Goal: Task Accomplishment & Management: Manage account settings

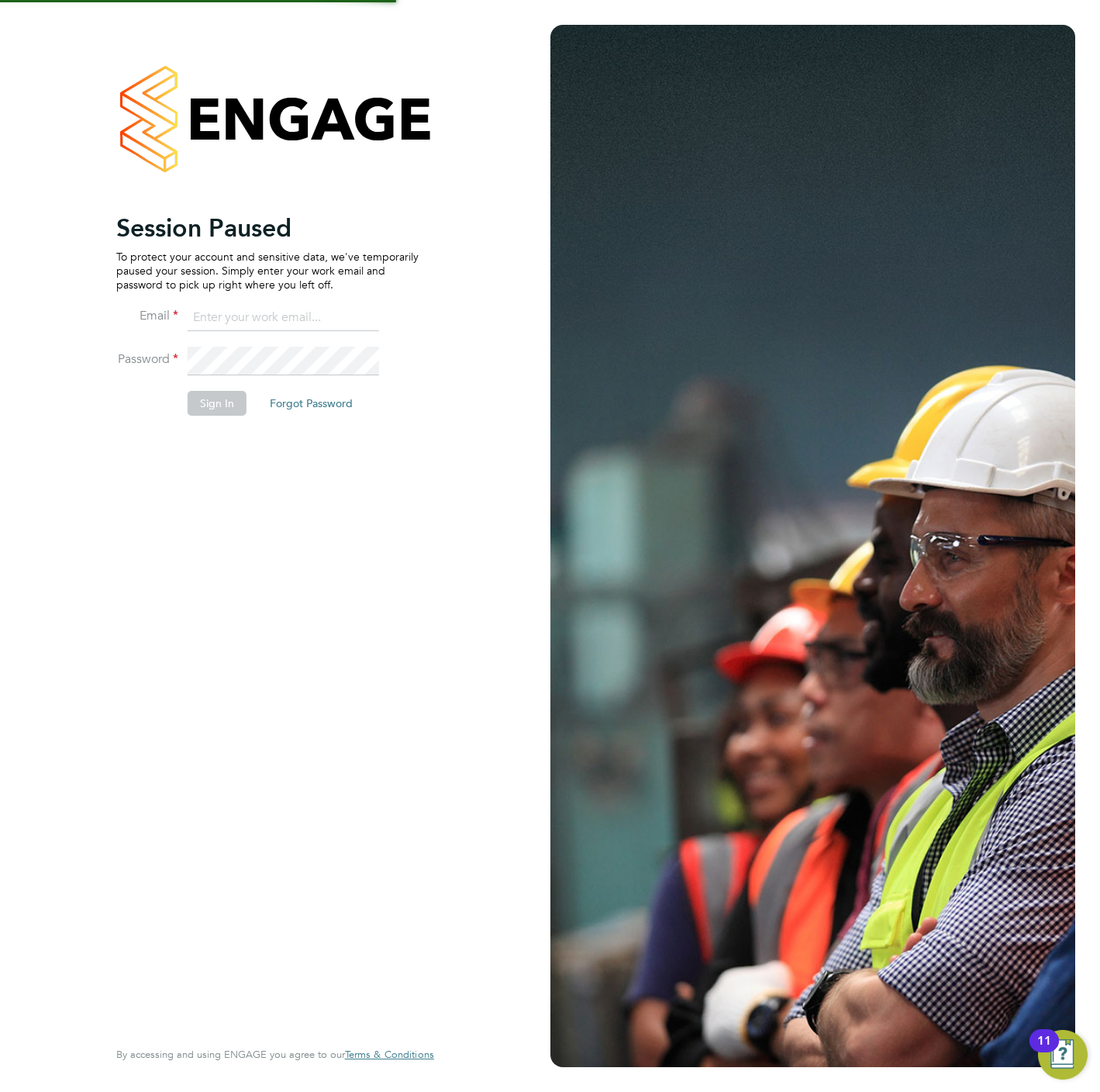
click at [153, 278] on p "To protect your account and sensitive data, we've temporarily paused your sessi…" at bounding box center [267, 270] width 302 height 43
type input "chloe@protechltd.co.uk"
click at [226, 398] on button "Sign In" at bounding box center [217, 403] width 59 height 25
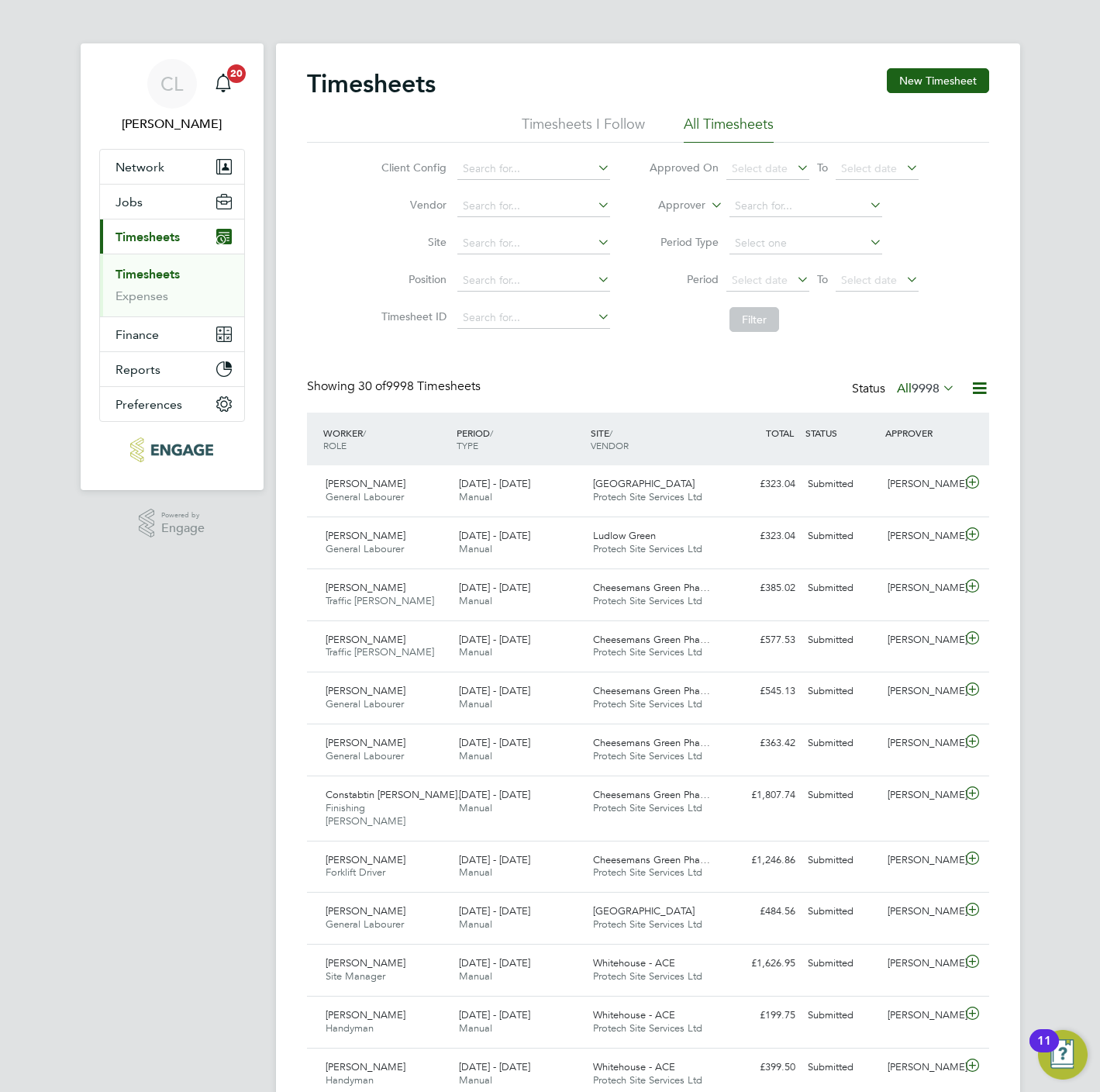
click at [680, 205] on label "Approver" at bounding box center [670, 205] width 69 height 16
click at [649, 224] on li "Worker" at bounding box center [668, 224] width 77 height 20
click at [749, 205] on input at bounding box center [805, 206] width 152 height 22
click at [824, 264] on b "Mcc" at bounding box center [834, 270] width 21 height 13
type input "Joe Mccreedie"
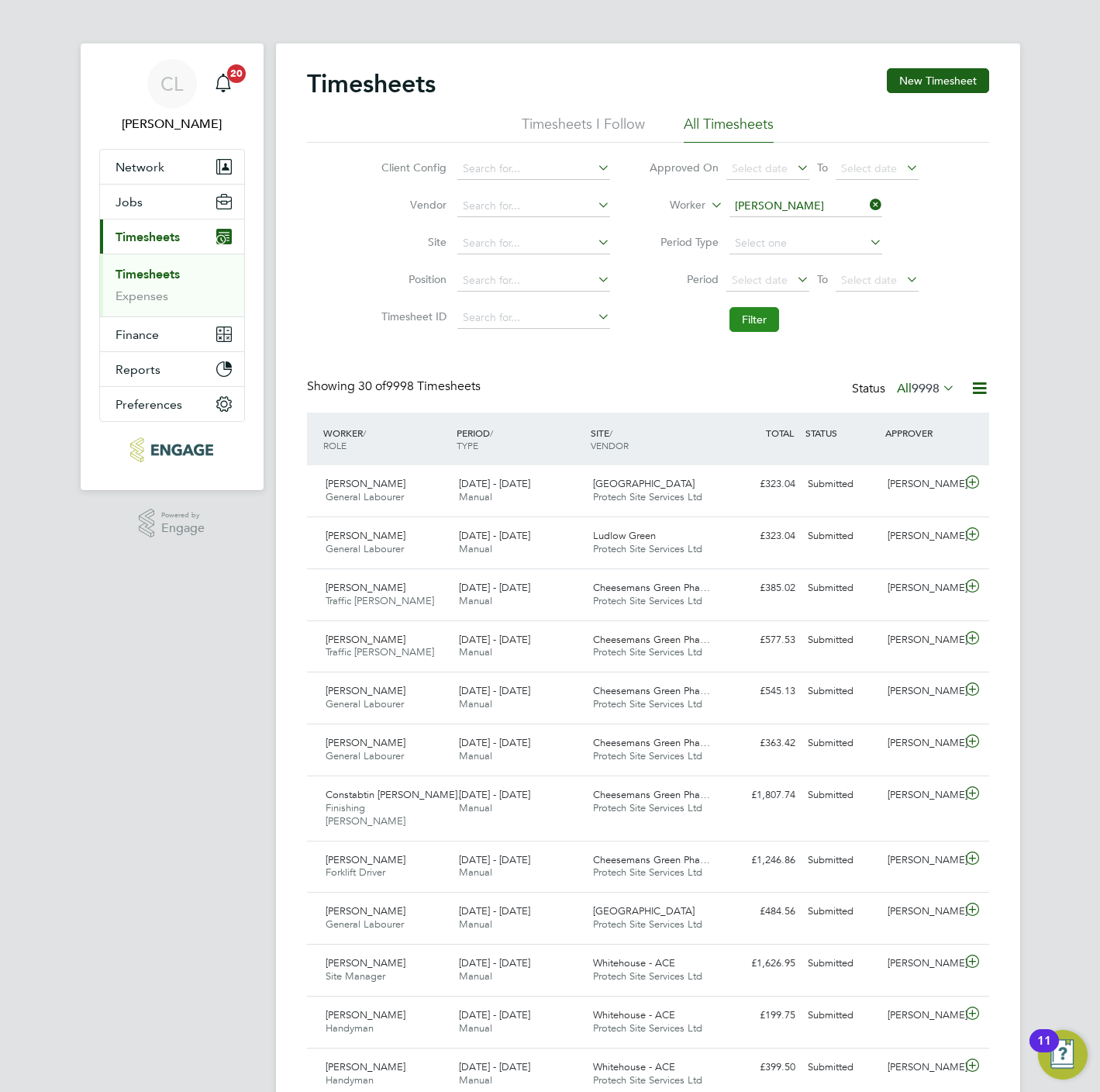
click at [751, 321] on button "Filter" at bounding box center [754, 319] width 49 height 25
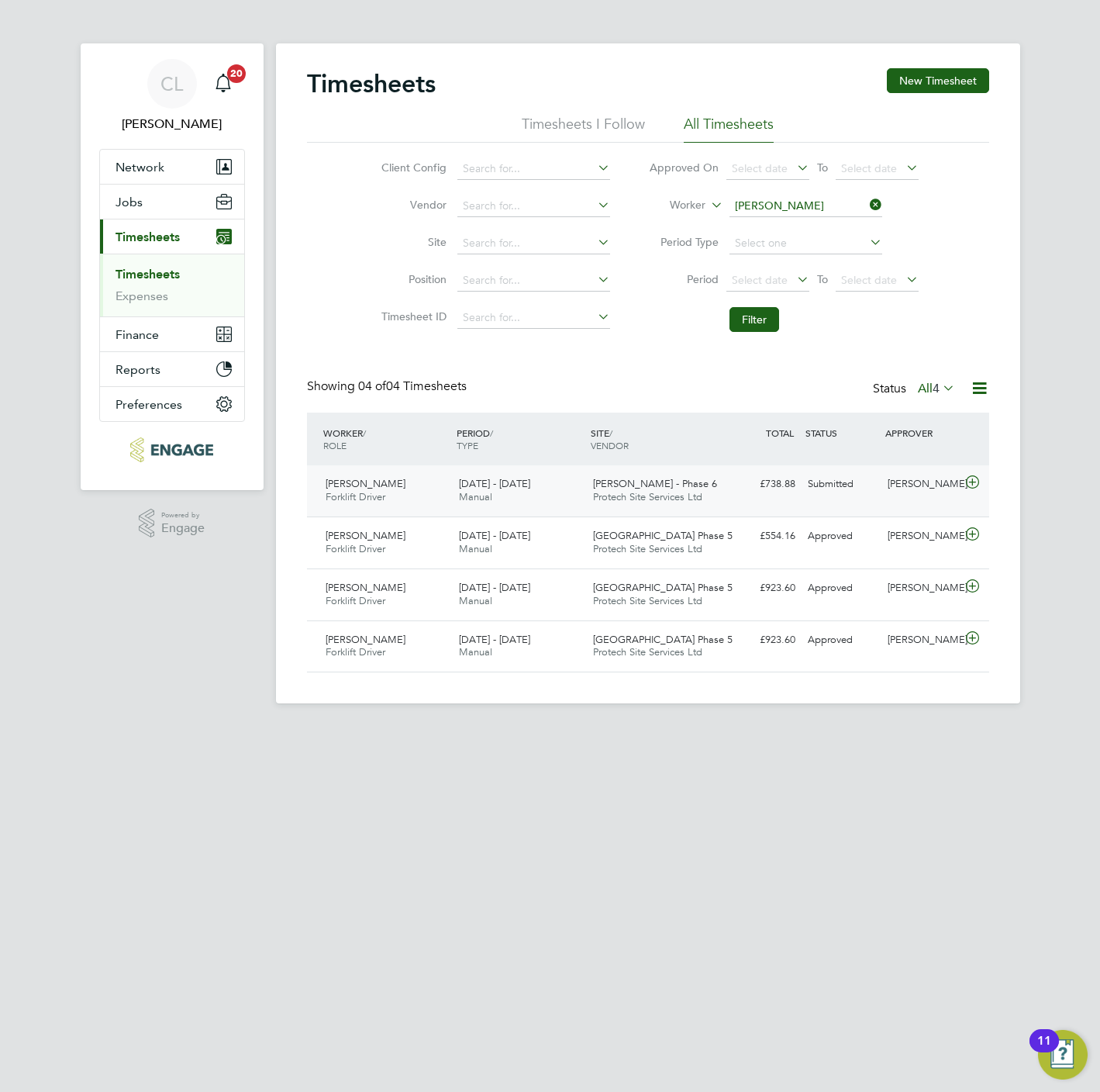
click at [661, 487] on span "Perry Brook - Phase 6" at bounding box center [655, 483] width 124 height 13
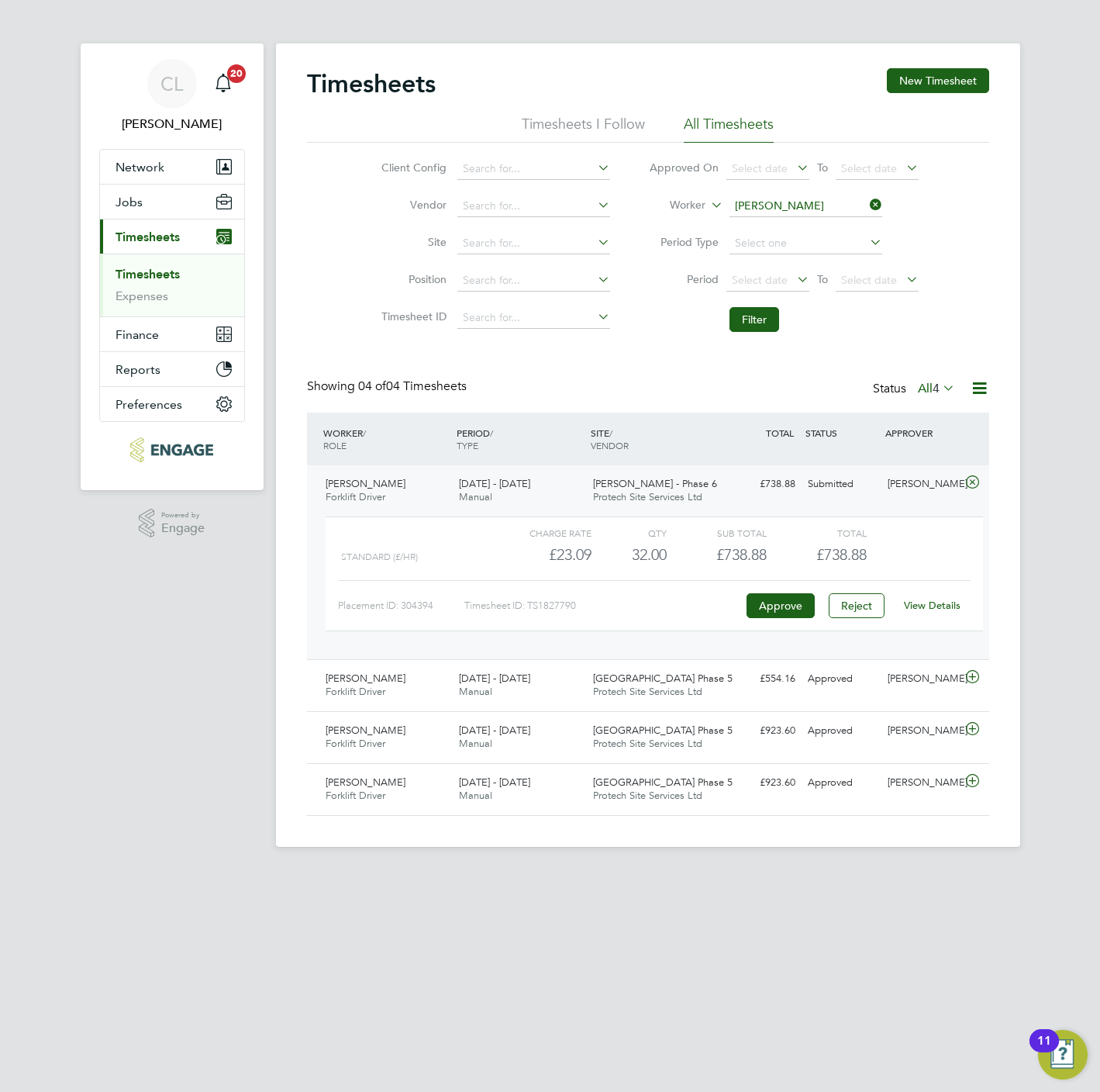
click at [938, 610] on link "View Details" at bounding box center [932, 605] width 57 height 13
click at [772, 203] on input at bounding box center [805, 206] width 152 height 22
click at [770, 224] on li "Carol ine Nikatha" at bounding box center [824, 227] width 192 height 21
type input "Caroline Nikatha"
click at [749, 321] on button "Filter" at bounding box center [754, 319] width 49 height 25
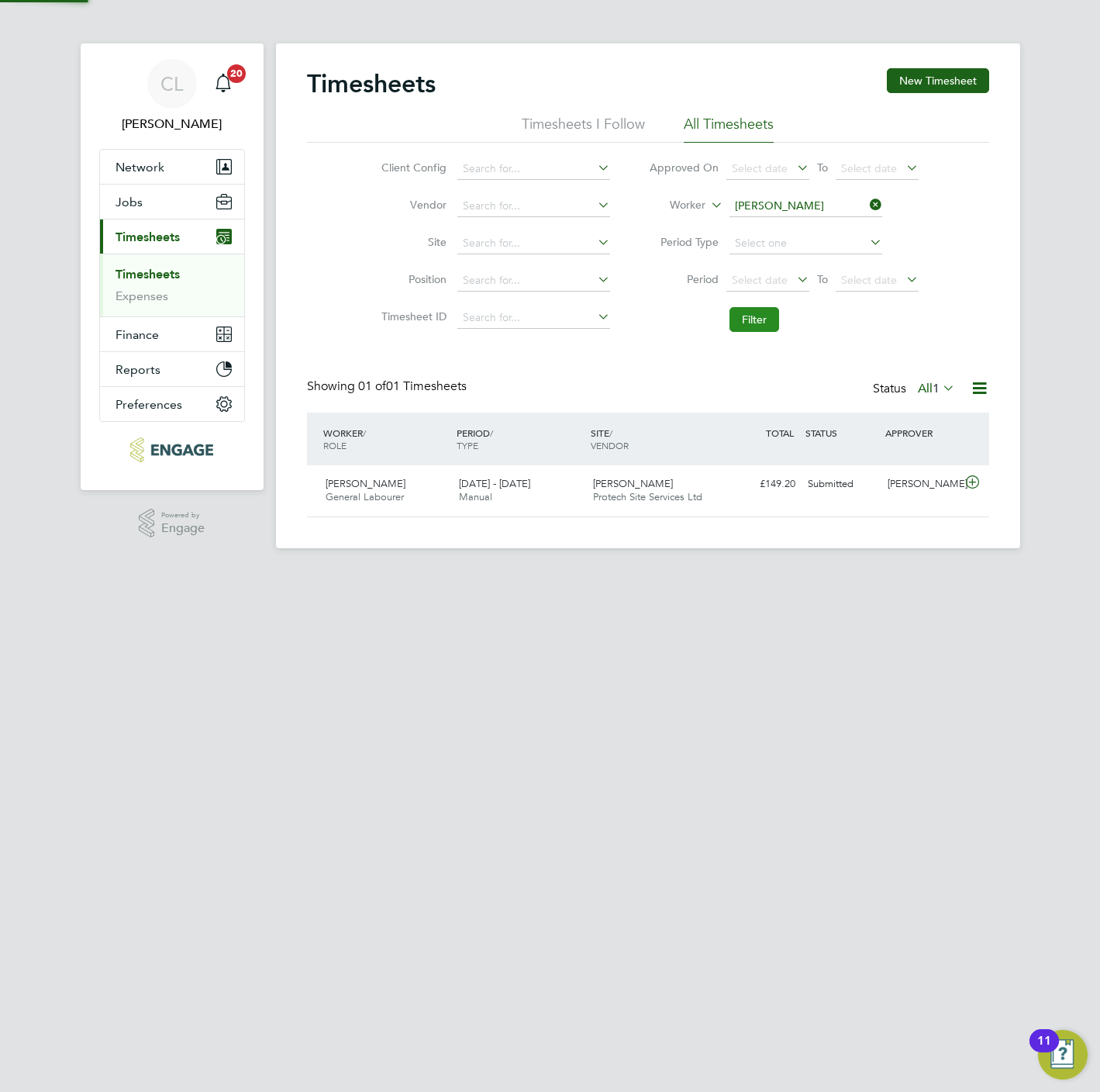
scroll to position [39, 135]
click at [634, 500] on span "Protech Site Services Ltd" at bounding box center [648, 497] width 110 height 13
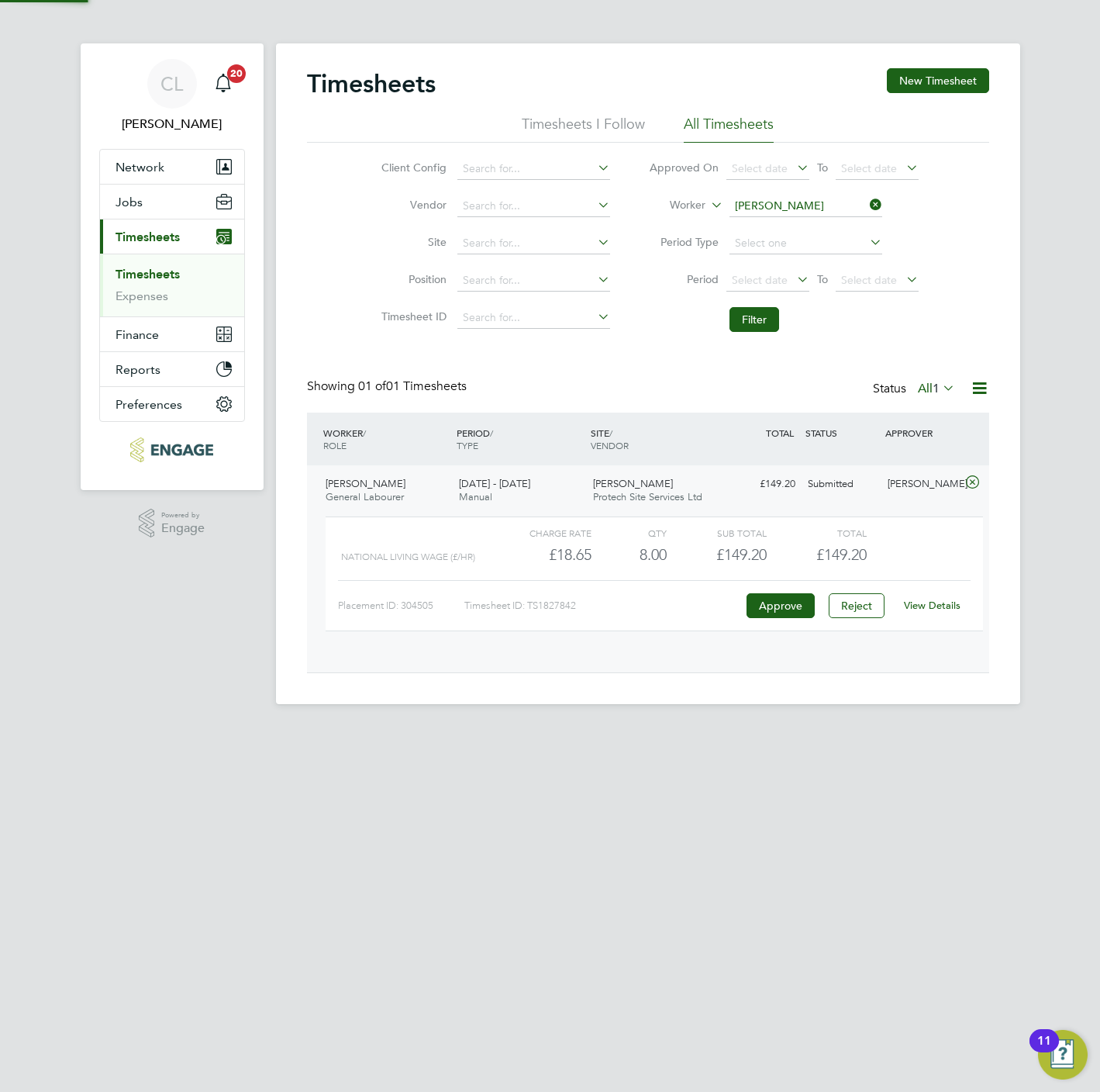
scroll to position [26, 152]
click at [944, 605] on link "View Details" at bounding box center [932, 605] width 57 height 13
click at [922, 614] on div "View Details" at bounding box center [932, 605] width 76 height 25
click at [938, 604] on link "View Details" at bounding box center [932, 605] width 57 height 13
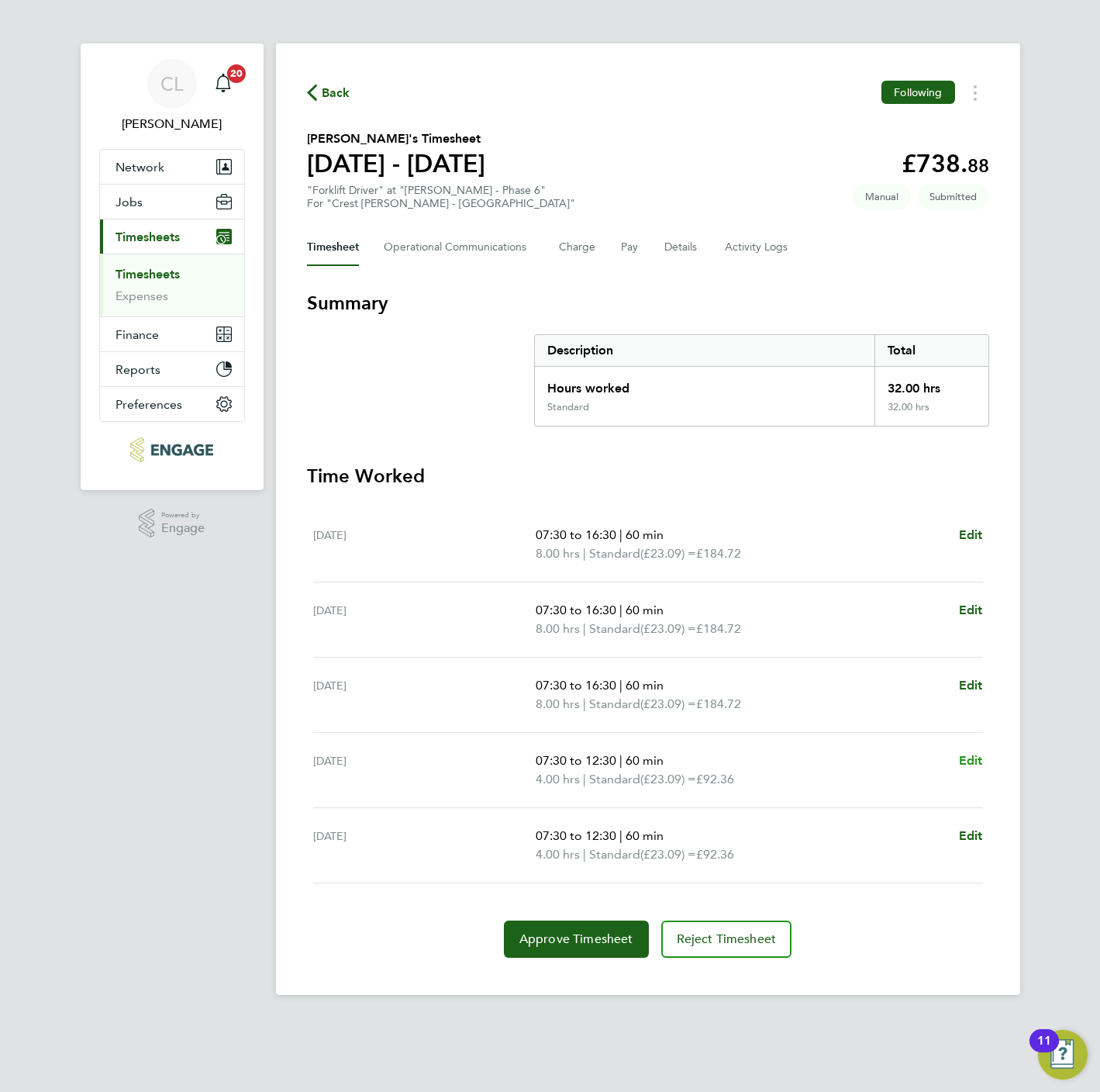
click at [969, 763] on span "Edit" at bounding box center [970, 761] width 24 height 15
select select "60"
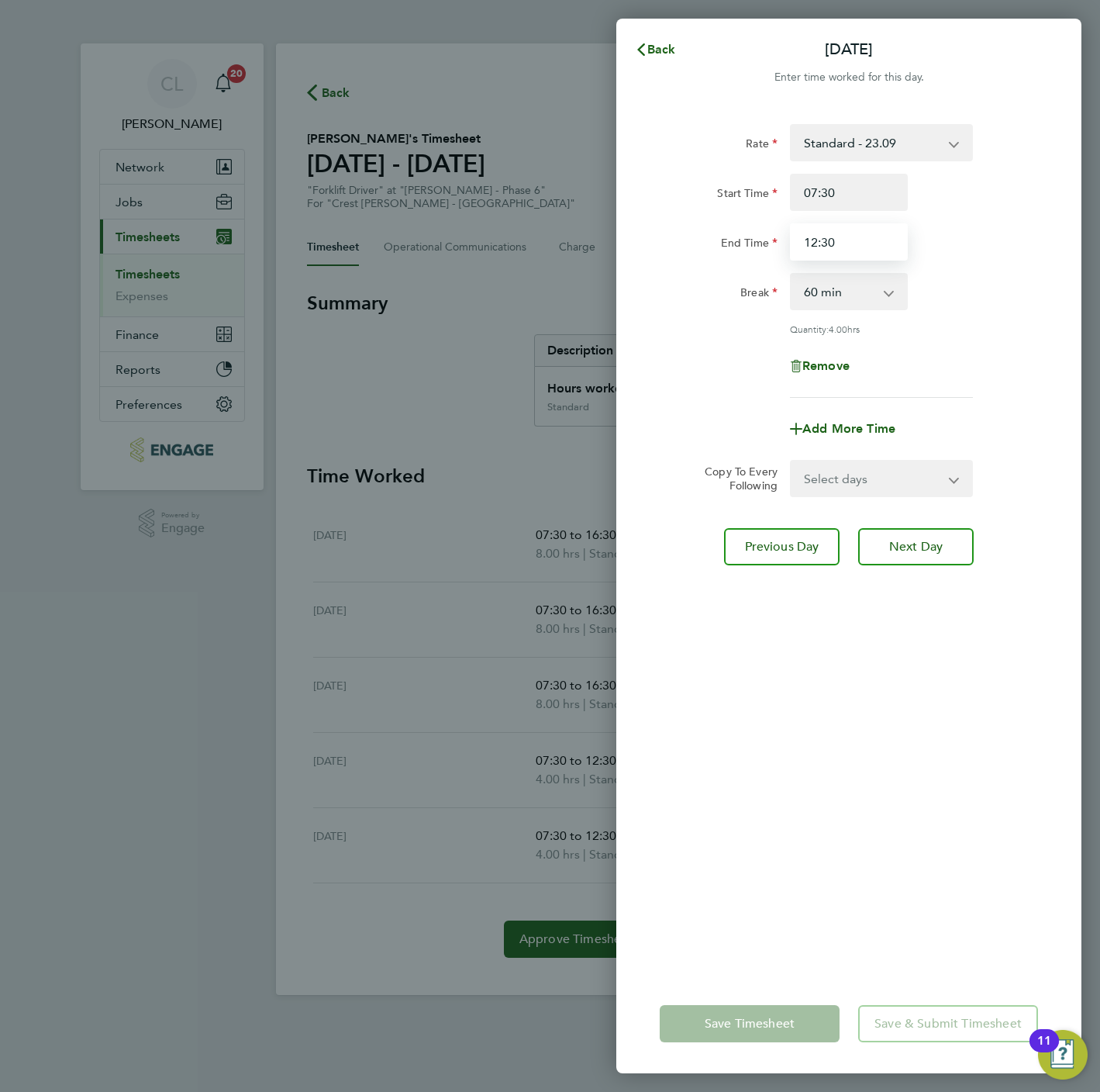
click at [864, 224] on input "12:30" at bounding box center [848, 242] width 118 height 37
type input "16:30"
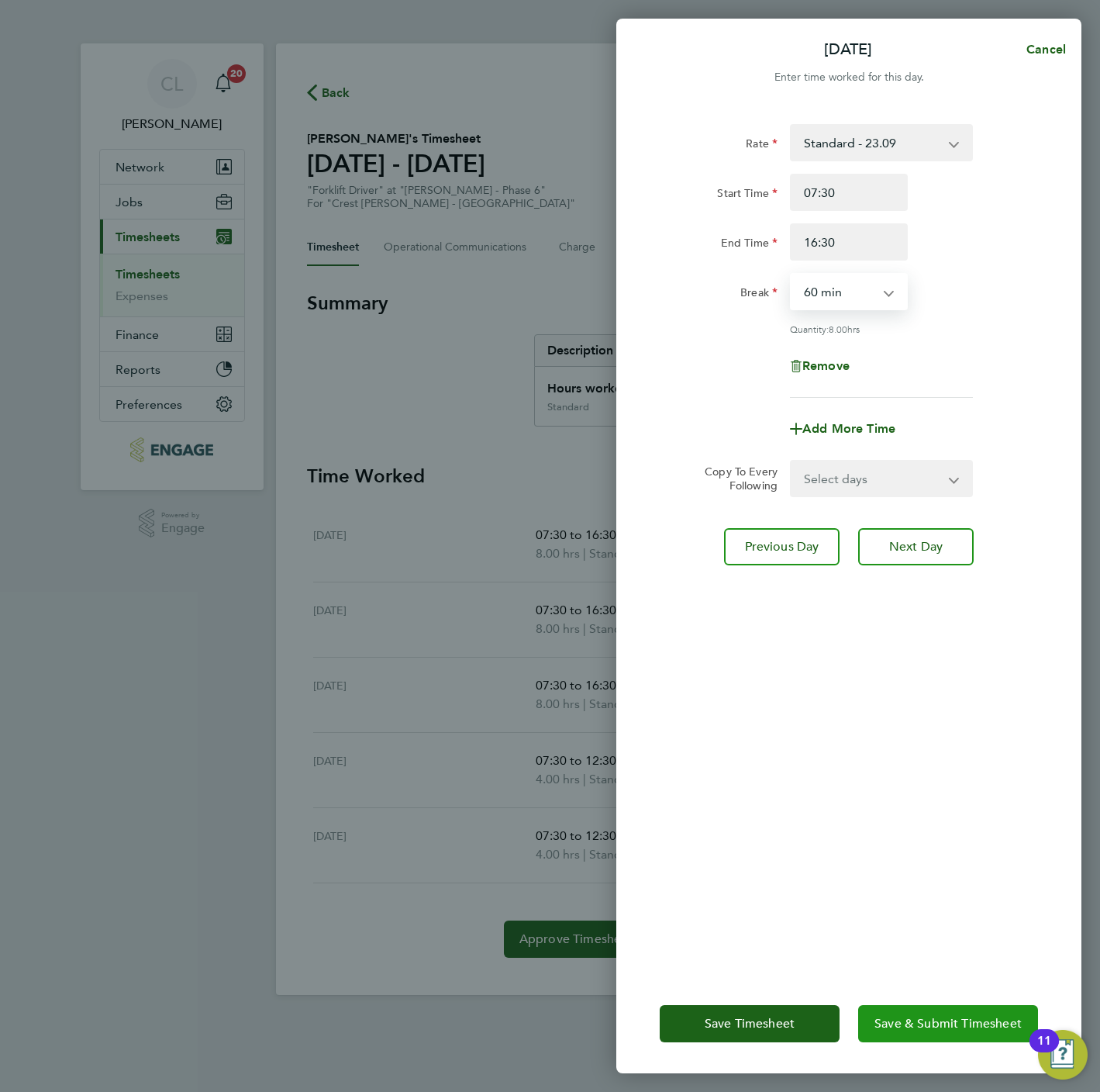
click at [966, 1024] on span "Save & Submit Timesheet" at bounding box center [948, 1023] width 147 height 16
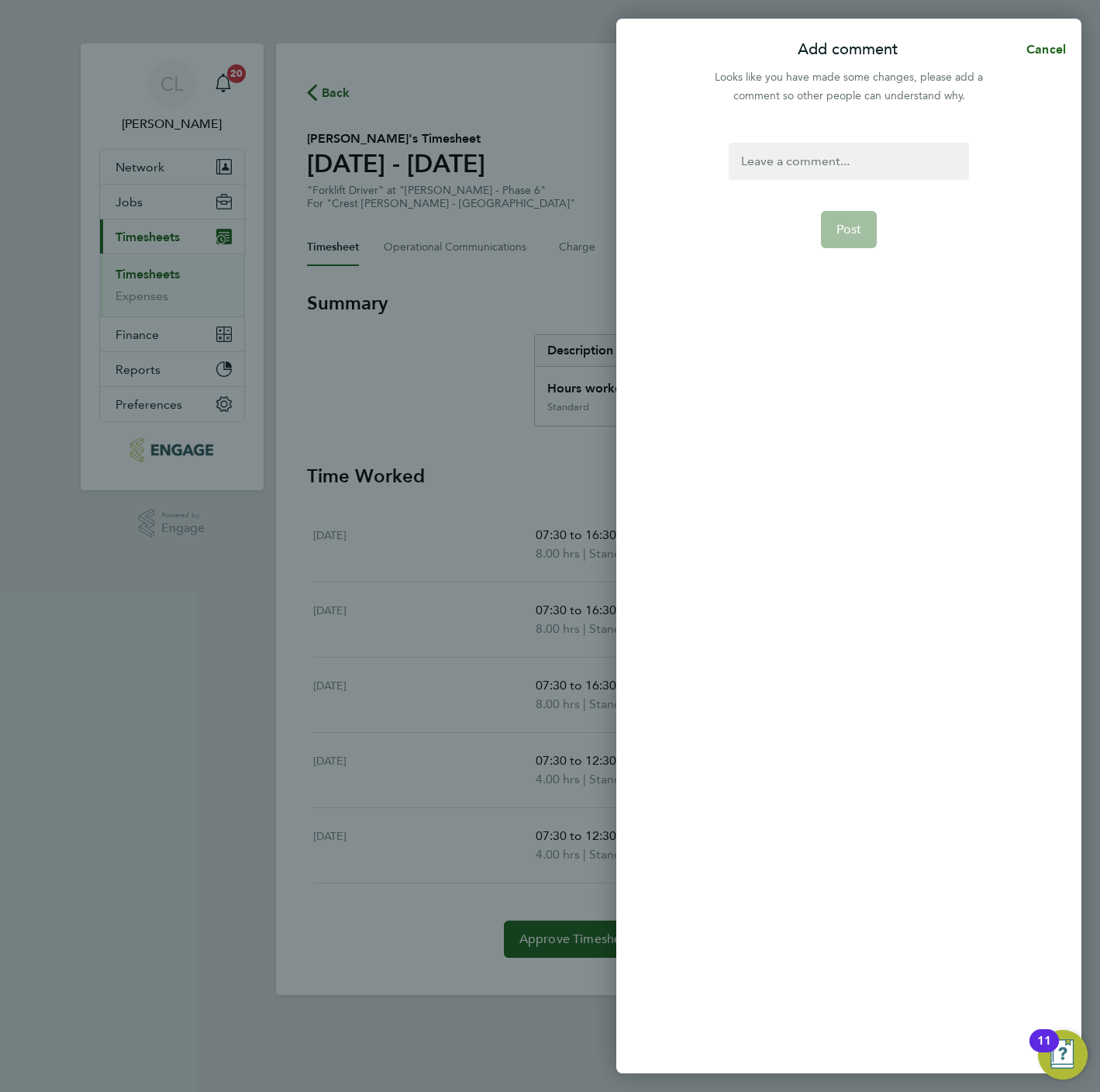
click at [820, 146] on div at bounding box center [848, 161] width 239 height 37
click at [845, 229] on span "Post" at bounding box center [849, 229] width 26 height 16
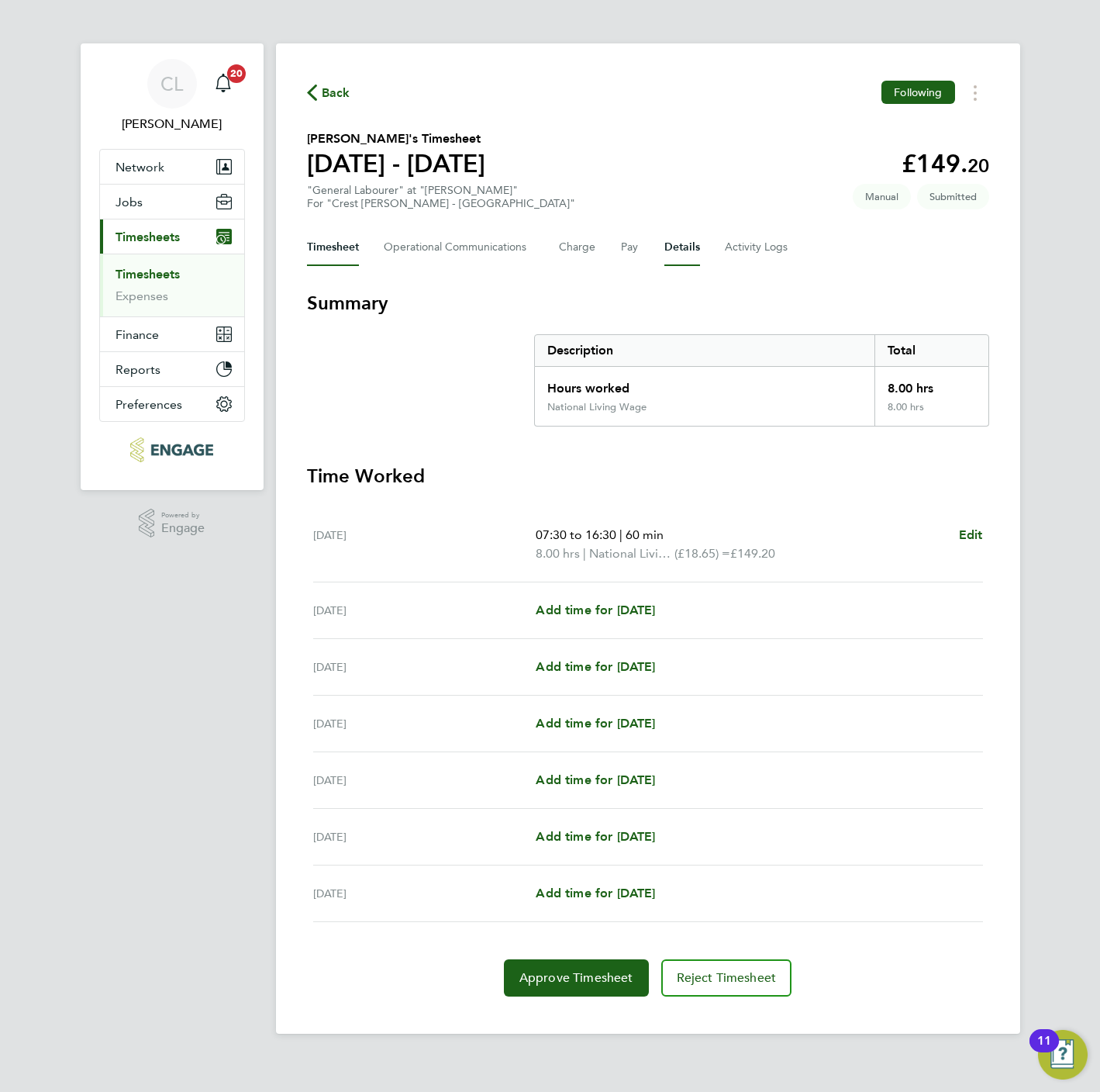
click at [675, 249] on button "Details" at bounding box center [682, 247] width 36 height 37
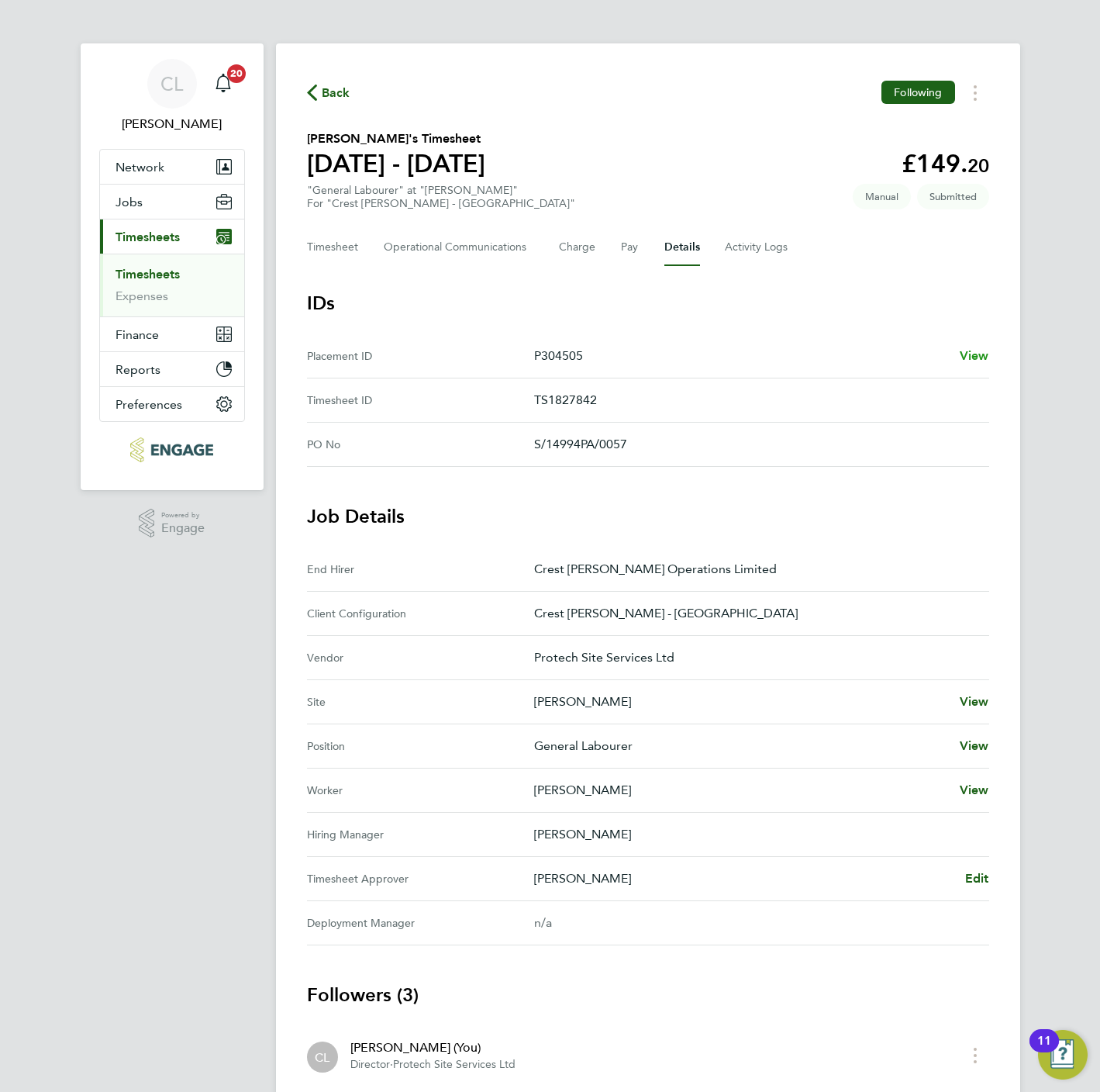
click at [980, 349] on span "View" at bounding box center [974, 355] width 29 height 15
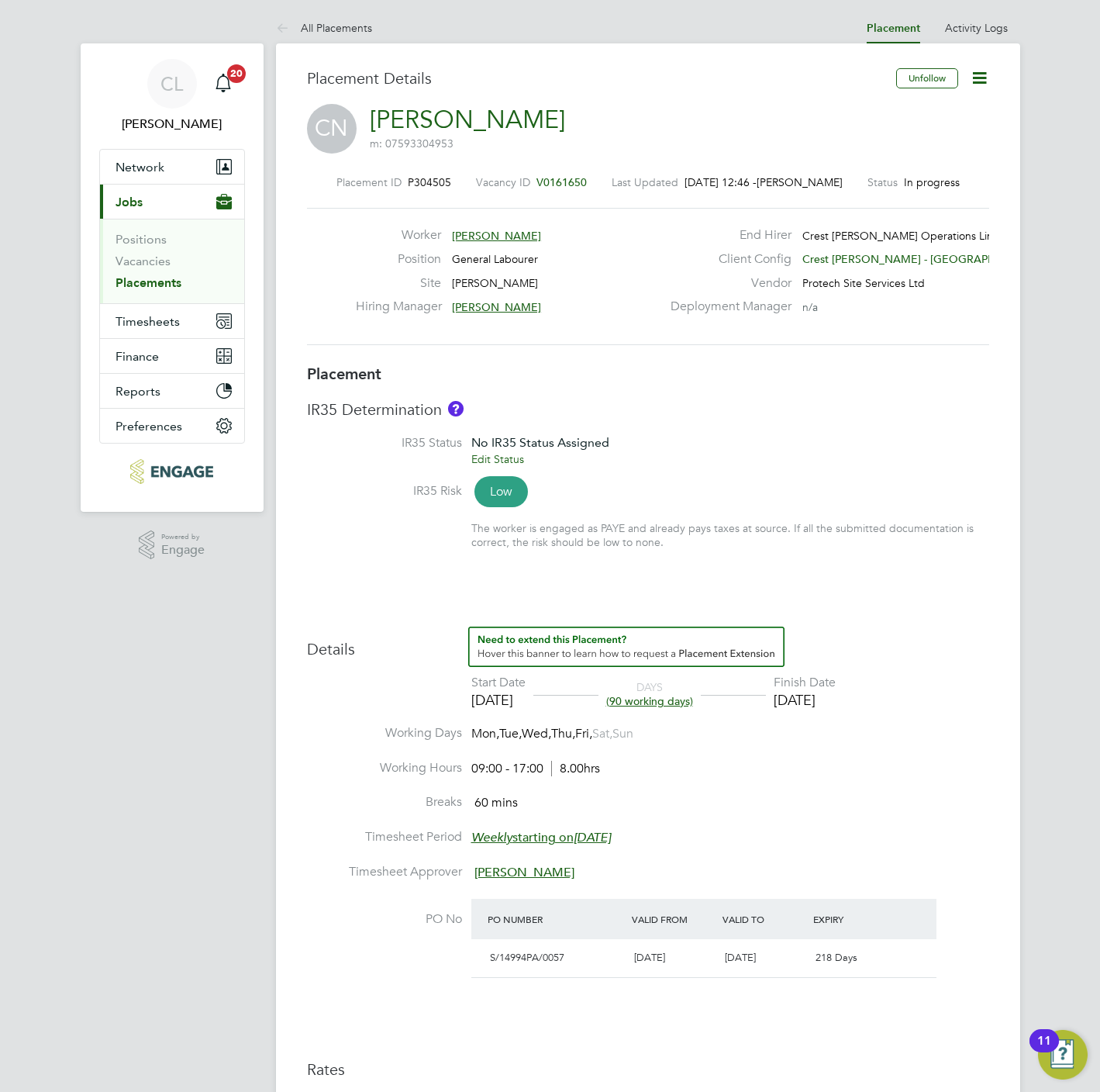
click at [980, 75] on icon at bounding box center [979, 78] width 19 height 19
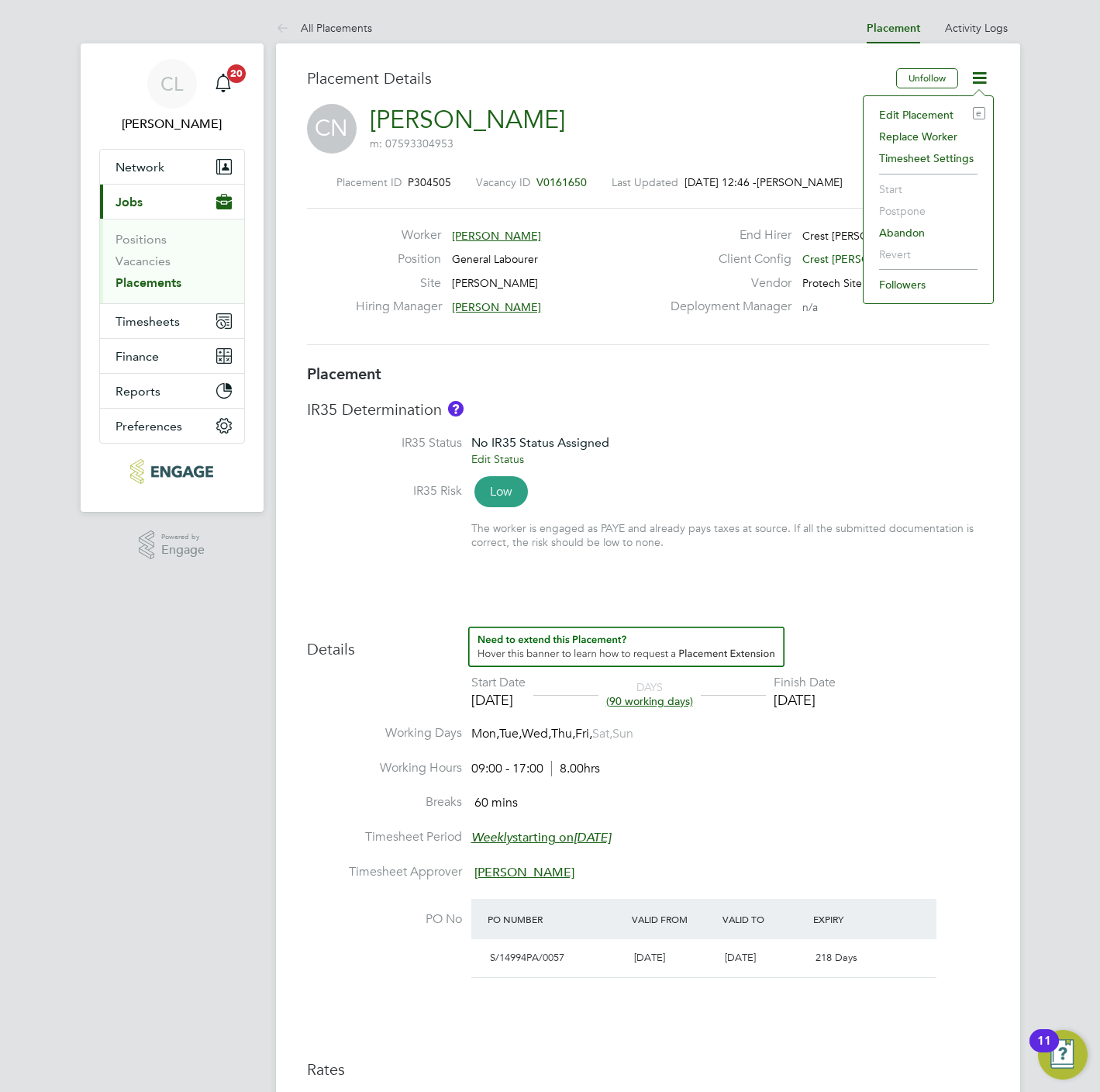
click at [897, 117] on li "Edit Placement e" at bounding box center [927, 115] width 114 height 22
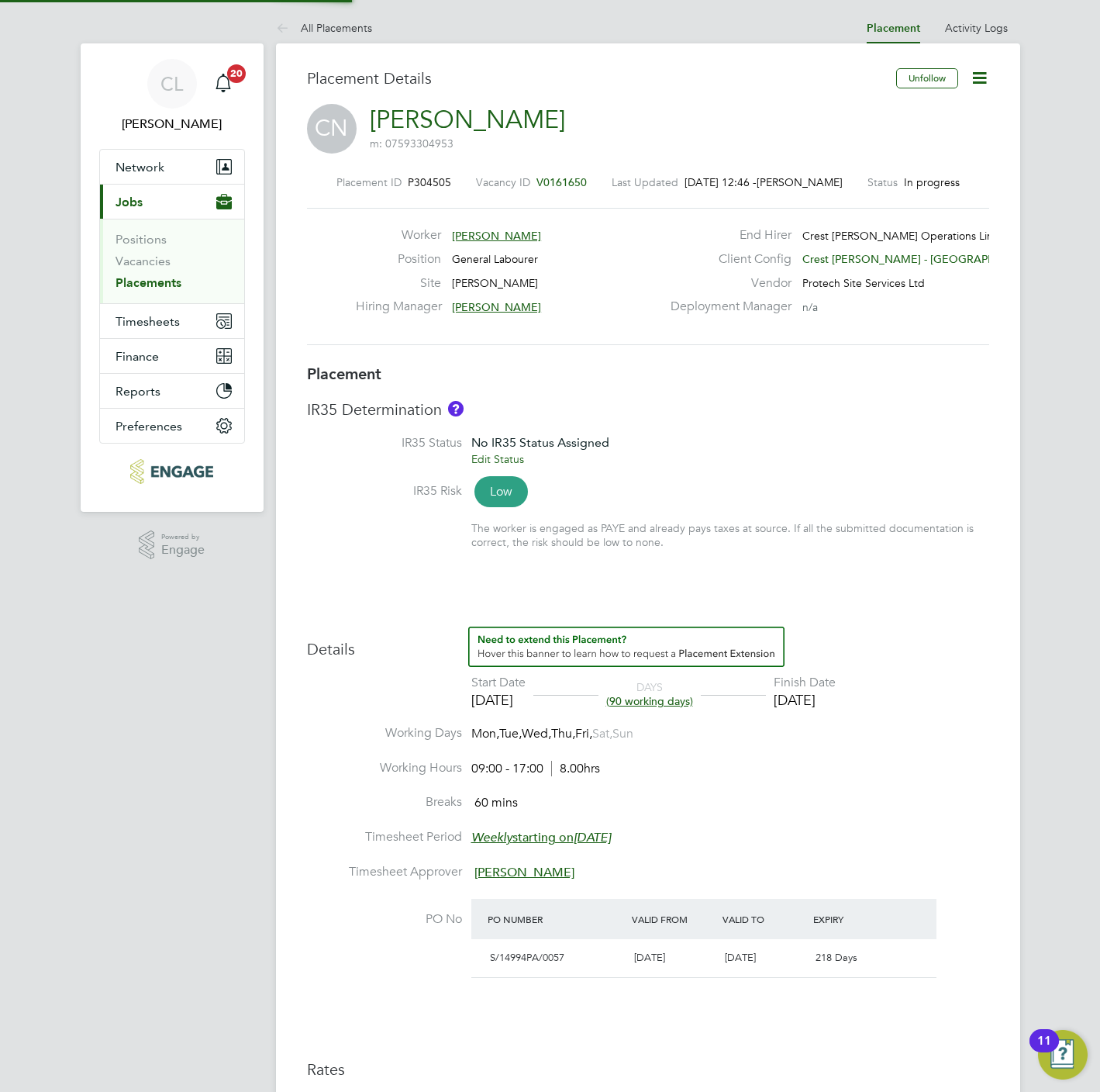
type input "[PERSON_NAME]"
type input "15 Sep 2025"
type input "16 Jan 2026"
type input "09:00"
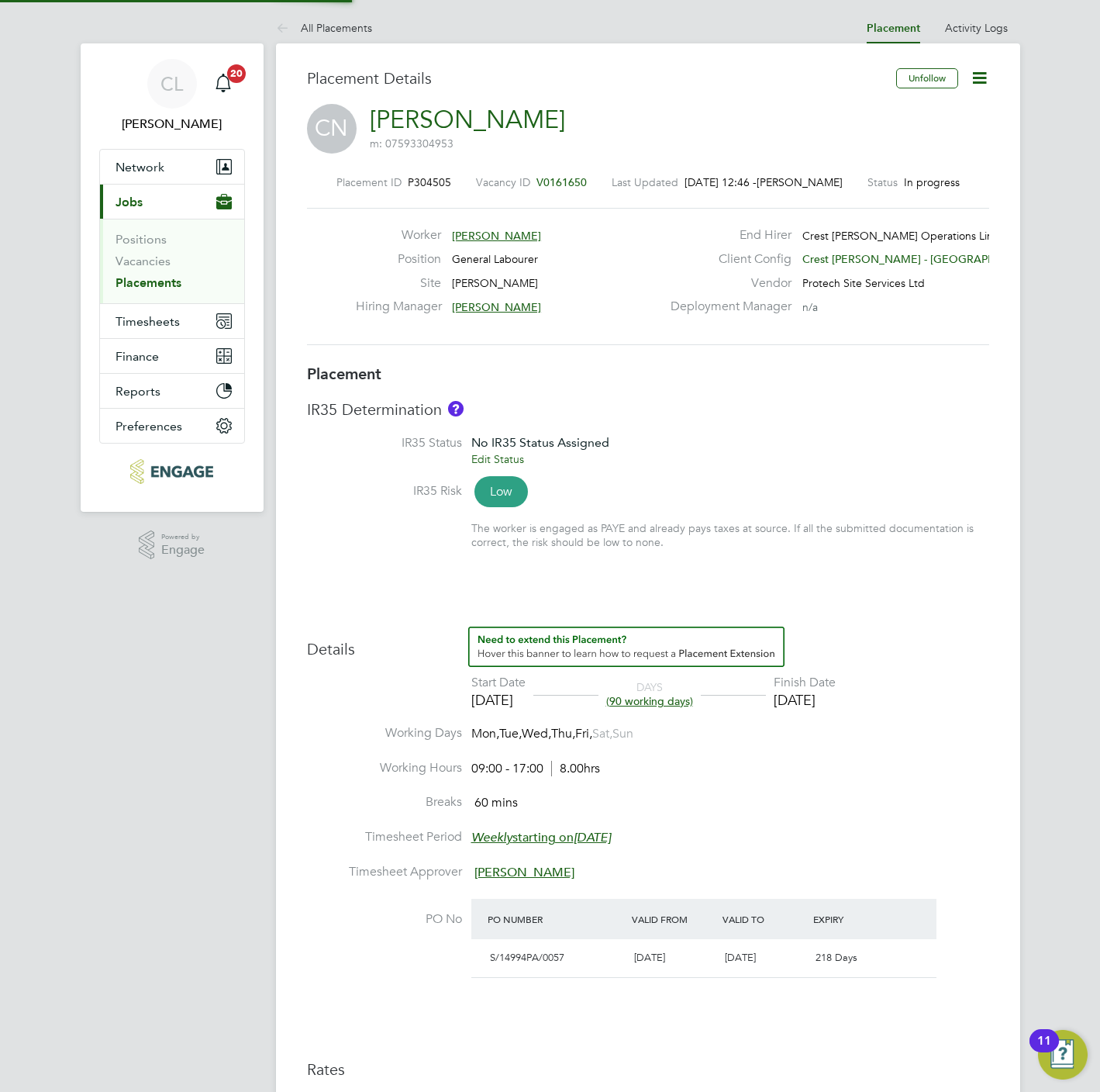
type input "17:00"
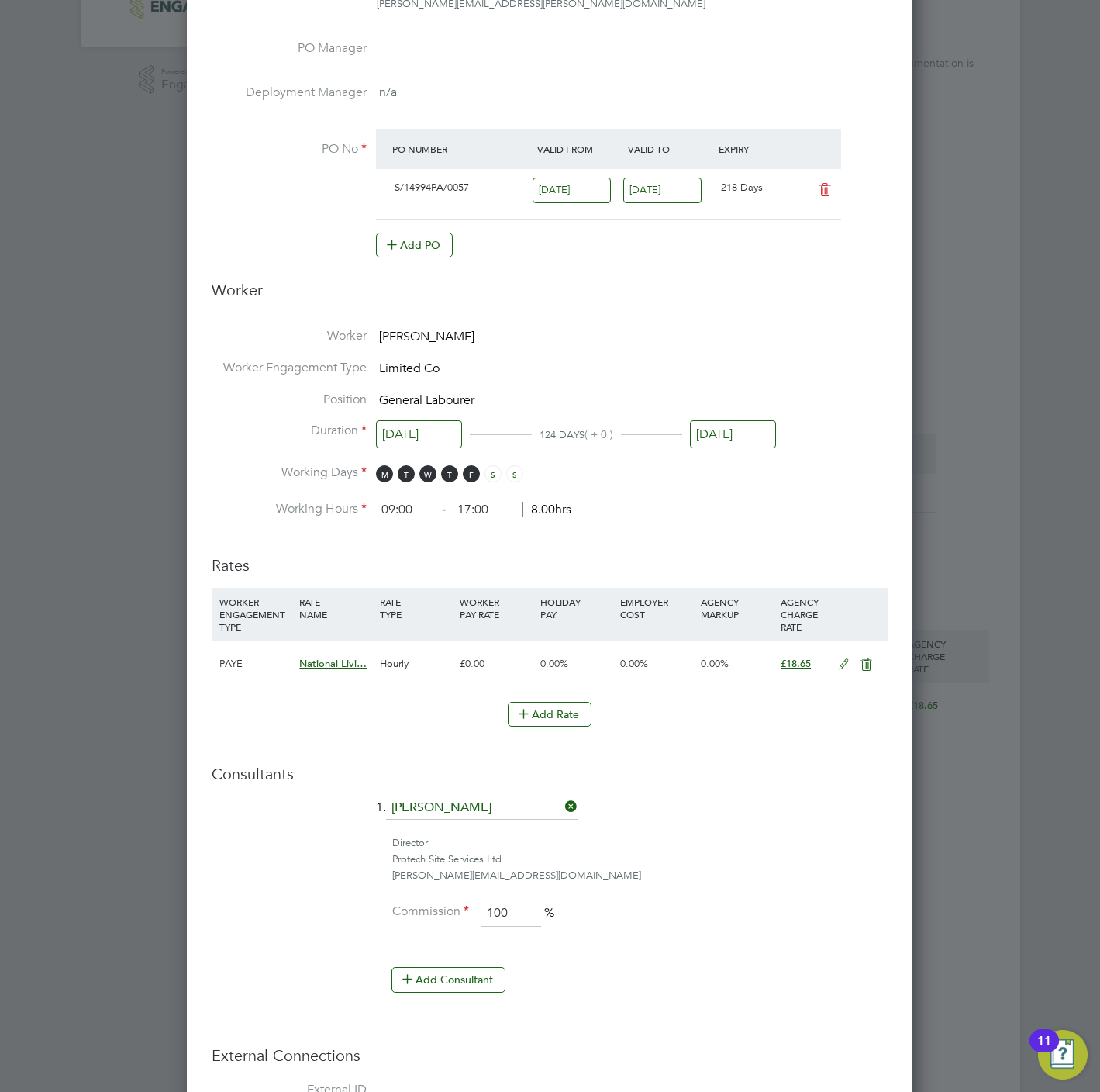
click at [842, 663] on icon at bounding box center [843, 665] width 19 height 13
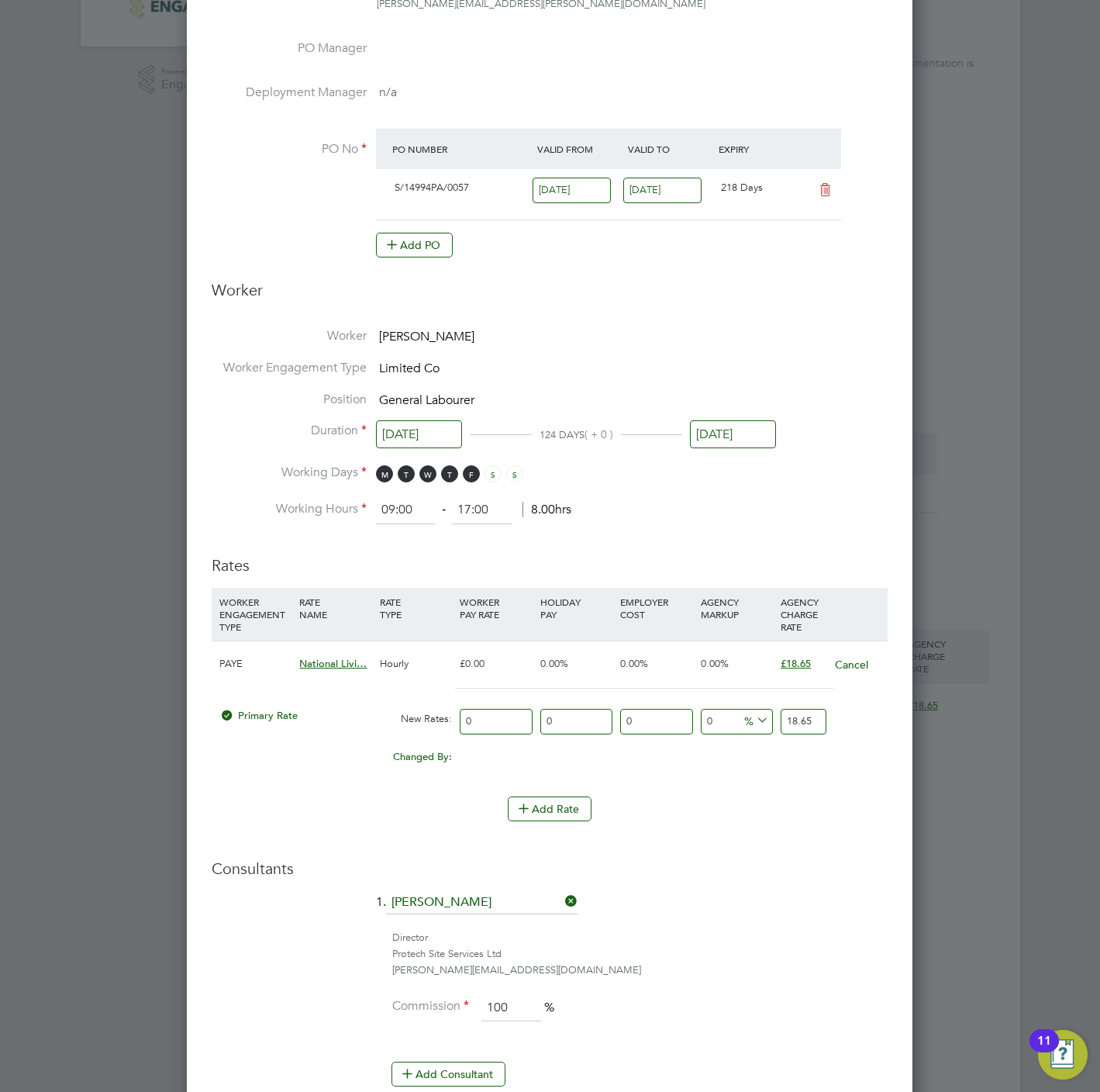
click at [802, 719] on input "18.65" at bounding box center [803, 721] width 46 height 26
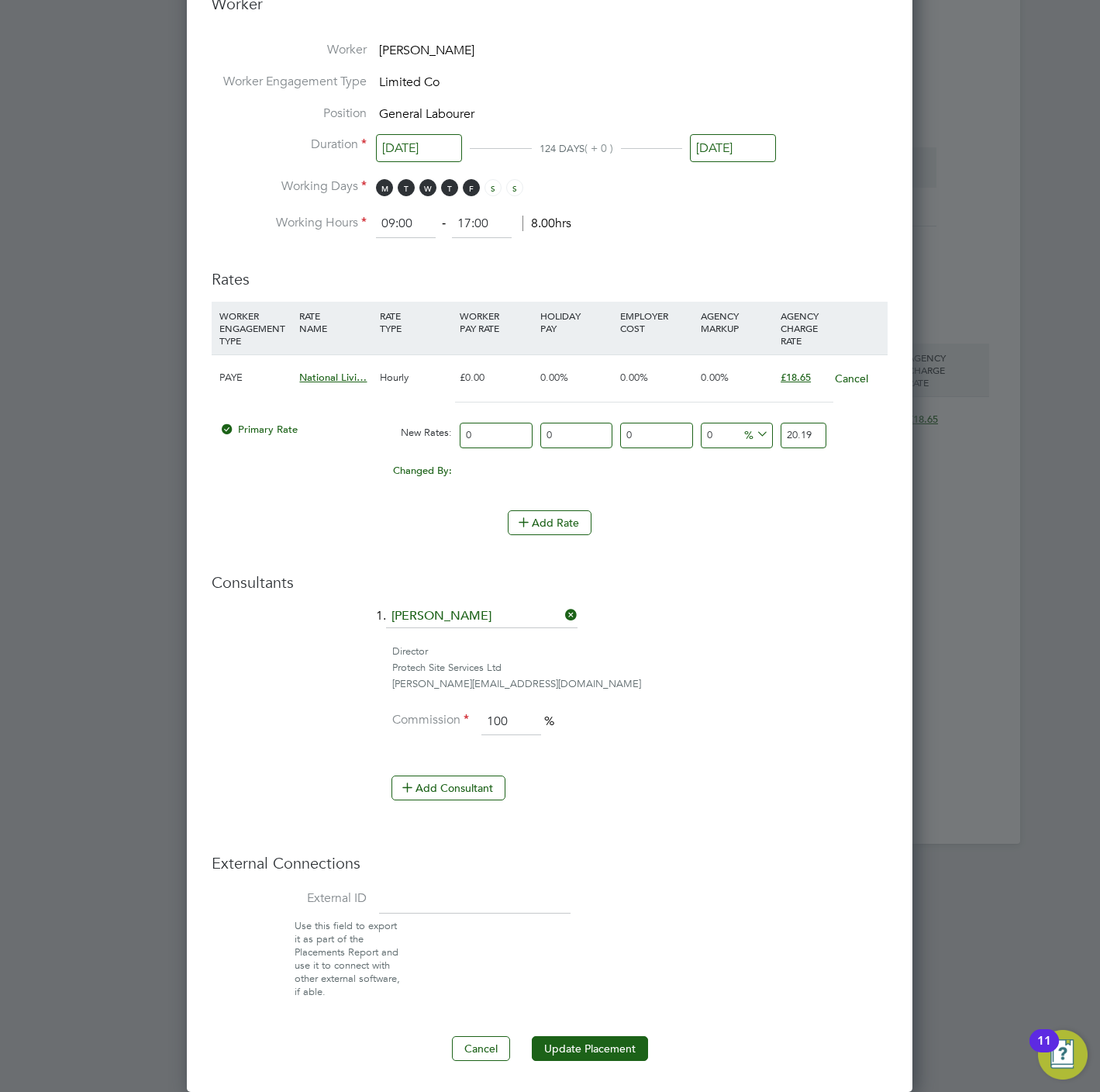
type input "20.19"
click at [587, 1034] on ng-form "Deployment End Hirer Crest Nicholson Operations Limited Client Config Crest Nic…" at bounding box center [550, 229] width 676 height 1664
click at [589, 1045] on button "Update Placement" at bounding box center [590, 1048] width 116 height 25
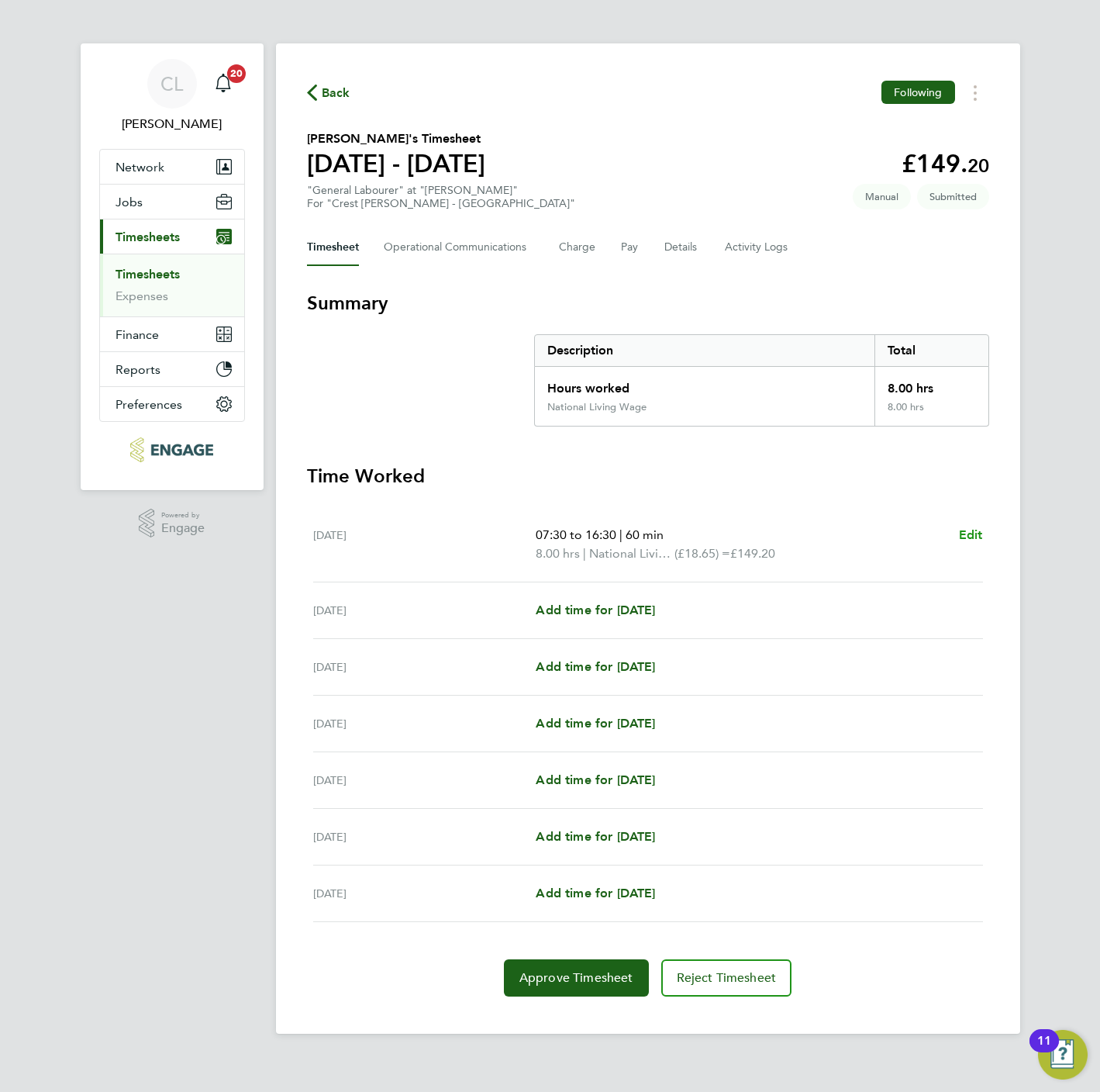
click at [972, 535] on span "Edit" at bounding box center [970, 534] width 24 height 15
select select "60"
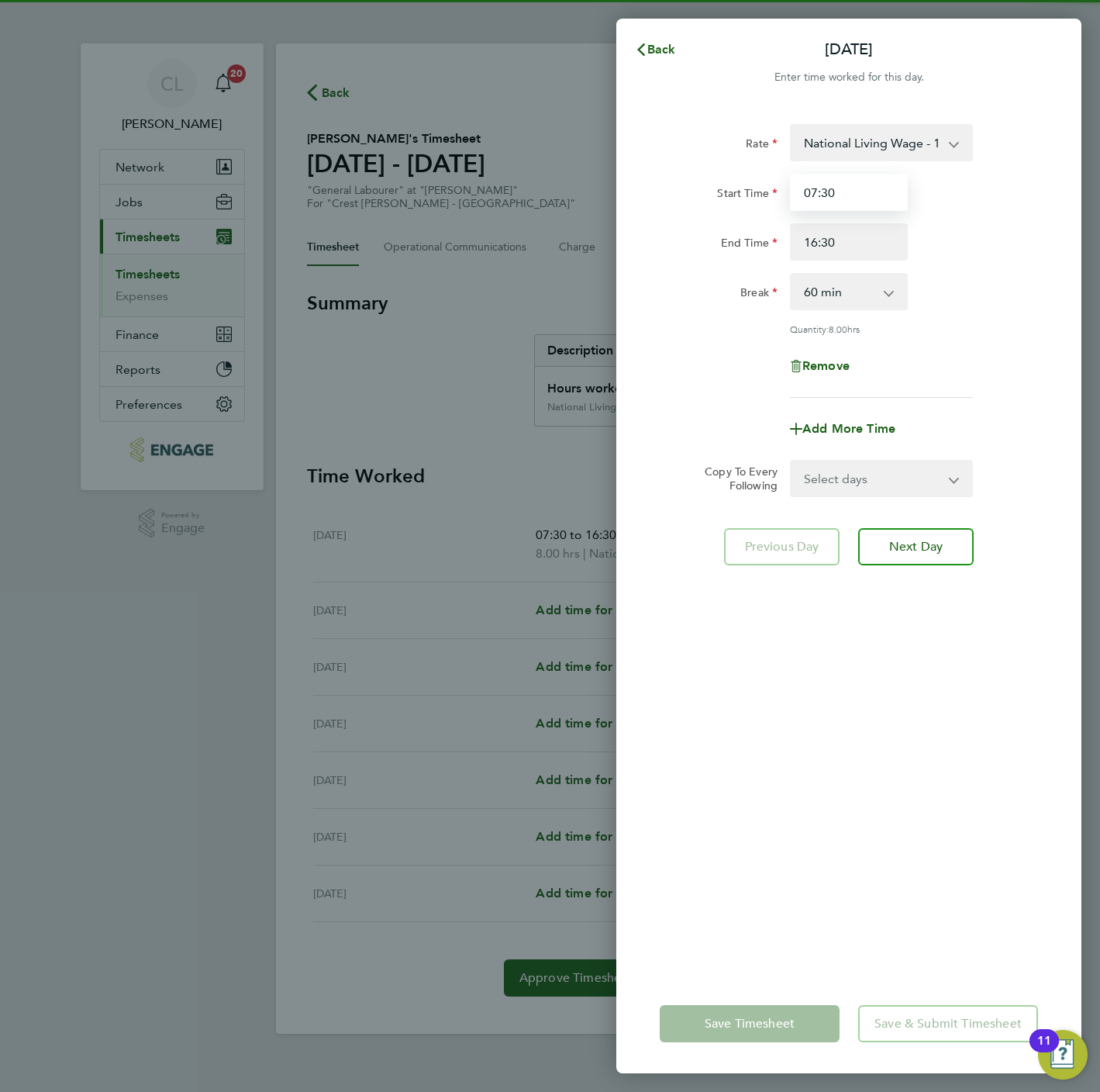
click at [812, 196] on input "07:30" at bounding box center [848, 192] width 118 height 37
click at [849, 147] on select "National Living Wage - 18.65 National Living Wage - 20.19" at bounding box center [872, 142] width 162 height 34
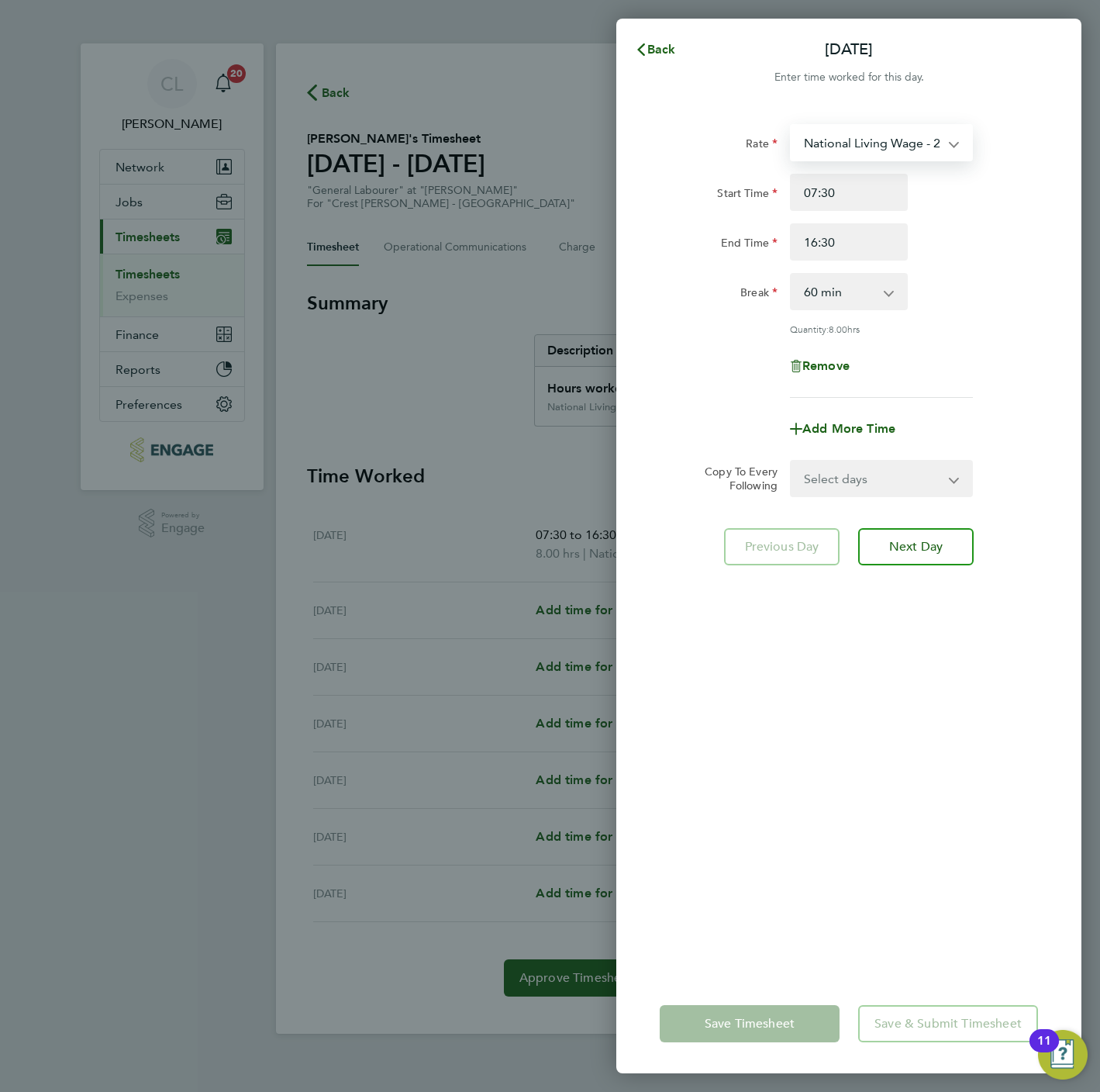
select select "60"
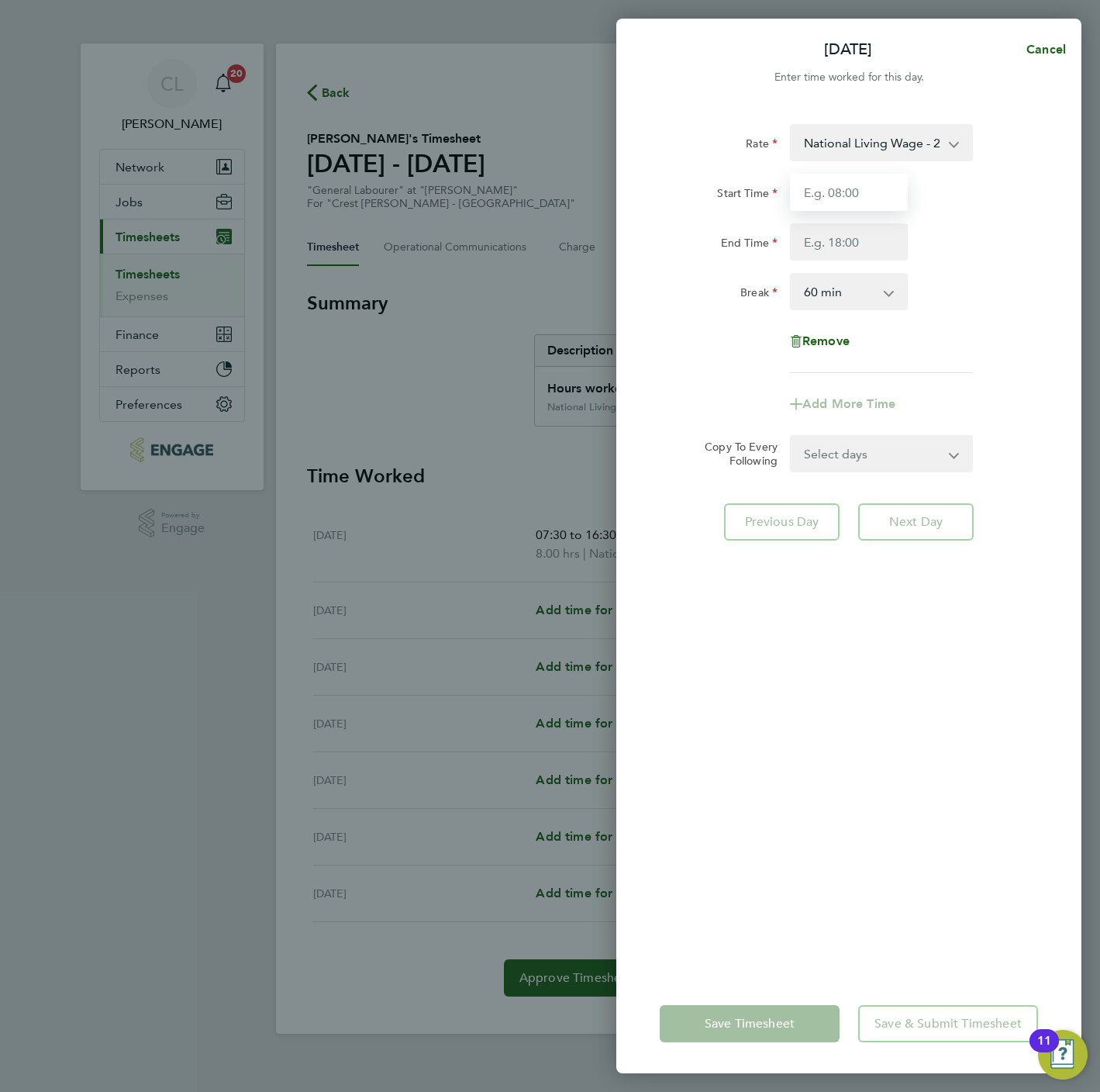
click at [840, 203] on input "Start Time" at bounding box center [848, 192] width 118 height 37
type input "07:30"
click at [824, 221] on div "Start Time 07:30 End Time" at bounding box center [849, 216] width 391 height 87
click at [831, 243] on input "End Time" at bounding box center [848, 242] width 118 height 37
type input "16:30"
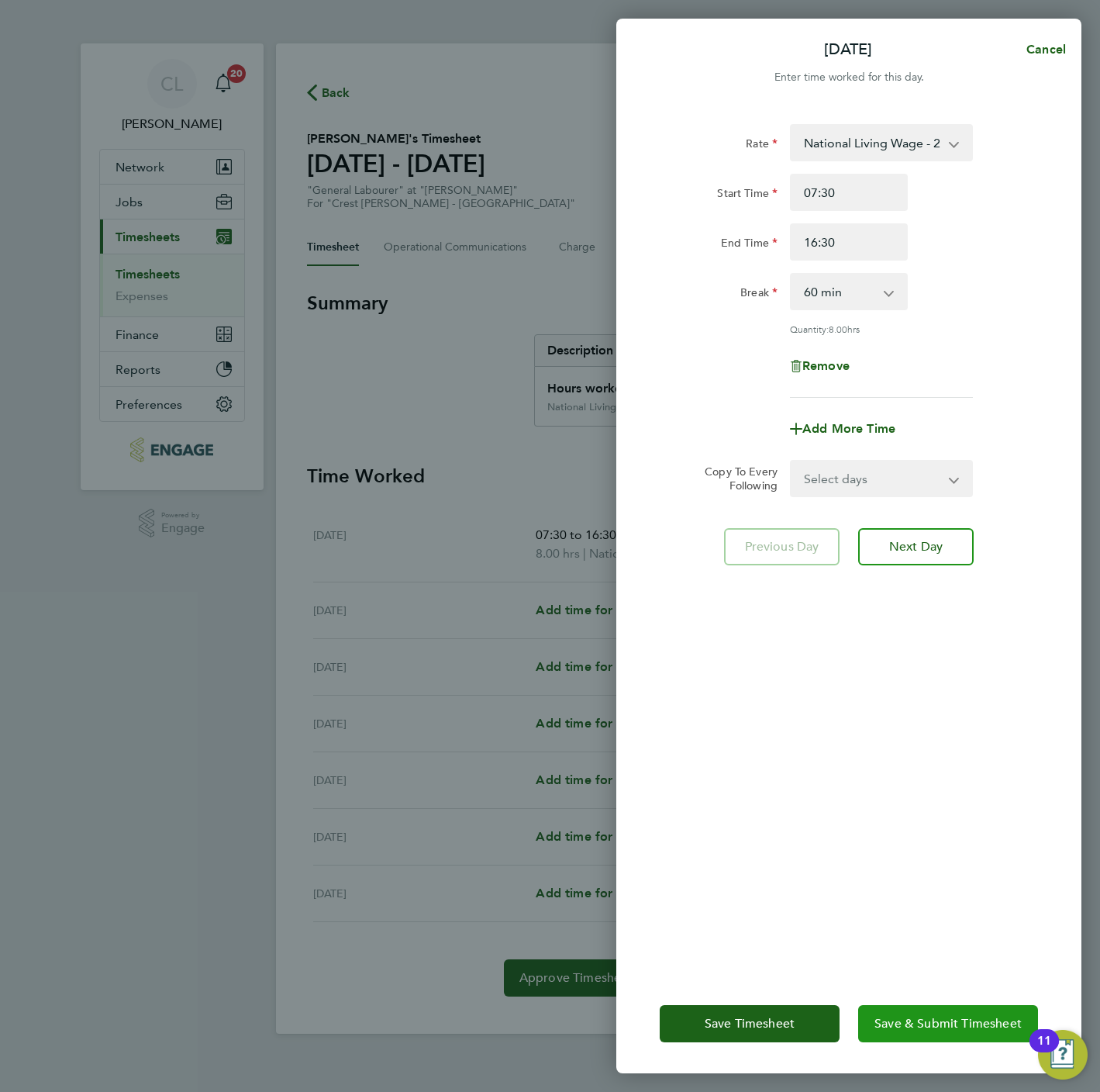
click at [972, 1017] on span "Save & Submit Timesheet" at bounding box center [948, 1023] width 147 height 16
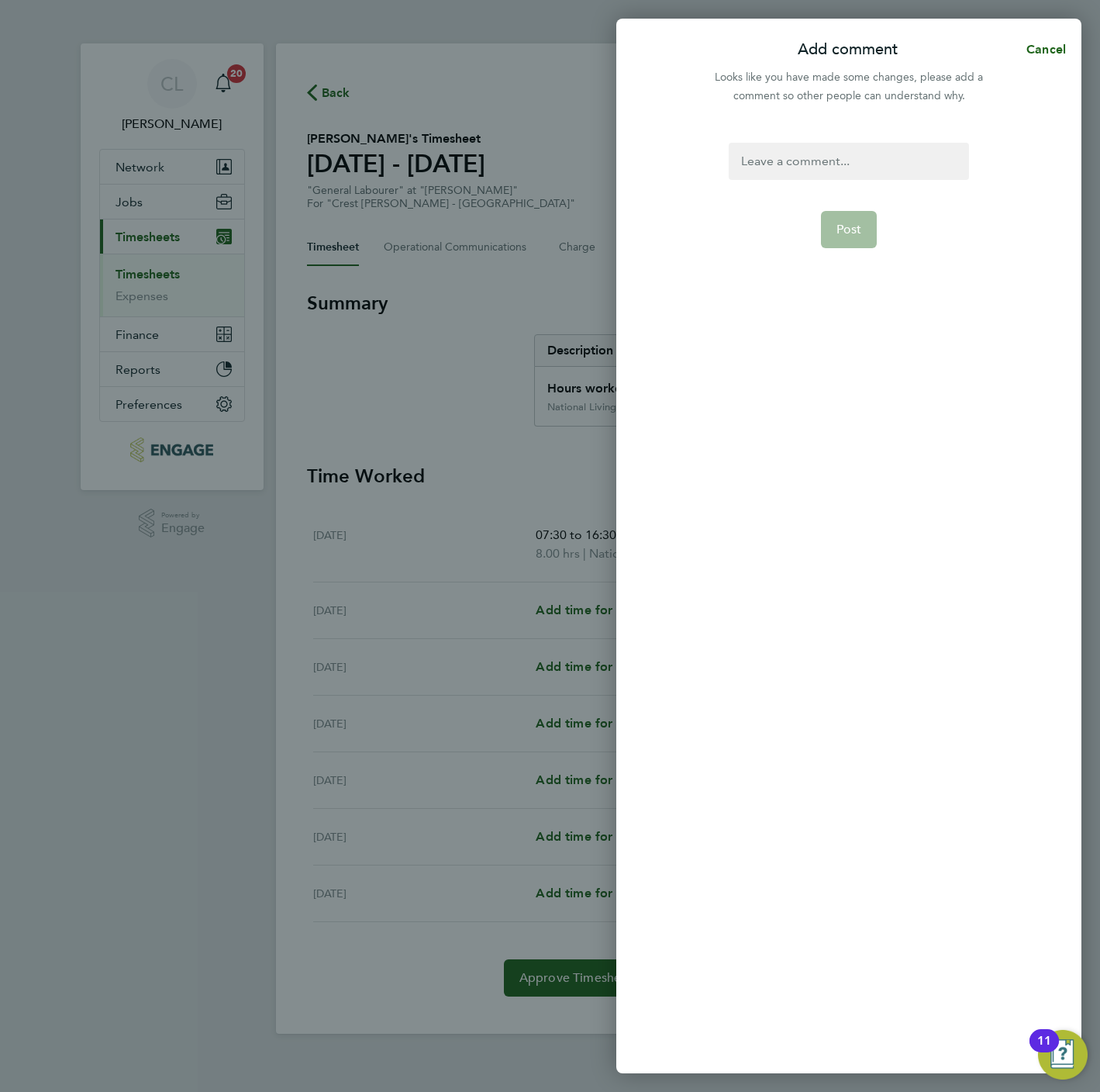
click at [840, 174] on div at bounding box center [848, 161] width 239 height 37
click at [844, 165] on div at bounding box center [848, 161] width 239 height 37
click at [833, 224] on button "Post" at bounding box center [849, 229] width 57 height 37
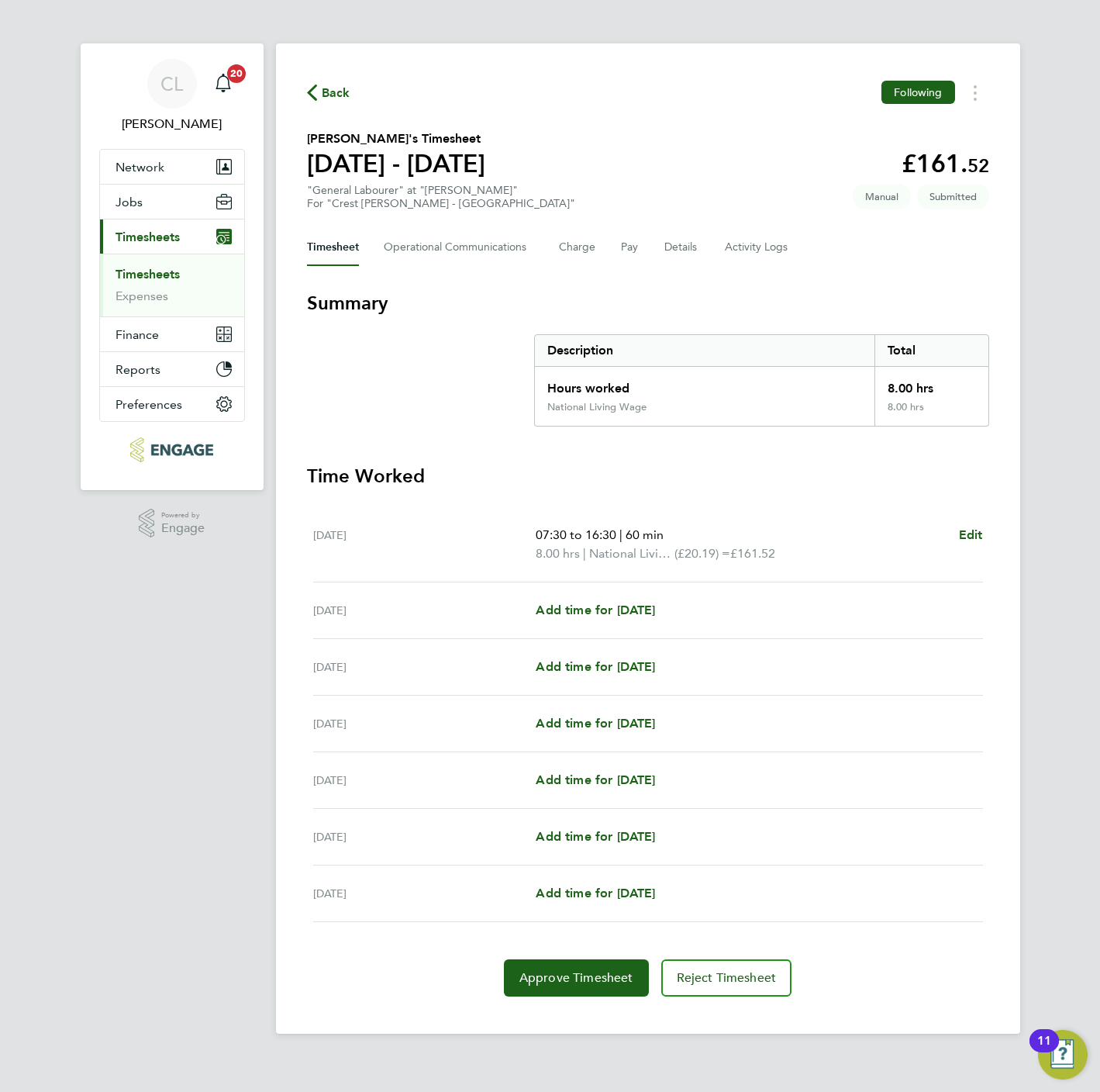
click at [156, 280] on link "Timesheets" at bounding box center [148, 274] width 64 height 15
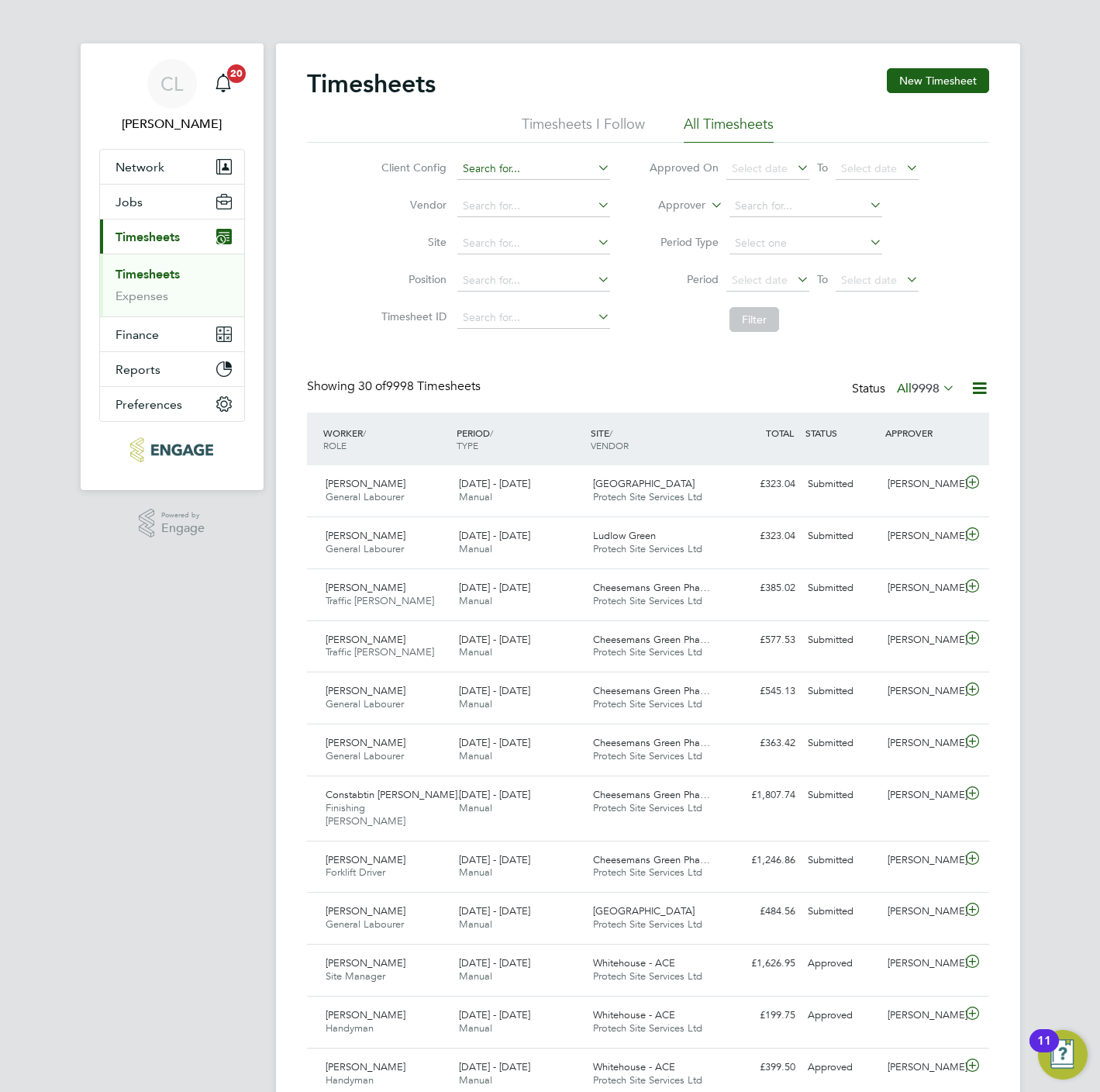
click at [487, 159] on input at bounding box center [533, 169] width 152 height 22
click at [493, 191] on li "Crest Nicholson - Easter n" at bounding box center [533, 190] width 154 height 21
type input "Crest Nicholson - Eastern"
click at [753, 328] on button "Filter" at bounding box center [754, 319] width 49 height 25
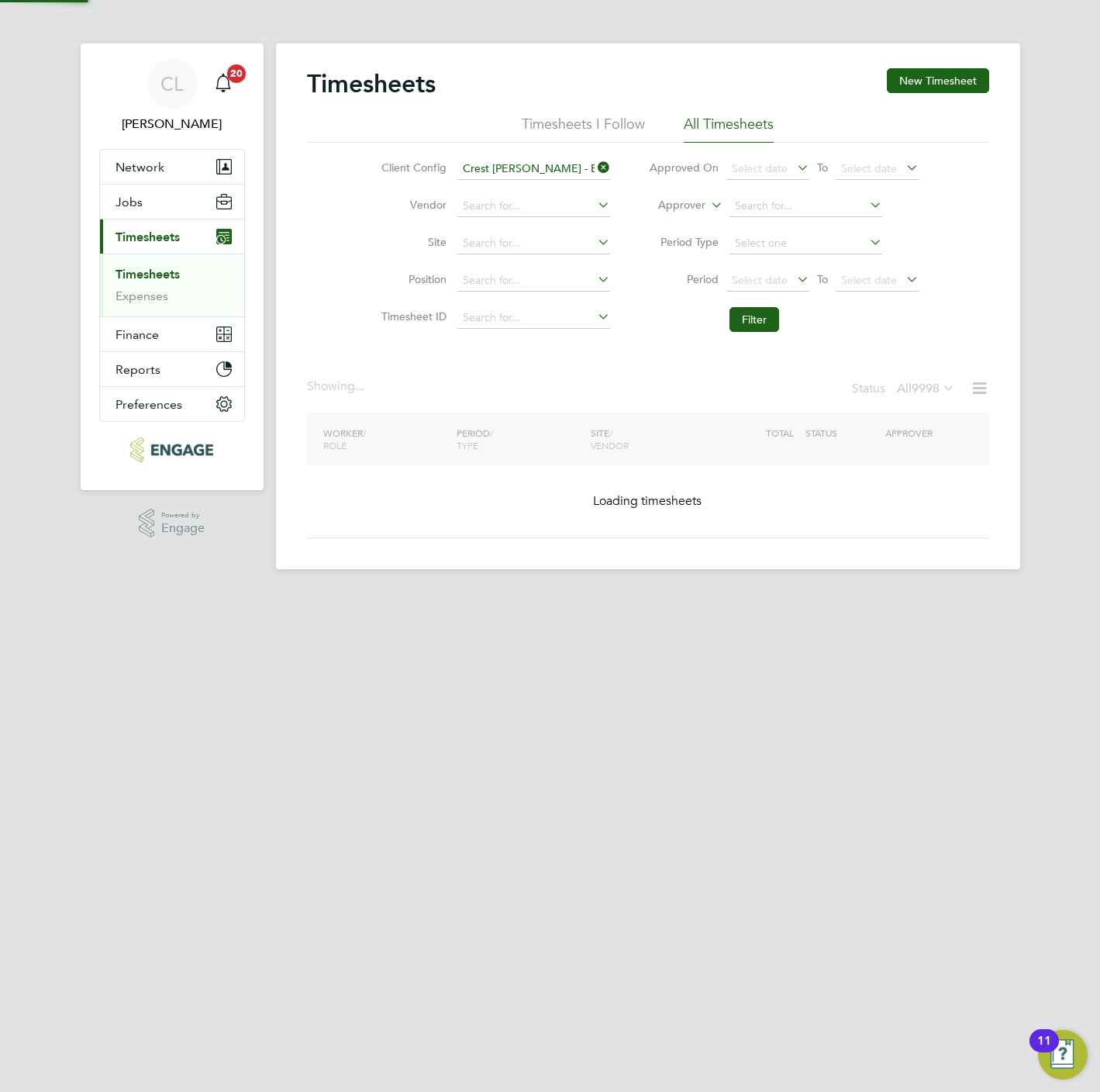
click at [939, 394] on icon at bounding box center [939, 388] width 0 height 22
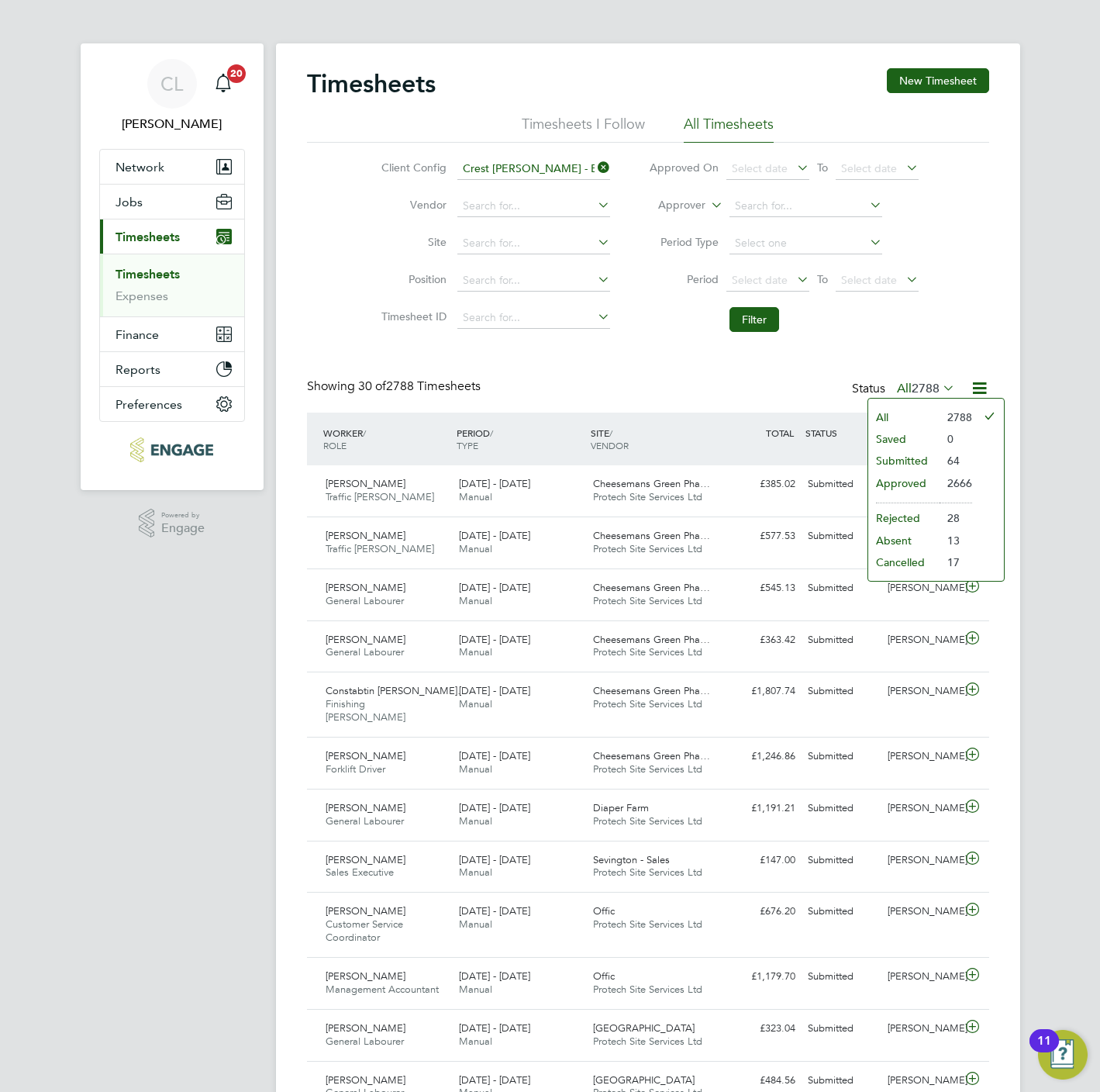
click at [927, 461] on li "Submitted" at bounding box center [904, 461] width 71 height 22
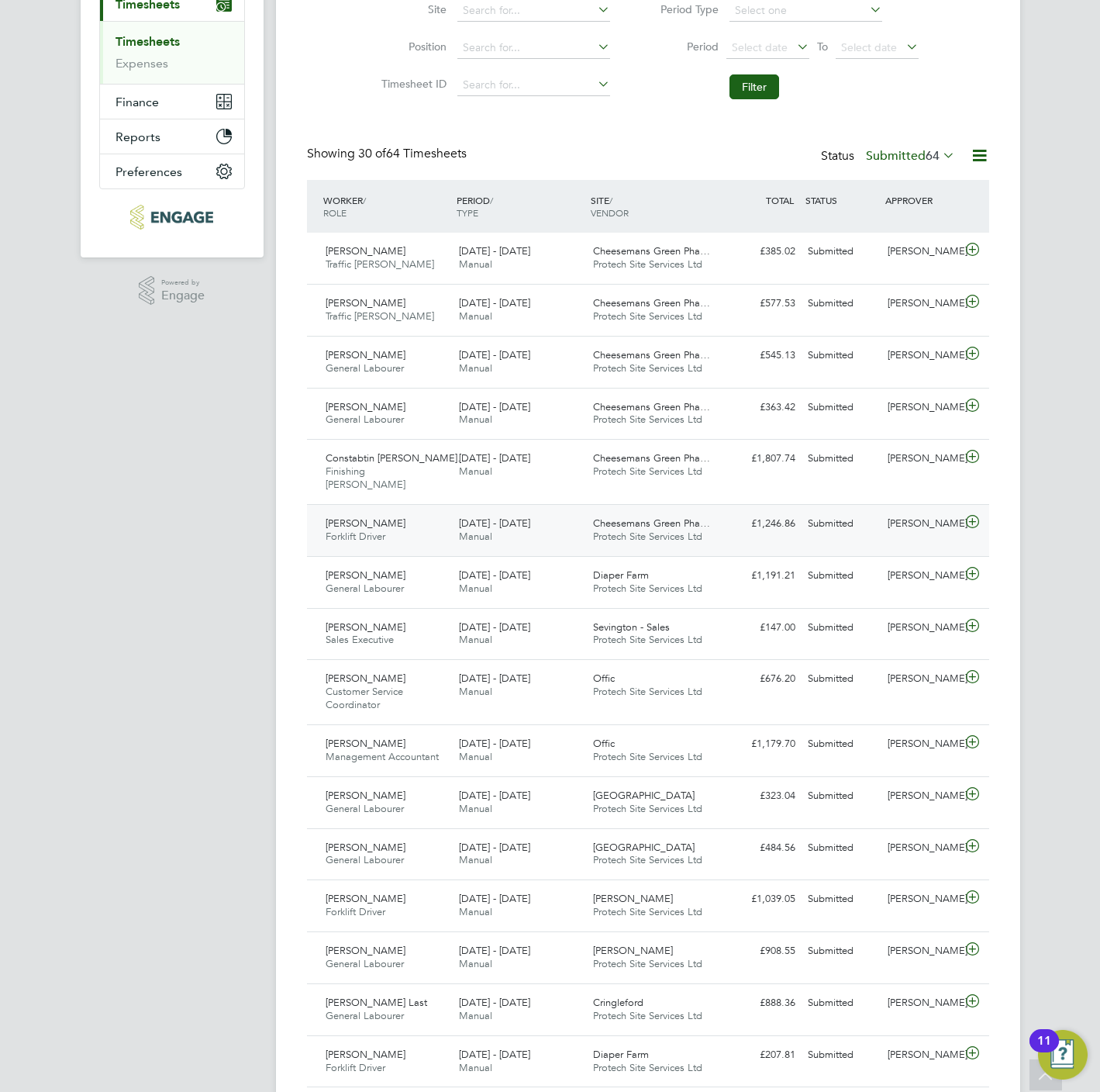
click at [978, 516] on icon at bounding box center [972, 522] width 19 height 13
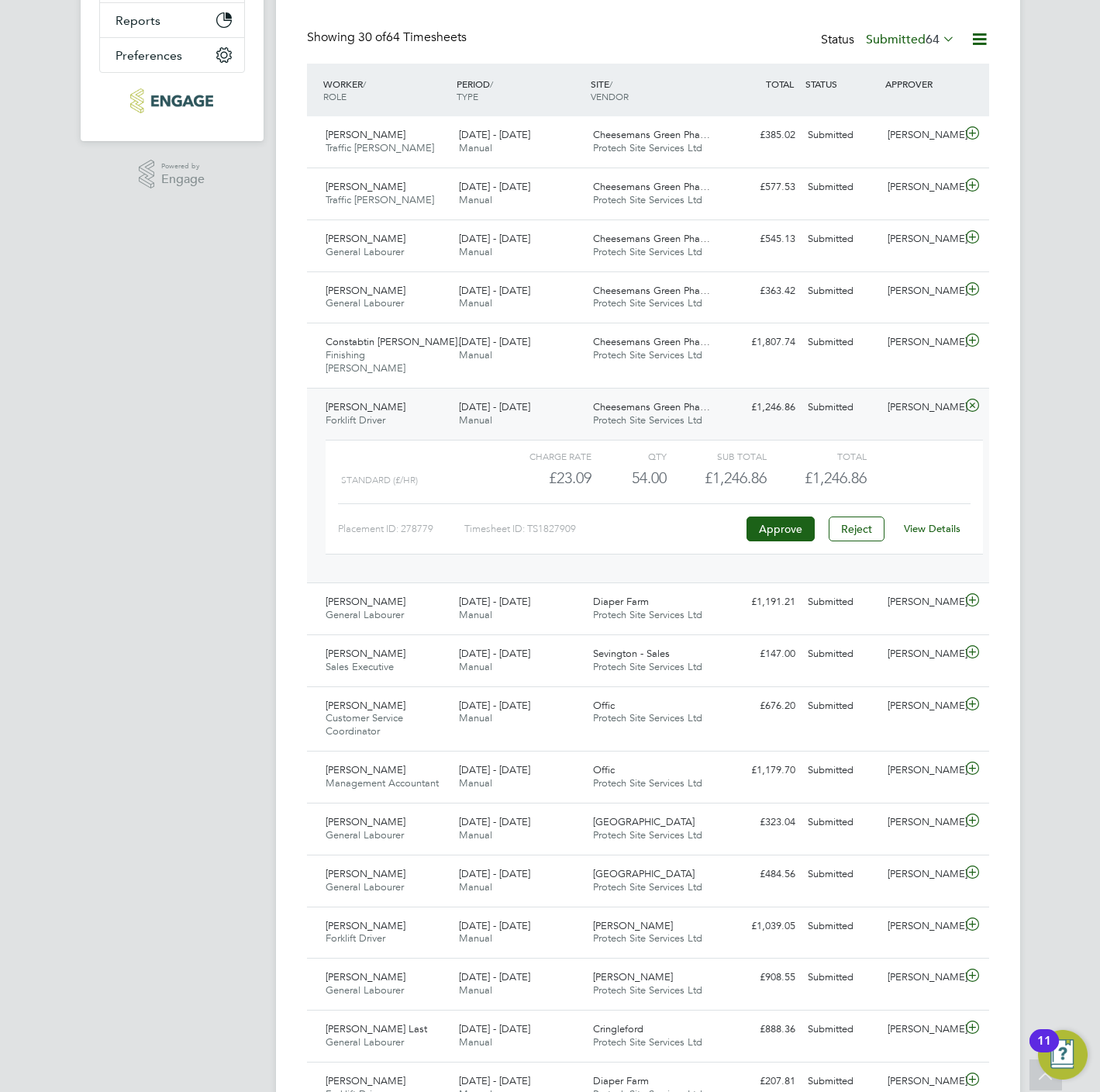
click at [944, 527] on div "View Details" at bounding box center [932, 529] width 76 height 25
click at [944, 522] on link "View Details" at bounding box center [932, 529] width 57 height 13
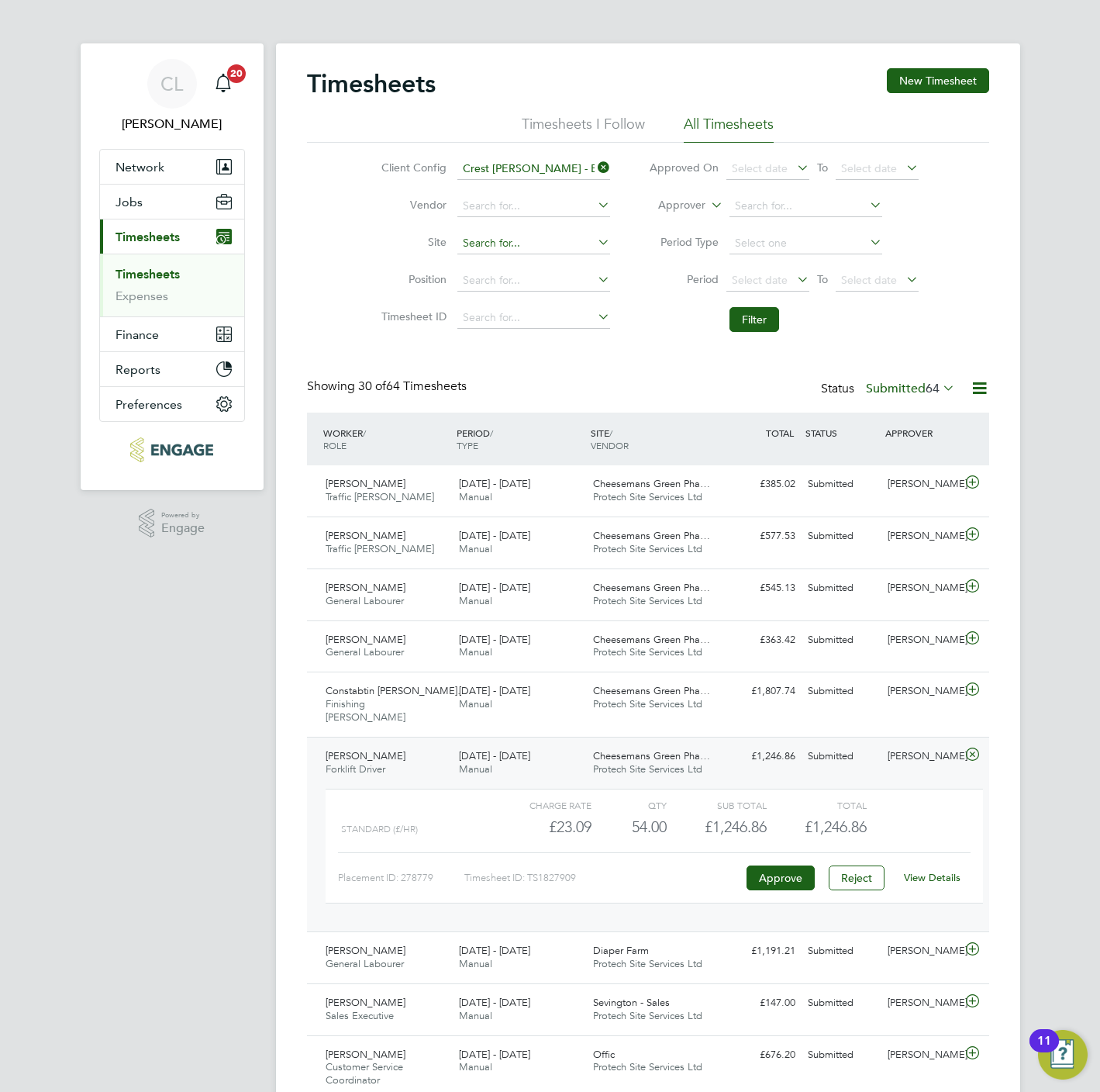
click at [477, 238] on input at bounding box center [533, 244] width 152 height 22
click at [496, 265] on li "Mala bar" at bounding box center [533, 265] width 154 height 21
type input "Malabar"
click at [594, 163] on icon at bounding box center [594, 168] width 0 height 22
click at [751, 319] on button "Filter" at bounding box center [754, 319] width 49 height 25
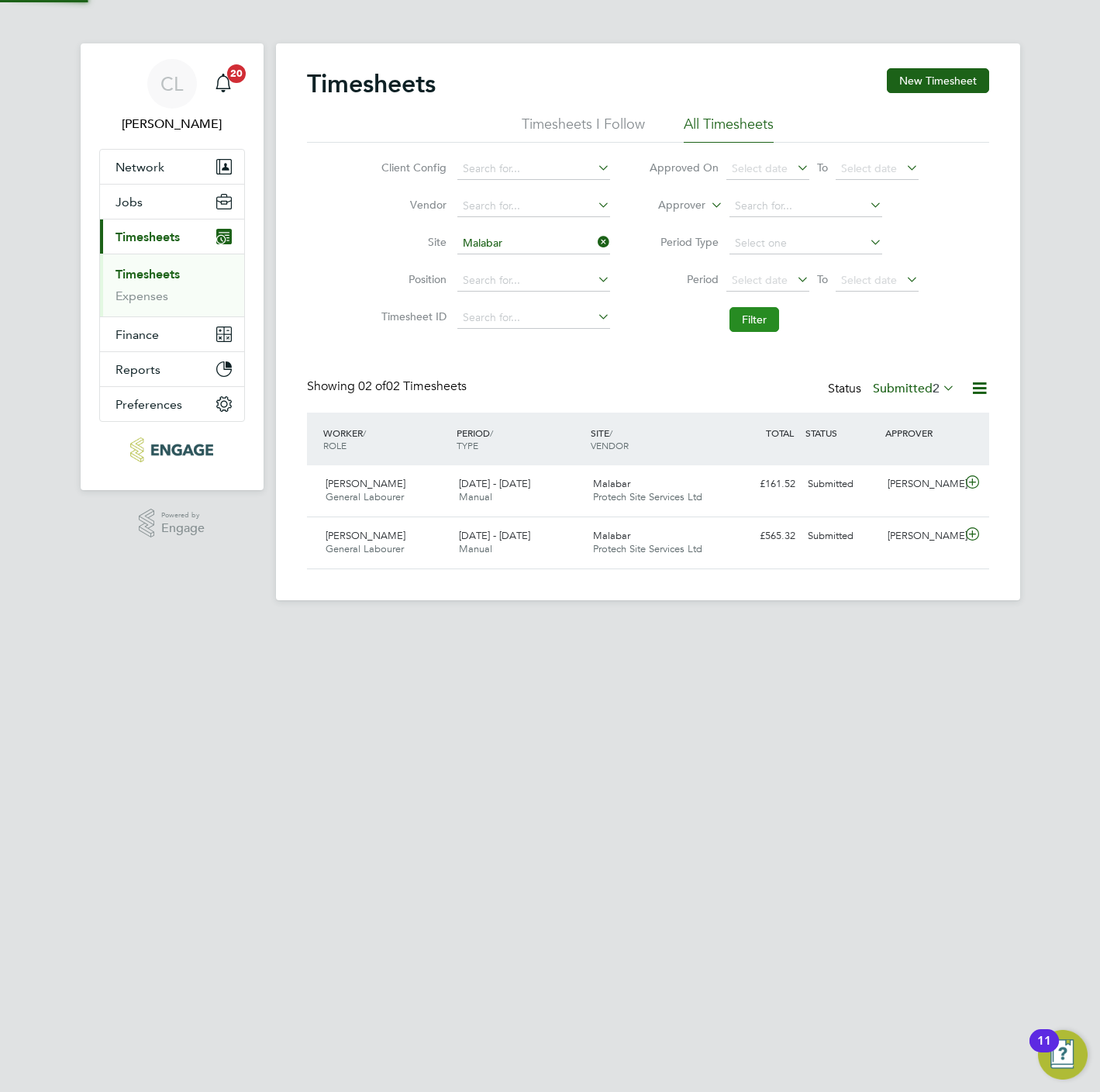
scroll to position [39, 135]
click at [897, 382] on label "Submitted 2" at bounding box center [914, 388] width 82 height 16
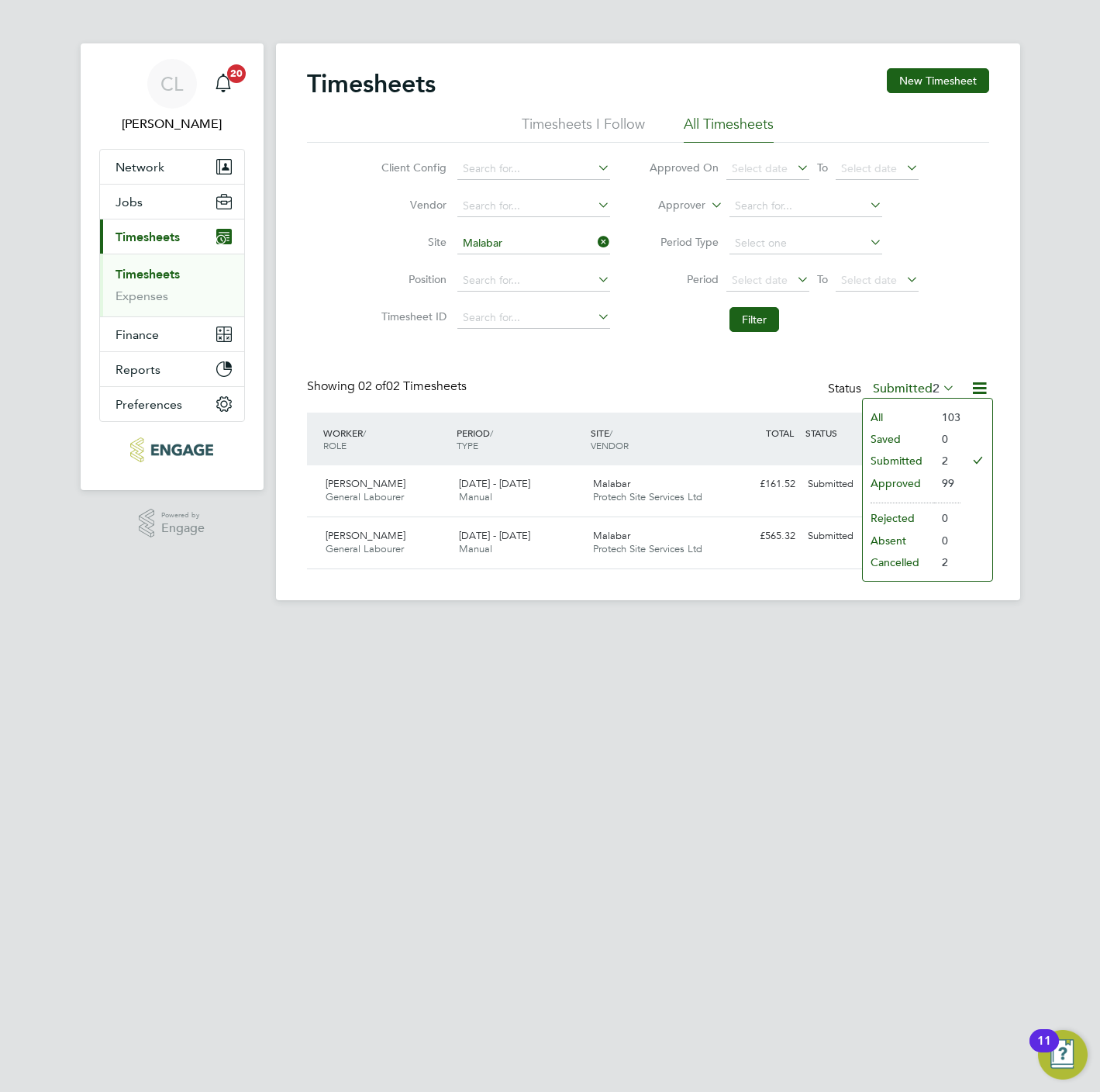
click at [882, 412] on li "All" at bounding box center [898, 417] width 71 height 22
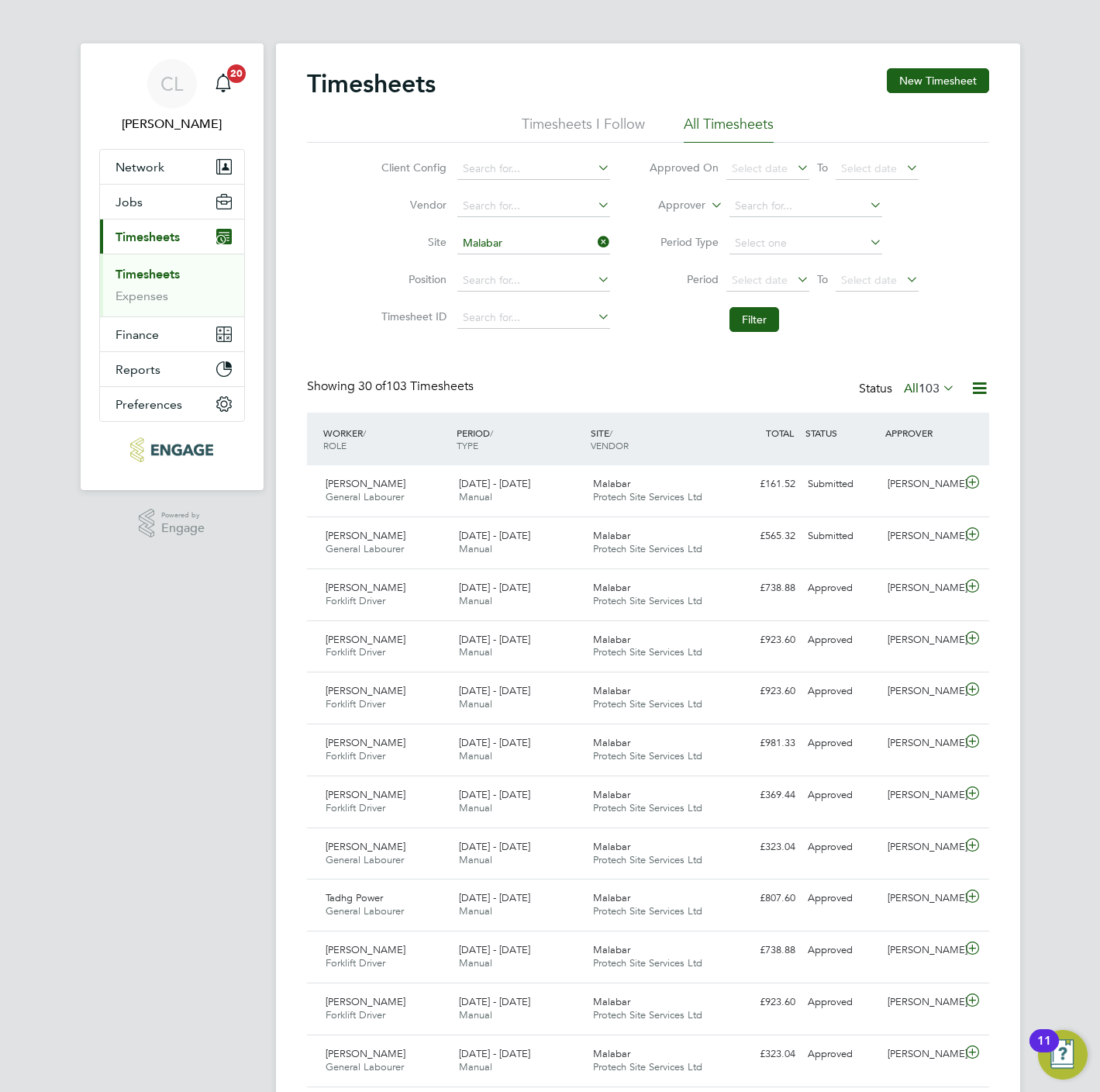
click at [594, 243] on icon at bounding box center [594, 242] width 0 height 22
click at [502, 152] on li "Client Config" at bounding box center [493, 169] width 272 height 37
click at [506, 170] on input at bounding box center [533, 169] width 152 height 22
click at [536, 186] on li "Crest Nicholson - Midl ands" at bounding box center [533, 190] width 154 height 21
type input "Crest Nicholson - Midlands"
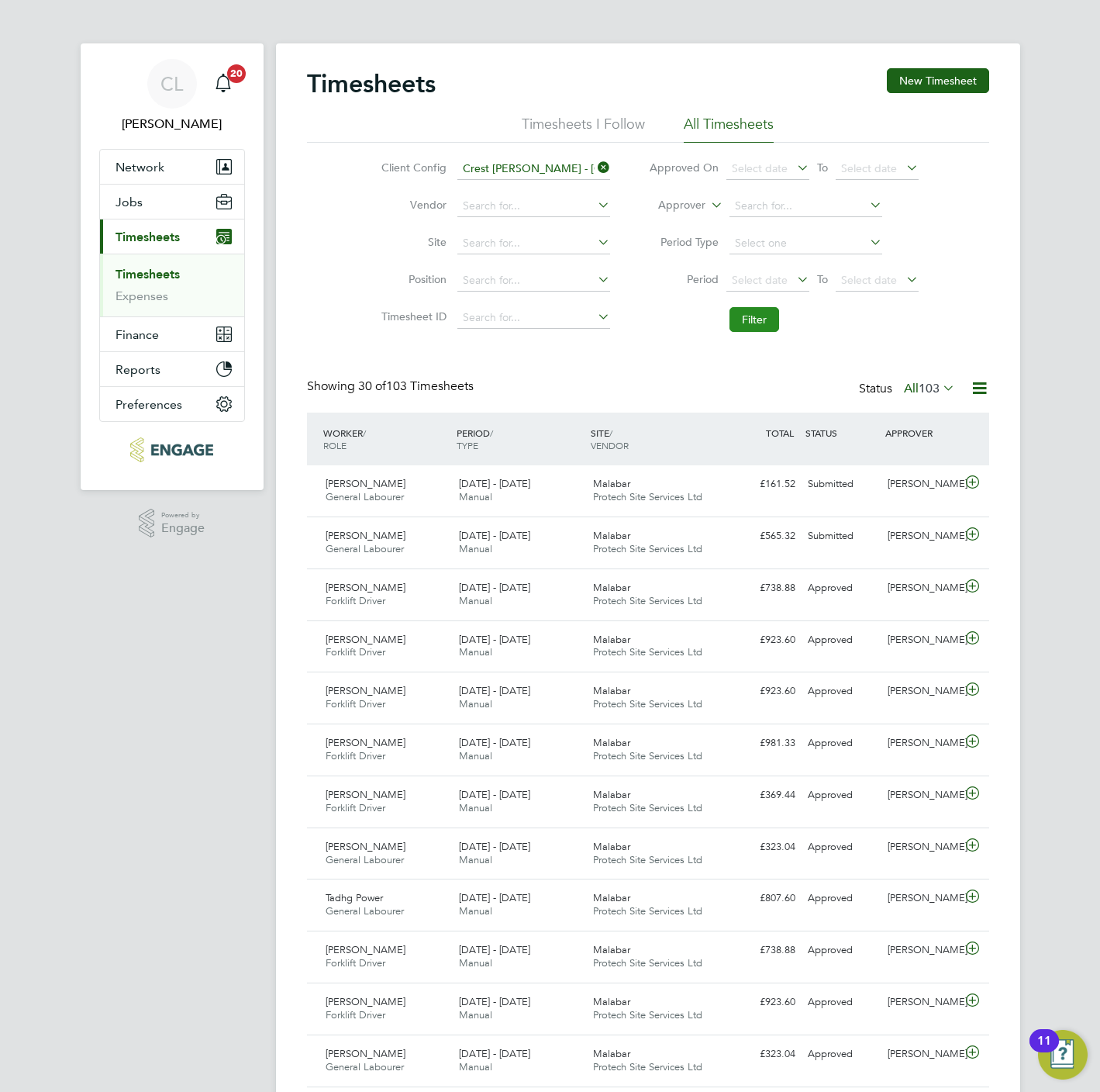
click at [756, 311] on button "Filter" at bounding box center [754, 319] width 49 height 25
click at [918, 394] on span "973" at bounding box center [928, 388] width 21 height 16
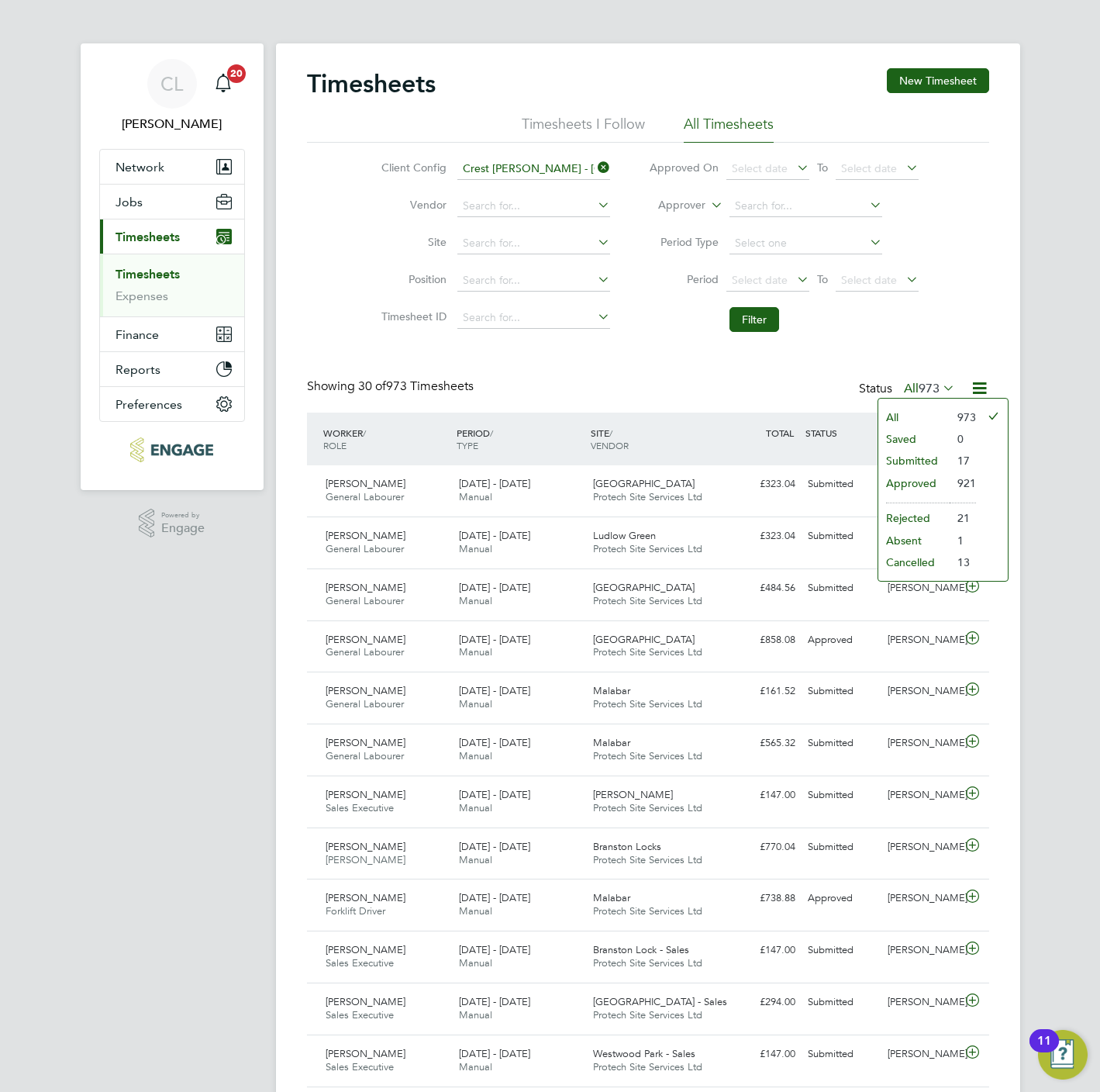
click at [917, 458] on li "Submitted" at bounding box center [914, 461] width 71 height 22
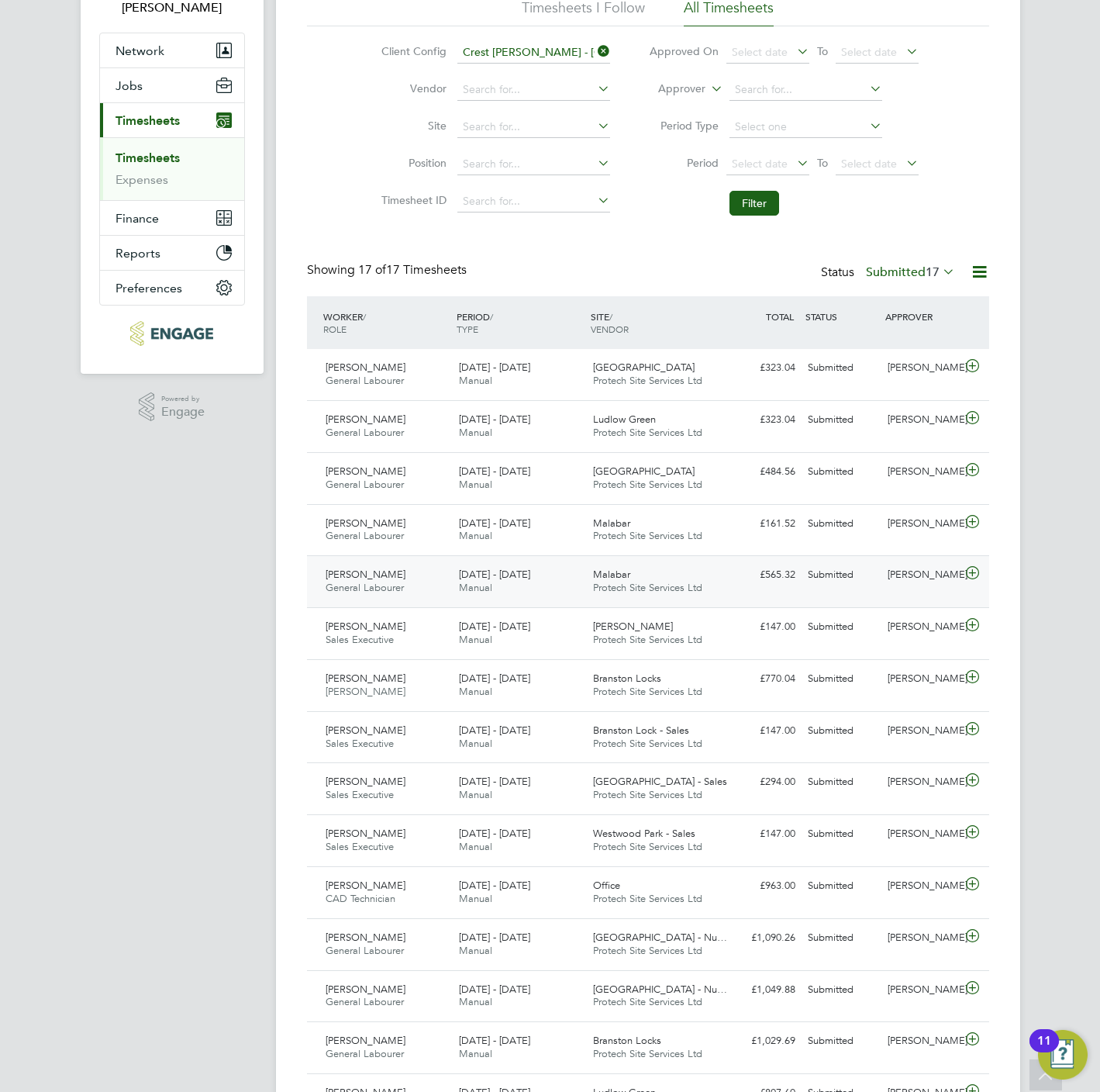
click at [721, 579] on div "£565.32 Submitted" at bounding box center [761, 575] width 80 height 26
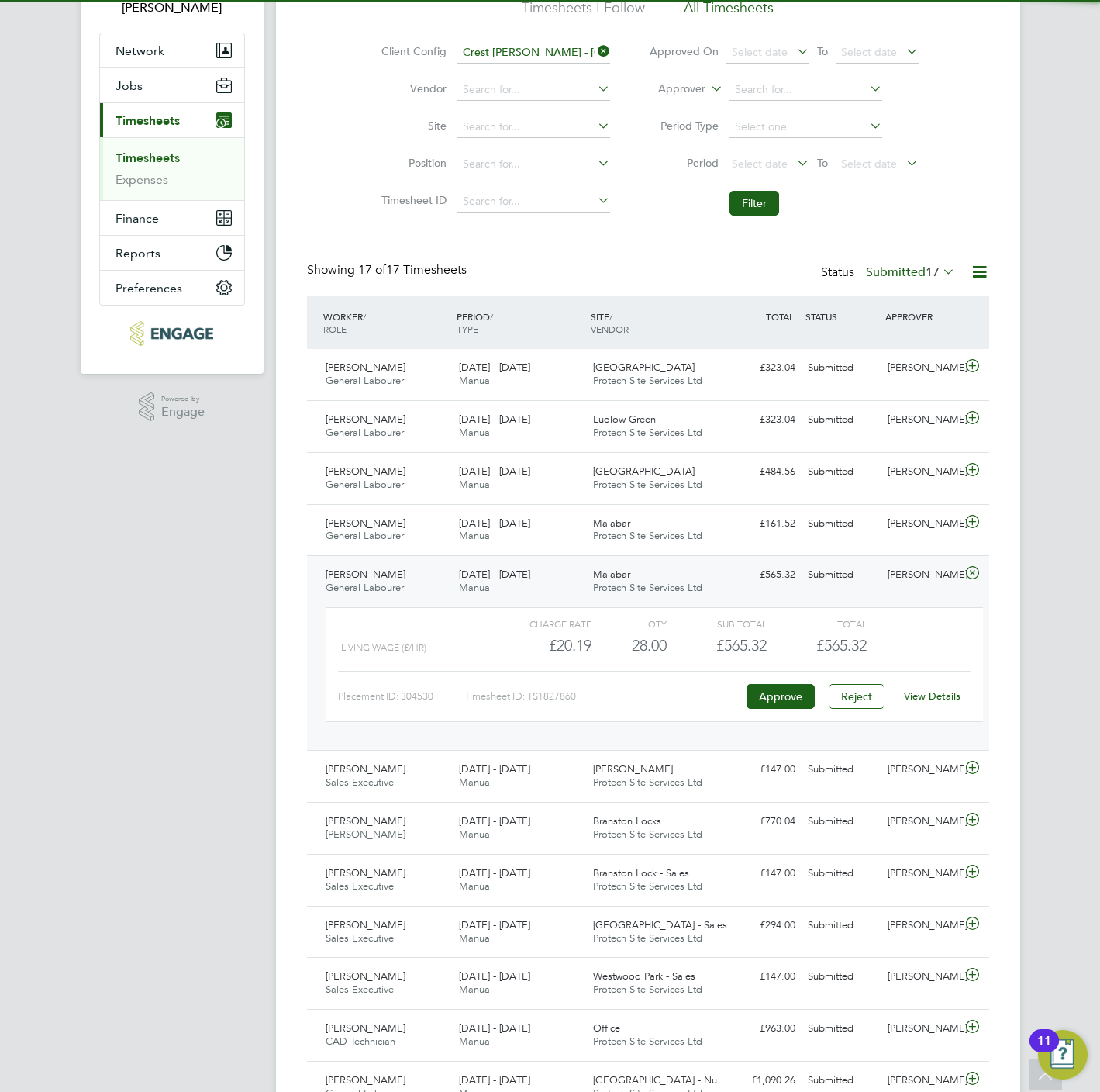
click at [933, 698] on link "View Details" at bounding box center [932, 696] width 57 height 13
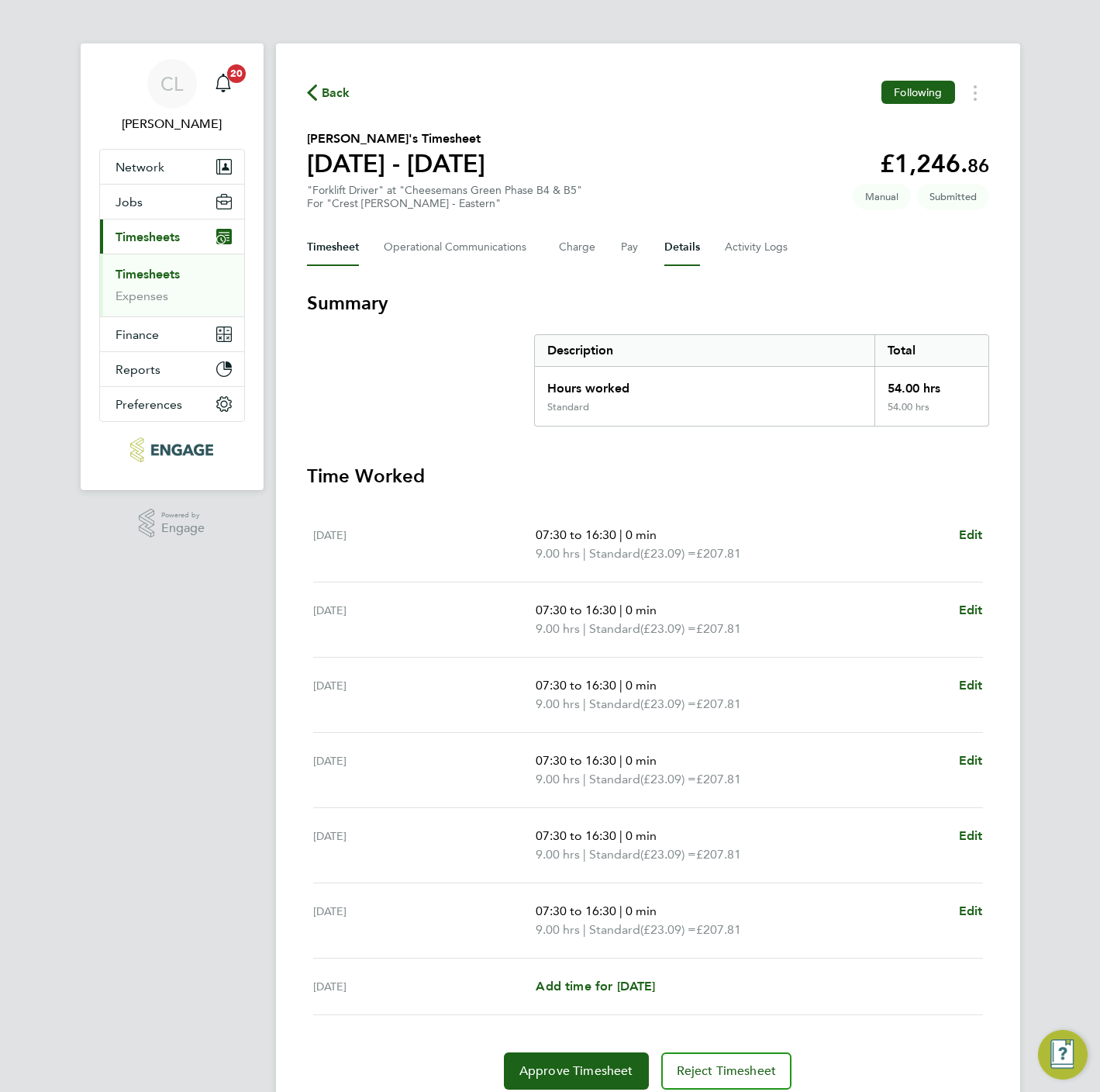
click at [675, 255] on button "Details" at bounding box center [682, 247] width 36 height 37
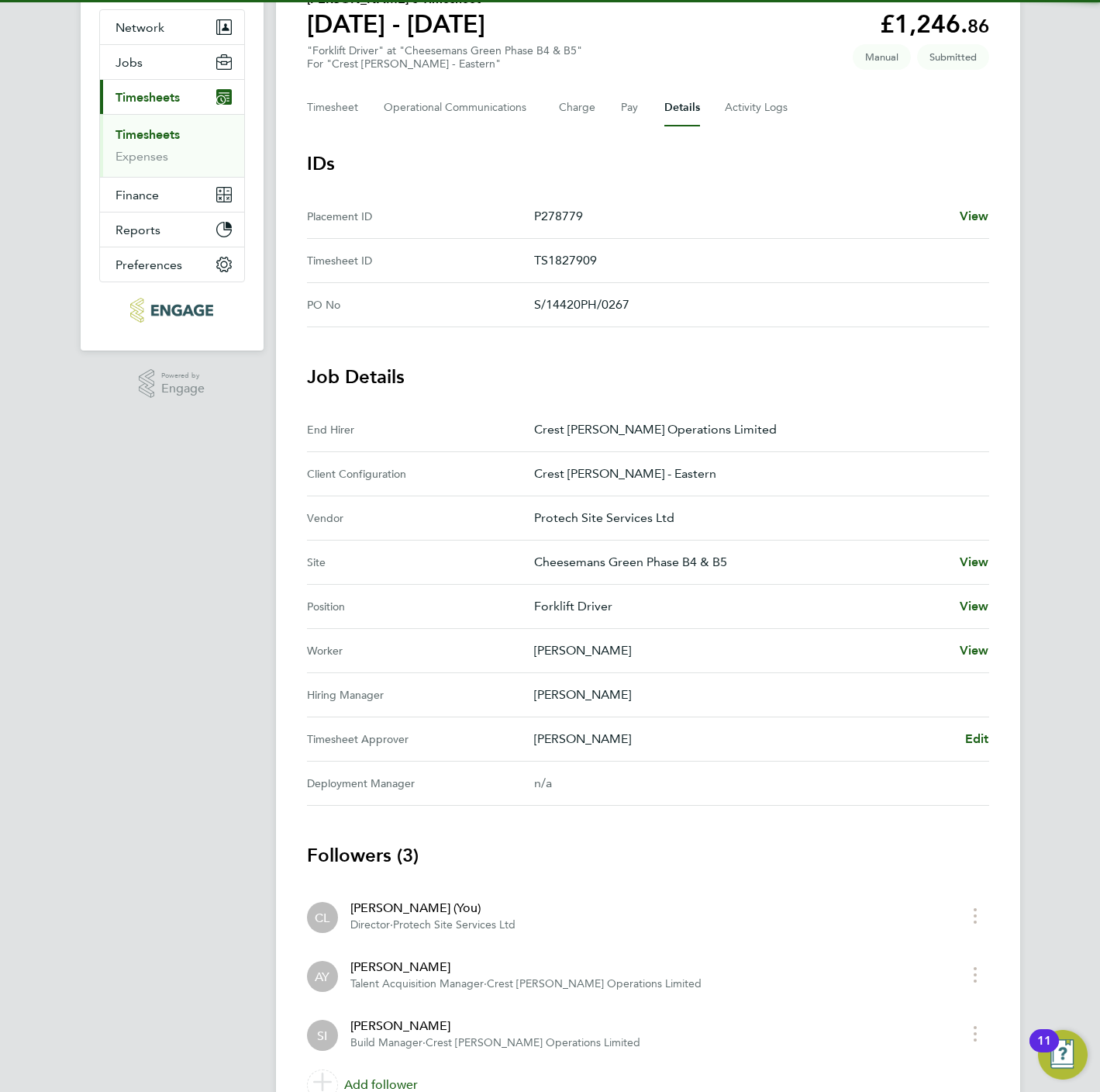
scroll to position [218, 0]
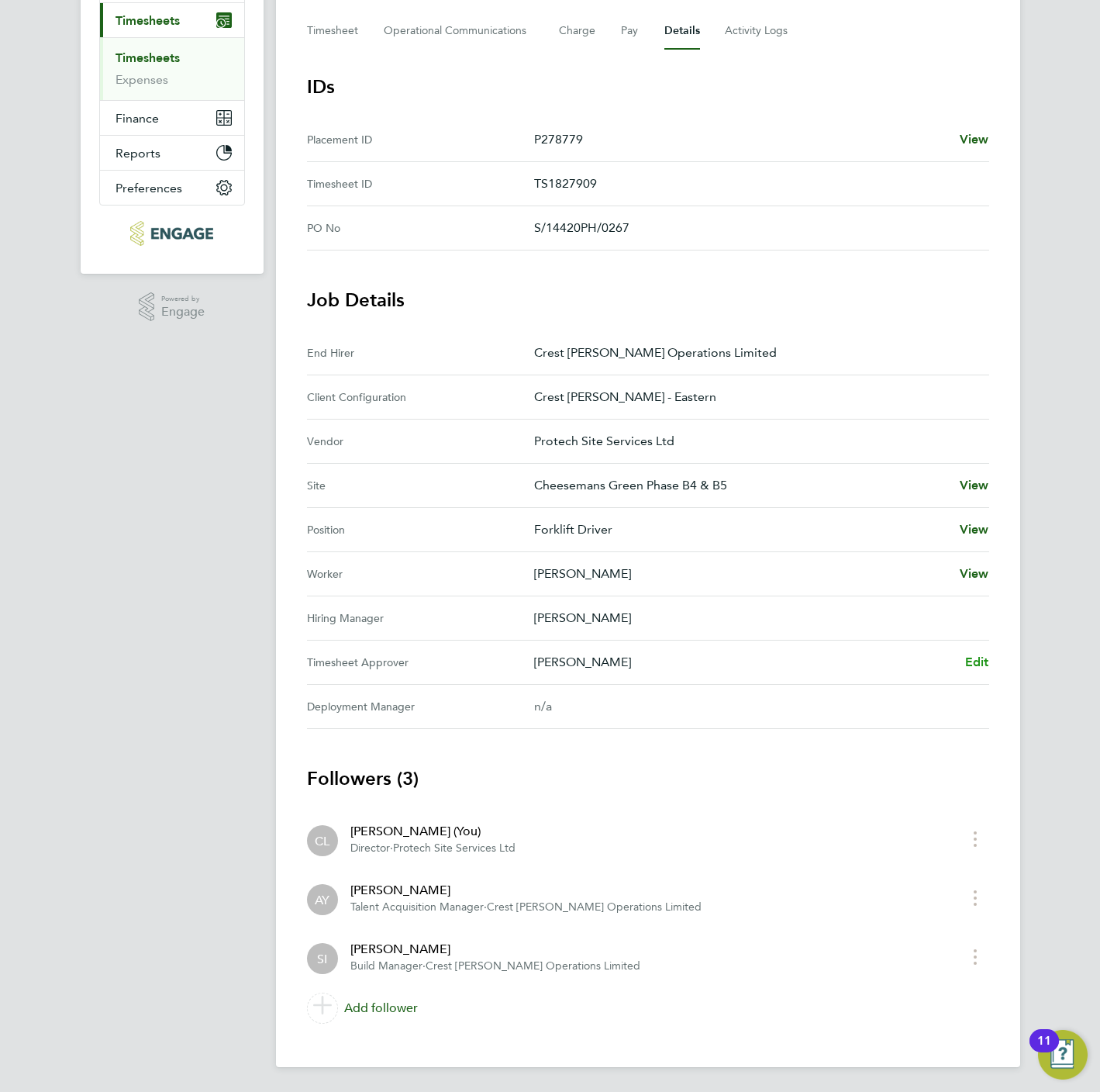
click at [981, 667] on span "Edit" at bounding box center [977, 662] width 24 height 15
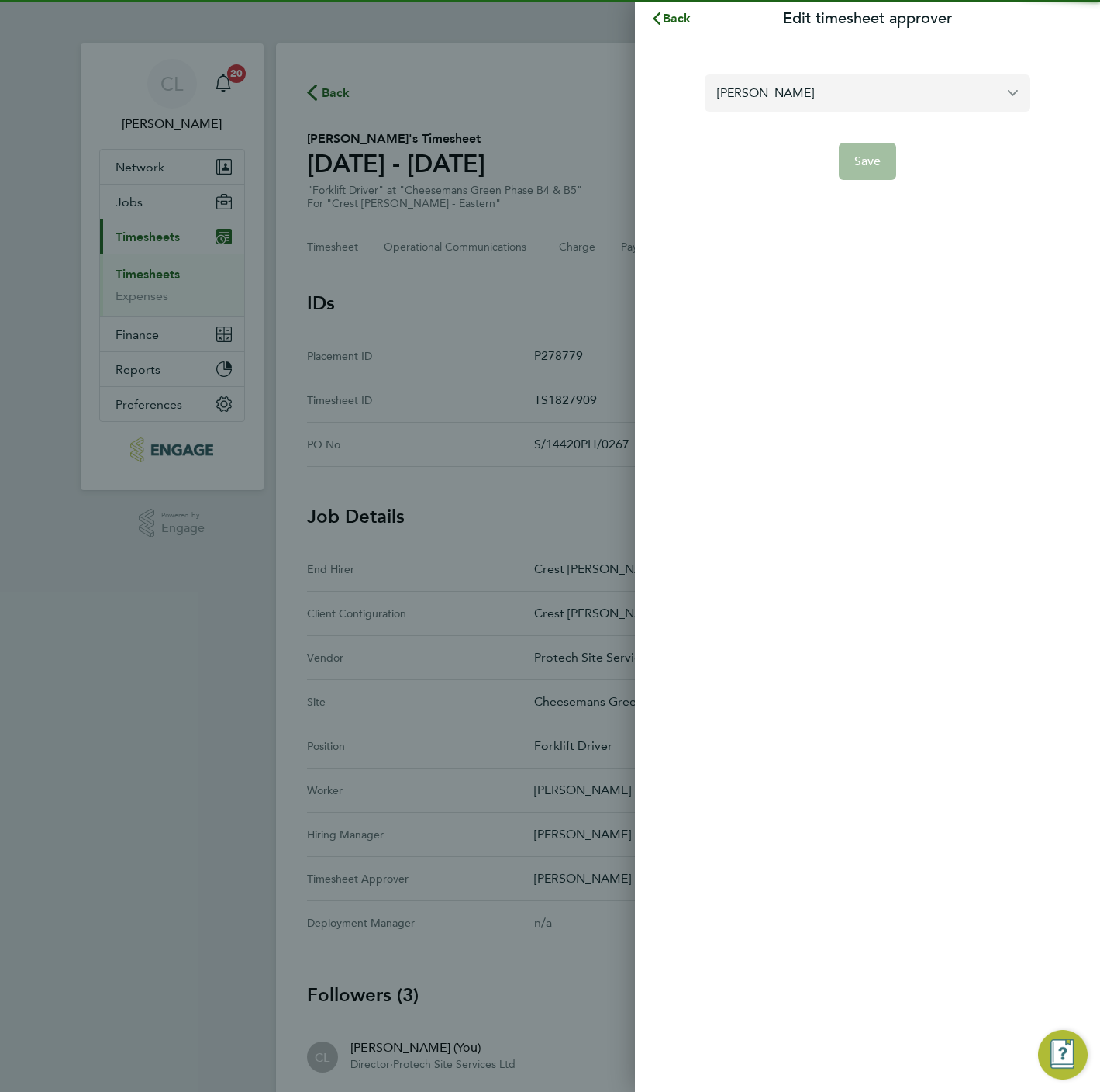
click at [812, 103] on input "[PERSON_NAME]" at bounding box center [867, 93] width 326 height 37
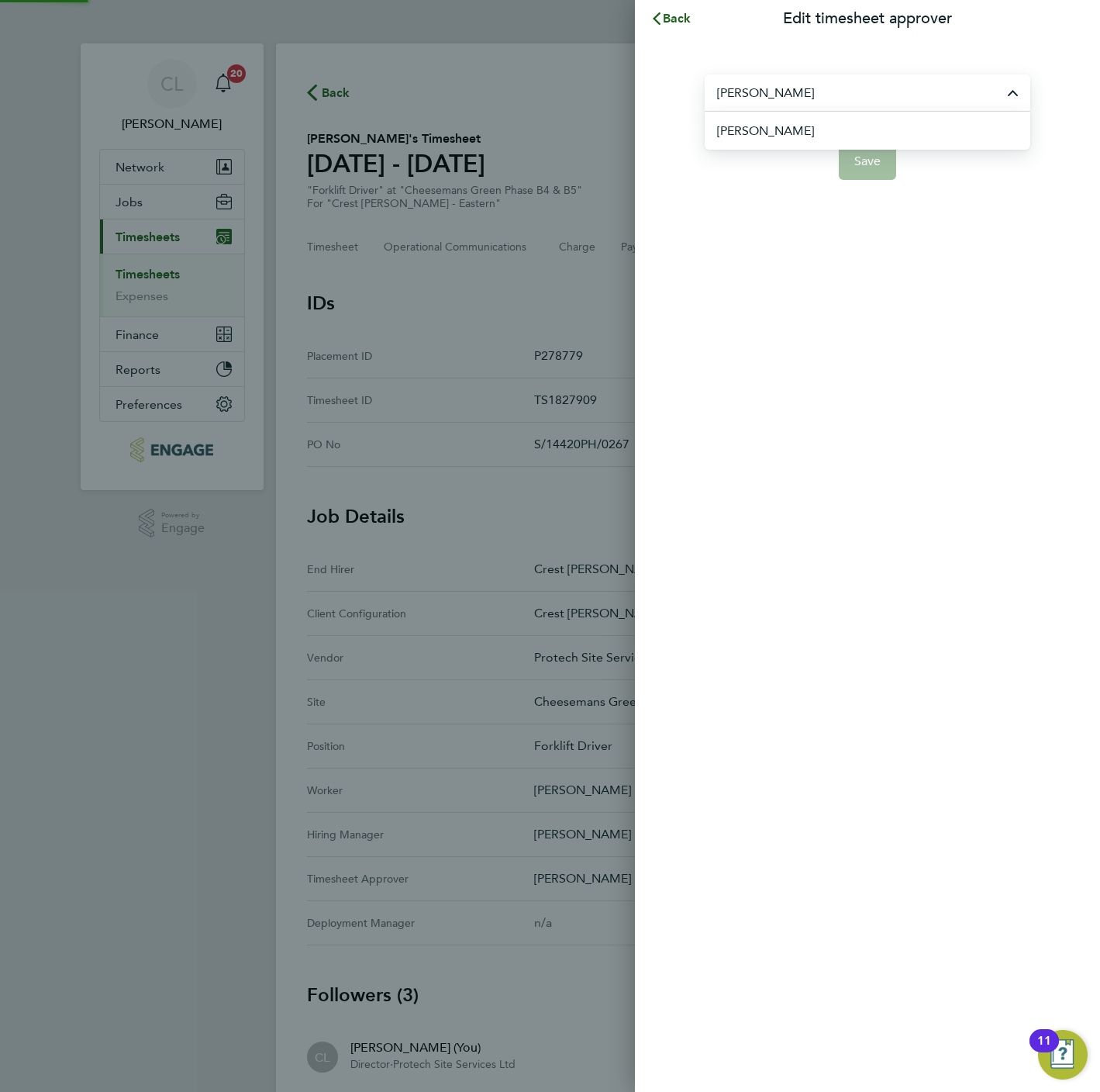
click at [812, 138] on li "[PERSON_NAME]" at bounding box center [873, 131] width 313 height 38
type input "[PERSON_NAME]"
click at [871, 175] on button "Save" at bounding box center [868, 161] width 58 height 37
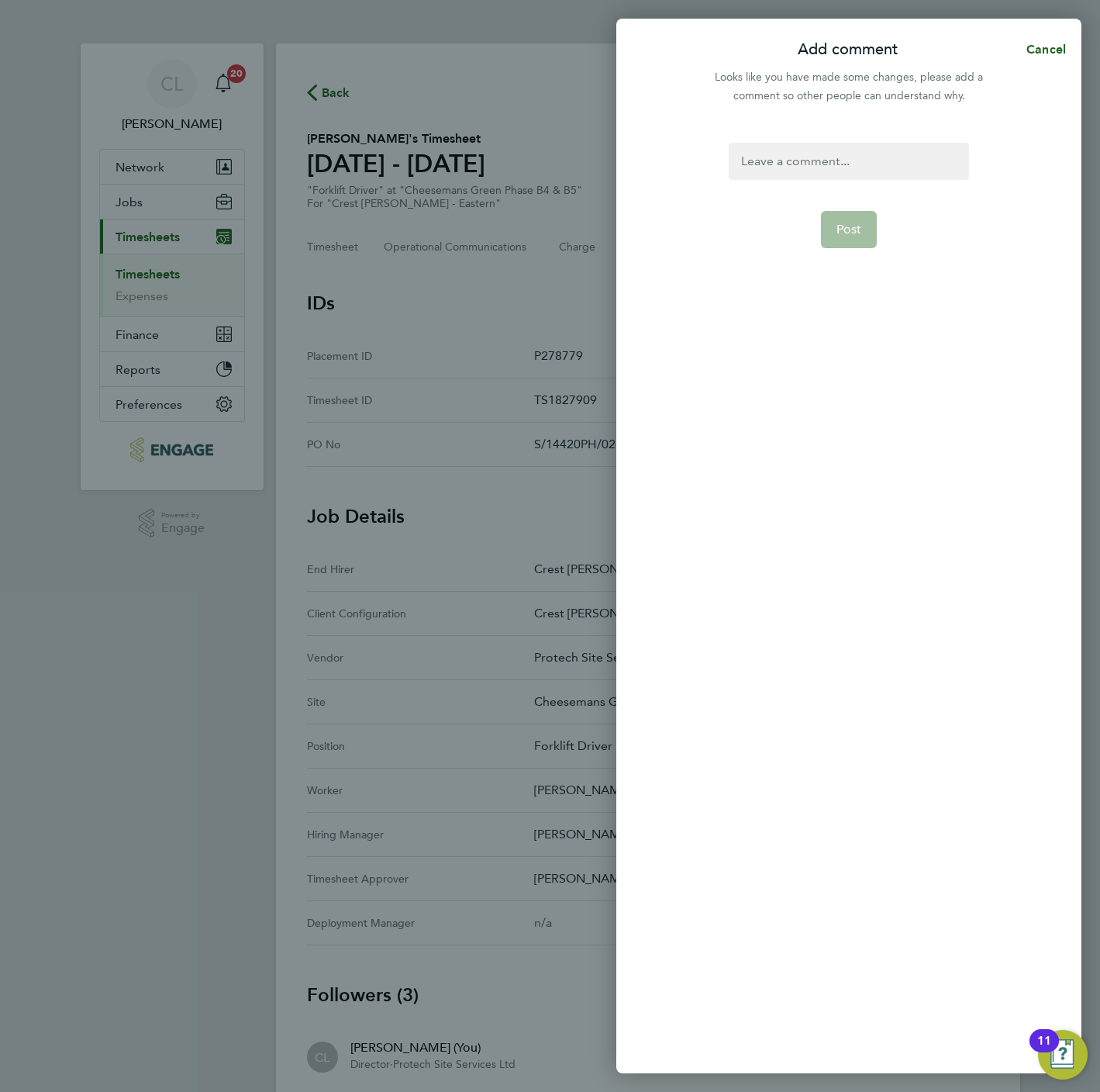
click at [841, 126] on div "Post" at bounding box center [849, 598] width 466 height 949
click at [847, 162] on div at bounding box center [848, 161] width 239 height 37
click at [856, 226] on span "Post" at bounding box center [849, 229] width 26 height 16
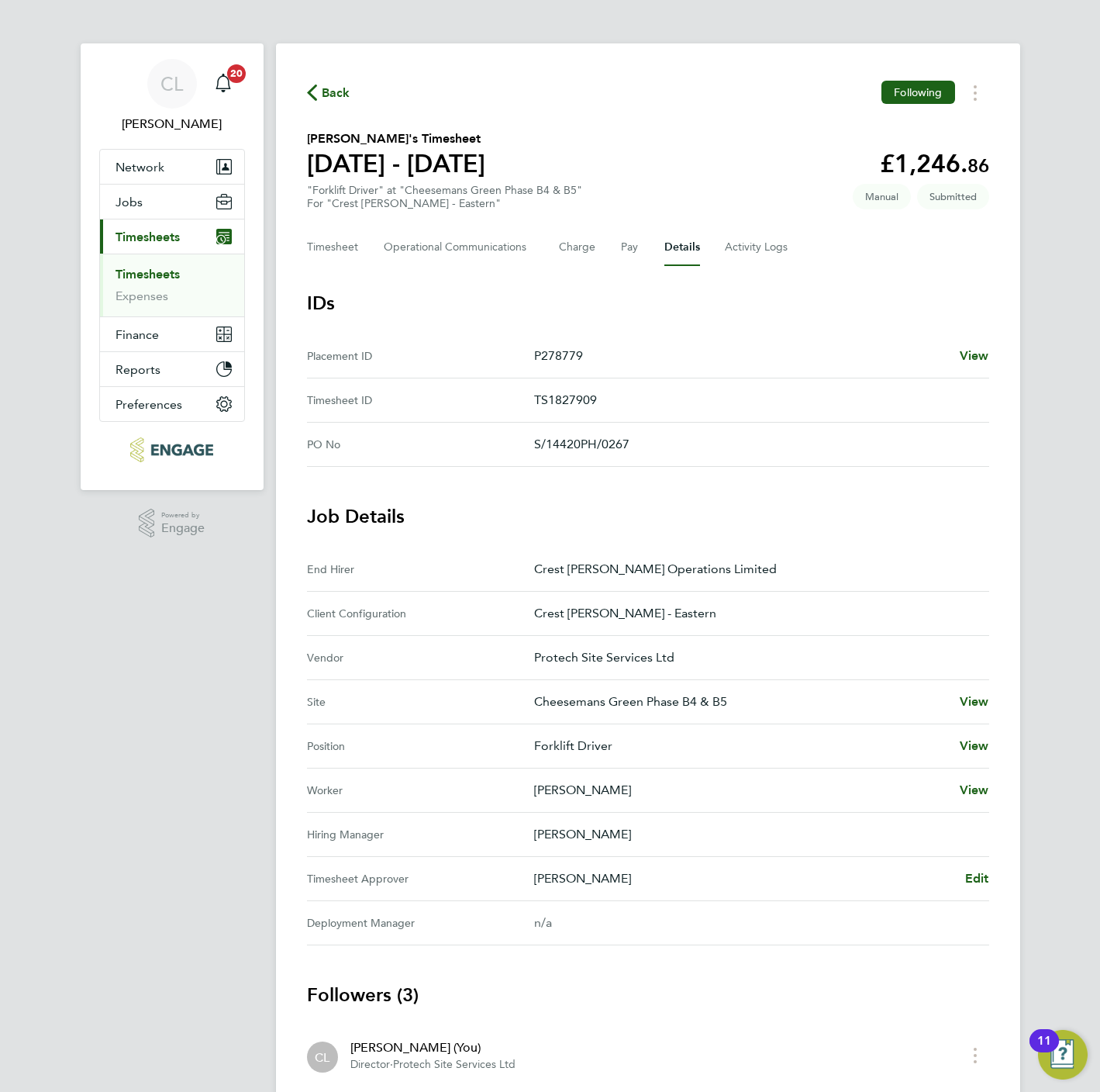
click at [329, 96] on span "Back" at bounding box center [335, 93] width 28 height 18
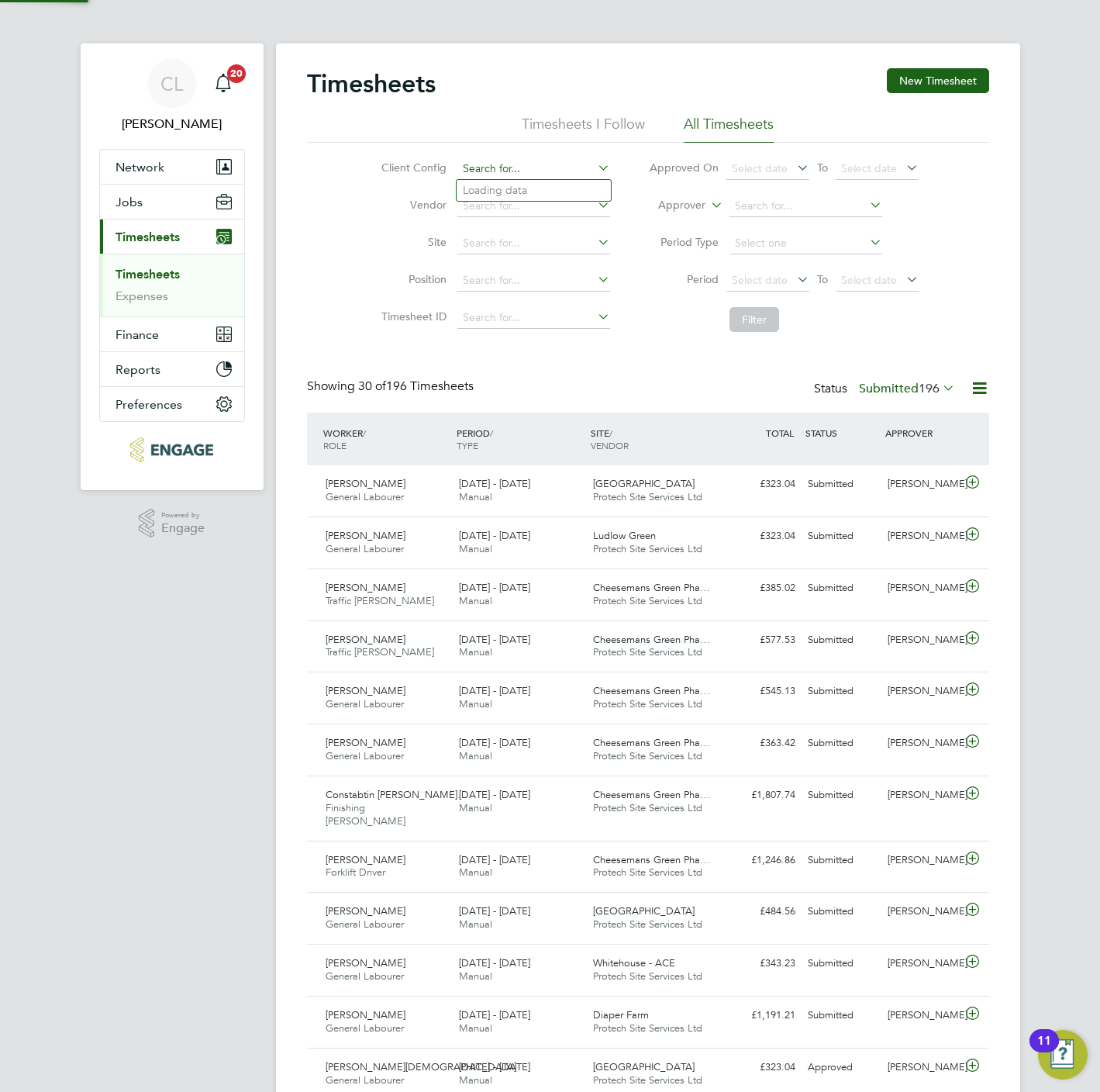
click at [519, 171] on input at bounding box center [533, 169] width 152 height 22
click at [538, 186] on li "Crest Nicholson - Easter n" at bounding box center [533, 190] width 154 height 21
type input "Crest [PERSON_NAME] - Eastern"
click at [763, 319] on button "Filter" at bounding box center [754, 319] width 49 height 25
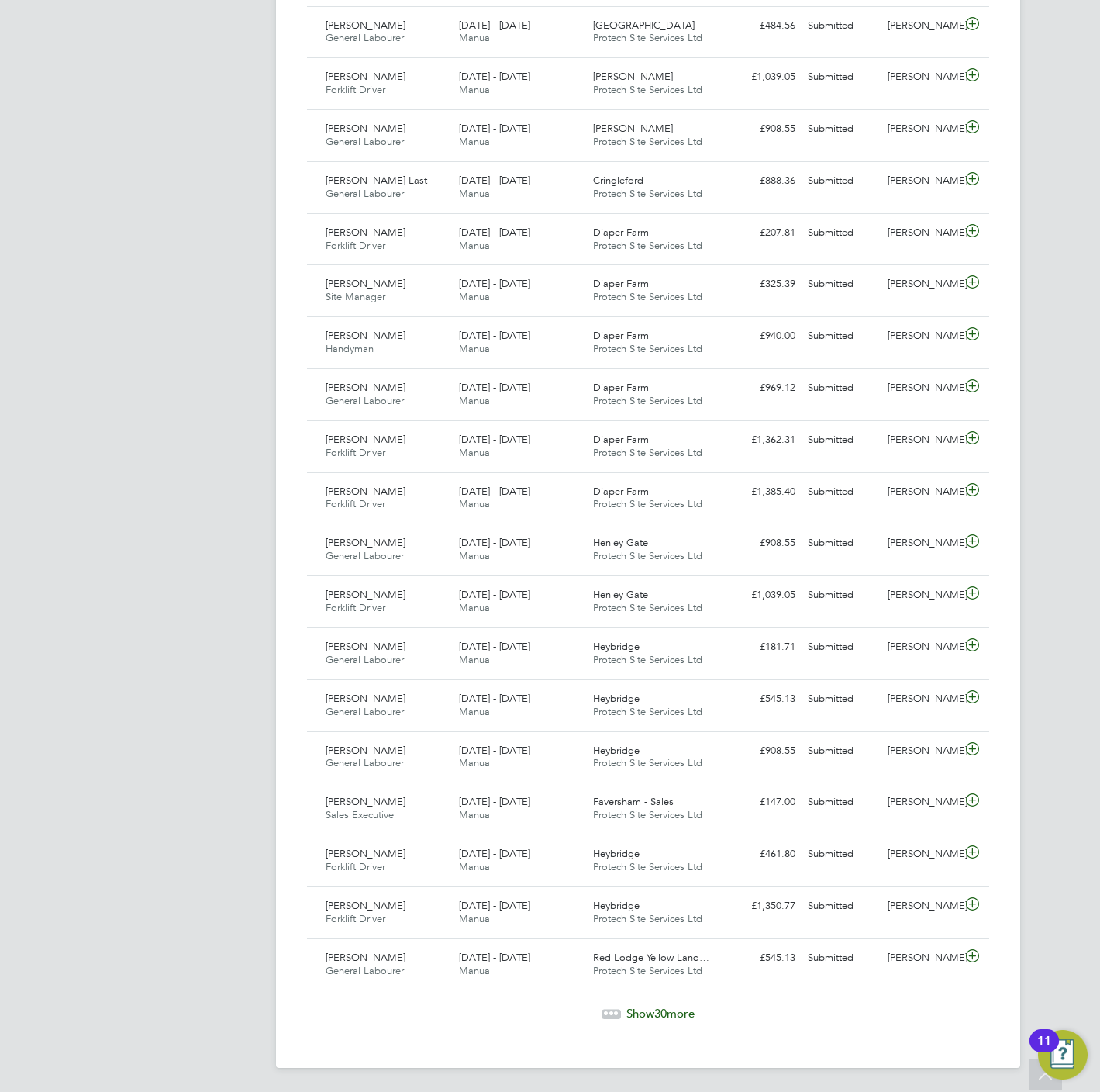
click at [672, 1014] on span "Show 30 more" at bounding box center [660, 1013] width 68 height 15
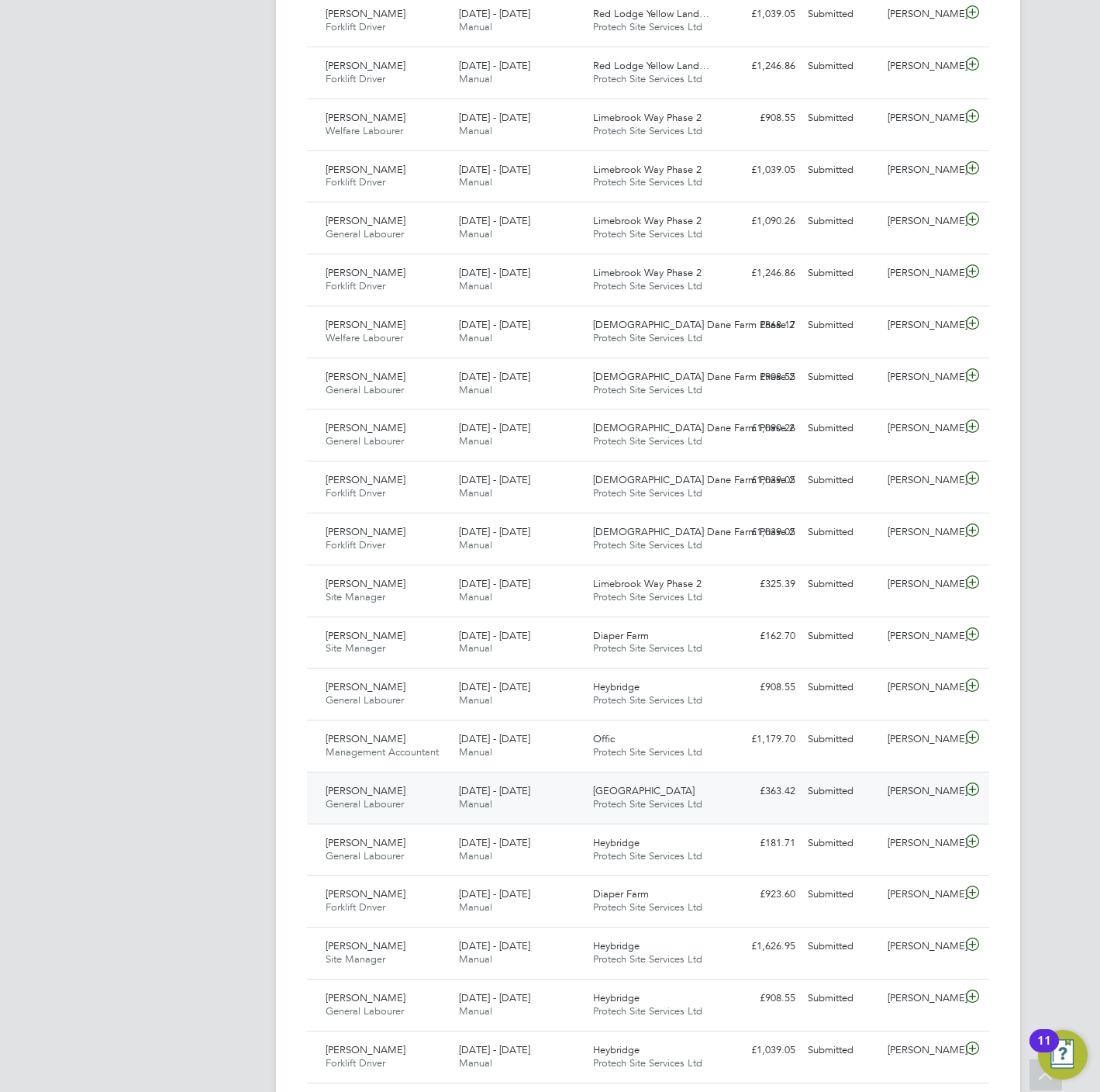
click at [973, 793] on icon at bounding box center [972, 790] width 19 height 13
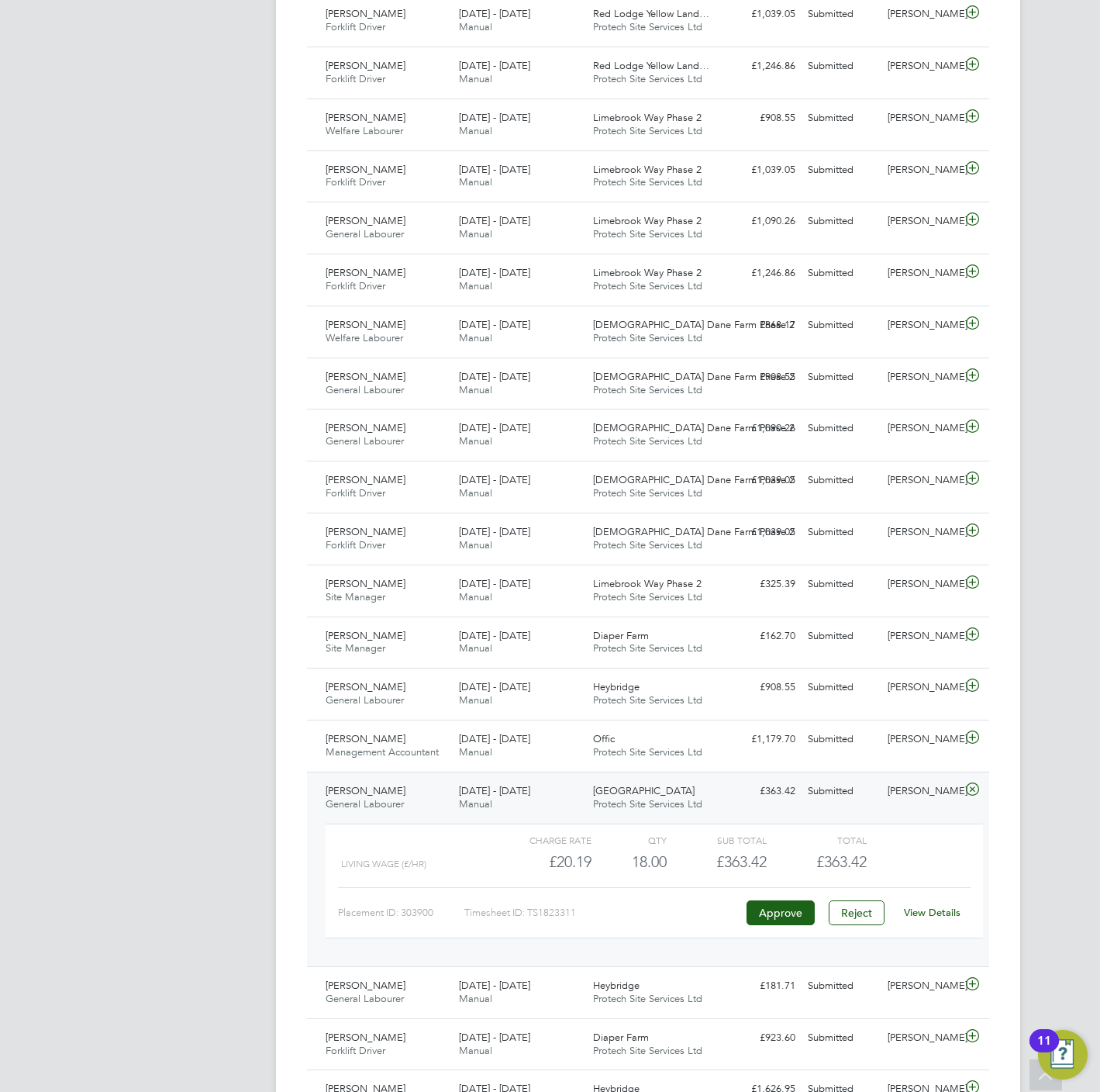
click at [922, 925] on div "View Details" at bounding box center [932, 912] width 76 height 25
click at [928, 915] on link "View Details" at bounding box center [932, 912] width 57 height 13
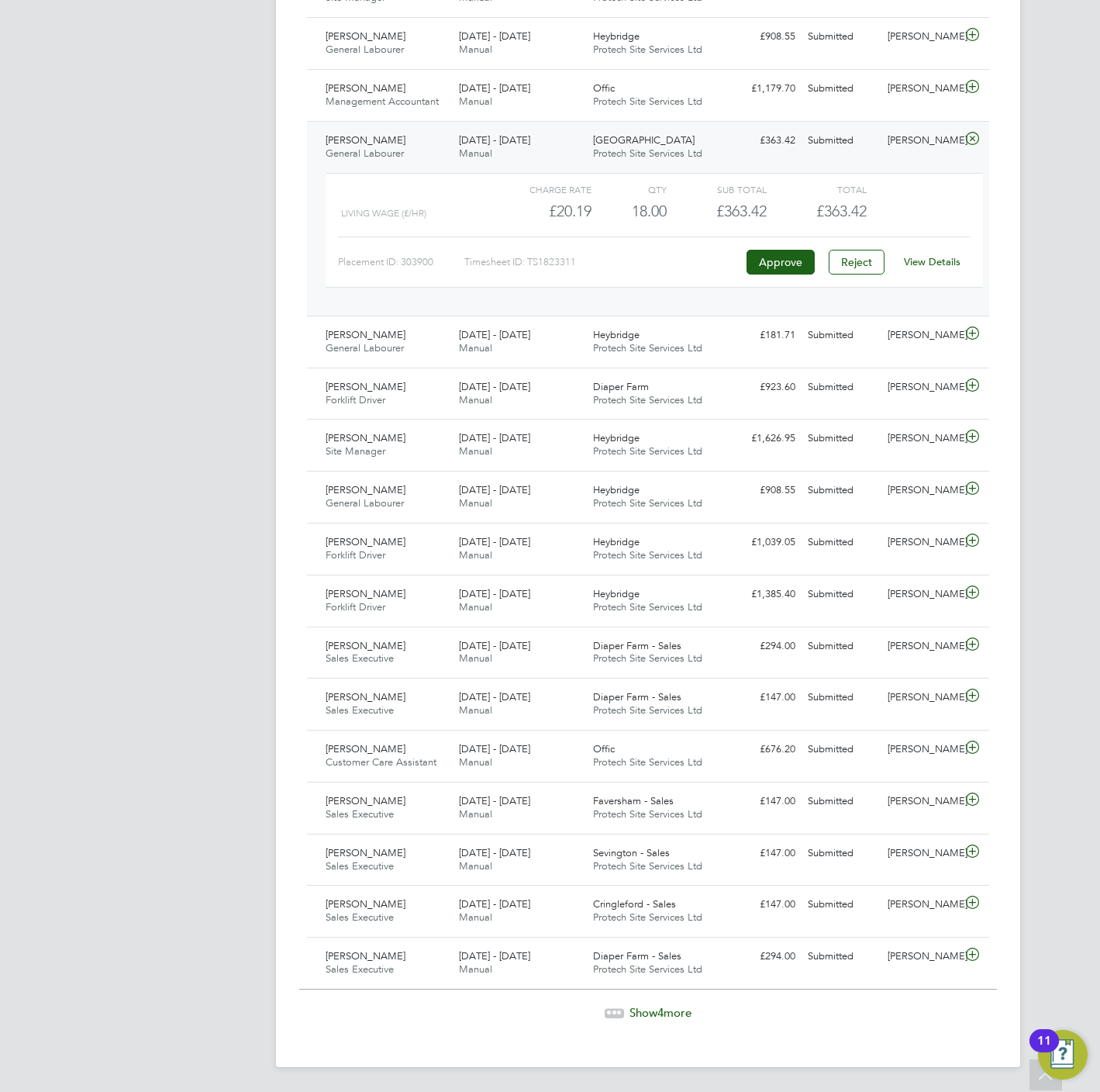
click at [630, 1019] on span "Show 4 more" at bounding box center [661, 1013] width 62 height 15
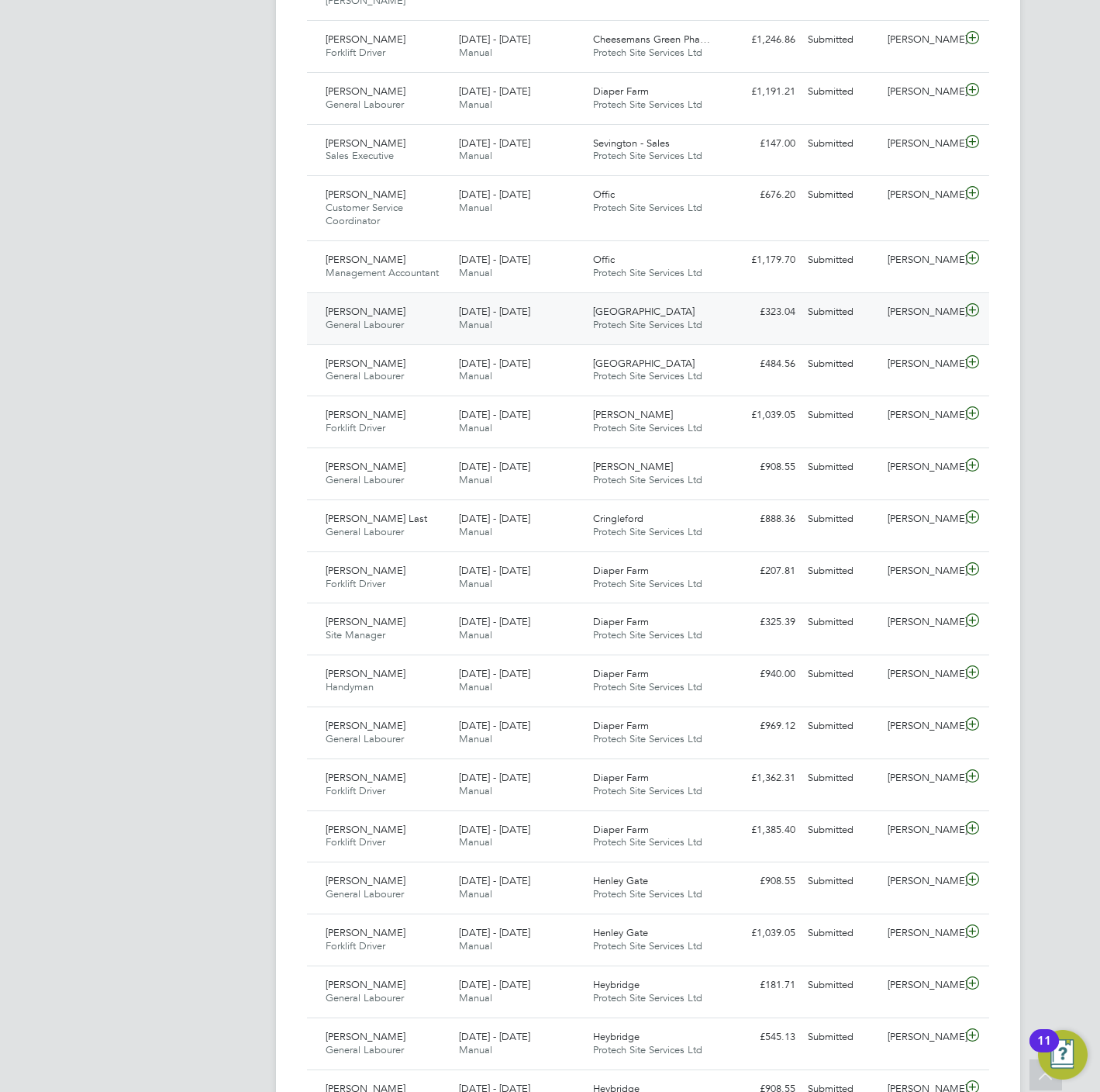
click at [969, 304] on icon at bounding box center [972, 310] width 19 height 13
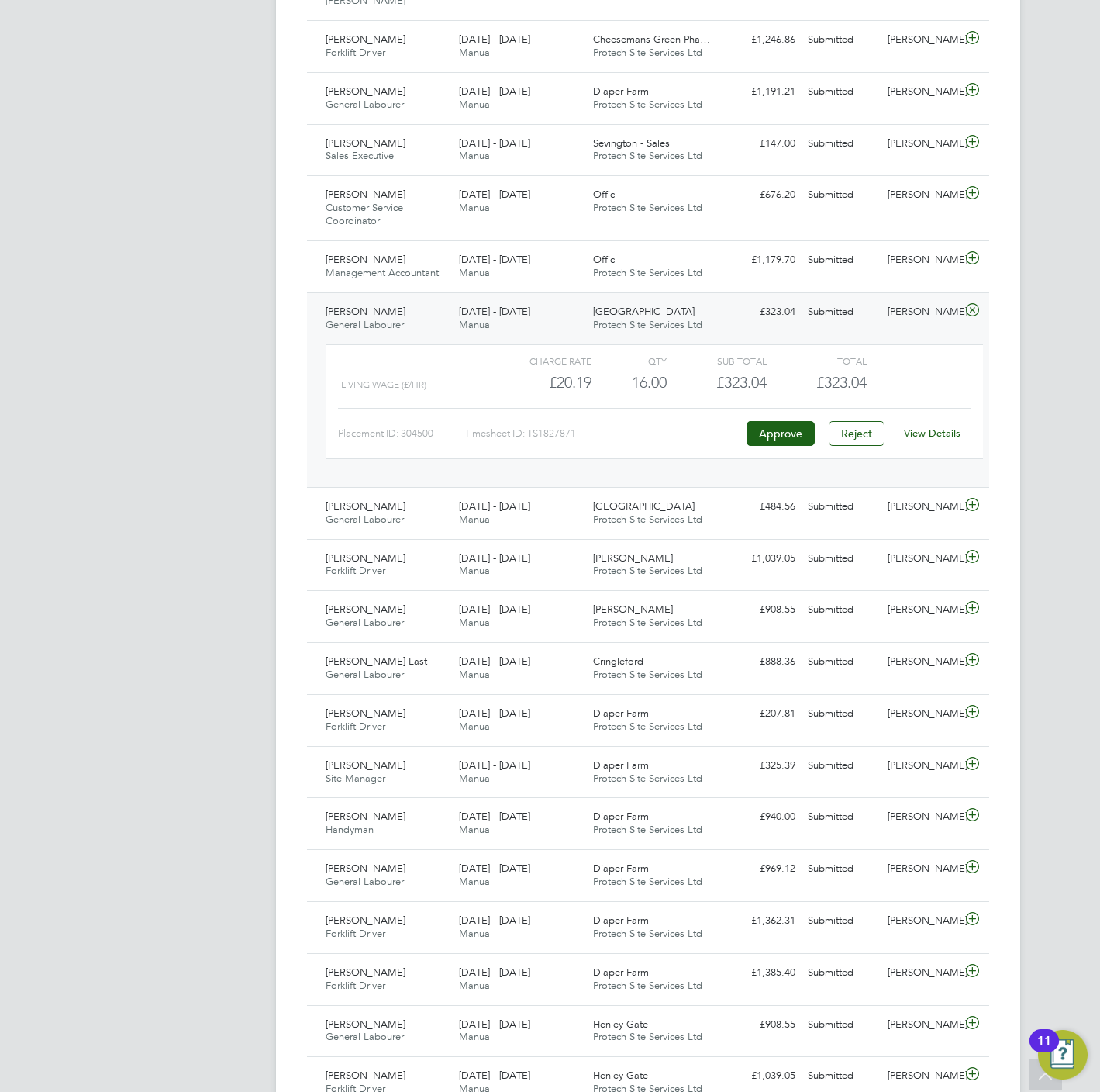
click at [921, 429] on link "View Details" at bounding box center [932, 433] width 57 height 13
click at [935, 500] on div "Lisa Benbrook" at bounding box center [922, 507] width 80 height 26
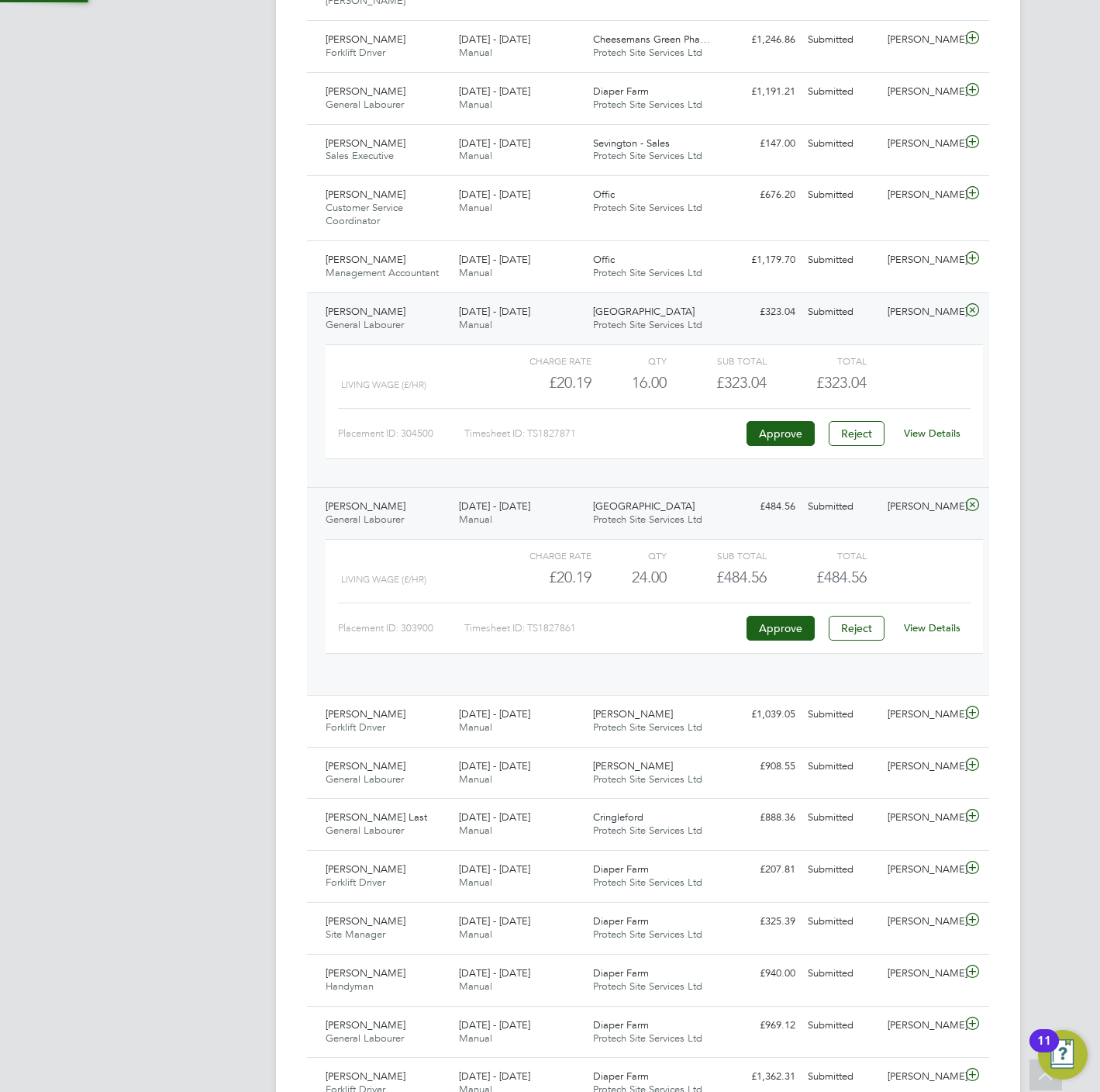
scroll to position [26, 152]
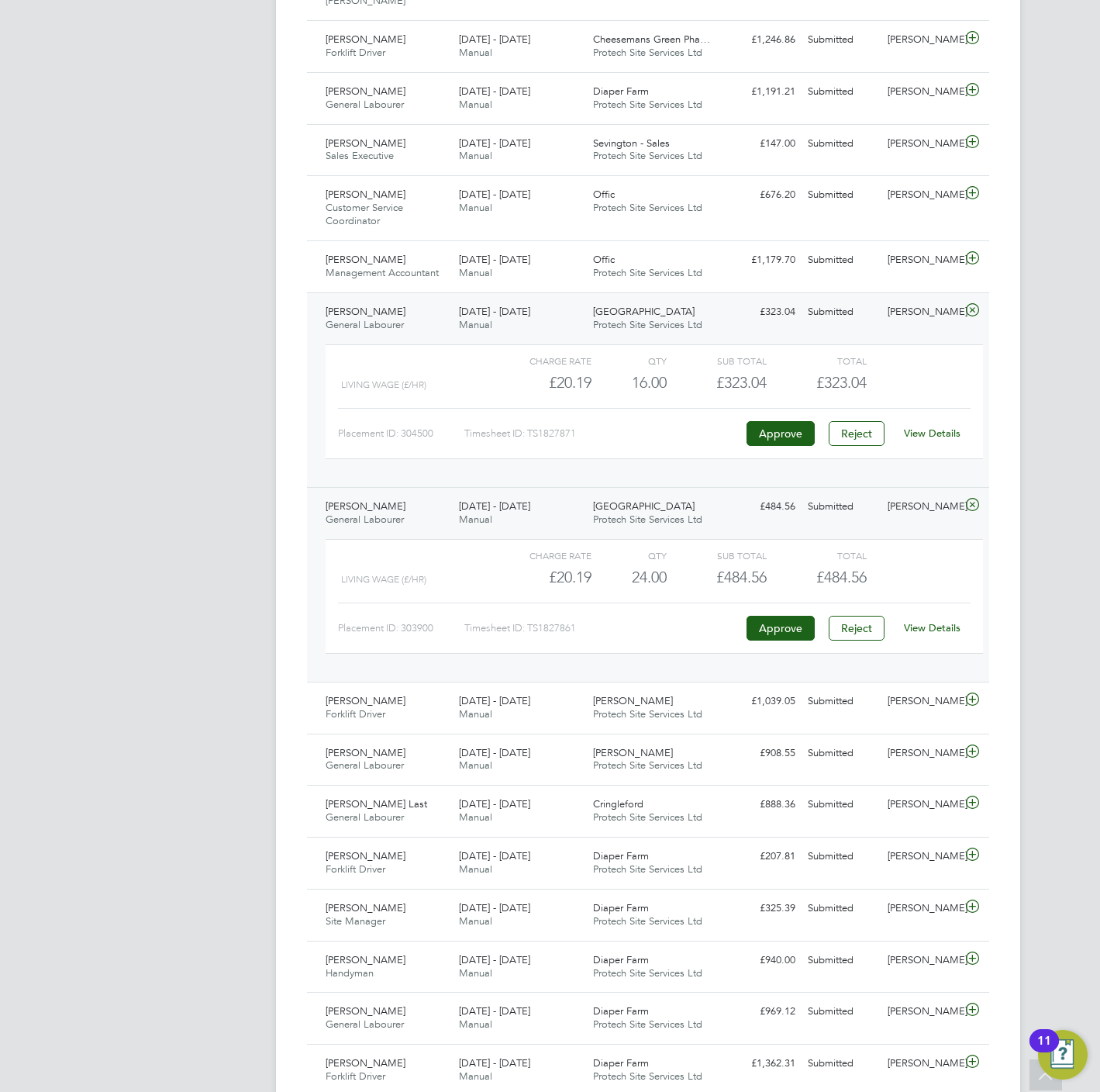
click at [927, 621] on link "View Details" at bounding box center [932, 627] width 57 height 13
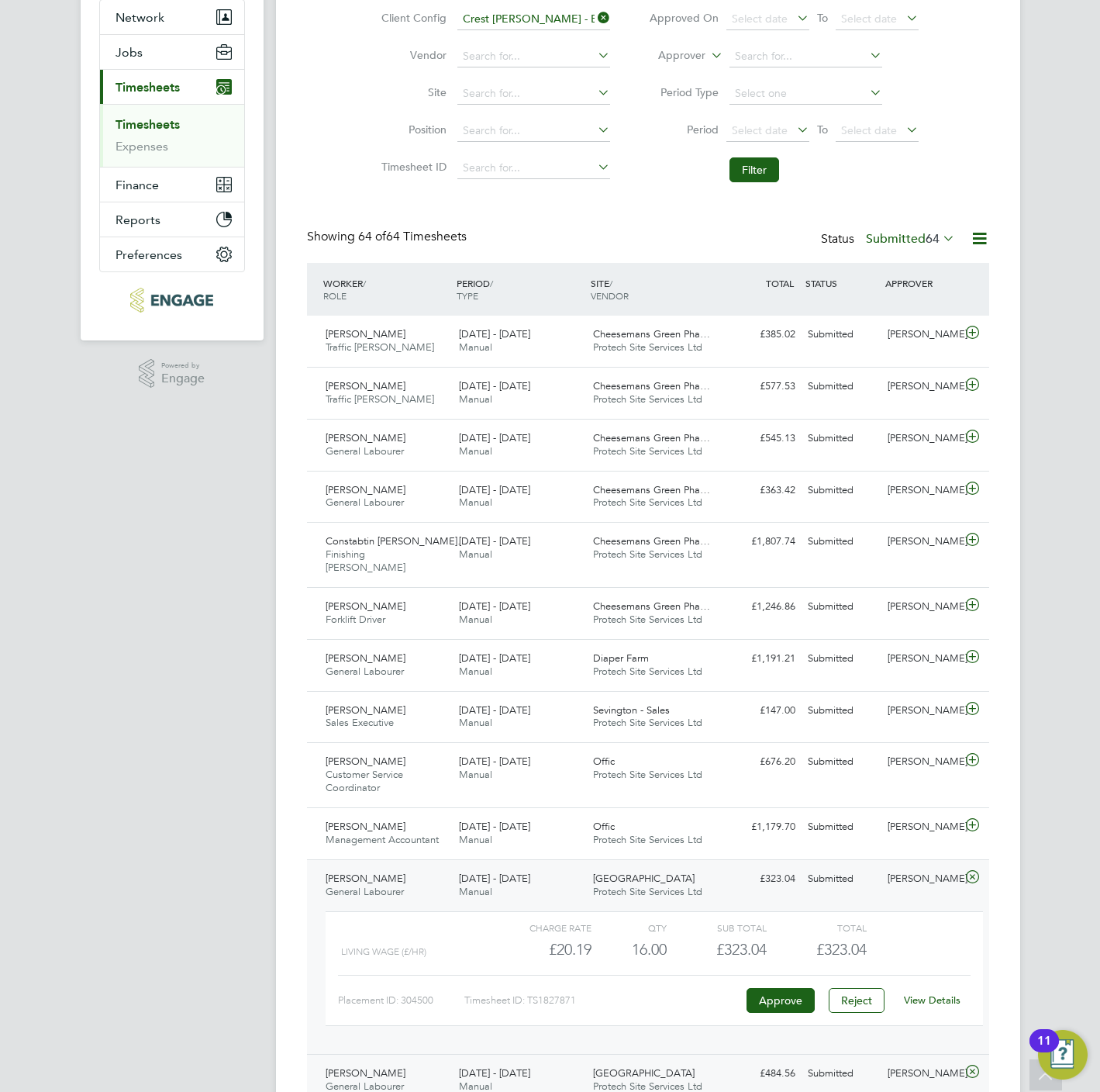
scroll to position [0, 0]
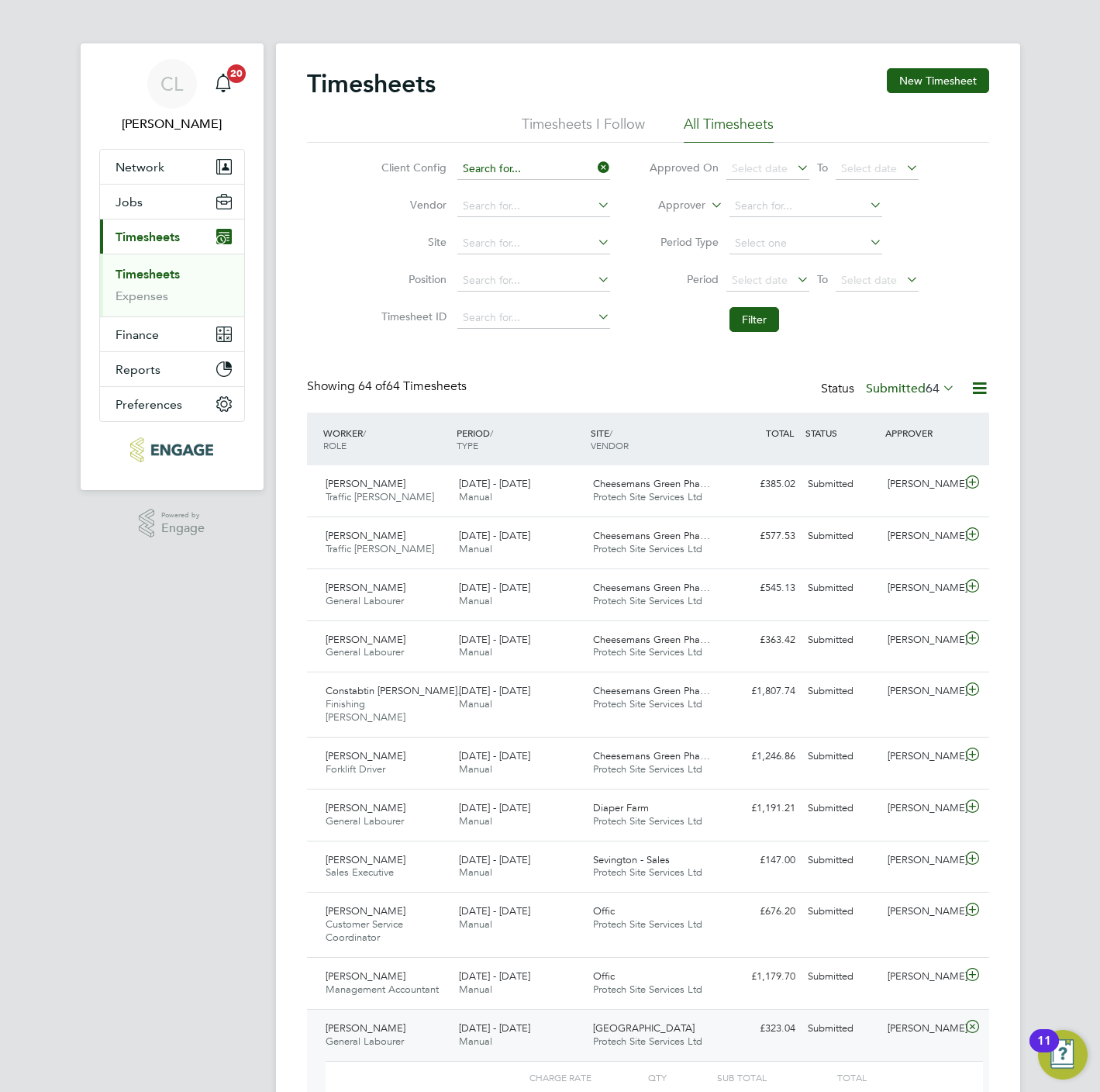
click at [547, 158] on input at bounding box center [533, 169] width 152 height 22
click at [579, 184] on li "Crest Nicholson - Mid lands" at bounding box center [533, 190] width 154 height 21
type input "Crest Nicholson - Midlands"
click at [760, 312] on button "Filter" at bounding box center [754, 319] width 49 height 25
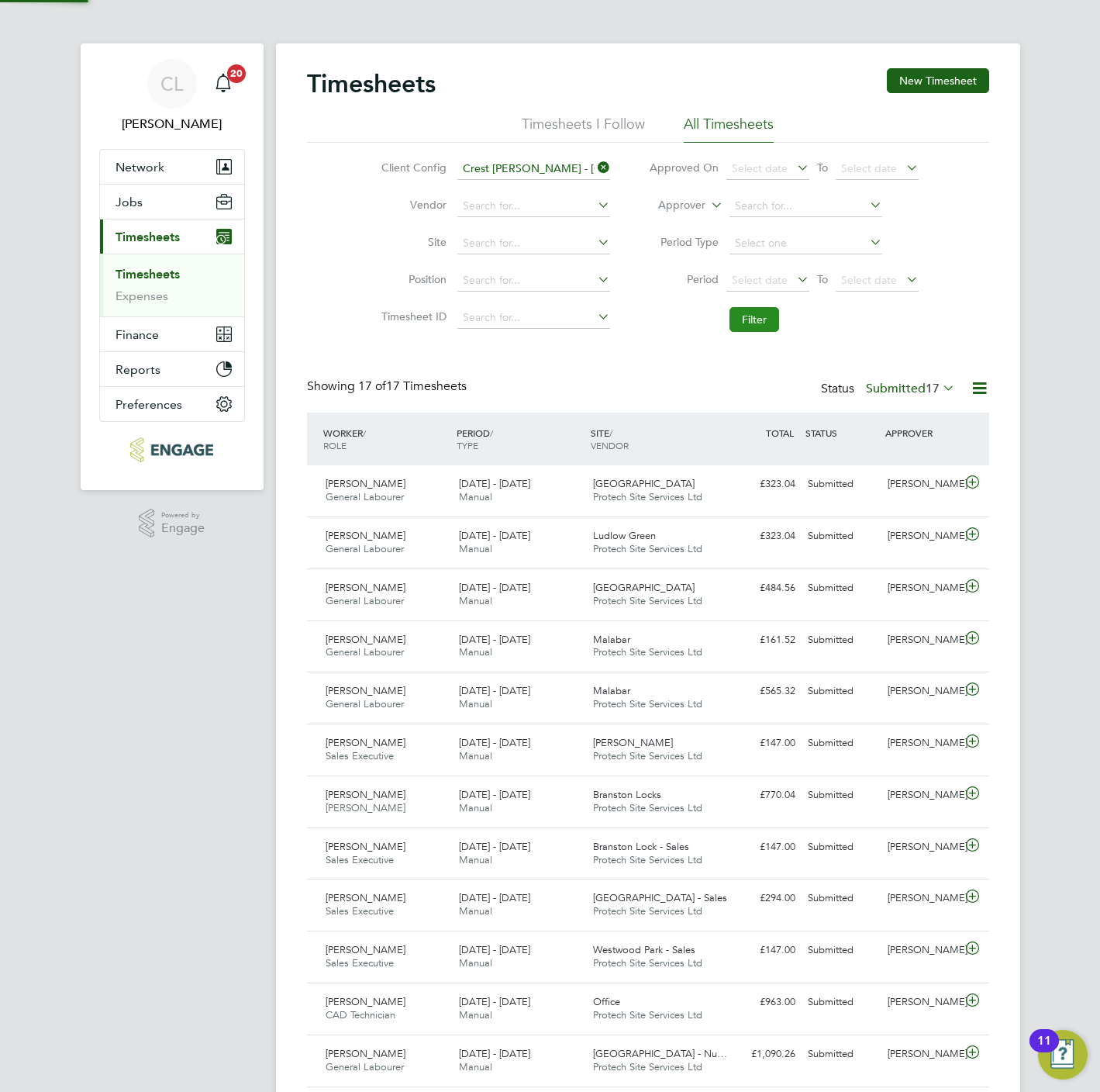
scroll to position [39, 135]
click at [610, 529] on div "Ludlow Green Protech Site Services Ltd" at bounding box center [654, 542] width 134 height 38
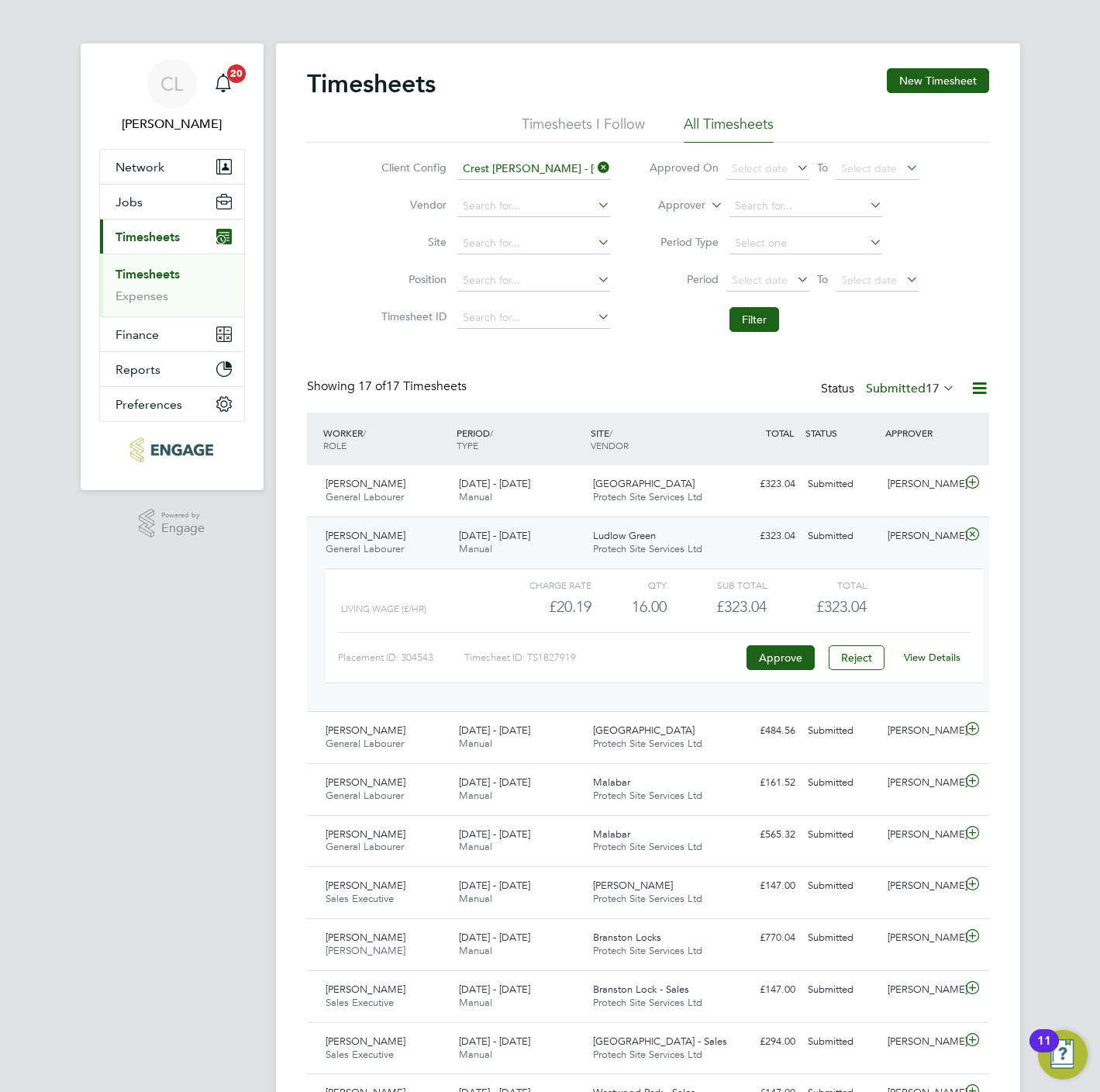
click at [951, 652] on div "View Details" at bounding box center [932, 657] width 76 height 25
click at [949, 659] on link "View Details" at bounding box center [932, 656] width 57 height 13
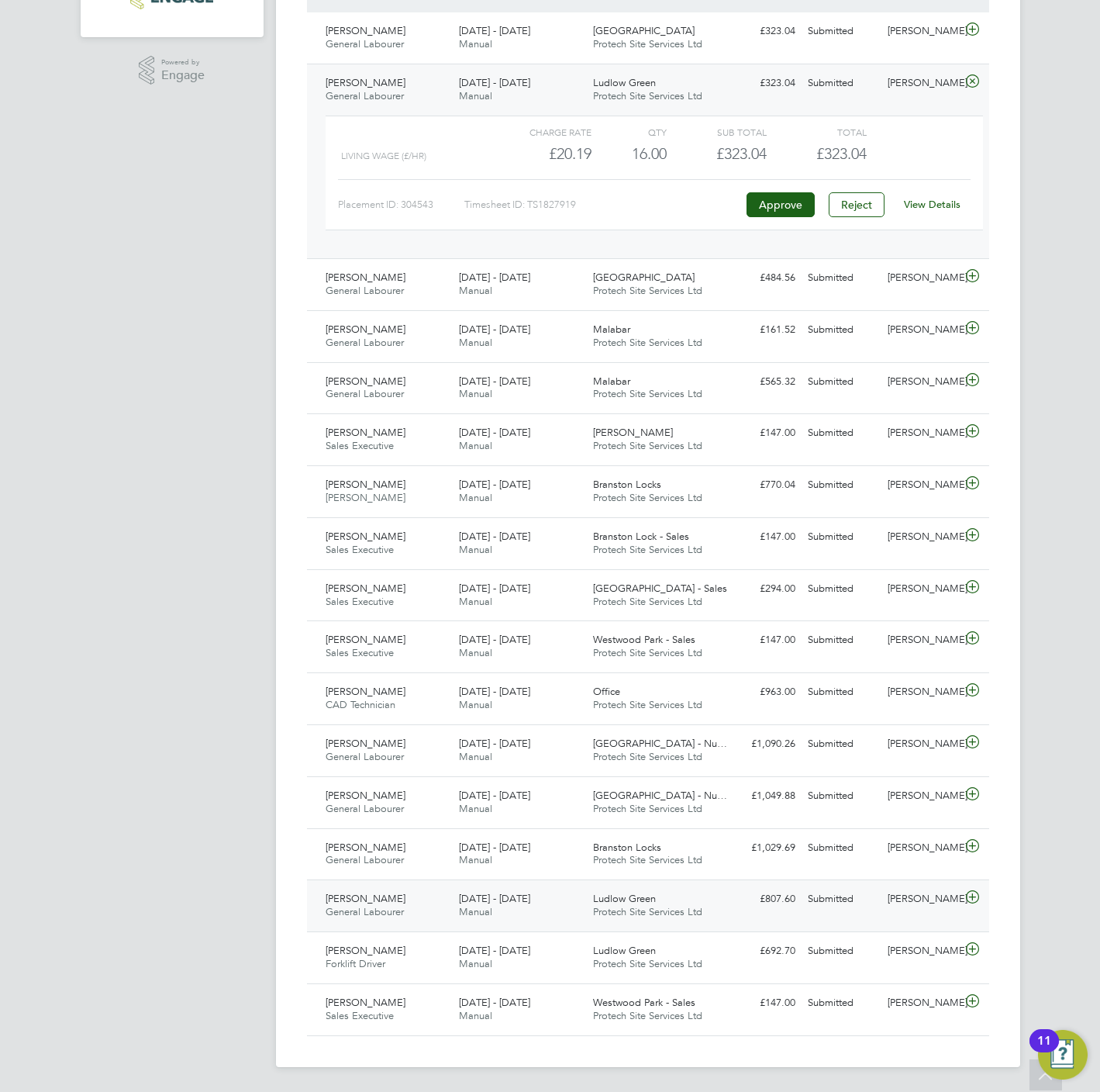
click at [964, 894] on icon at bounding box center [972, 898] width 19 height 13
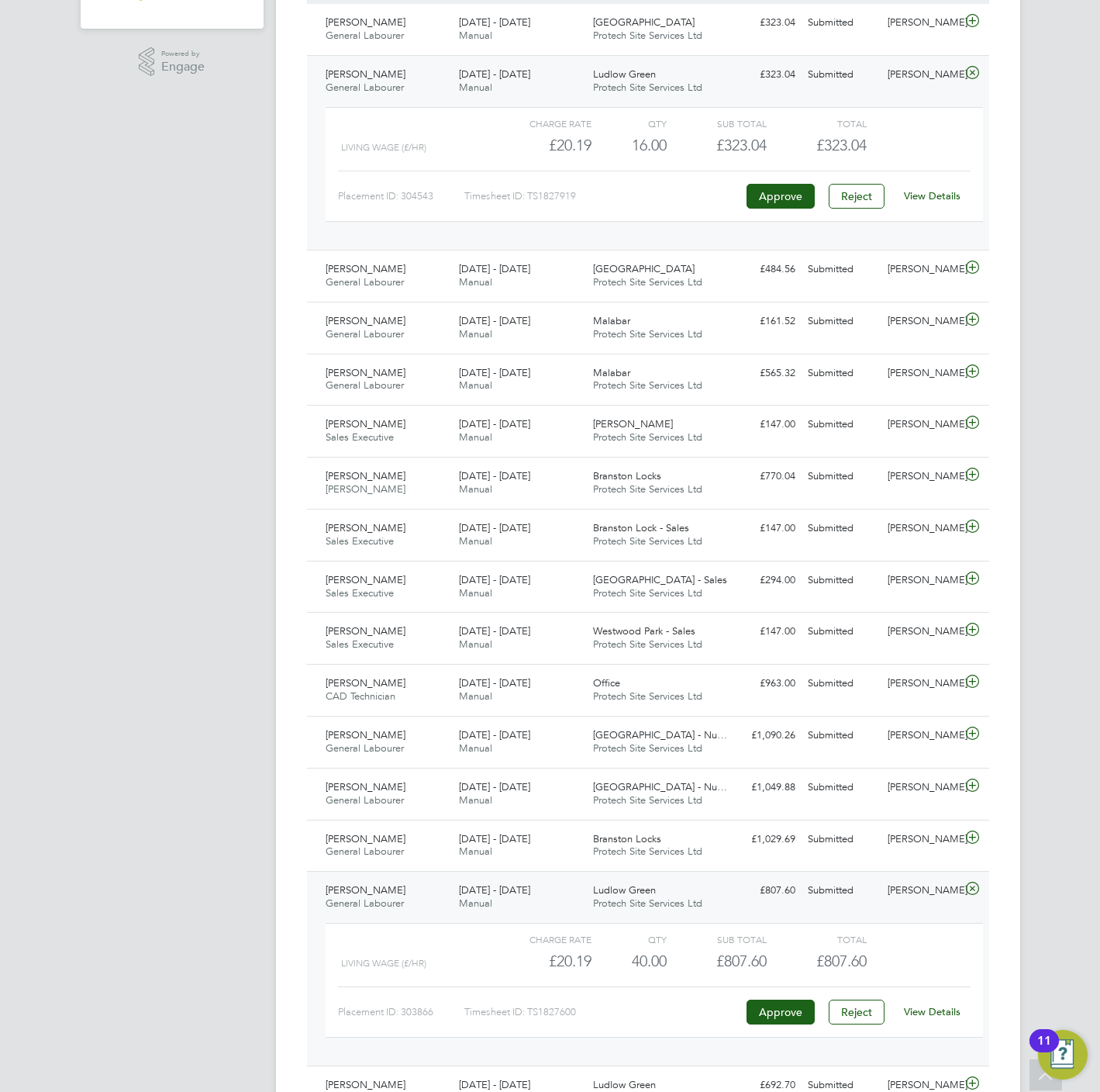
click at [910, 1017] on link "View Details" at bounding box center [932, 1012] width 57 height 13
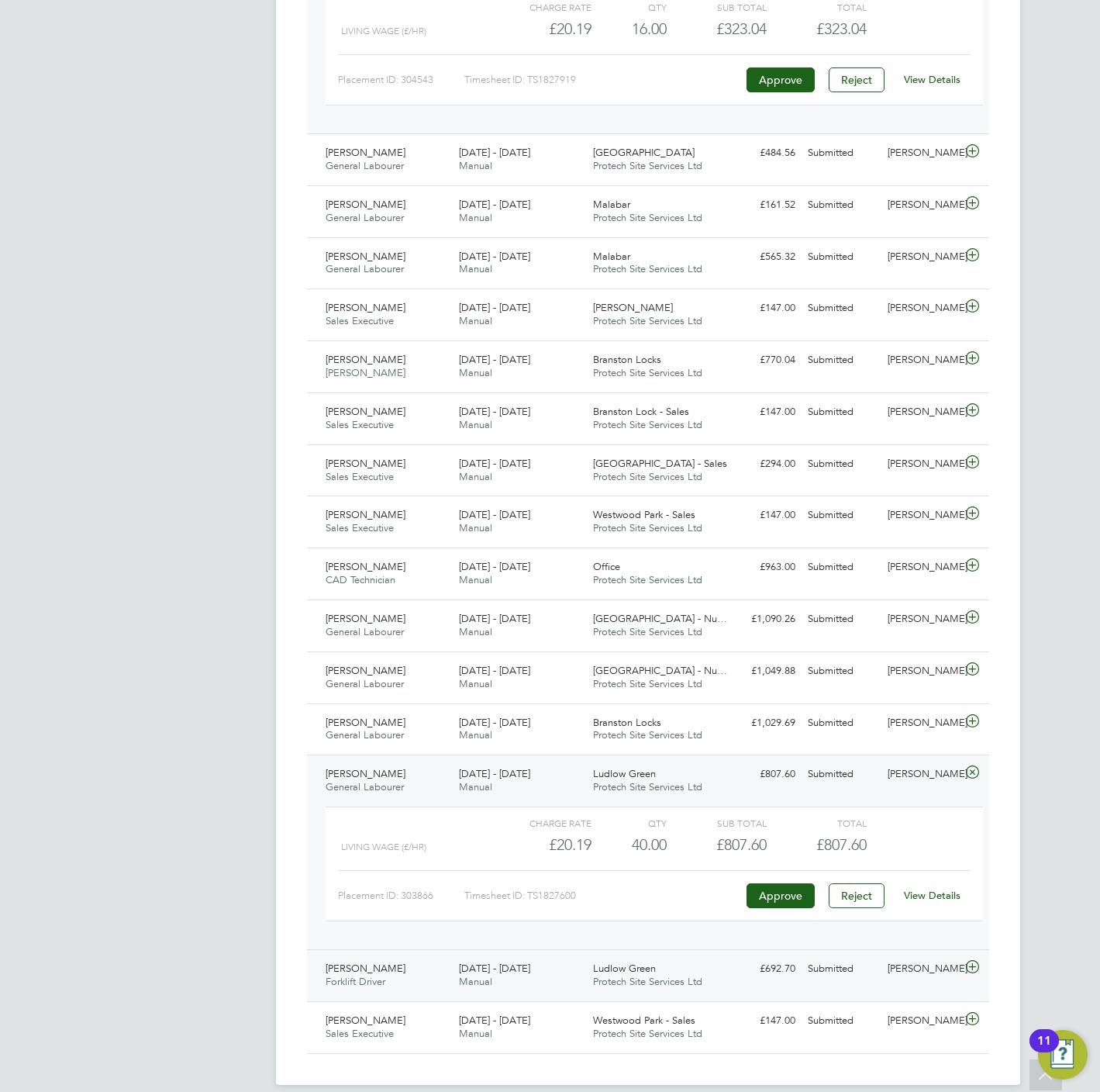
click at [980, 973] on icon at bounding box center [972, 967] width 19 height 13
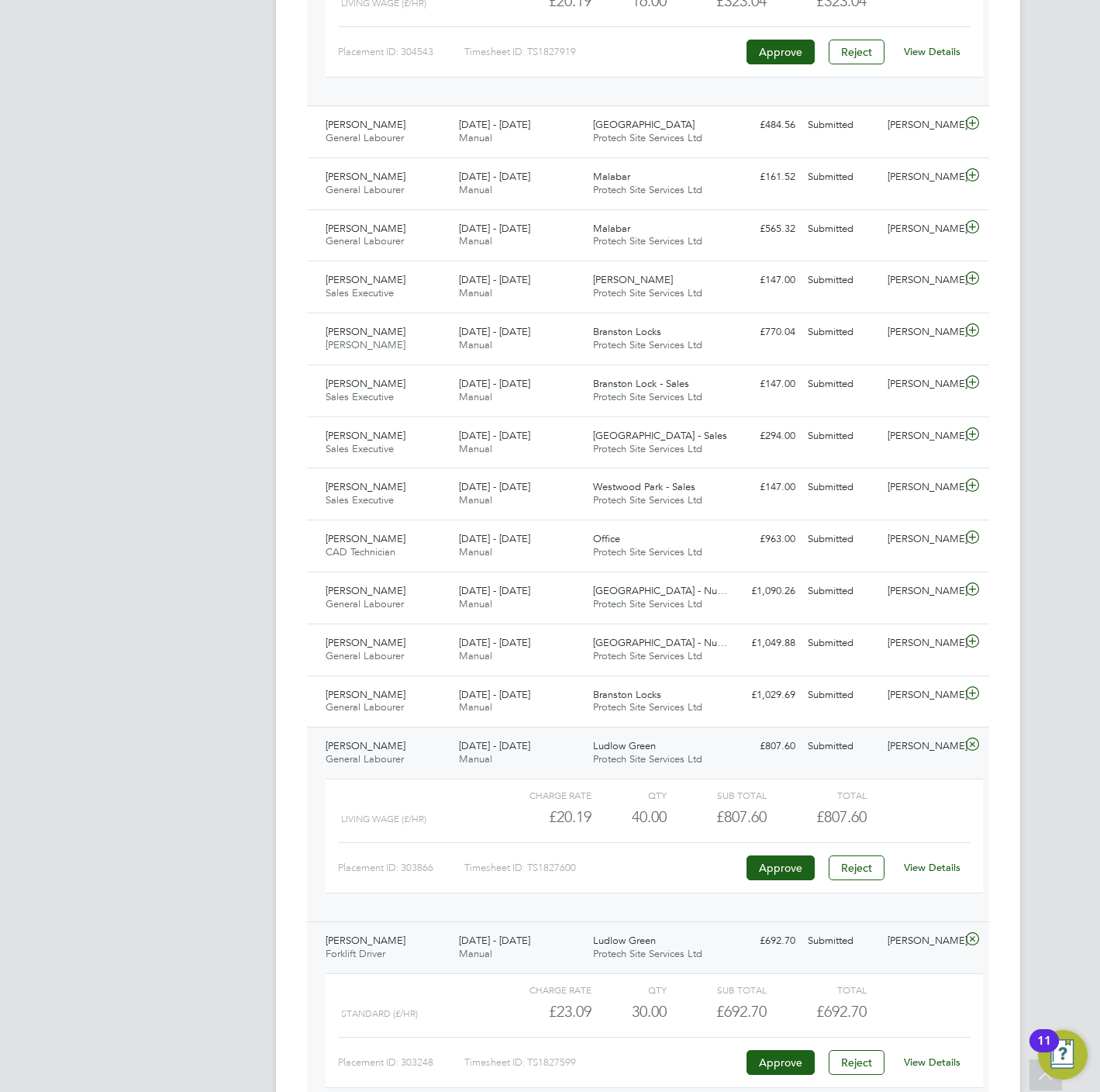
scroll to position [751, 0]
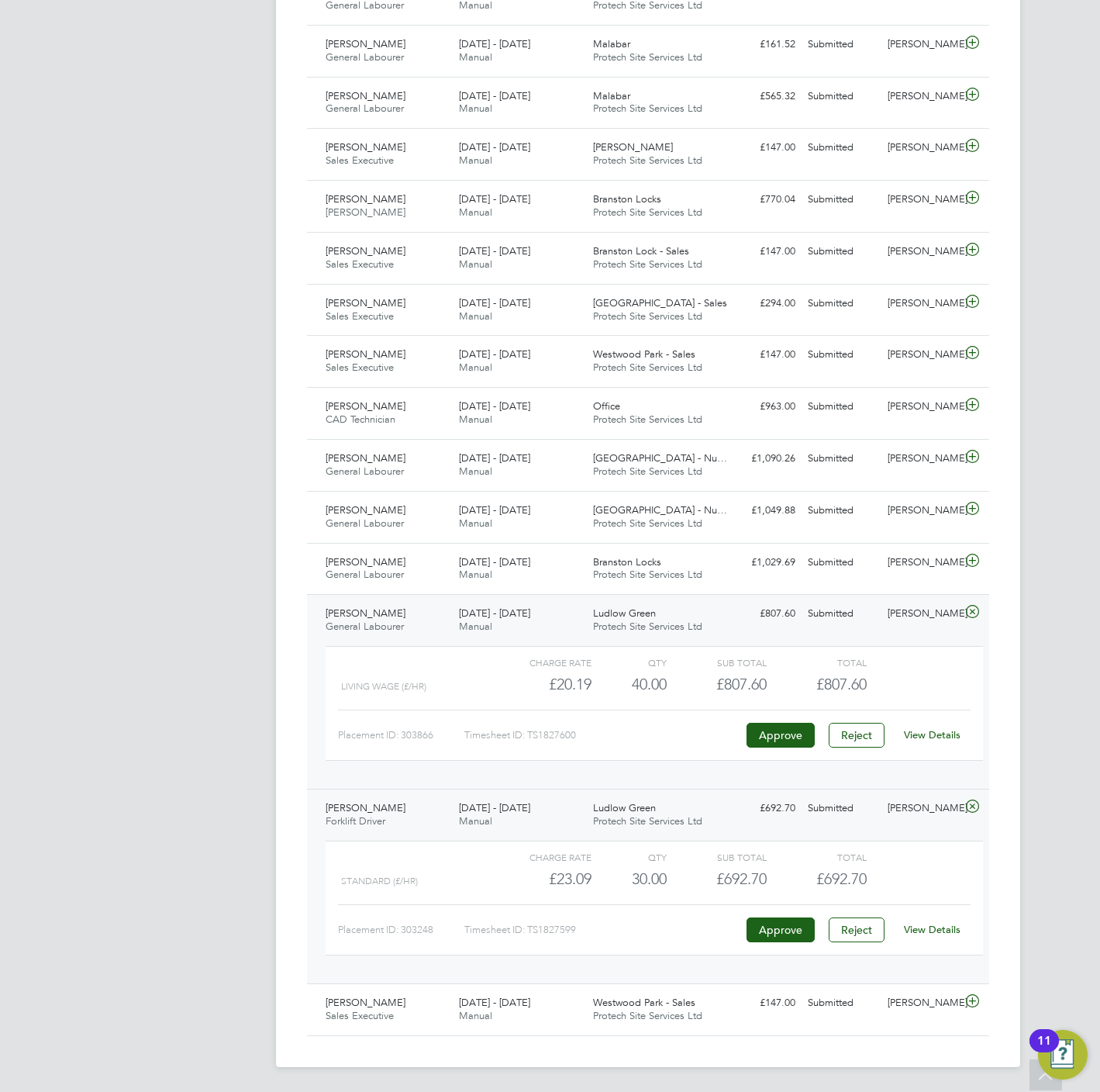
click at [945, 928] on link "View Details" at bounding box center [932, 929] width 57 height 13
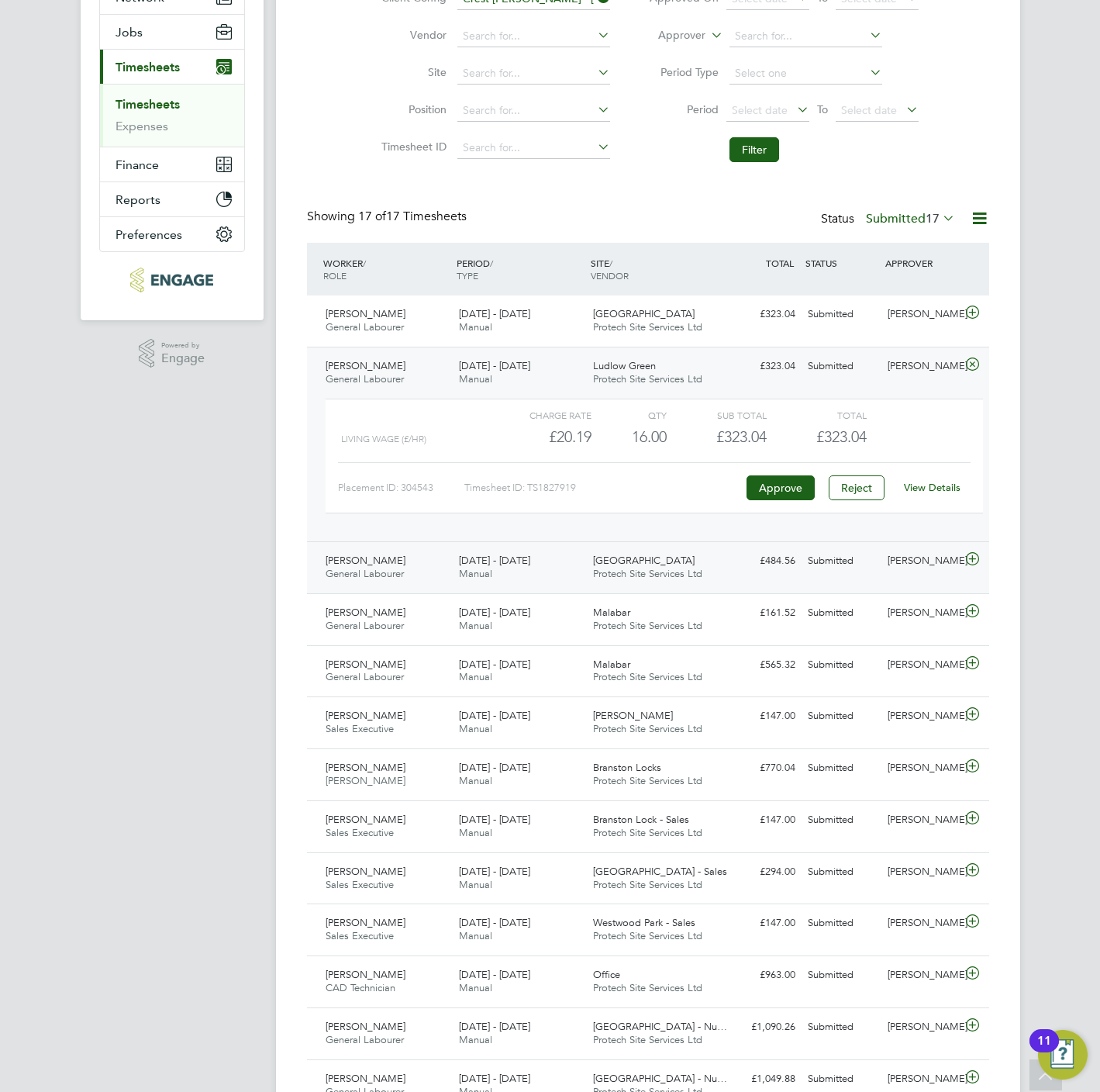
scroll to position [286, 0]
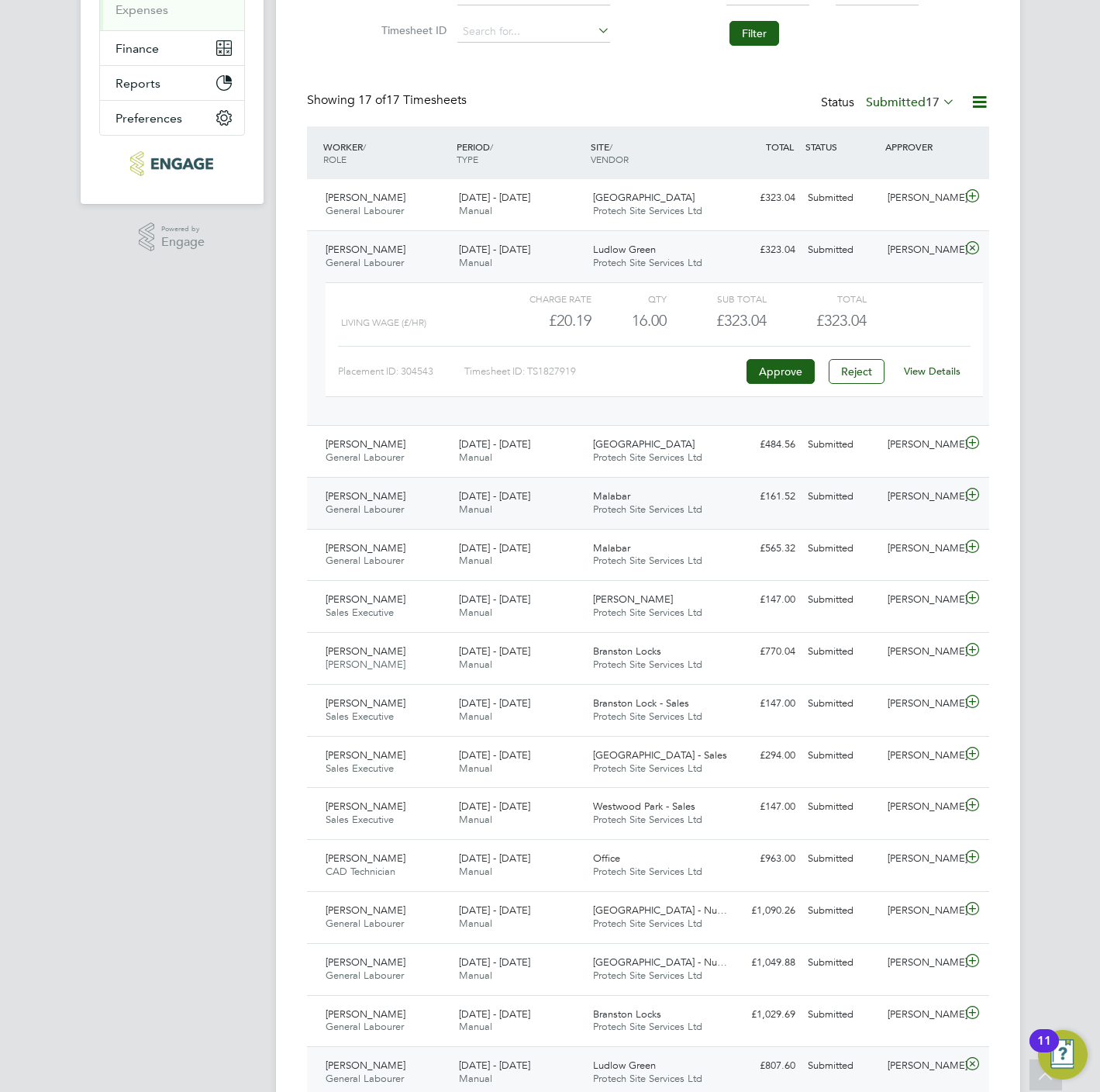
click at [693, 510] on span "Protech Site Services Ltd" at bounding box center [648, 509] width 110 height 13
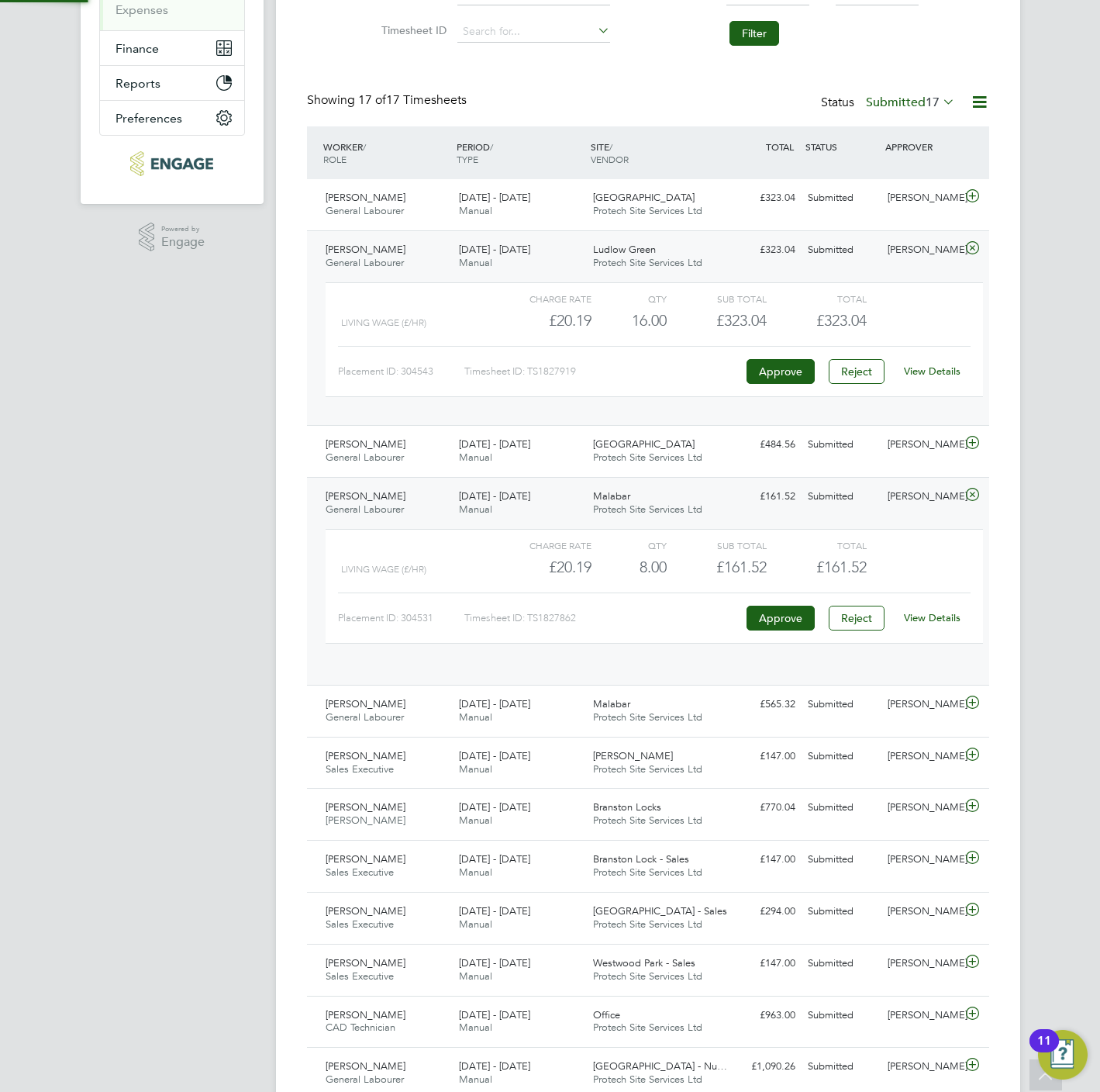
scroll to position [26, 152]
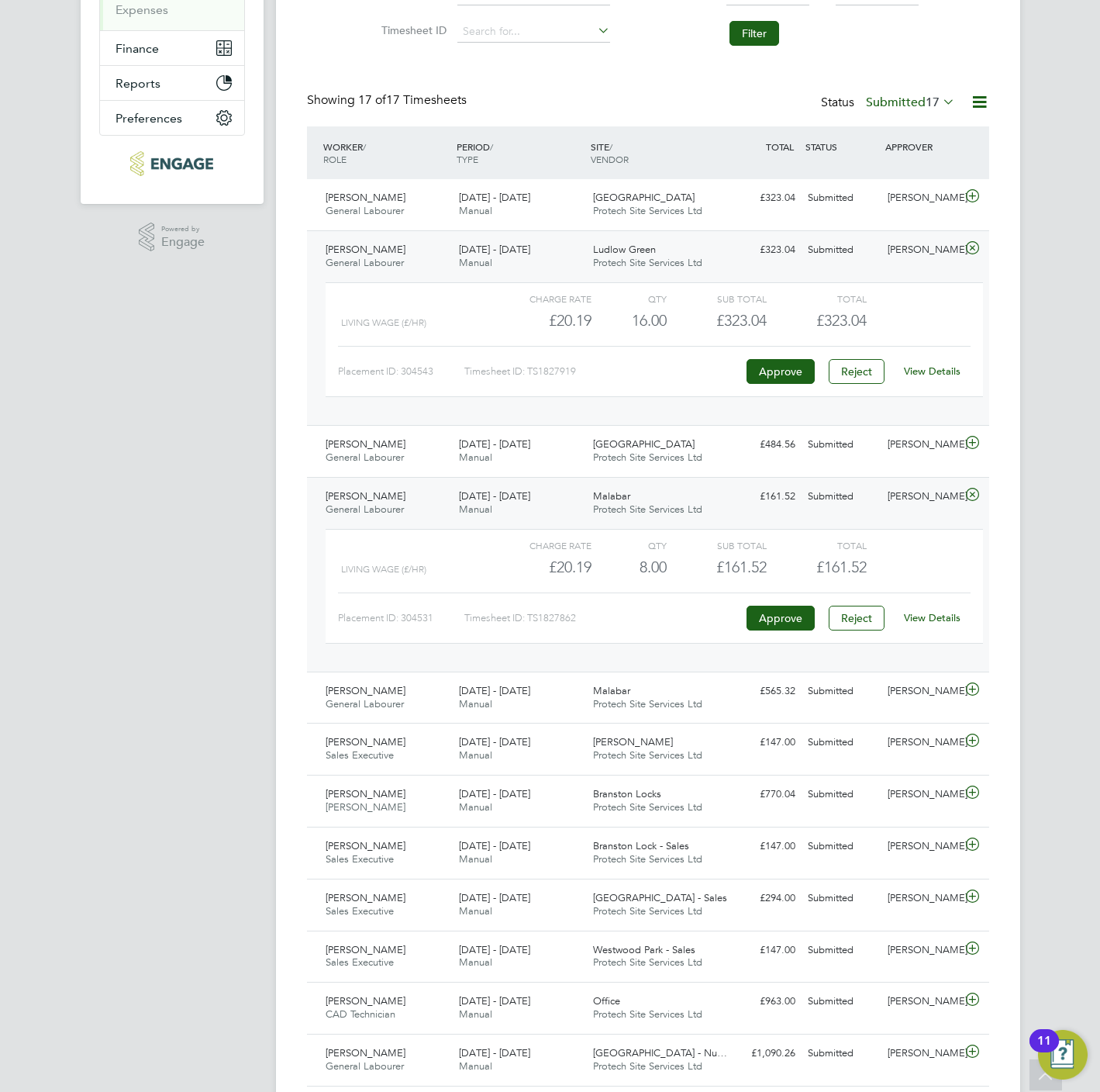
drag, startPoint x: 933, startPoint y: 631, endPoint x: 938, endPoint y: 614, distance: 17.7
click at [933, 630] on div "View Details" at bounding box center [932, 617] width 76 height 25
click at [938, 614] on div "View Details" at bounding box center [932, 617] width 76 height 25
click at [938, 619] on link "View Details" at bounding box center [932, 617] width 57 height 13
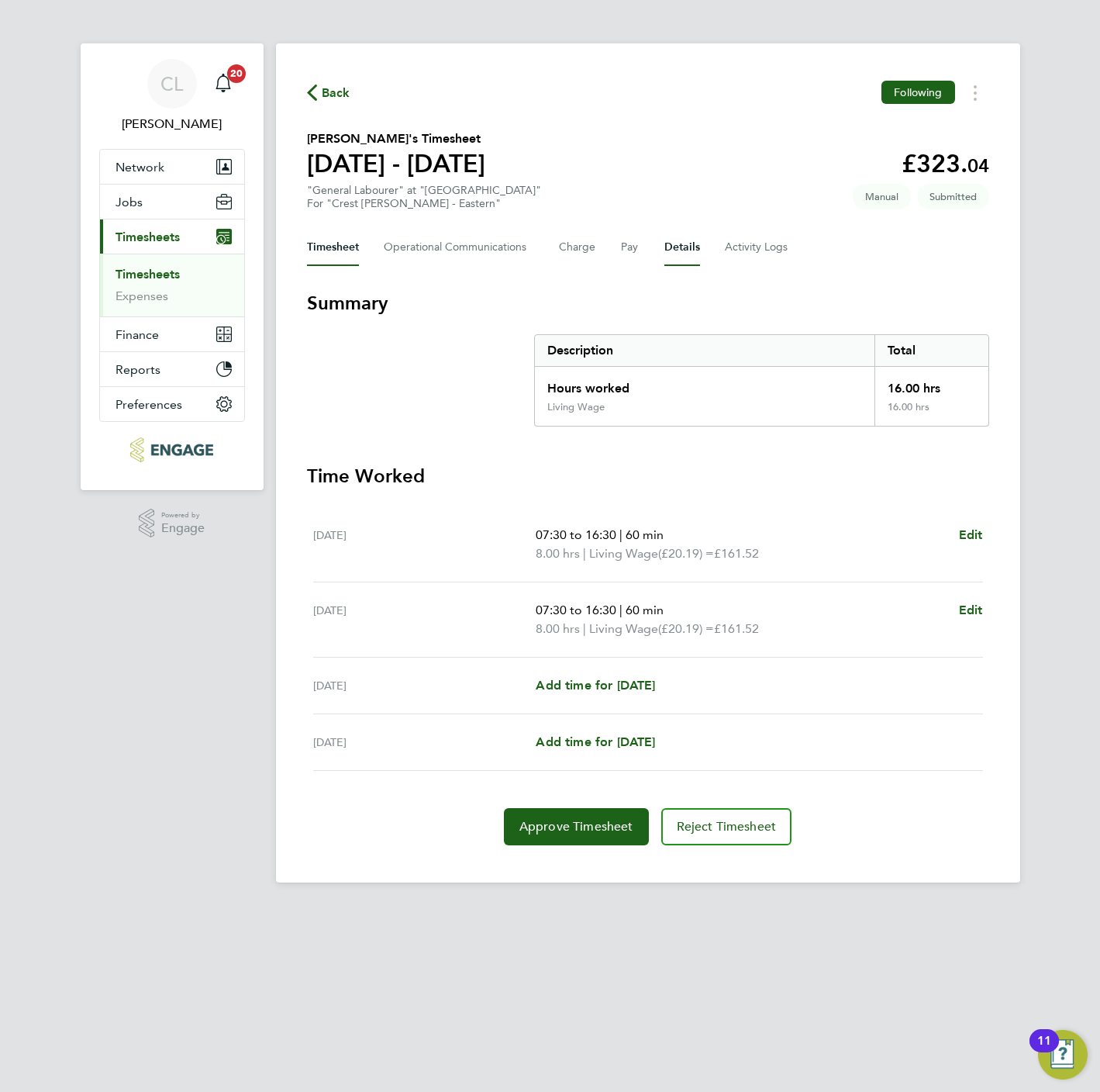
click at [685, 242] on button "Details" at bounding box center [682, 247] width 36 height 37
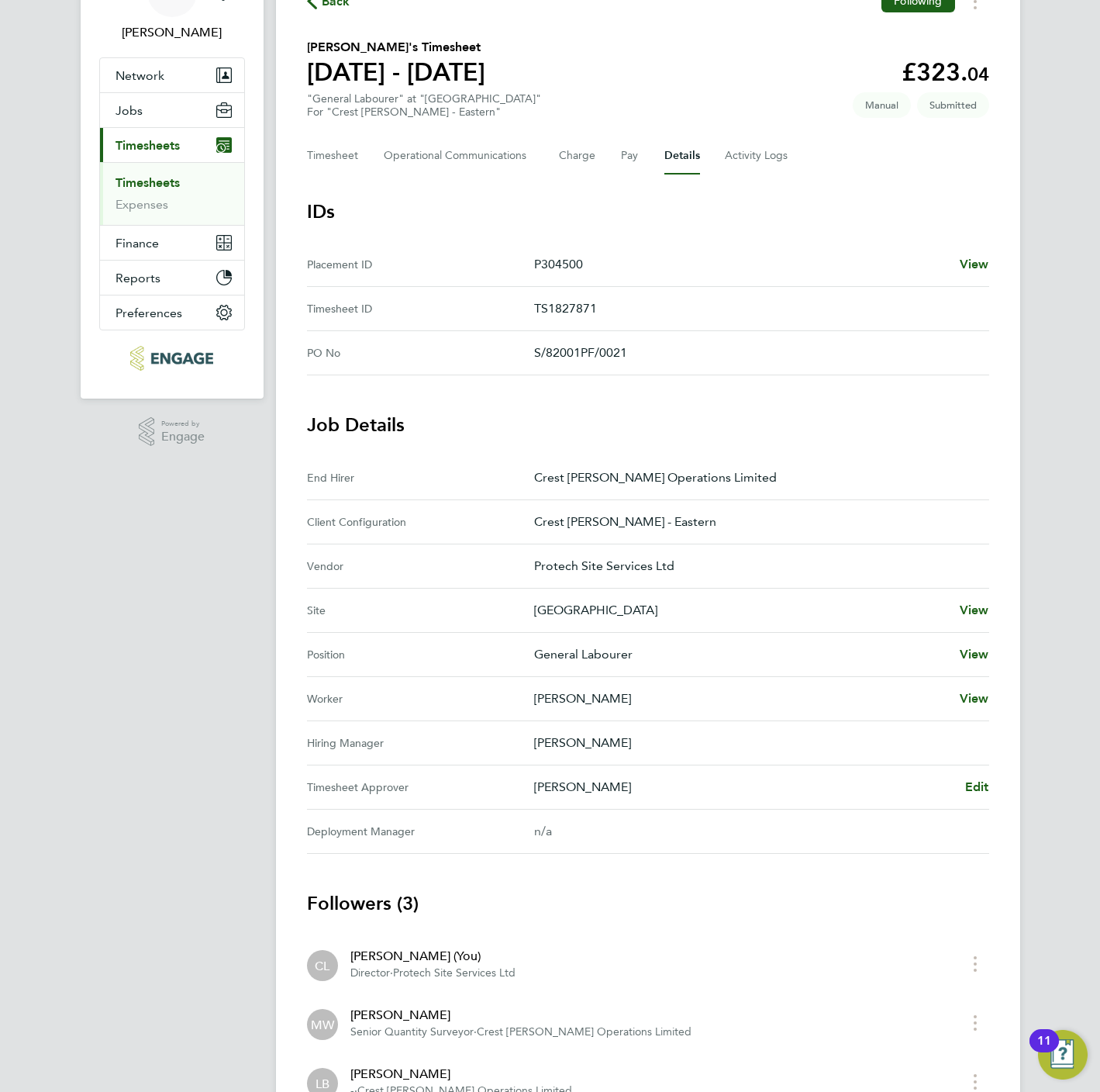
scroll to position [218, 0]
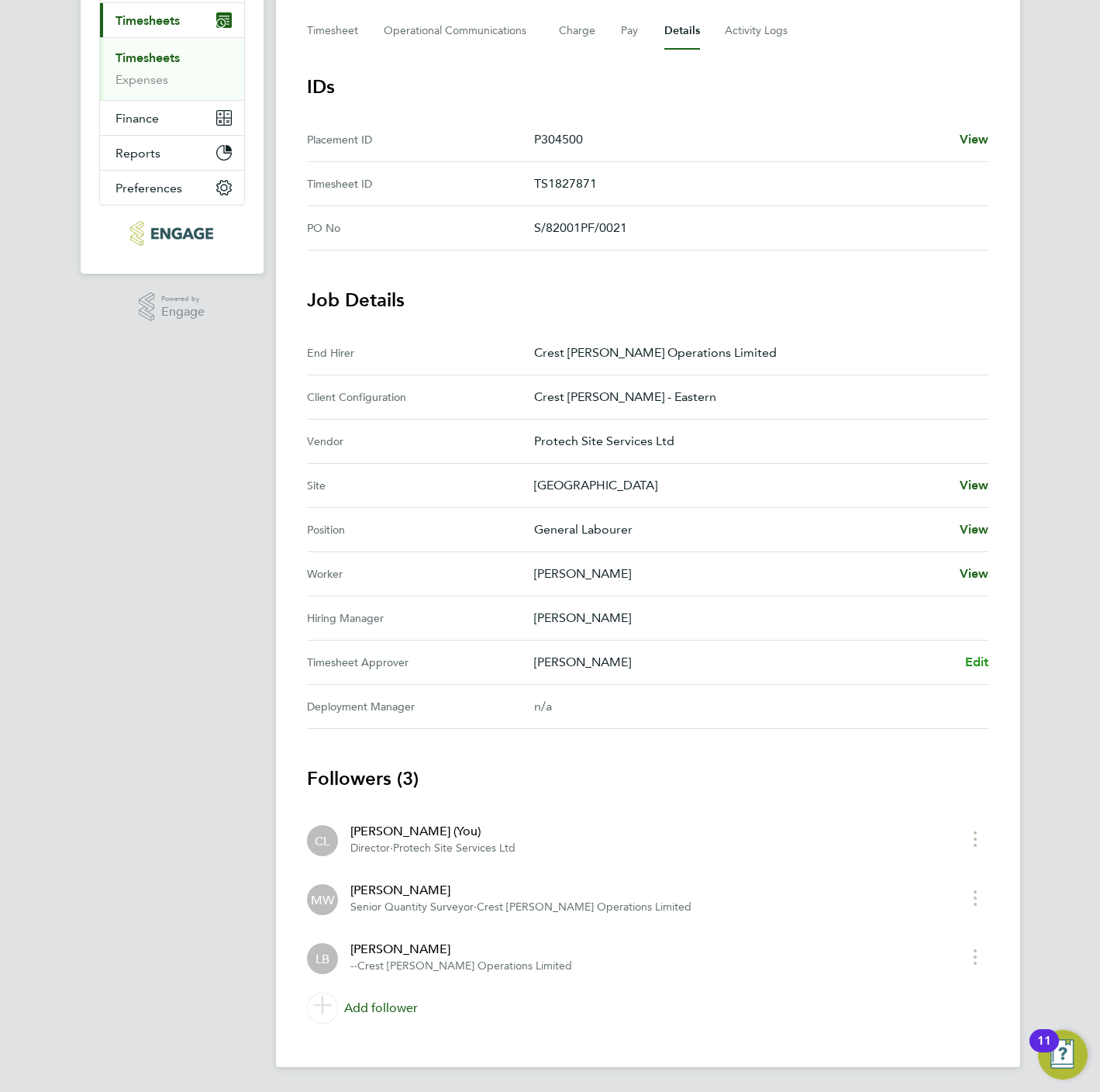
click at [980, 659] on span "Edit" at bounding box center [977, 662] width 24 height 15
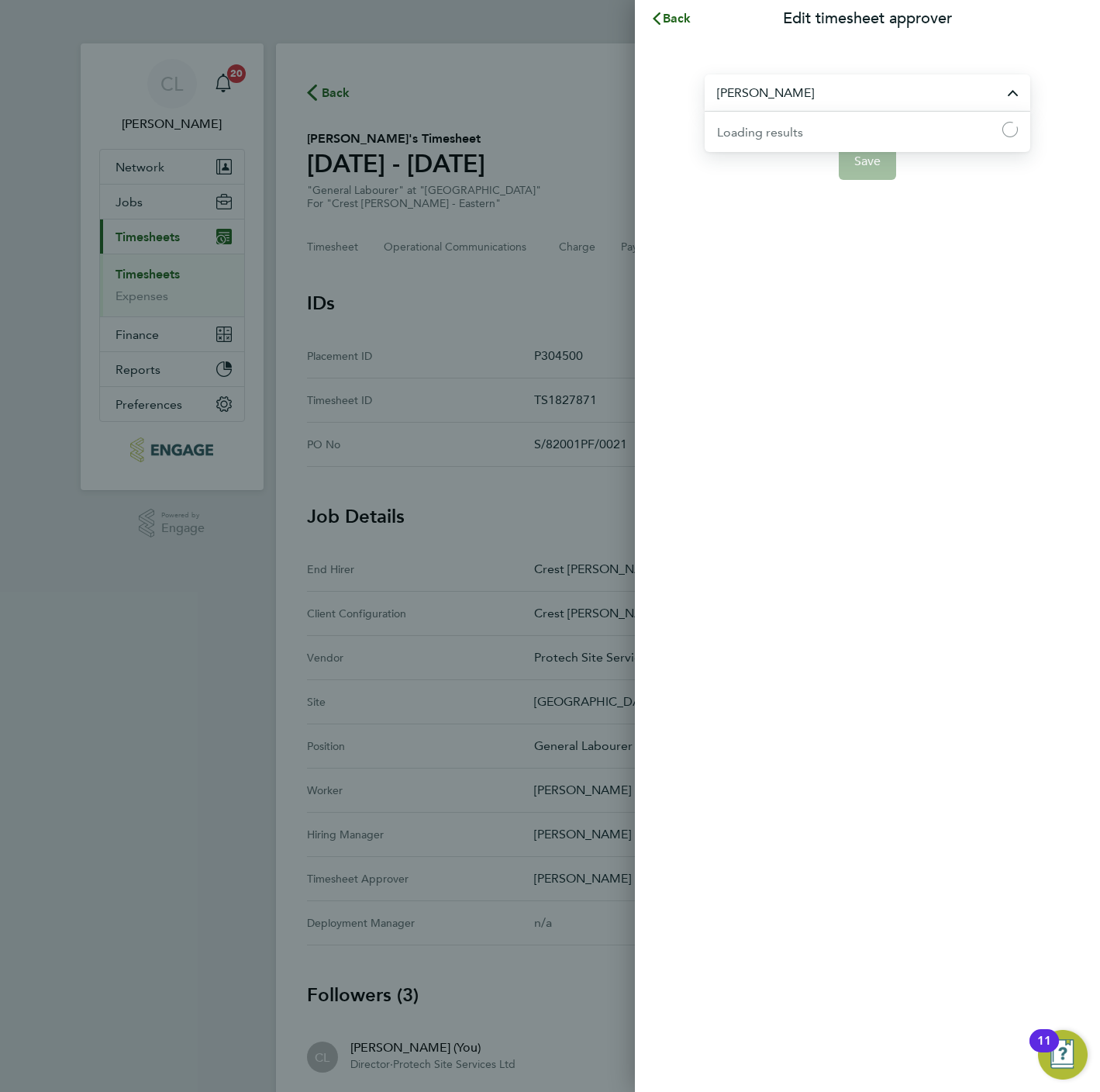
click at [817, 95] on input "[PERSON_NAME]" at bounding box center [867, 93] width 326 height 37
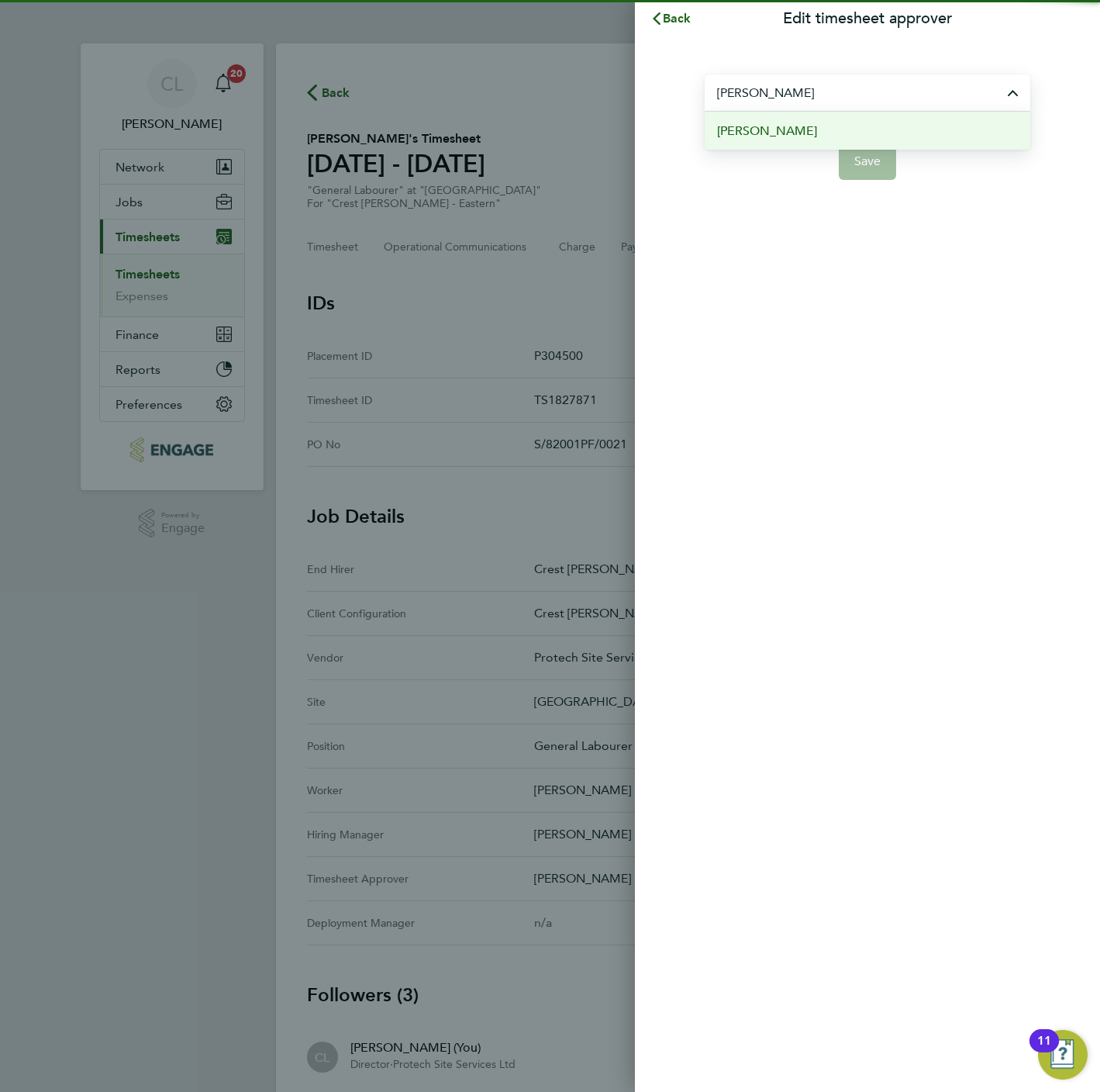
click at [810, 131] on li "[PERSON_NAME]" at bounding box center [867, 131] width 326 height 38
type input "[PERSON_NAME]"
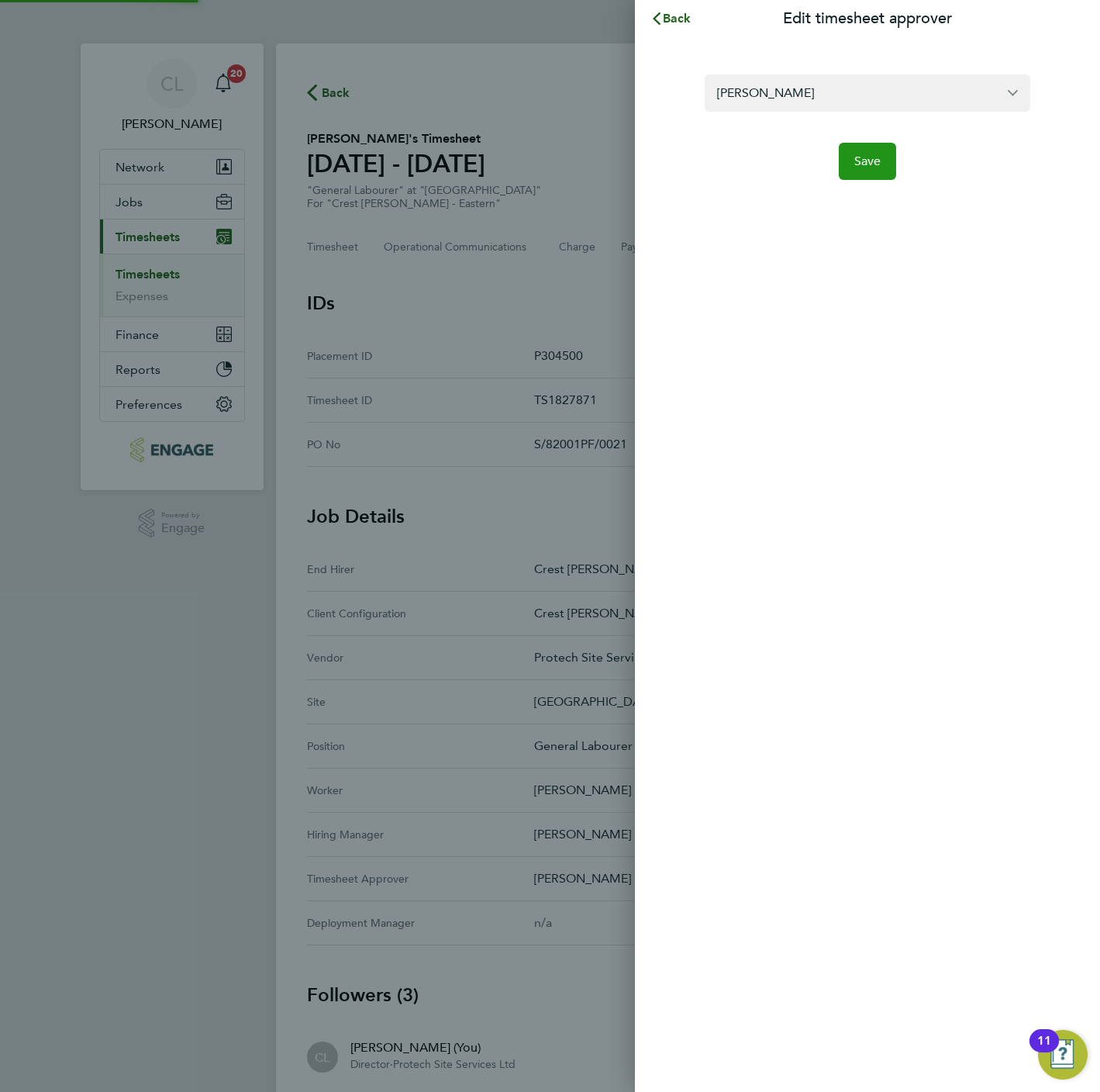
click at [870, 177] on button "Save" at bounding box center [868, 161] width 58 height 37
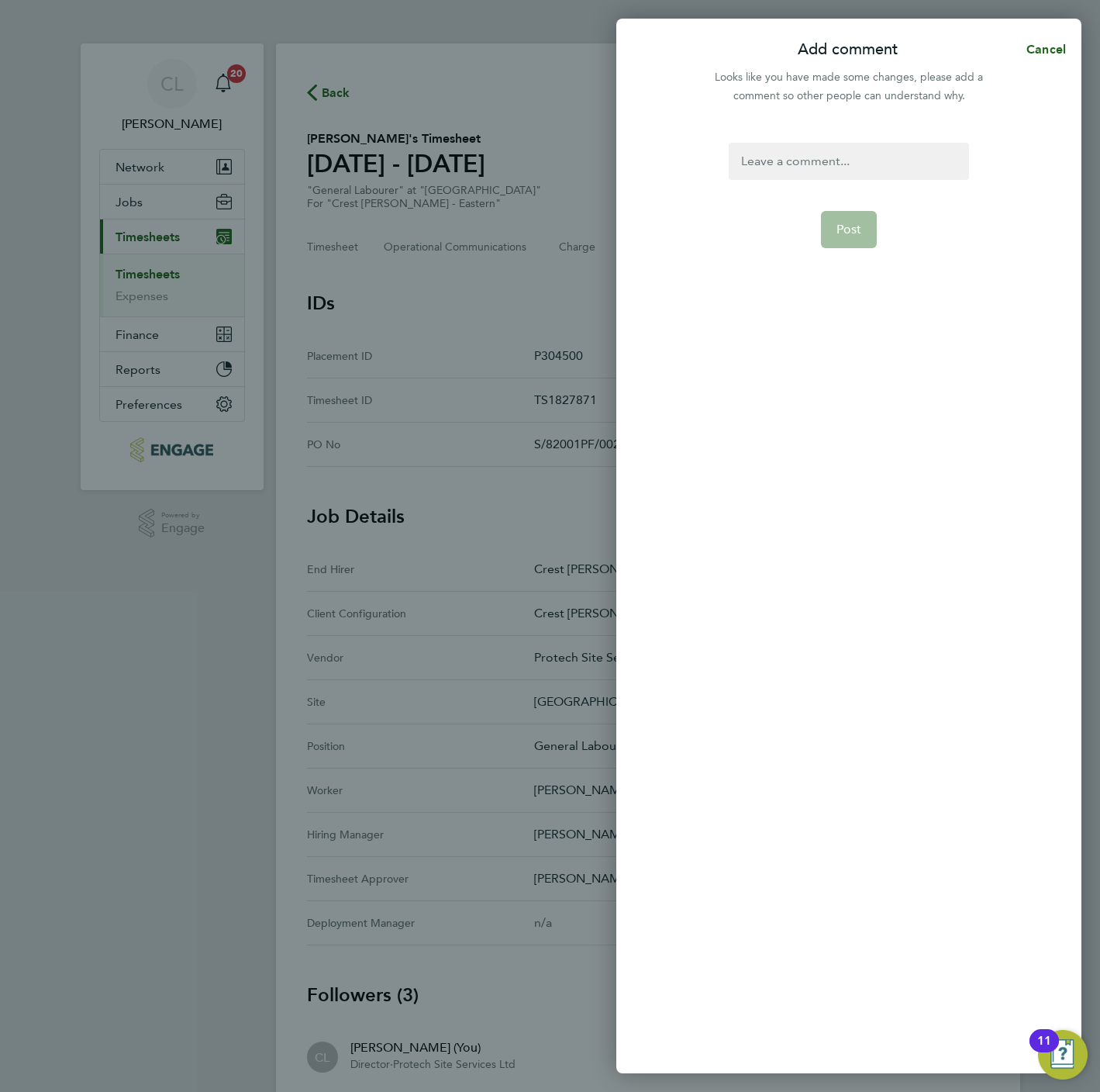
click at [841, 142] on div at bounding box center [848, 161] width 239 height 37
click at [842, 233] on span "Post" at bounding box center [849, 229] width 26 height 16
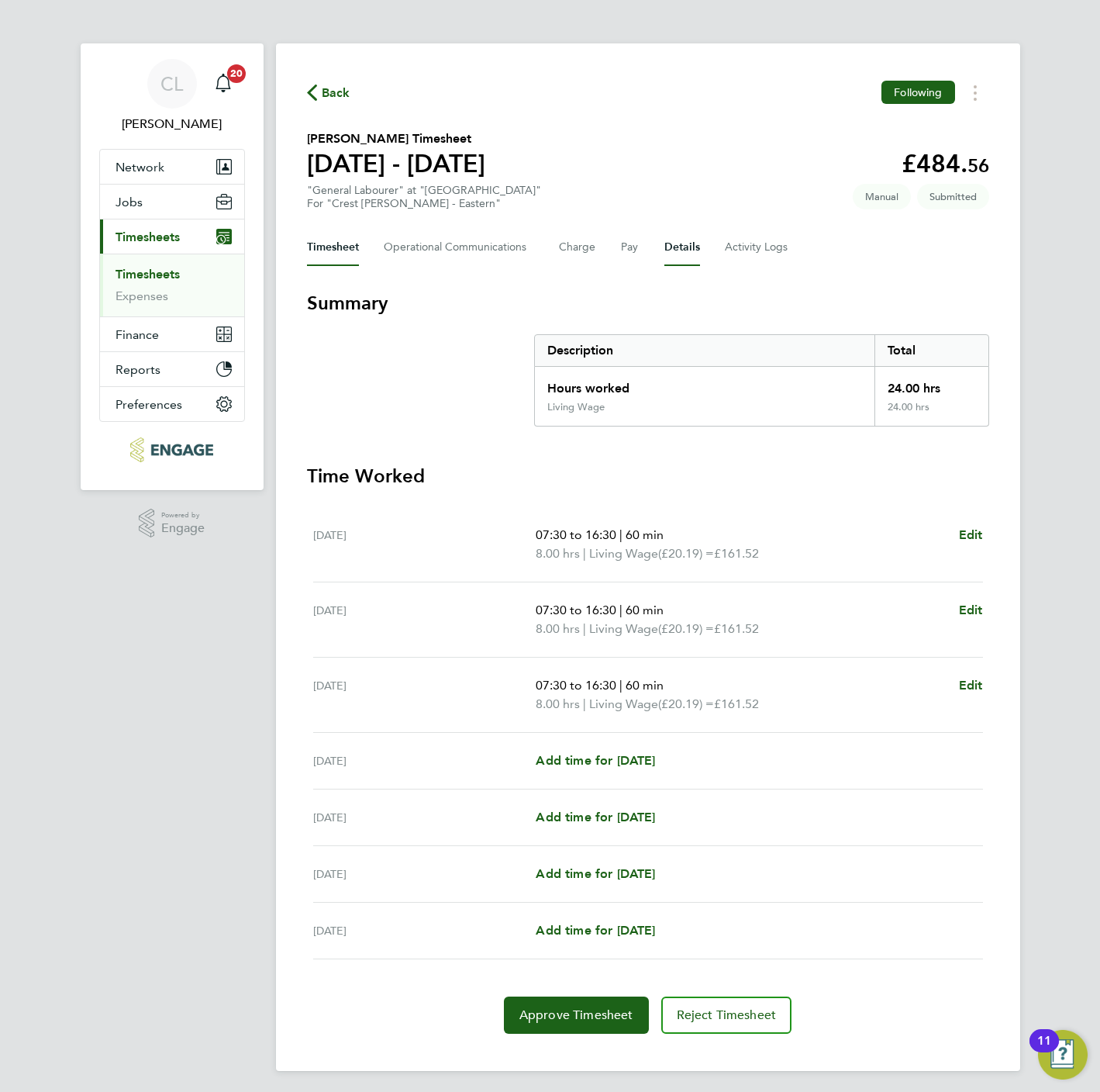
click at [670, 249] on button "Details" at bounding box center [682, 247] width 36 height 37
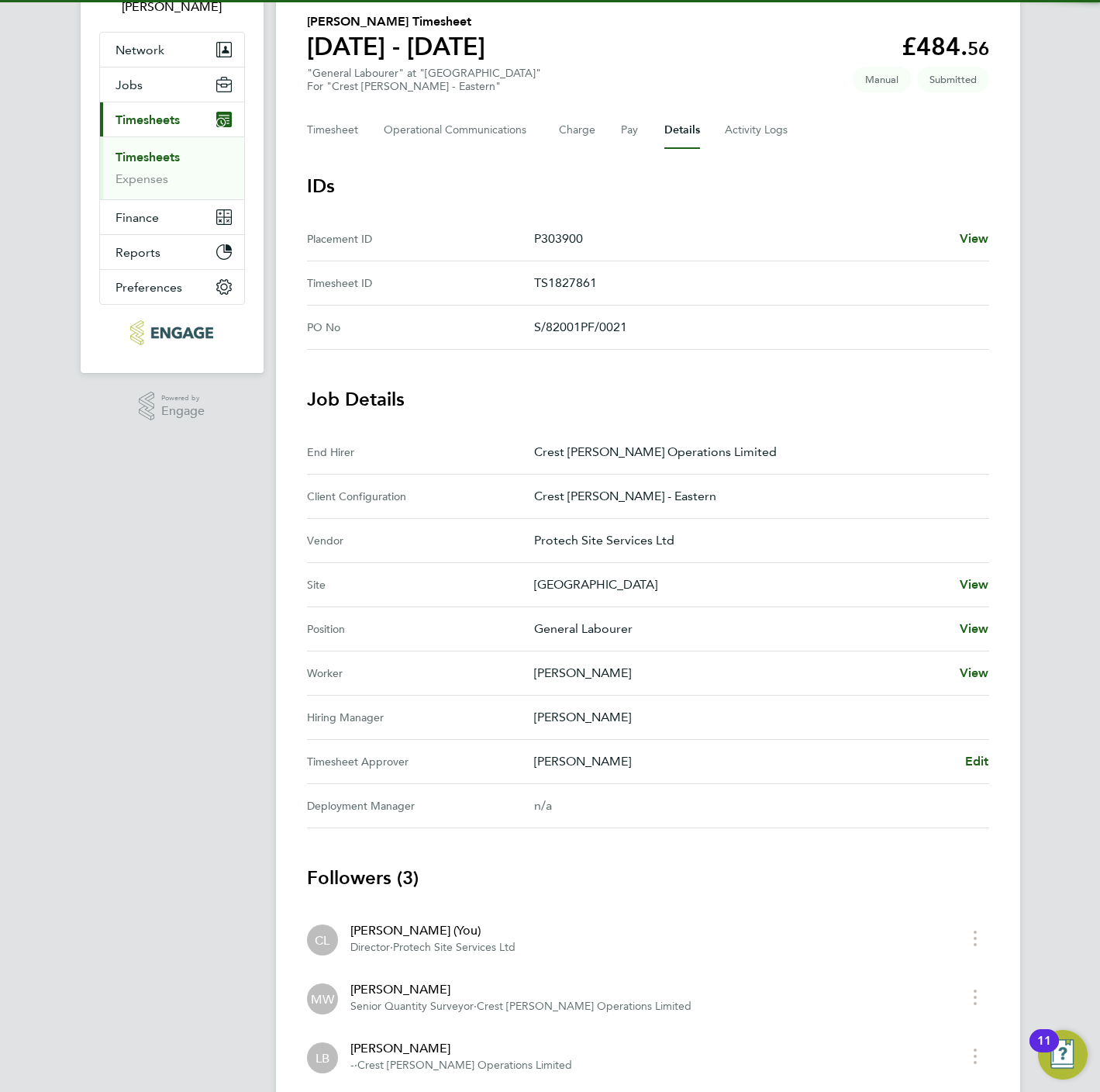
scroll to position [218, 0]
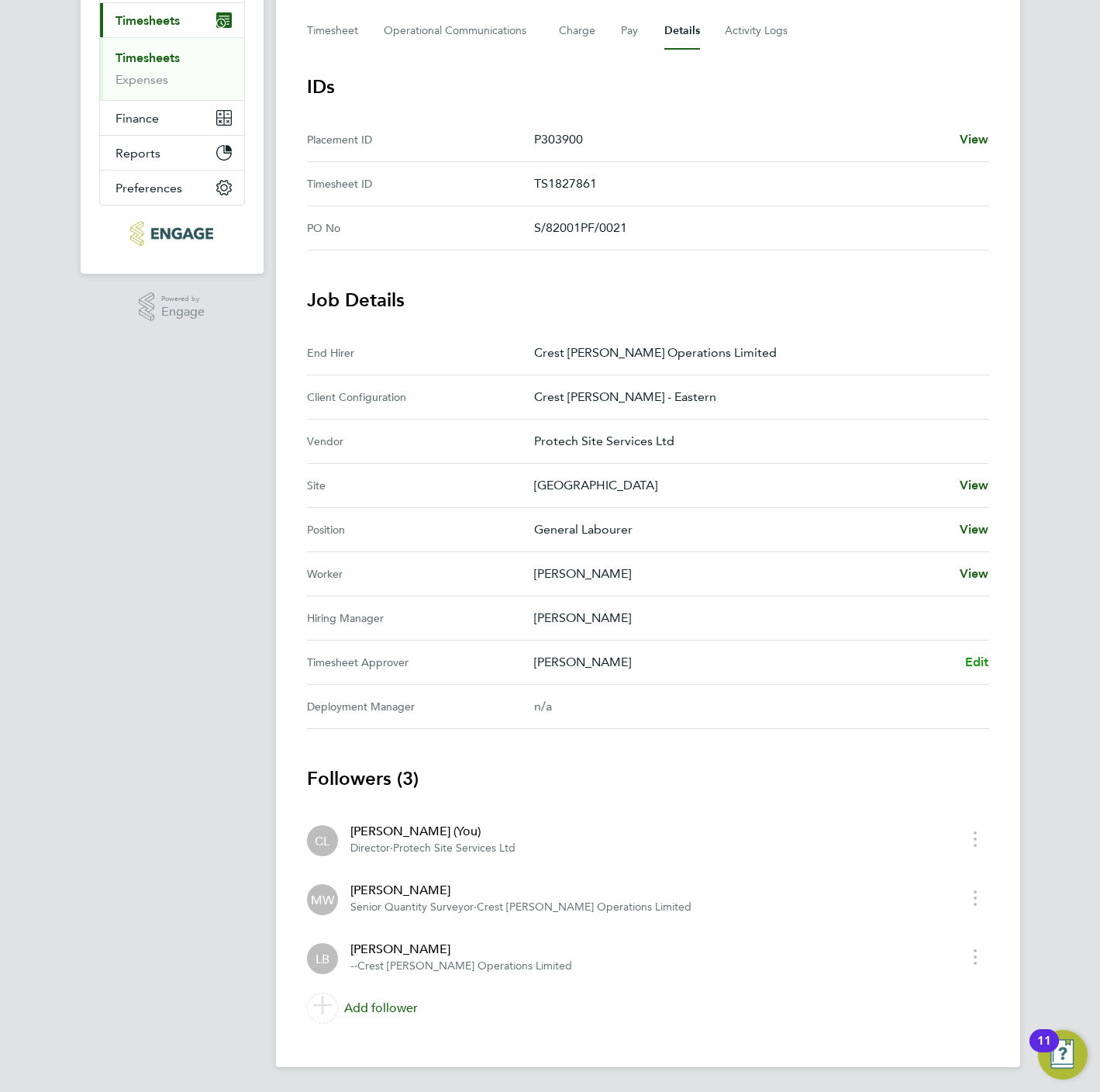
click at [986, 666] on span "Edit" at bounding box center [977, 662] width 24 height 15
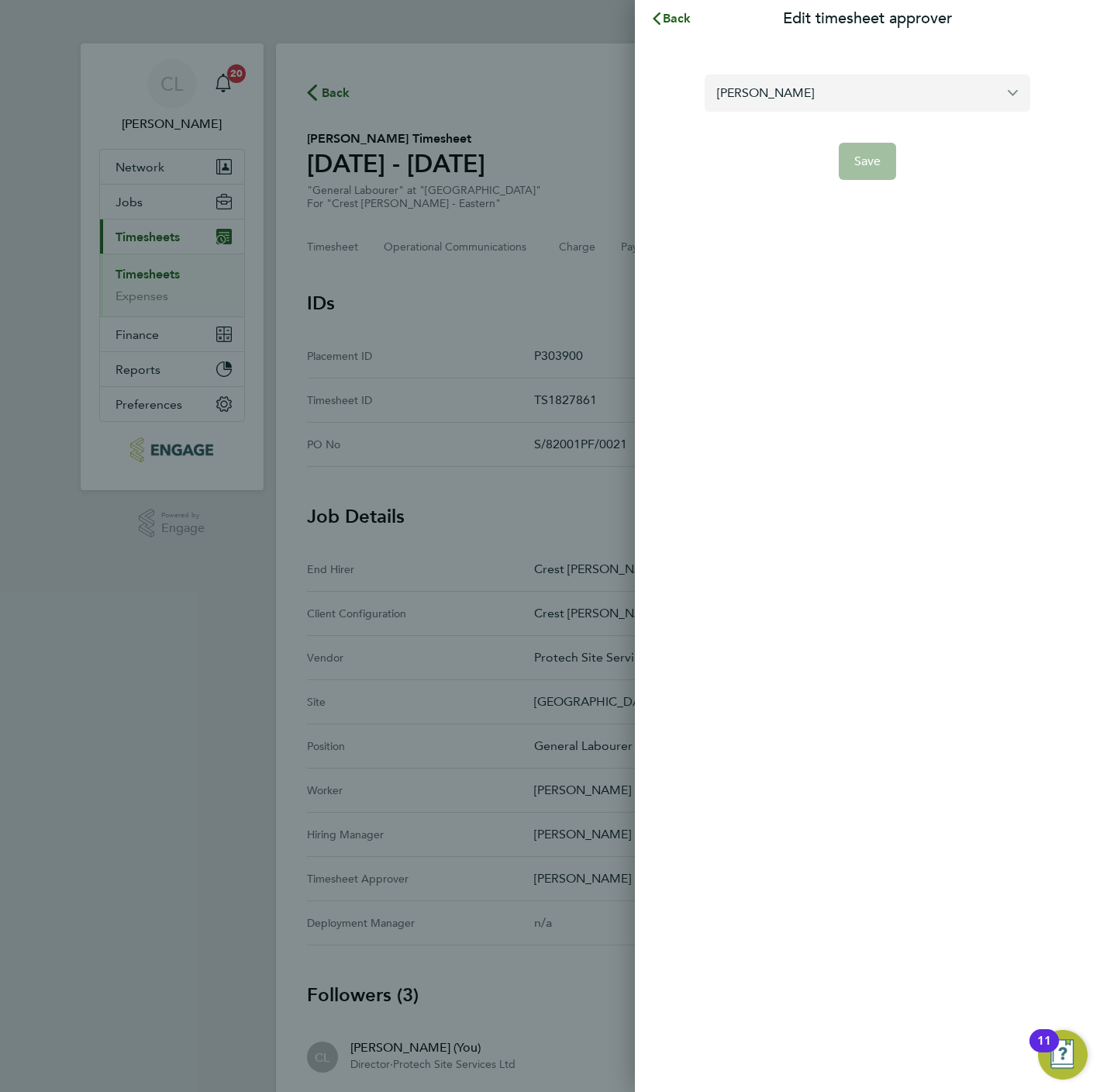
click at [814, 90] on input "Lisa Benbrook" at bounding box center [867, 93] width 326 height 37
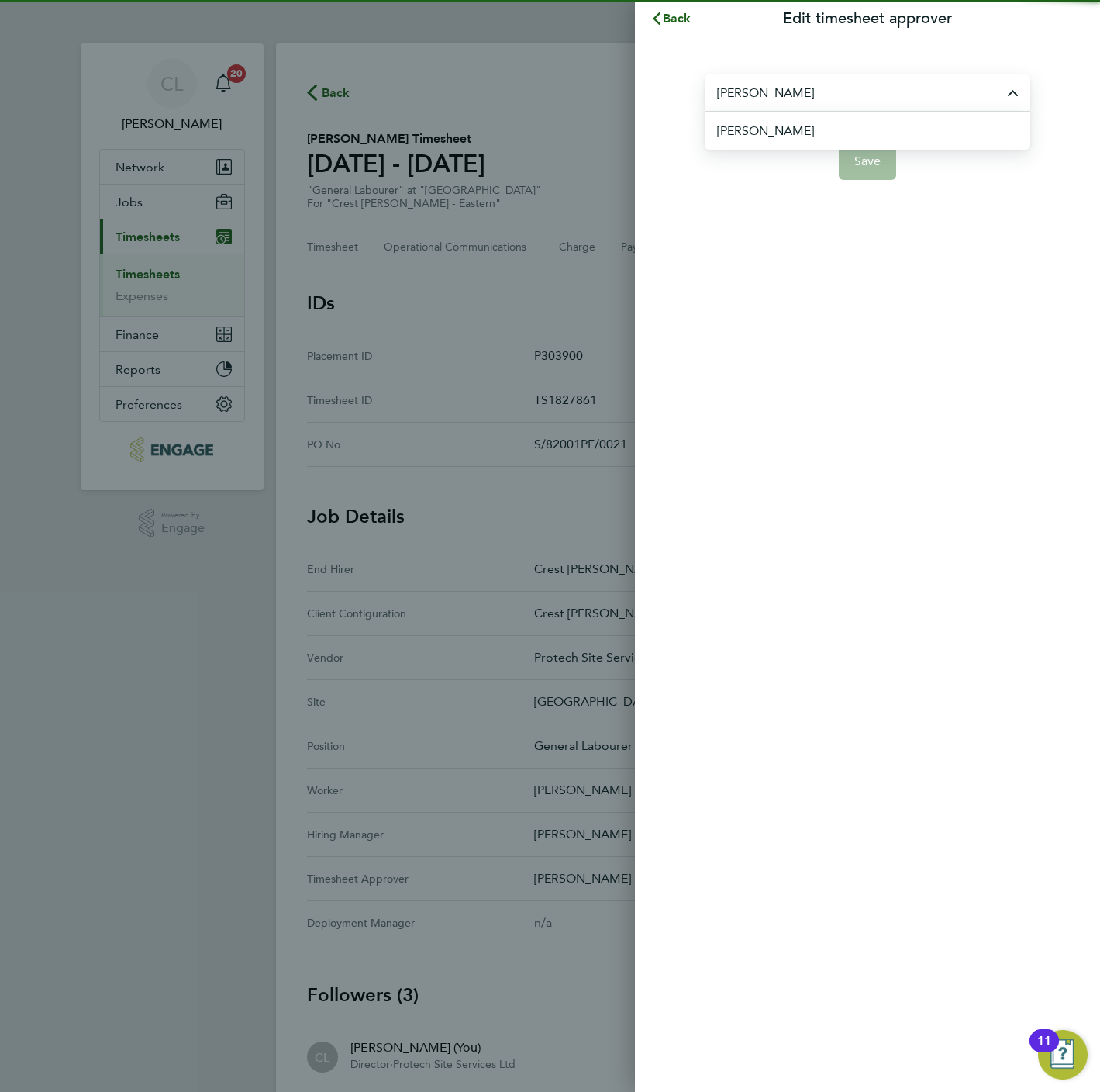
click at [802, 135] on li "[PERSON_NAME]" at bounding box center [873, 131] width 313 height 38
type input "[PERSON_NAME]"
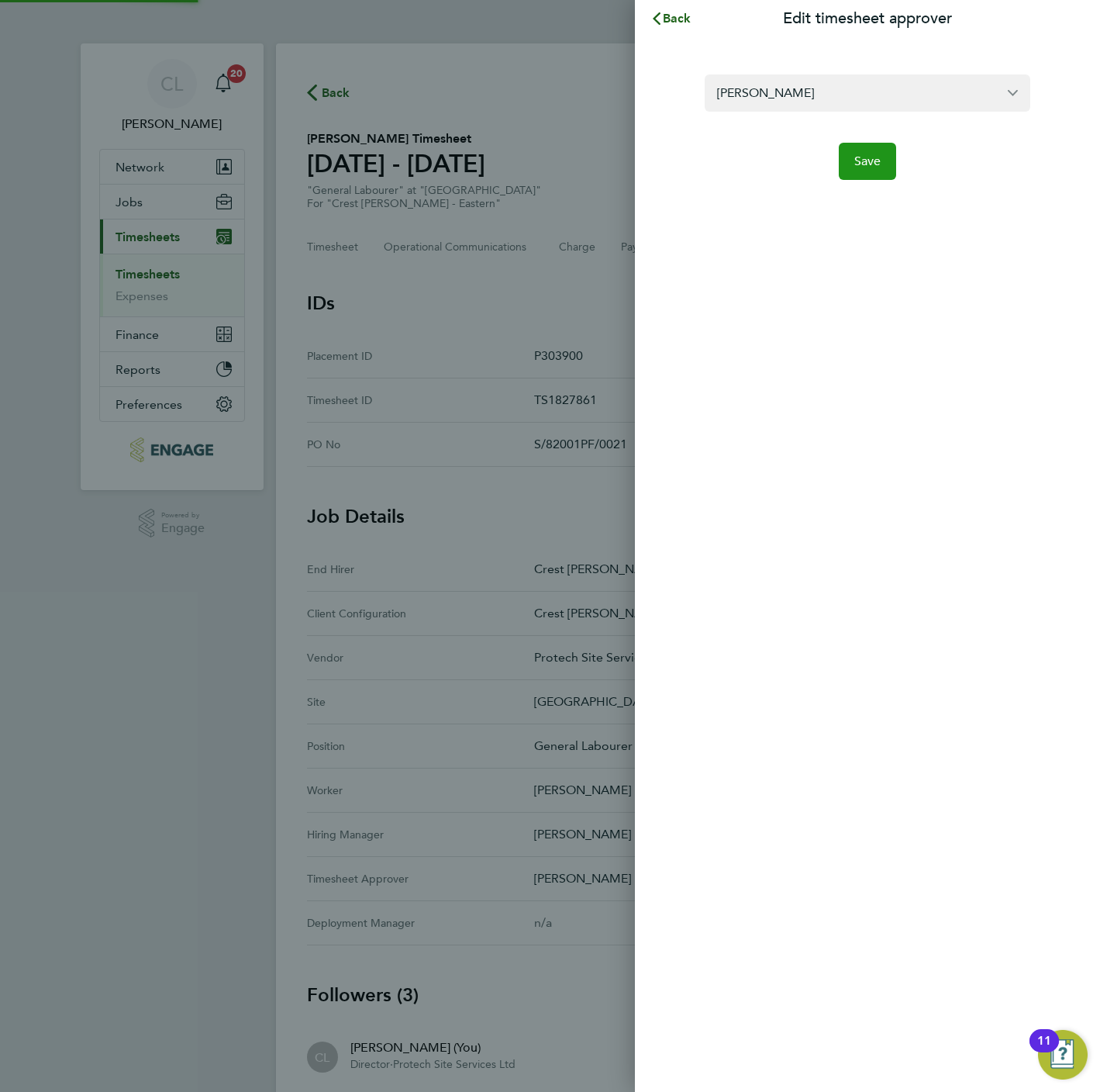
click at [875, 171] on button "Save" at bounding box center [868, 161] width 58 height 37
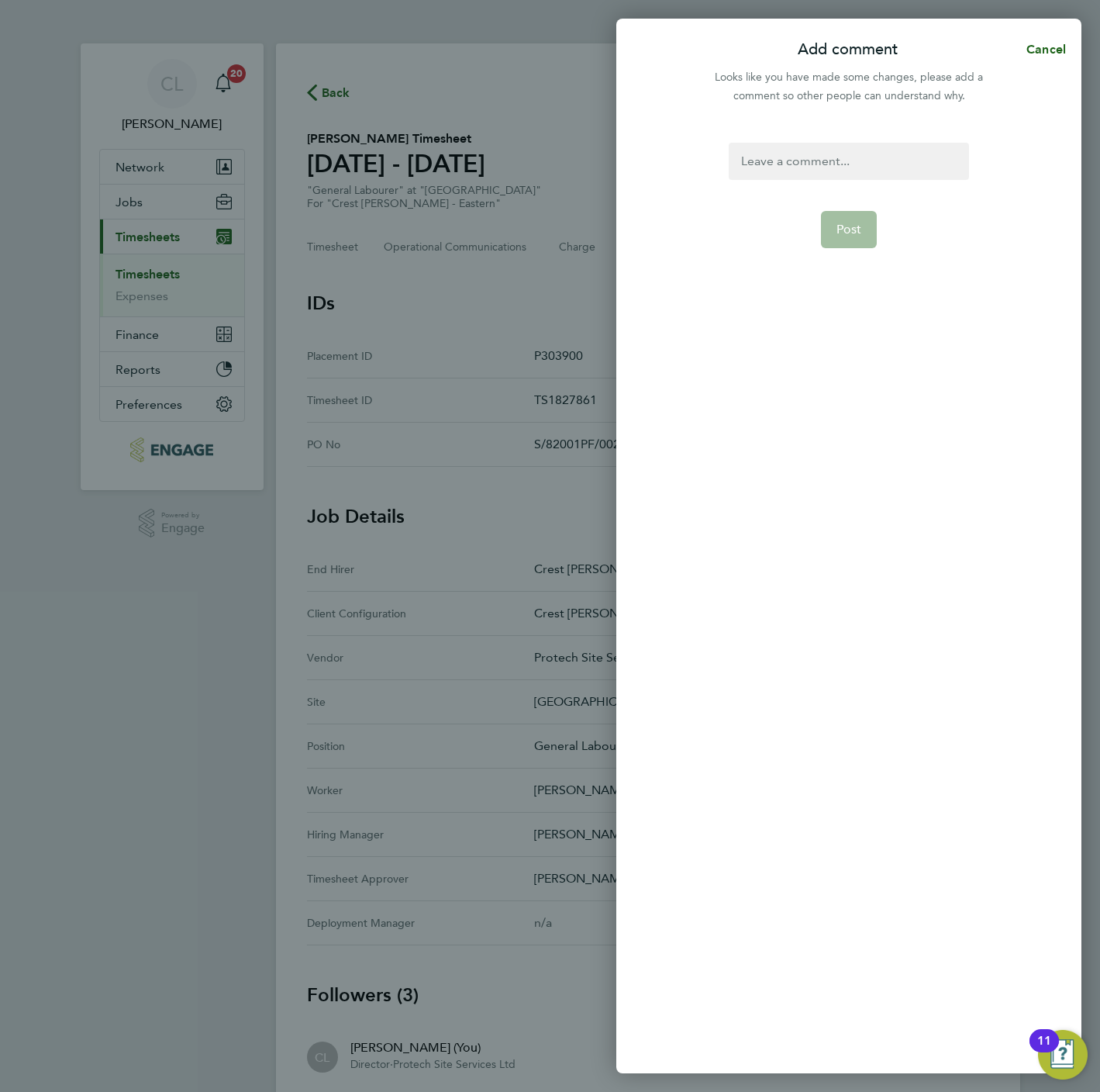
click at [823, 159] on div at bounding box center [848, 161] width 239 height 37
click at [825, 245] on button "Post" at bounding box center [849, 229] width 57 height 37
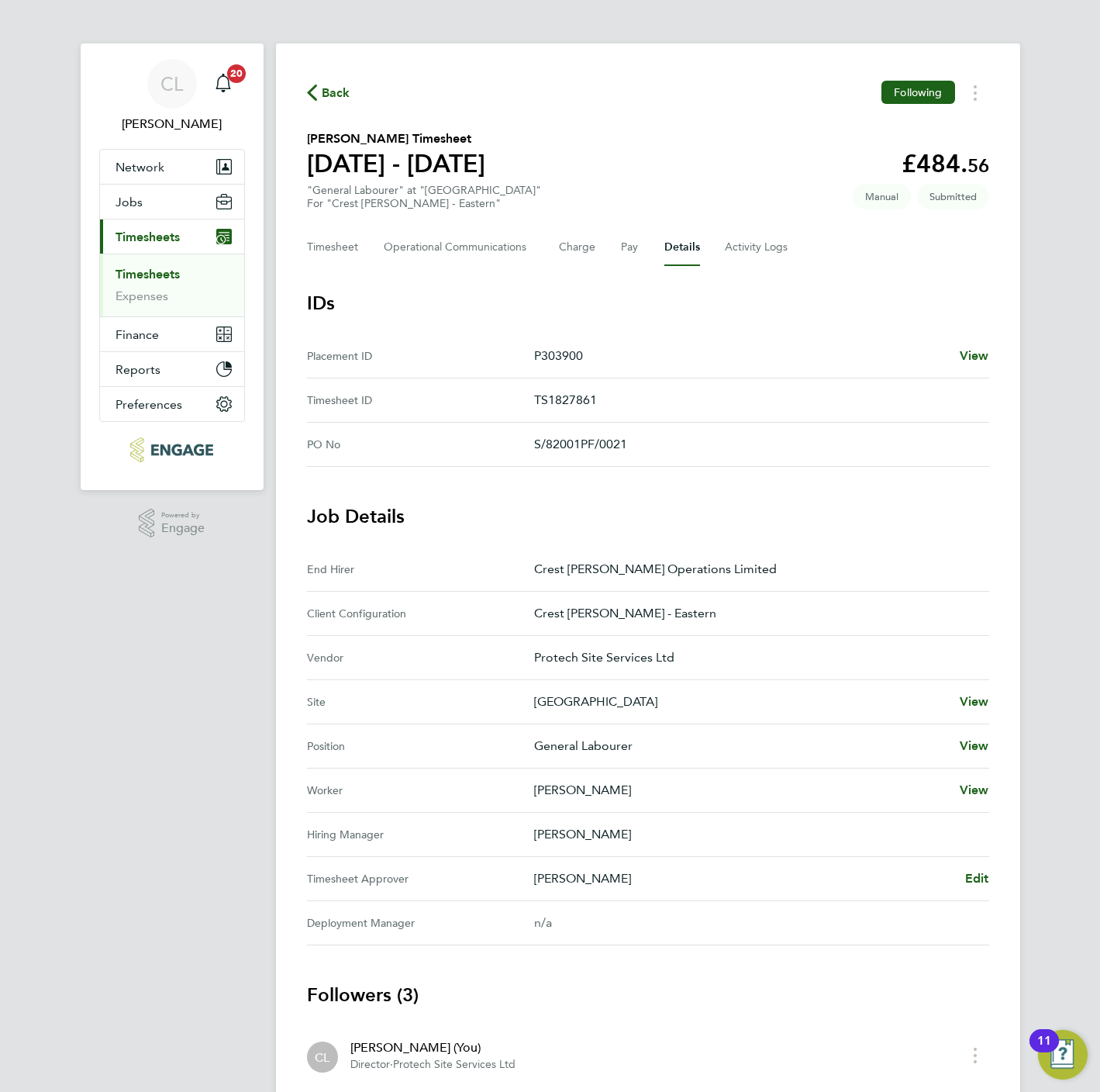
click at [153, 275] on link "Timesheets" at bounding box center [148, 274] width 64 height 15
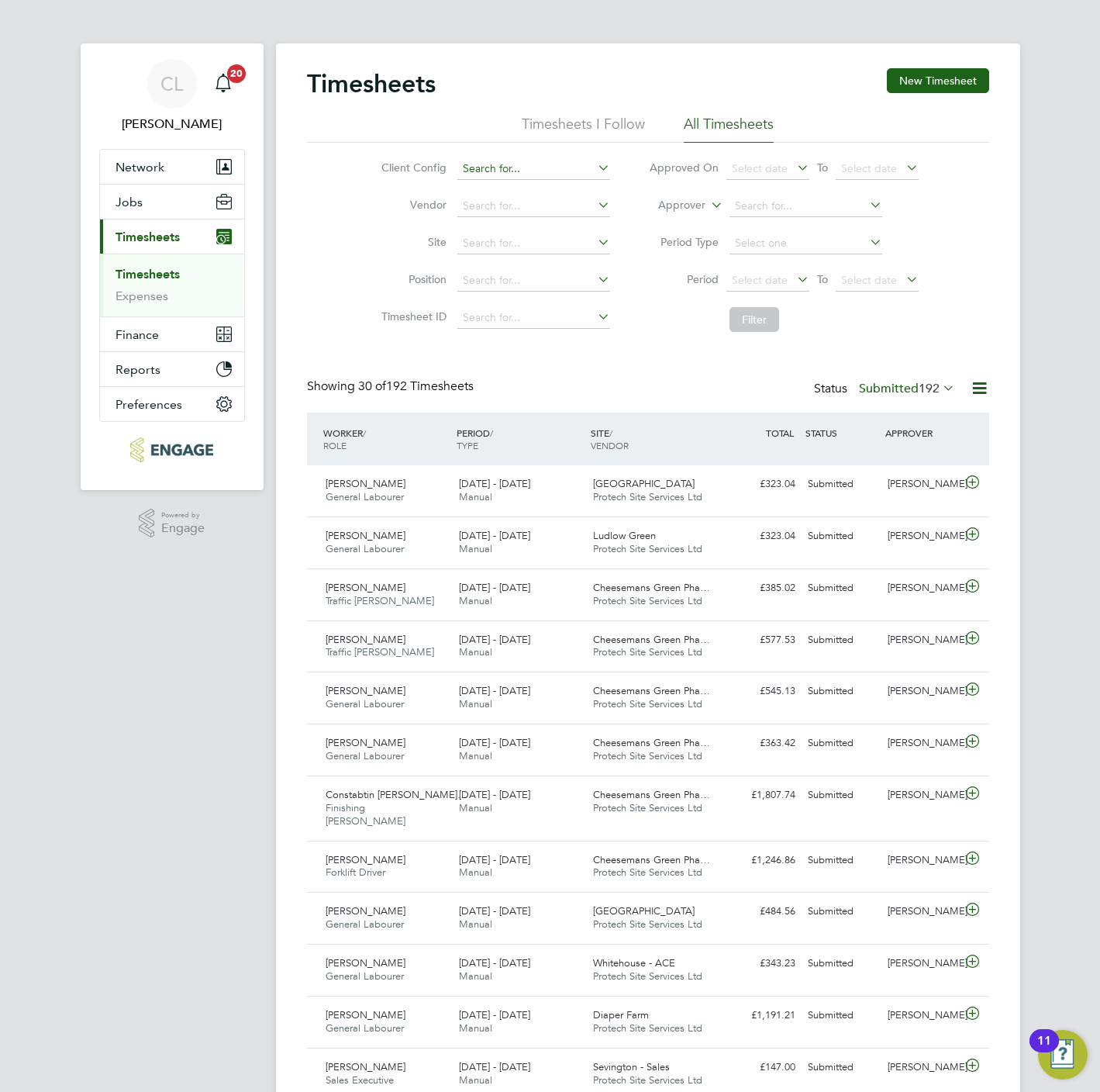
click at [561, 162] on input at bounding box center [533, 169] width 152 height 22
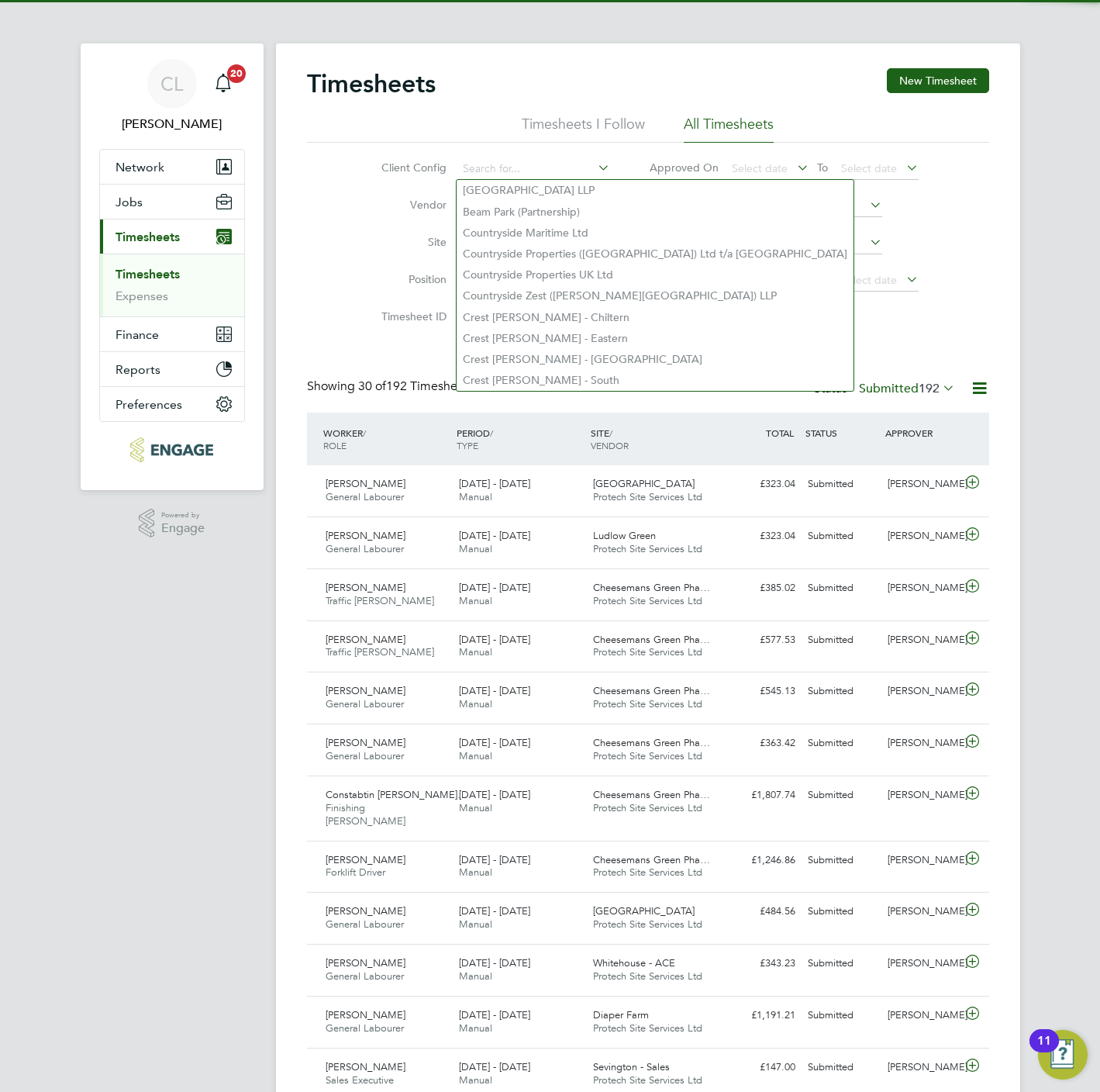
click at [817, 205] on input at bounding box center [805, 206] width 152 height 22
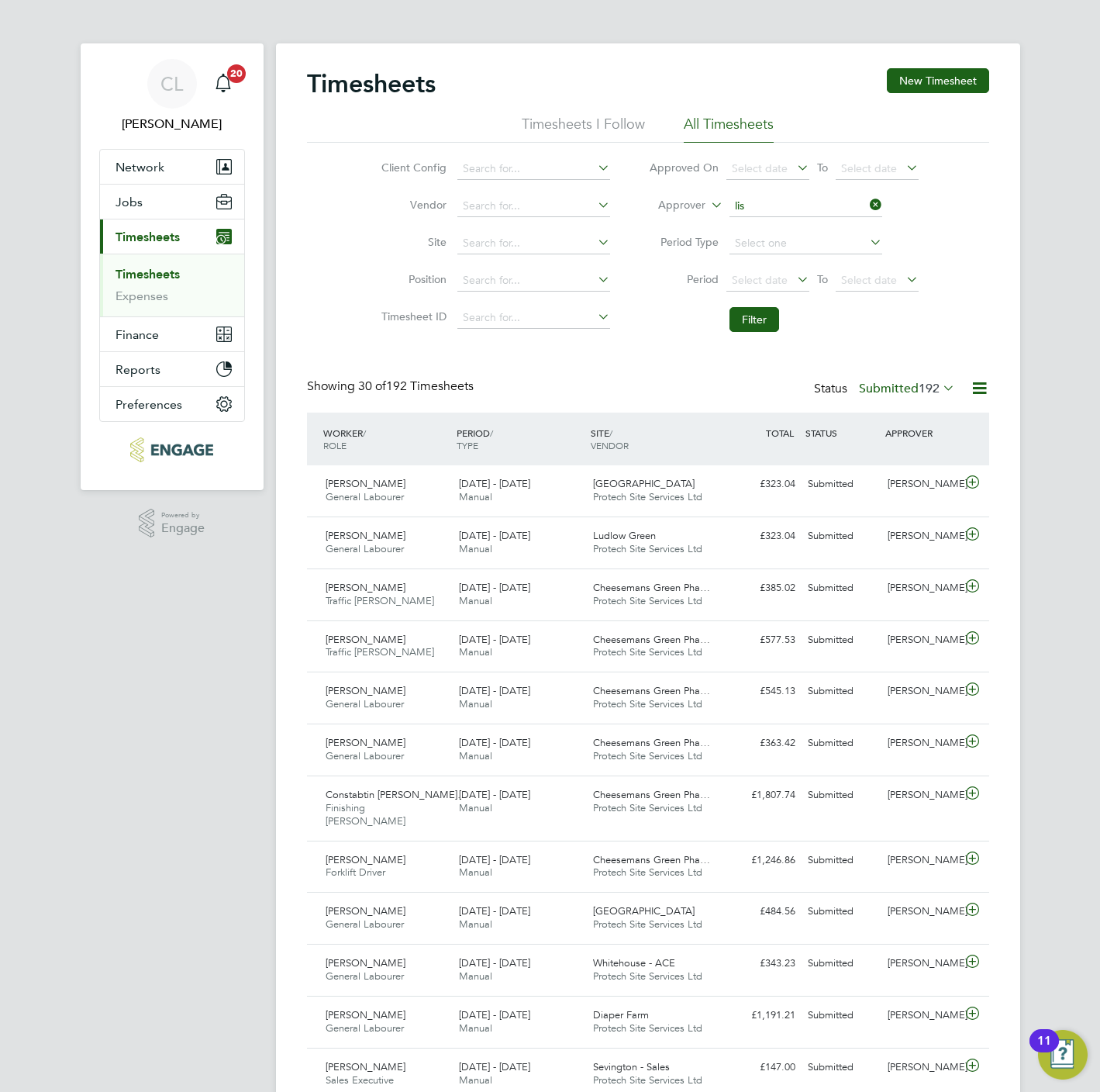
click at [769, 254] on li "Lis a Benbrook" at bounding box center [805, 249] width 154 height 21
type input "Lisa Benbrook"
click at [761, 308] on button "Filter" at bounding box center [754, 319] width 49 height 25
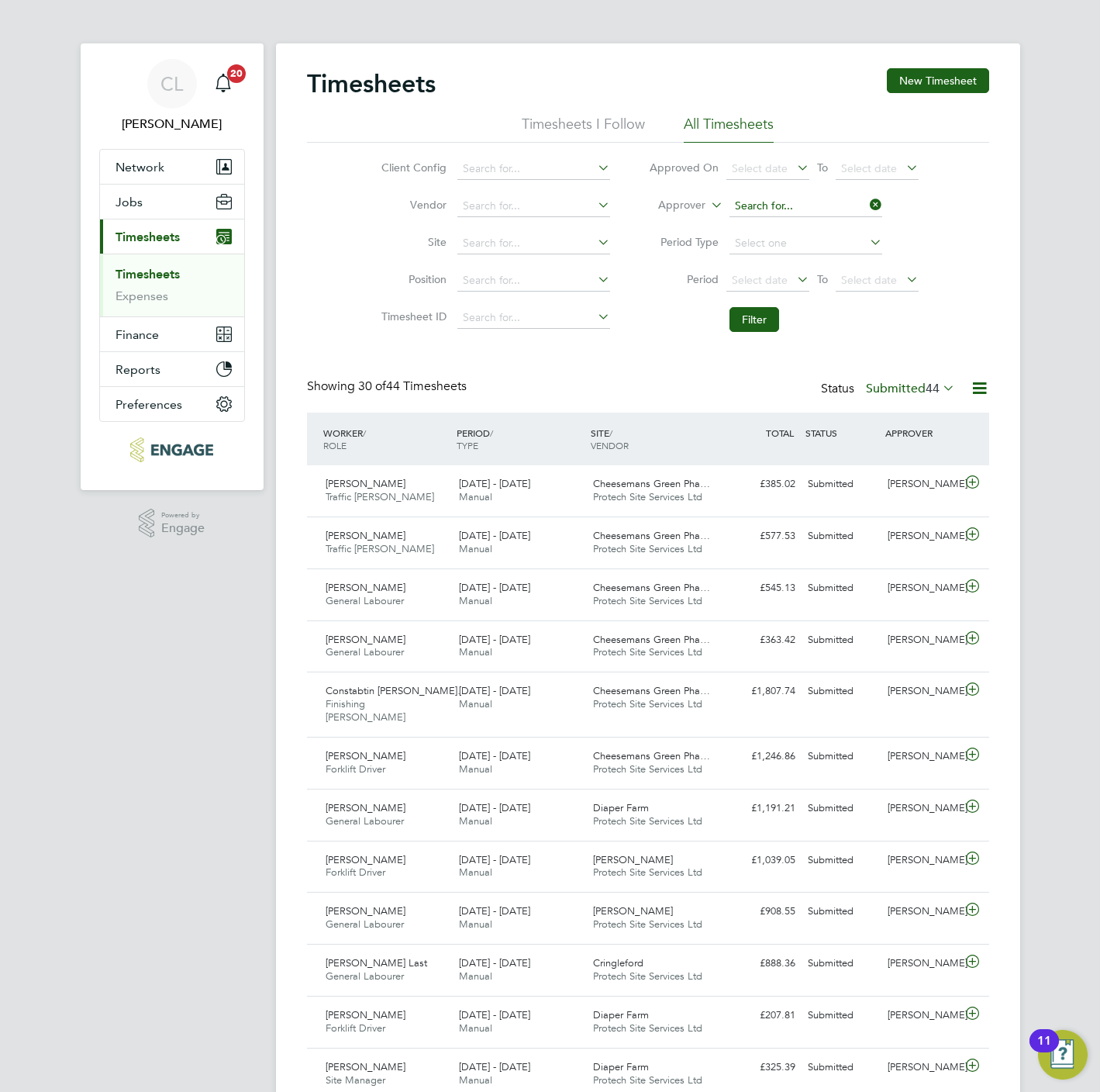
click at [760, 209] on input at bounding box center [805, 206] width 152 height 22
click at [770, 264] on li "Cr ispin Cole" at bounding box center [805, 269] width 154 height 21
type input "Crispin Cole"
click at [753, 316] on button "Filter" at bounding box center [754, 319] width 49 height 25
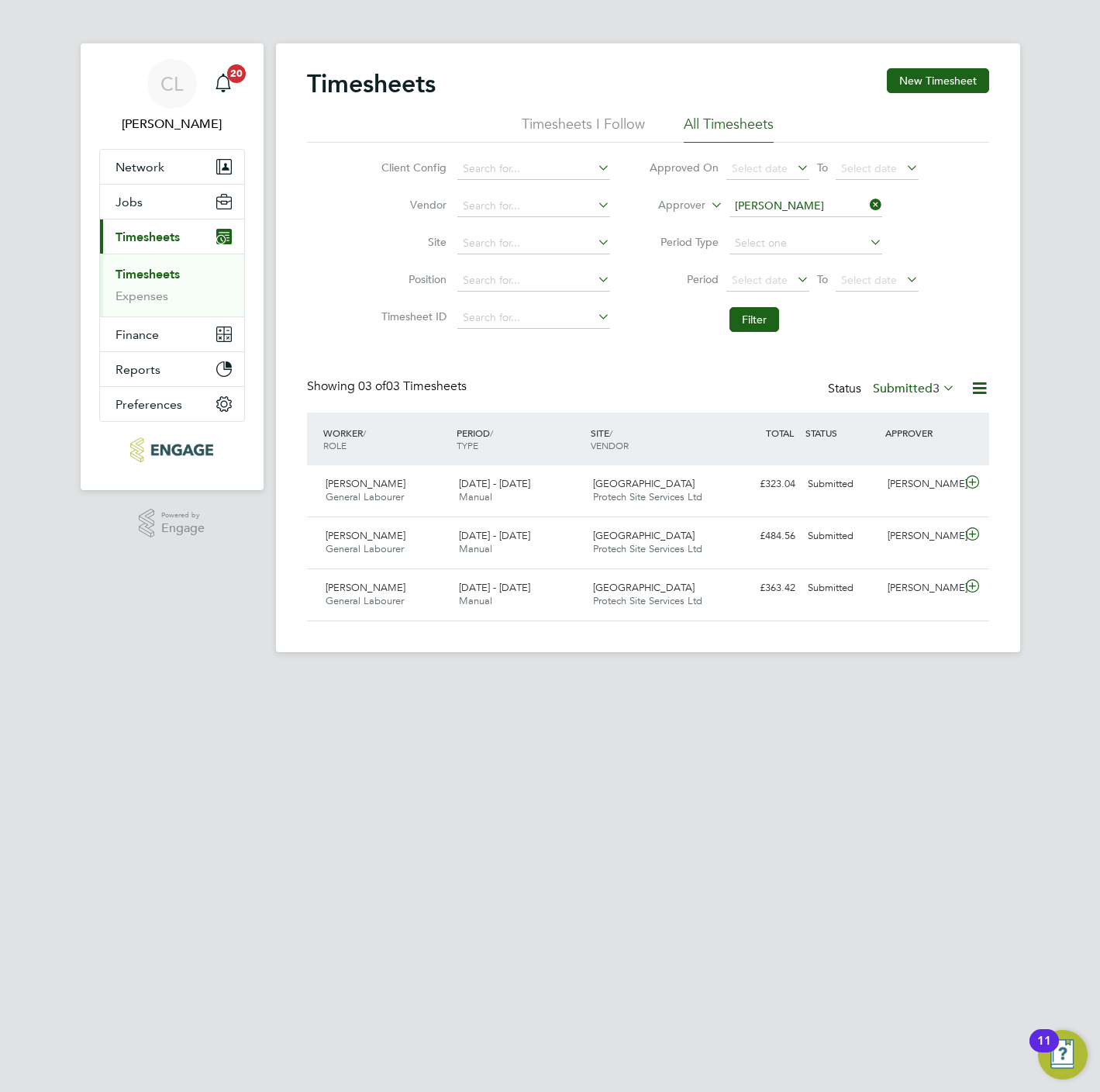
click at [866, 205] on icon at bounding box center [866, 205] width 0 height 22
click at [537, 165] on input at bounding box center [533, 169] width 152 height 22
click at [558, 192] on b "South" at bounding box center [572, 190] width 29 height 13
type input "Crest [PERSON_NAME] - South"
click at [766, 321] on button "Filter" at bounding box center [754, 319] width 49 height 25
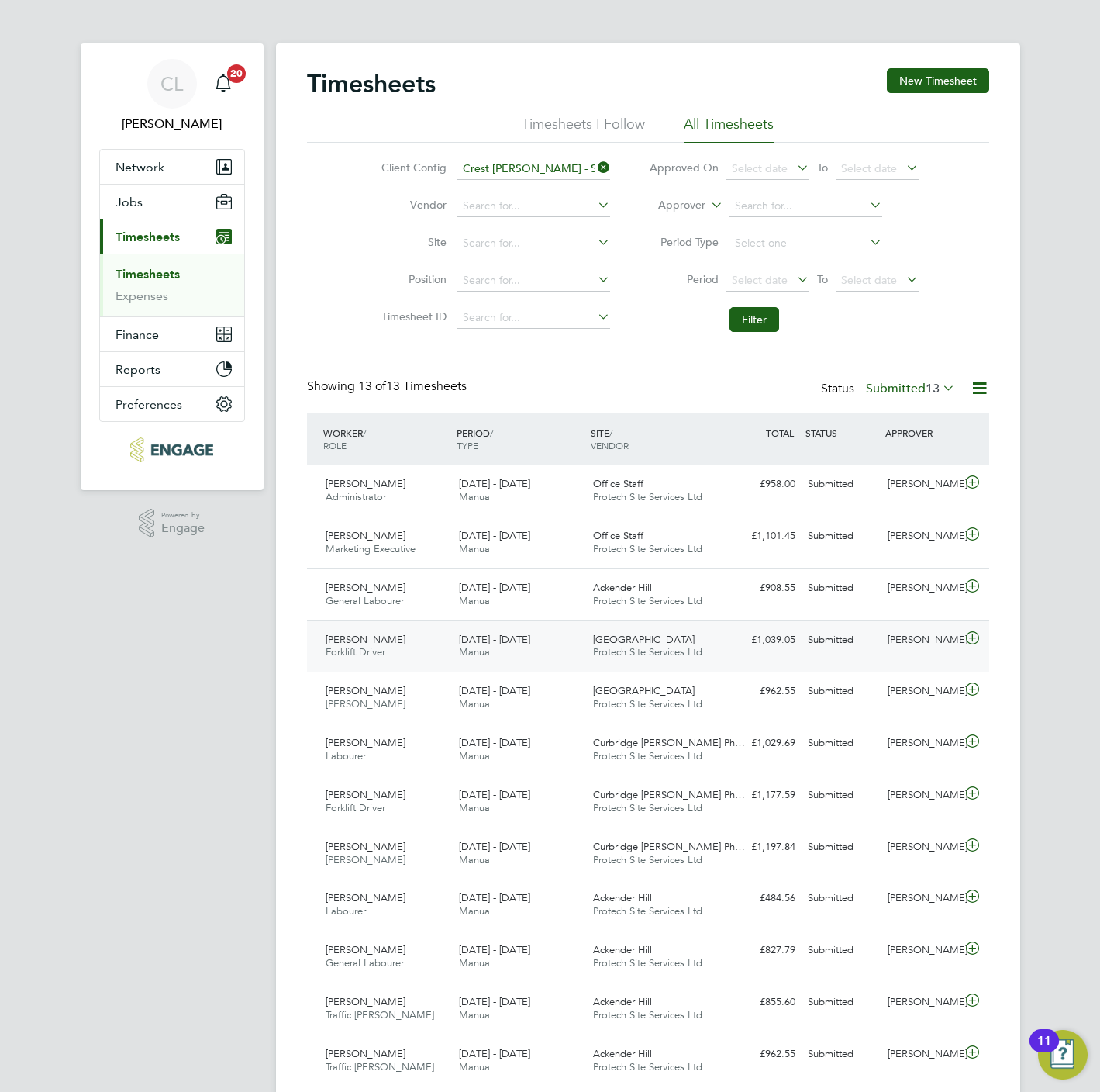
click at [975, 649] on div at bounding box center [976, 639] width 27 height 25
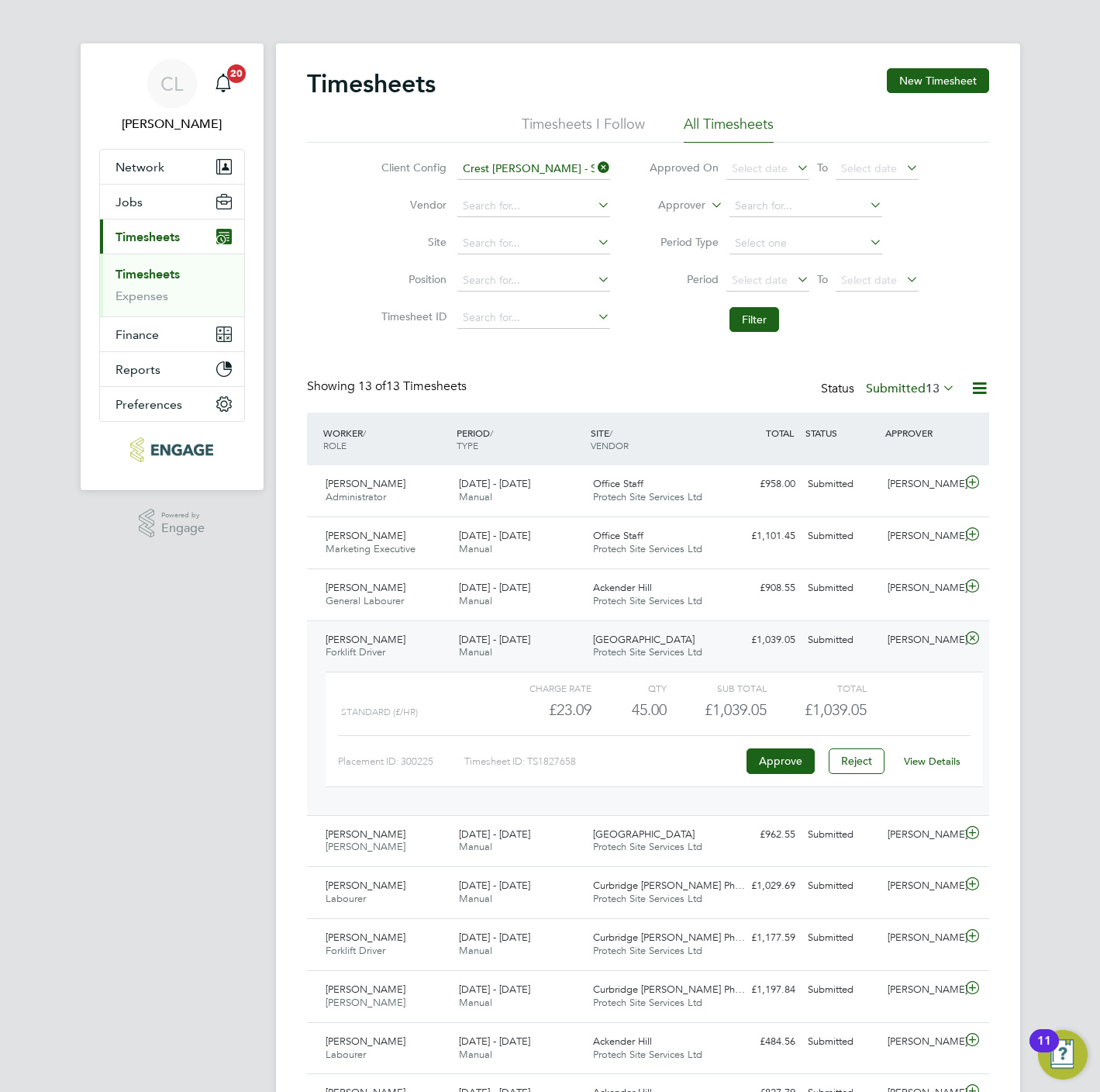
click at [952, 763] on link "View Details" at bounding box center [932, 761] width 57 height 13
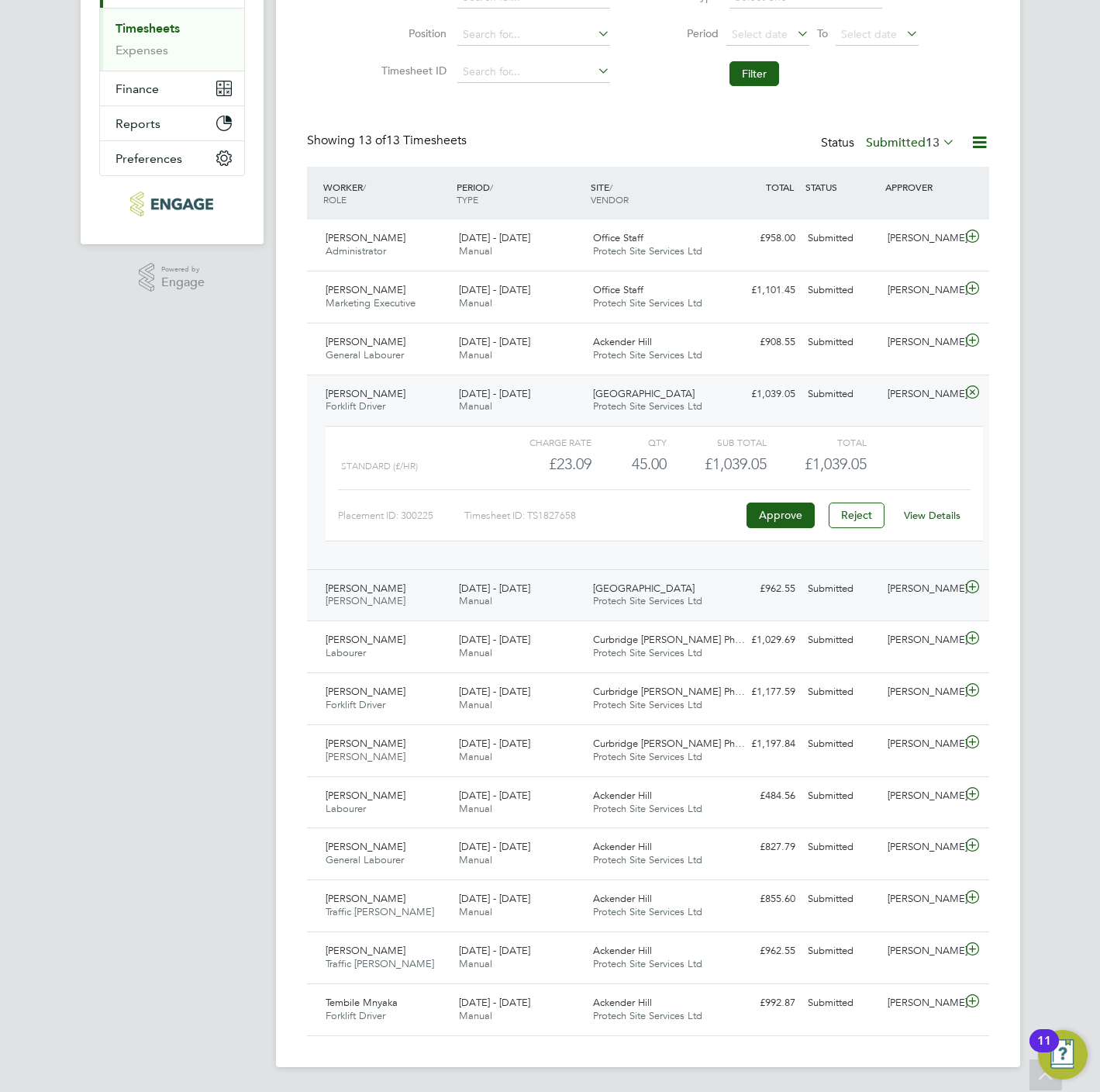
click at [974, 581] on icon at bounding box center [972, 587] width 19 height 13
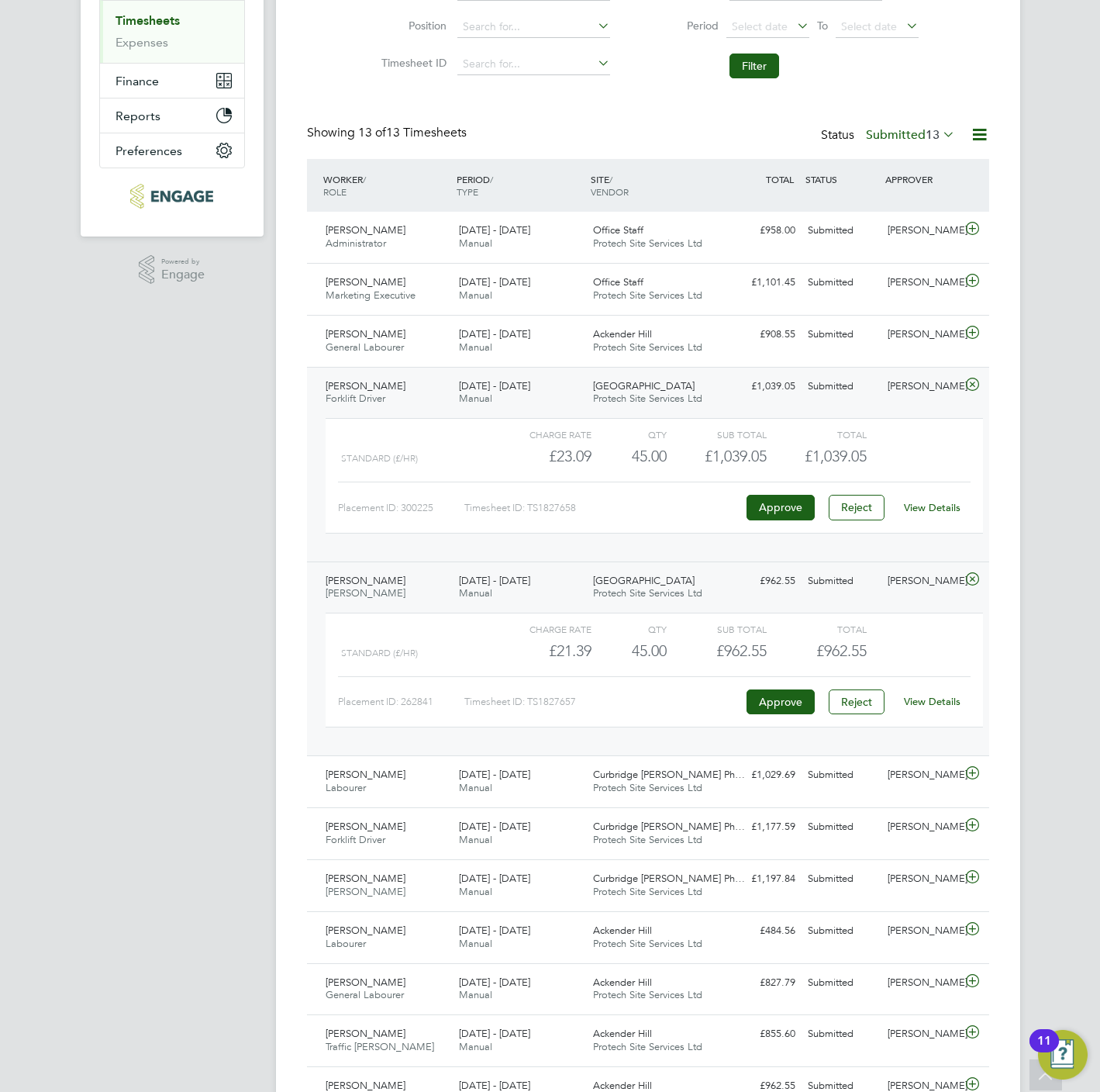
click at [923, 702] on link "View Details" at bounding box center [932, 701] width 57 height 13
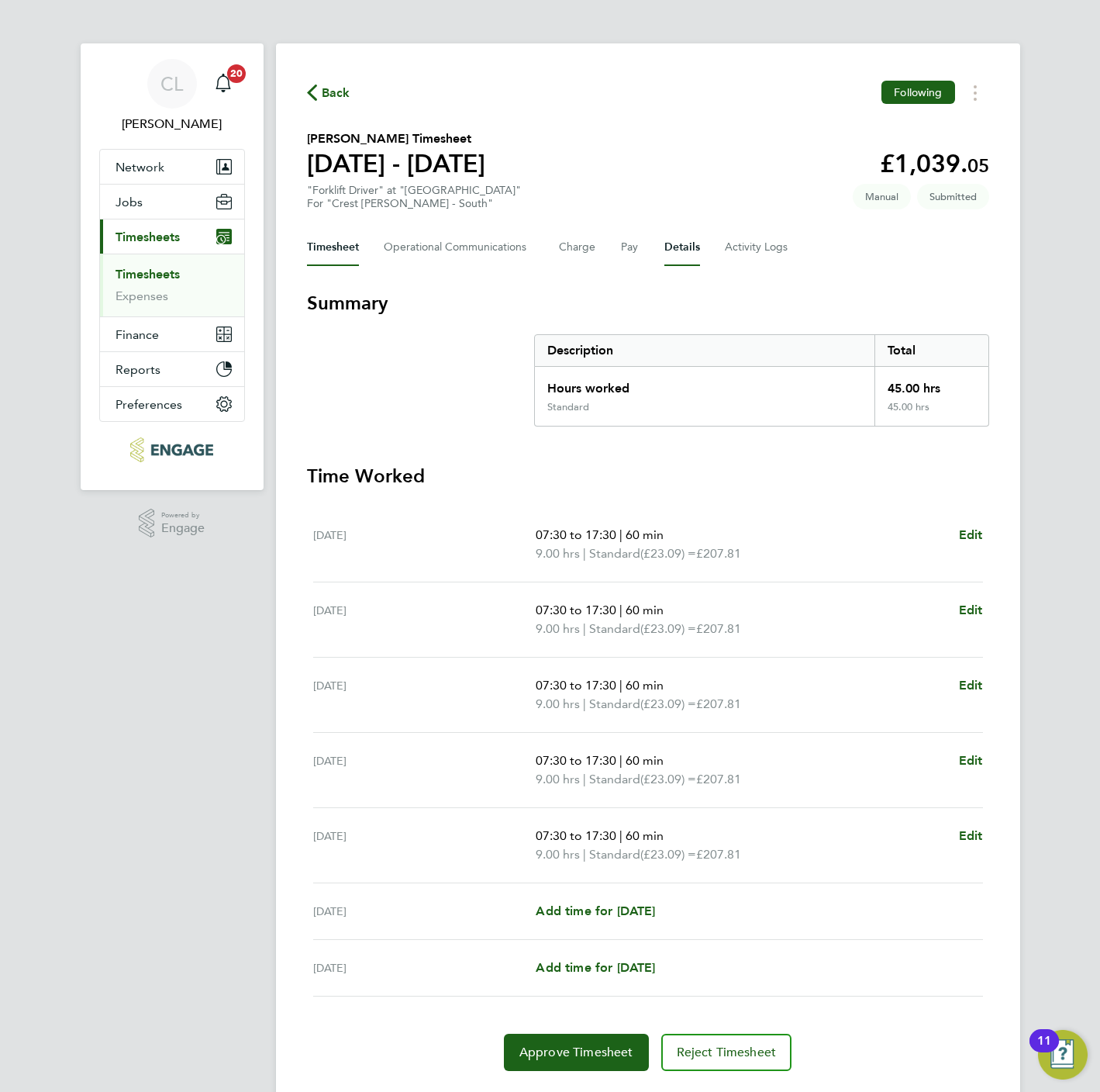
click at [691, 247] on button "Details" at bounding box center [682, 247] width 36 height 37
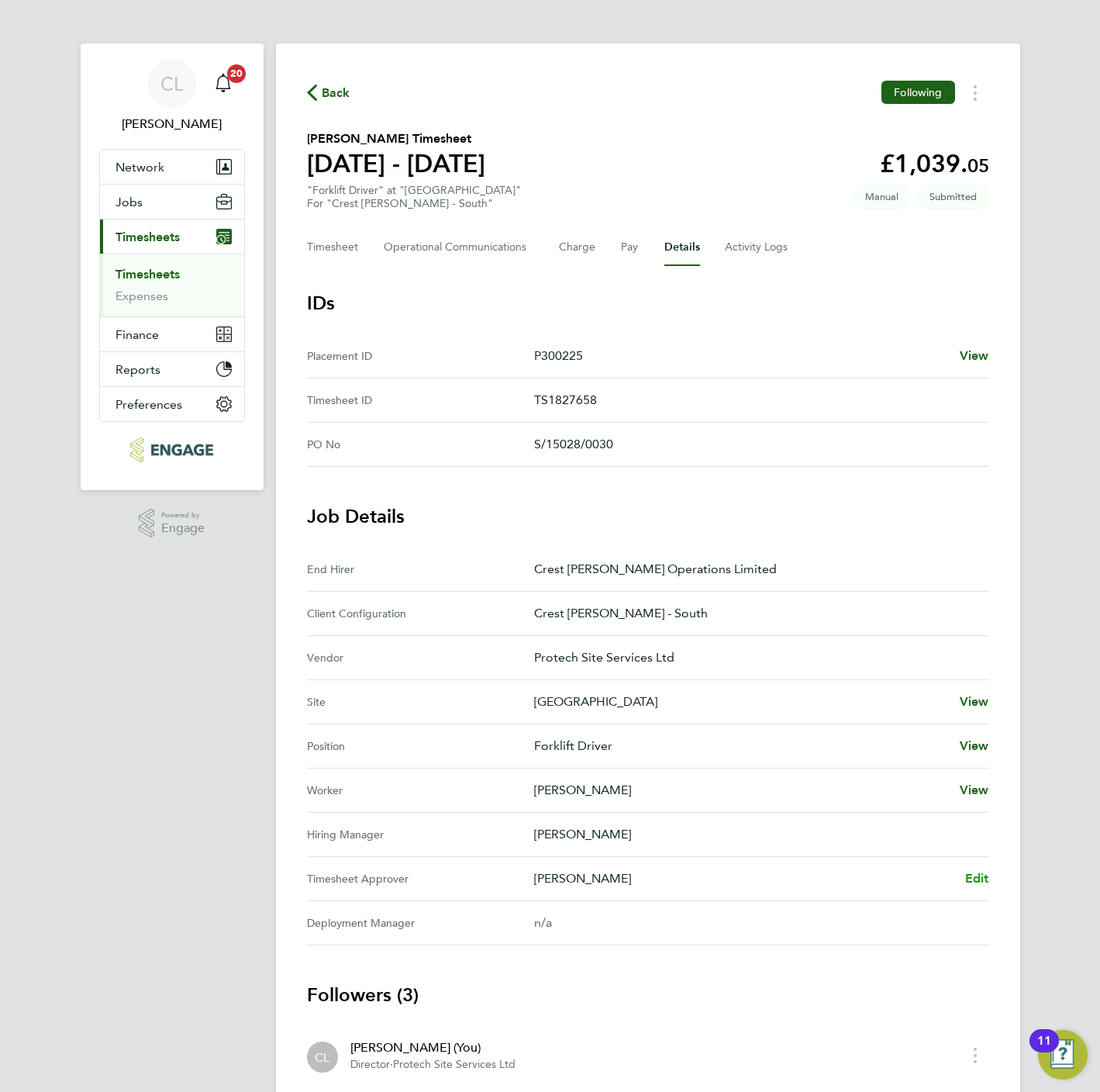
click at [984, 882] on span "Edit" at bounding box center [977, 878] width 24 height 15
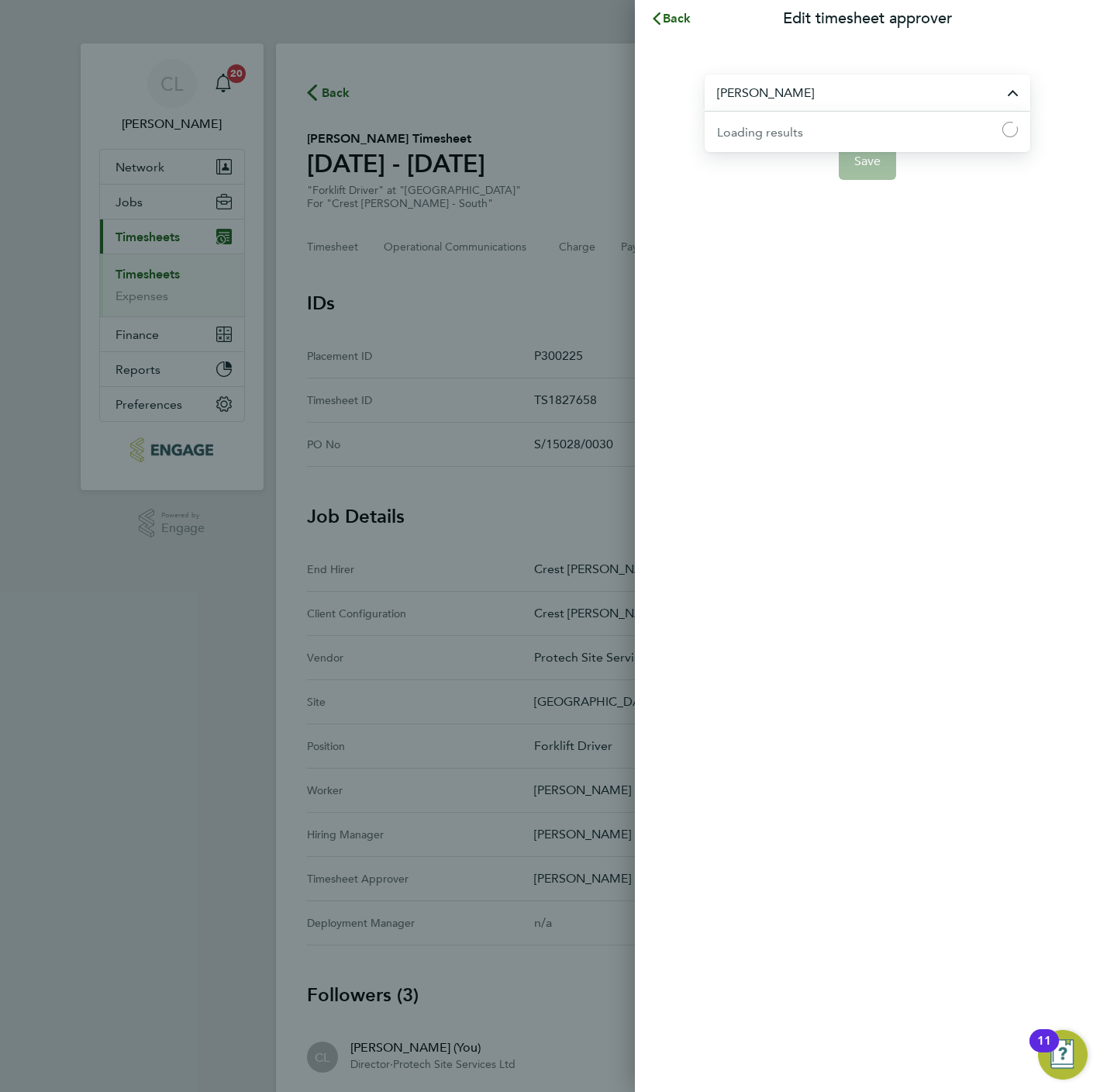
click at [824, 100] on input "[PERSON_NAME]" at bounding box center [867, 93] width 326 height 37
click at [814, 141] on li "[PERSON_NAME]" at bounding box center [873, 131] width 313 height 38
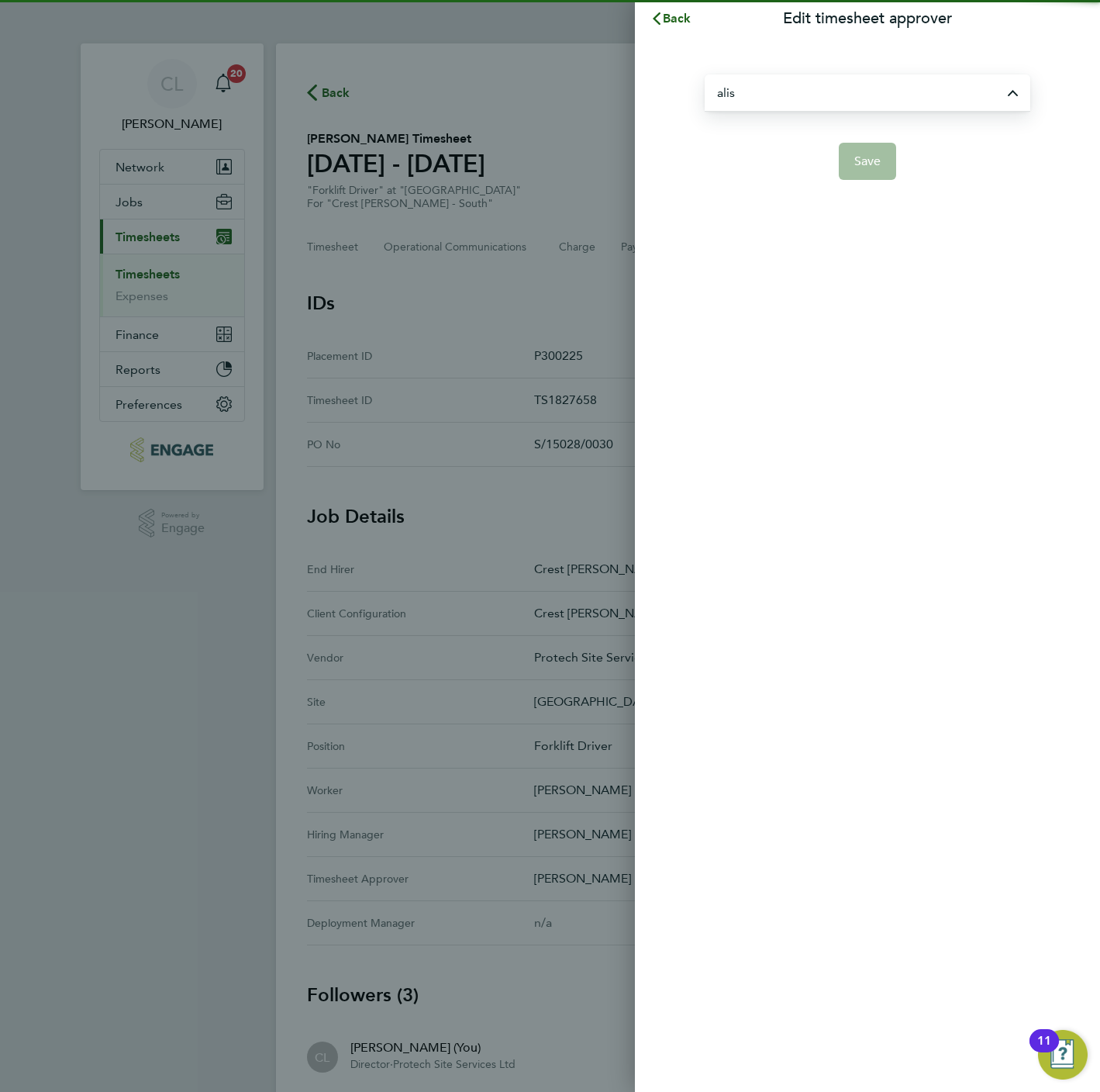
type input "[PERSON_NAME]"
click at [870, 170] on button "Save" at bounding box center [868, 161] width 58 height 37
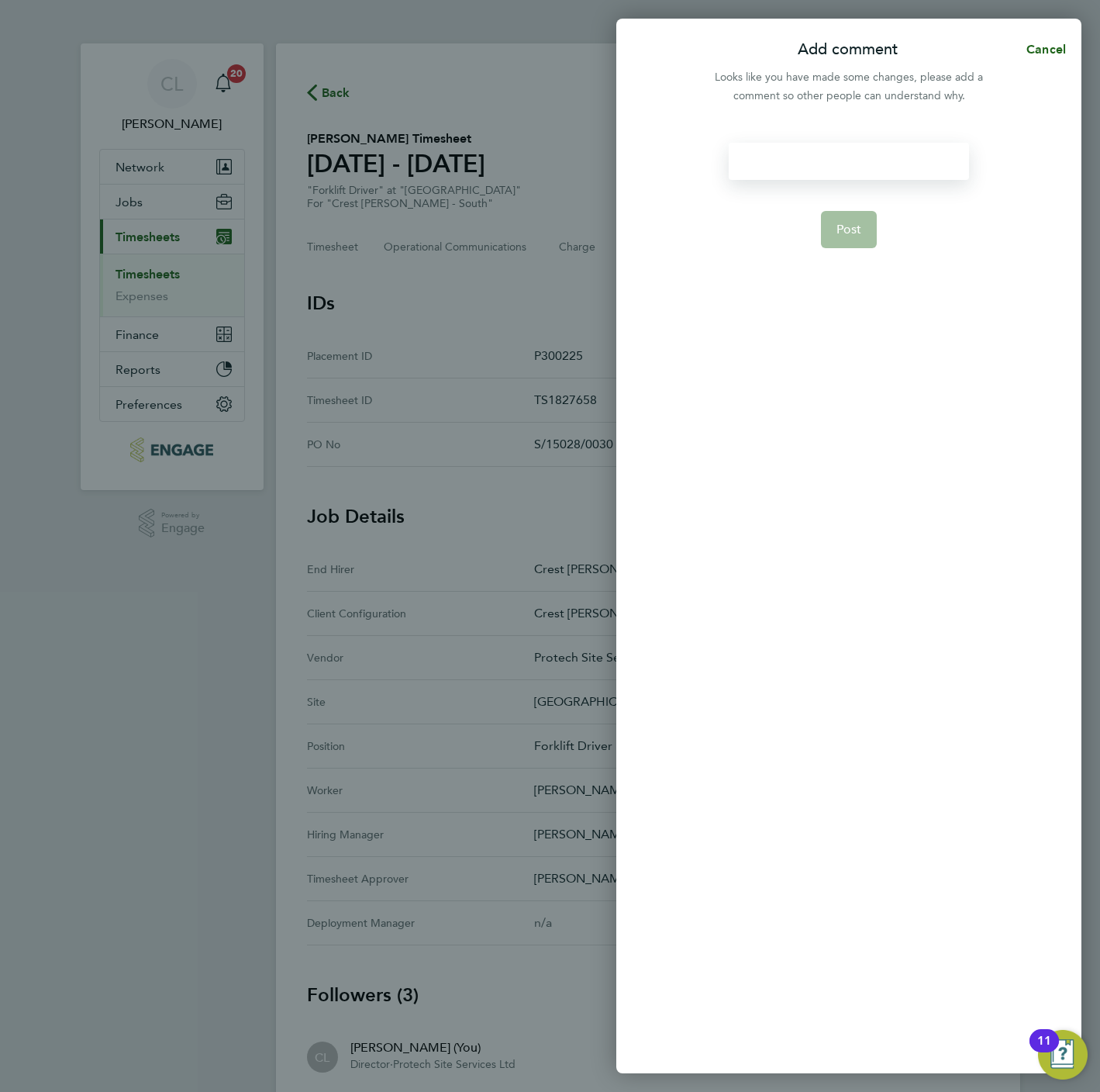
click at [819, 159] on div at bounding box center [848, 161] width 239 height 37
click at [854, 245] on button "Post" at bounding box center [849, 229] width 57 height 37
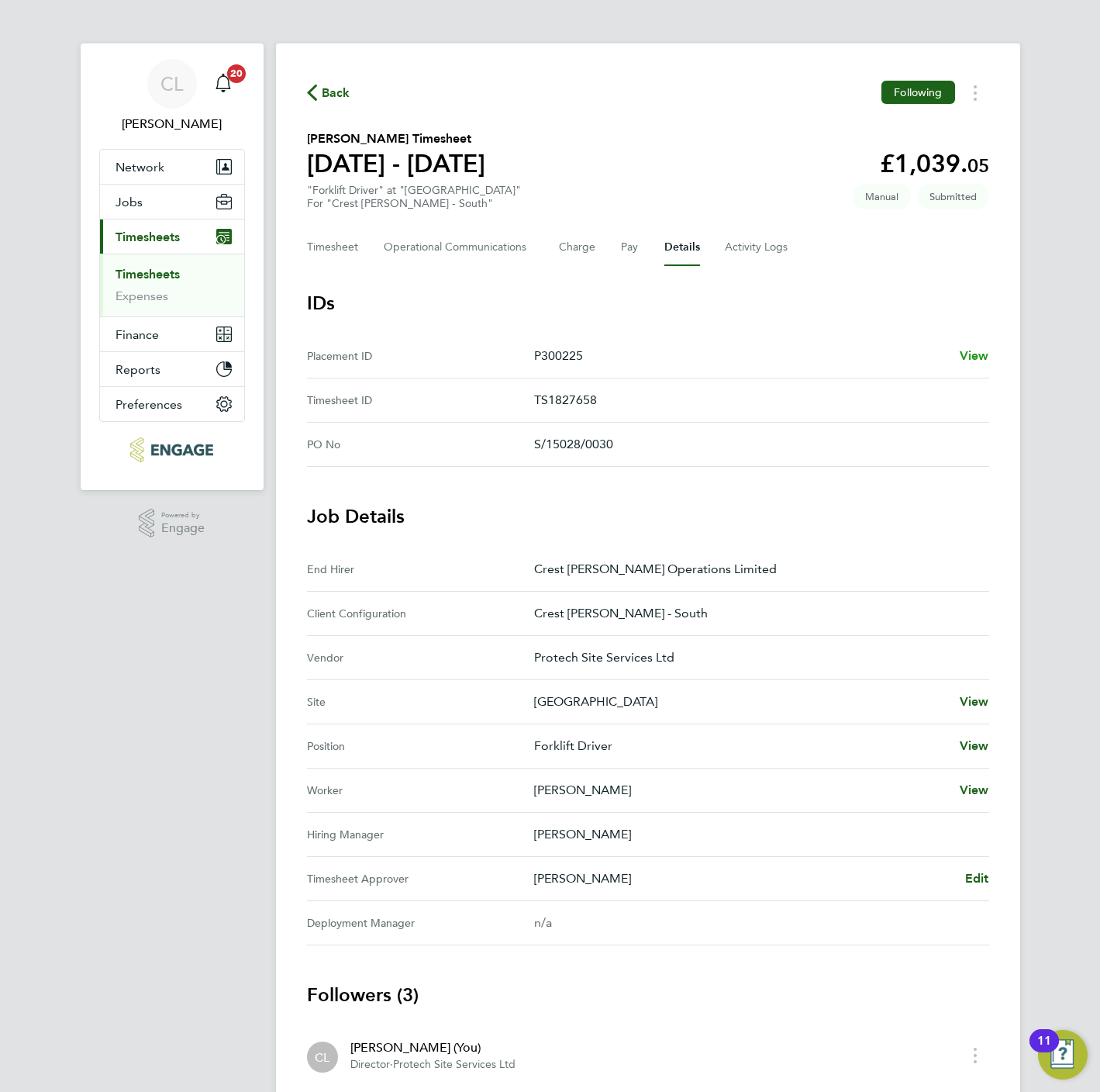
click at [972, 352] on span "View" at bounding box center [974, 355] width 29 height 15
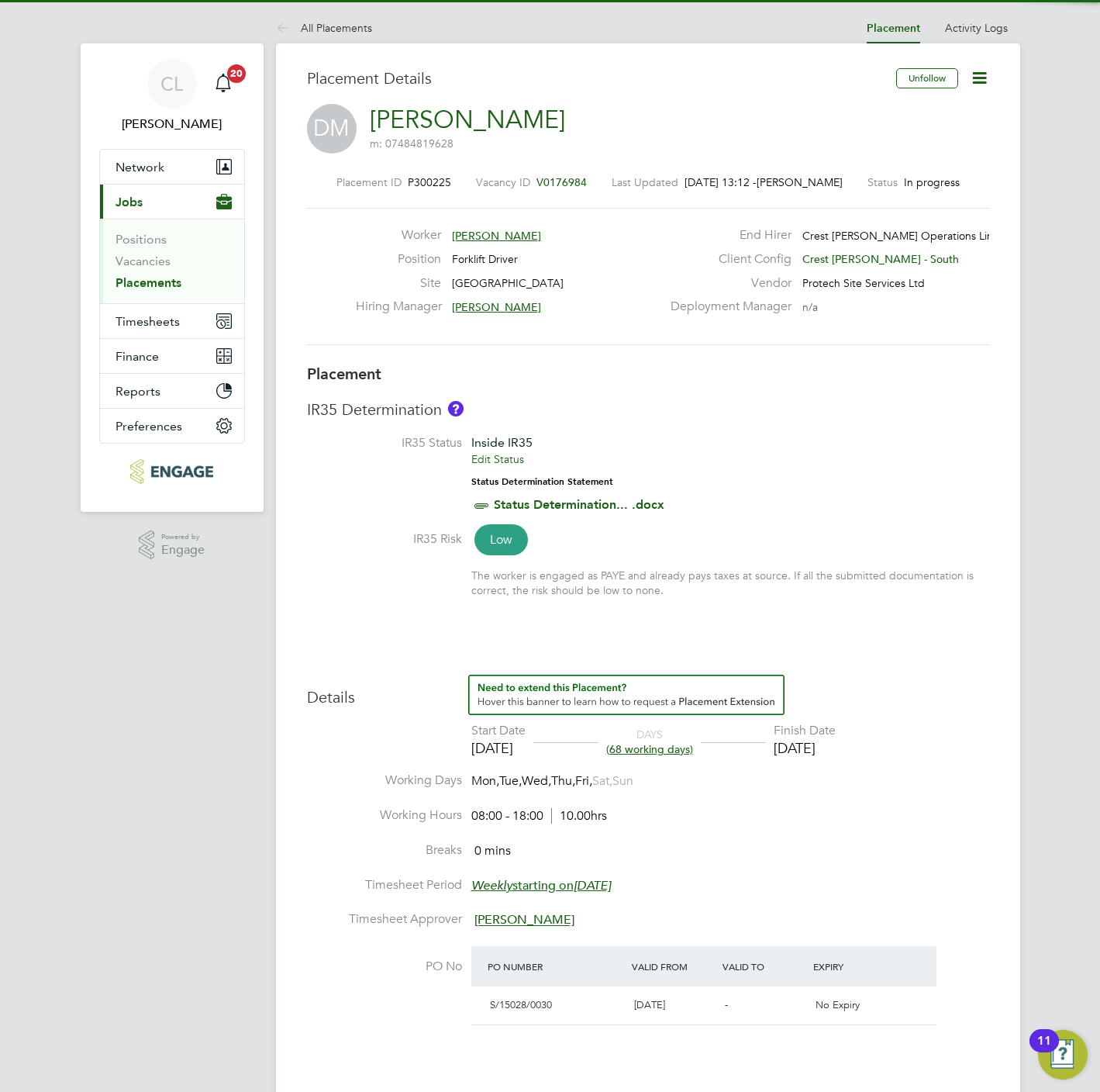
click at [978, 77] on icon at bounding box center [979, 78] width 19 height 19
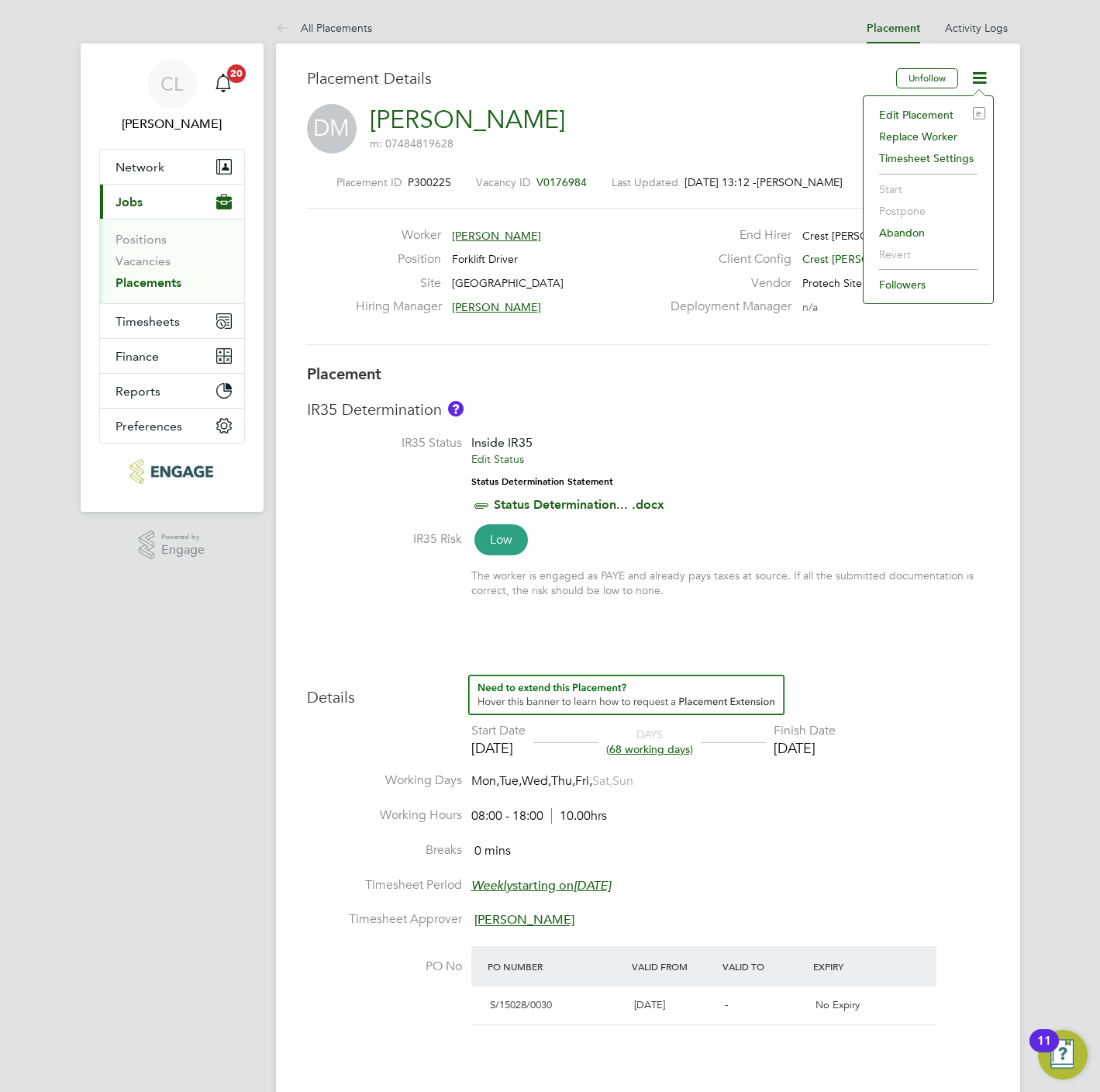
click at [906, 116] on li "Edit Placement e" at bounding box center [927, 115] width 114 height 22
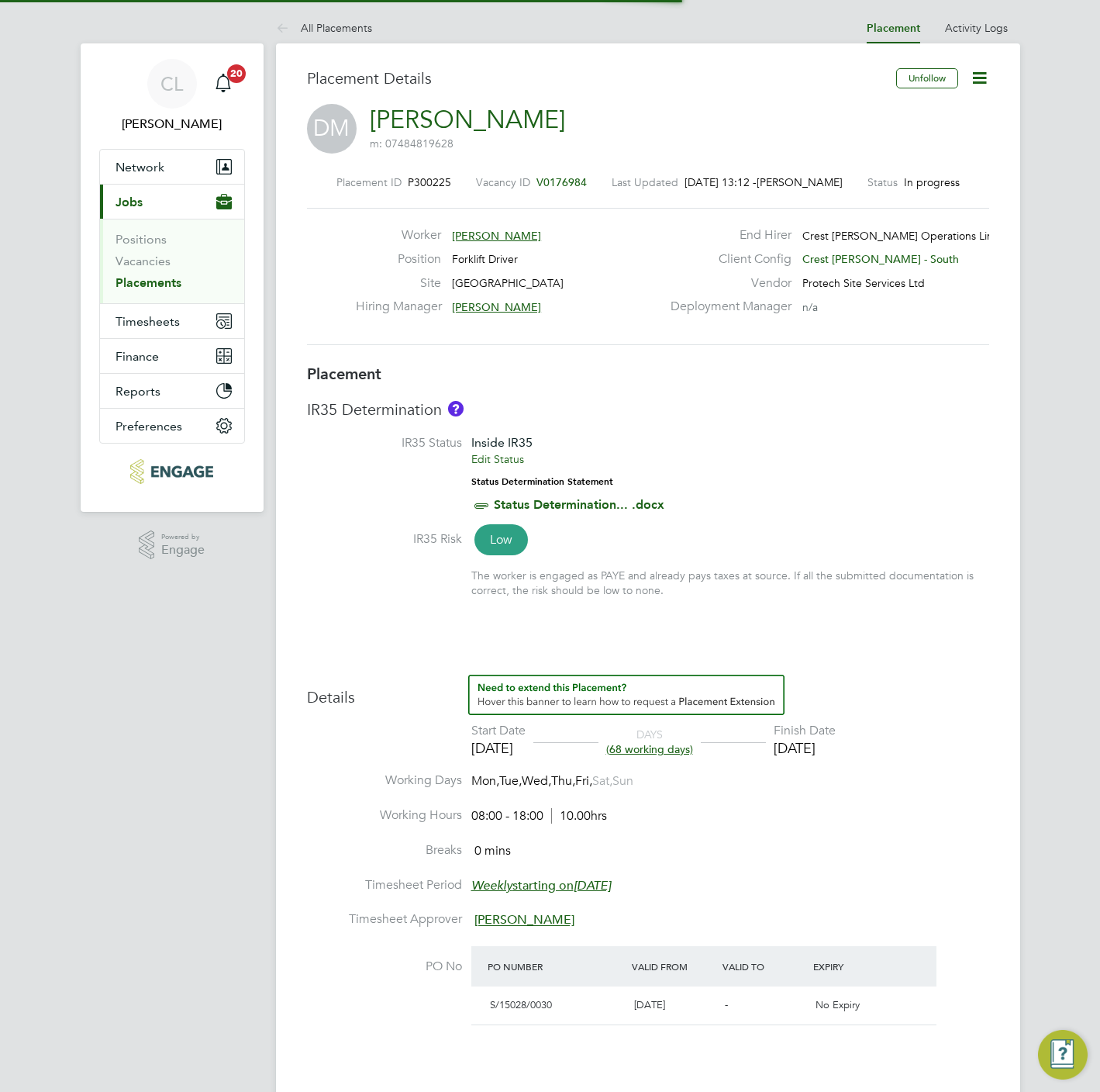
scroll to position [7, 7]
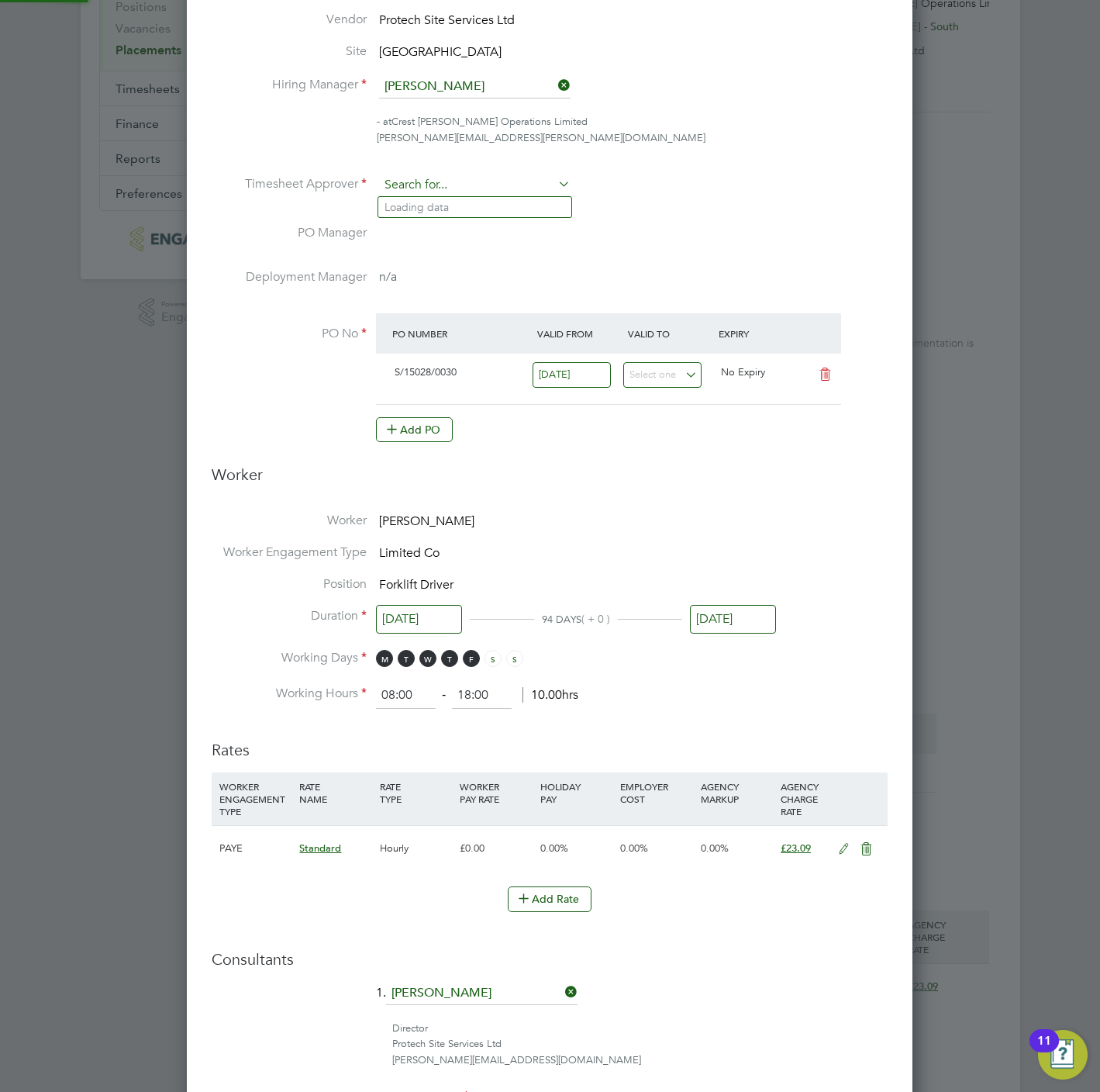
click at [463, 195] on div "All Placements Placement Activity Logs Placement Activity Logs All Placements P…" at bounding box center [647, 594] width 744 height 1630
click at [463, 210] on li "Ali stair Kettle" at bounding box center [474, 207] width 193 height 21
type input "Alistair Kettle"
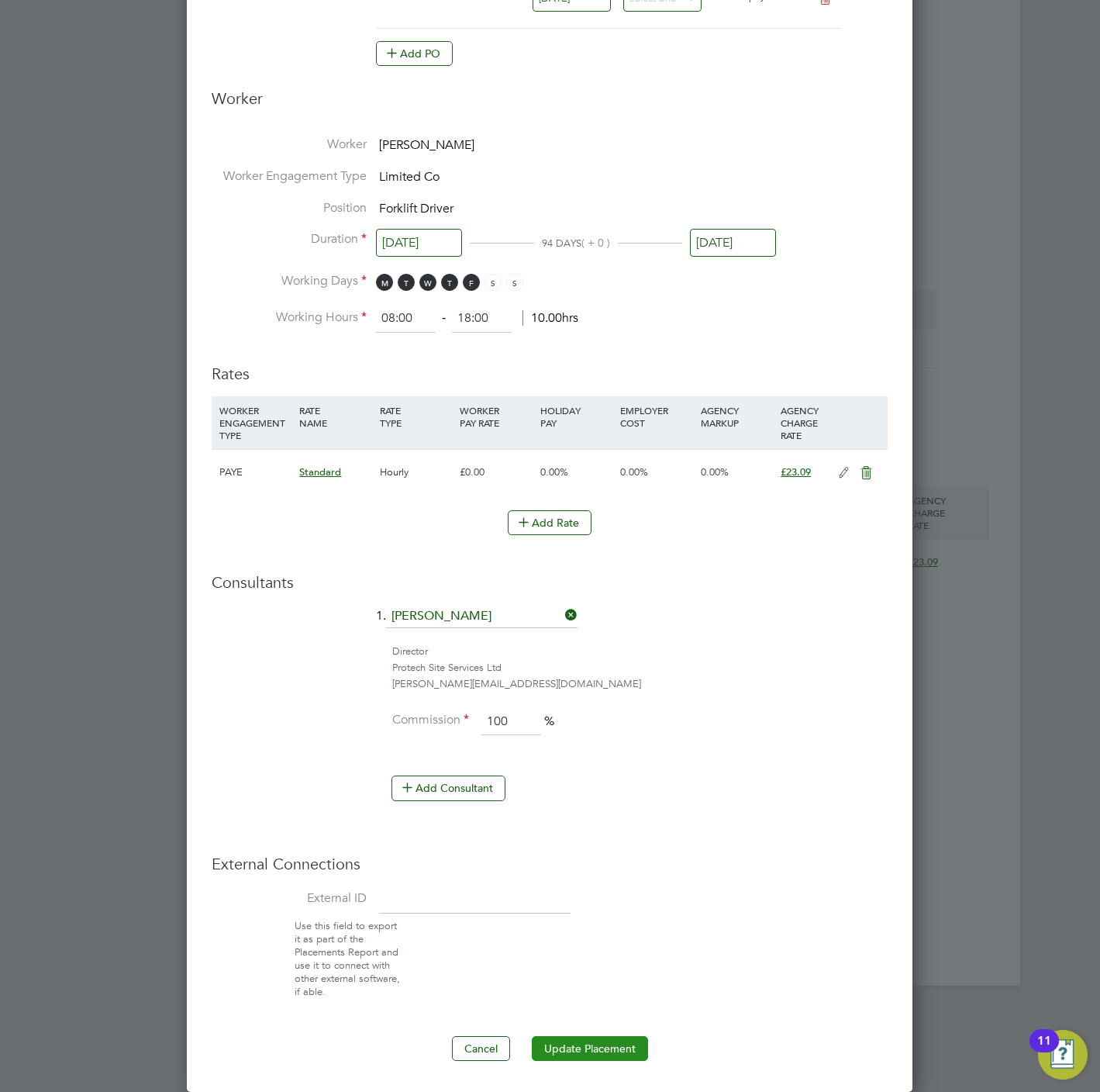
click at [584, 1054] on button "Update Placement" at bounding box center [590, 1048] width 116 height 25
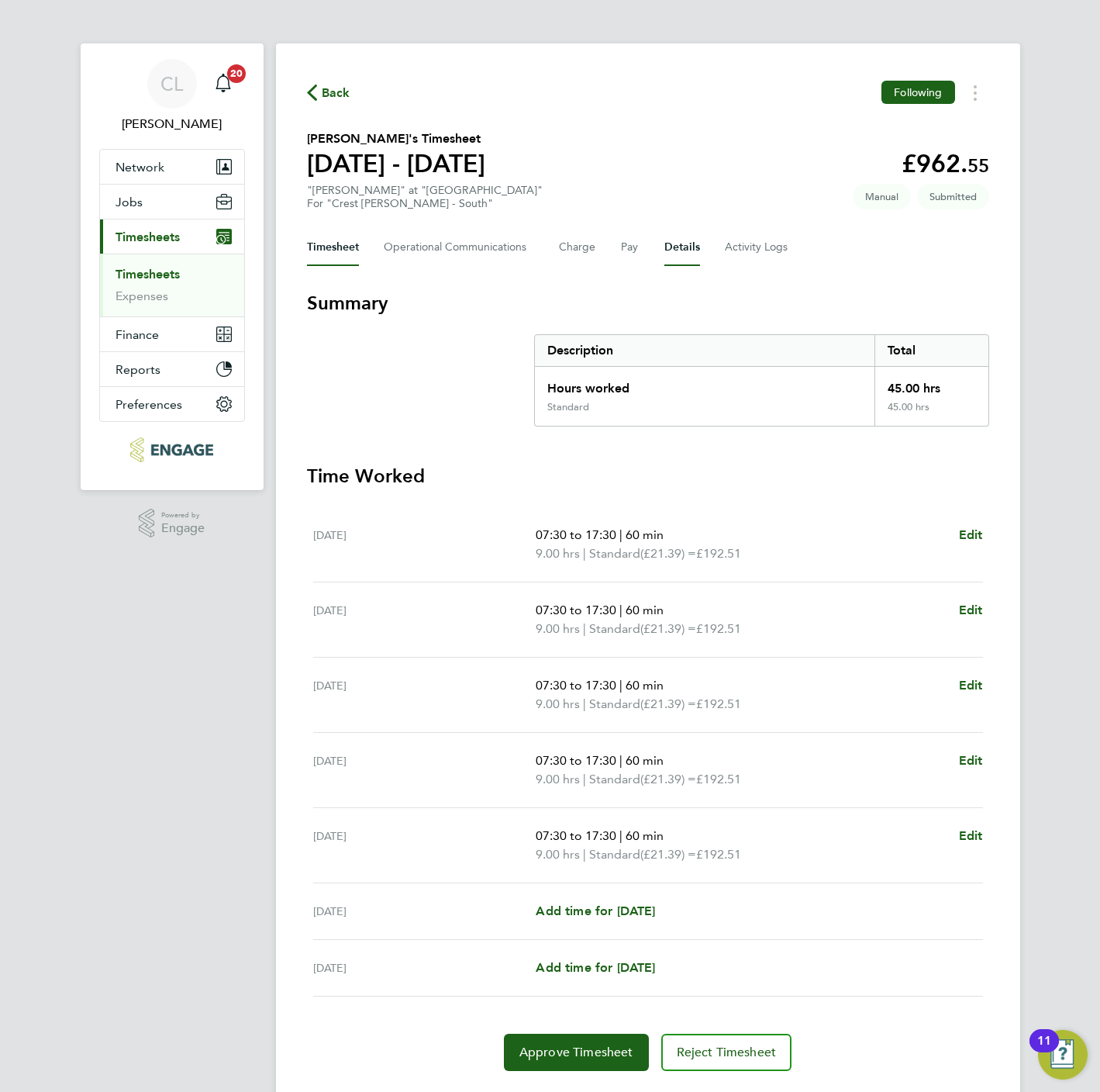
click at [682, 249] on button "Details" at bounding box center [682, 247] width 36 height 37
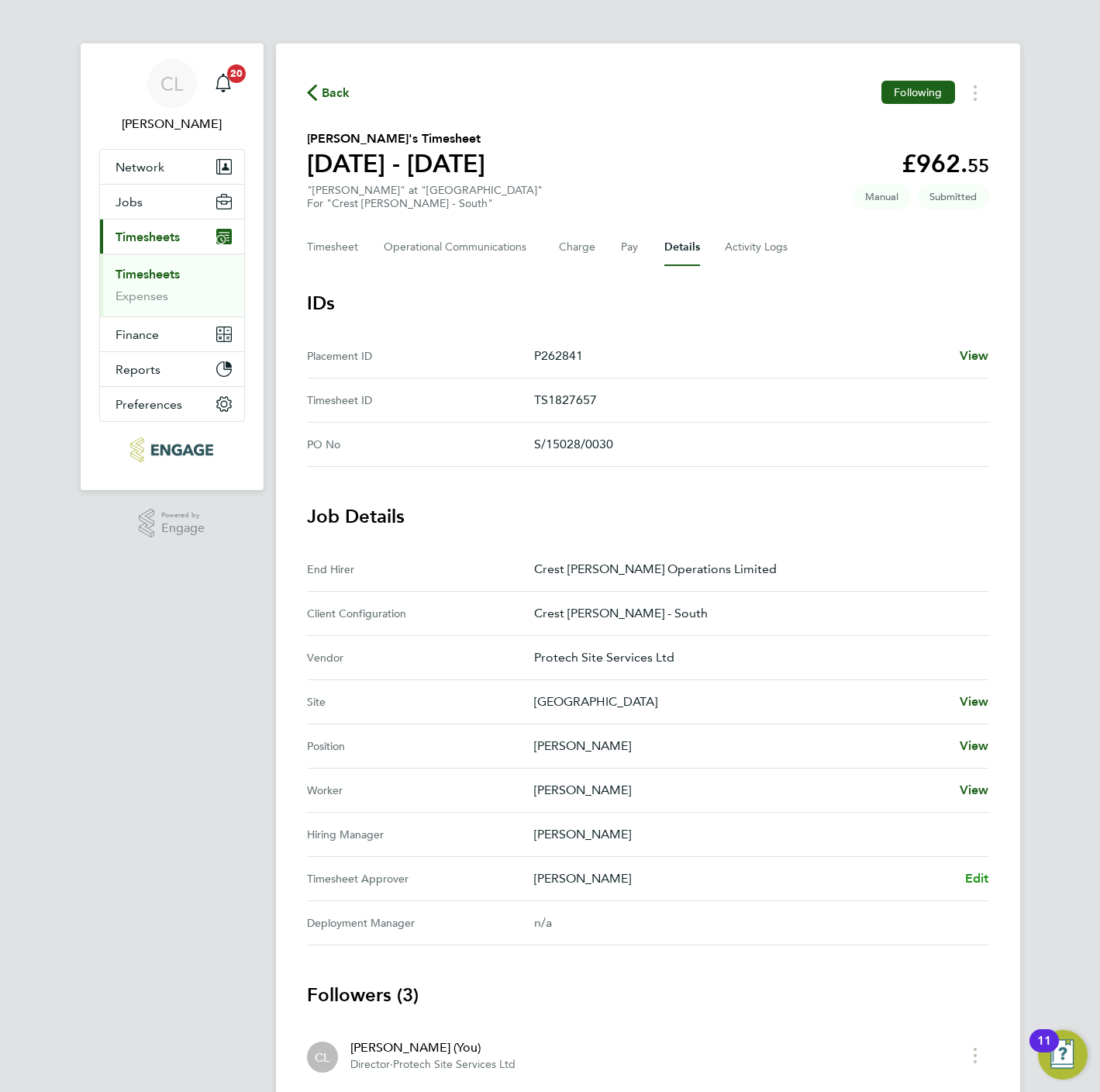
click at [978, 873] on span "Edit" at bounding box center [977, 878] width 24 height 15
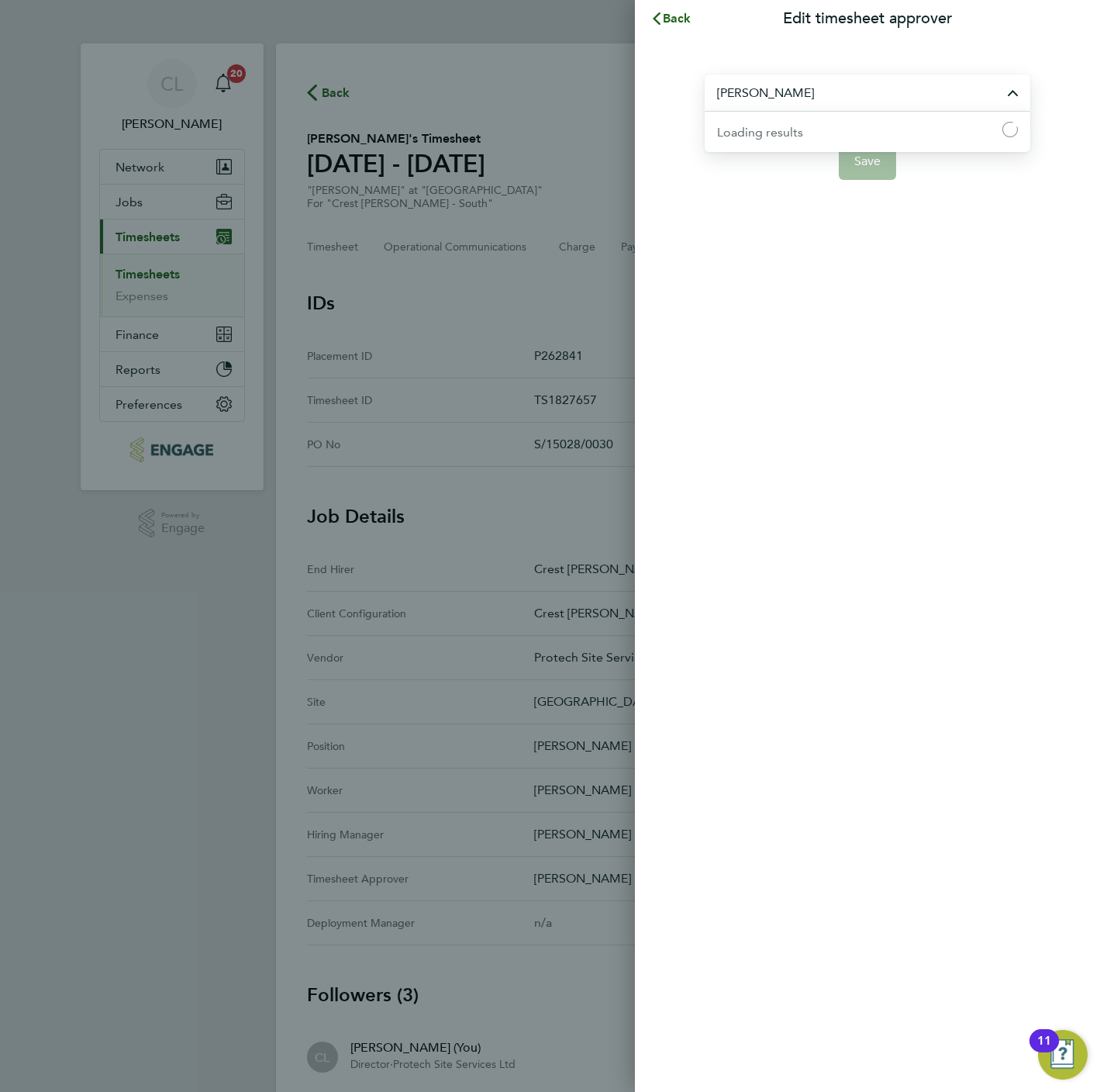
click at [826, 96] on input "[PERSON_NAME]" at bounding box center [867, 93] width 326 height 37
click at [808, 131] on li "[PERSON_NAME]" at bounding box center [873, 131] width 313 height 38
type input "[PERSON_NAME]"
click at [886, 170] on button "Save" at bounding box center [868, 161] width 58 height 37
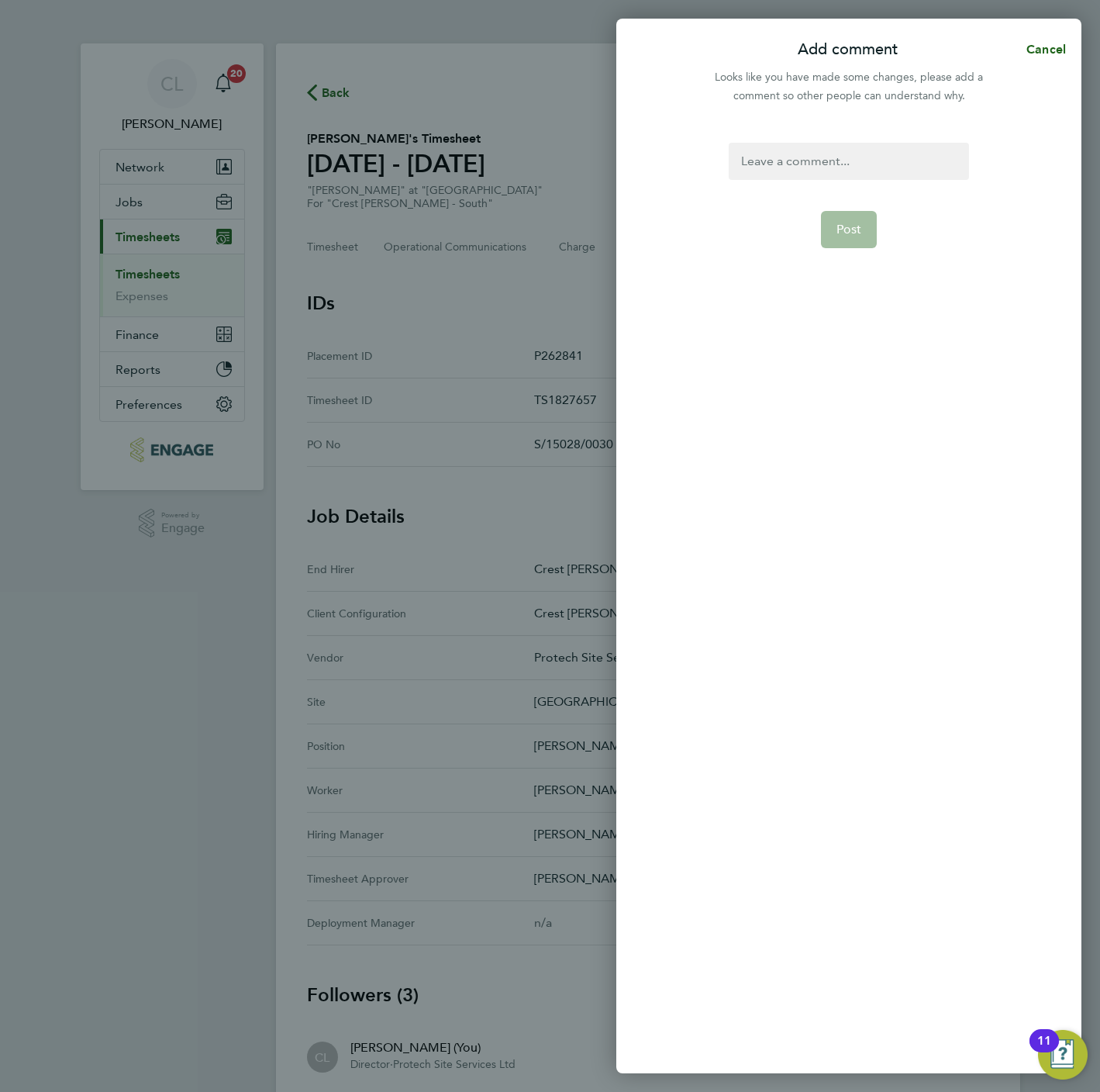
click at [831, 165] on div at bounding box center [848, 161] width 239 height 37
click at [847, 226] on span "Post" at bounding box center [849, 229] width 26 height 16
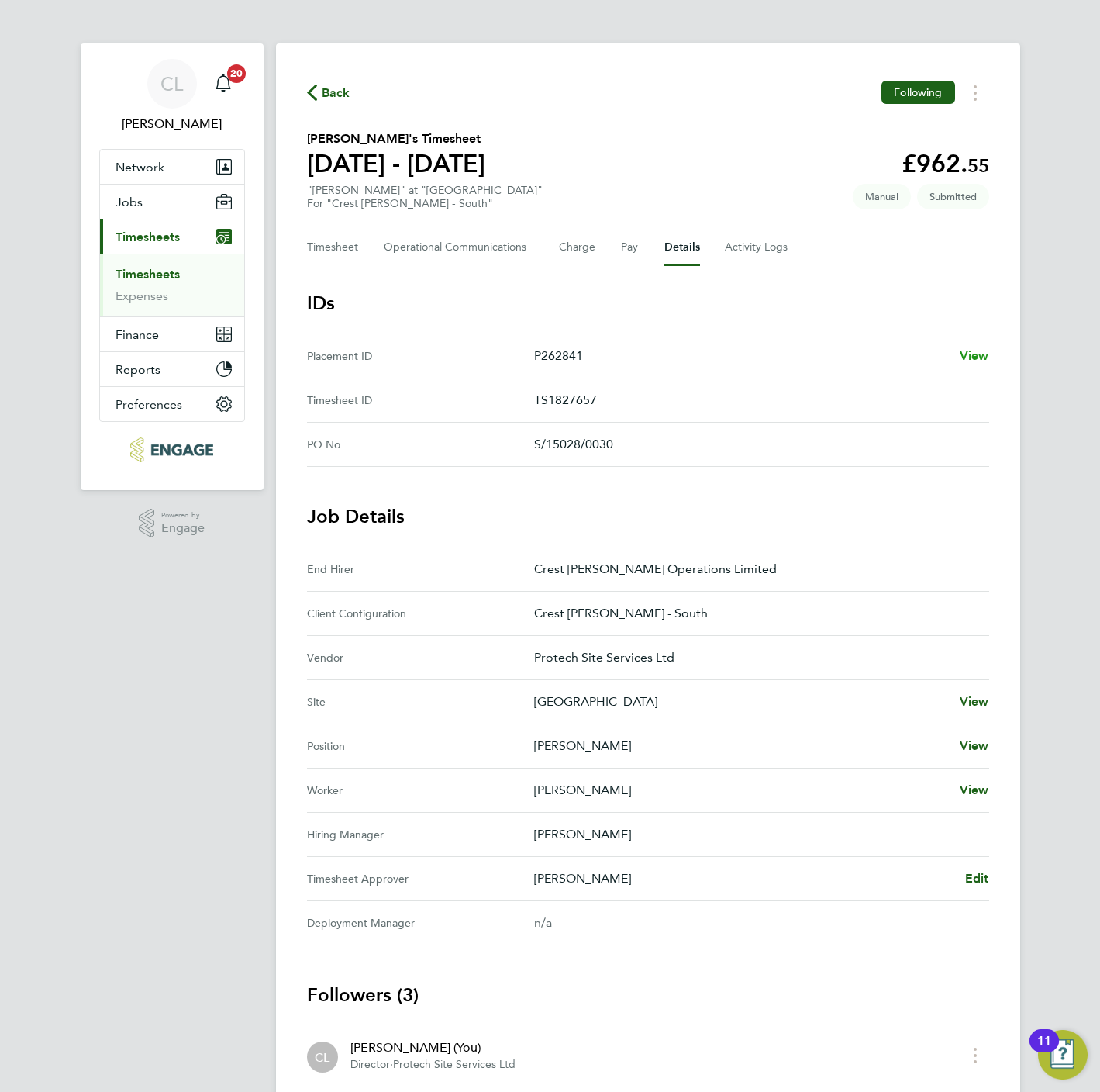
click at [980, 348] on span "View" at bounding box center [974, 355] width 29 height 15
click at [337, 91] on span "Back" at bounding box center [335, 93] width 28 height 18
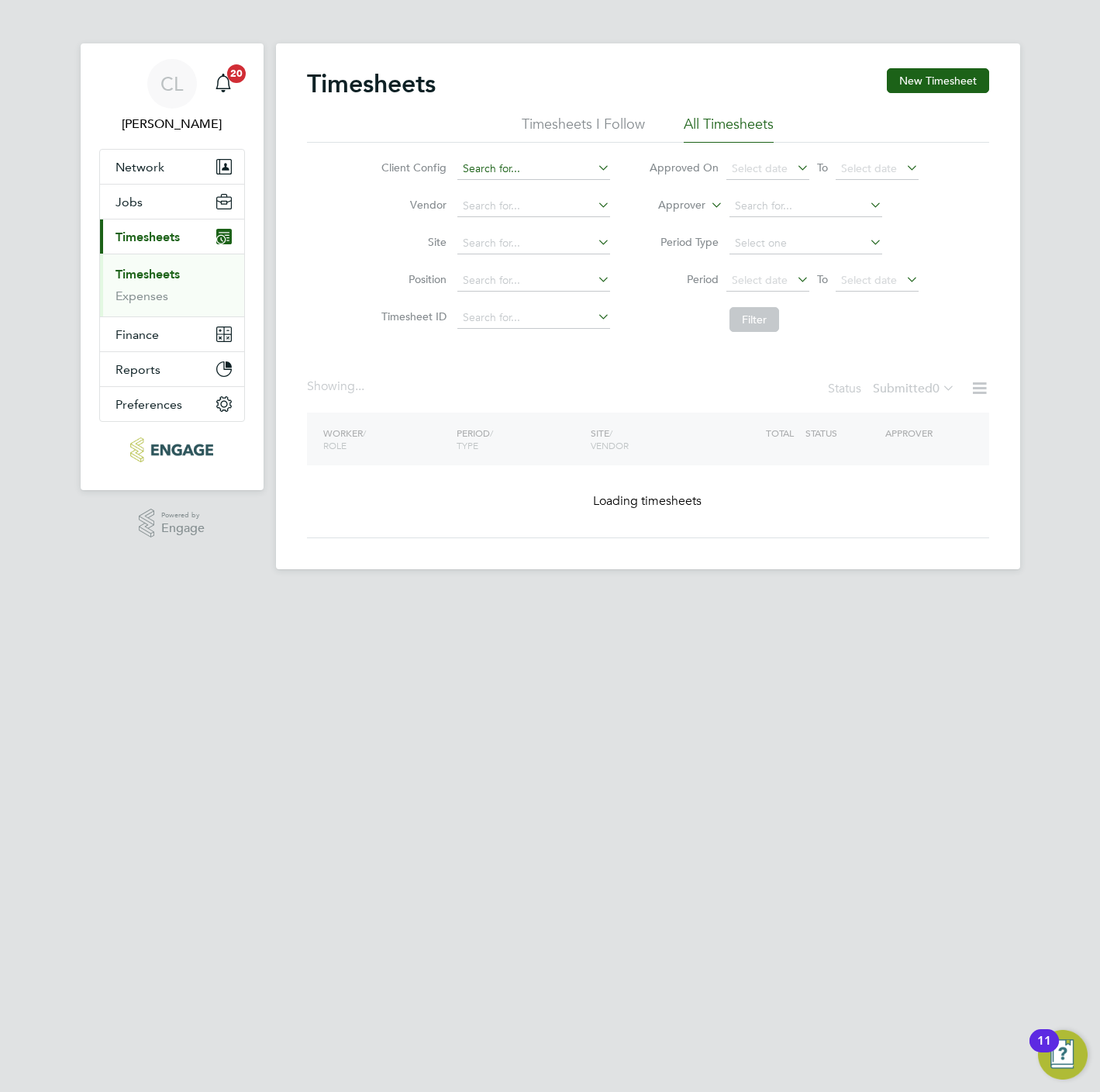
click at [484, 165] on input at bounding box center [533, 169] width 152 height 22
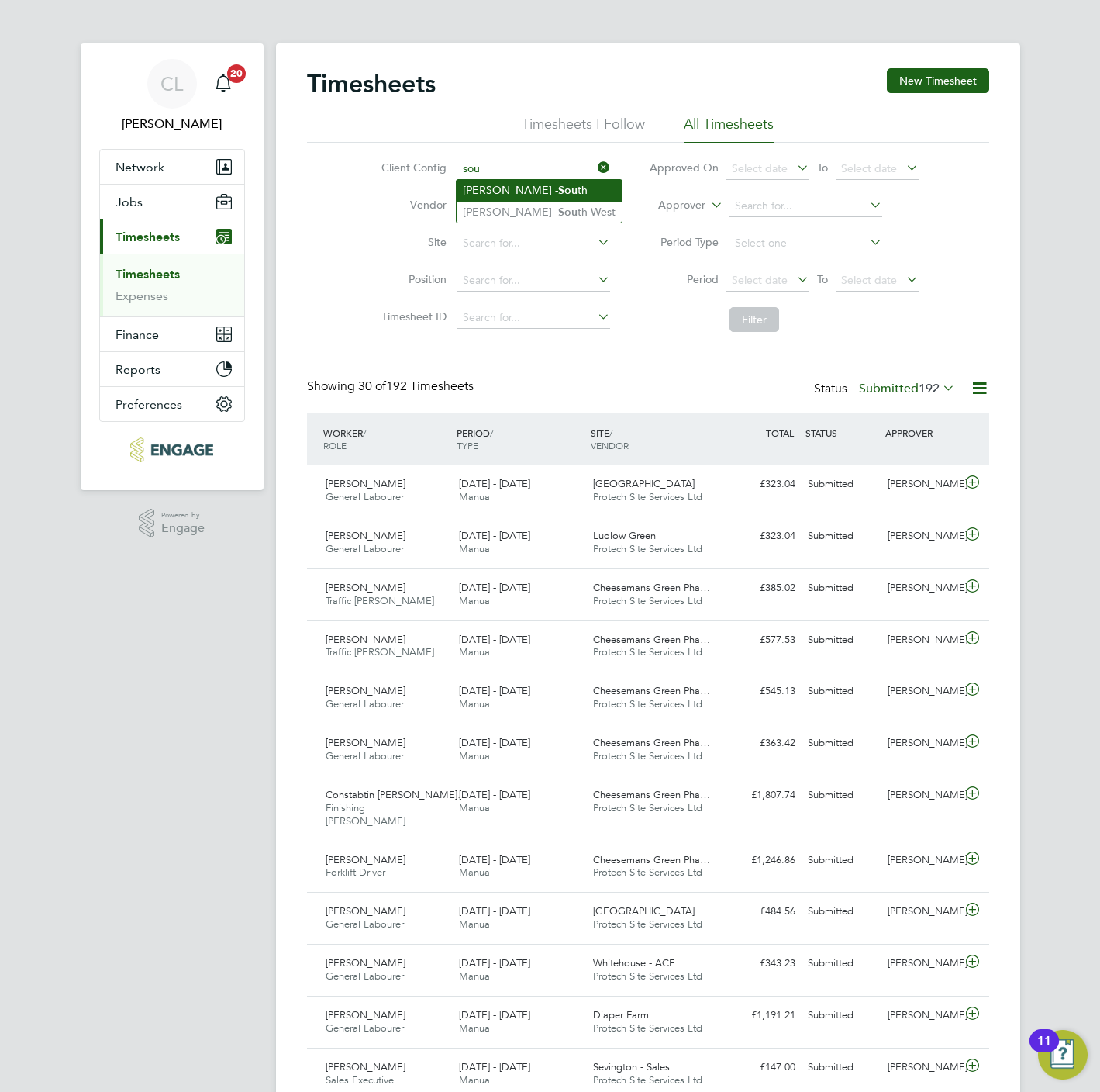
click at [517, 194] on li "Crest Nicholson - Sou th" at bounding box center [539, 190] width 165 height 21
type input "Crest Nicholson - South"
click at [759, 314] on button "Filter" at bounding box center [754, 319] width 49 height 25
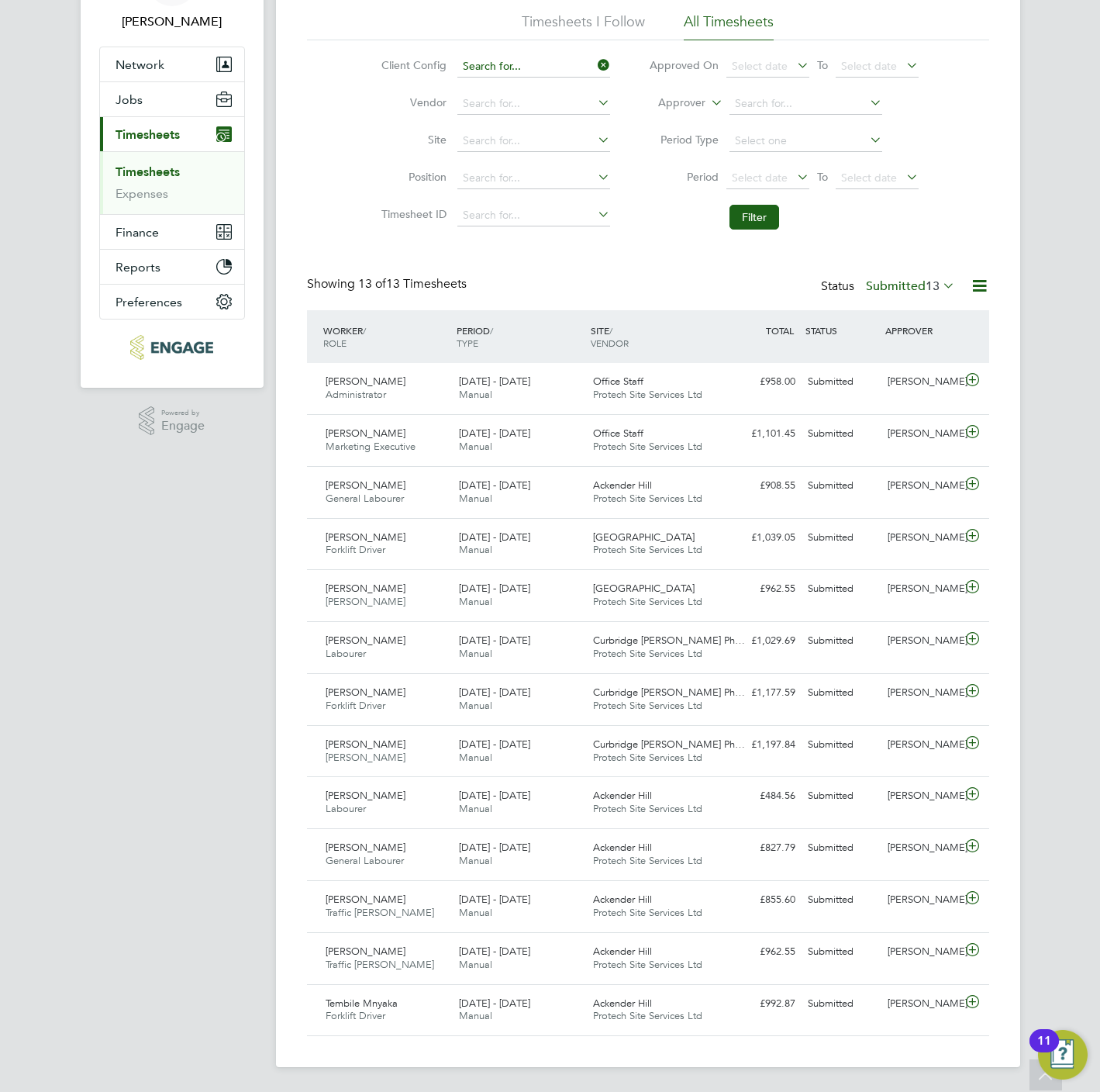
click at [511, 56] on input at bounding box center [533, 67] width 152 height 22
click at [529, 78] on li "Crest Nicholson - Chiltern" at bounding box center [533, 88] width 154 height 21
type input "Crest [PERSON_NAME] - Chiltern"
click at [782, 222] on li "Filter" at bounding box center [784, 217] width 309 height 40
click at [760, 222] on button "Filter" at bounding box center [754, 216] width 49 height 25
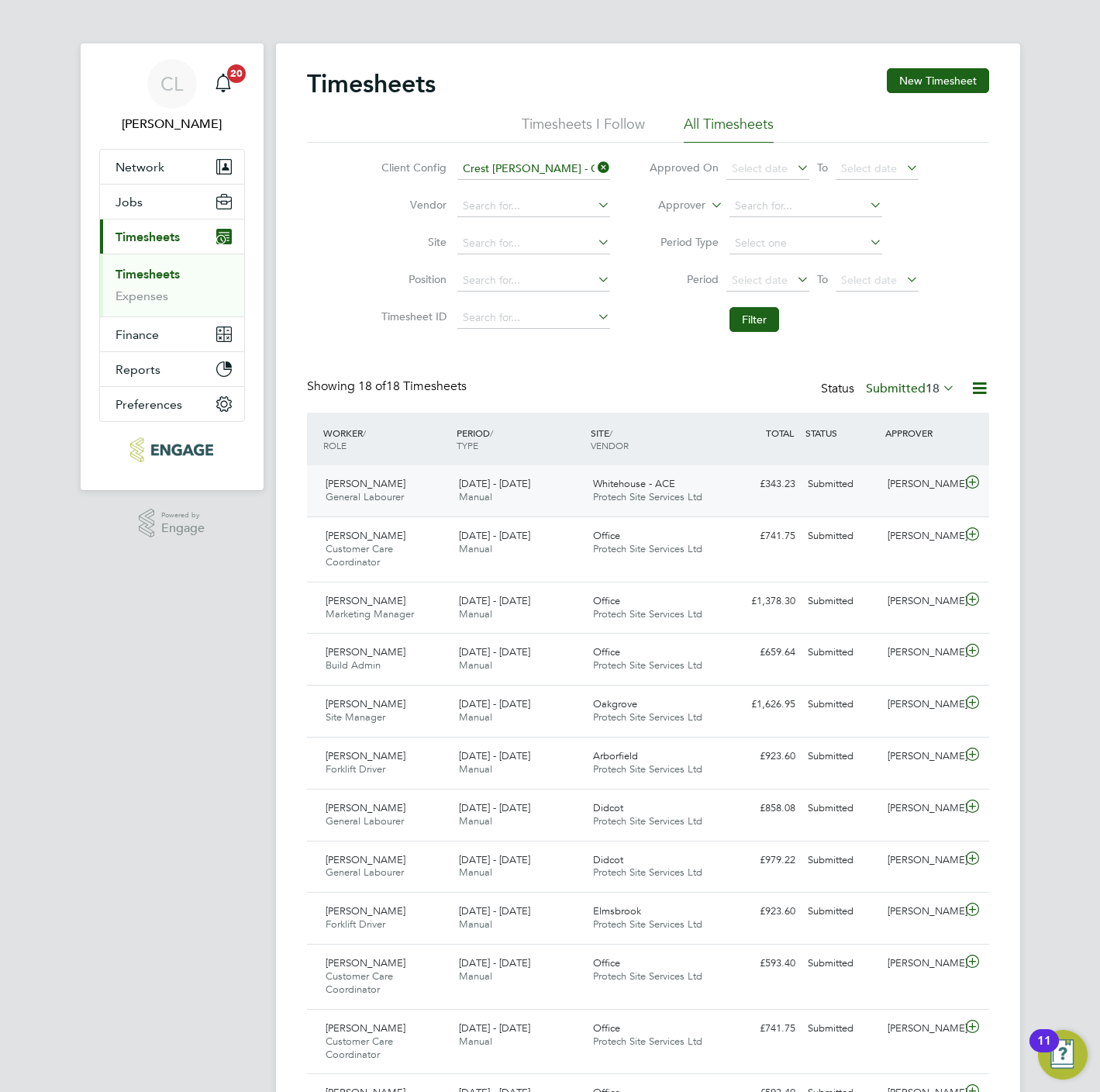
click at [972, 480] on icon at bounding box center [972, 482] width 19 height 13
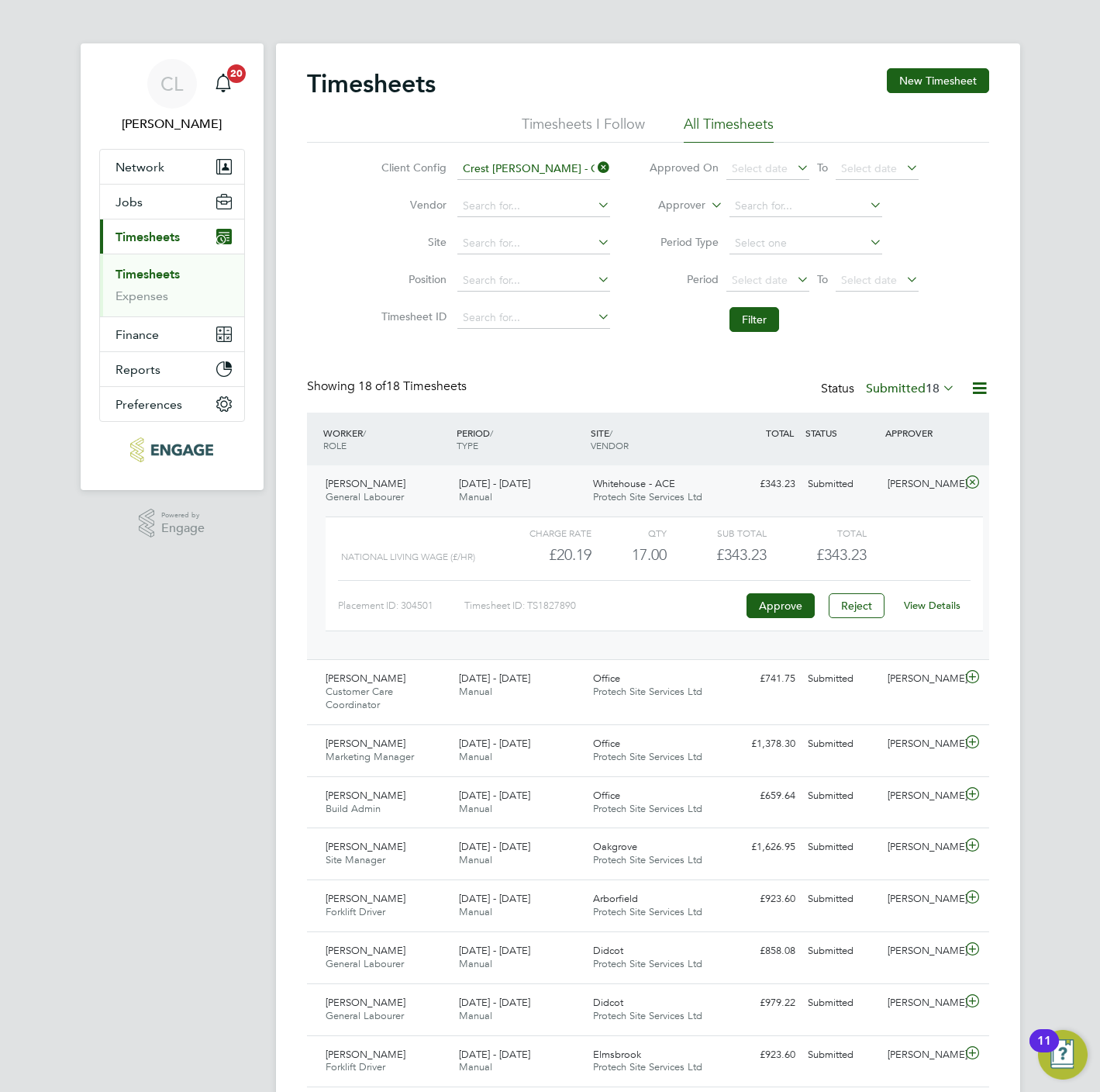
click at [933, 605] on link "View Details" at bounding box center [932, 605] width 57 height 13
click at [594, 173] on icon at bounding box center [594, 168] width 0 height 22
click at [753, 328] on button "Filter" at bounding box center [754, 319] width 49 height 25
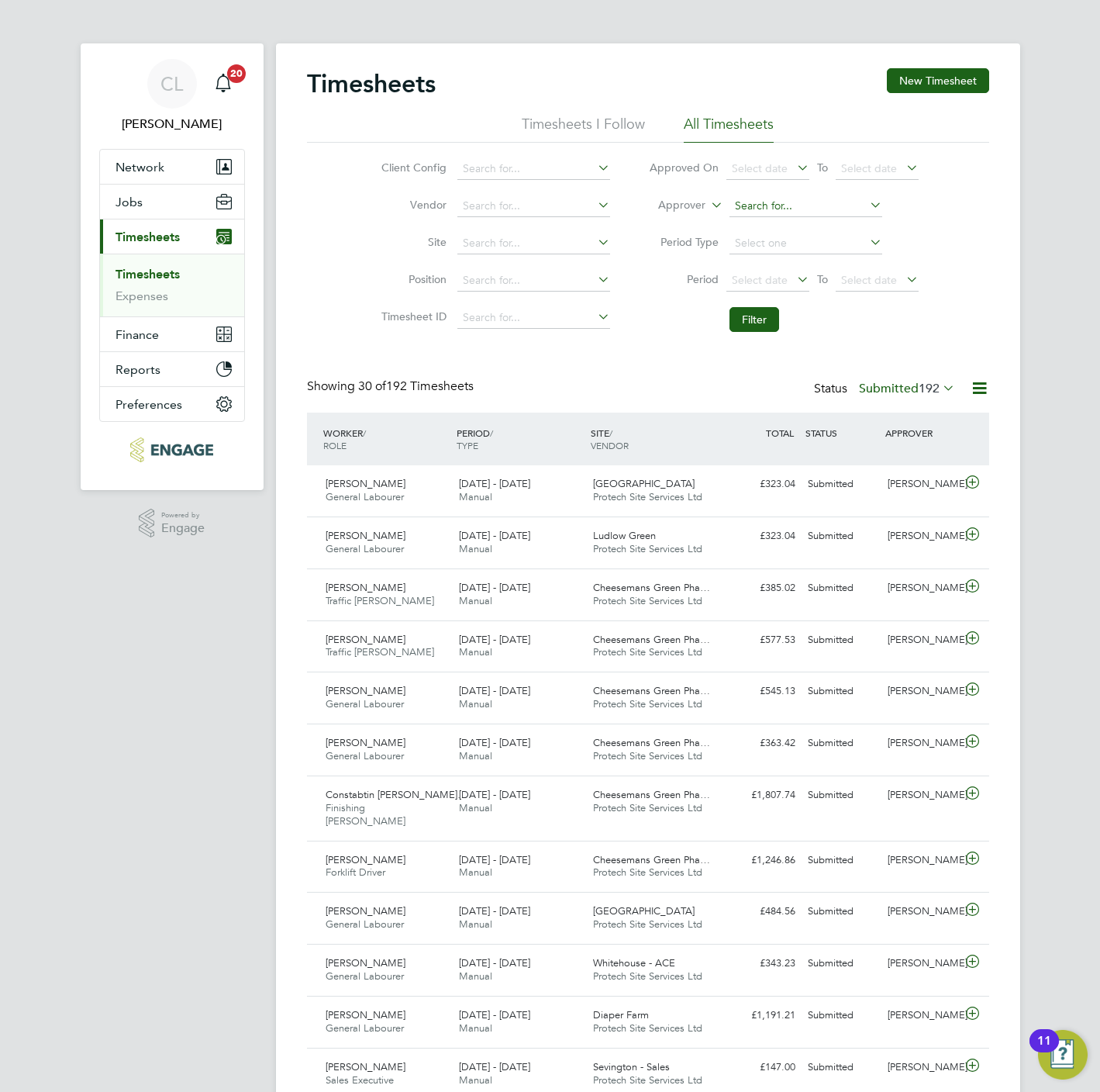
click at [736, 200] on input at bounding box center [805, 206] width 152 height 22
click at [784, 244] on li "Stef an Fernandez" at bounding box center [805, 249] width 154 height 21
type input "[PERSON_NAME]"
click at [752, 331] on button "Filter" at bounding box center [754, 319] width 49 height 25
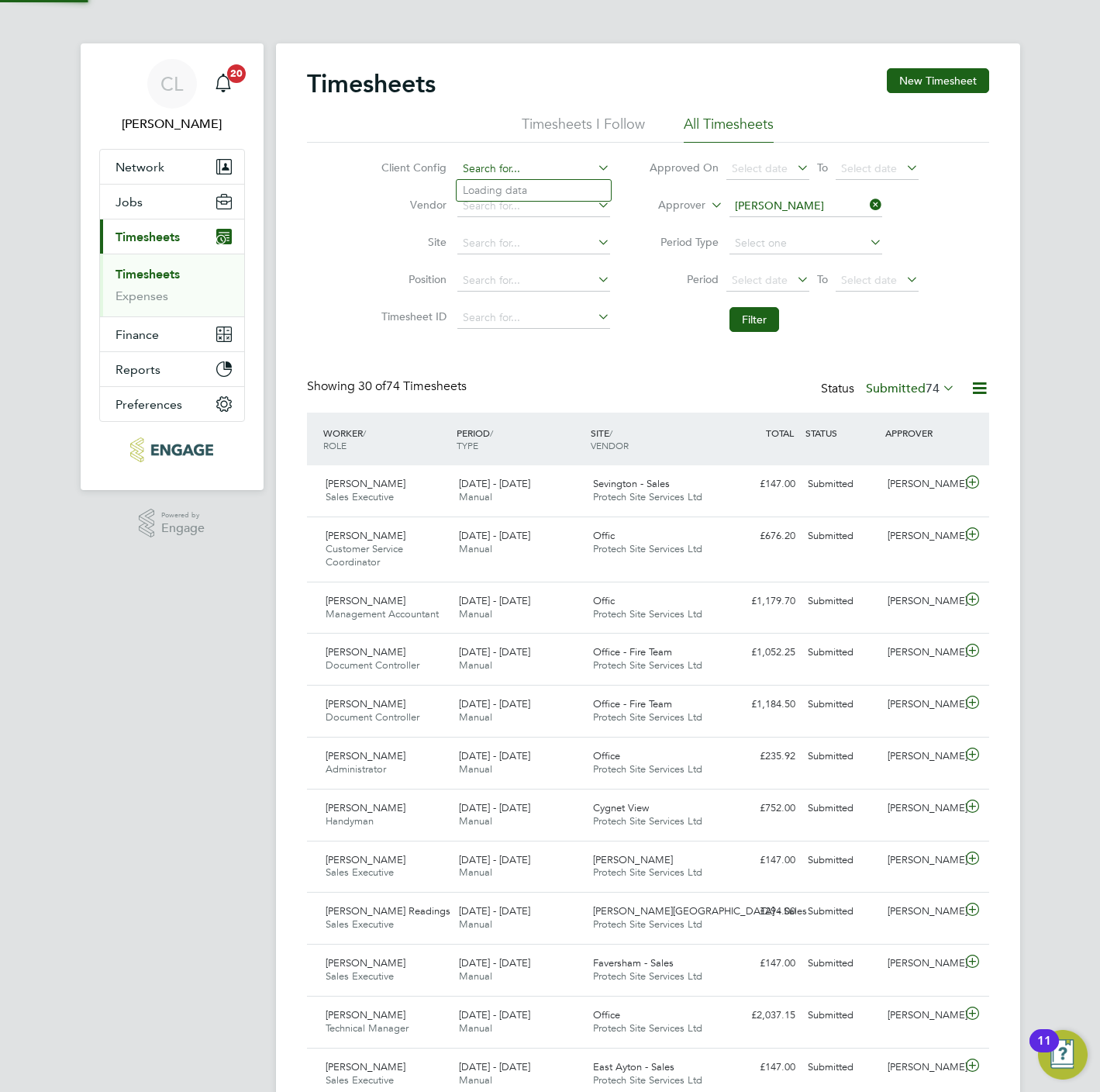
click at [482, 162] on input at bounding box center [533, 169] width 152 height 22
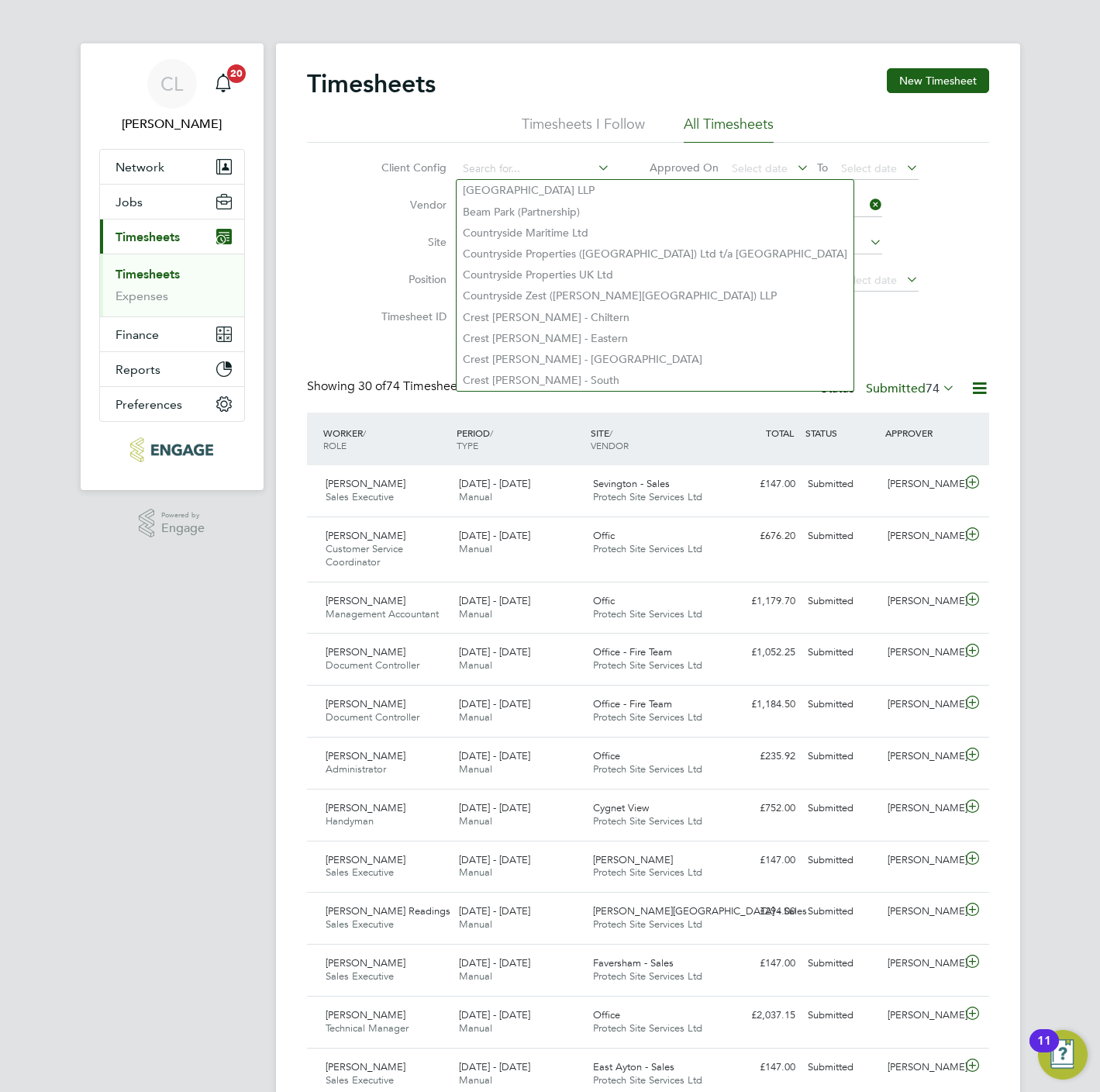
click at [866, 203] on icon at bounding box center [866, 205] width 0 height 22
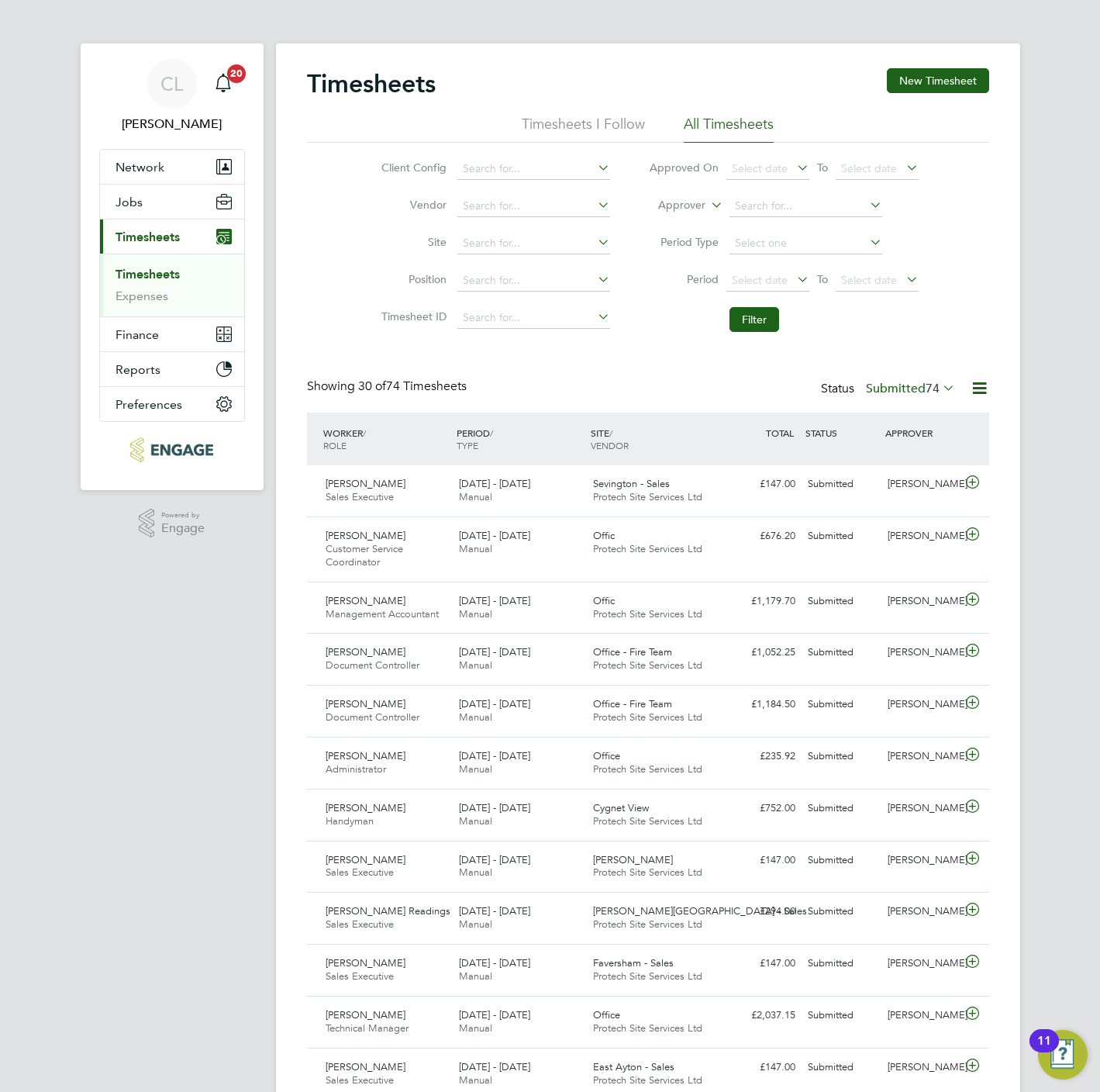
click at [509, 151] on li "Client Config" at bounding box center [493, 169] width 272 height 37
click at [509, 167] on input at bounding box center [533, 169] width 152 height 22
click at [500, 182] on li "Crest Nicholson - Mid lands" at bounding box center [533, 190] width 154 height 21
type input "Crest Nicholson - Midlands"
click at [765, 324] on button "Filter" at bounding box center [754, 319] width 49 height 25
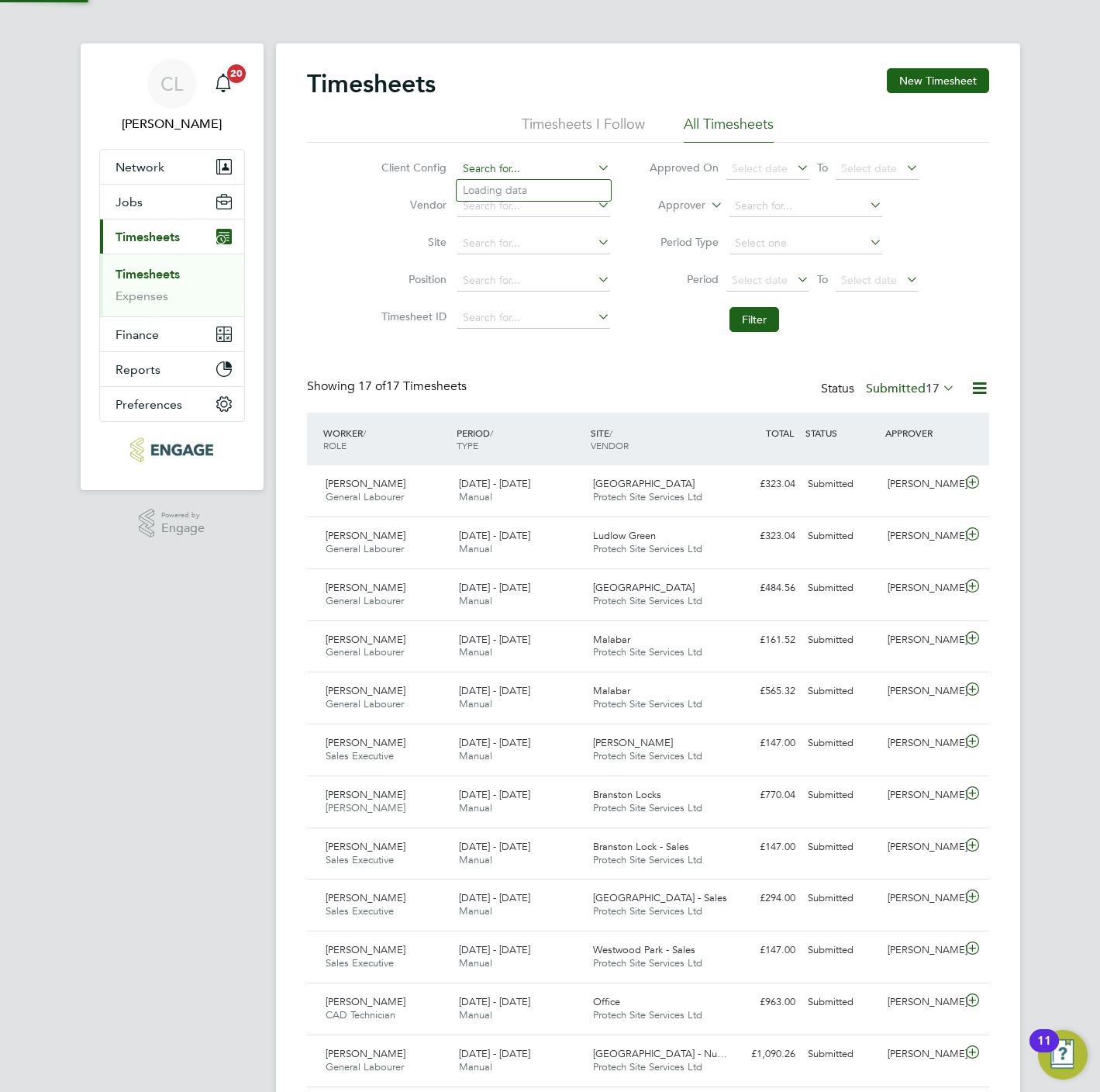
click at [570, 171] on input at bounding box center [533, 169] width 152 height 22
click at [568, 203] on li "Crest Nicholson - South West" at bounding box center [537, 212] width 162 height 21
type input "Crest Nicholson - South West"
click at [774, 328] on button "Filter" at bounding box center [754, 319] width 49 height 25
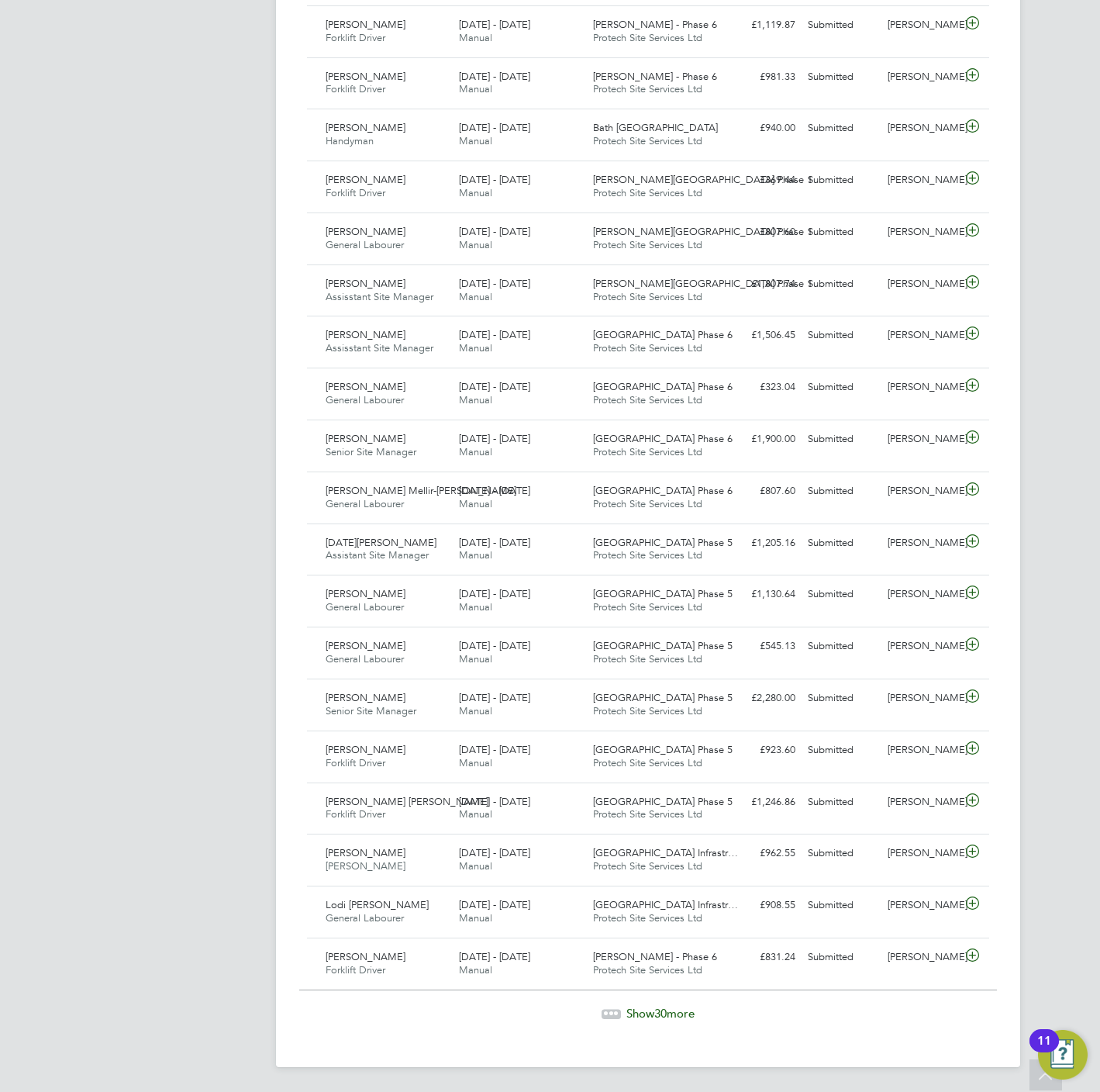
click at [672, 1007] on span "Show 30 more" at bounding box center [660, 1013] width 68 height 15
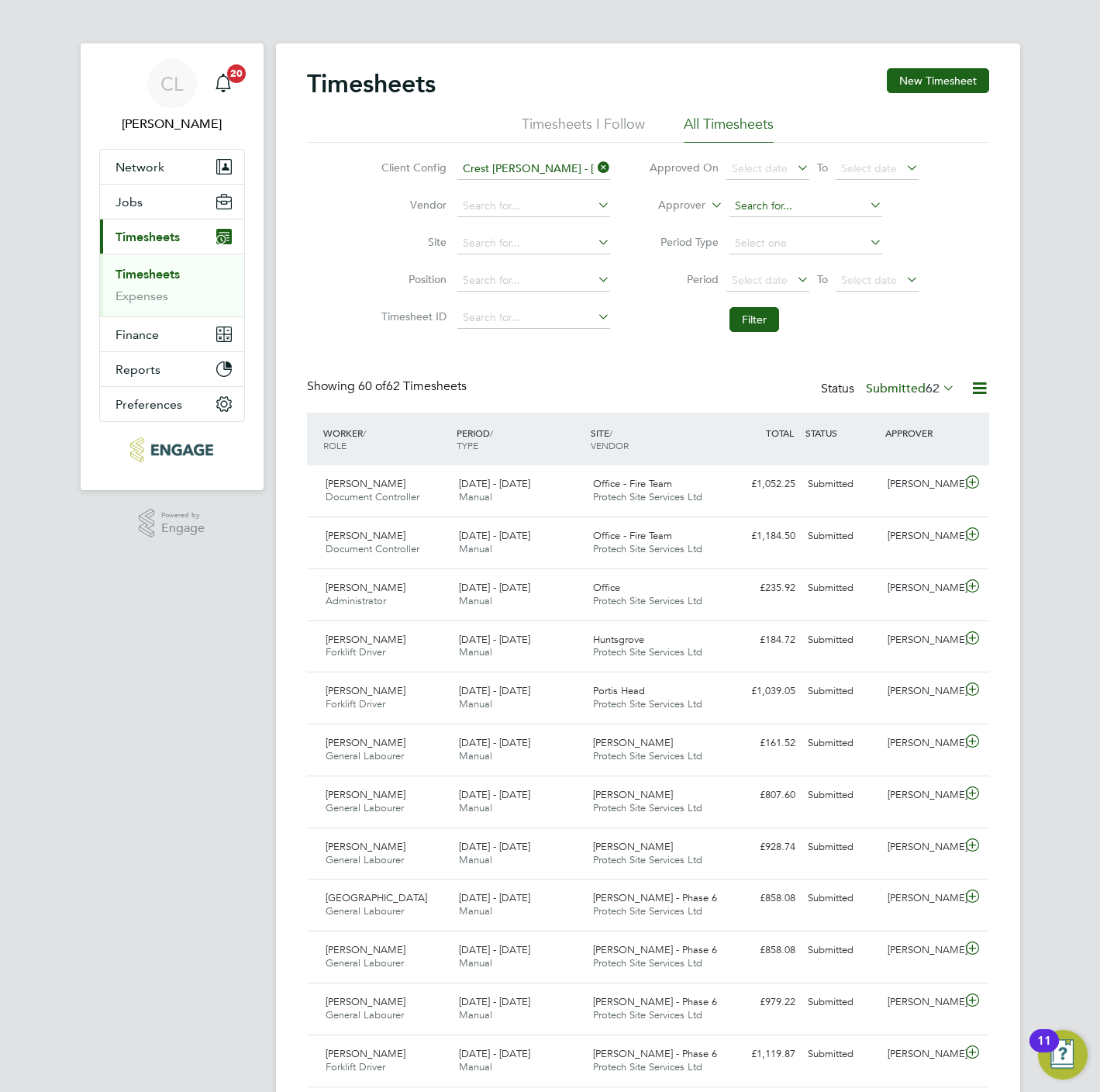
click at [748, 201] on input at bounding box center [805, 206] width 152 height 22
click at [763, 228] on li "Pet er Currie" at bounding box center [805, 227] width 154 height 21
type input "Peter Currie"
click at [770, 315] on button "Filter" at bounding box center [754, 319] width 49 height 25
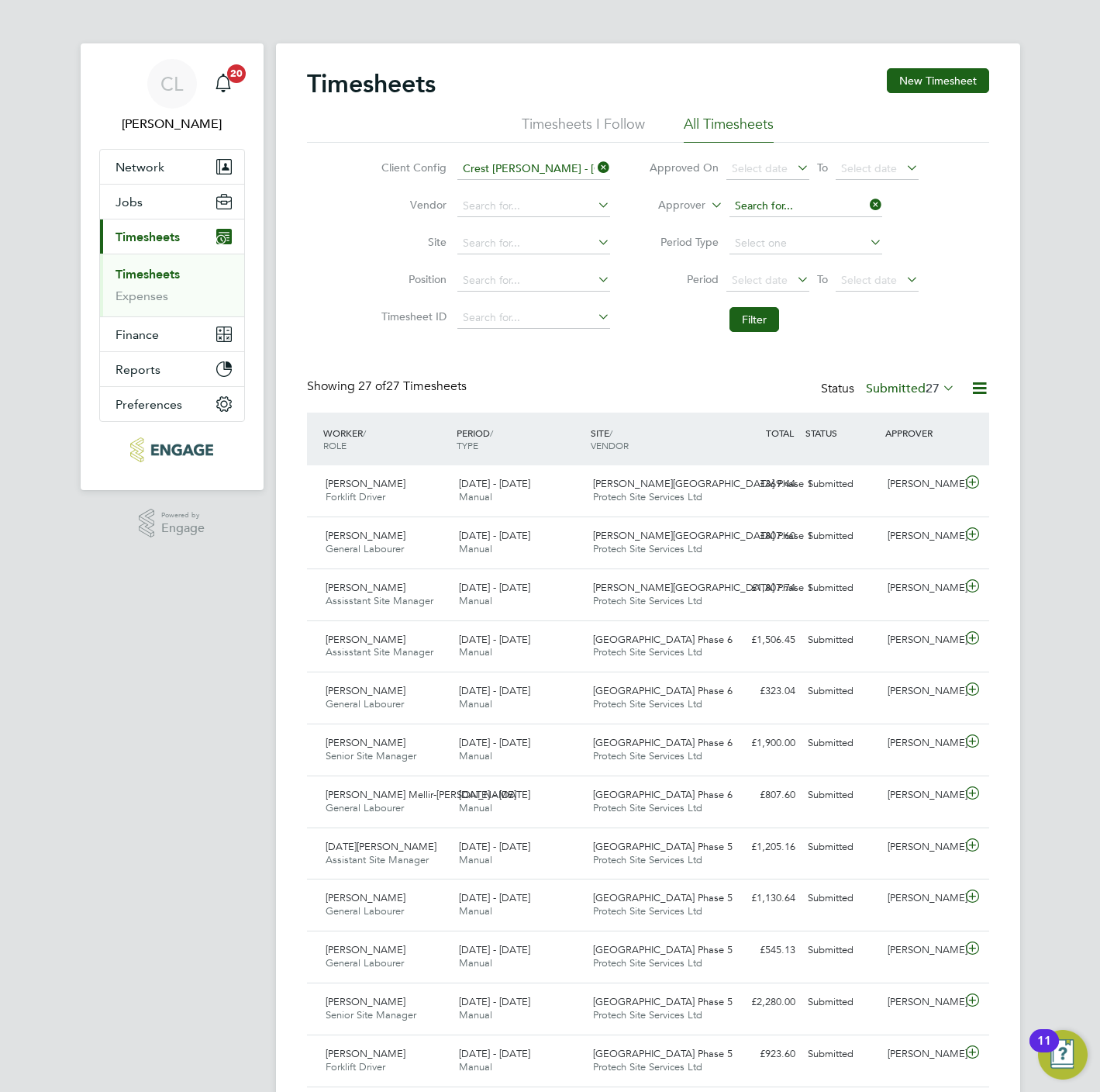
click at [745, 214] on input at bounding box center [805, 206] width 152 height 22
click at [800, 231] on li "Lewis Faulkner" at bounding box center [824, 227] width 192 height 21
type input "Lewis Faulkner"
click at [754, 319] on button "Filter" at bounding box center [754, 319] width 49 height 25
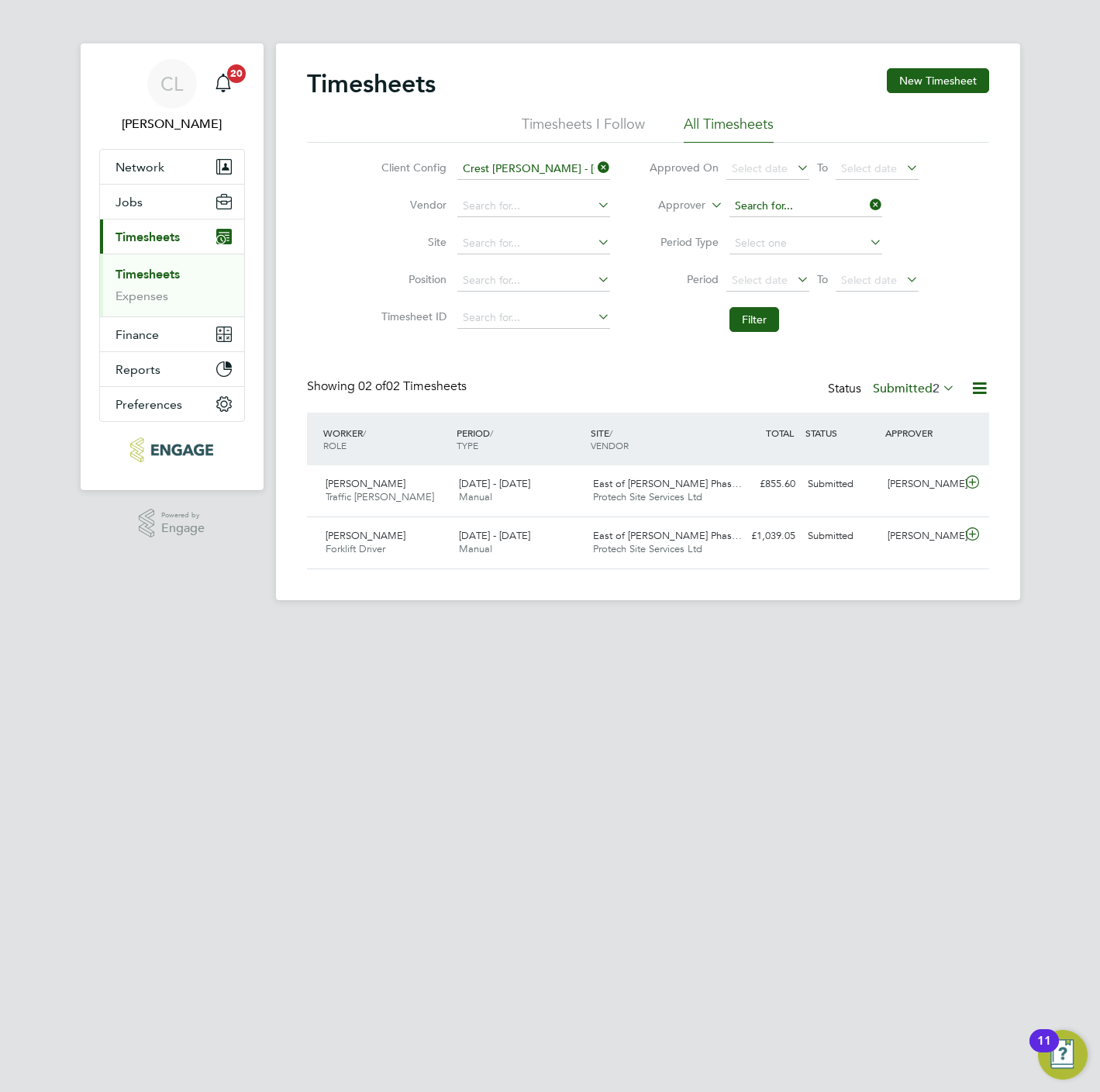
click at [789, 212] on input at bounding box center [805, 206] width 152 height 22
click at [805, 235] on li "Jos eph Davies" at bounding box center [824, 227] width 192 height 21
type input "Joseph Davies"
click at [752, 327] on button "Filter" at bounding box center [754, 319] width 49 height 25
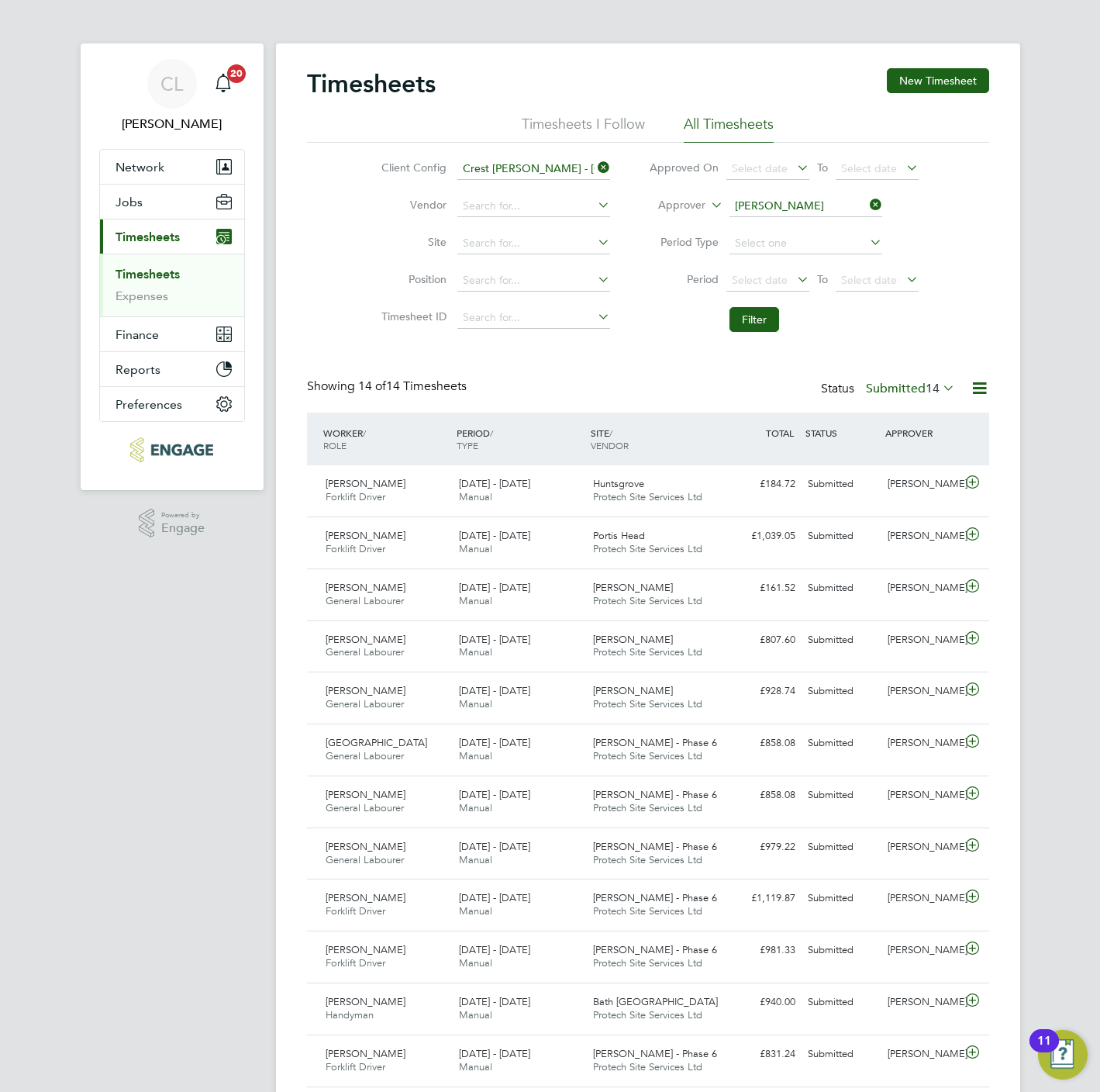
click at [866, 200] on icon at bounding box center [866, 205] width 0 height 22
click at [549, 171] on input at bounding box center [533, 169] width 152 height 22
click at [558, 187] on b "Mid" at bounding box center [568, 190] width 20 height 13
type input "Crest [PERSON_NAME] - [GEOGRAPHIC_DATA]"
click at [753, 320] on button "Filter" at bounding box center [754, 319] width 49 height 25
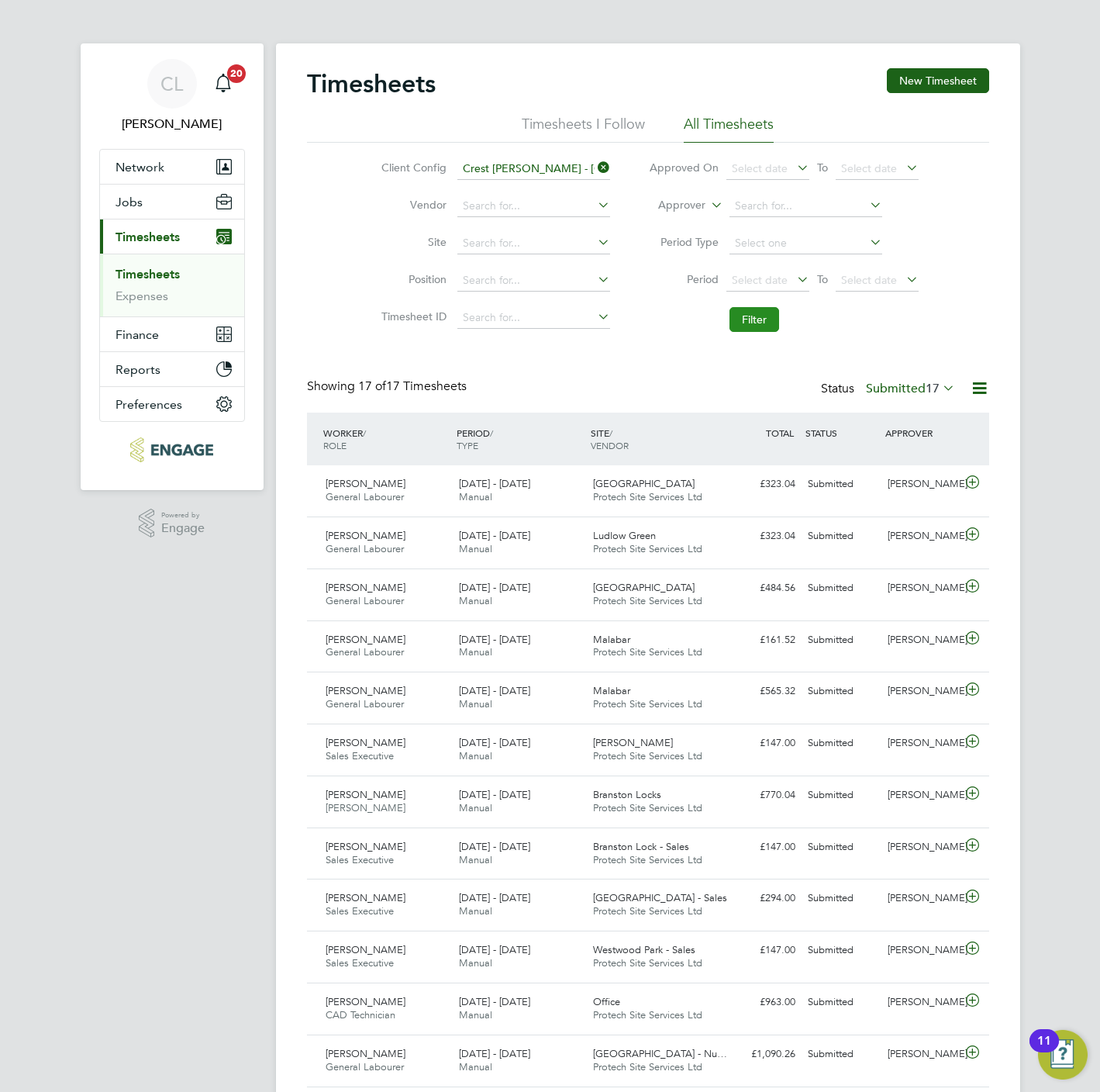
click at [753, 320] on button "Filter" at bounding box center [754, 319] width 49 height 25
click at [933, 386] on span "17" at bounding box center [932, 388] width 14 height 16
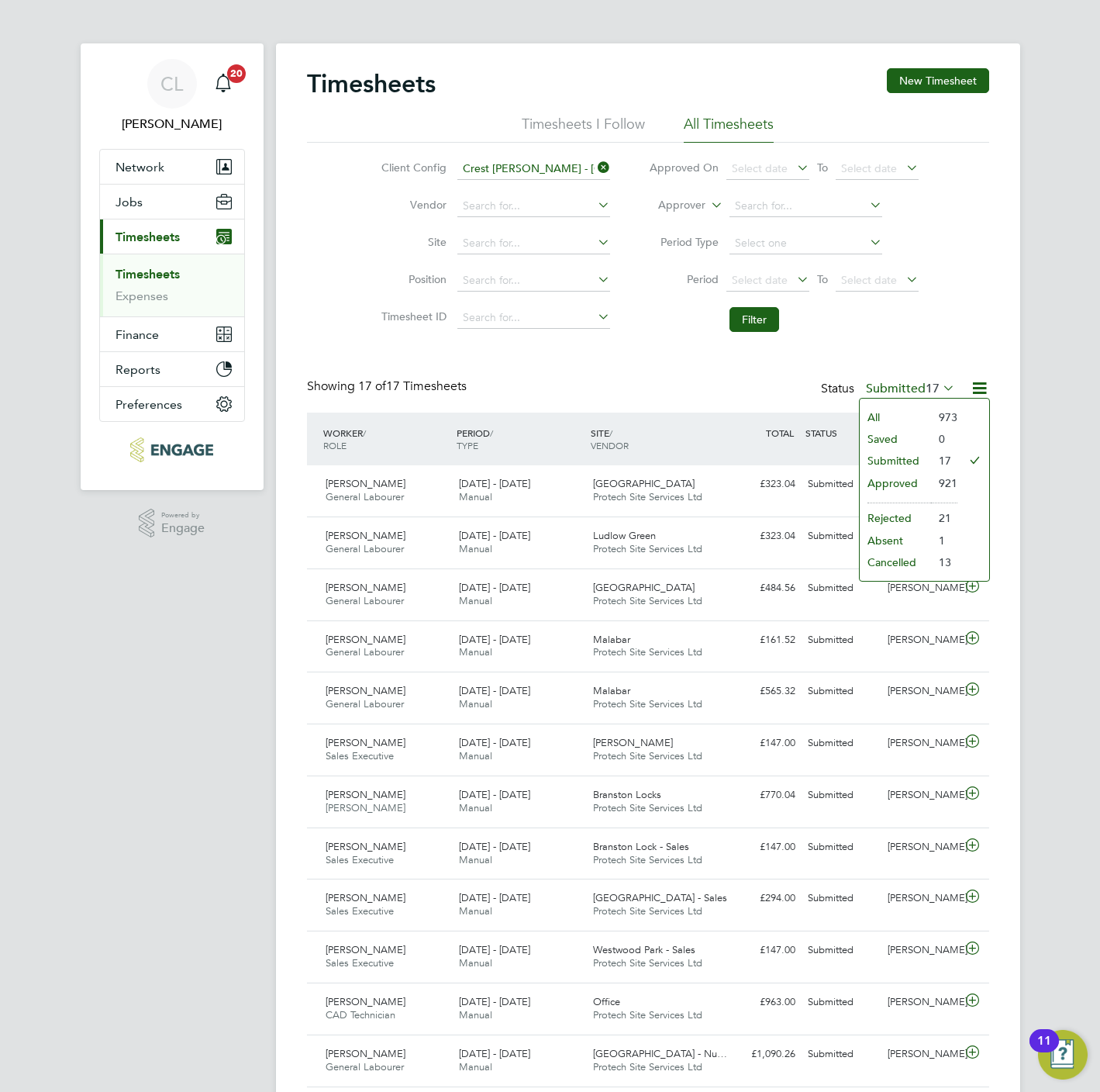
click at [884, 419] on li "All" at bounding box center [896, 417] width 71 height 22
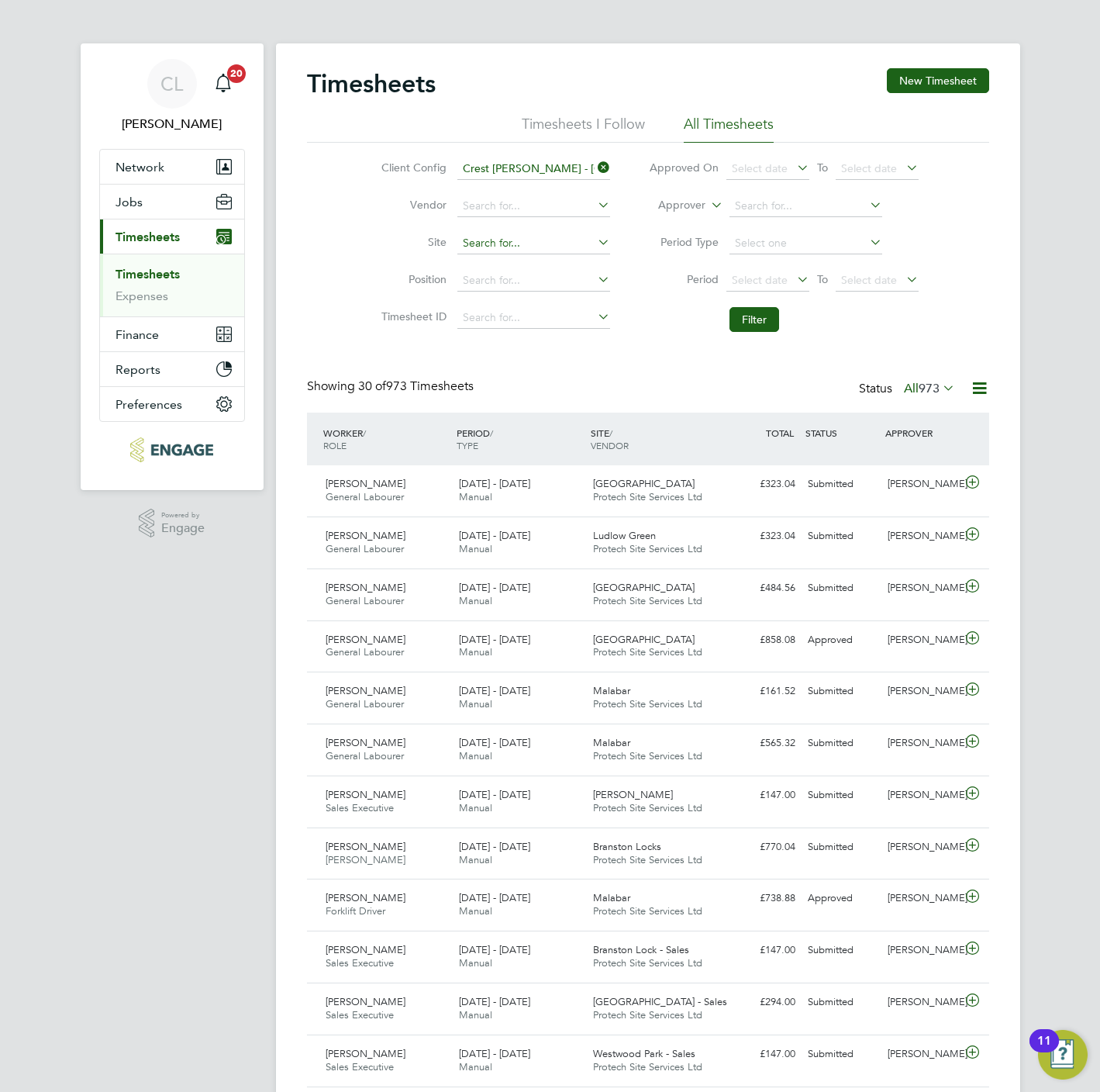
click at [494, 234] on input at bounding box center [533, 244] width 152 height 22
click at [521, 263] on li "Westw ood Park" at bounding box center [552, 265] width 193 height 21
type input "Westwood Park"
click at [759, 315] on button "Filter" at bounding box center [754, 319] width 49 height 25
click at [970, 481] on icon at bounding box center [972, 482] width 19 height 13
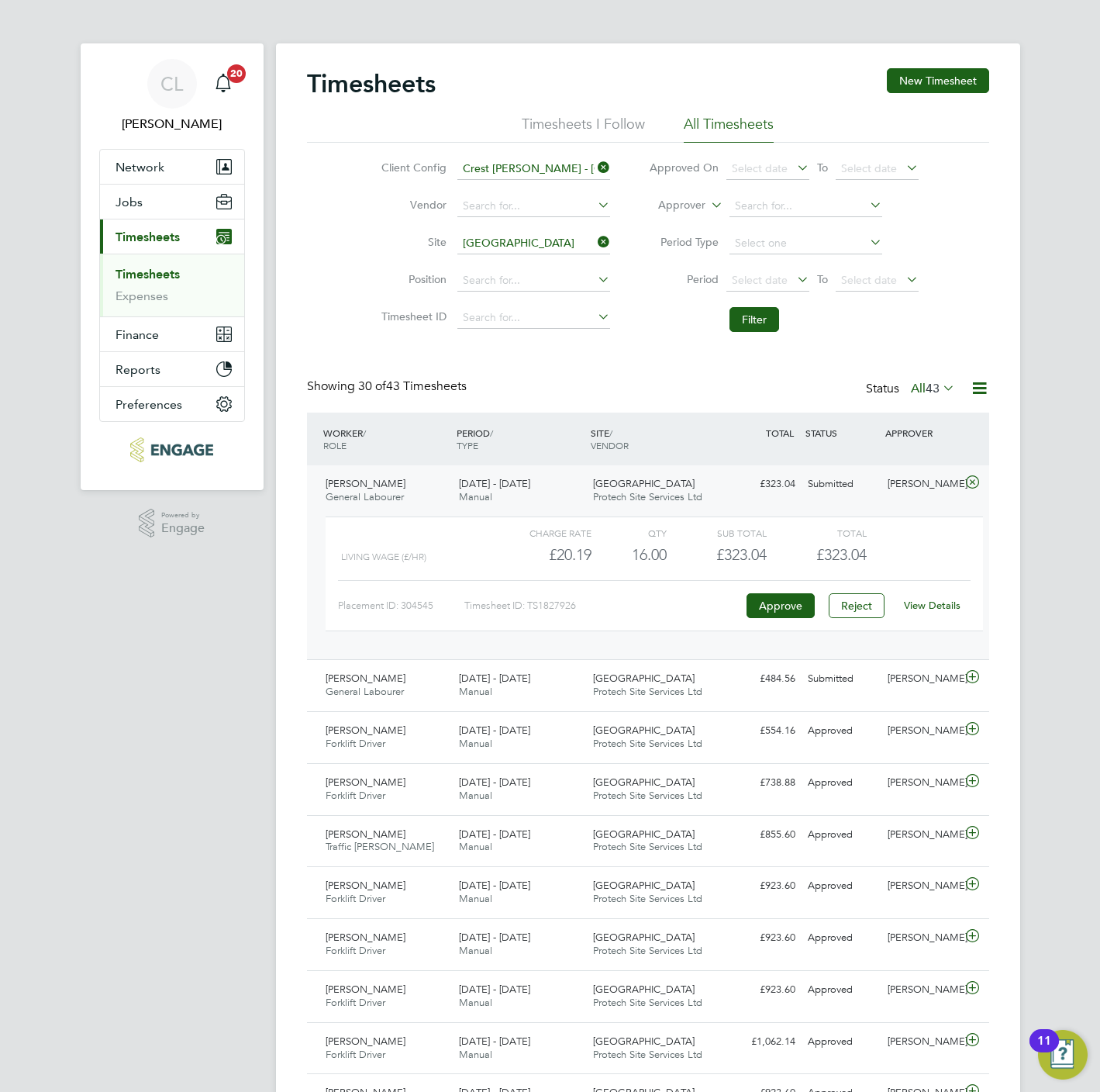
click at [944, 609] on link "View Details" at bounding box center [932, 605] width 57 height 13
click at [975, 672] on icon at bounding box center [972, 677] width 19 height 13
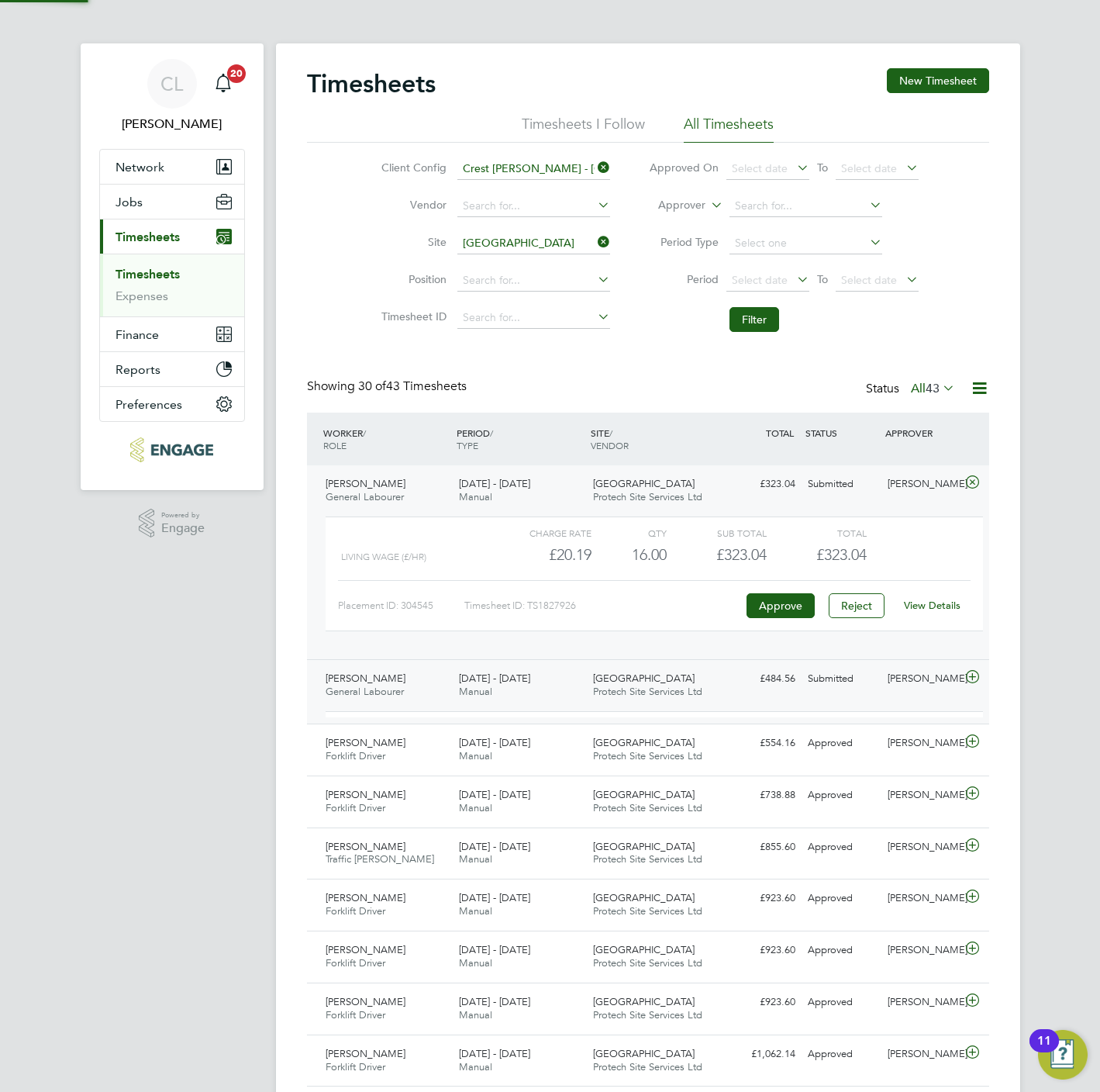
scroll to position [26, 152]
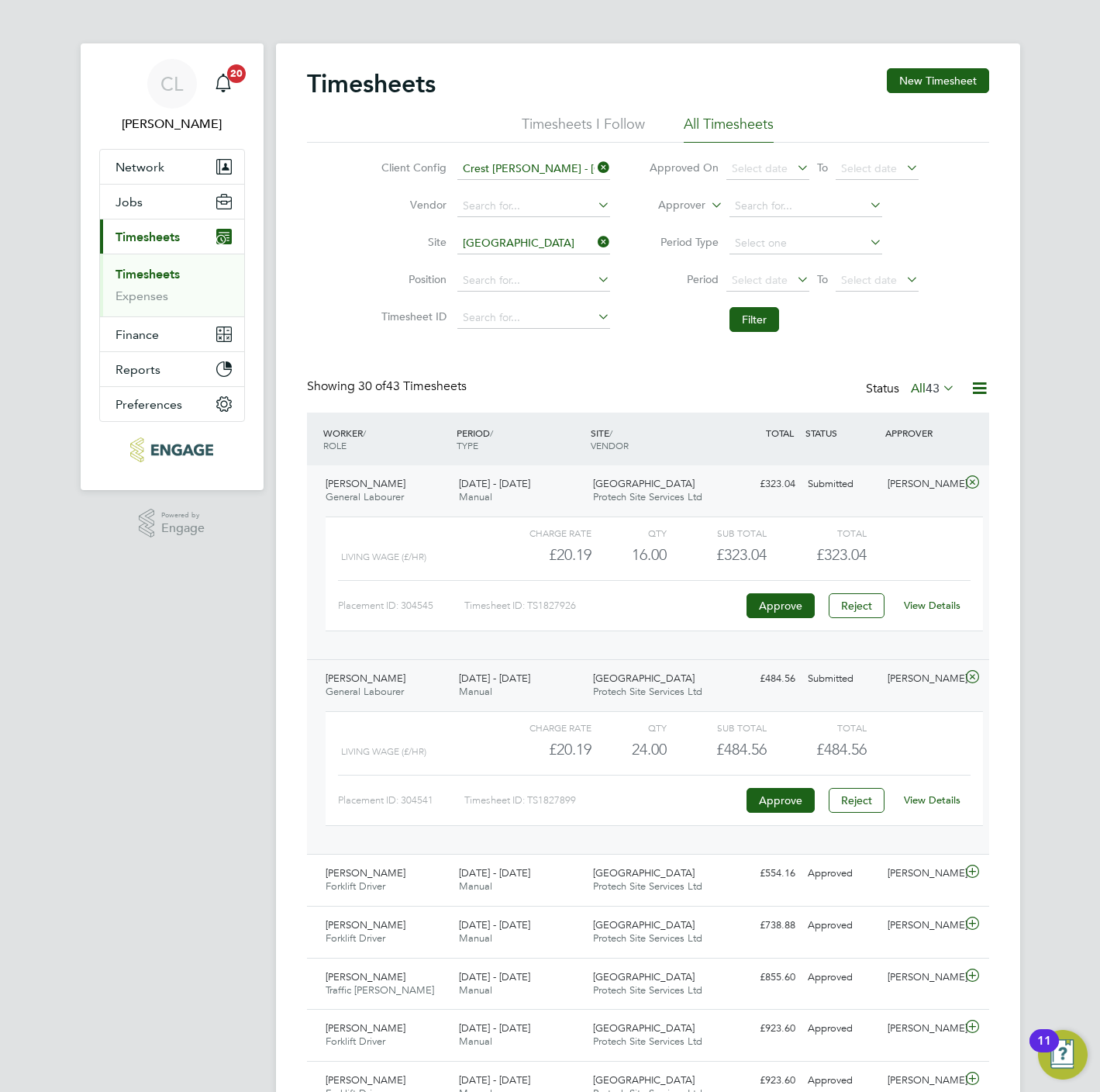
click at [938, 804] on link "View Details" at bounding box center [932, 800] width 57 height 13
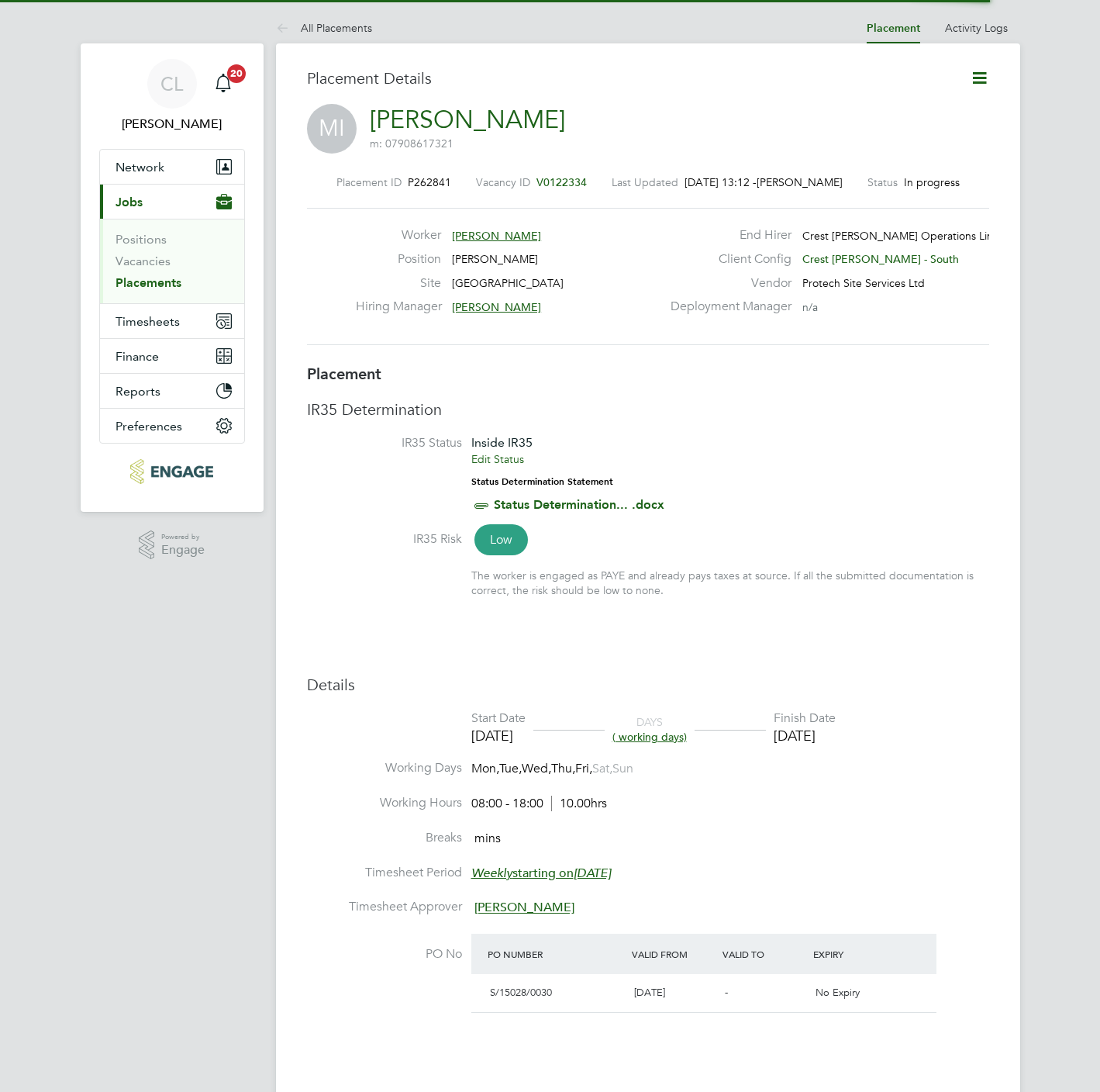
click at [981, 79] on icon at bounding box center [979, 78] width 19 height 19
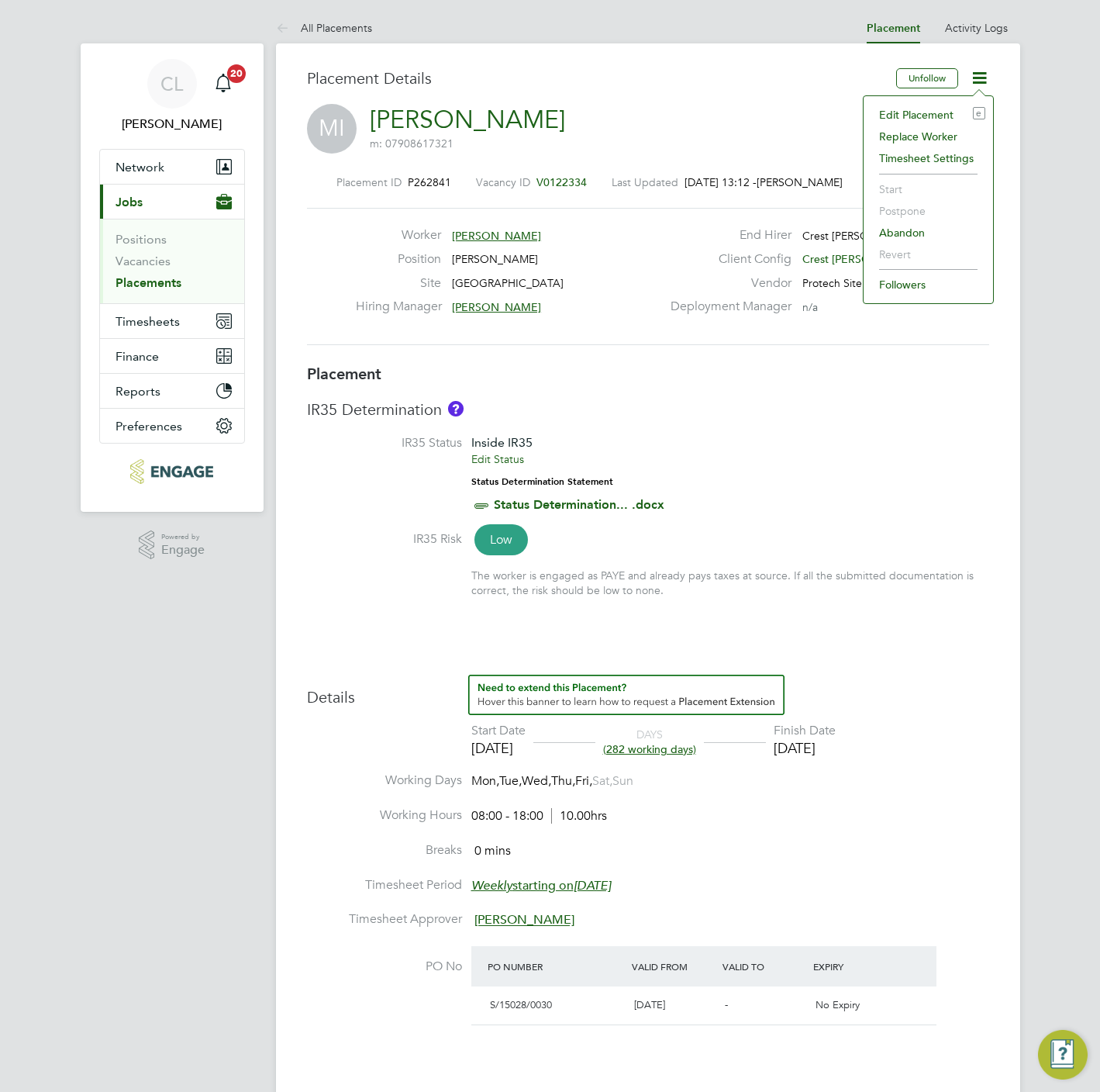
click at [928, 112] on li "Edit Placement e" at bounding box center [927, 115] width 114 height 22
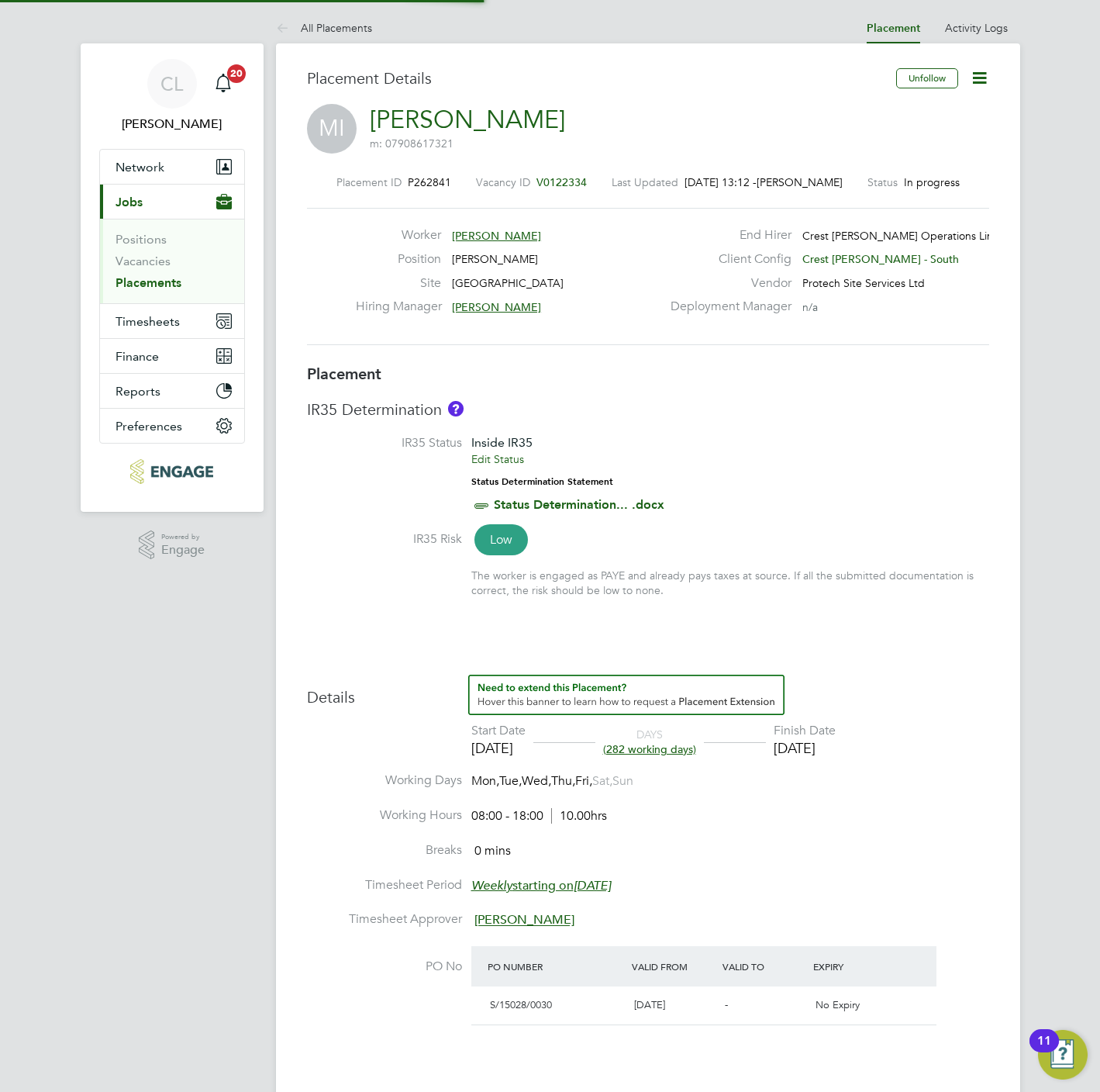
scroll to position [7, 7]
type input "[PERSON_NAME]"
type input "Justin Crump"
type input "26 Nov 2024"
type input "24 Dec 2025"
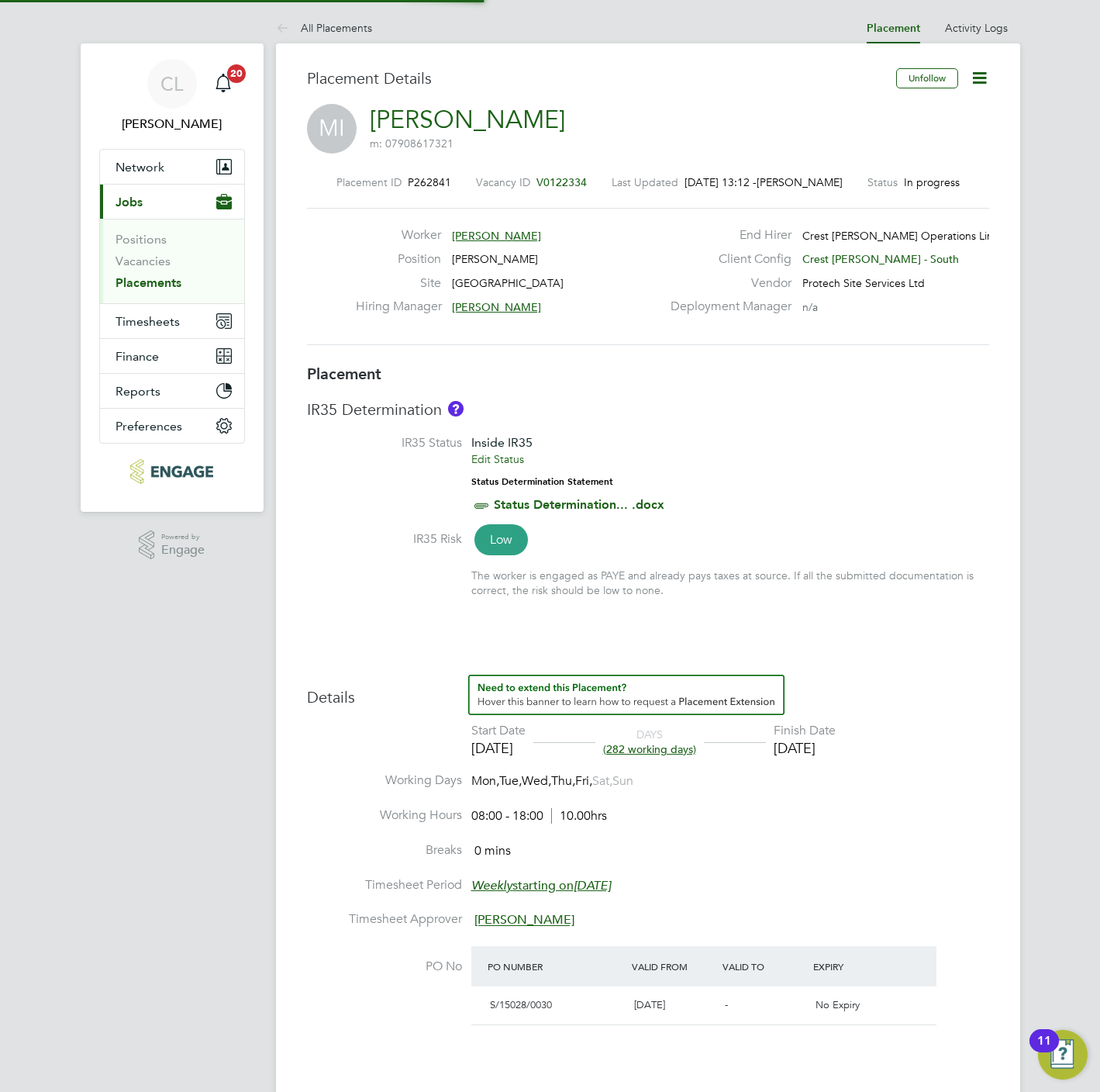
type input "08:00"
type input "18:00"
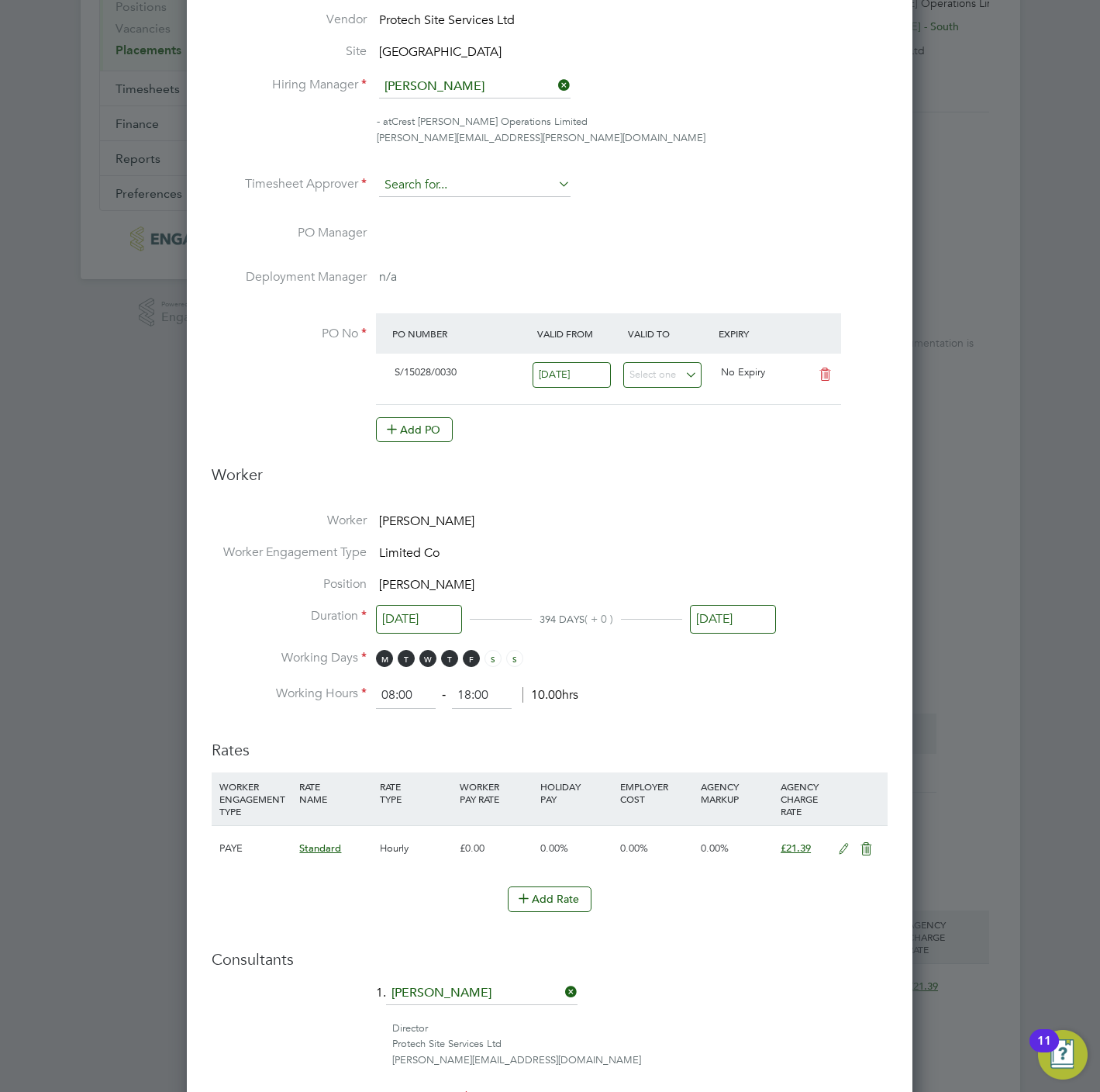
click at [447, 177] on input at bounding box center [475, 184] width 192 height 23
click at [450, 203] on li "Alis tair Kettle" at bounding box center [474, 207] width 193 height 21
type input "[PERSON_NAME]"
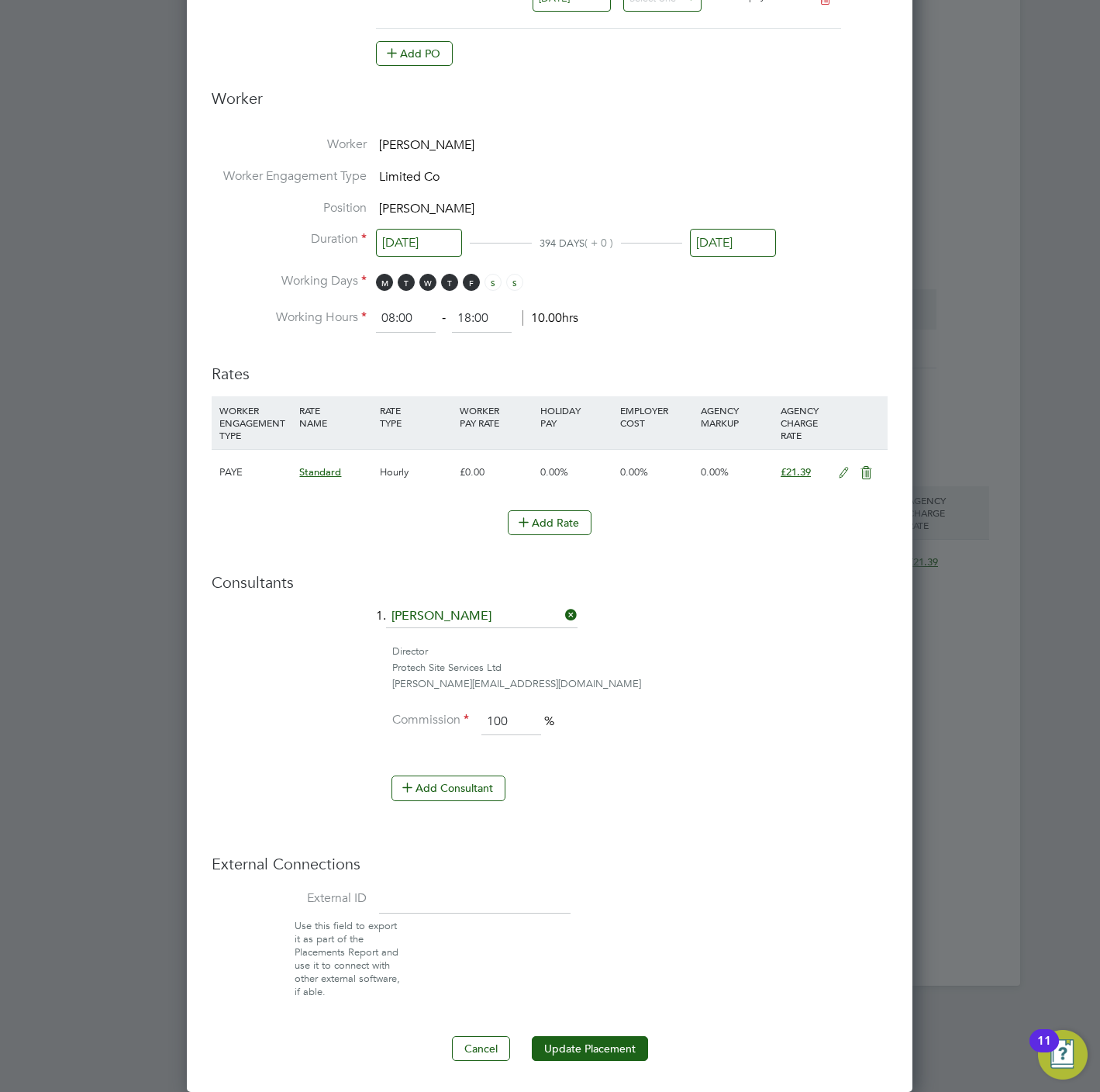
click at [599, 1024] on ng-form "Deployment End Hirer Crest Nicholson Operations Limited Client Config Crest Nic…" at bounding box center [550, 277] width 676 height 1569
click at [601, 1052] on button "Update Placement" at bounding box center [590, 1048] width 116 height 25
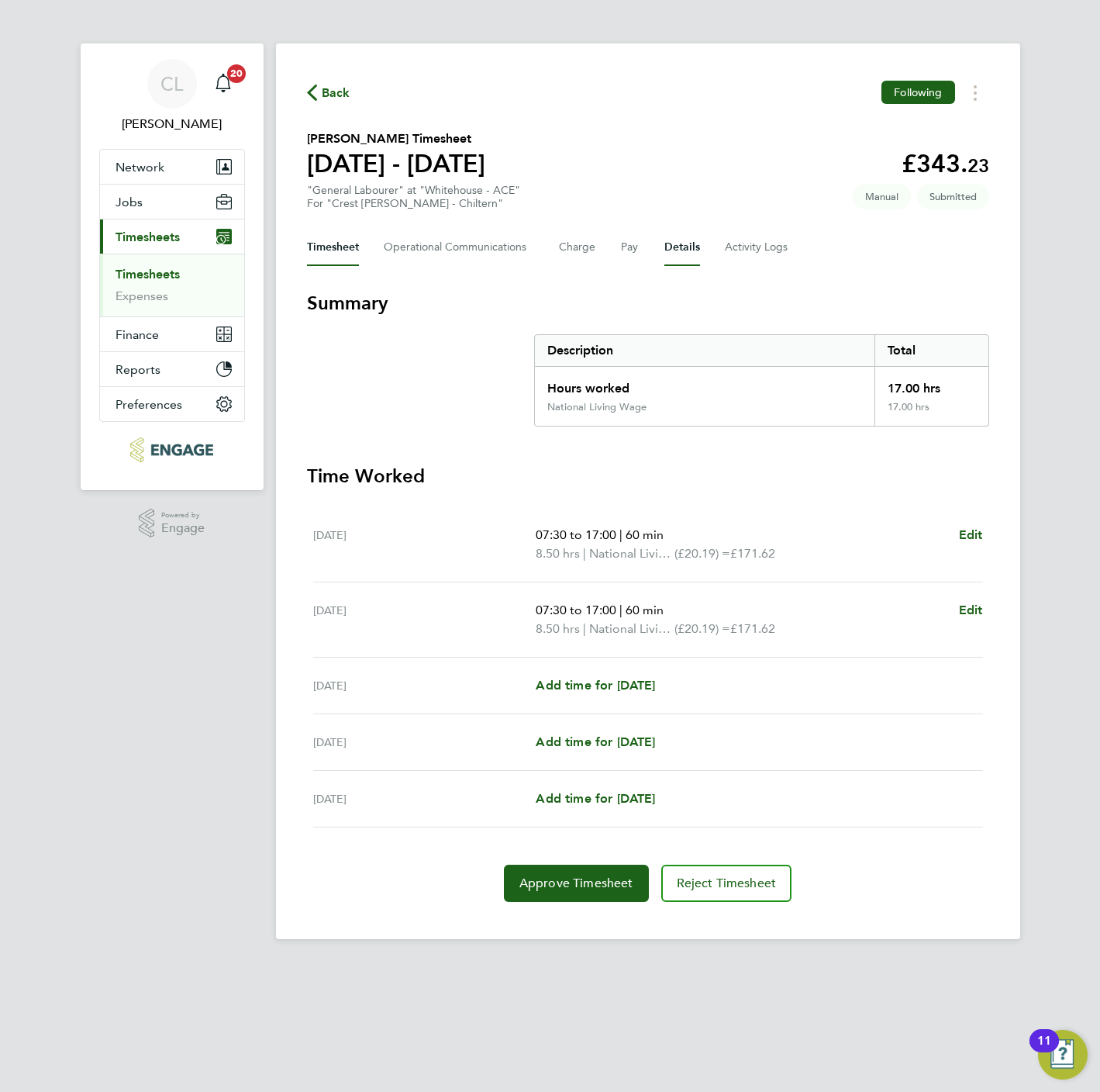
click at [670, 245] on button "Details" at bounding box center [682, 247] width 36 height 37
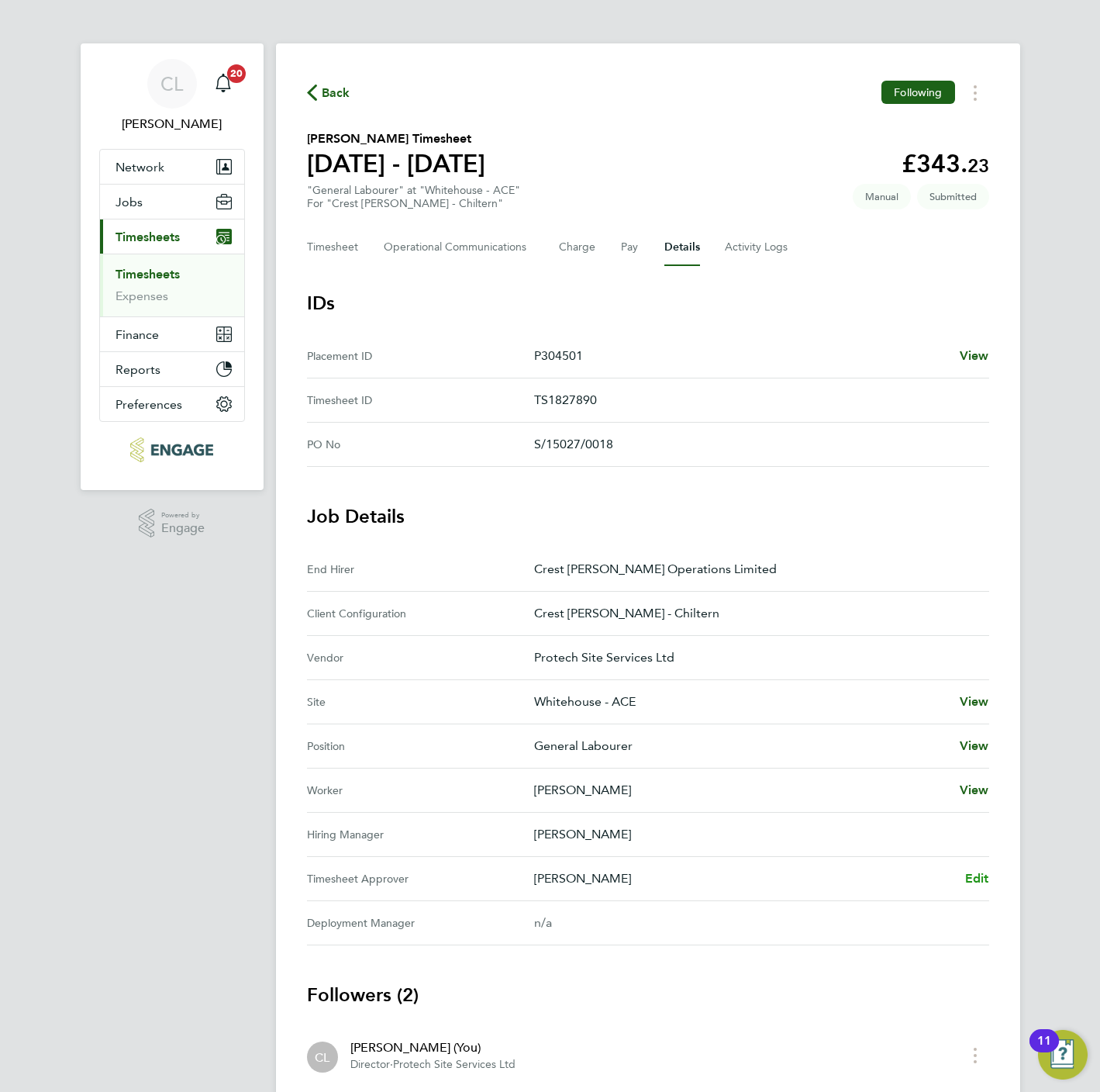
click at [965, 879] on span "Edit" at bounding box center [977, 878] width 24 height 15
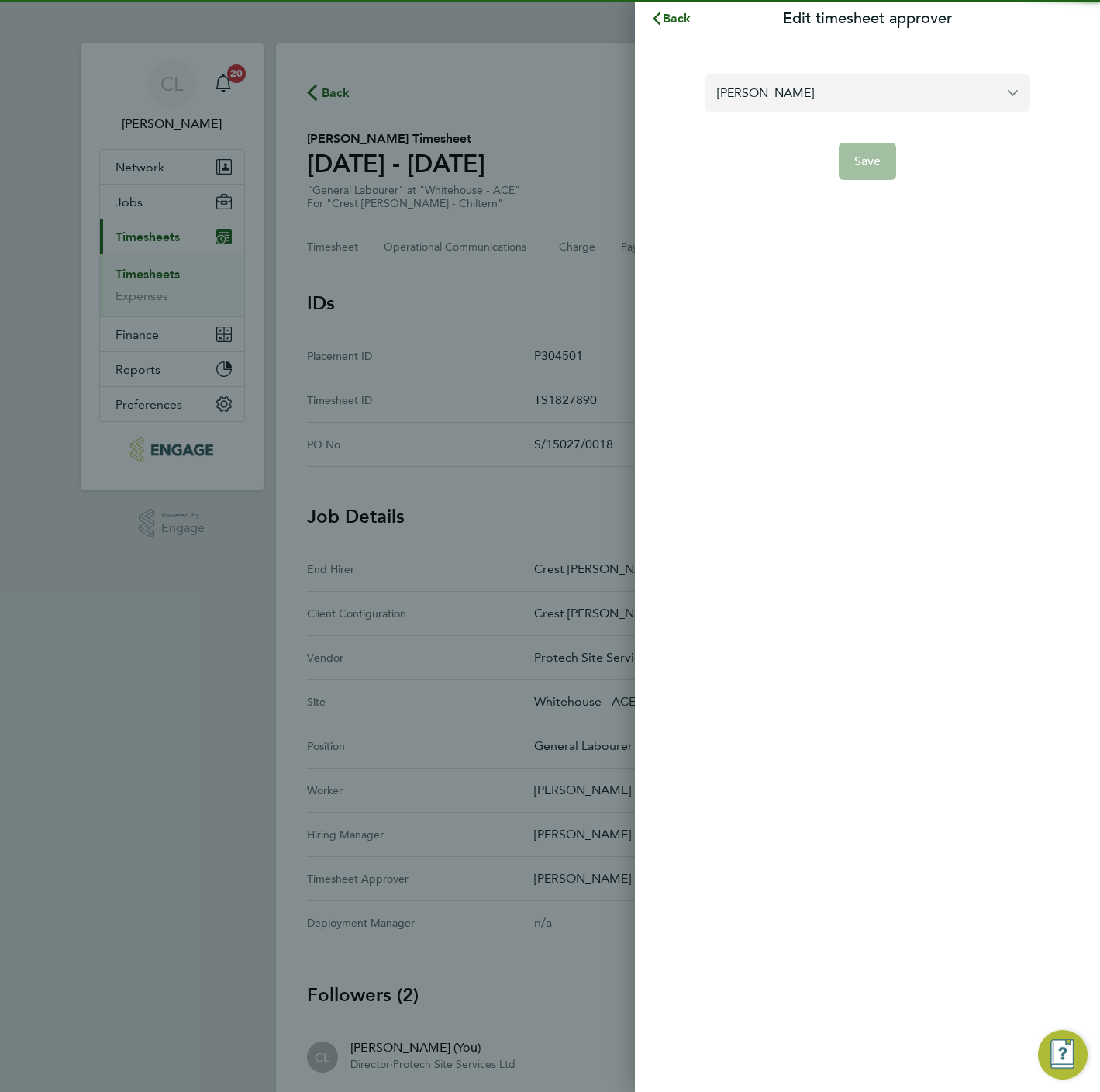
click at [854, 110] on input "[PERSON_NAME]" at bounding box center [867, 93] width 326 height 37
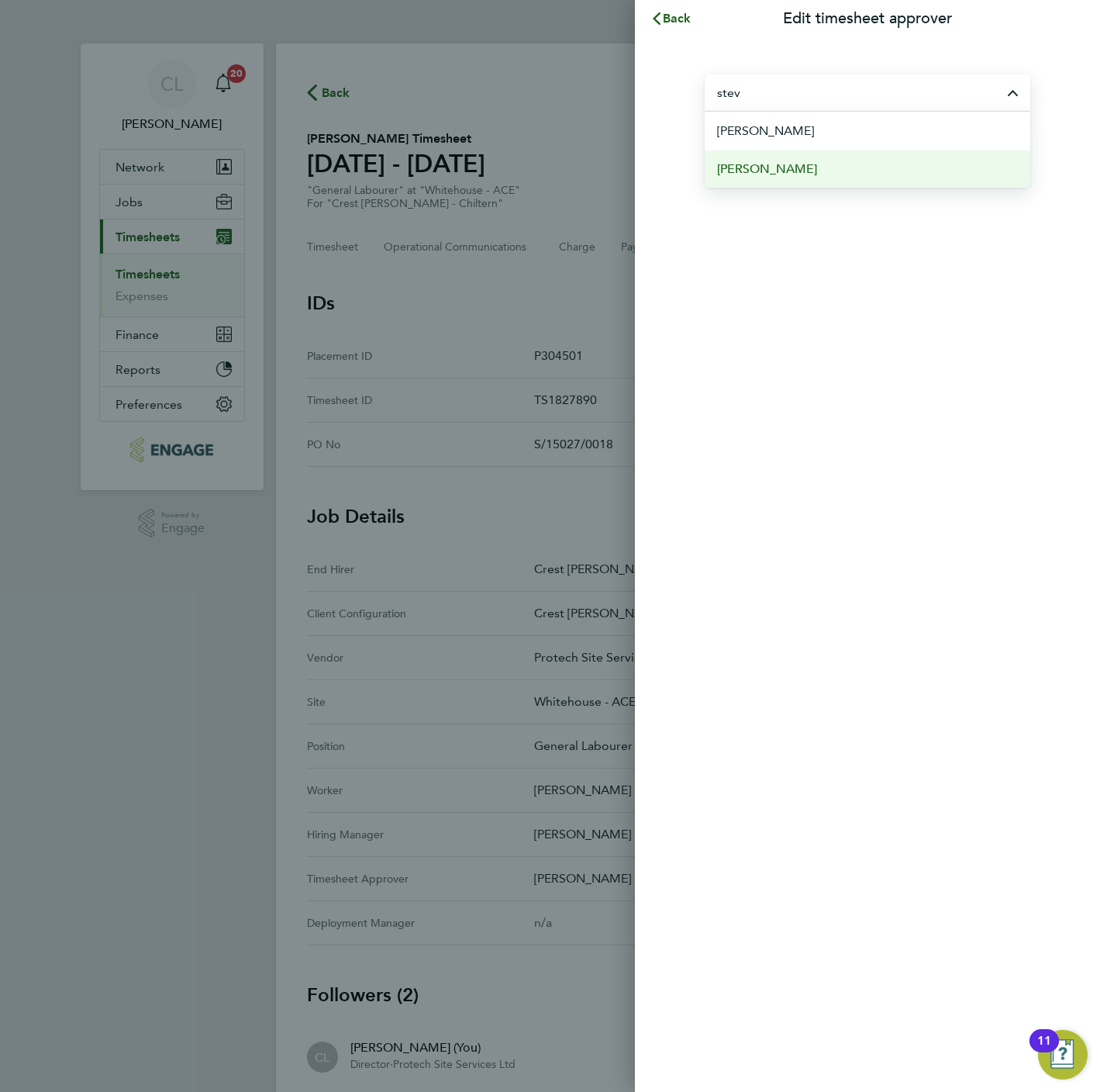
click at [849, 175] on li "[PERSON_NAME]" at bounding box center [867, 169] width 326 height 38
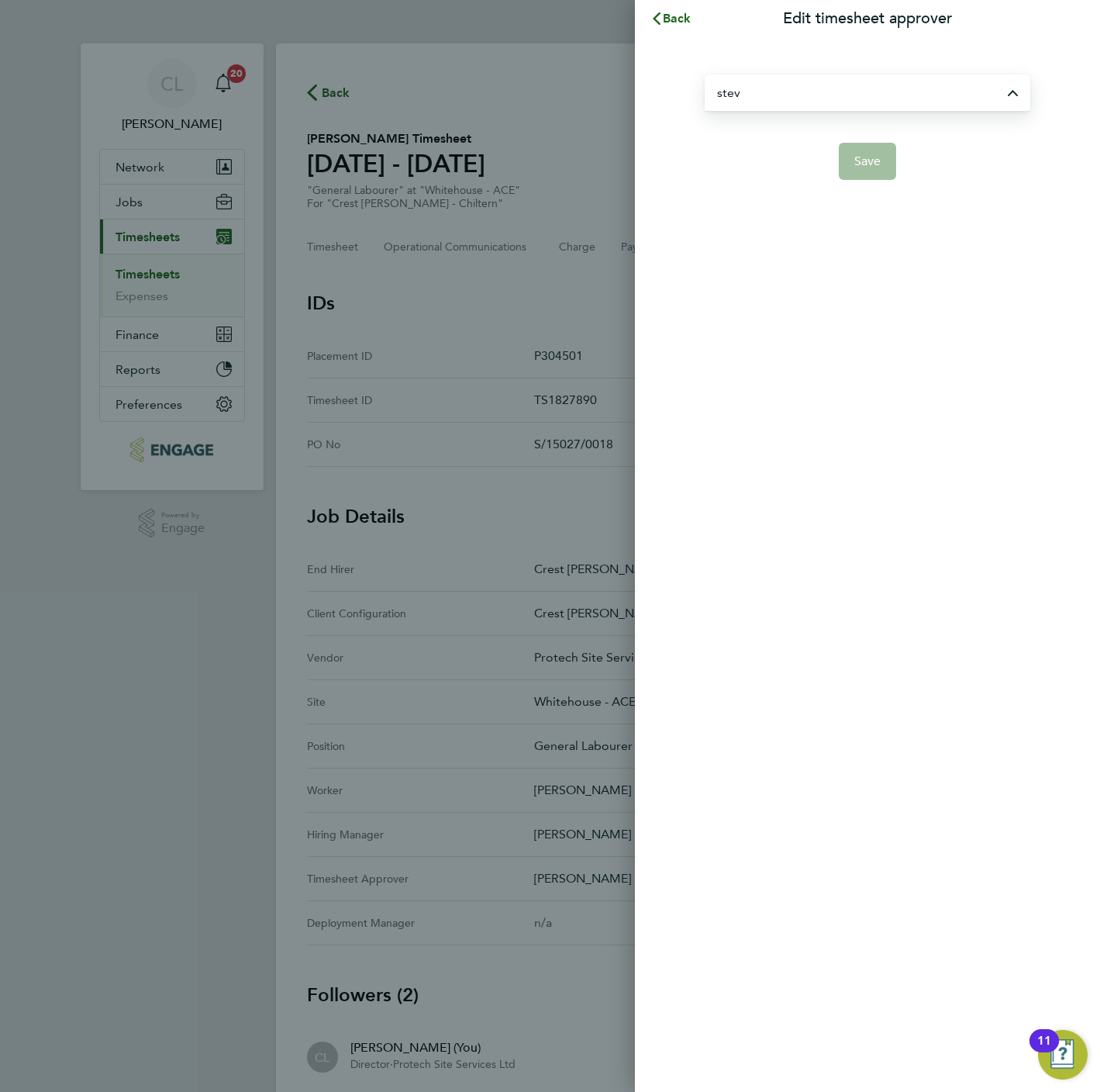
type input "[PERSON_NAME]"
click at [866, 173] on button "Save" at bounding box center [868, 161] width 58 height 37
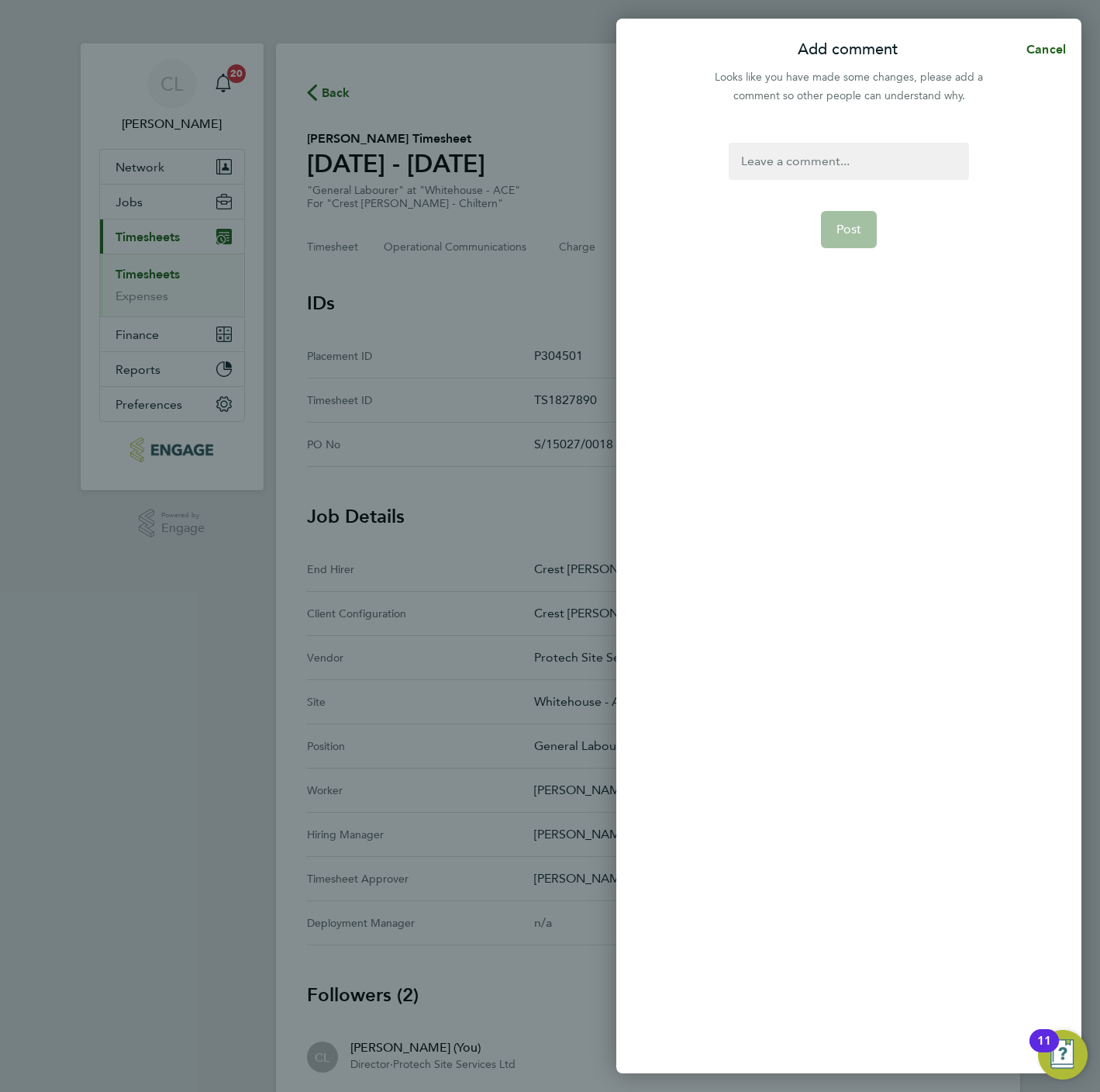
click at [814, 188] on form "Post" at bounding box center [848, 446] width 252 height 608
click at [812, 177] on div at bounding box center [848, 161] width 239 height 37
click at [833, 229] on button "Post" at bounding box center [849, 229] width 57 height 37
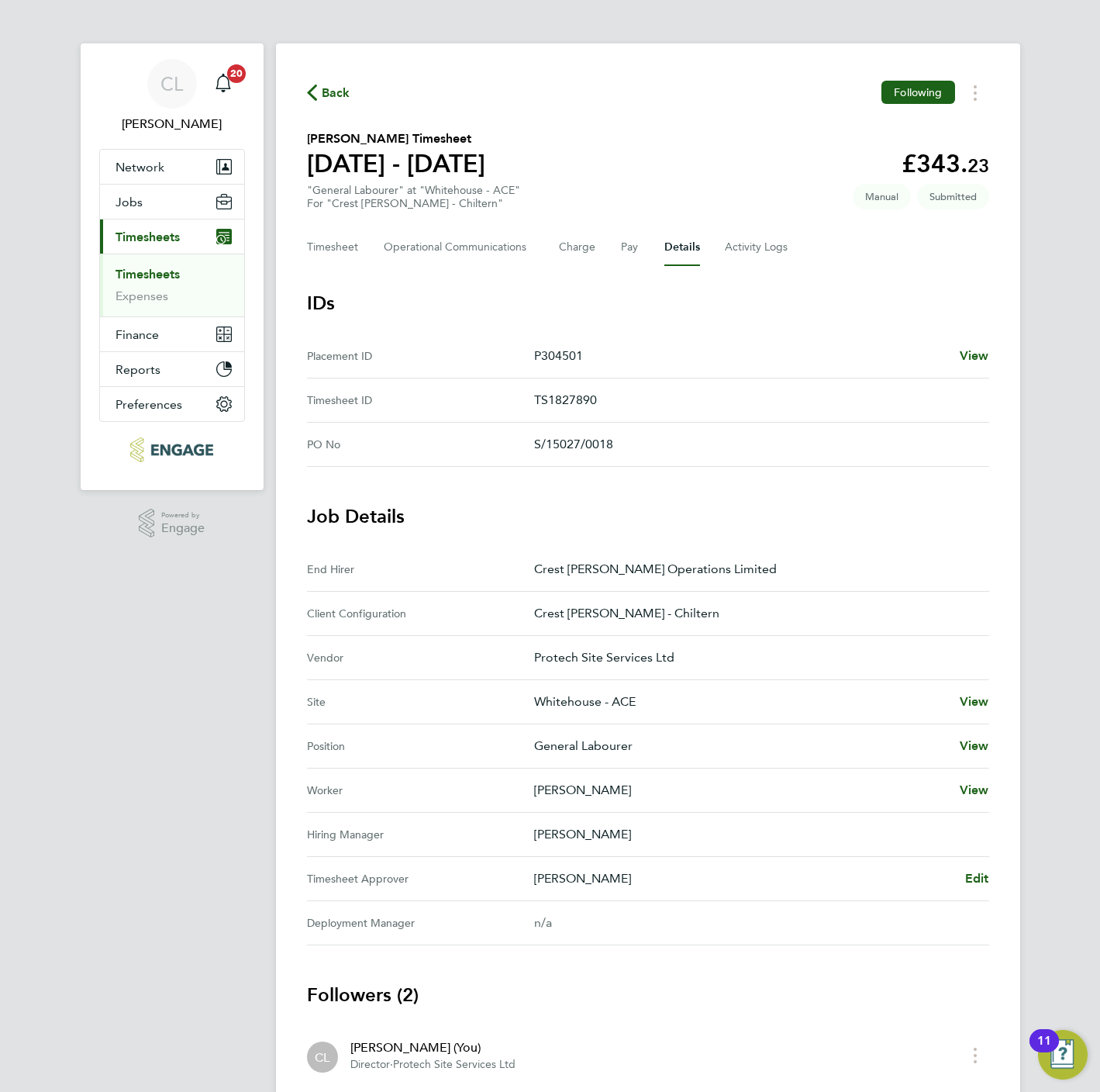
click at [323, 96] on span "Back" at bounding box center [335, 93] width 28 height 18
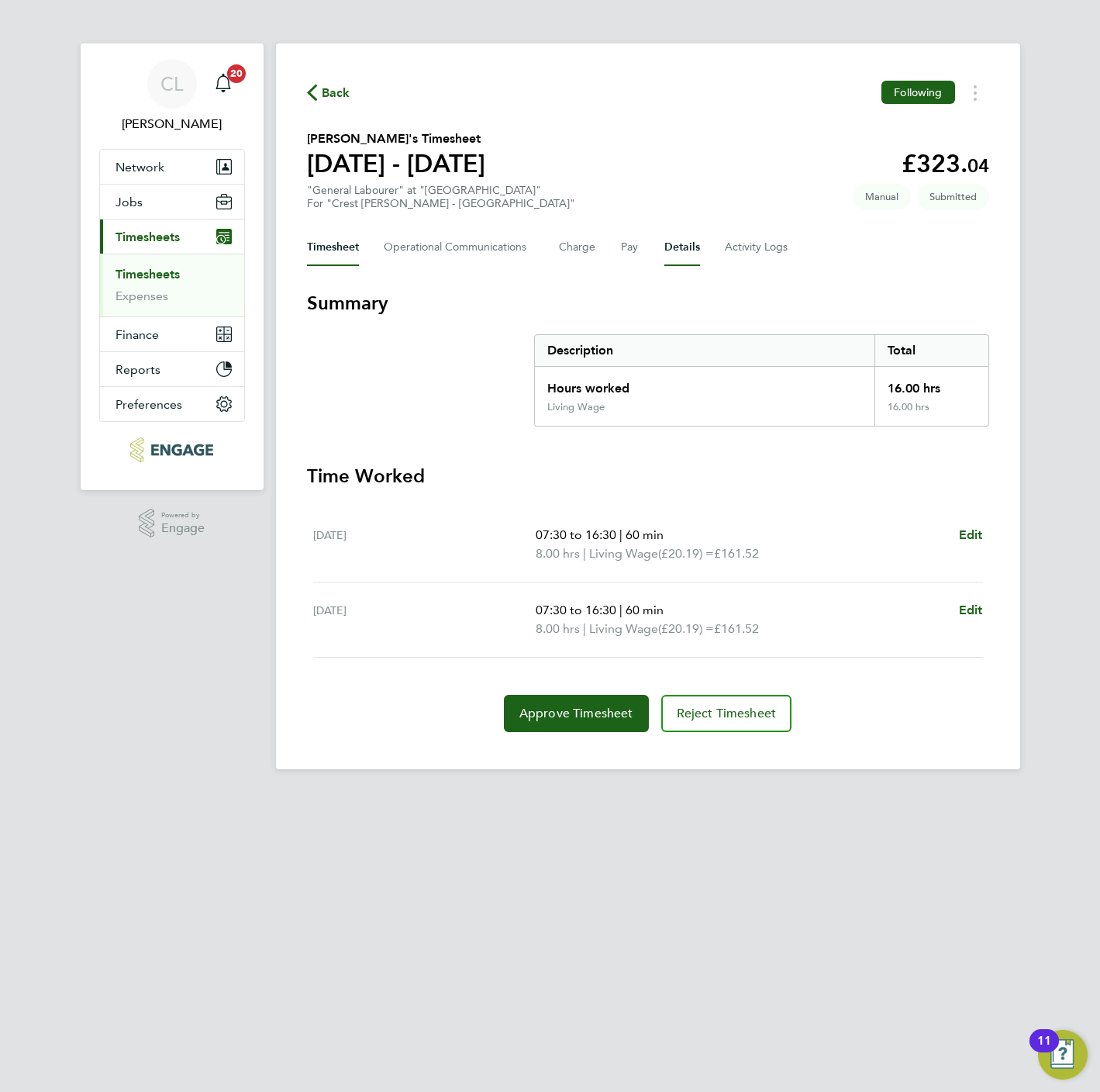
click at [682, 240] on button "Details" at bounding box center [682, 247] width 36 height 37
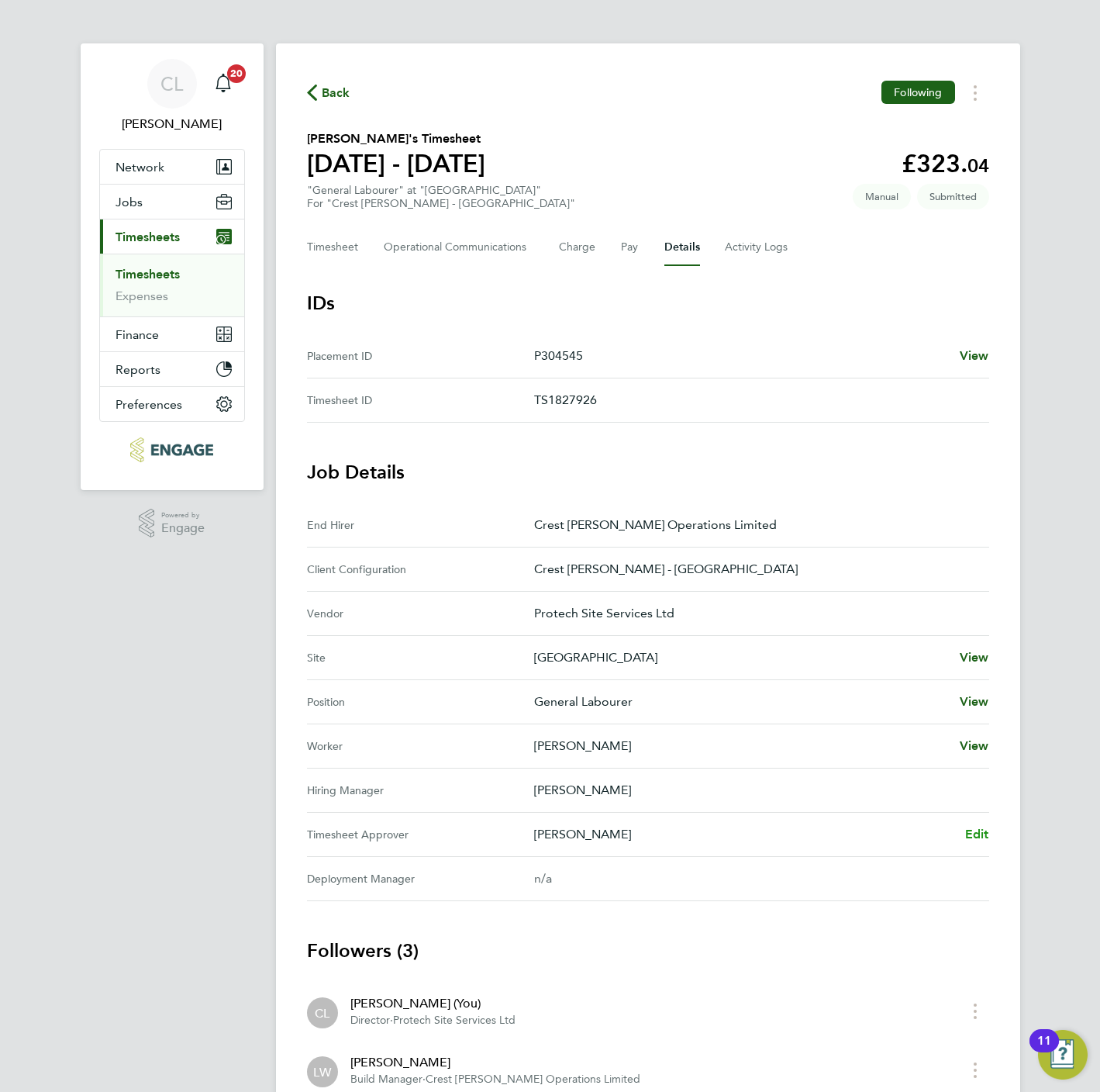
click at [969, 830] on span "Edit" at bounding box center [977, 834] width 24 height 15
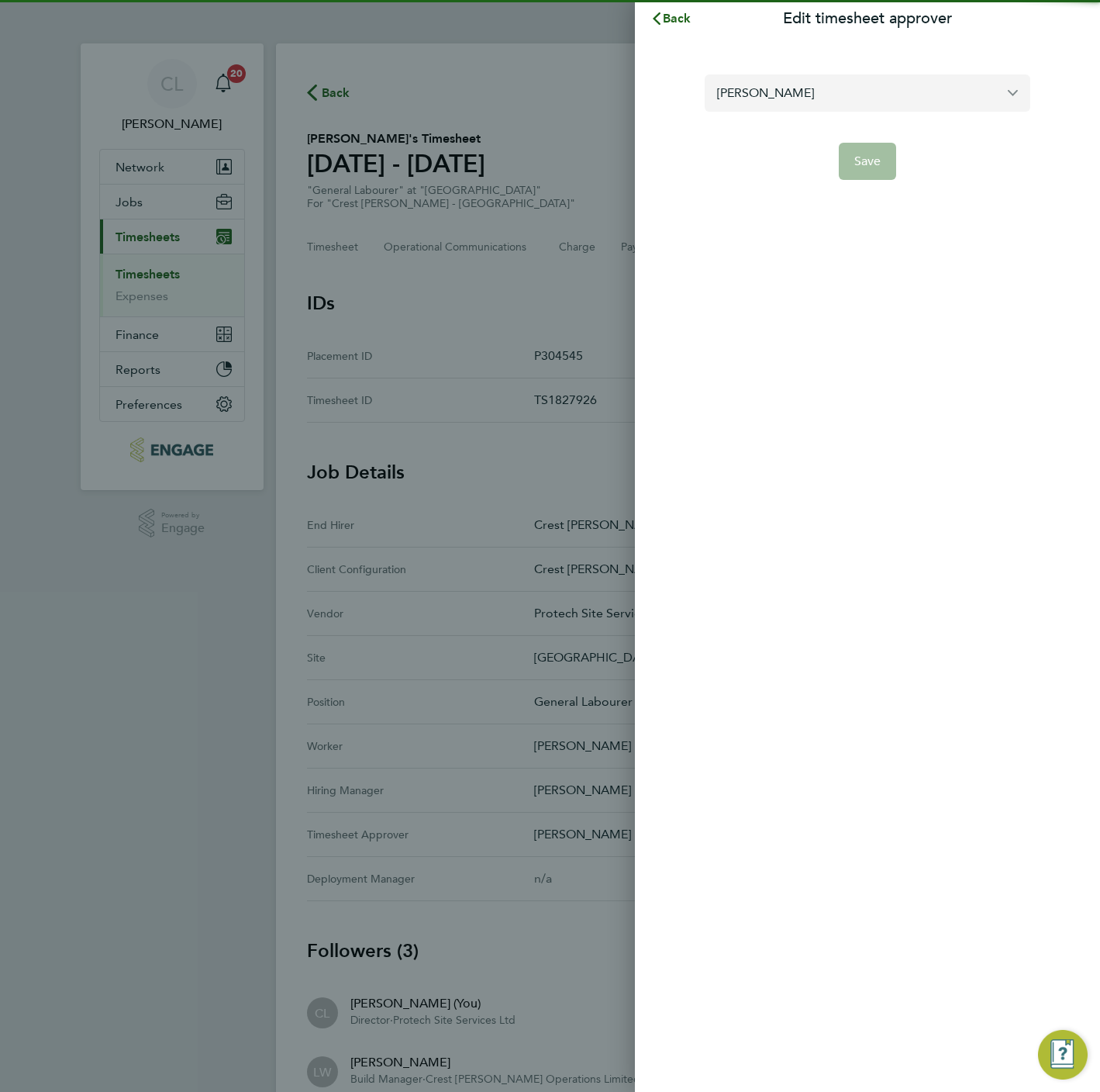
click at [789, 100] on input "[PERSON_NAME]" at bounding box center [867, 93] width 326 height 37
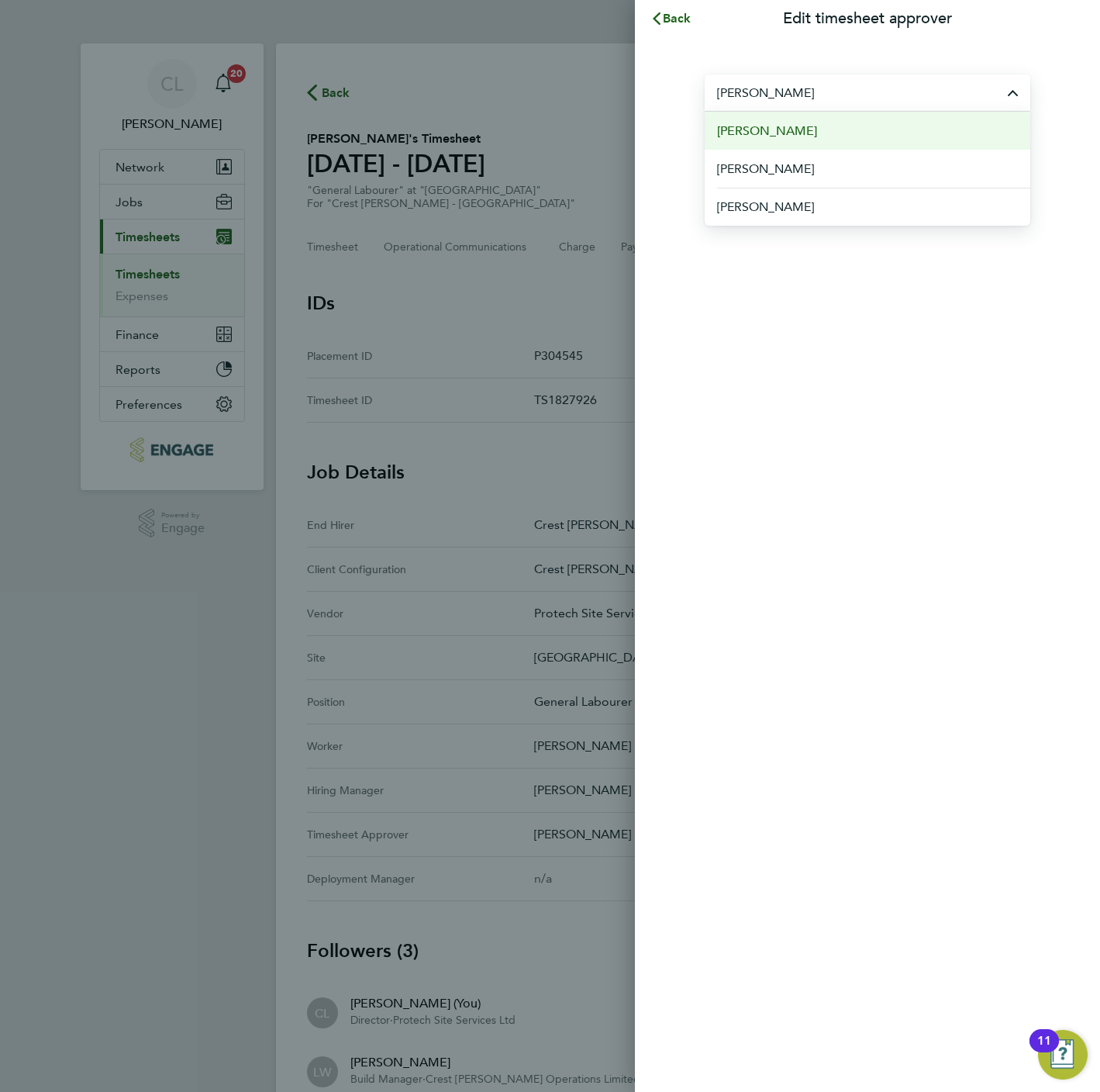
click at [801, 135] on li "[PERSON_NAME]" at bounding box center [867, 131] width 326 height 38
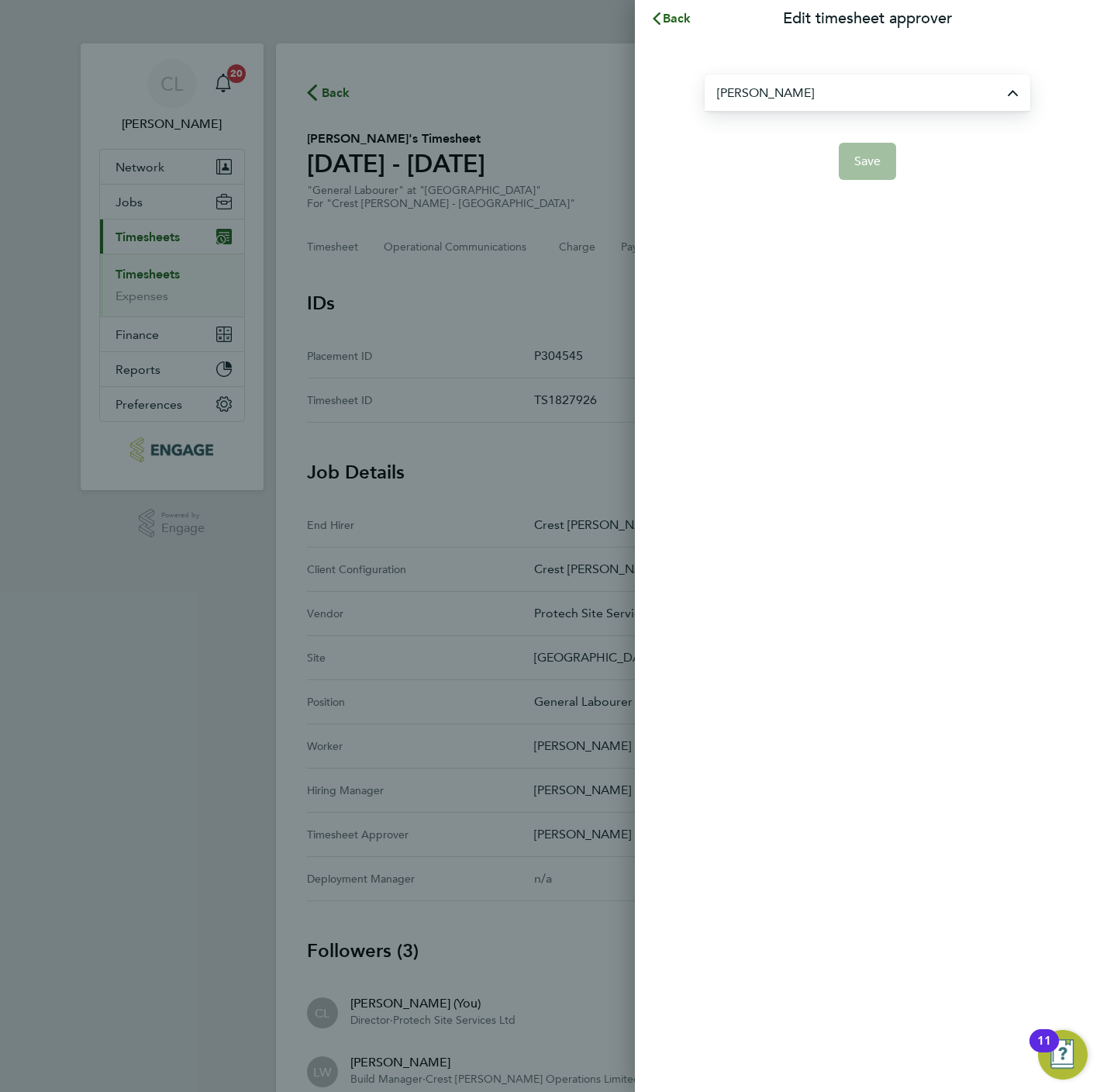
type input "[PERSON_NAME]"
click at [870, 163] on span "Save" at bounding box center [868, 161] width 27 height 16
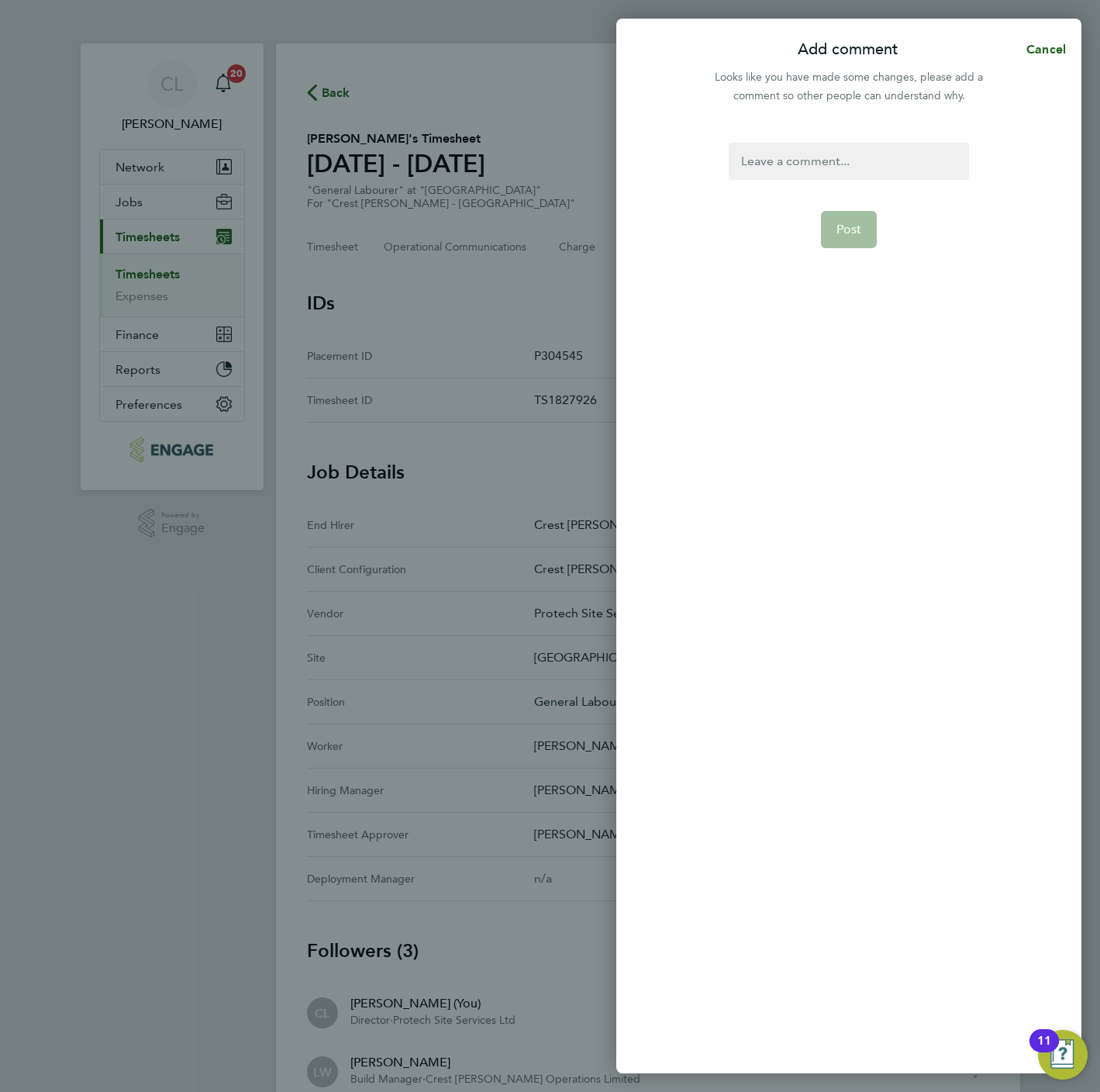
click at [810, 162] on div at bounding box center [848, 161] width 239 height 37
click at [843, 237] on button "Post" at bounding box center [849, 229] width 57 height 37
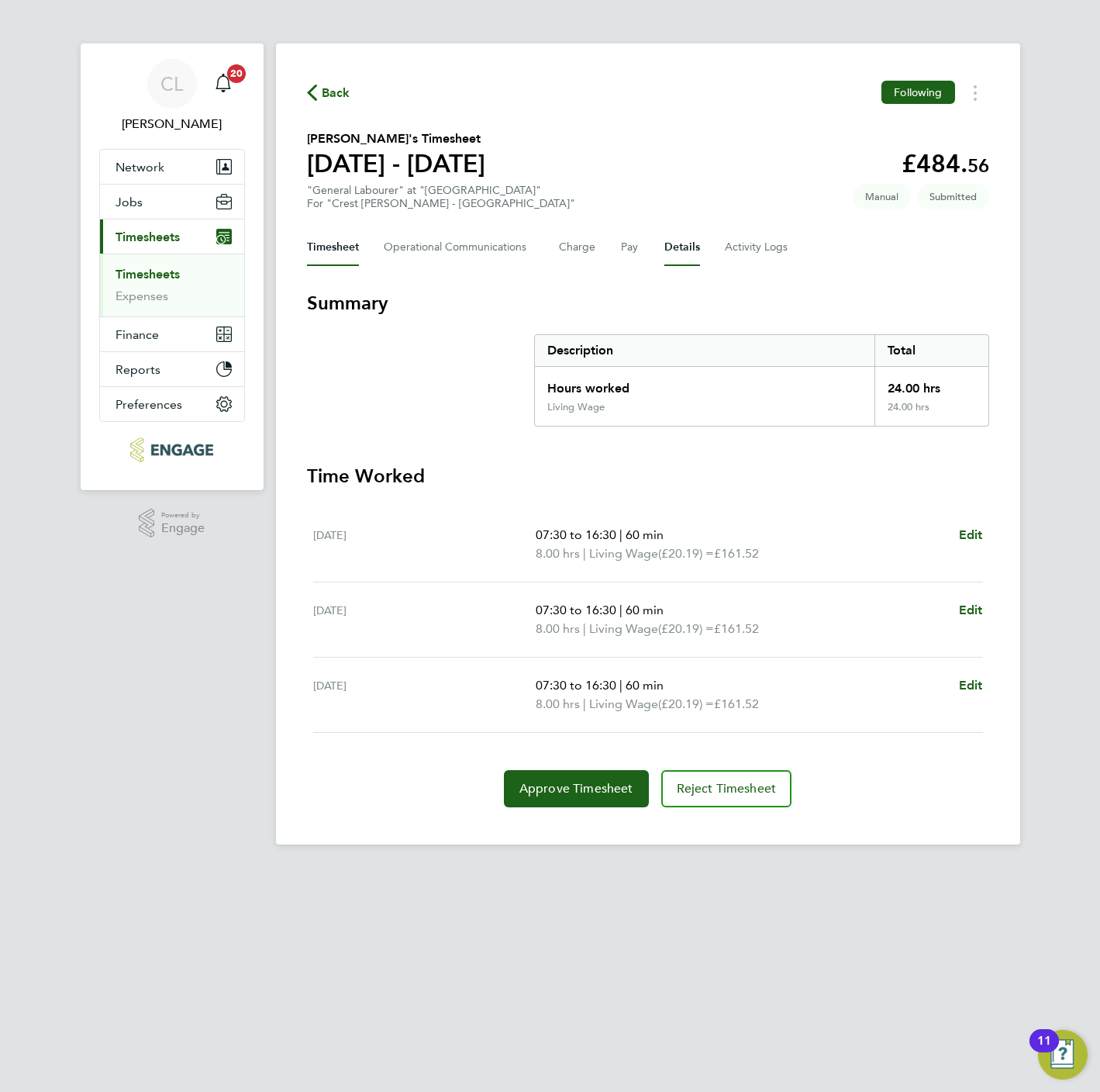
click at [668, 252] on button "Details" at bounding box center [682, 247] width 36 height 37
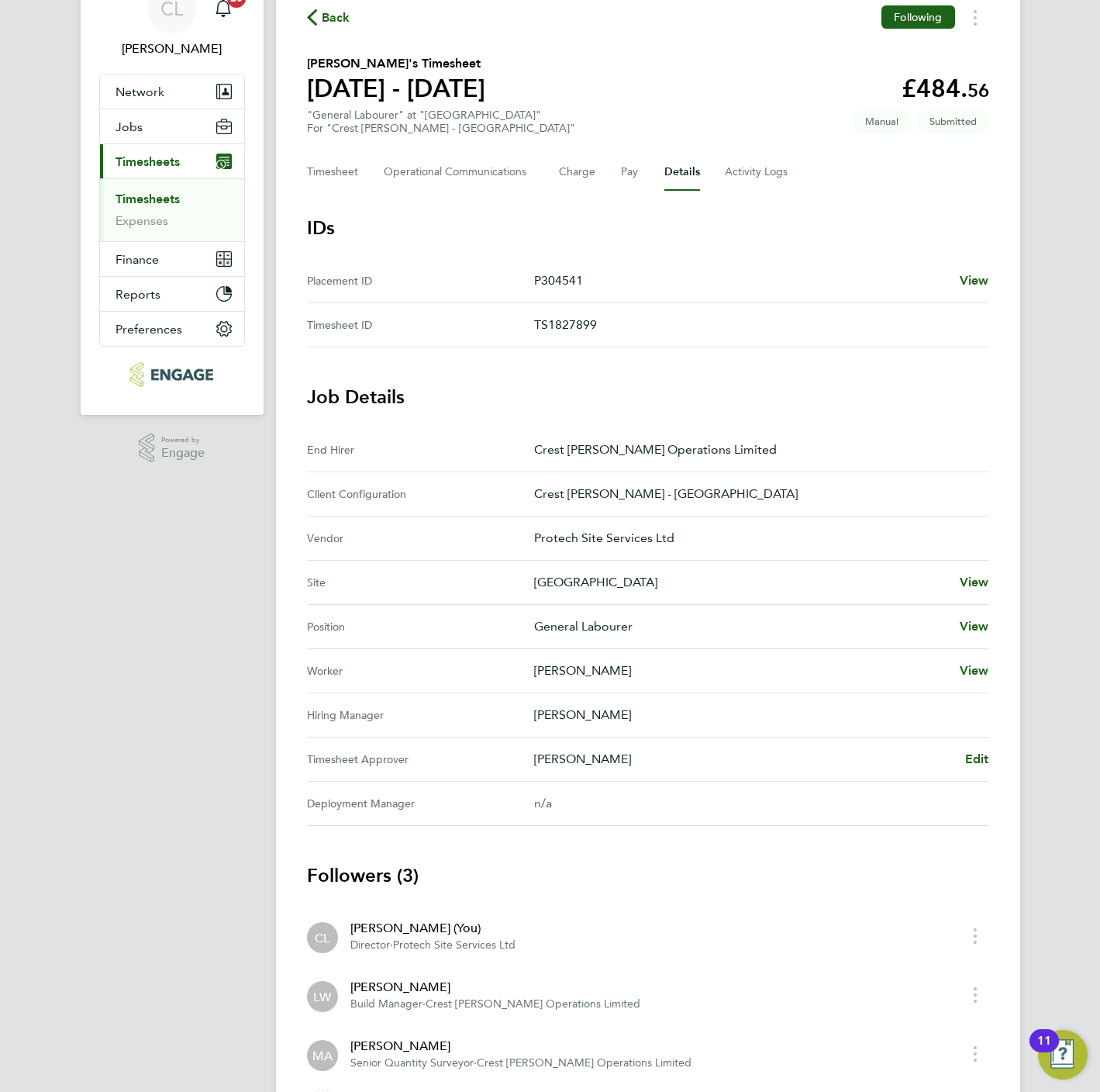
scroll to position [116, 0]
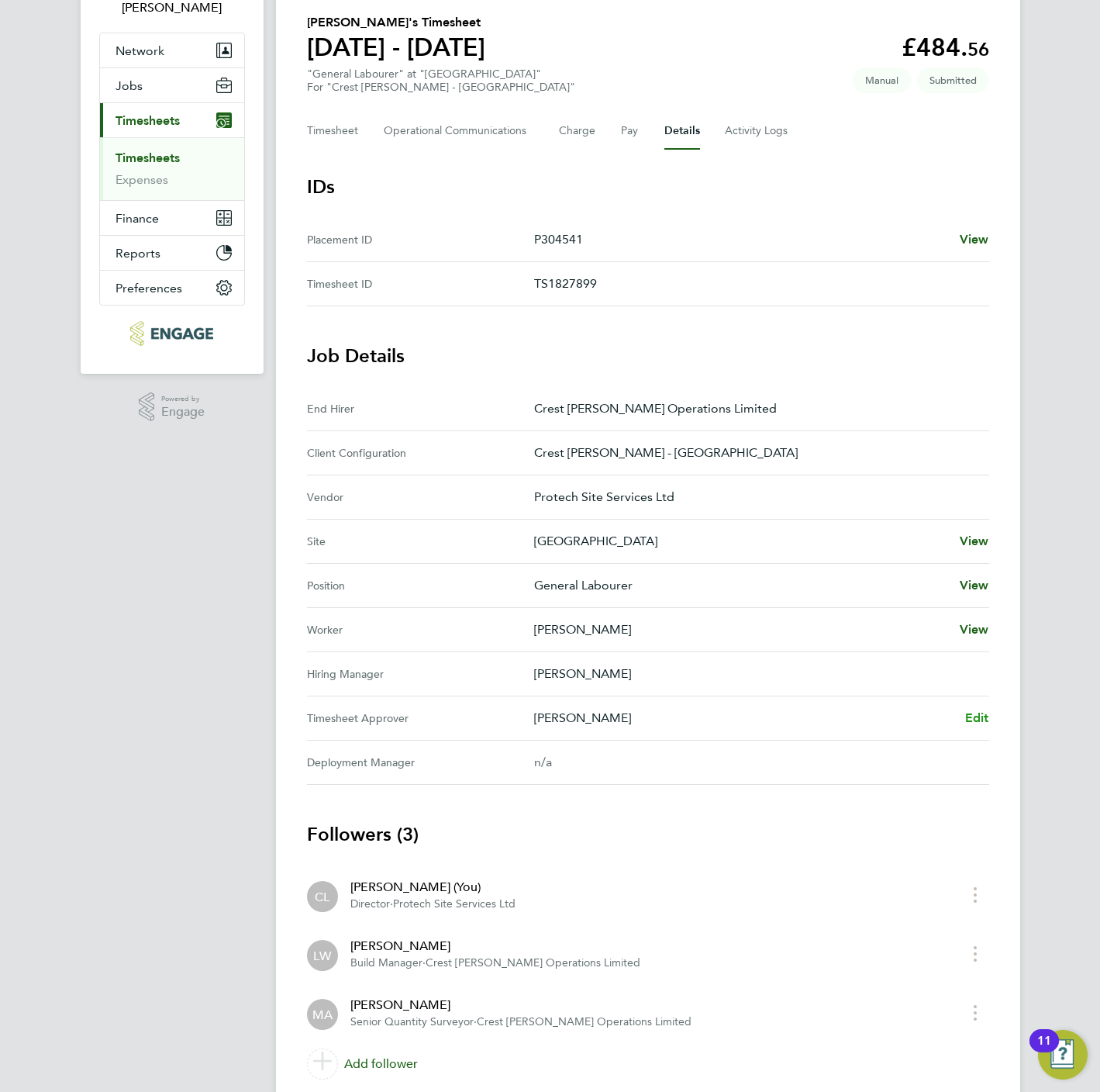
click at [970, 714] on span "Edit" at bounding box center [977, 718] width 24 height 15
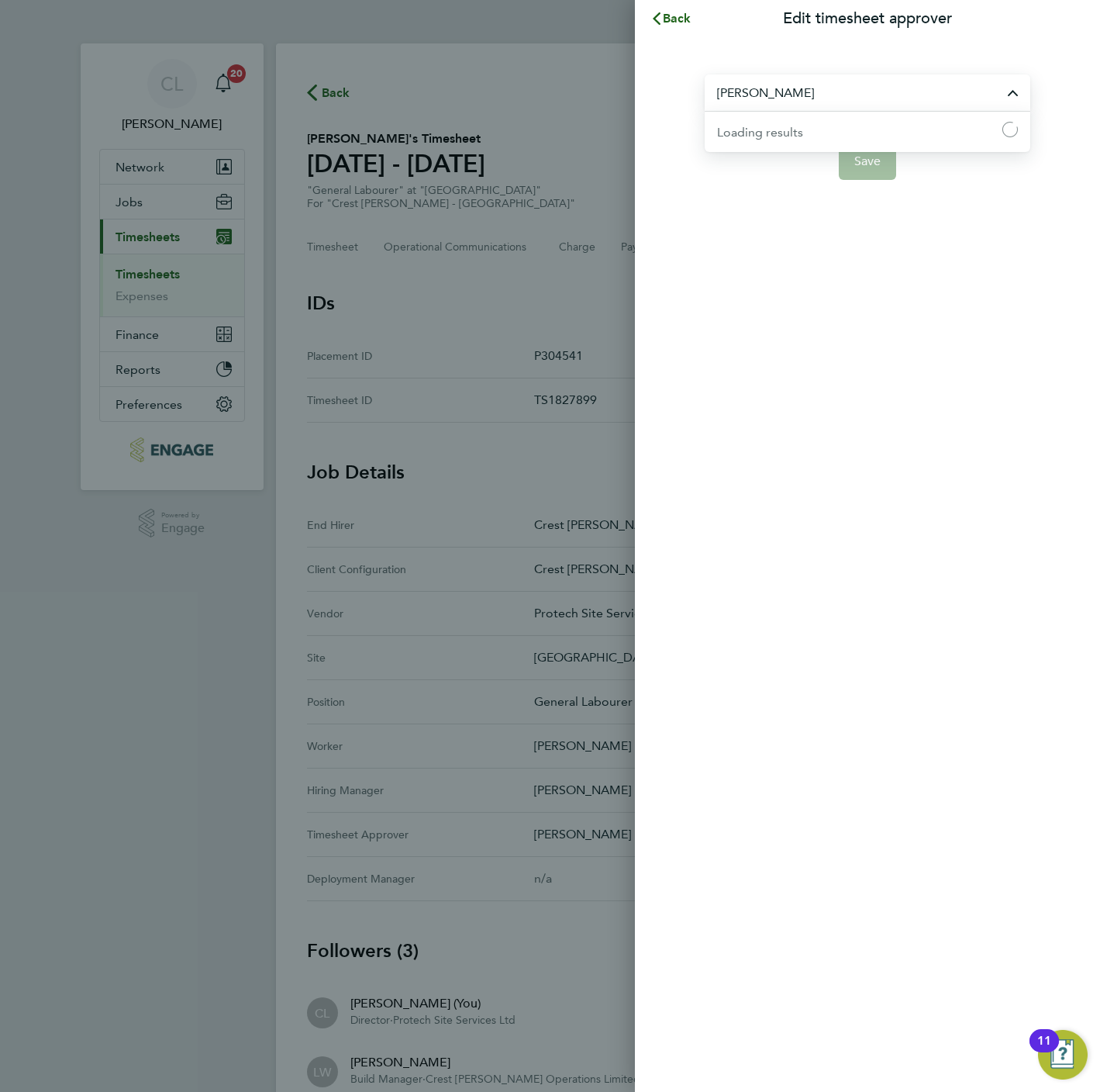
click at [774, 100] on input "[PERSON_NAME]" at bounding box center [867, 93] width 326 height 37
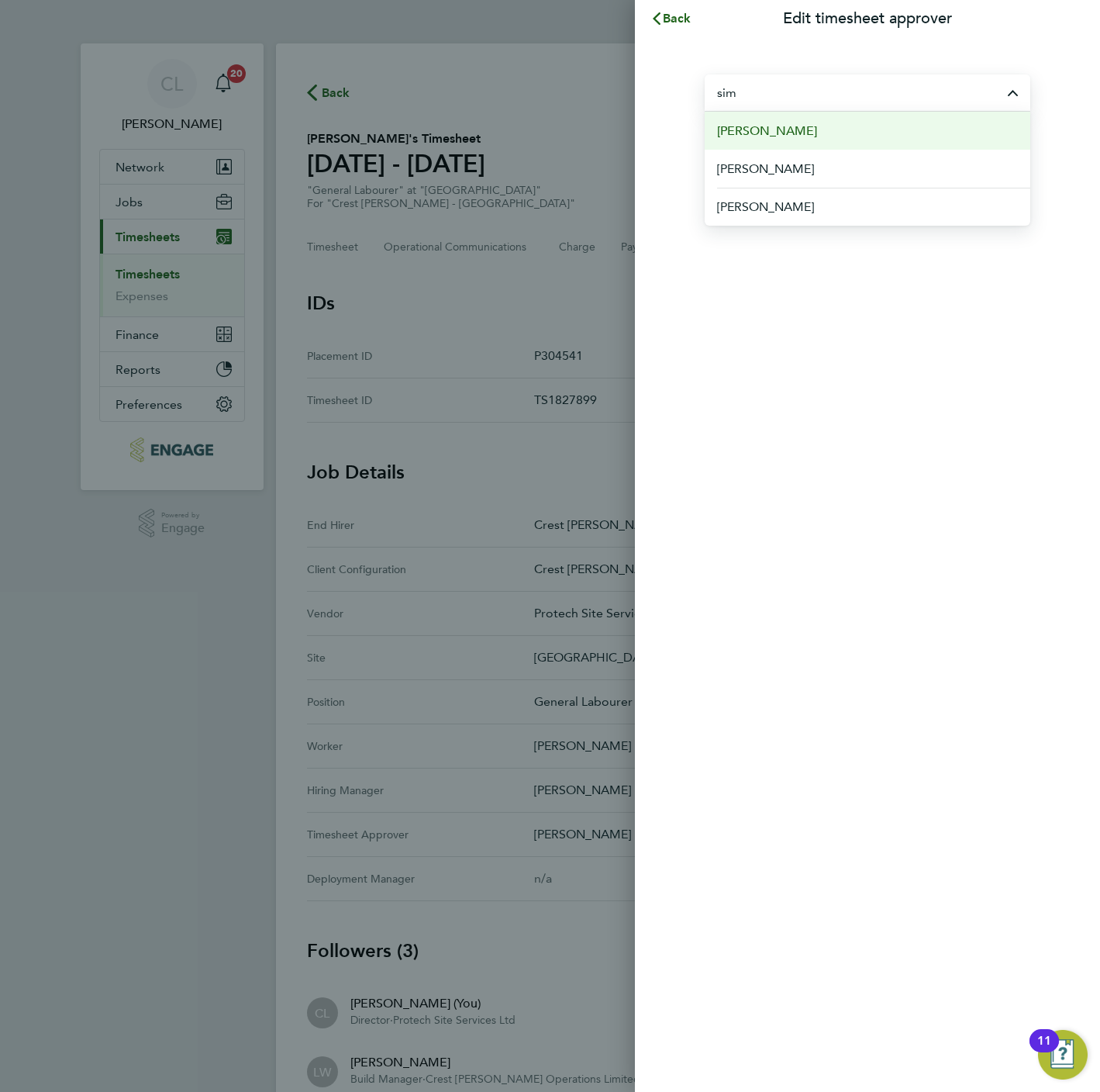
click at [772, 136] on span "Simon Evans" at bounding box center [767, 131] width 100 height 18
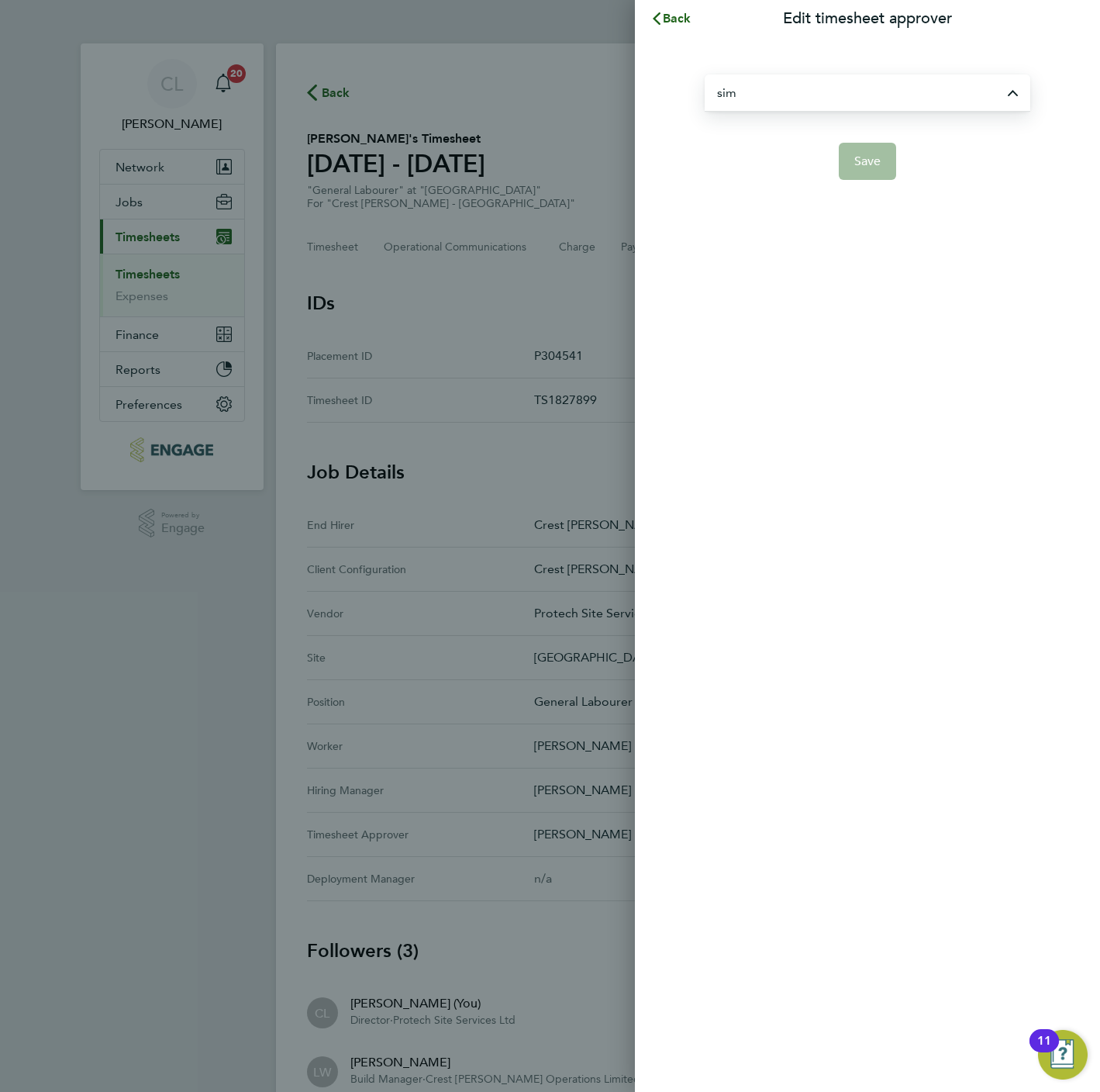
type input "Simon Evans"
click at [854, 156] on button "Save" at bounding box center [868, 161] width 58 height 37
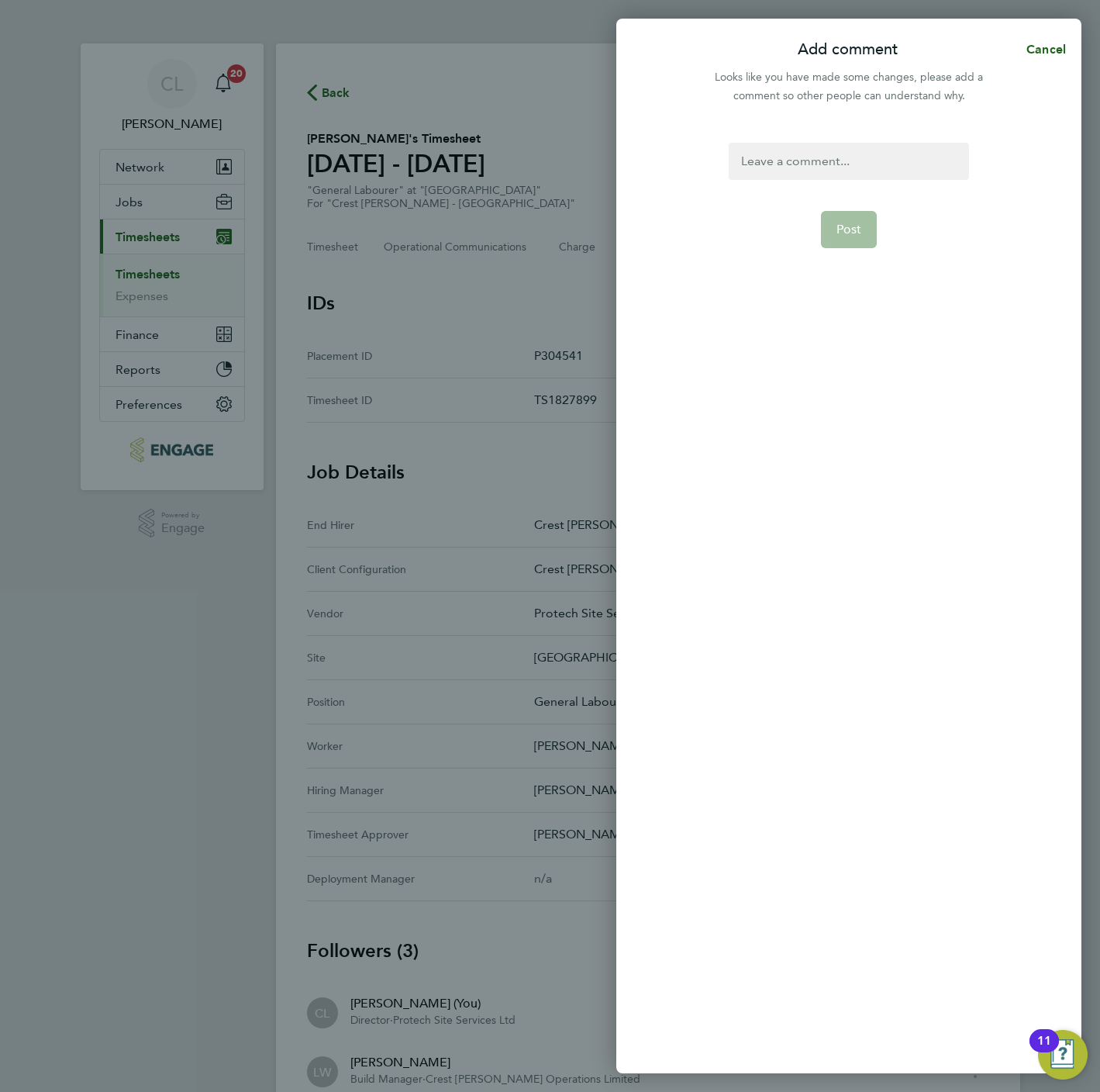
click at [775, 184] on form "Post" at bounding box center [848, 446] width 252 height 608
click at [779, 167] on div at bounding box center [848, 161] width 239 height 37
click at [852, 245] on button "Post" at bounding box center [849, 229] width 57 height 37
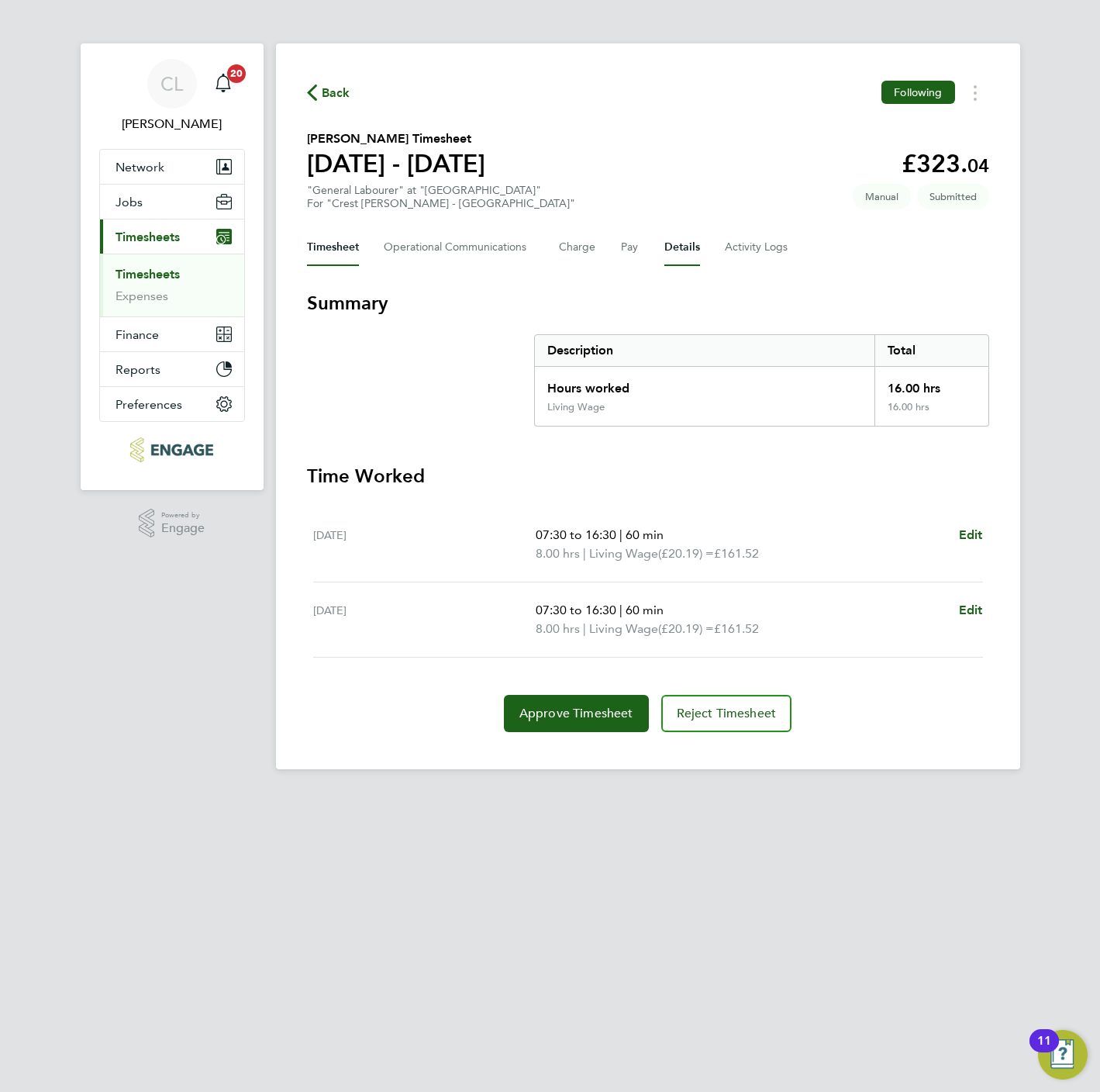
click at [671, 258] on button "Details" at bounding box center [682, 247] width 36 height 37
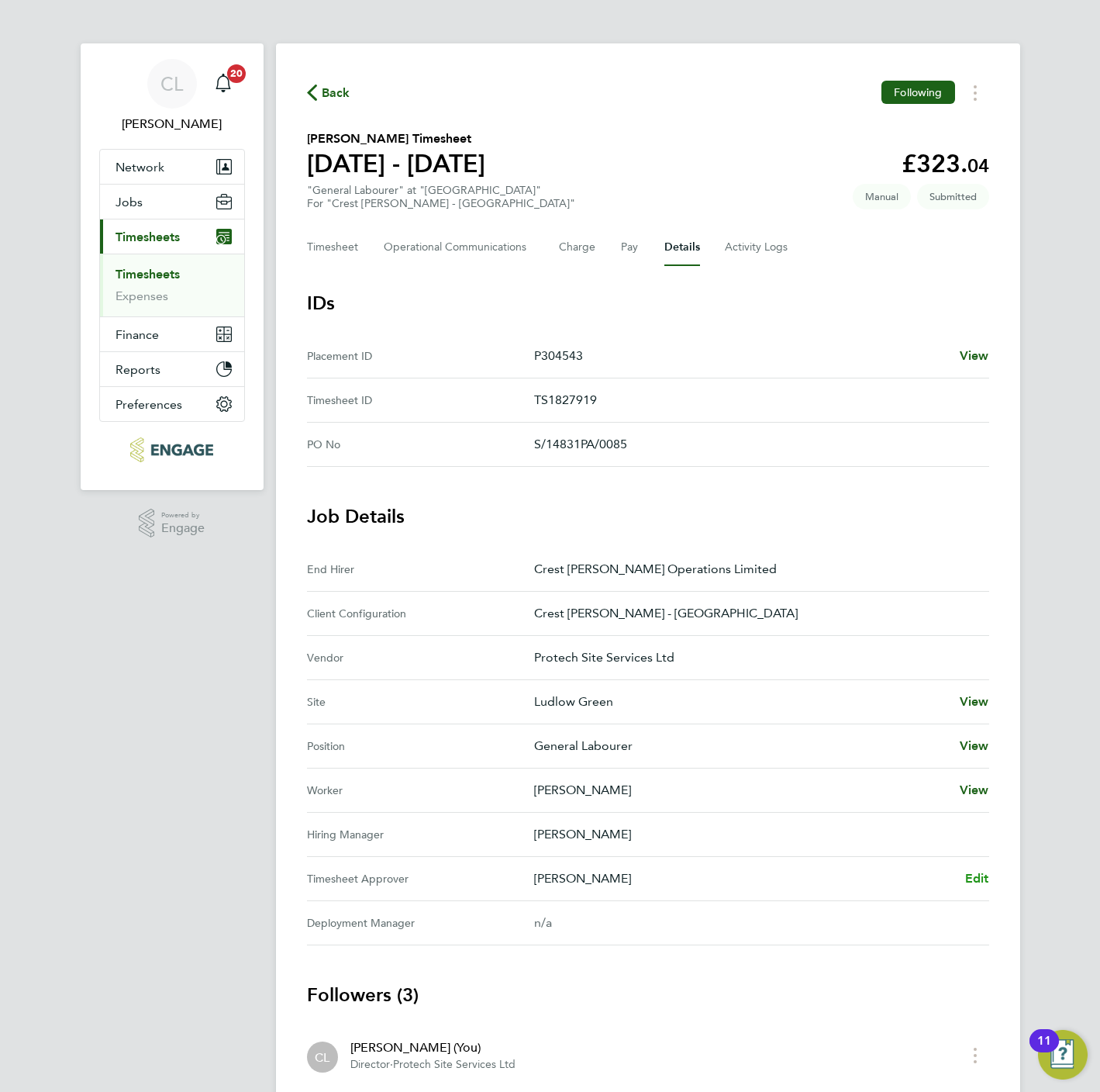
click at [986, 882] on span "Edit" at bounding box center [977, 878] width 24 height 15
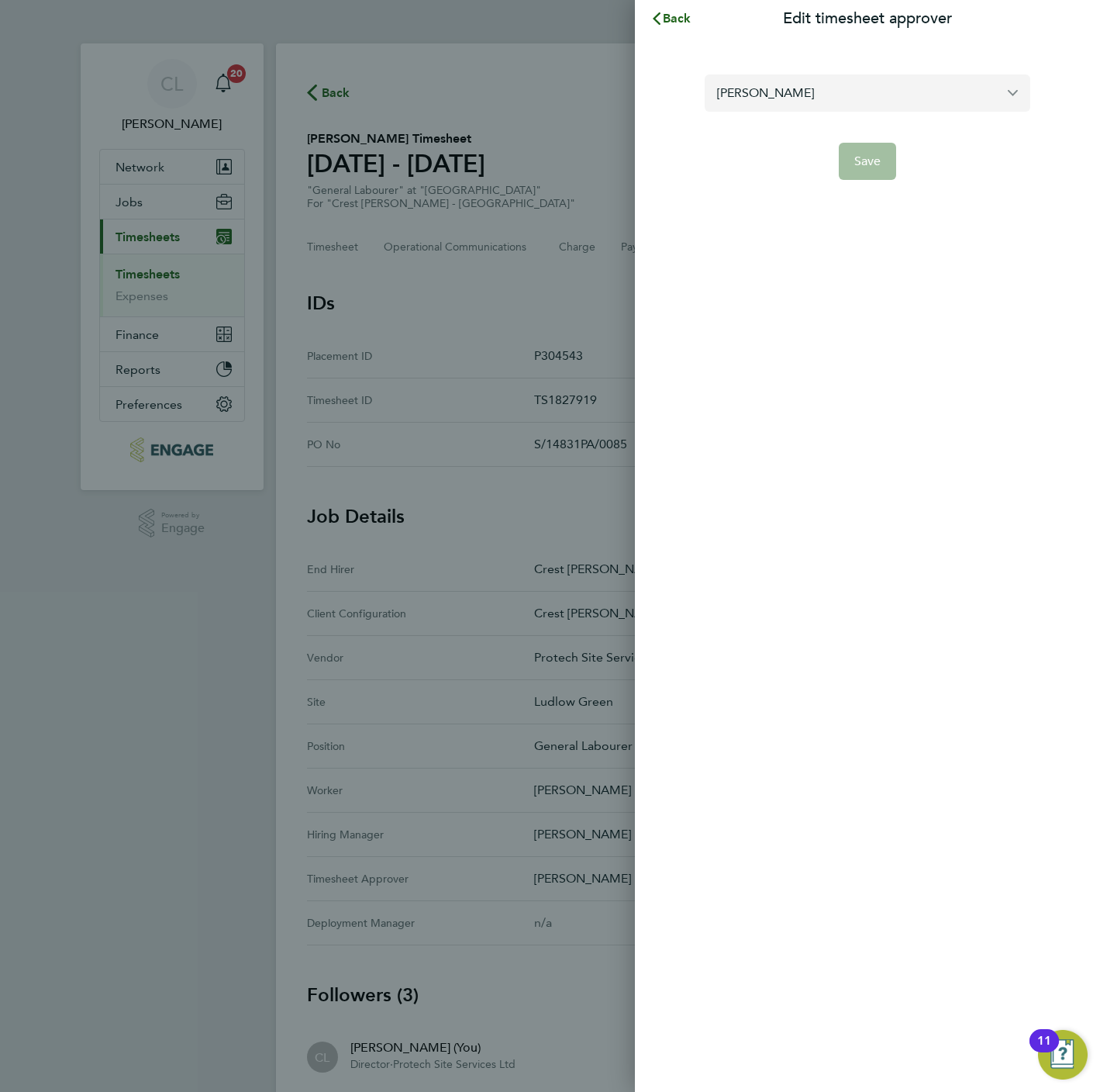
click at [822, 105] on input "[PERSON_NAME]" at bounding box center [867, 93] width 326 height 37
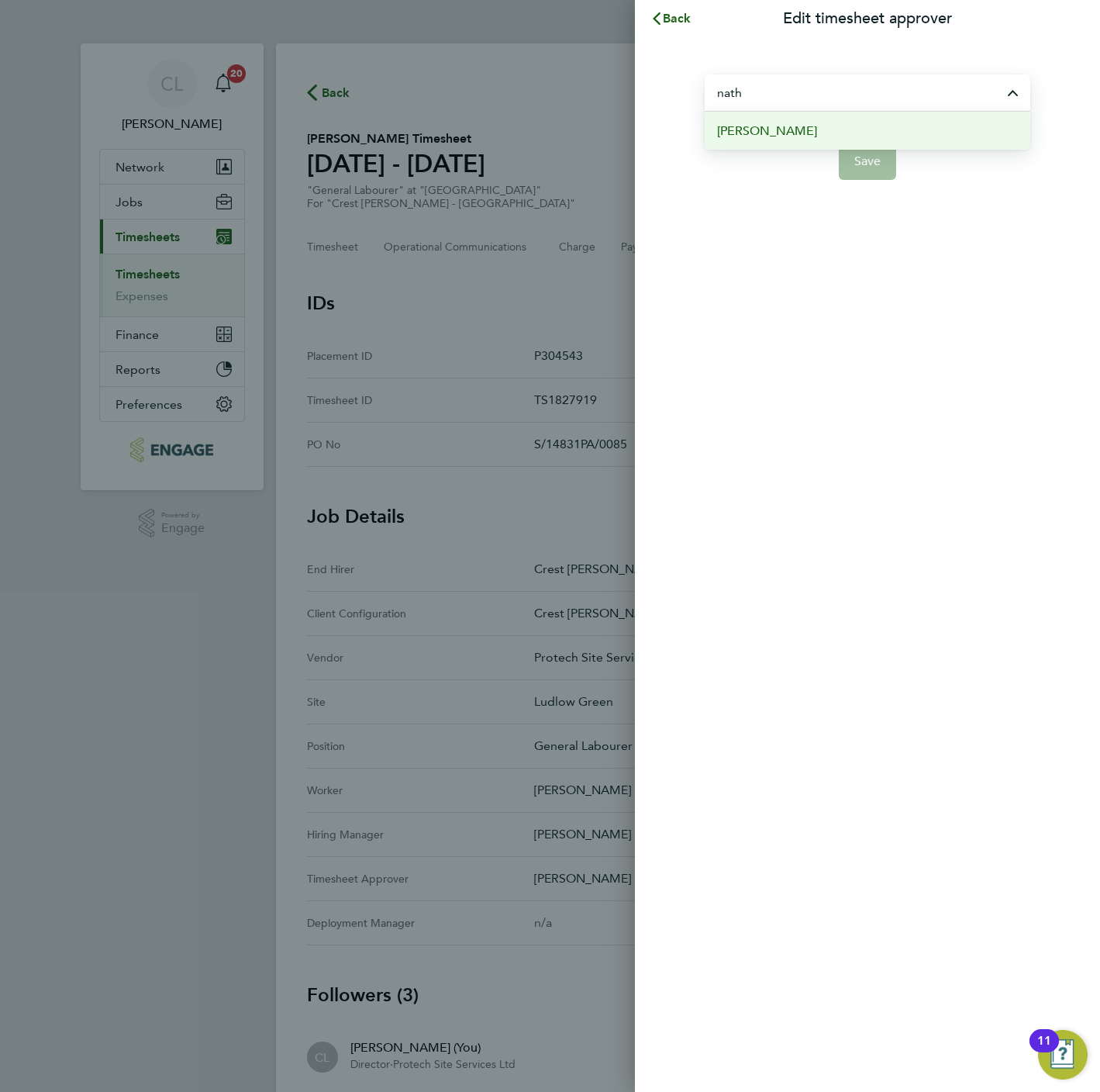
click at [805, 136] on li "[PERSON_NAME]" at bounding box center [867, 131] width 326 height 38
type input "[PERSON_NAME]"
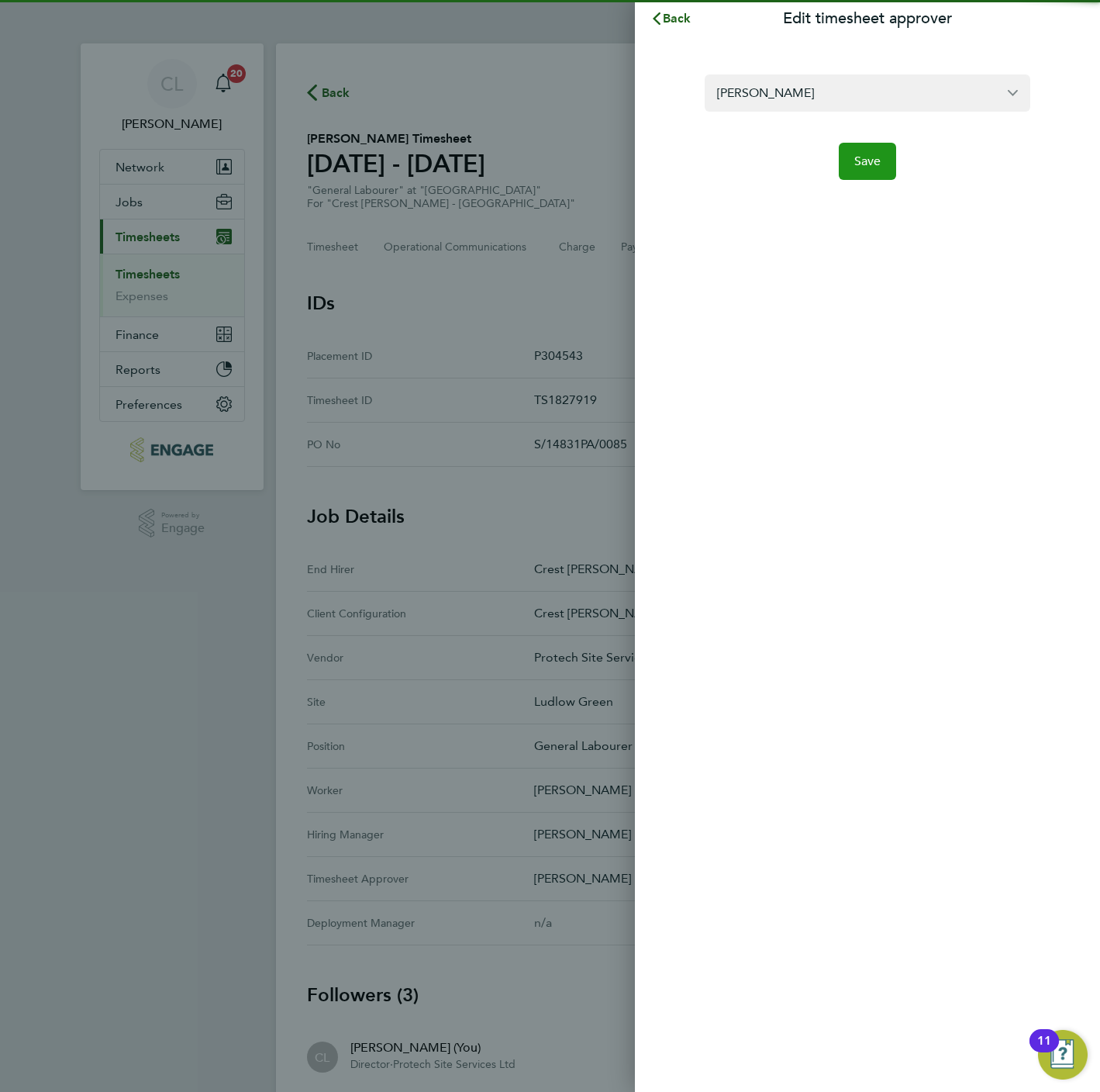
click at [875, 162] on span "Save" at bounding box center [868, 161] width 27 height 16
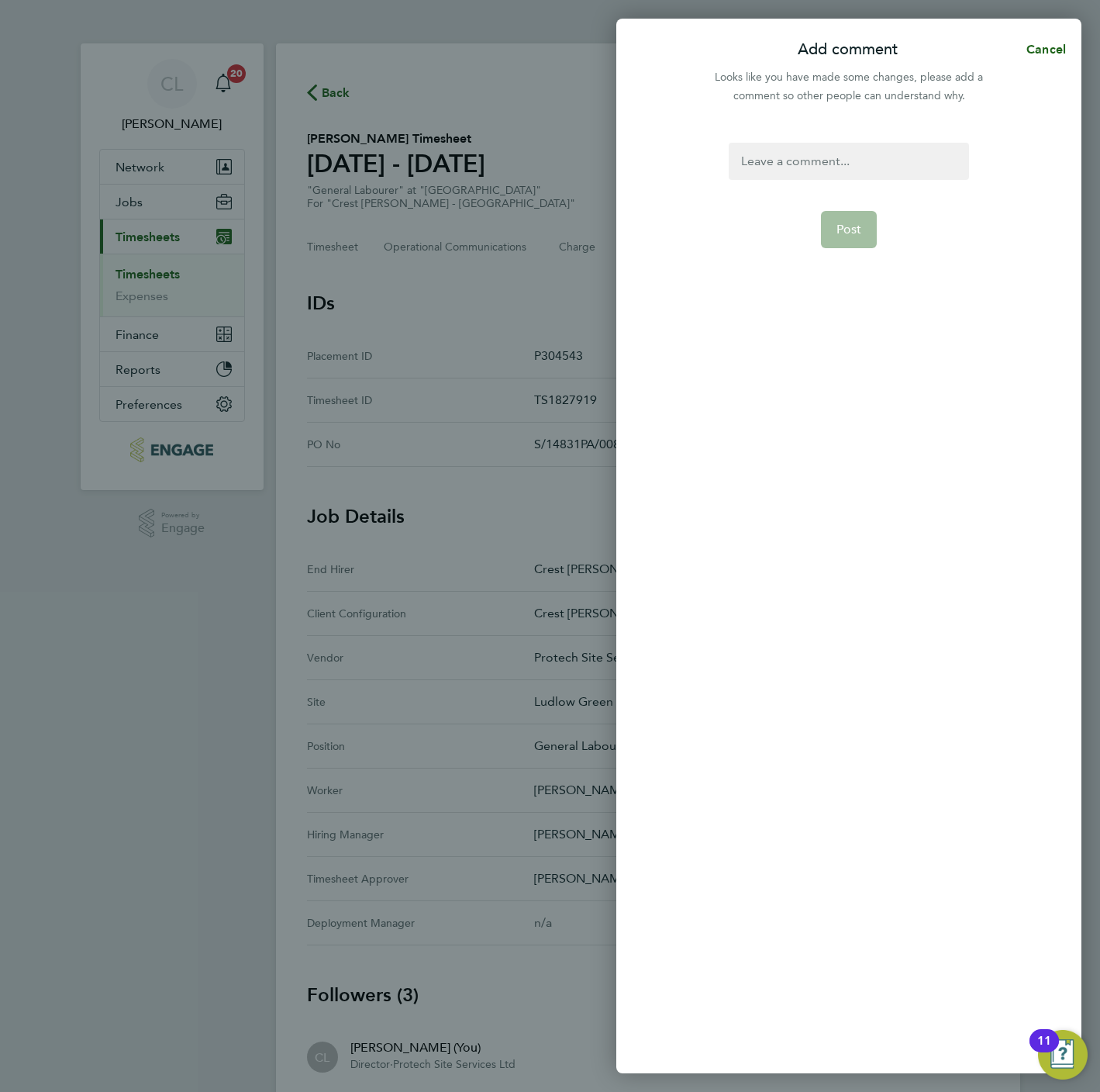
click at [800, 162] on div at bounding box center [848, 161] width 239 height 37
click at [840, 233] on span "Post" at bounding box center [849, 229] width 26 height 16
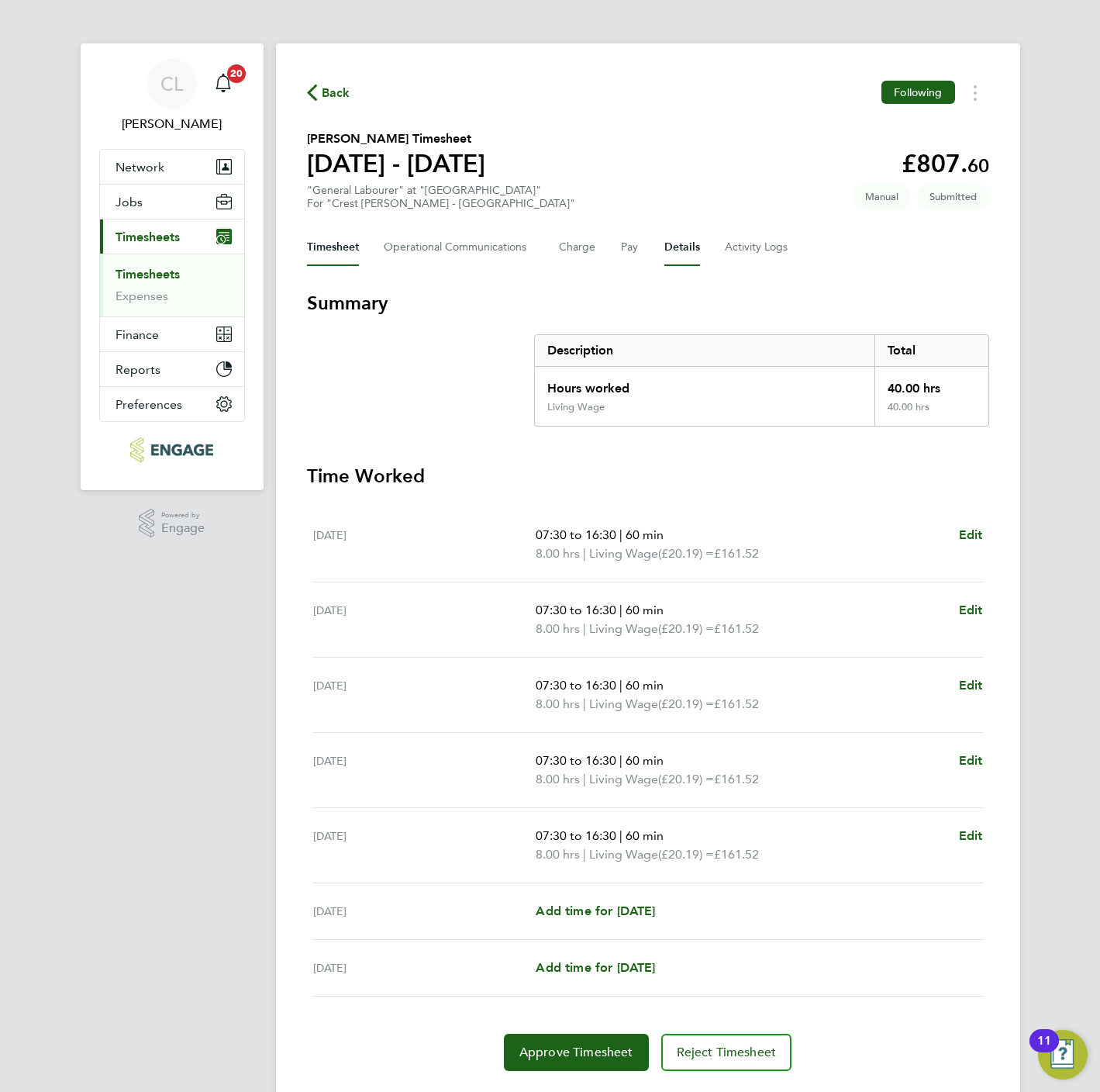
click at [668, 235] on button "Details" at bounding box center [682, 247] width 36 height 37
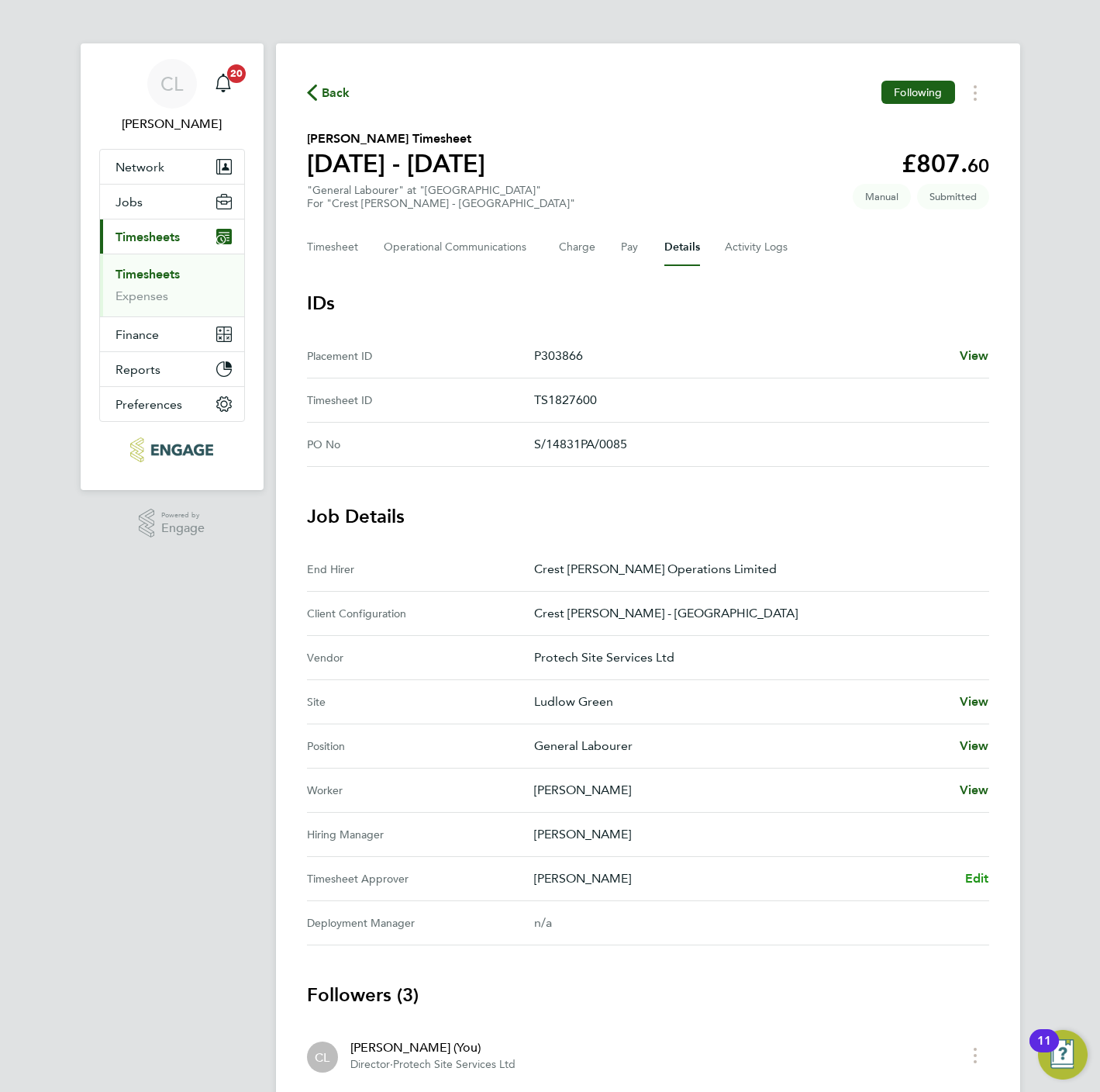
click at [974, 876] on span "Edit" at bounding box center [977, 878] width 24 height 15
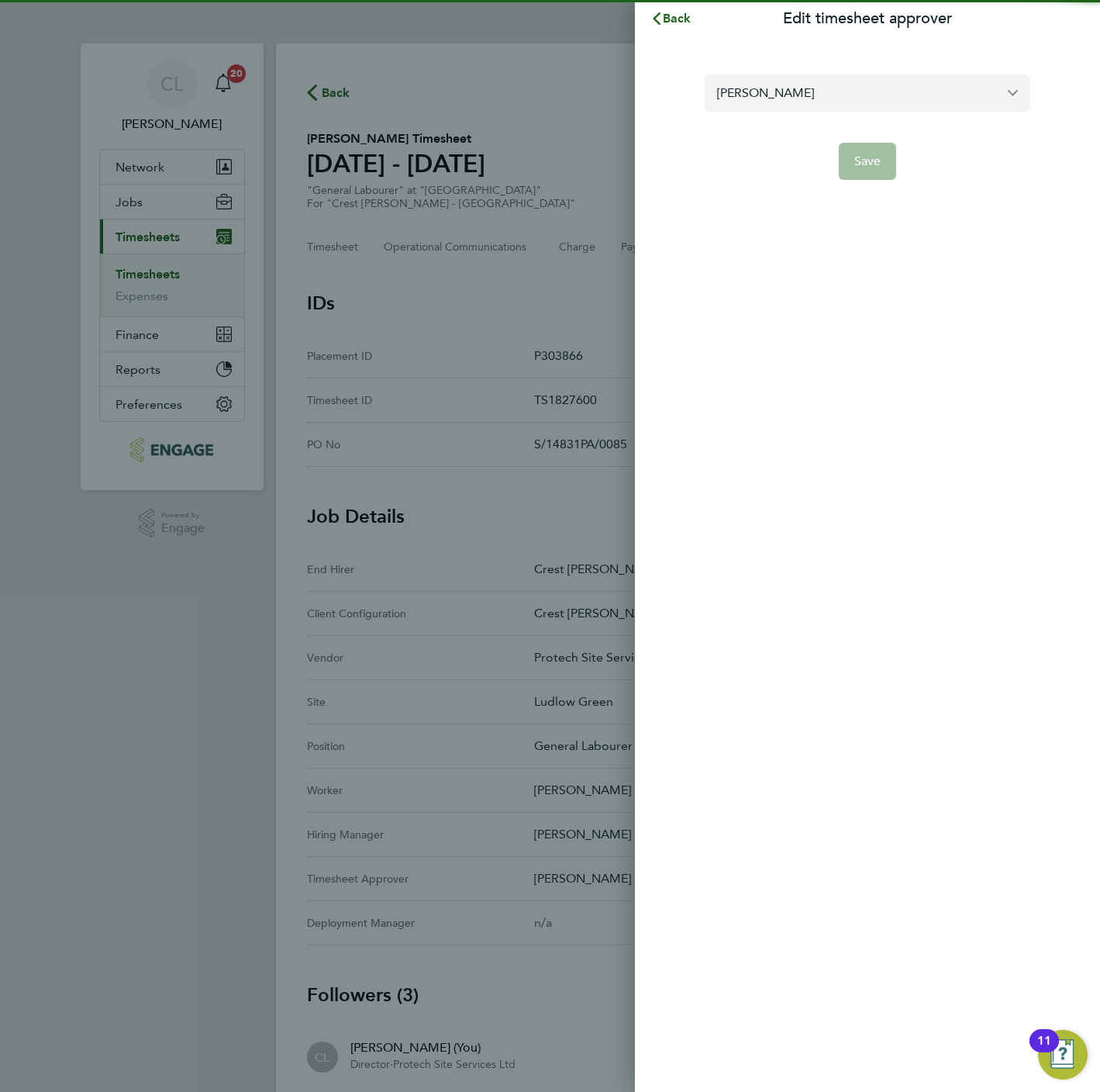
click at [810, 87] on input "[PERSON_NAME]" at bounding box center [867, 93] width 326 height 37
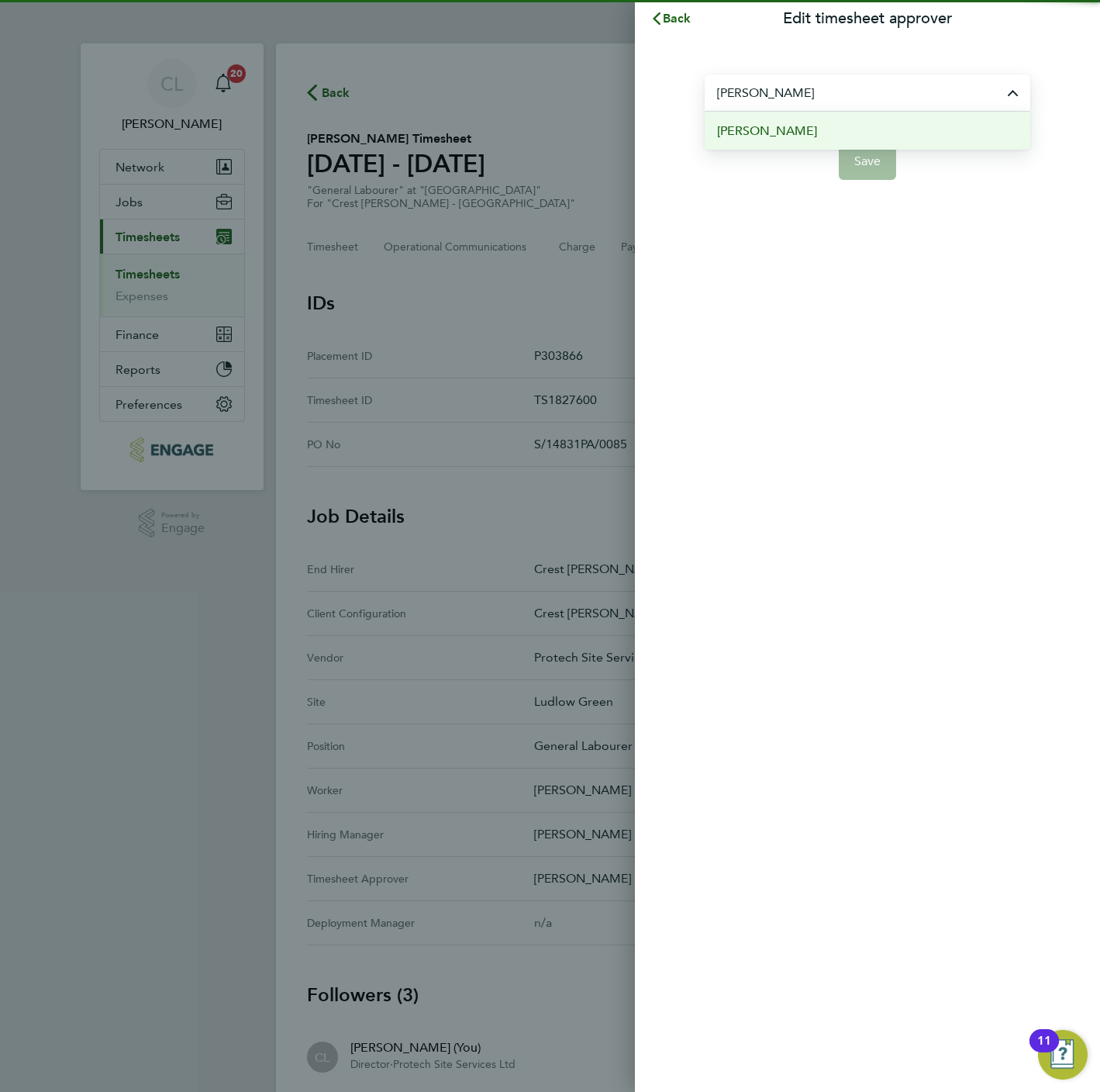
click at [805, 137] on li "[PERSON_NAME]" at bounding box center [867, 131] width 326 height 38
type input "[PERSON_NAME]"
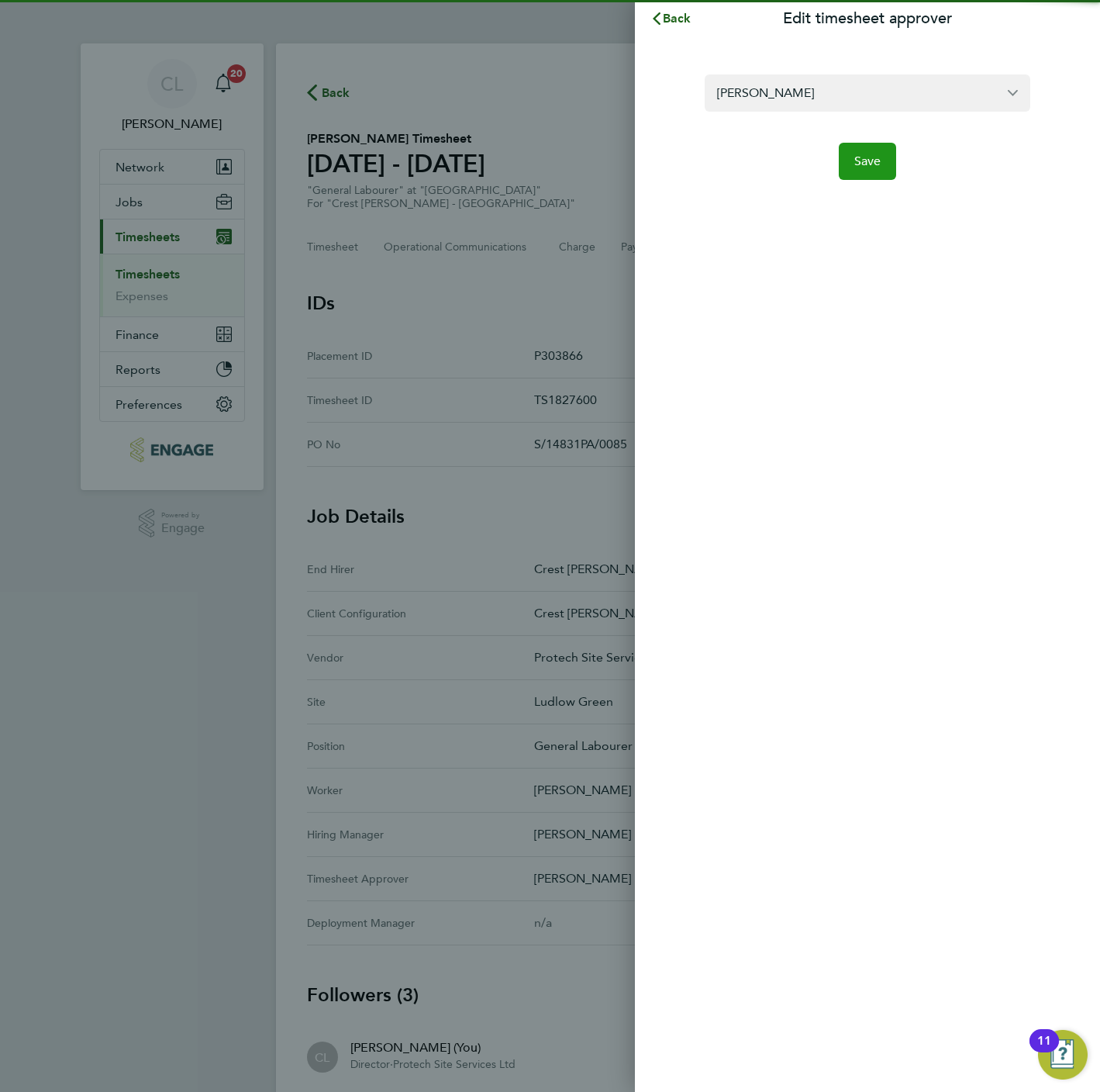
click at [884, 158] on button "Save" at bounding box center [868, 161] width 58 height 37
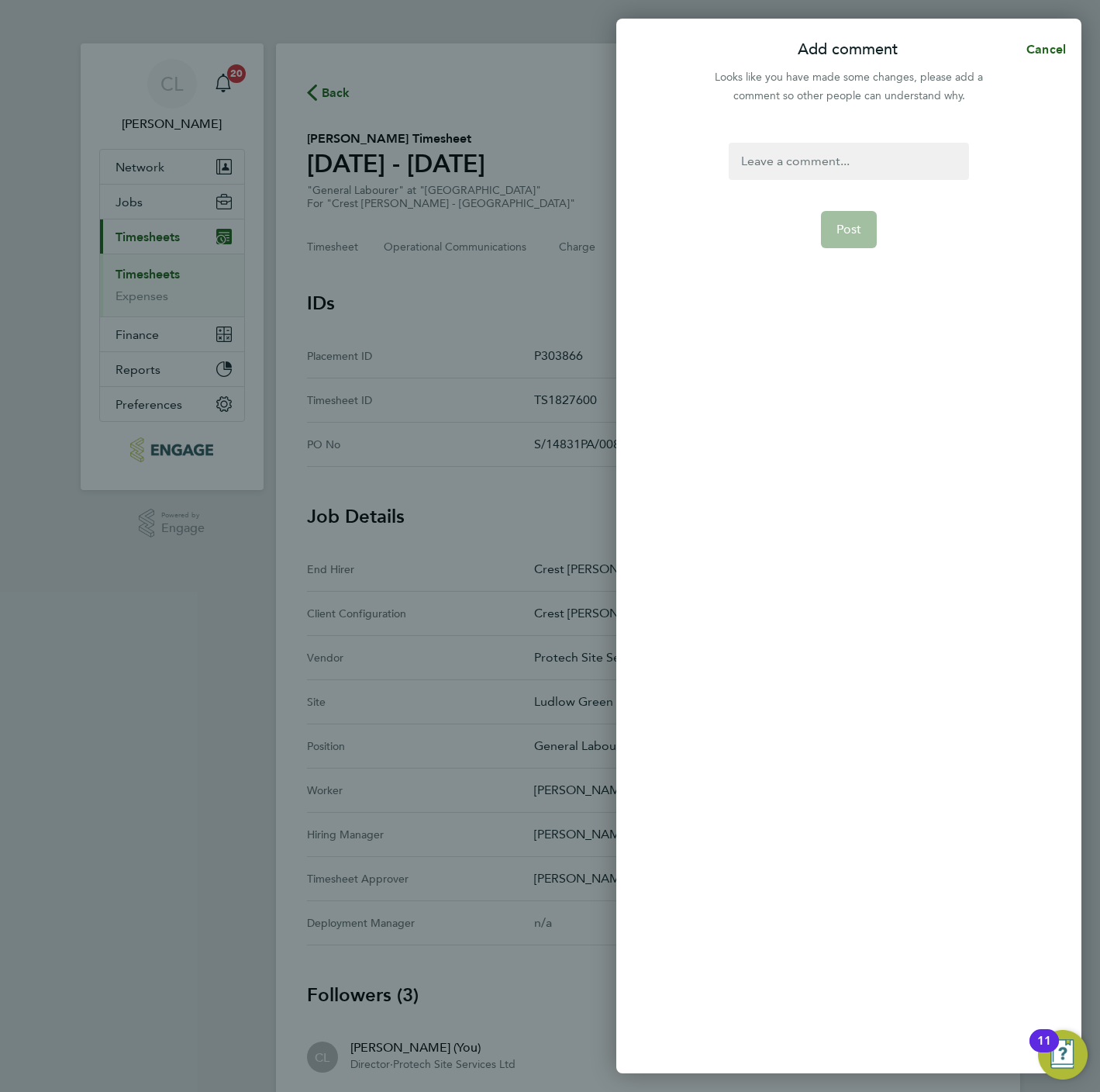
click at [845, 226] on app-form-button "Post" at bounding box center [849, 229] width 57 height 37
click at [820, 173] on div at bounding box center [848, 161] width 239 height 37
click at [852, 237] on button "Post" at bounding box center [849, 229] width 57 height 37
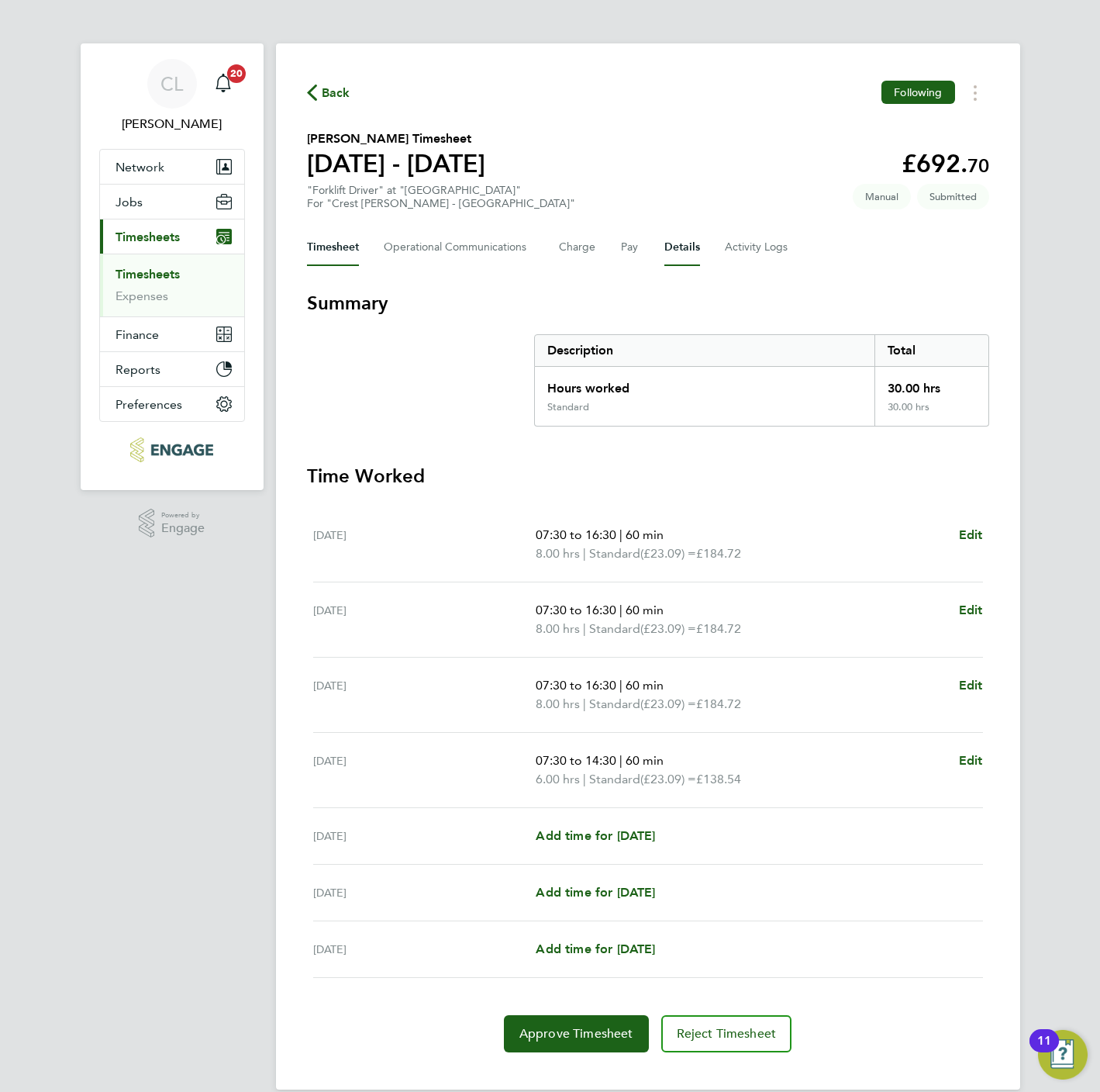
click at [684, 249] on button "Details" at bounding box center [682, 247] width 36 height 37
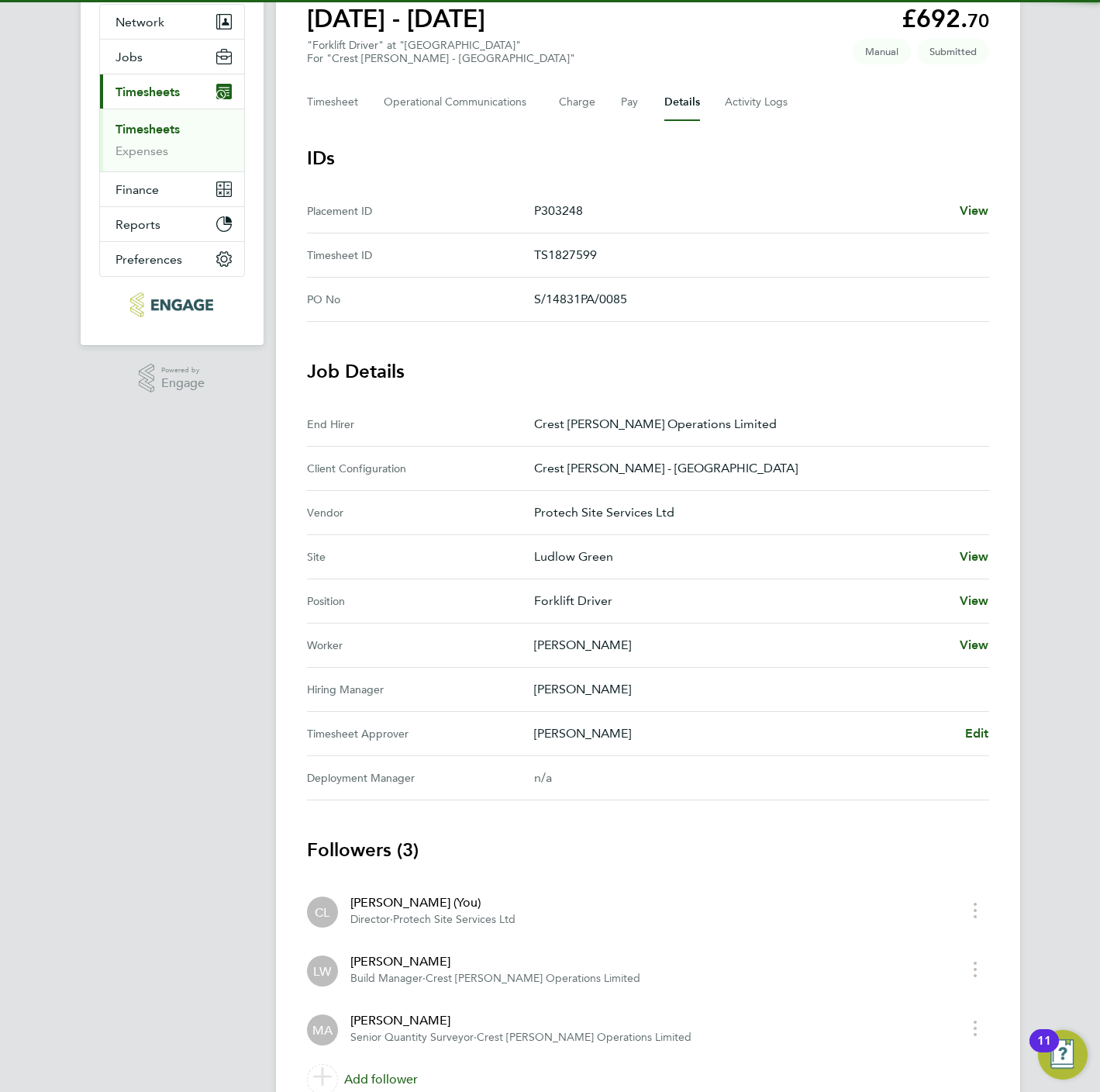
scroll to position [218, 0]
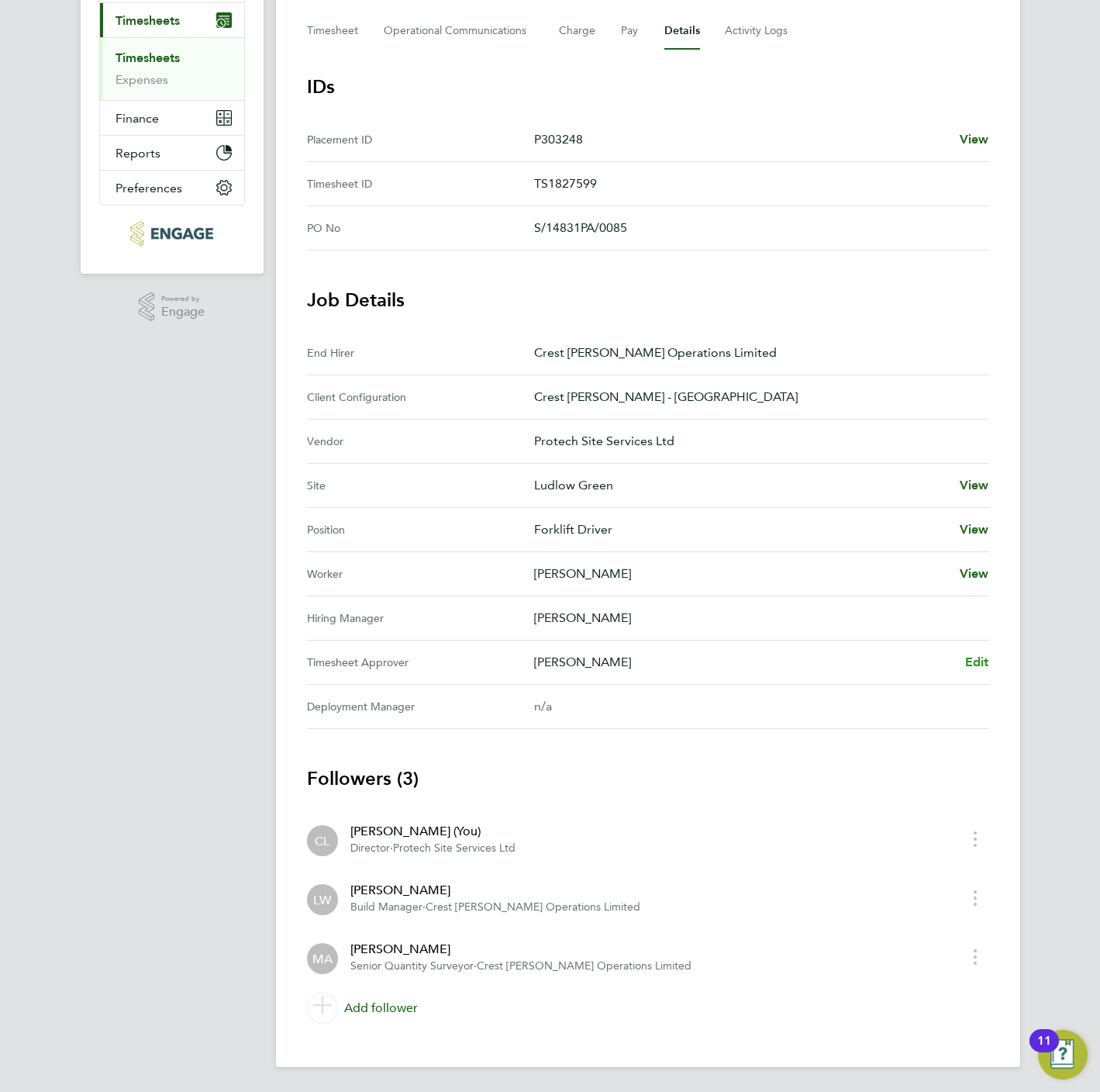
click at [981, 658] on span "Edit" at bounding box center [977, 662] width 24 height 15
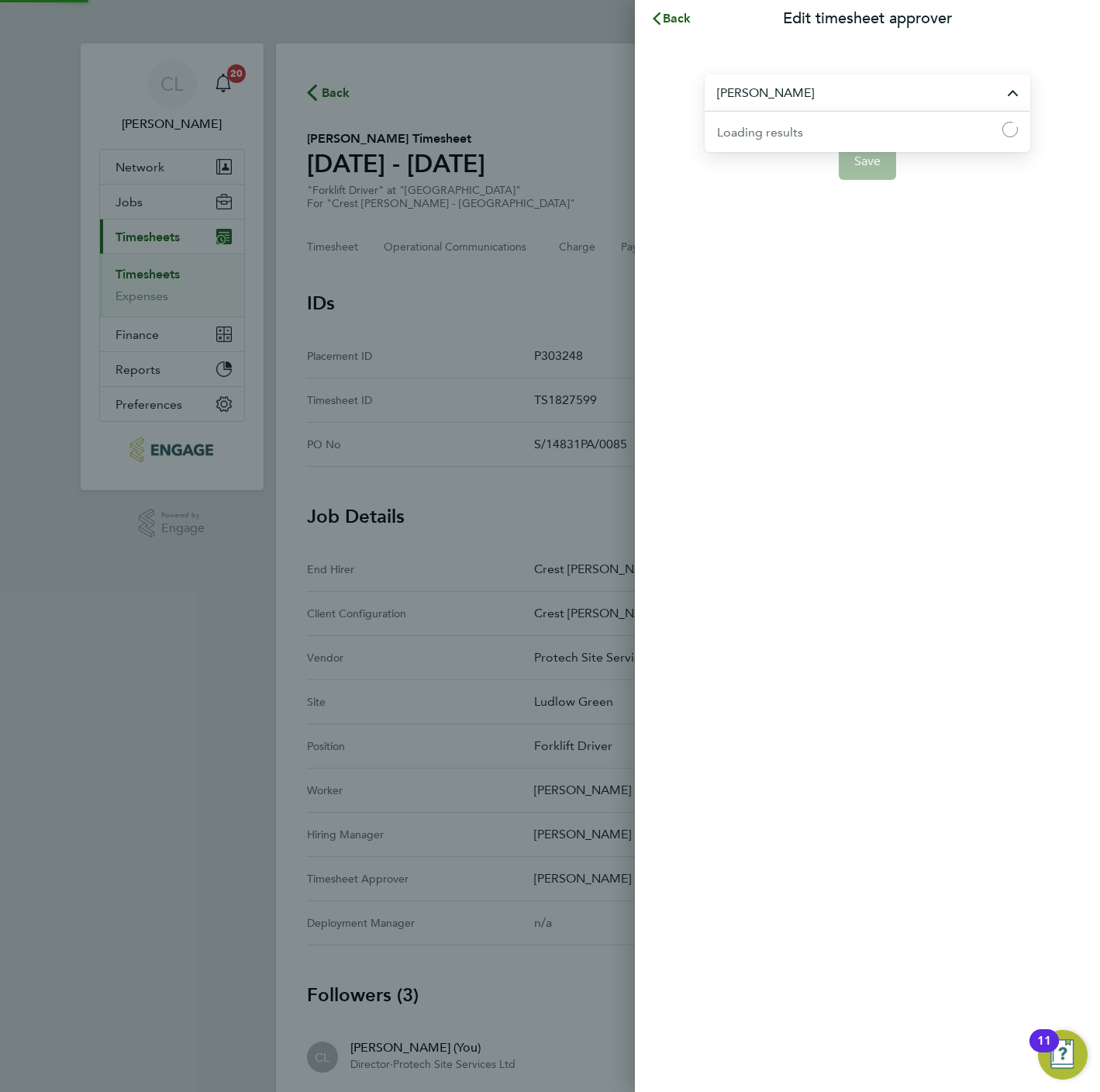
click at [822, 99] on input "[PERSON_NAME]" at bounding box center [867, 93] width 326 height 37
click at [793, 136] on span "[PERSON_NAME]" at bounding box center [767, 131] width 100 height 18
type input "[PERSON_NAME]"
click at [879, 170] on button "Save" at bounding box center [868, 161] width 58 height 37
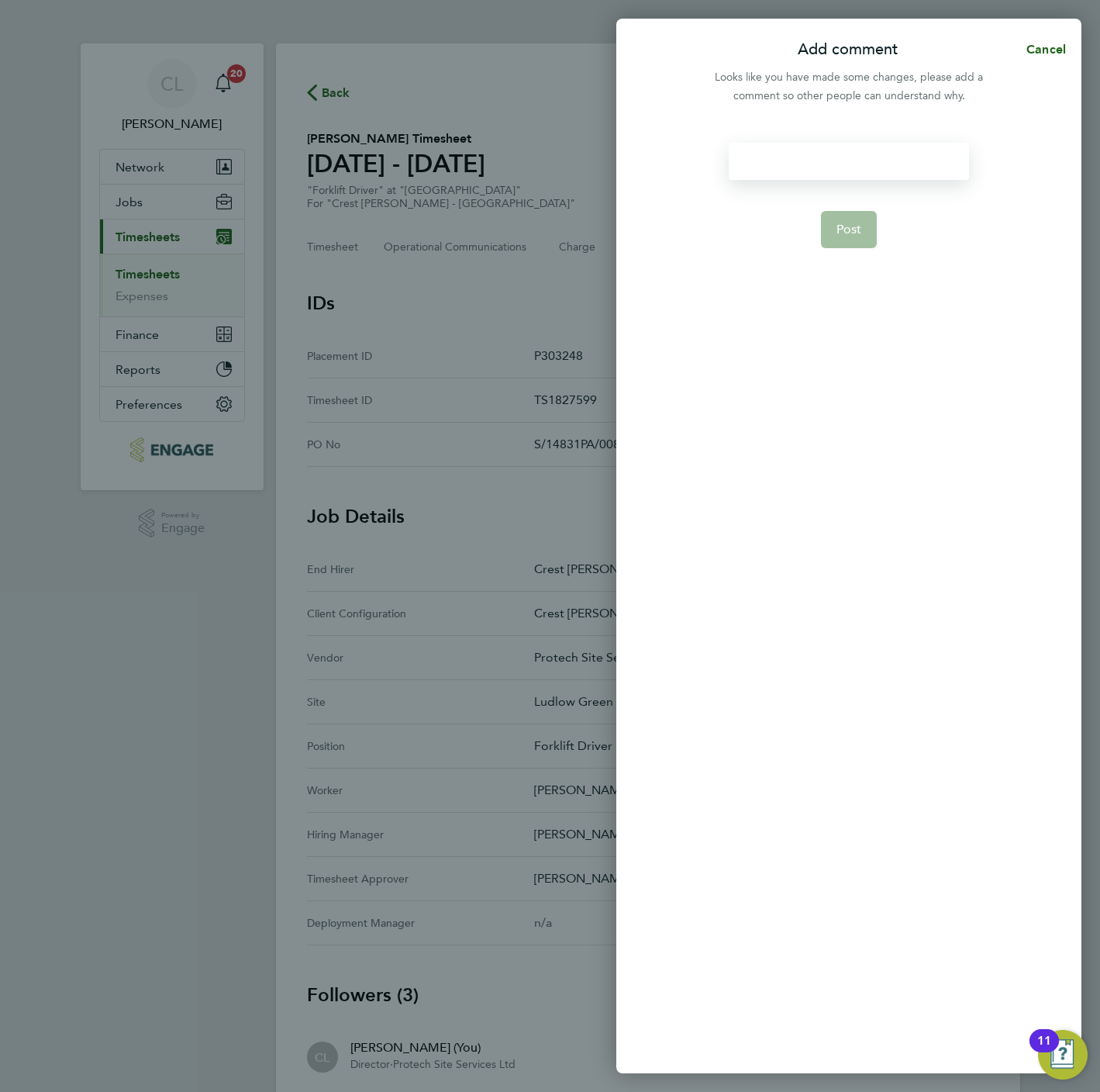
click at [835, 167] on div at bounding box center [848, 161] width 239 height 37
click at [845, 219] on button "Post" at bounding box center [849, 229] width 57 height 37
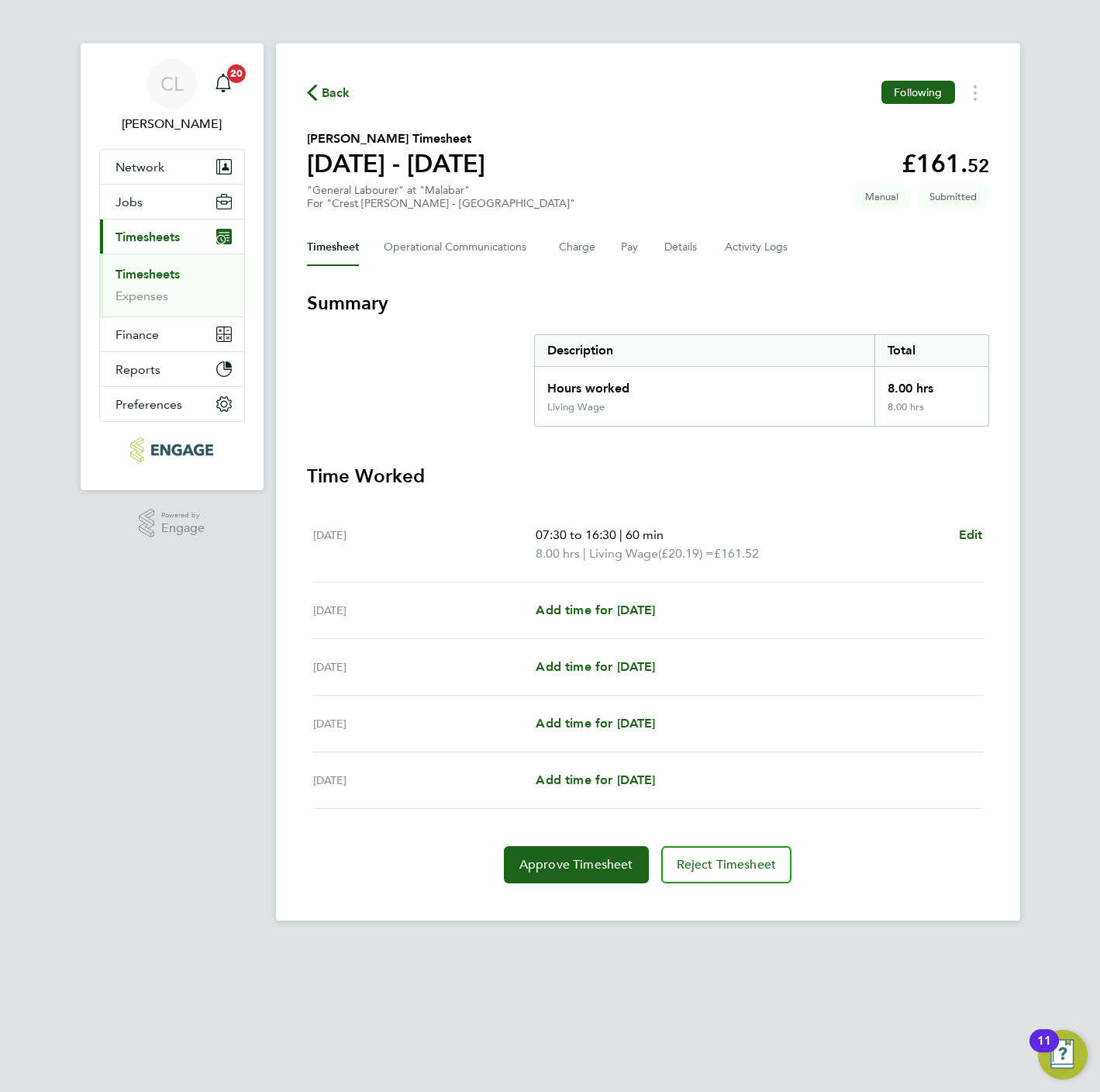
click at [672, 226] on div "Back Following [PERSON_NAME] Timesheet [DATE] - [DATE] £161. 52 "General Labour…" at bounding box center [647, 482] width 744 height 877
click at [676, 240] on button "Details" at bounding box center [682, 247] width 36 height 37
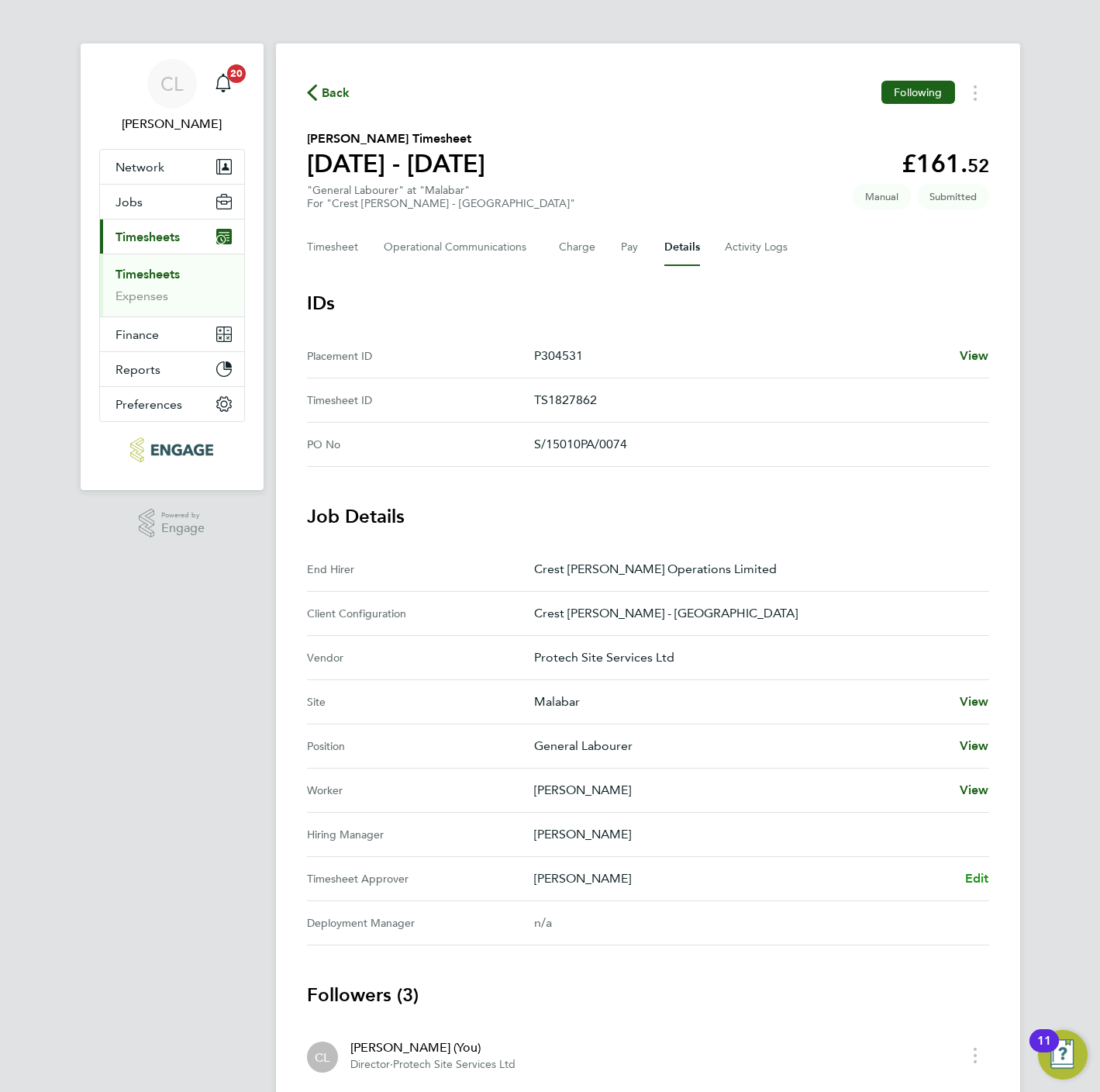
click at [977, 882] on span "Edit" at bounding box center [977, 878] width 24 height 15
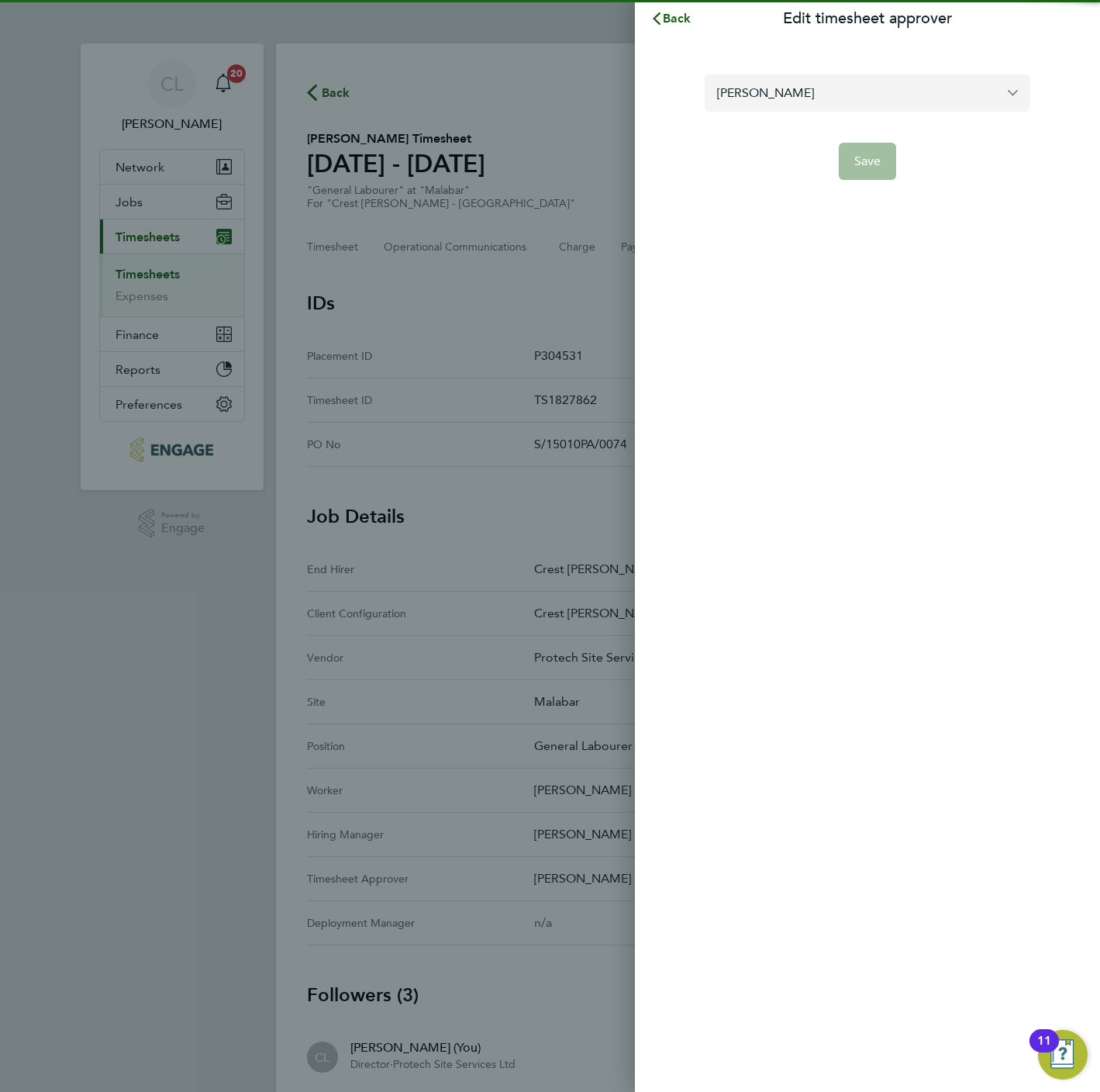
click at [796, 110] on div "[PERSON_NAME]" at bounding box center [867, 93] width 326 height 37
click at [796, 103] on input "[PERSON_NAME]" at bounding box center [867, 93] width 326 height 37
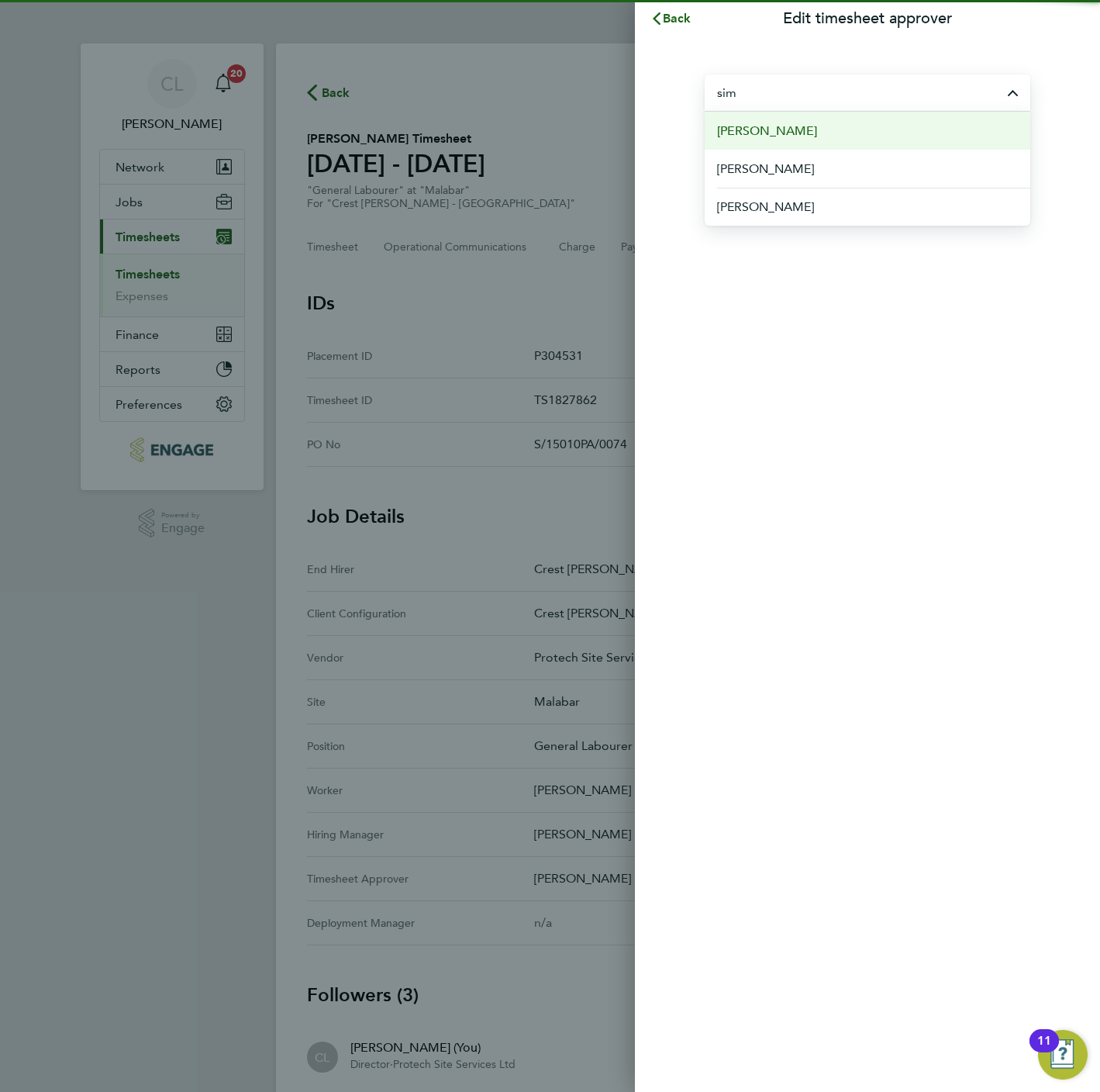
click at [799, 131] on li "[PERSON_NAME]" at bounding box center [867, 131] width 326 height 38
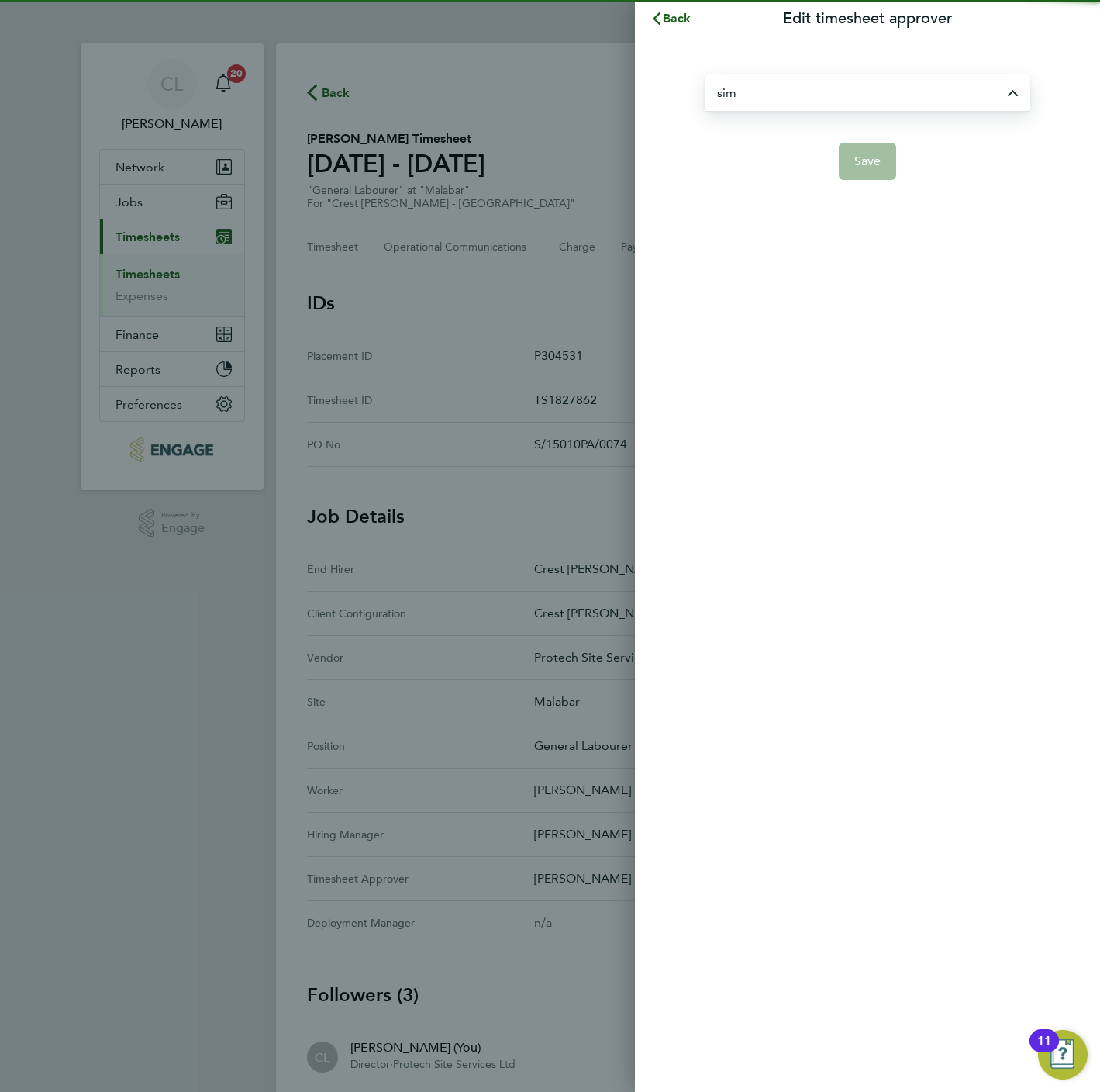
type input "[PERSON_NAME]"
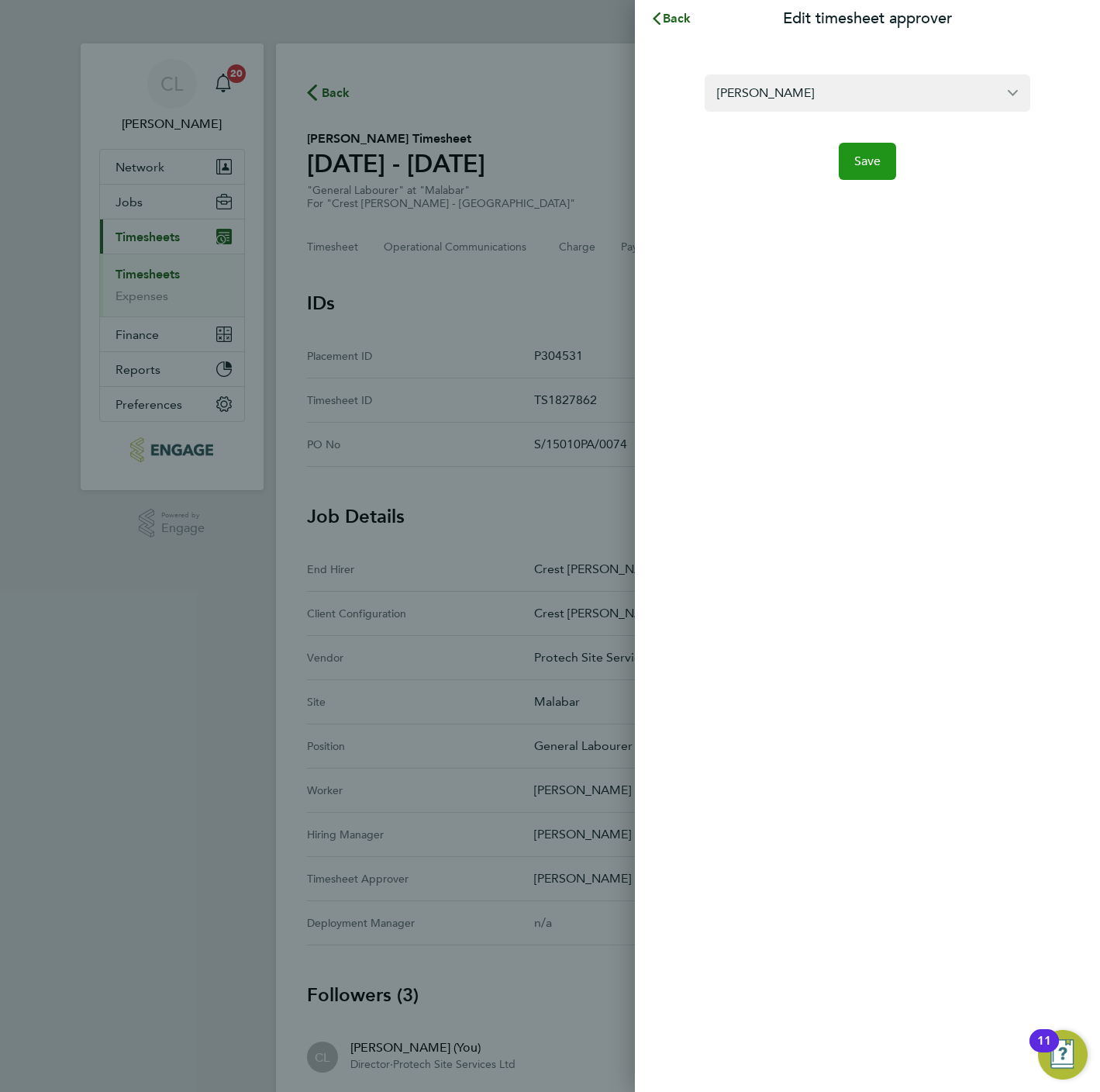
click at [861, 161] on span "Save" at bounding box center [868, 161] width 27 height 16
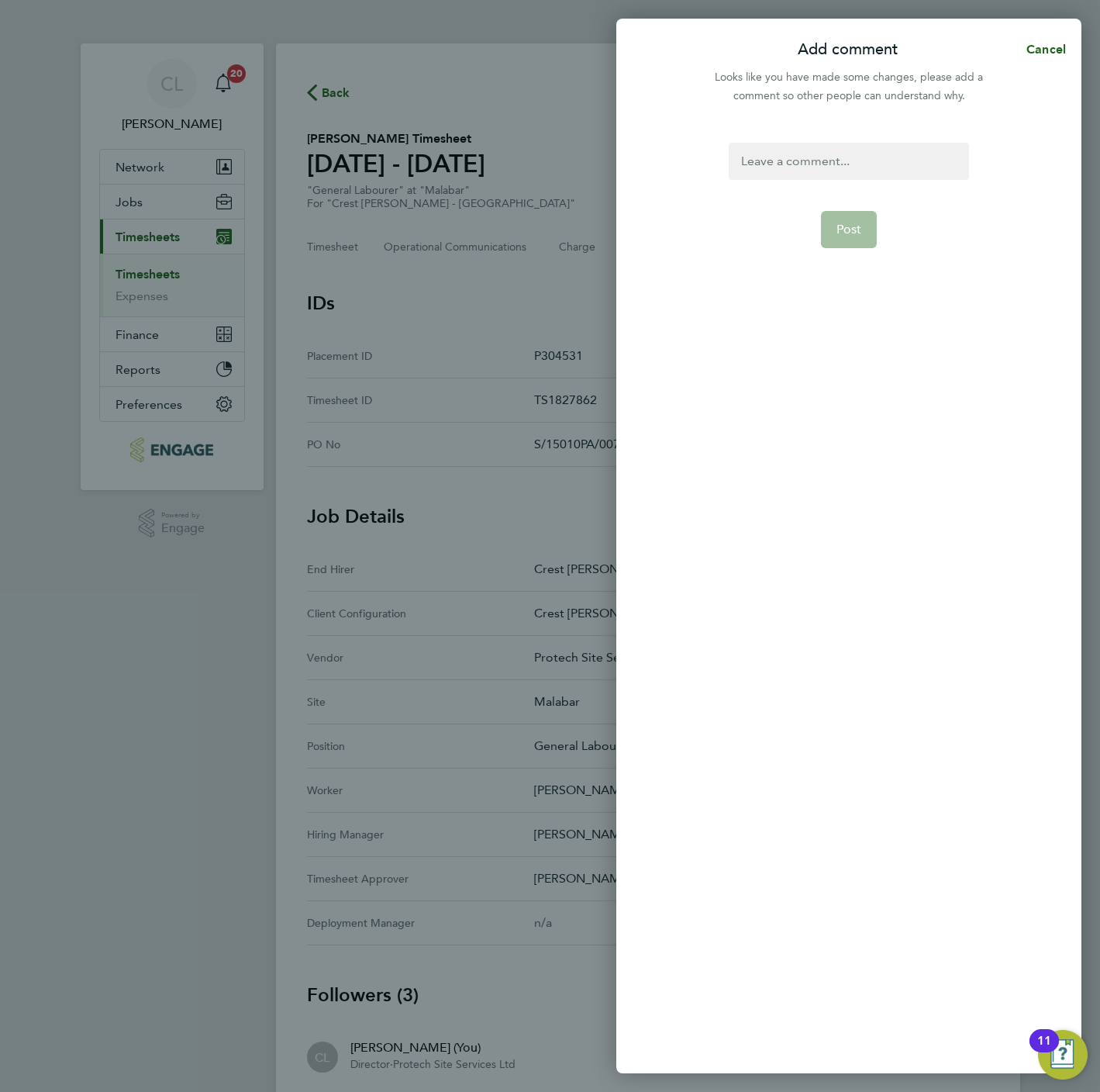
click at [875, 166] on div at bounding box center [848, 161] width 239 height 37
click at [868, 254] on form "Amend Post" at bounding box center [848, 446] width 252 height 608
click at [845, 231] on span "Post" at bounding box center [849, 229] width 26 height 16
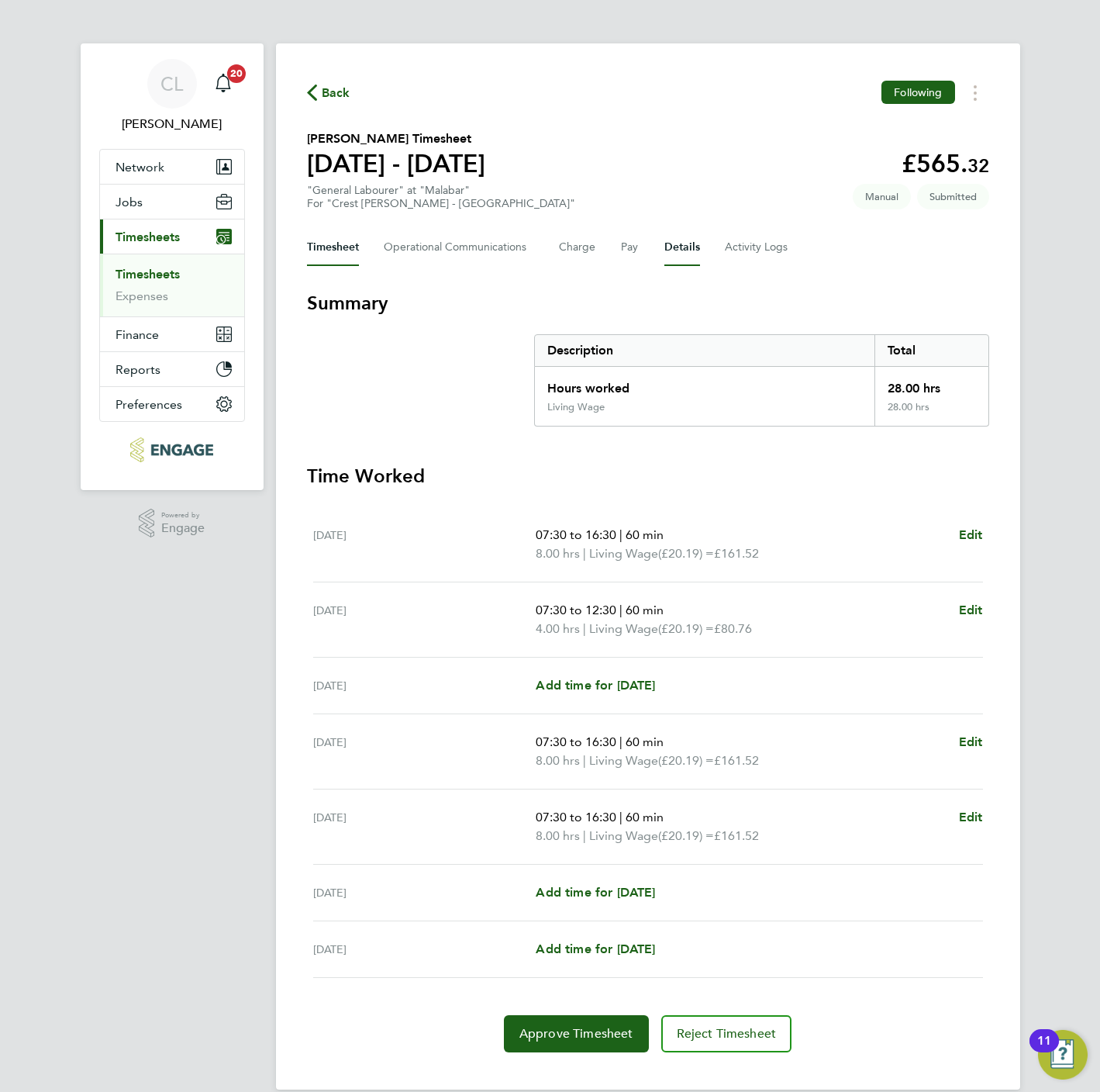
click at [671, 251] on button "Details" at bounding box center [682, 247] width 36 height 37
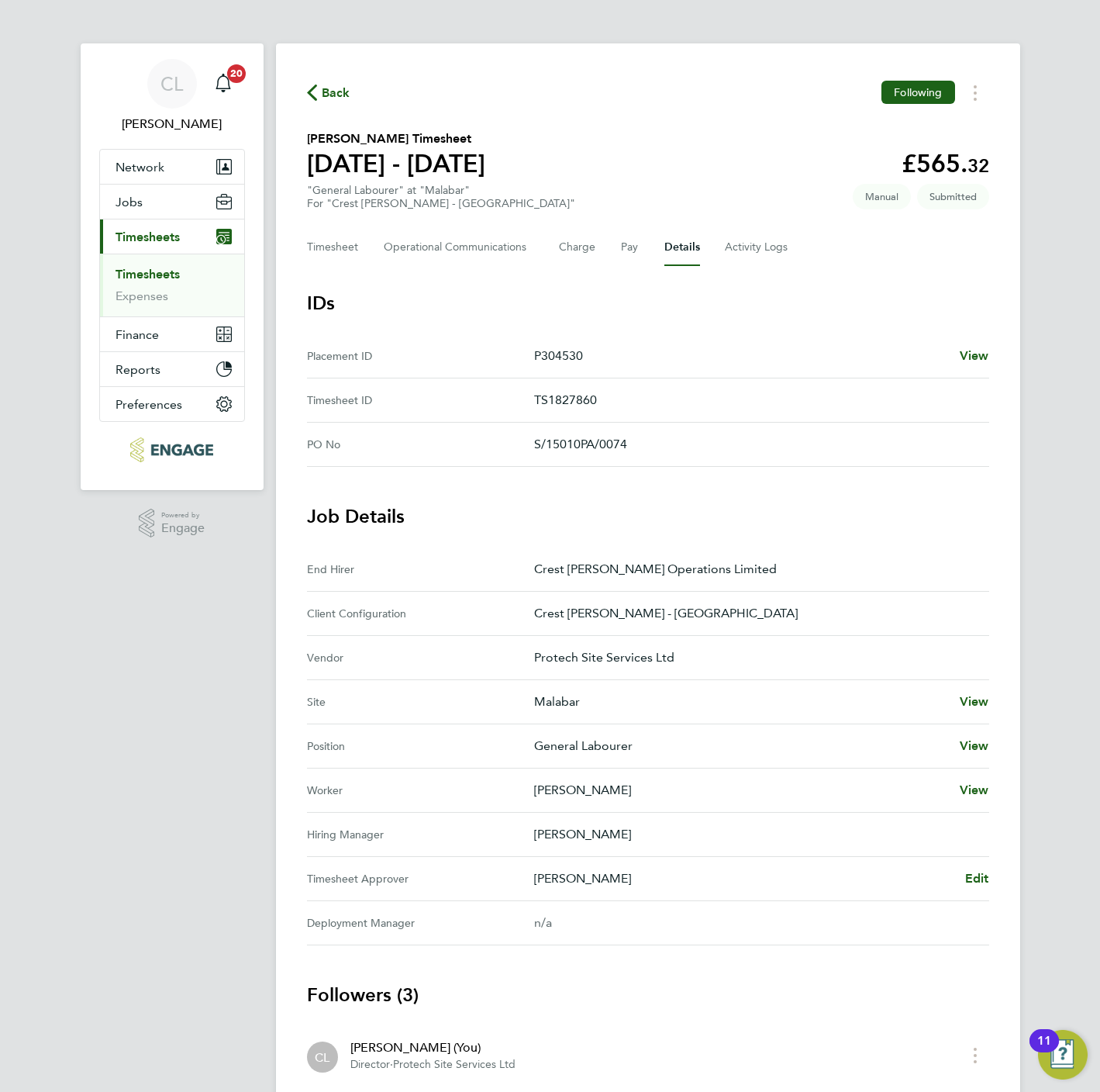
click at [978, 870] on Approver "Timesheet Approver Lee Wale Edit" at bounding box center [647, 878] width 682 height 44
click at [980, 880] on span "Edit" at bounding box center [977, 878] width 24 height 15
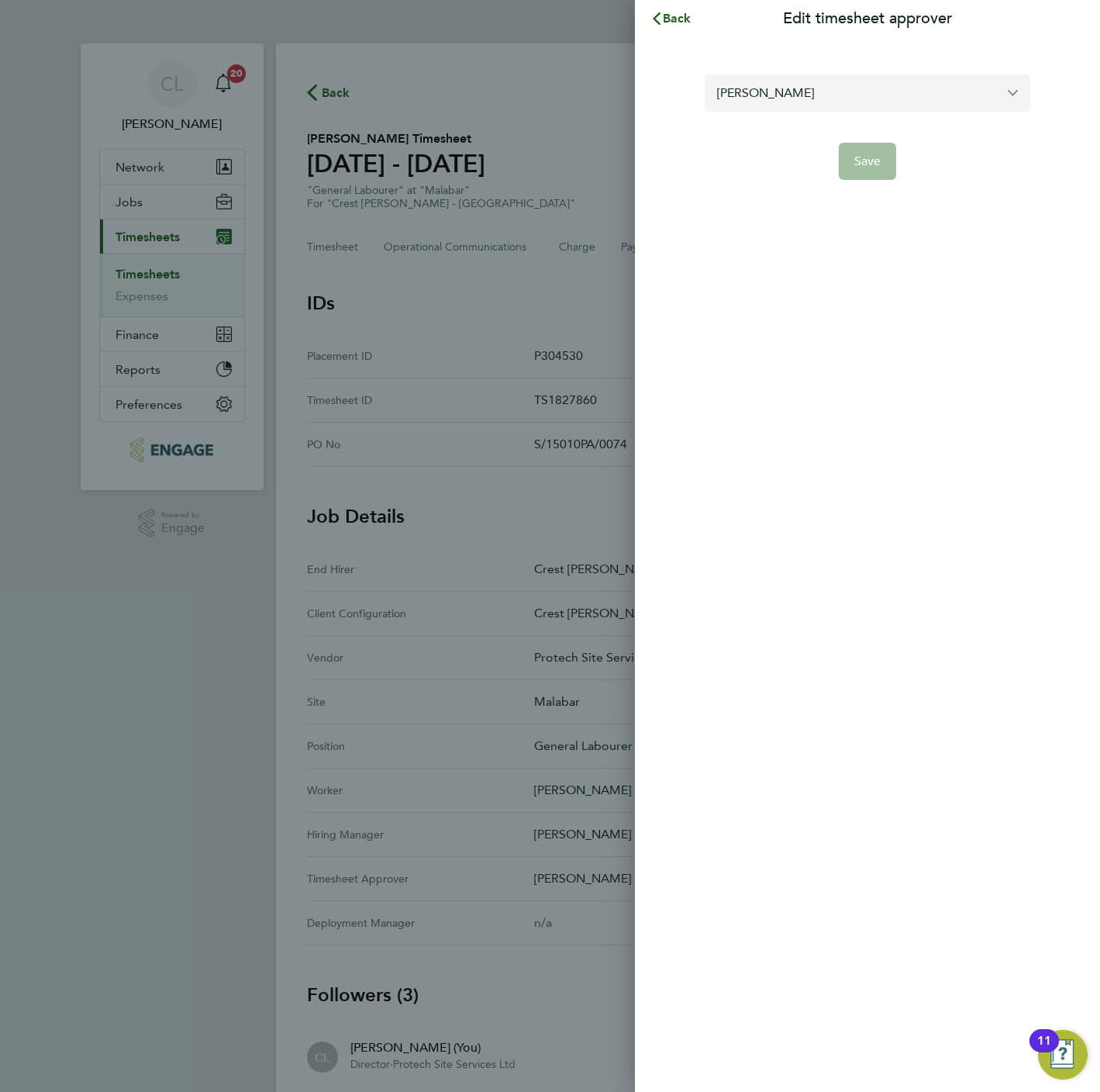
click at [795, 91] on input "[PERSON_NAME]" at bounding box center [867, 93] width 326 height 37
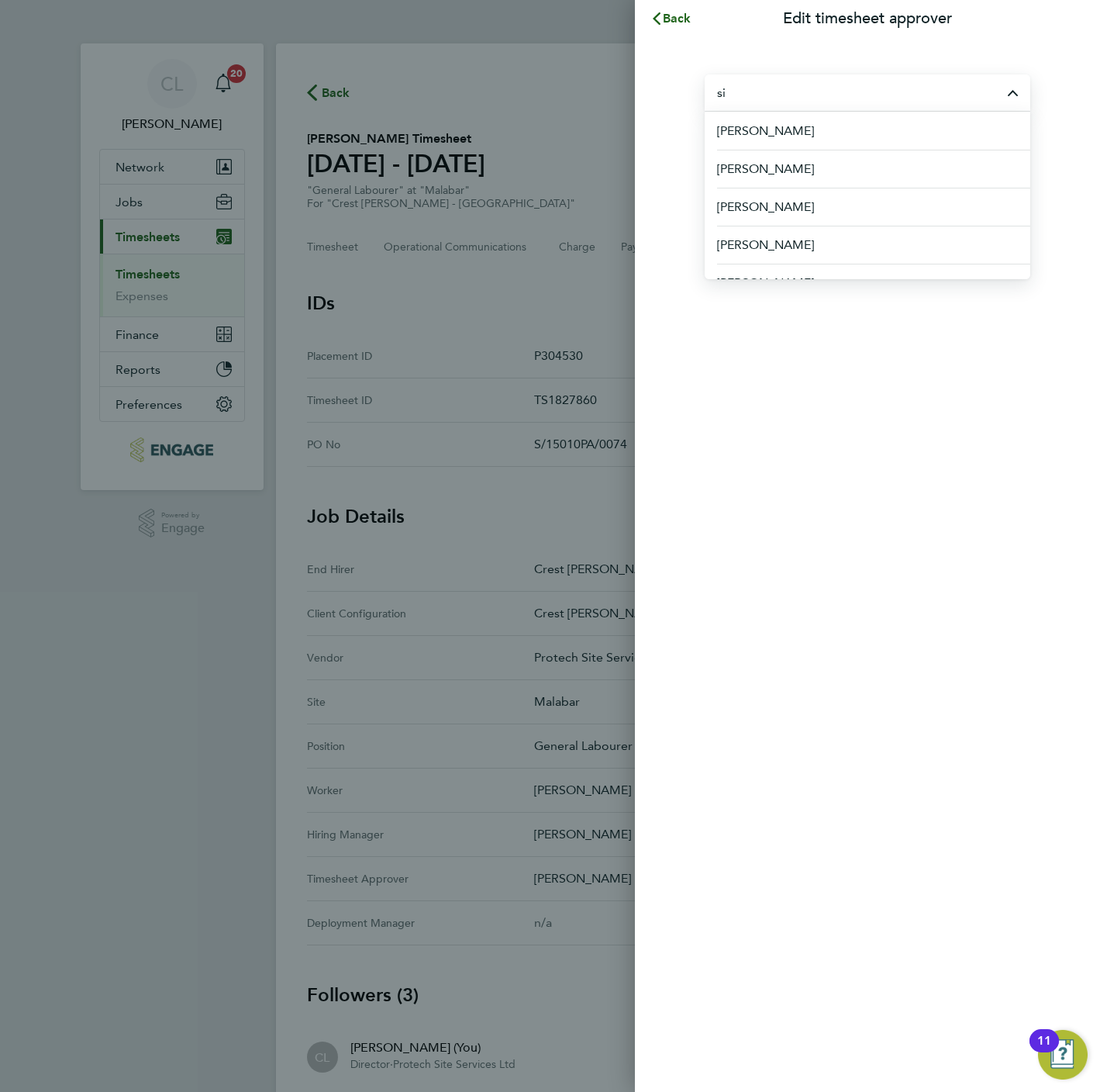
type input "s"
click at [795, 91] on input "text" at bounding box center [867, 93] width 326 height 37
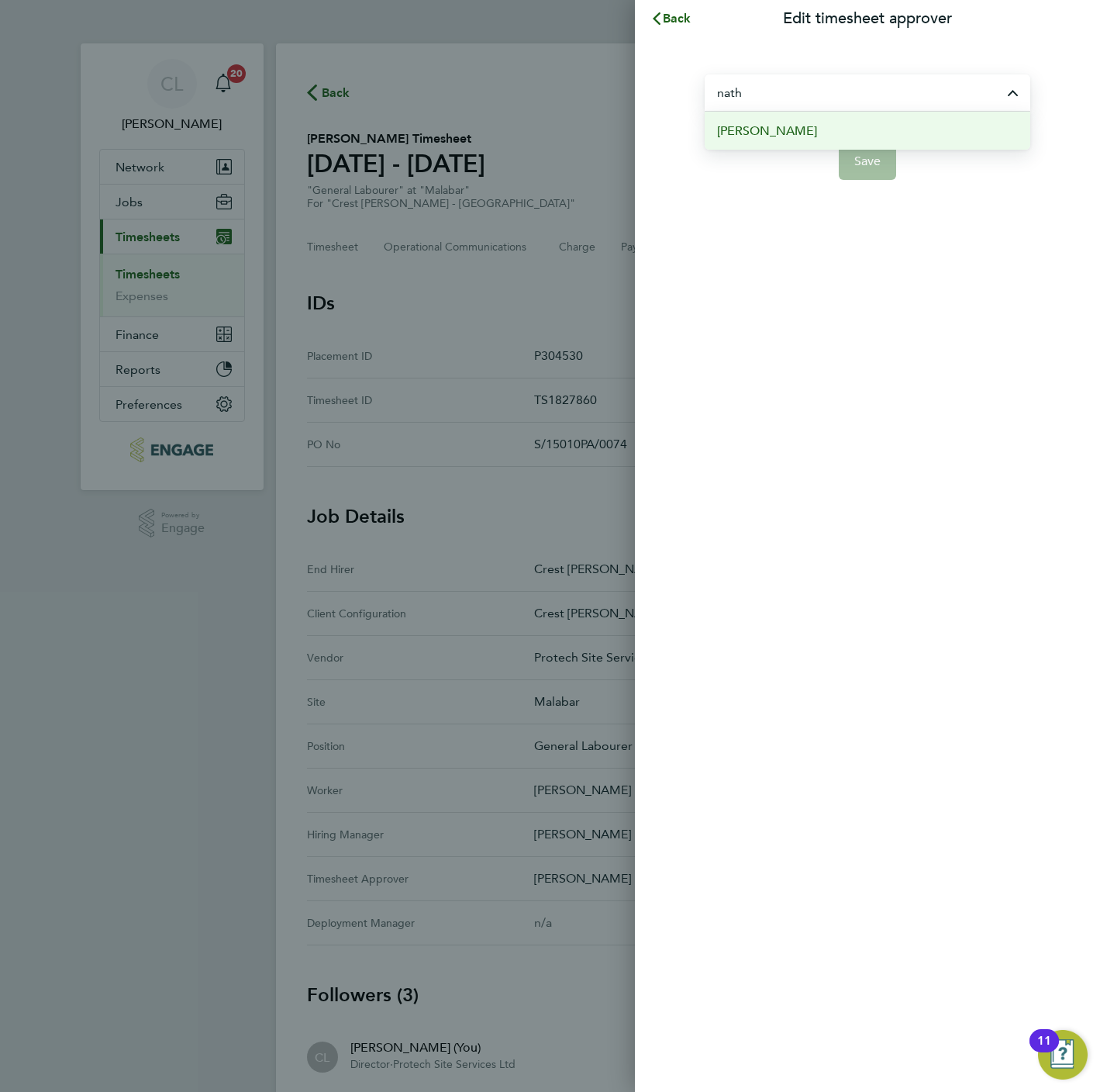
click at [794, 119] on li "[PERSON_NAME]" at bounding box center [867, 131] width 326 height 38
type input "[PERSON_NAME]"
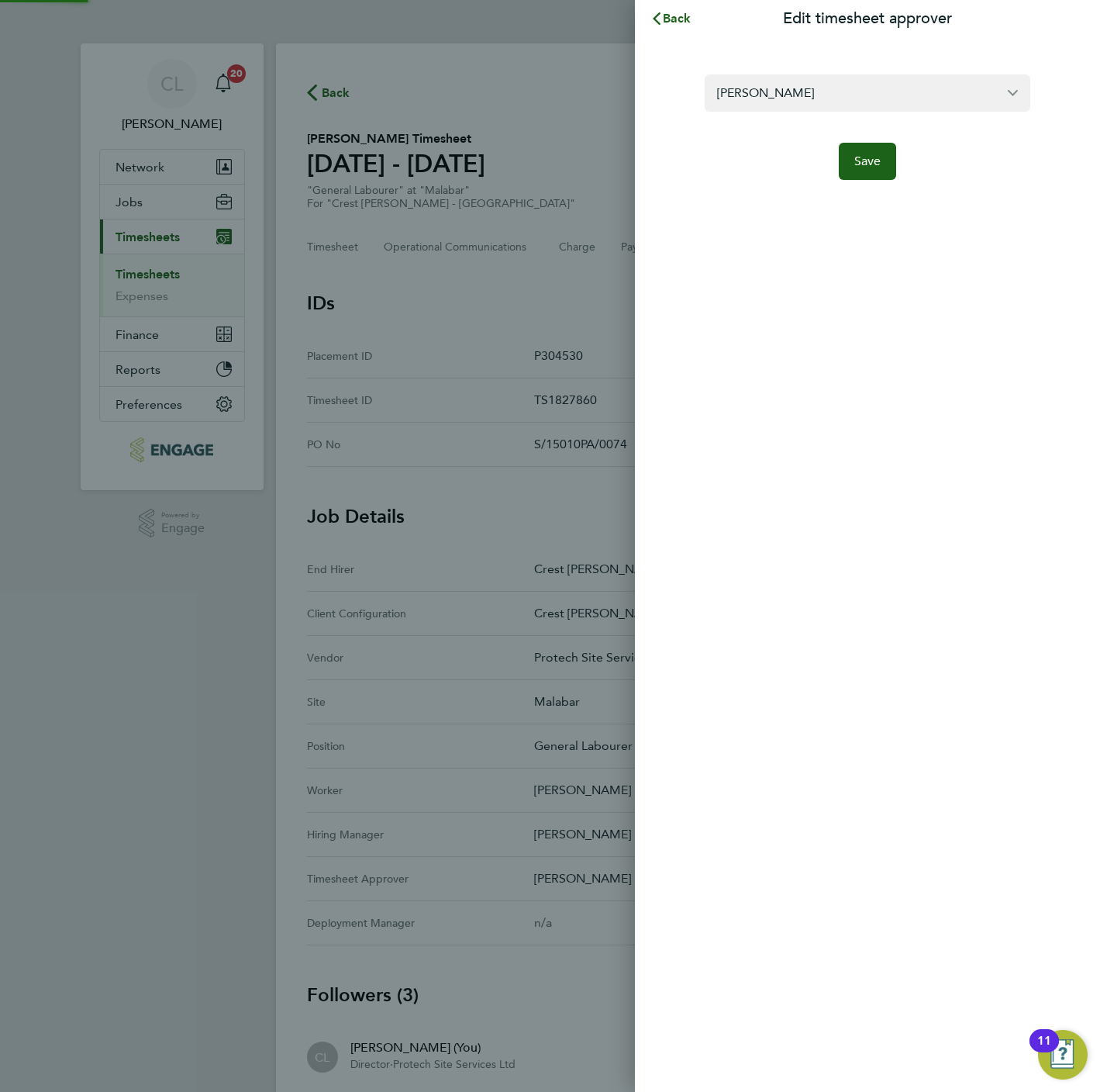
click at [873, 187] on div "Nathan Flood Save" at bounding box center [867, 118] width 466 height 162
click at [880, 173] on button "Save" at bounding box center [868, 161] width 58 height 37
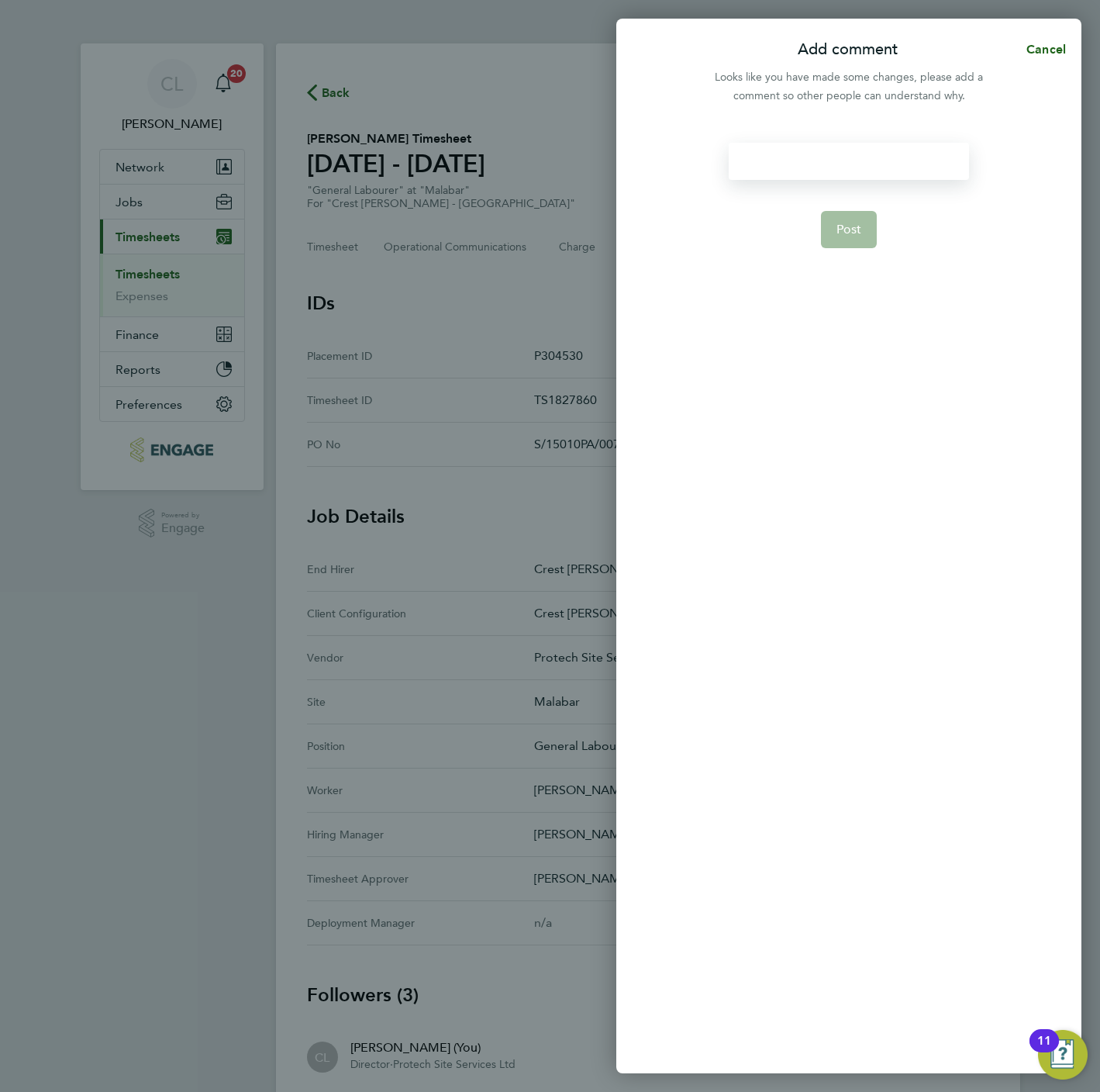
click at [787, 159] on div at bounding box center [848, 161] width 239 height 37
click at [1036, 56] on button "Cancel" at bounding box center [1041, 49] width 79 height 31
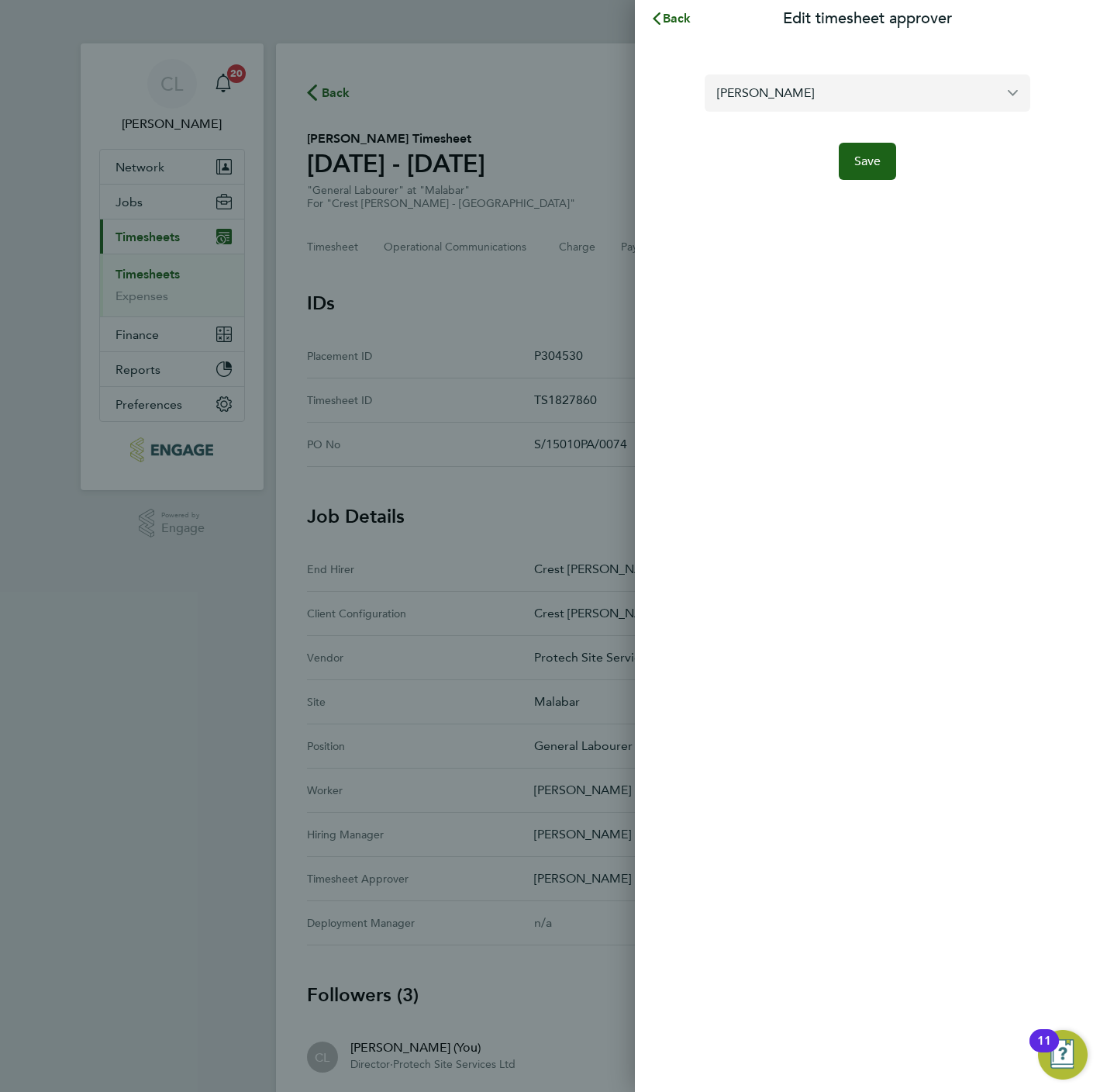
click at [800, 91] on input "[PERSON_NAME]" at bounding box center [867, 93] width 326 height 37
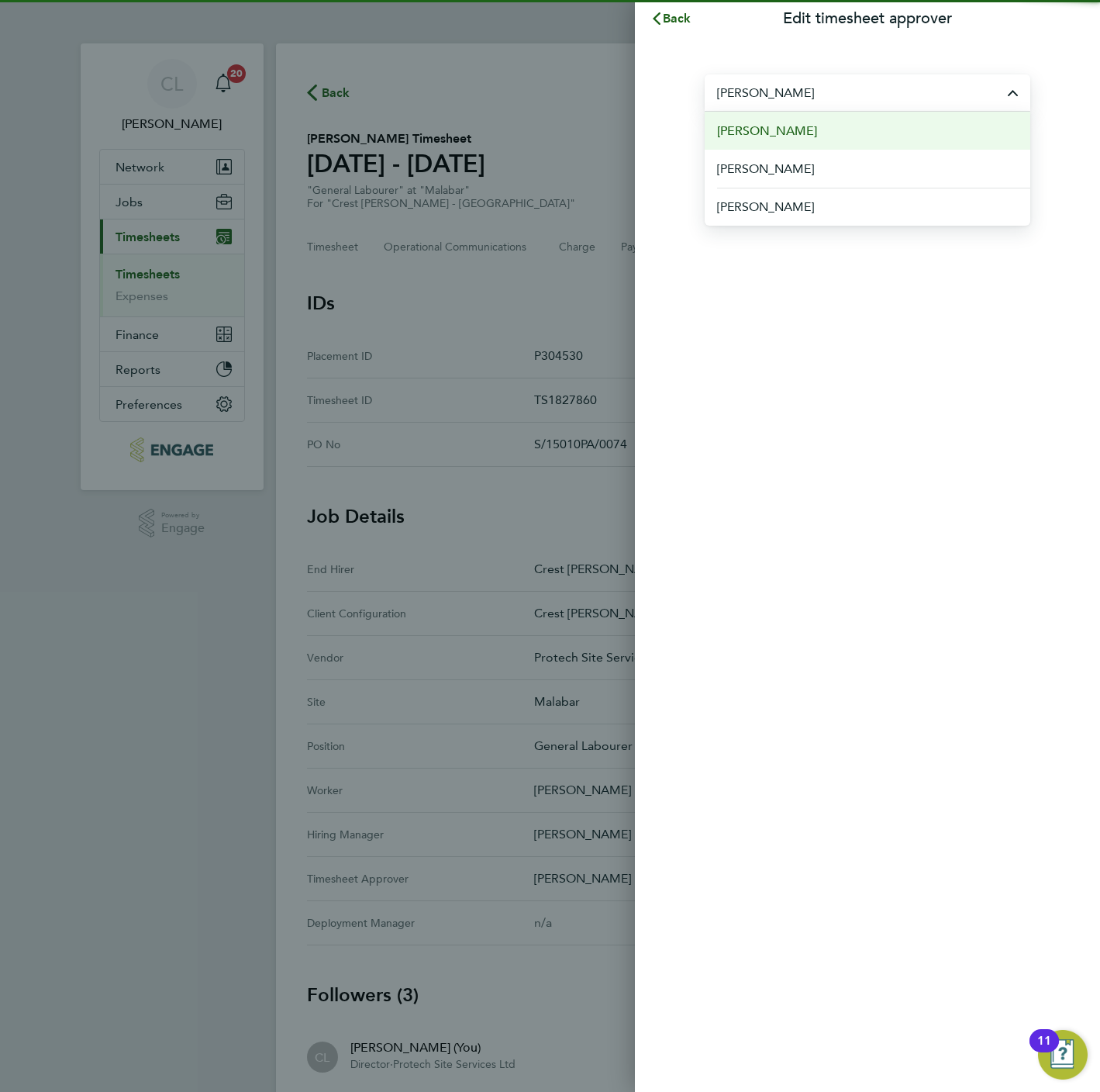
click at [799, 123] on li "[PERSON_NAME]" at bounding box center [867, 131] width 326 height 38
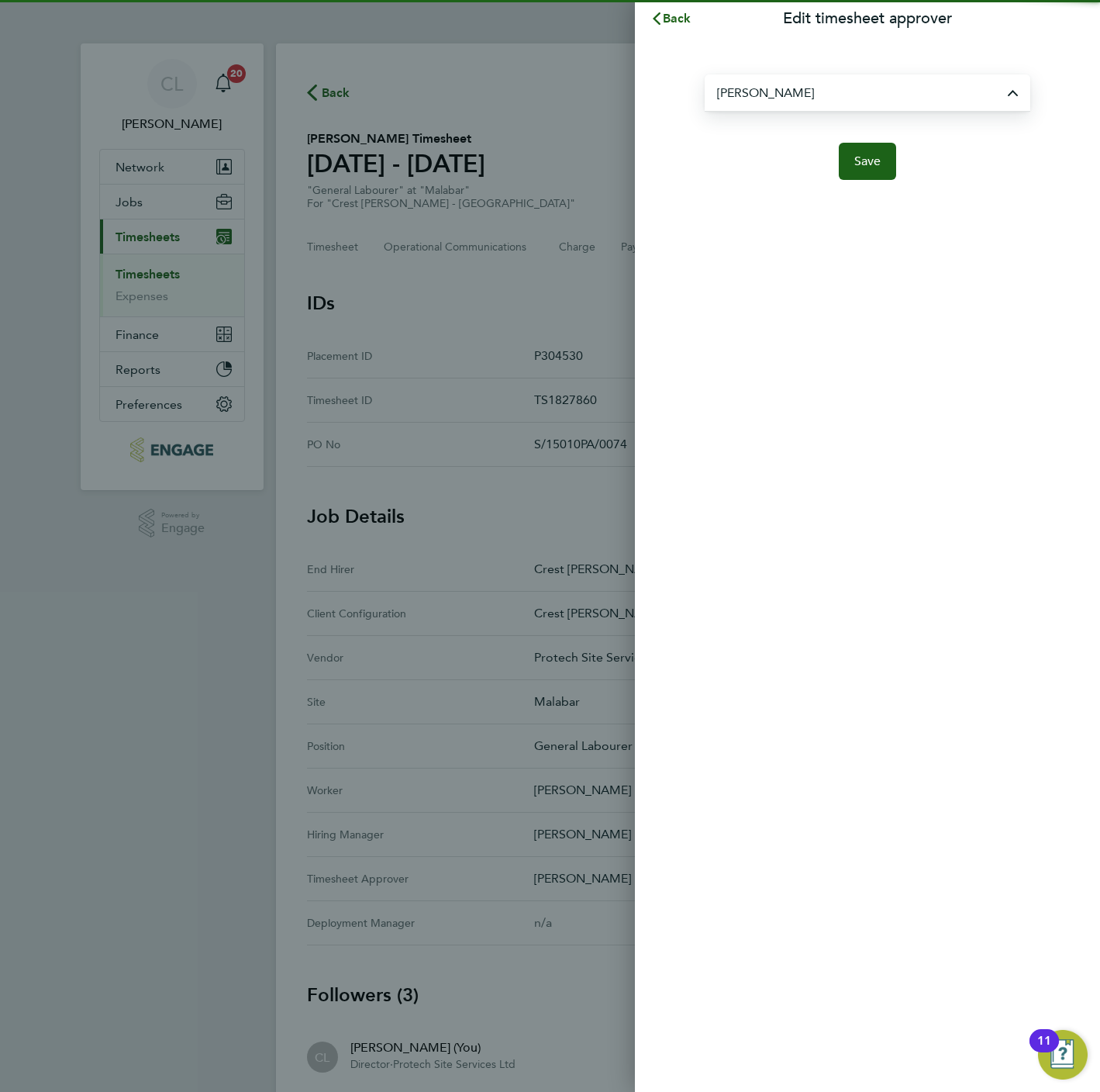
type input "[PERSON_NAME]"
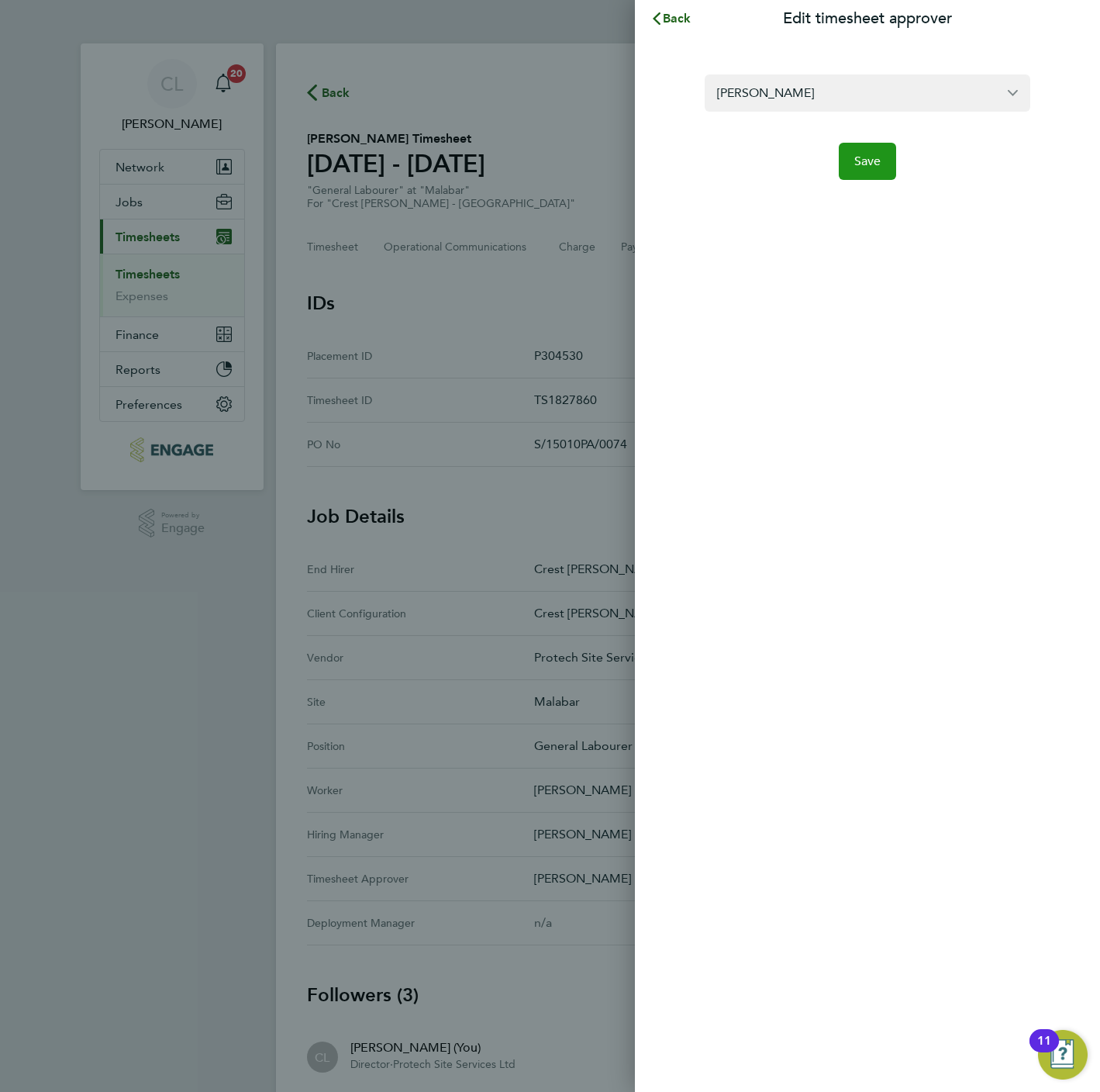
click at [886, 166] on button "Save" at bounding box center [868, 161] width 58 height 37
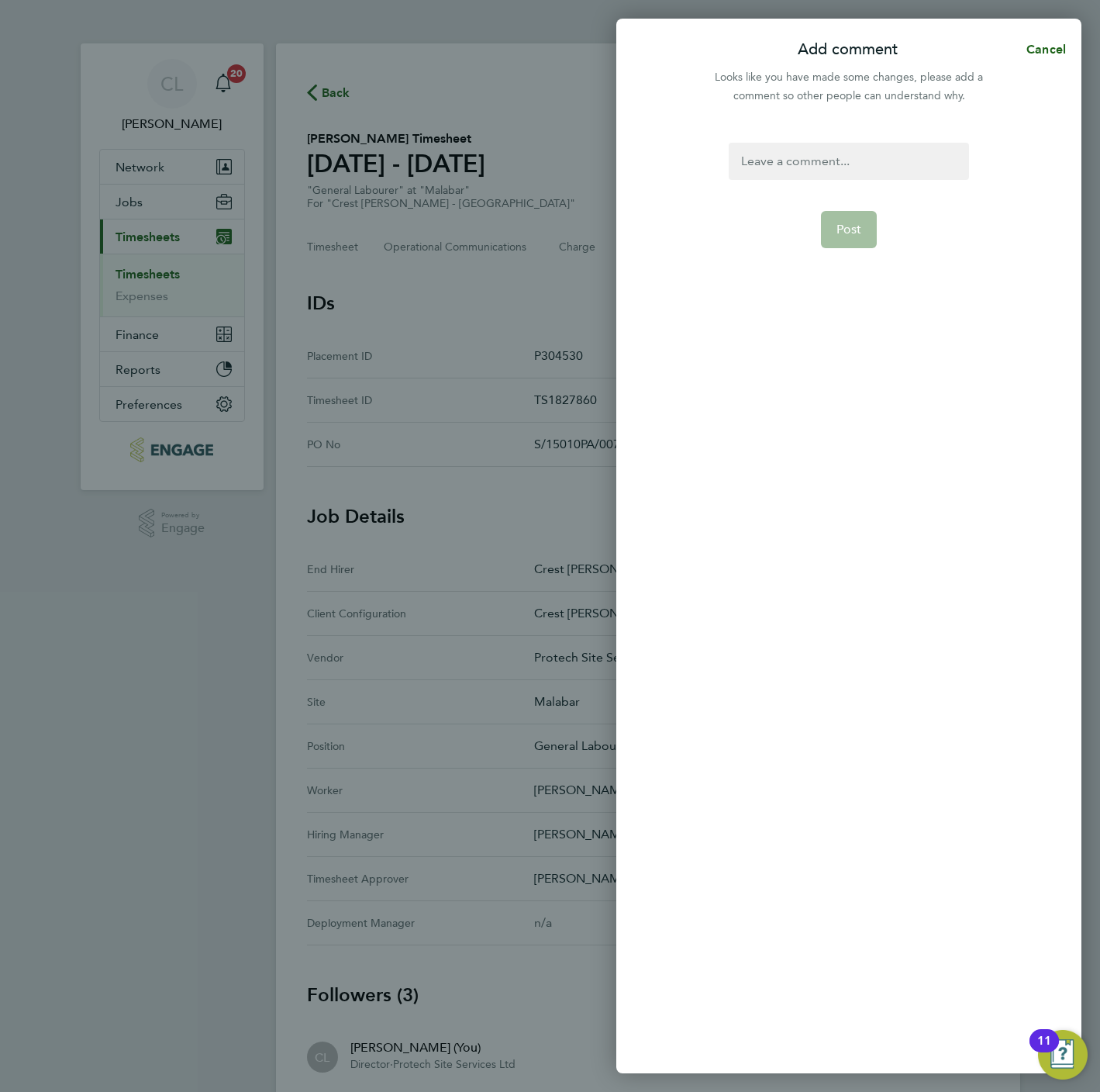
click at [831, 167] on div at bounding box center [848, 161] width 239 height 37
drag, startPoint x: 877, startPoint y: 240, endPoint x: 854, endPoint y: 228, distance: 25.9
click at [875, 240] on form "Amend Post" at bounding box center [848, 446] width 252 height 608
click at [854, 226] on span "Post" at bounding box center [849, 229] width 26 height 16
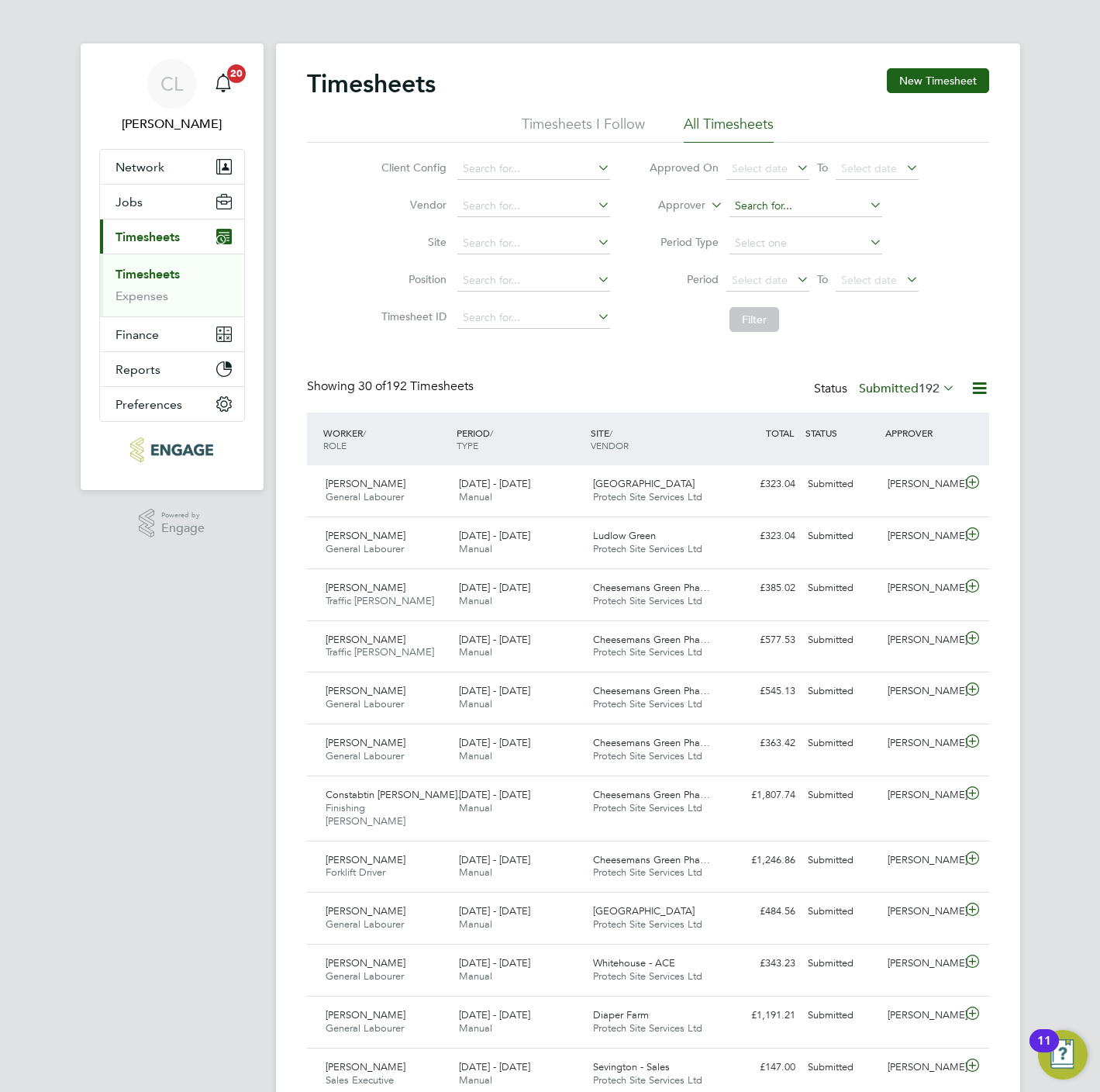
click at [759, 201] on input at bounding box center [805, 206] width 152 height 22
click at [786, 270] on li "[PERSON_NAME]" at bounding box center [824, 269] width 192 height 21
type input "[PERSON_NAME]"
click at [759, 323] on button "Filter" at bounding box center [754, 319] width 49 height 25
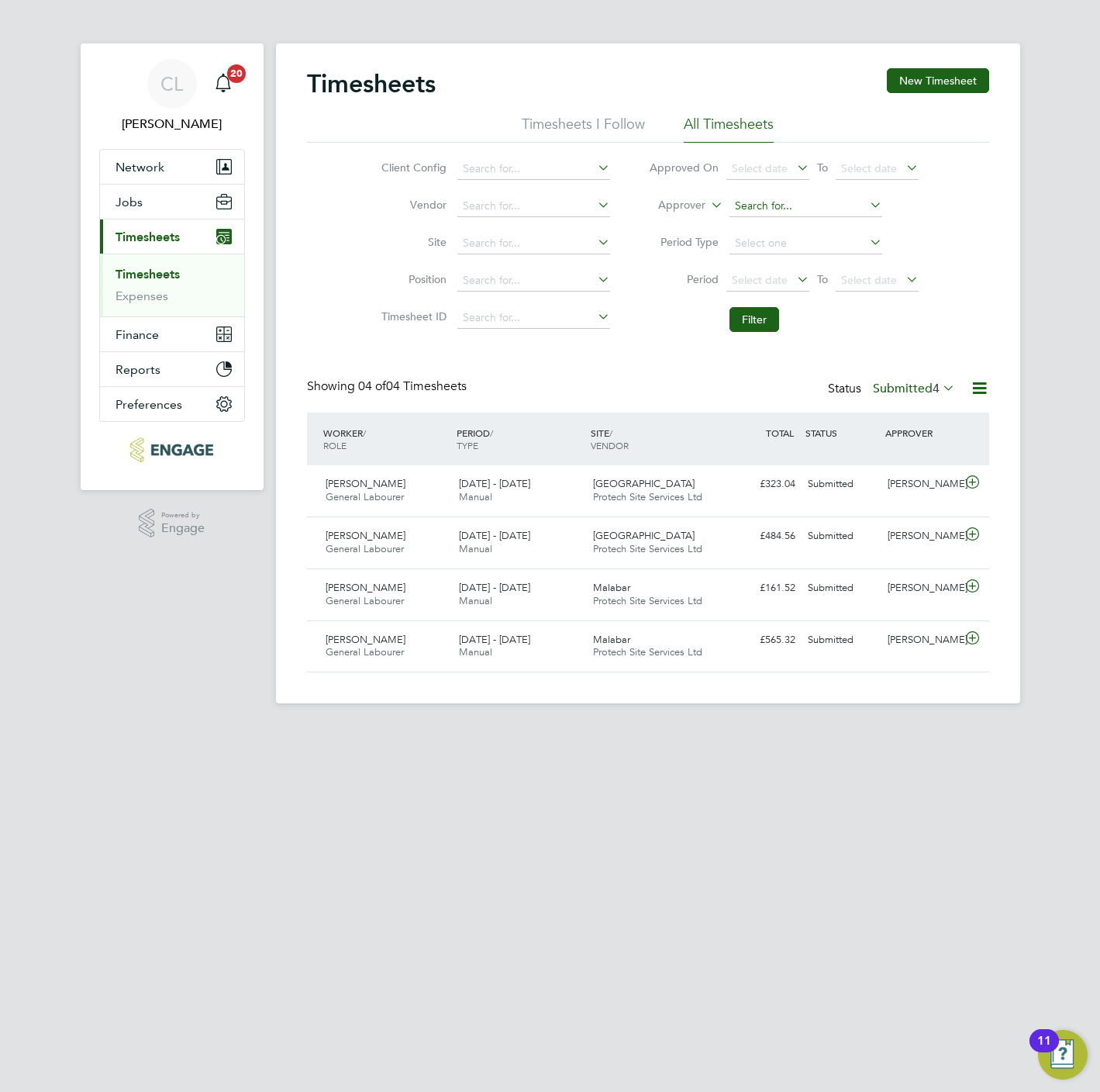
click at [805, 208] on input at bounding box center [805, 206] width 152 height 22
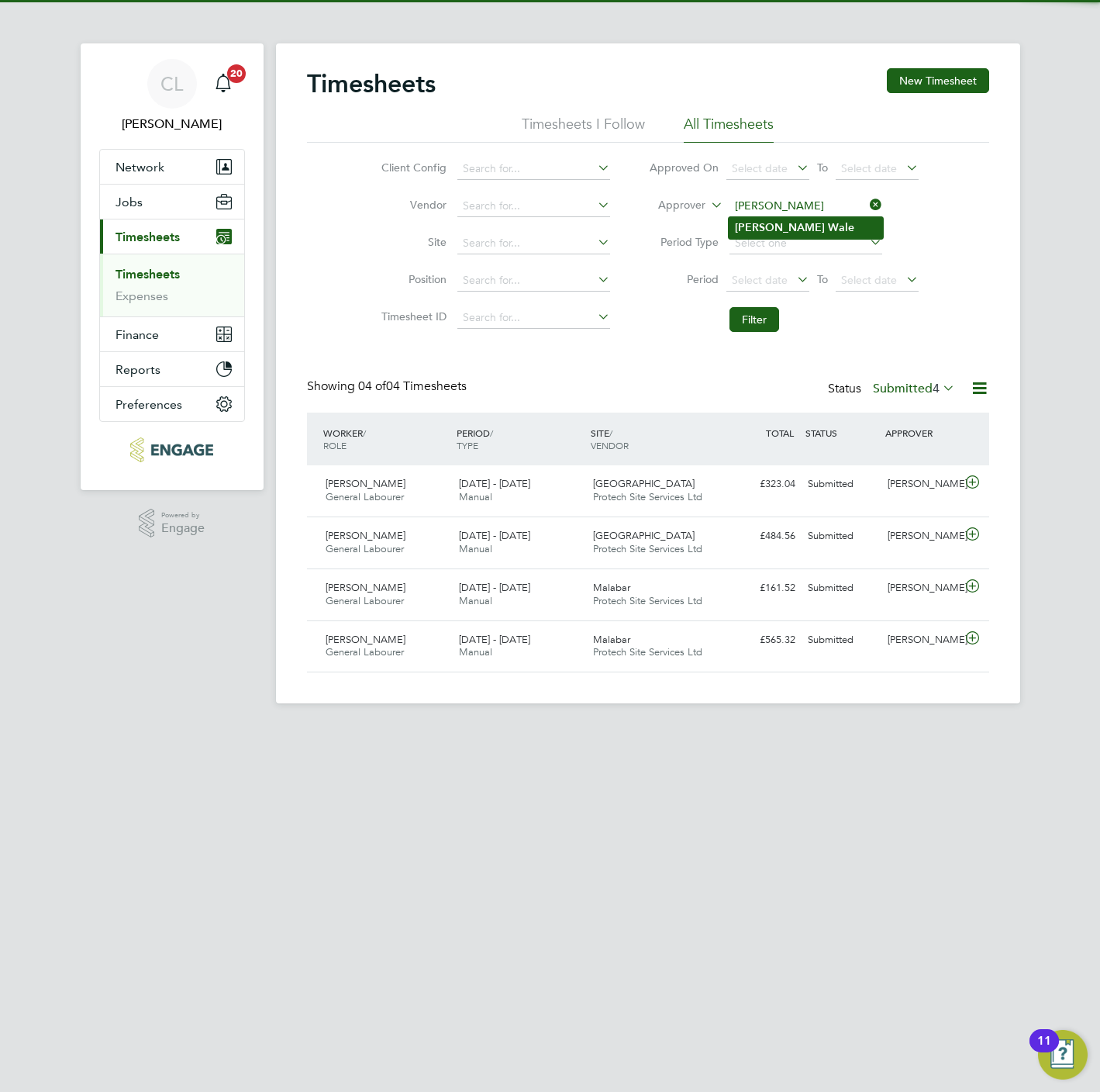
click at [791, 228] on li "[PERSON_NAME]" at bounding box center [805, 227] width 154 height 21
type input "[PERSON_NAME]"
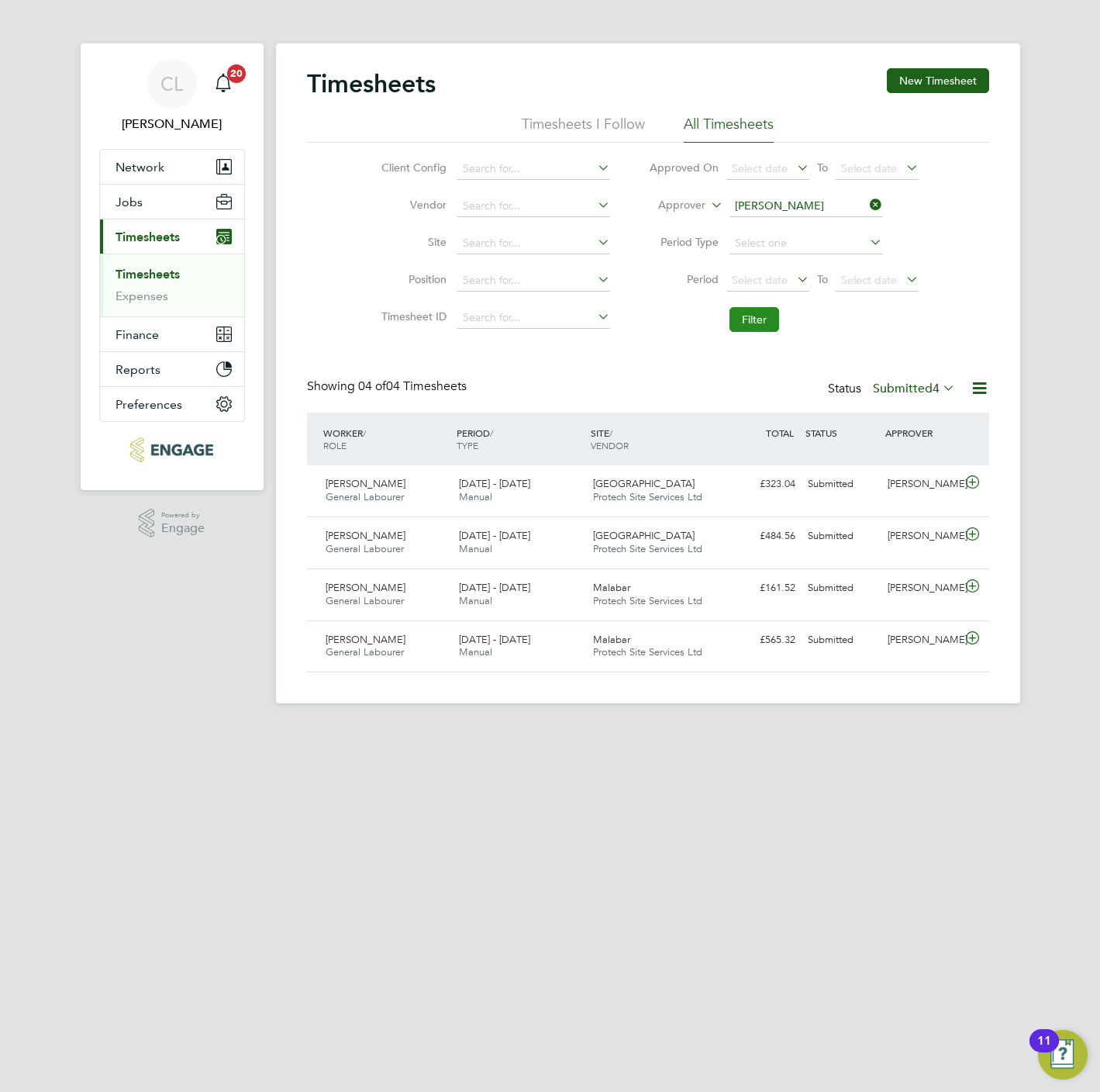
click at [759, 319] on button "Filter" at bounding box center [754, 319] width 49 height 25
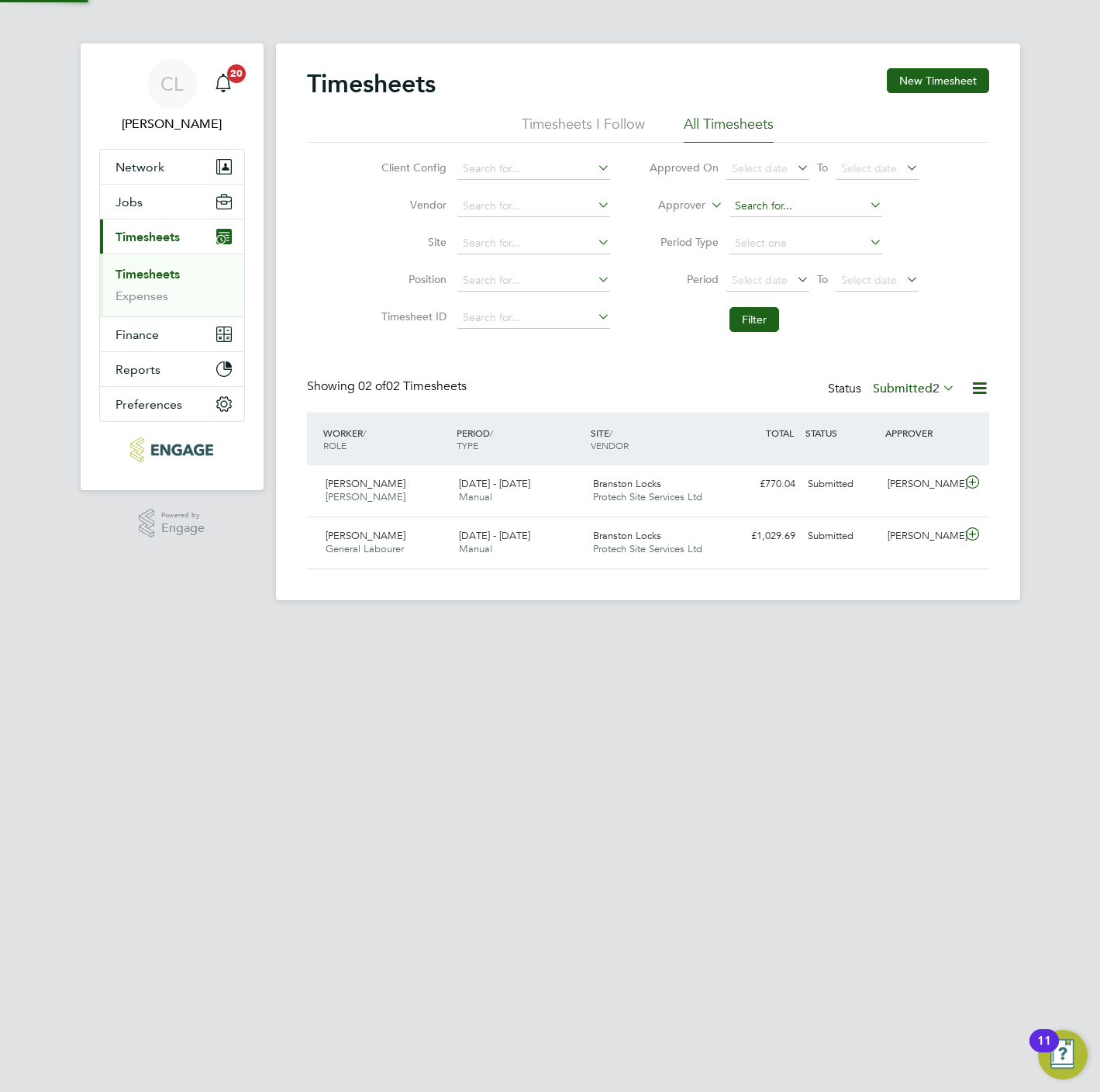
click at [766, 214] on input at bounding box center [805, 206] width 152 height 22
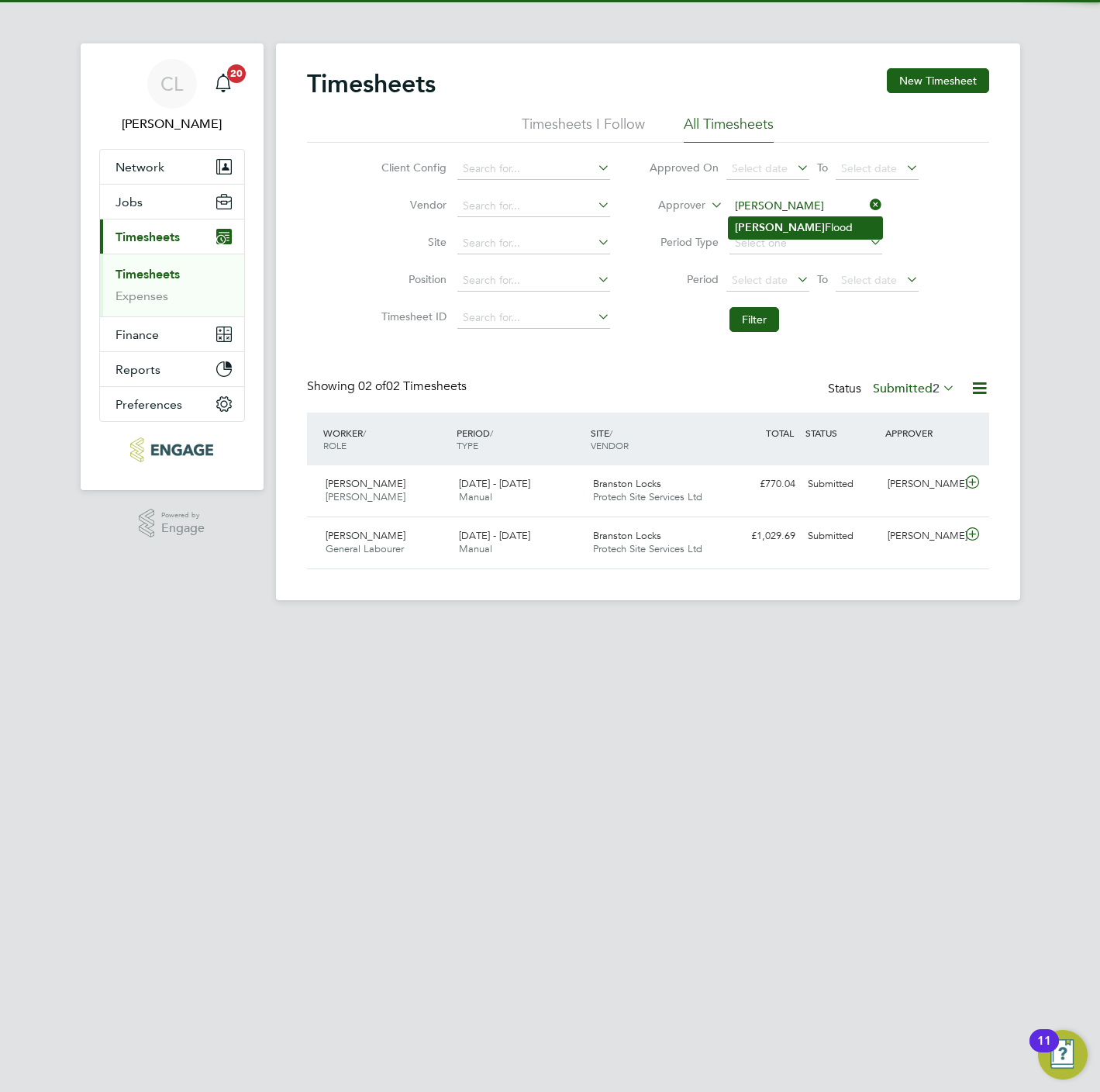
click at [769, 224] on b "[PERSON_NAME]" at bounding box center [780, 227] width 90 height 13
type input "[PERSON_NAME]"
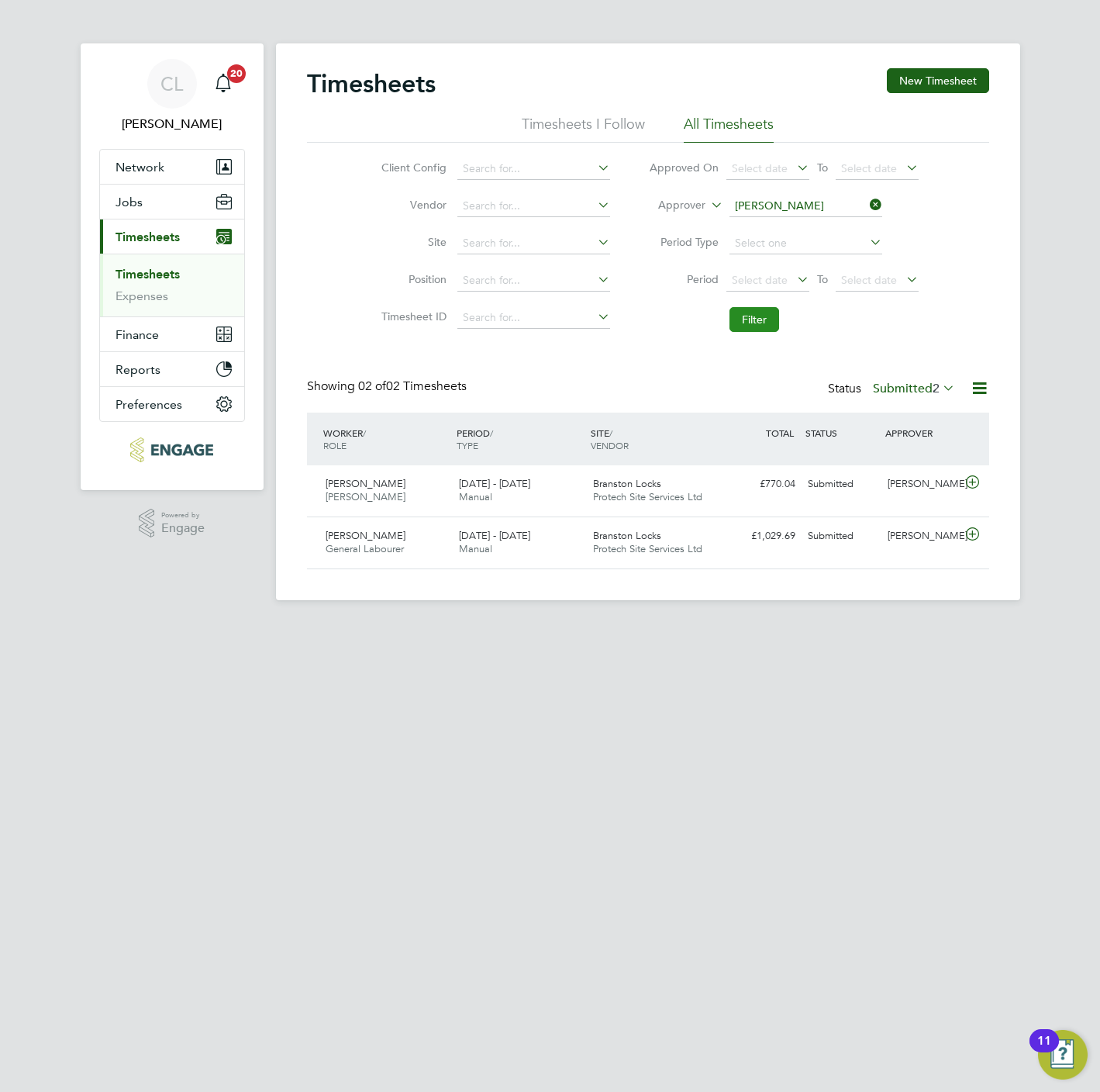
click at [763, 320] on button "Filter" at bounding box center [754, 319] width 49 height 25
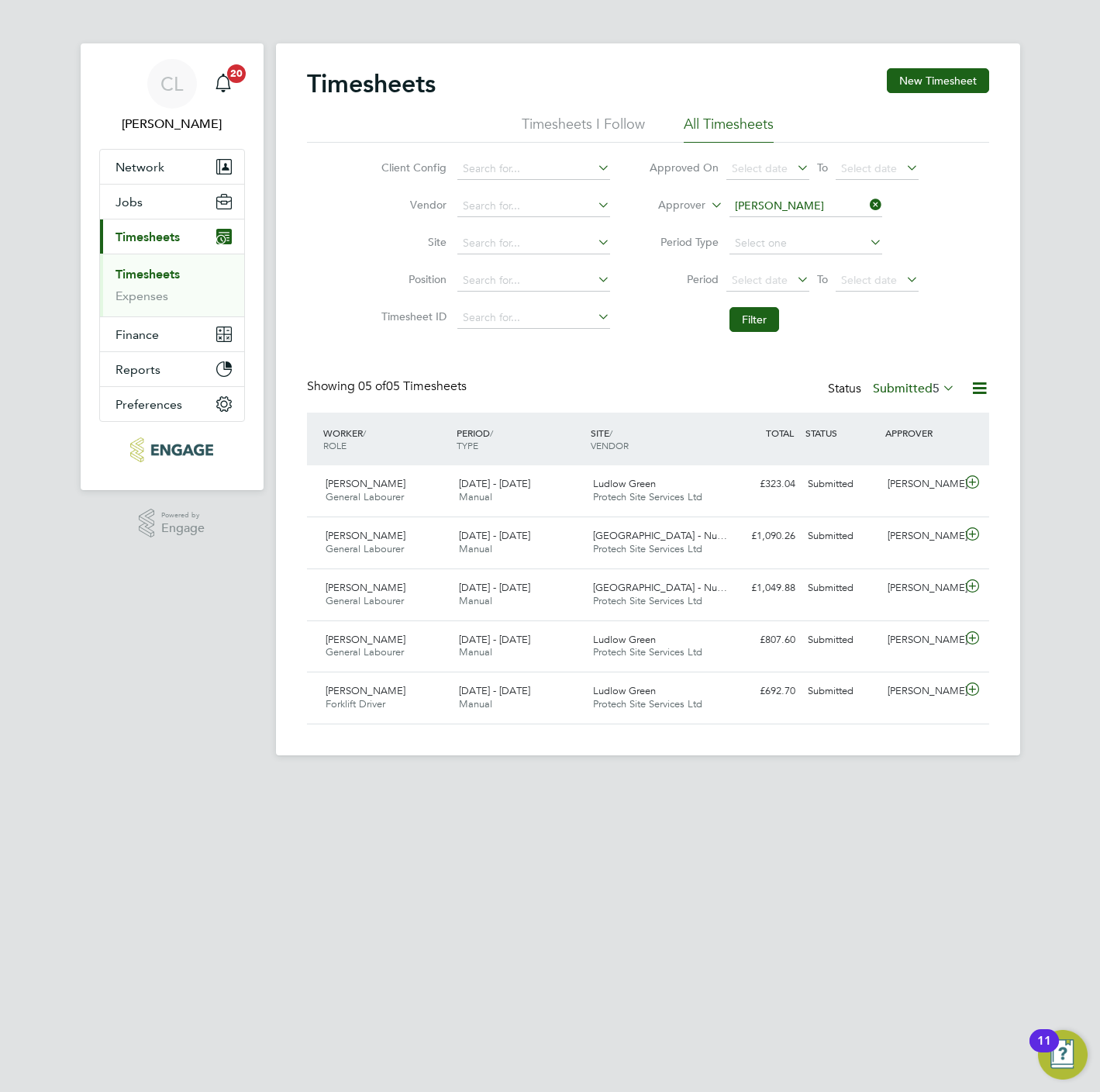
click at [866, 207] on icon at bounding box center [866, 205] width 0 height 22
click at [742, 321] on button "Filter" at bounding box center [754, 319] width 49 height 25
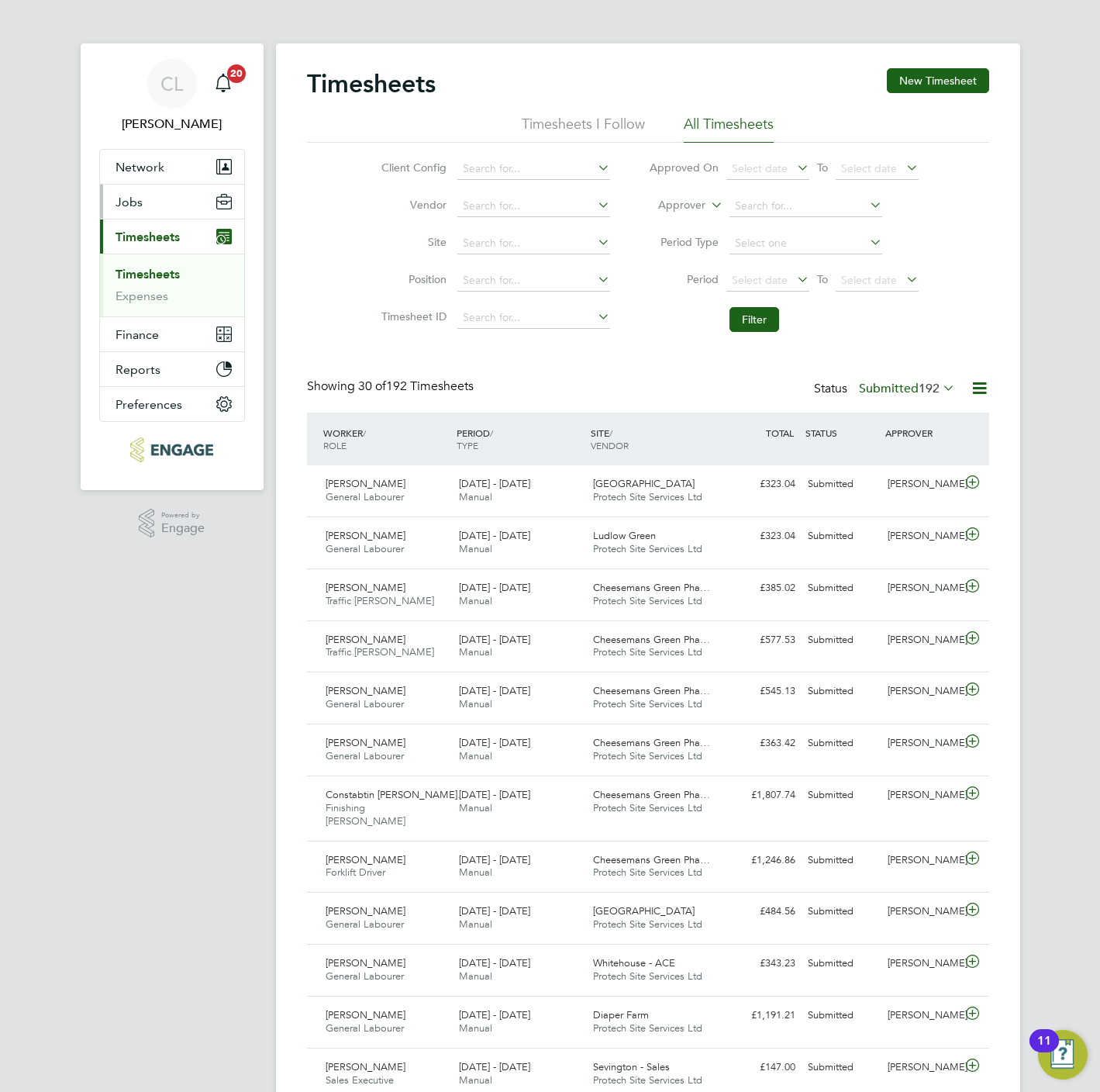
click at [147, 205] on button "Jobs" at bounding box center [173, 201] width 144 height 34
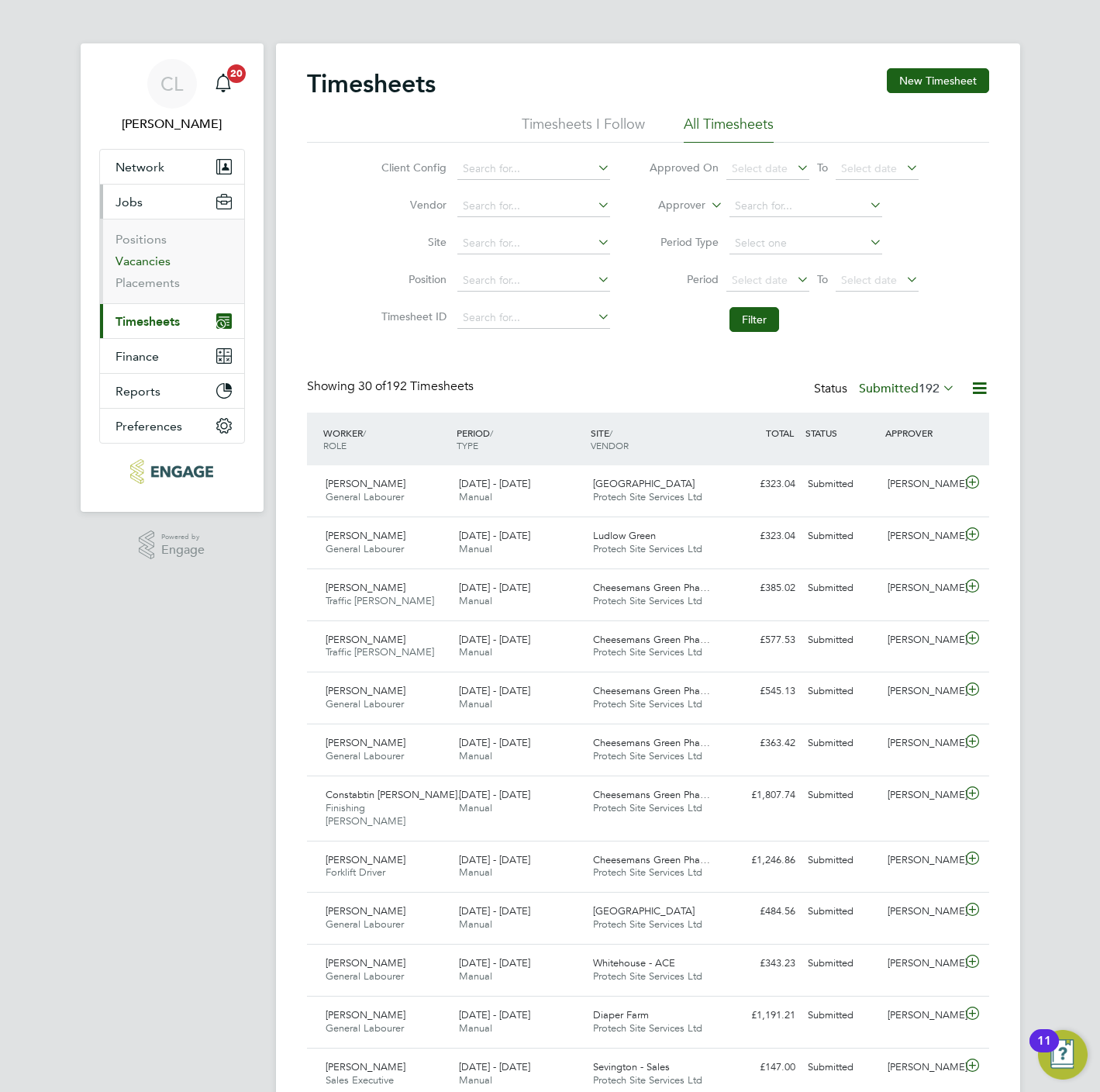
click at [159, 261] on link "Vacancies" at bounding box center [143, 261] width 55 height 15
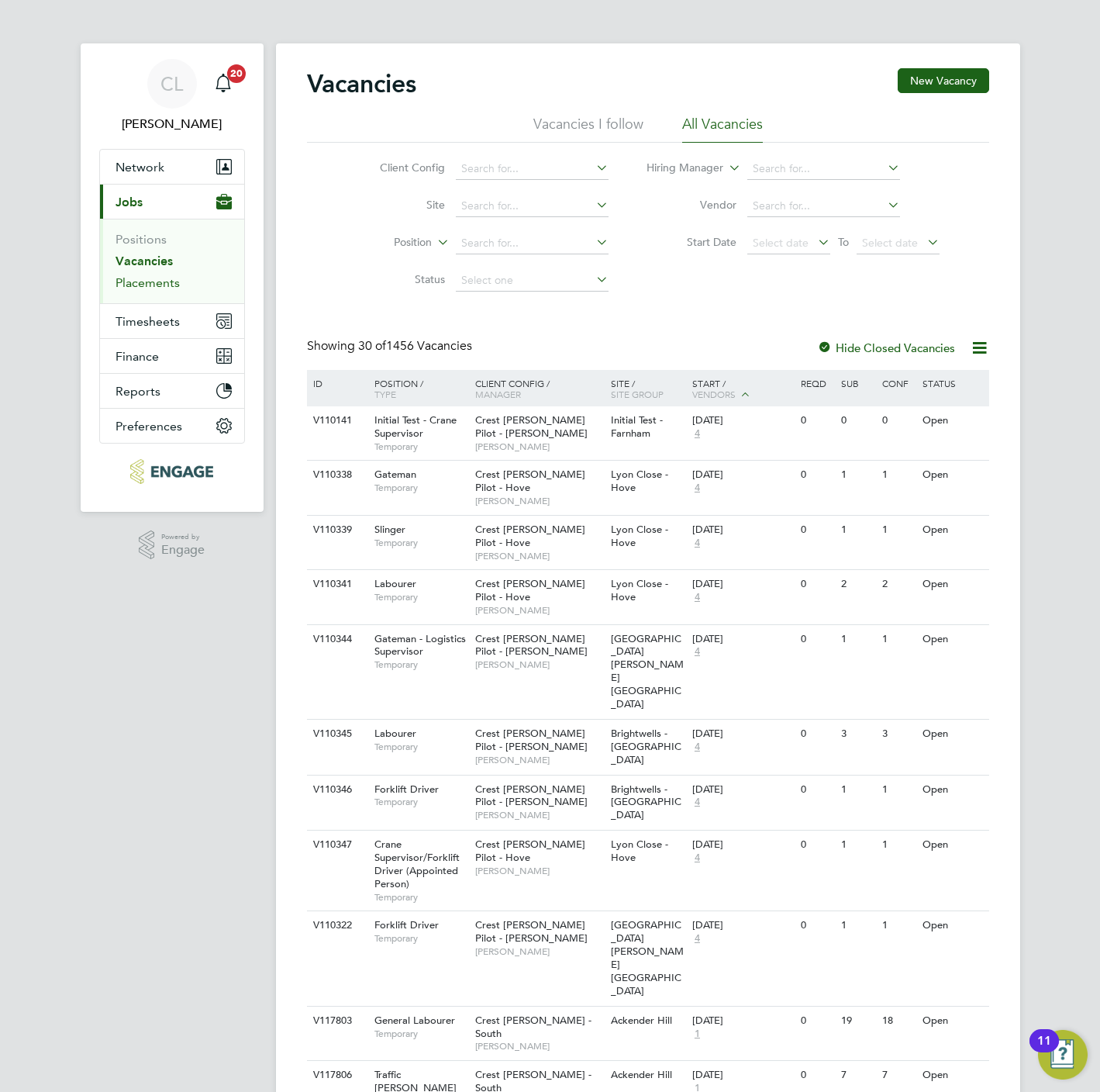
click at [146, 286] on link "Placements" at bounding box center [148, 282] width 64 height 15
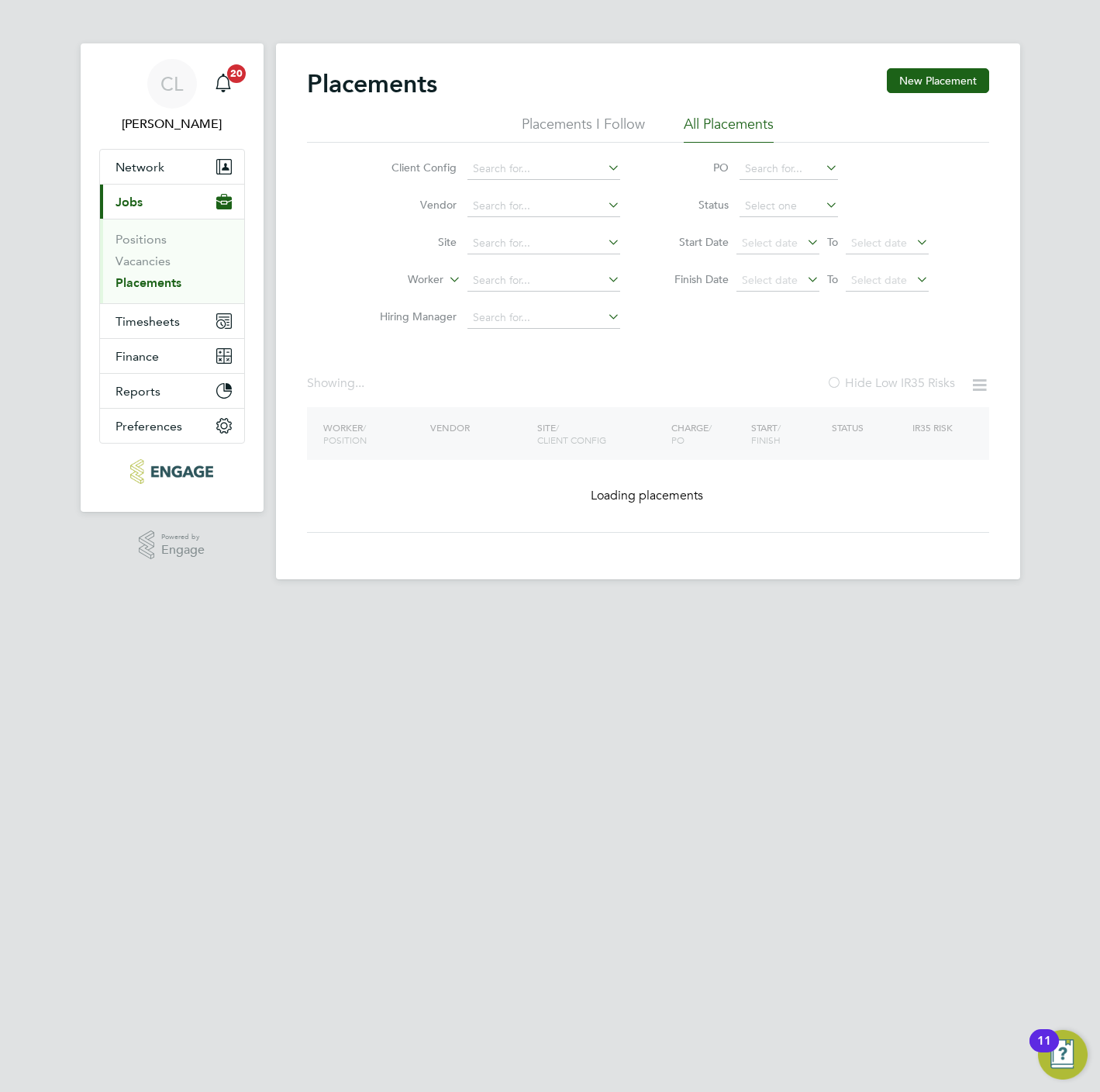
click at [777, 171] on input at bounding box center [789, 169] width 99 height 22
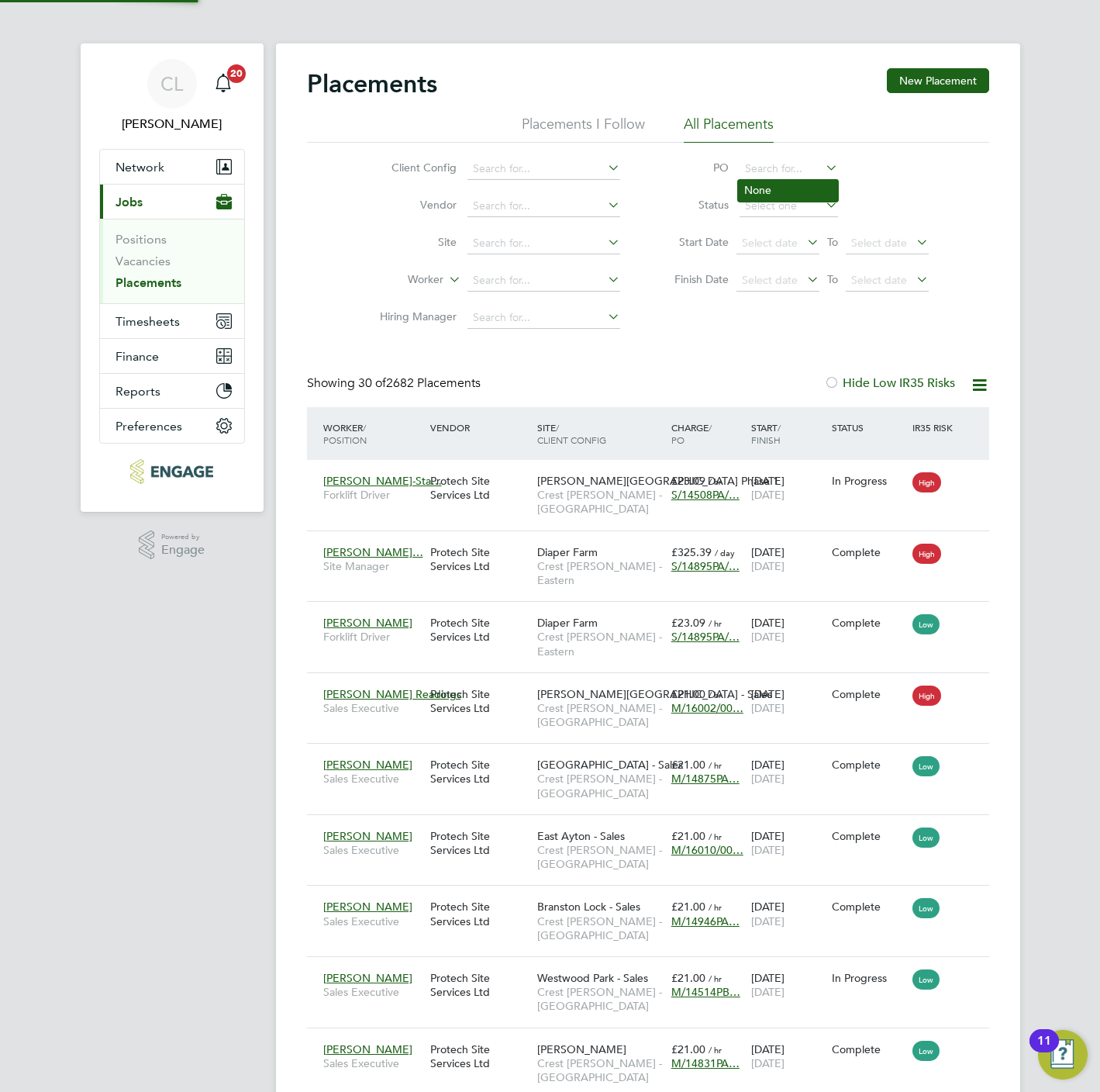
click at [766, 189] on li "None" at bounding box center [788, 190] width 100 height 21
type input "None"
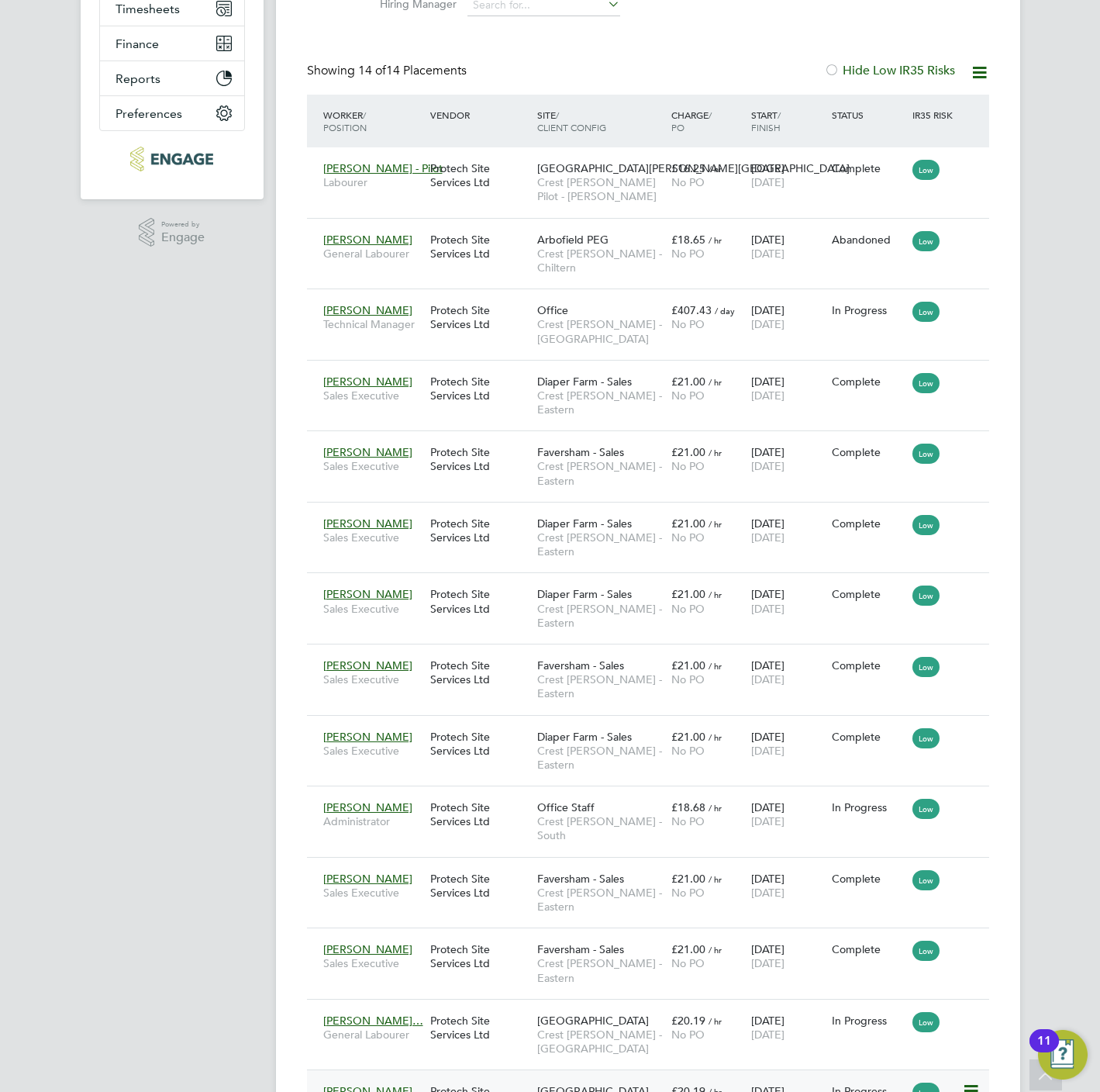
click at [640, 1091] on span "Crest [PERSON_NAME] - [GEOGRAPHIC_DATA]" at bounding box center [600, 1112] width 126 height 28
click at [612, 1027] on span "Crest [PERSON_NAME] - [GEOGRAPHIC_DATA]" at bounding box center [600, 1041] width 126 height 28
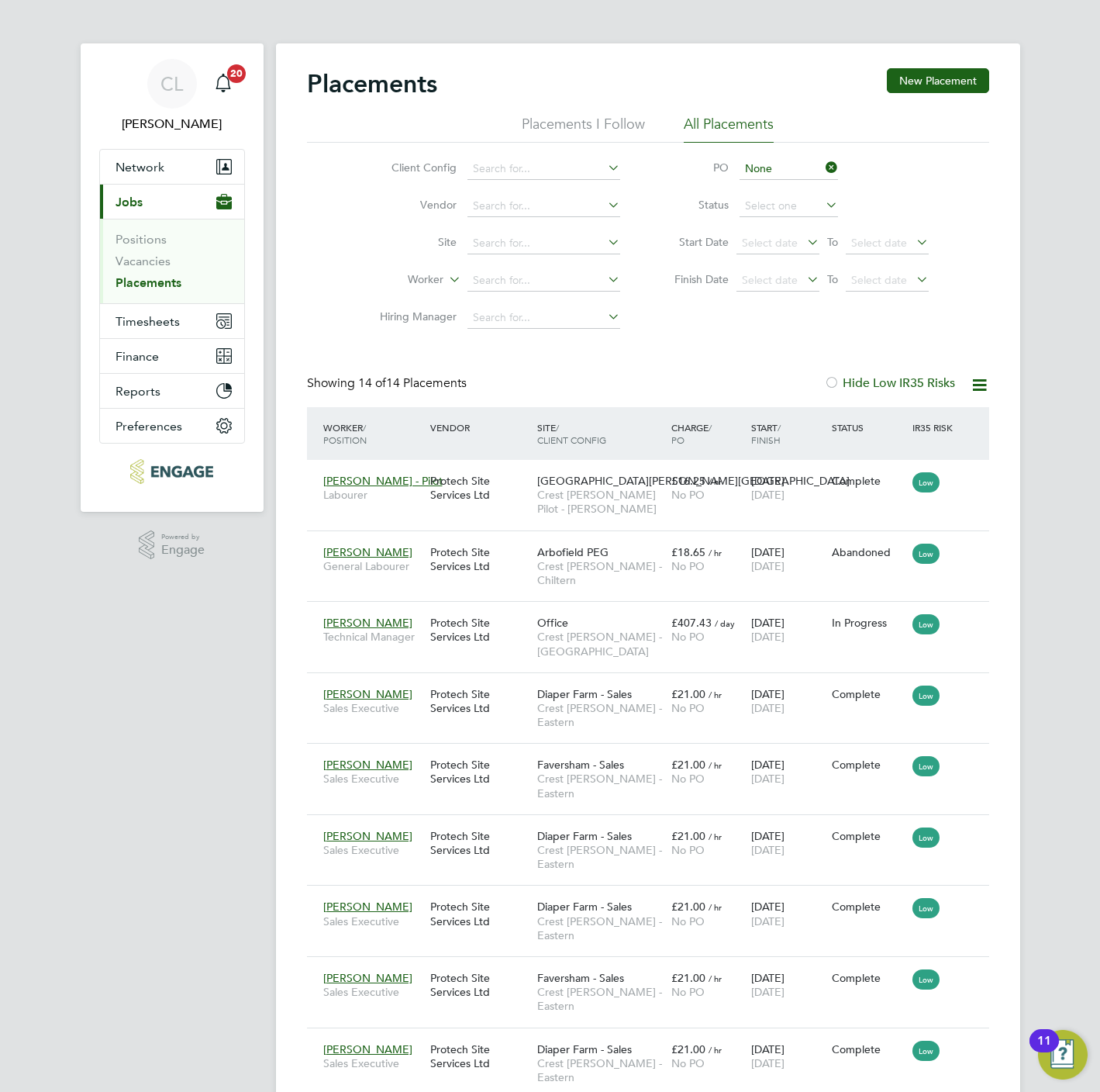
click at [822, 163] on icon at bounding box center [822, 168] width 0 height 22
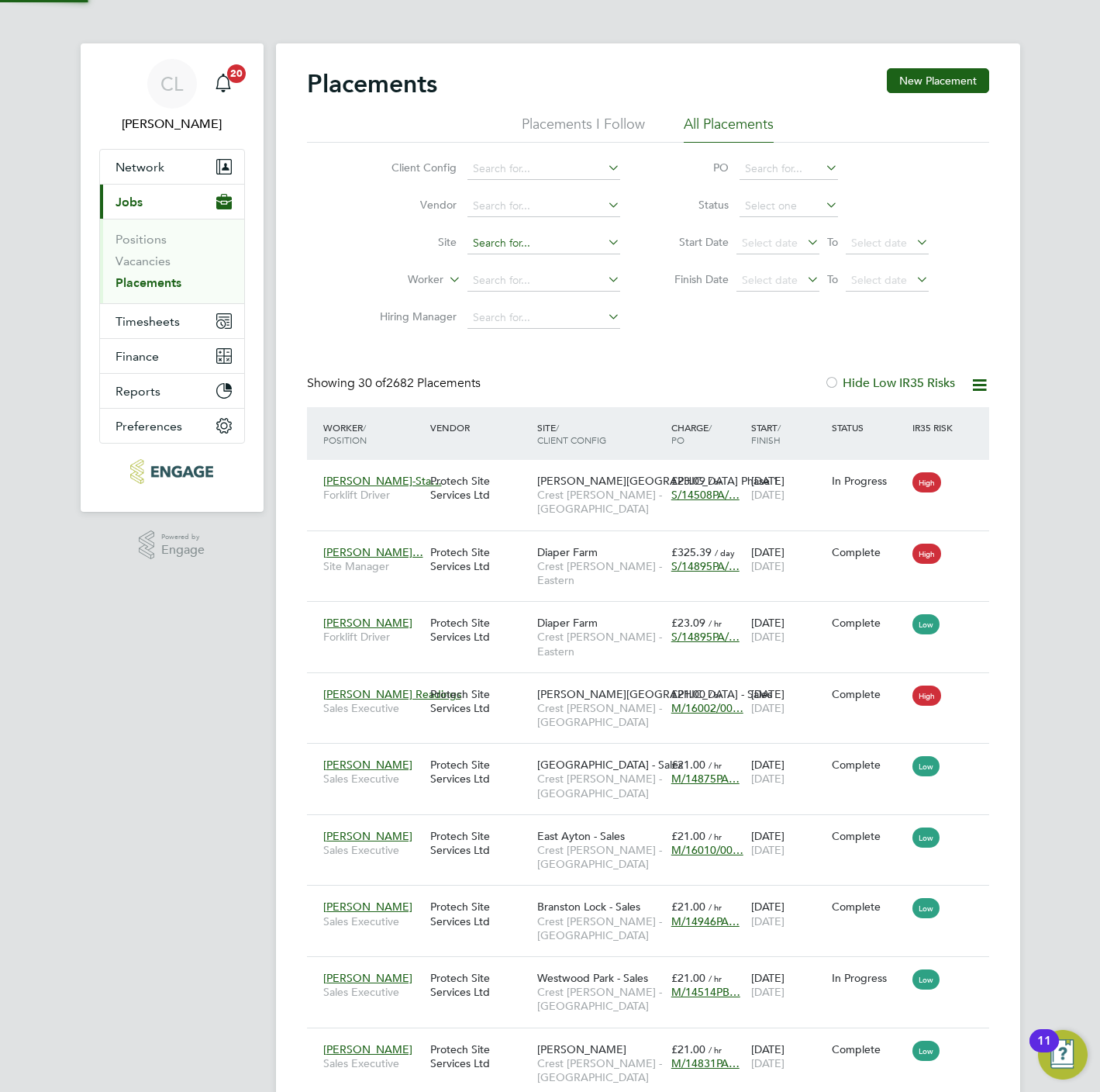
click at [501, 240] on input at bounding box center [543, 244] width 152 height 22
click at [531, 264] on li "Westw ood Park" at bounding box center [561, 265] width 193 height 21
type input "[GEOGRAPHIC_DATA]"
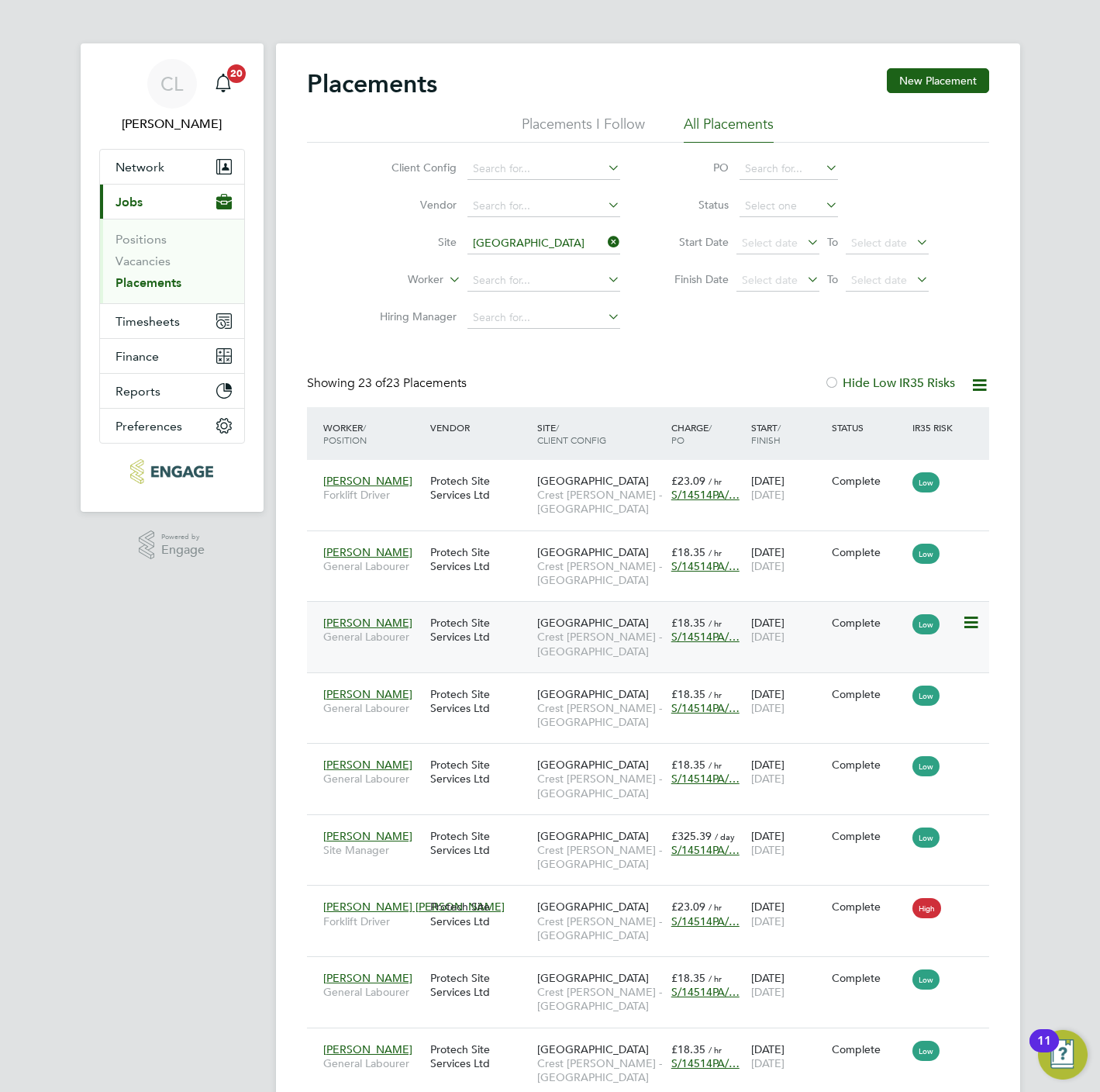
click at [686, 638] on span "S/14514PA/…" at bounding box center [705, 636] width 68 height 14
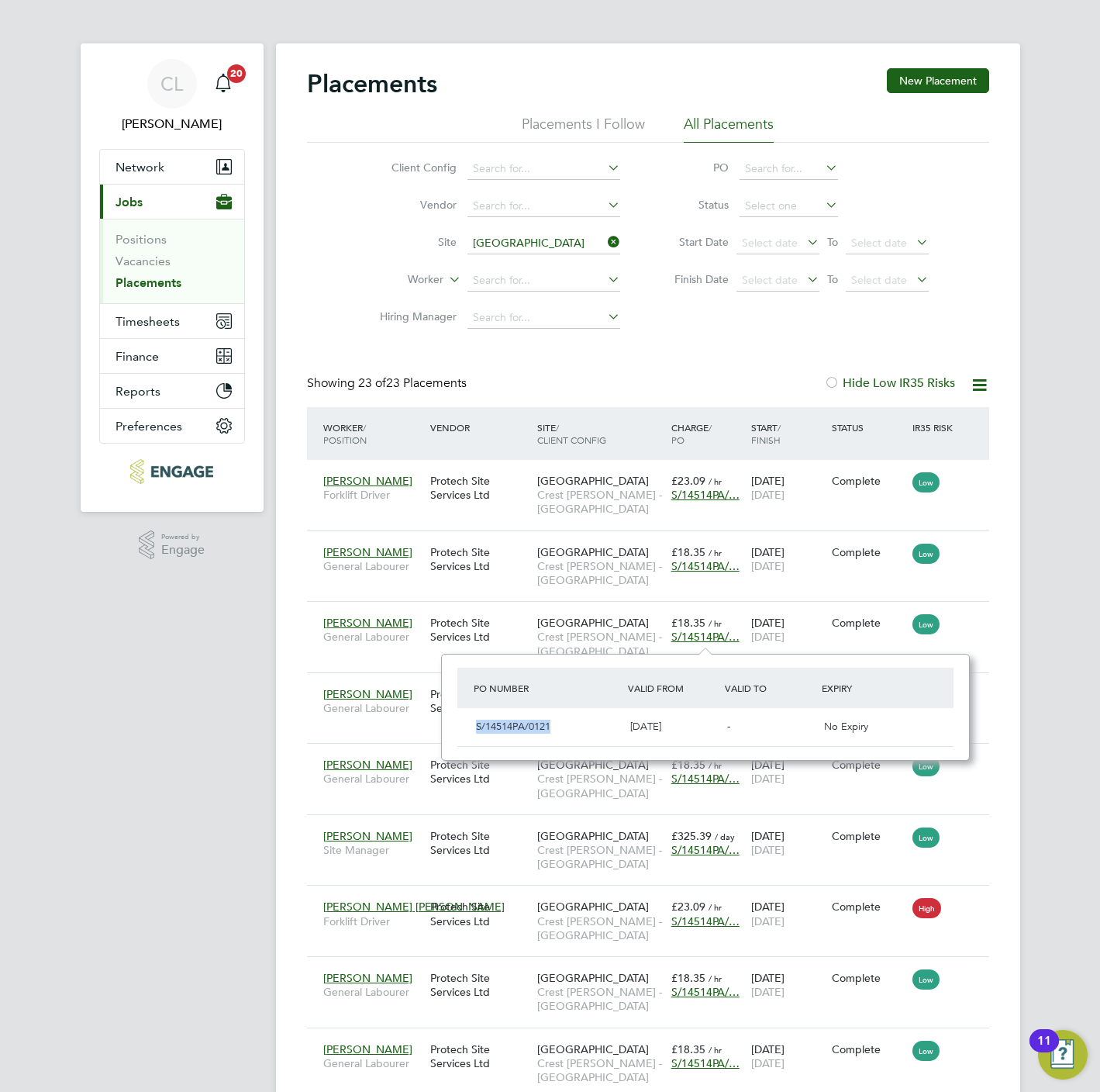
drag, startPoint x: 573, startPoint y: 727, endPoint x: 447, endPoint y: 727, distance: 126.0
click at [447, 727] on div "PO Number Valid From Valid To Expiry S/14514PA/0121 25 Mar 2024 - No Expiry" at bounding box center [705, 707] width 529 height 107
copy span "S/14514PA/0121"
click at [249, 702] on app-navbar "CL Chloe Lyons Notifications 20 Applications: Network Team Members Businesses S…" at bounding box center [172, 1104] width 183 height 2121
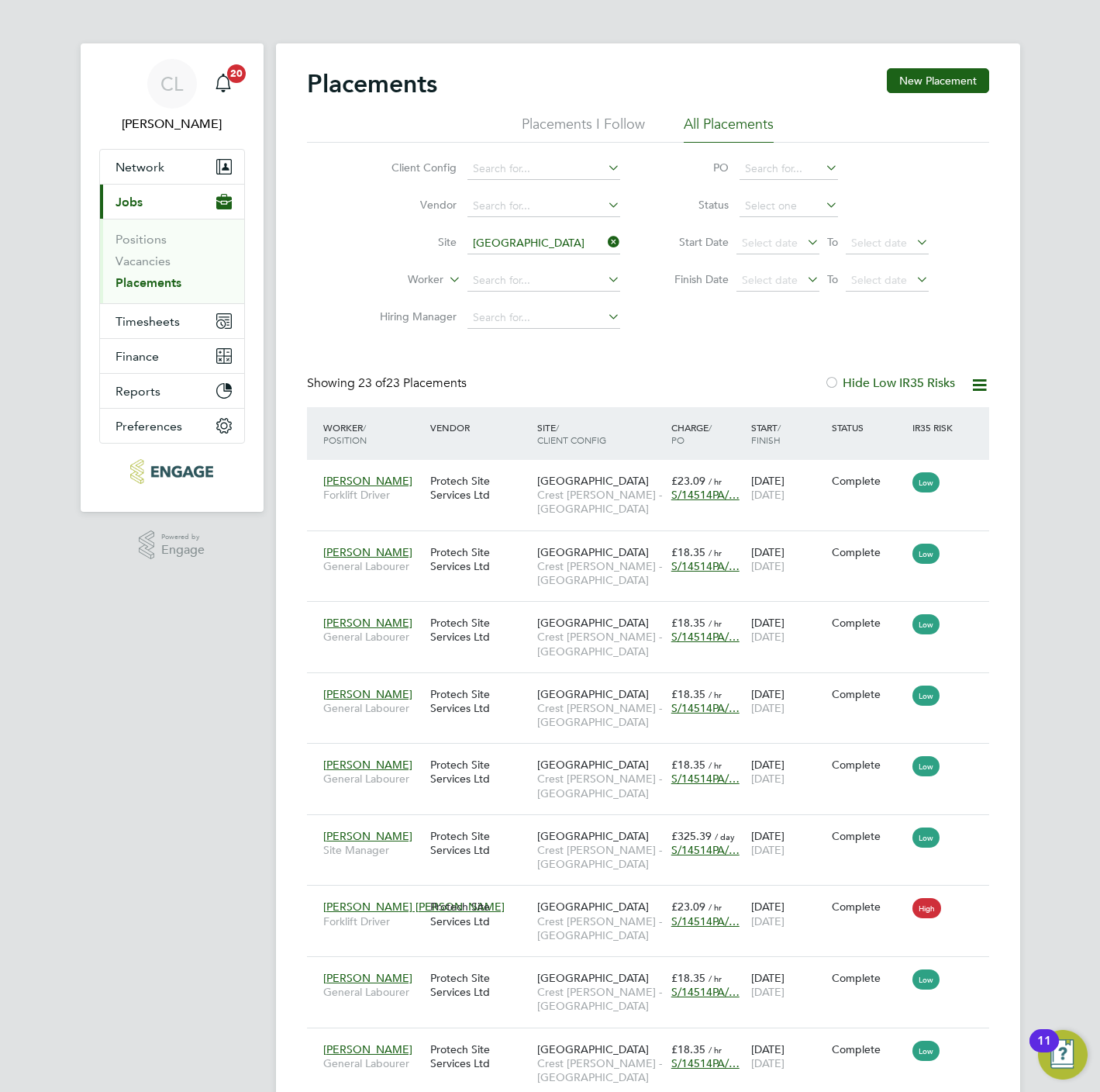
click at [604, 238] on icon at bounding box center [604, 242] width 0 height 22
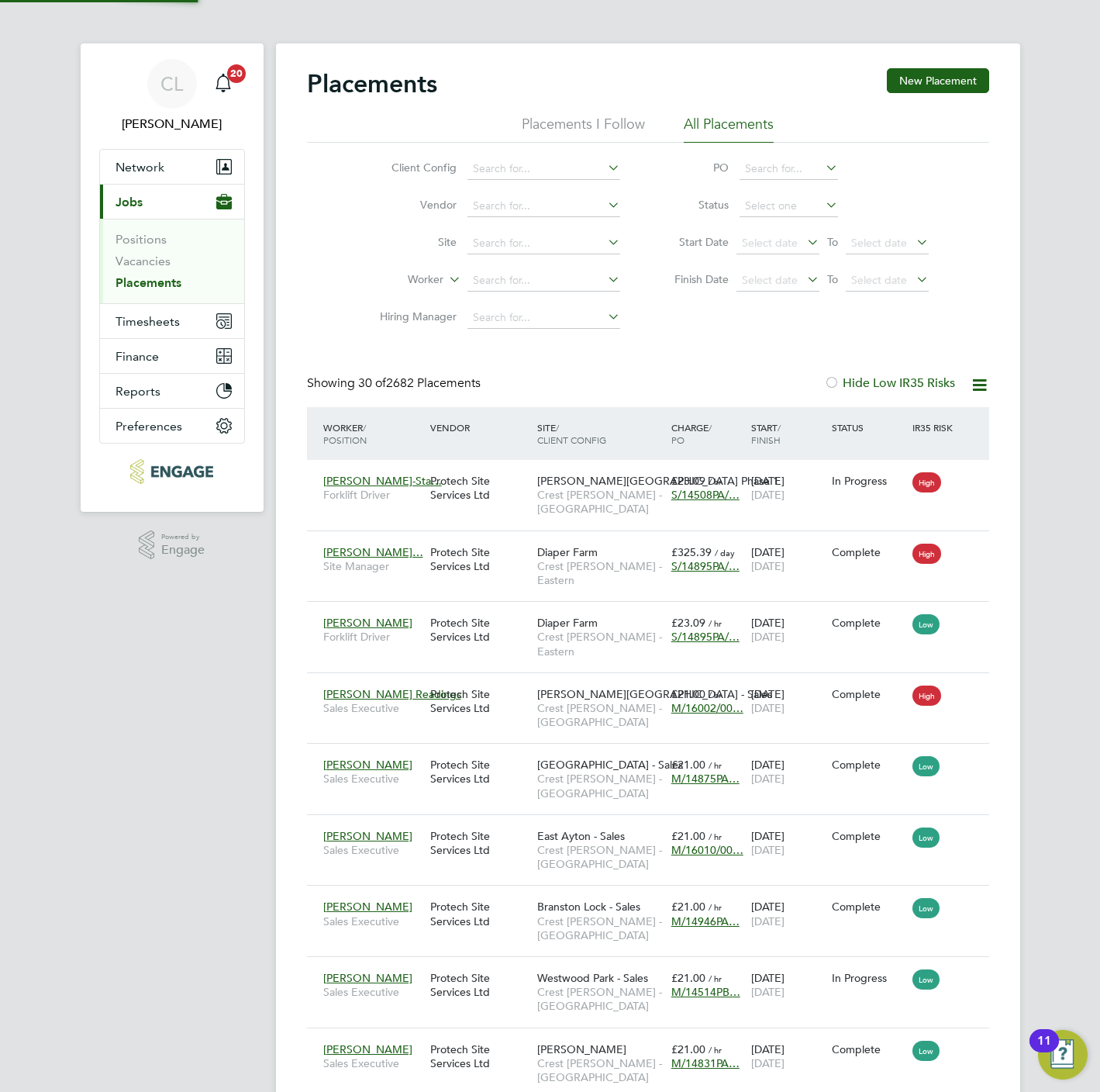
scroll to position [44, 135]
click at [166, 321] on span "Timesheets" at bounding box center [148, 321] width 64 height 15
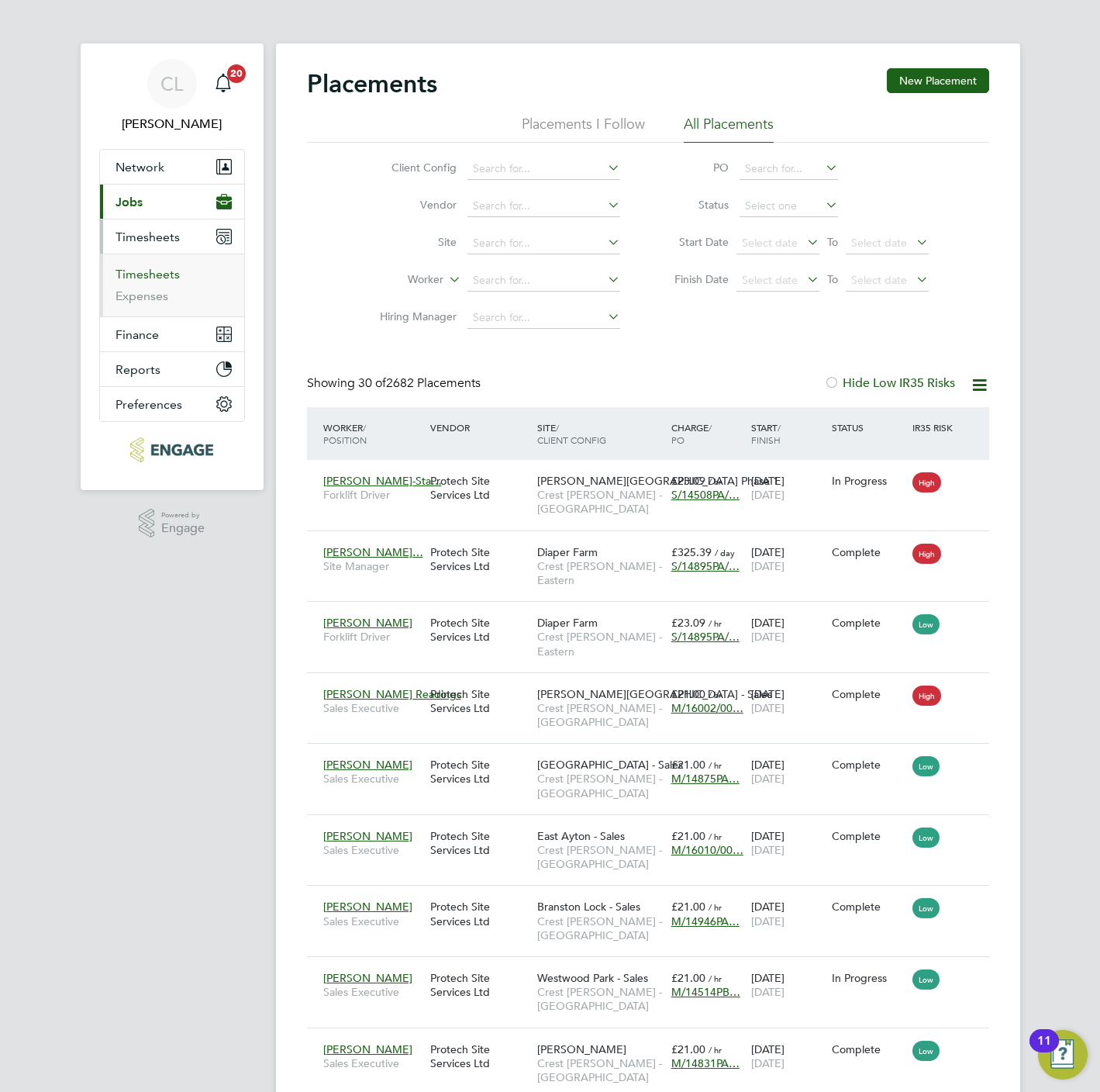
click at [152, 278] on link "Timesheets" at bounding box center [148, 274] width 64 height 15
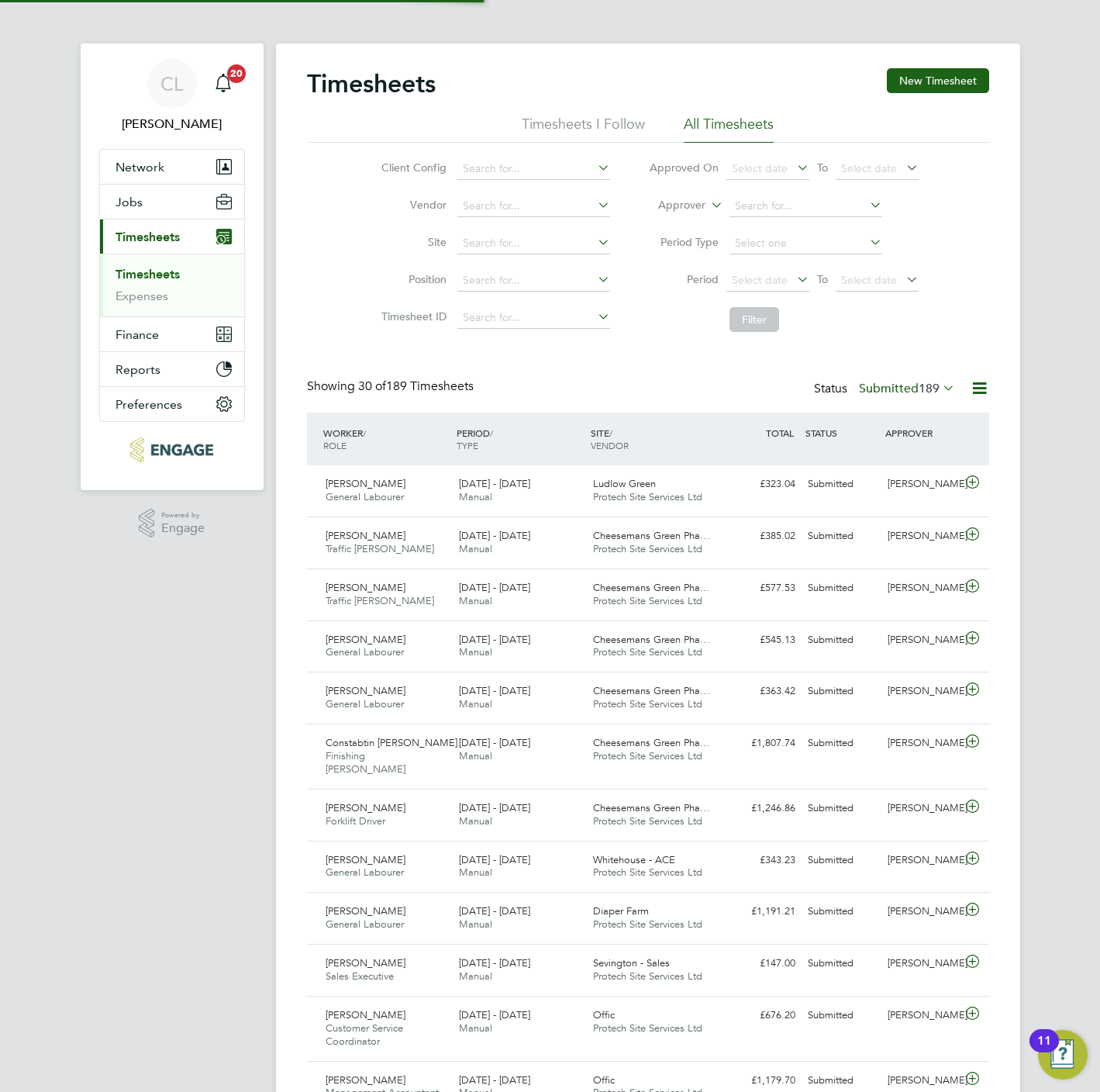
scroll to position [39, 135]
click at [810, 212] on input at bounding box center [805, 206] width 152 height 22
click at [791, 229] on li "Sim on Reynolds" at bounding box center [805, 227] width 154 height 21
type input "Simon Reynolds"
click at [789, 200] on input at bounding box center [805, 206] width 152 height 22
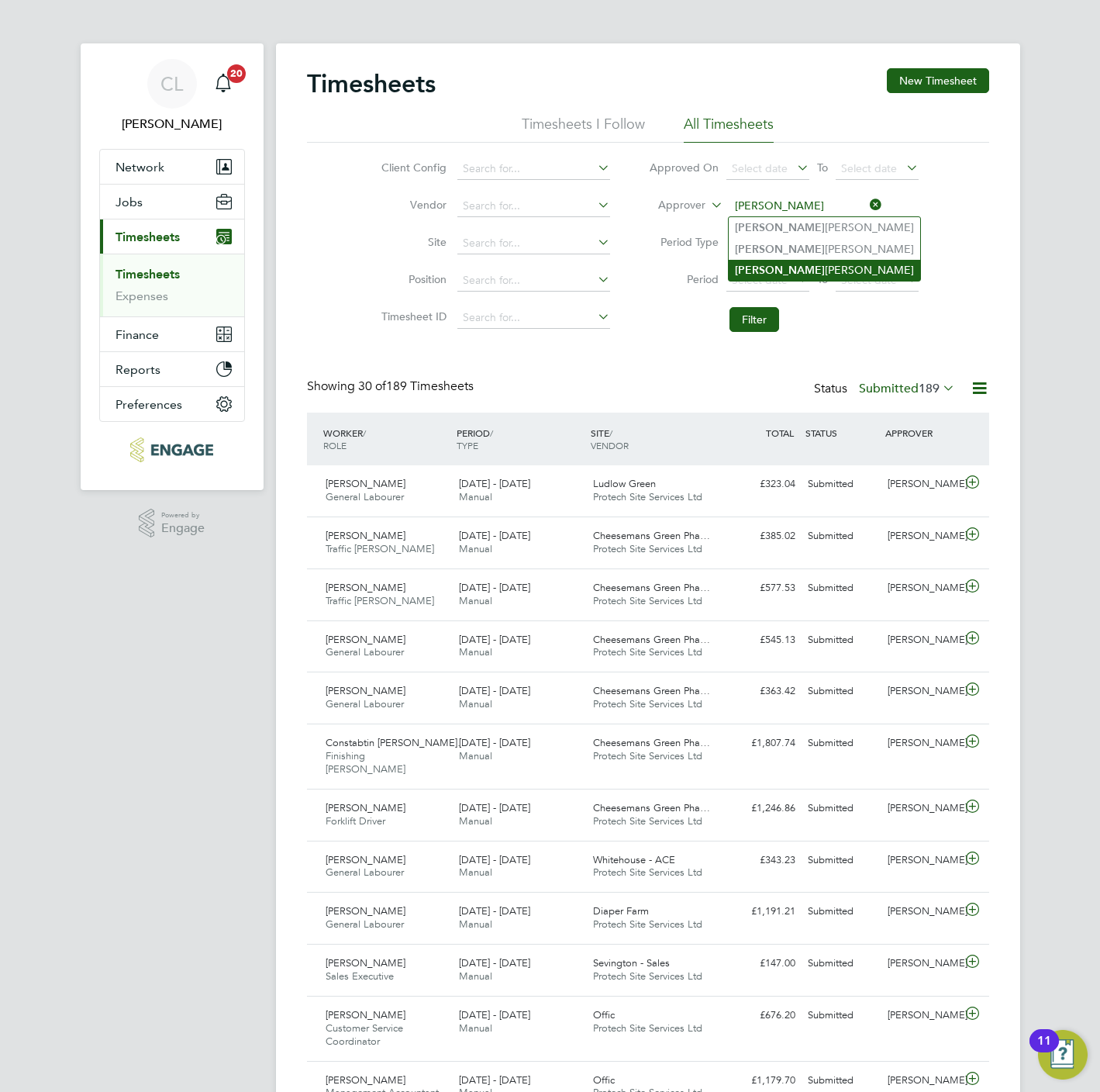
click at [786, 265] on li "Simon Evans" at bounding box center [824, 269] width 192 height 21
type input "Simon Evans"
click at [756, 316] on button "Filter" at bounding box center [754, 319] width 49 height 25
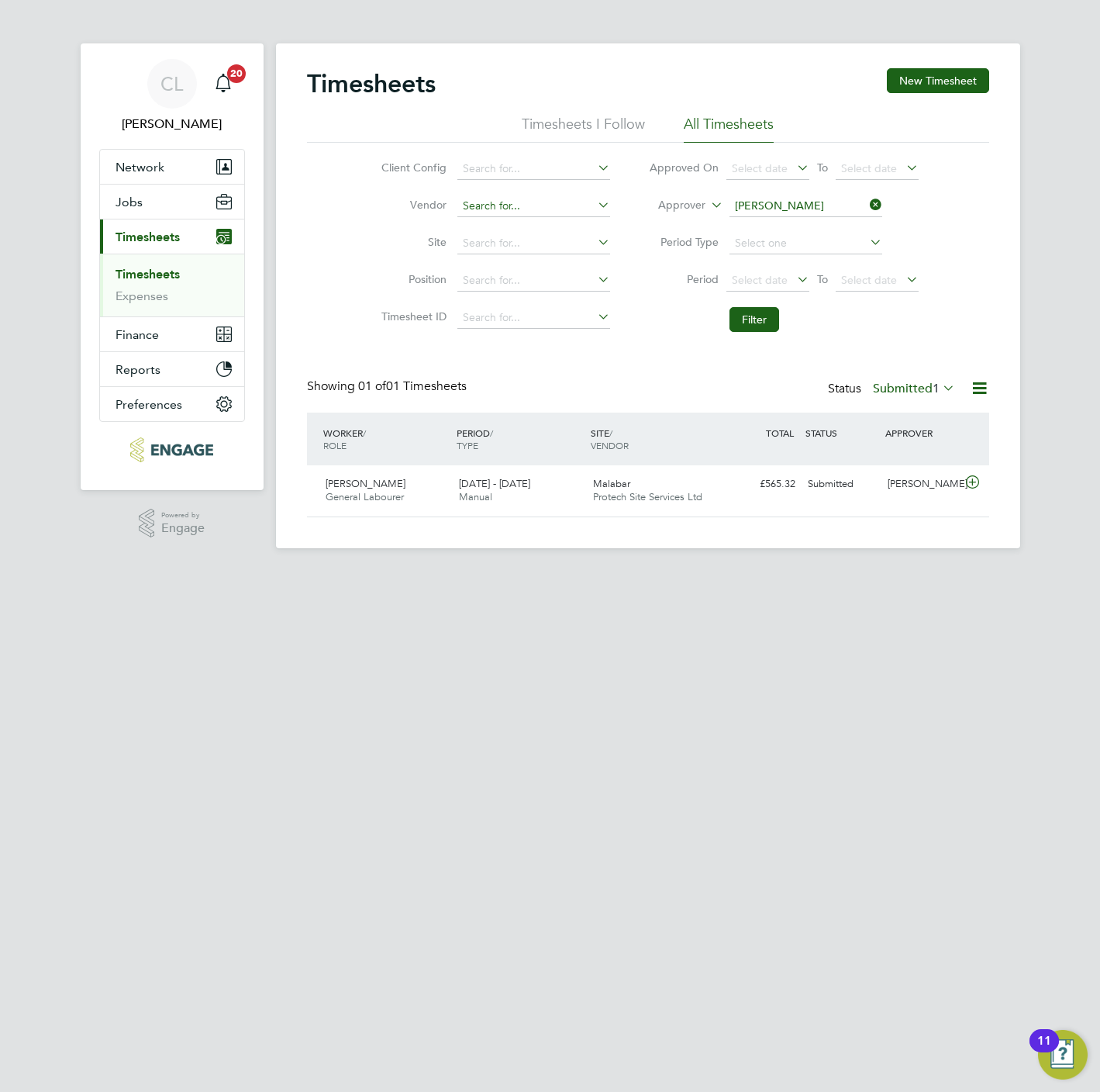
click at [468, 214] on input at bounding box center [533, 206] width 152 height 22
click at [384, 266] on li "Position" at bounding box center [493, 280] width 272 height 37
click at [476, 239] on input at bounding box center [533, 244] width 152 height 22
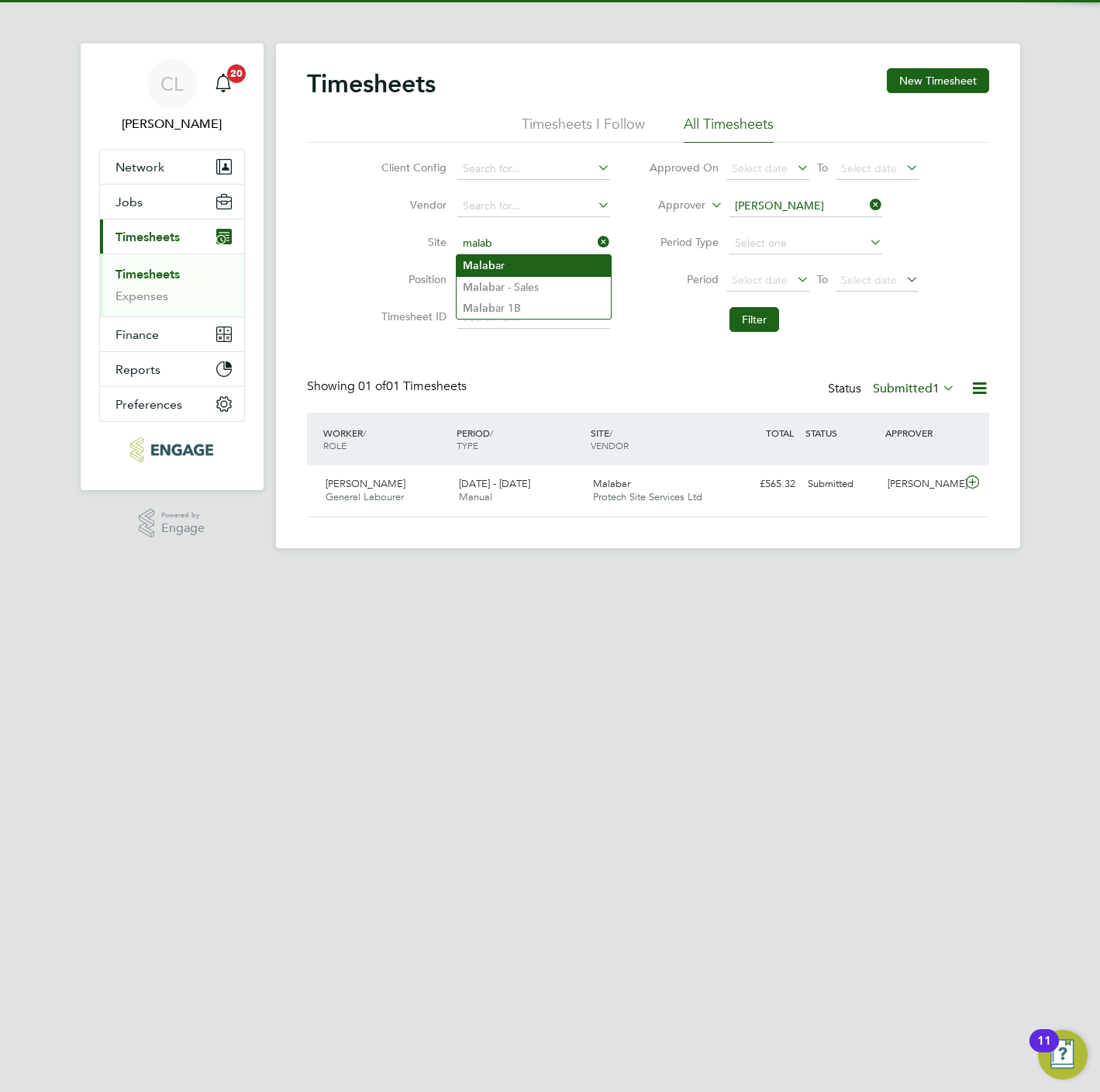
click at [477, 260] on b "Malab" at bounding box center [479, 266] width 33 height 13
type input "Malabar"
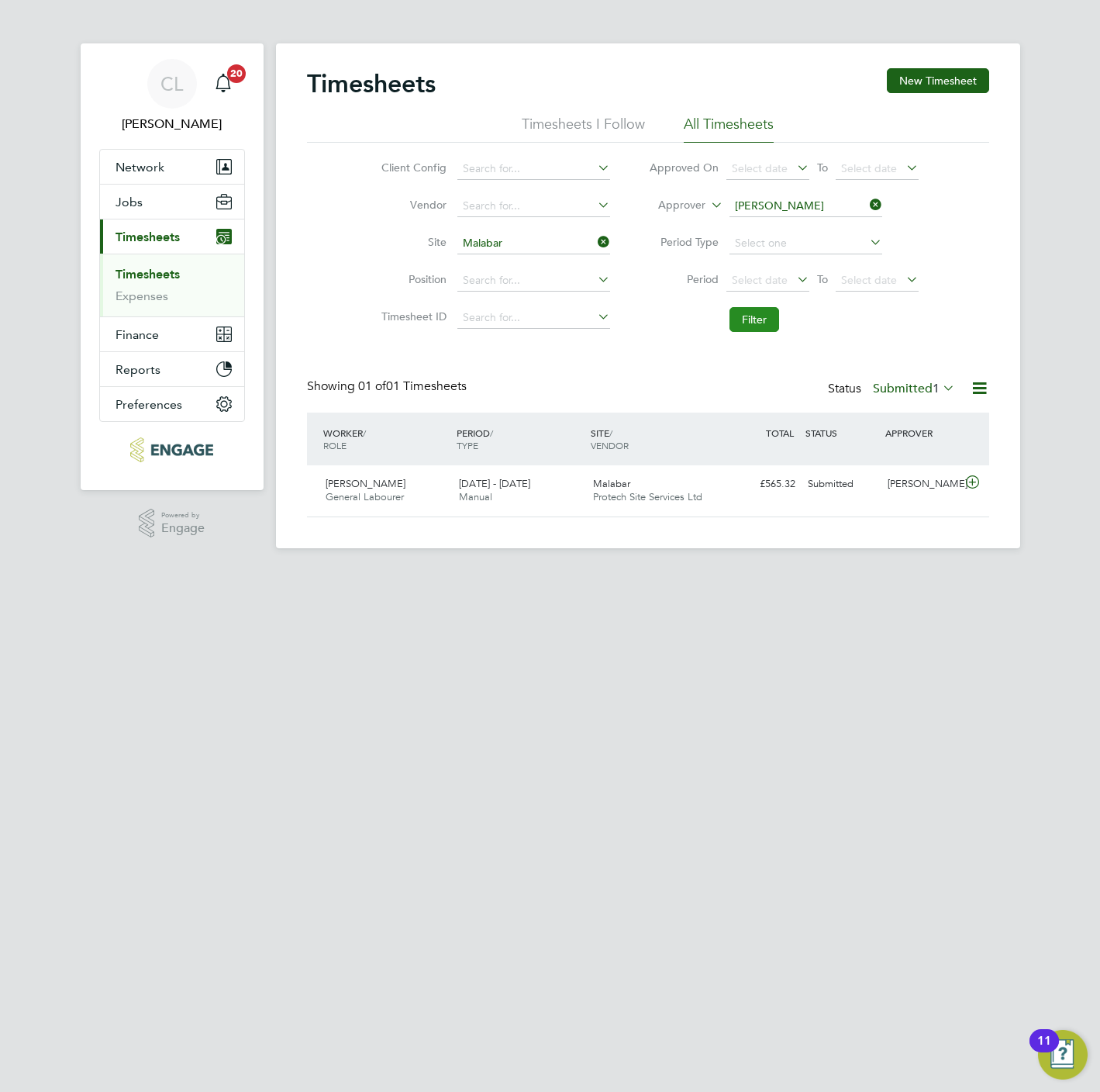
click at [761, 331] on button "Filter" at bounding box center [754, 319] width 49 height 25
click at [898, 388] on label "Submitted 1" at bounding box center [914, 388] width 82 height 16
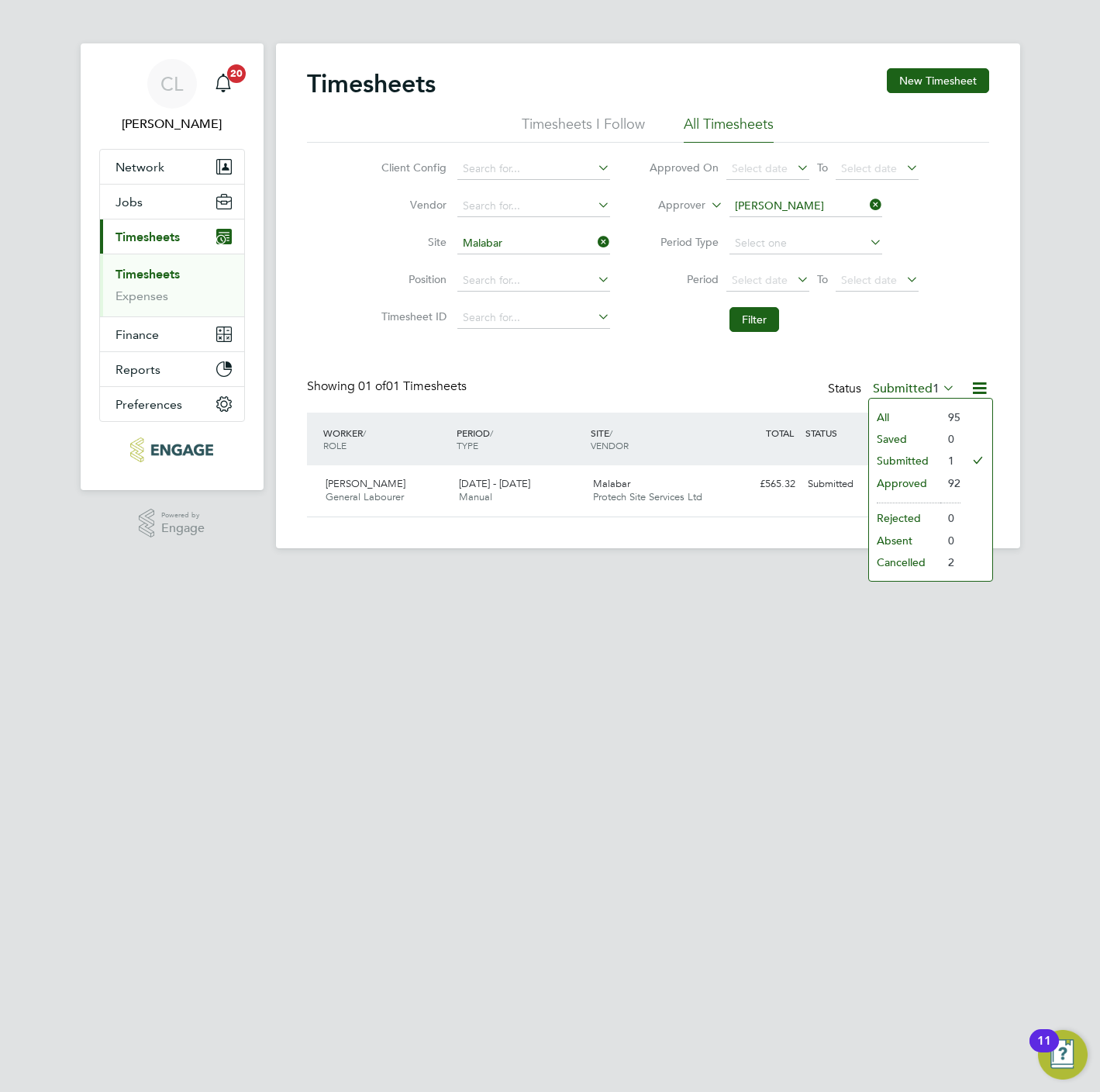
click at [886, 419] on li "All" at bounding box center [905, 417] width 71 height 22
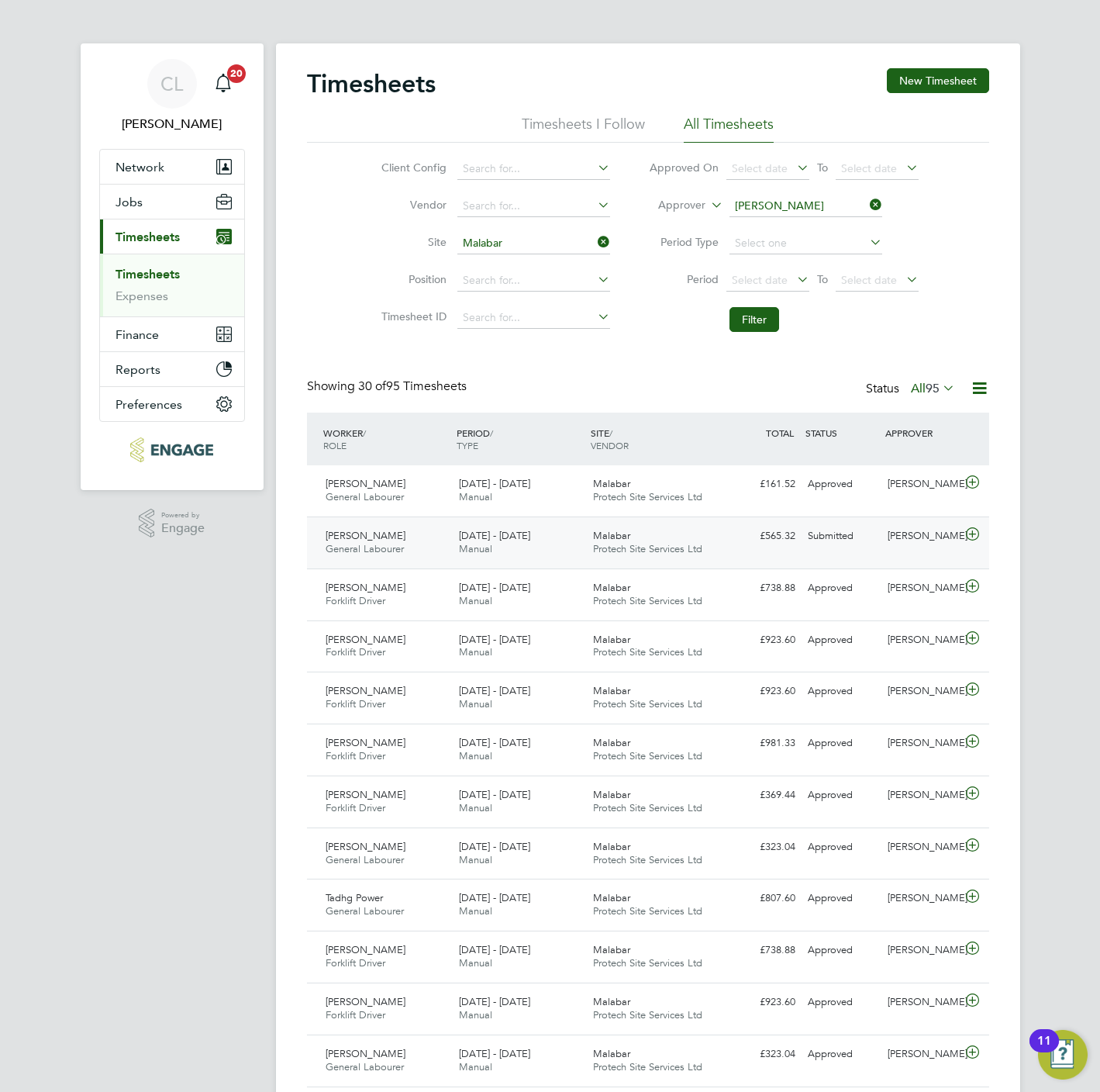
click at [968, 537] on icon at bounding box center [972, 534] width 19 height 13
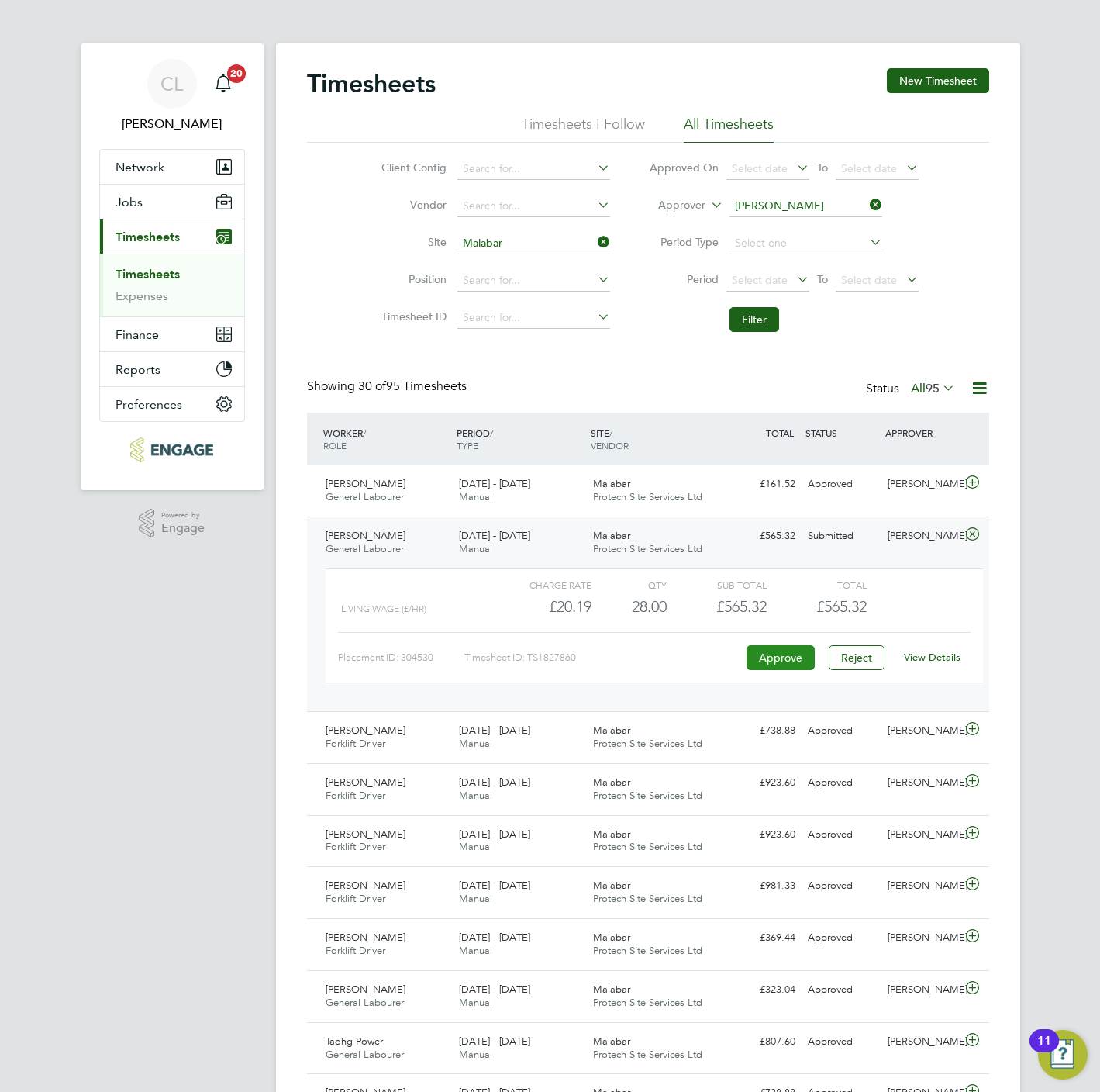
click at [779, 656] on button "Approve" at bounding box center [780, 657] width 68 height 25
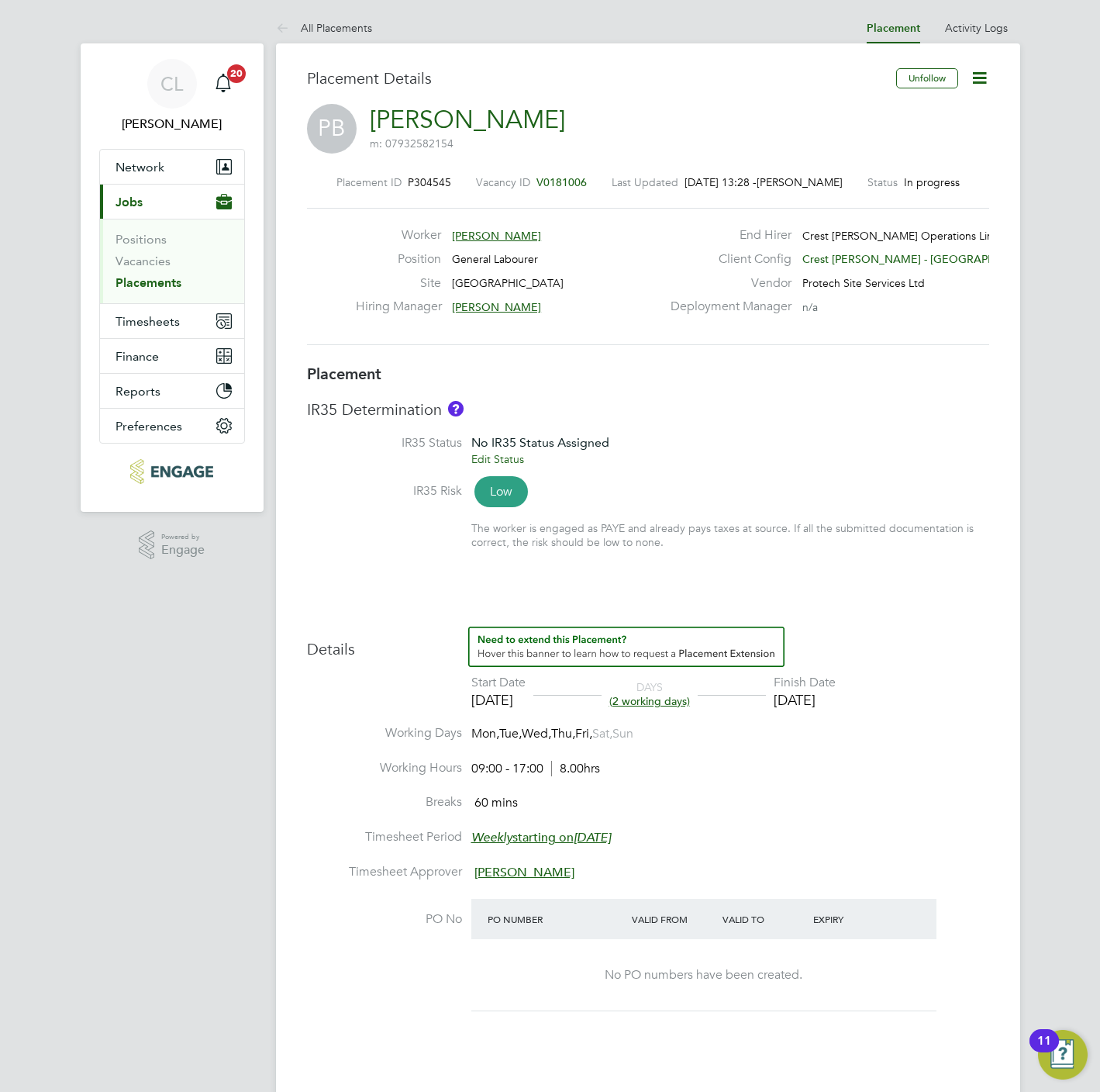
click icon
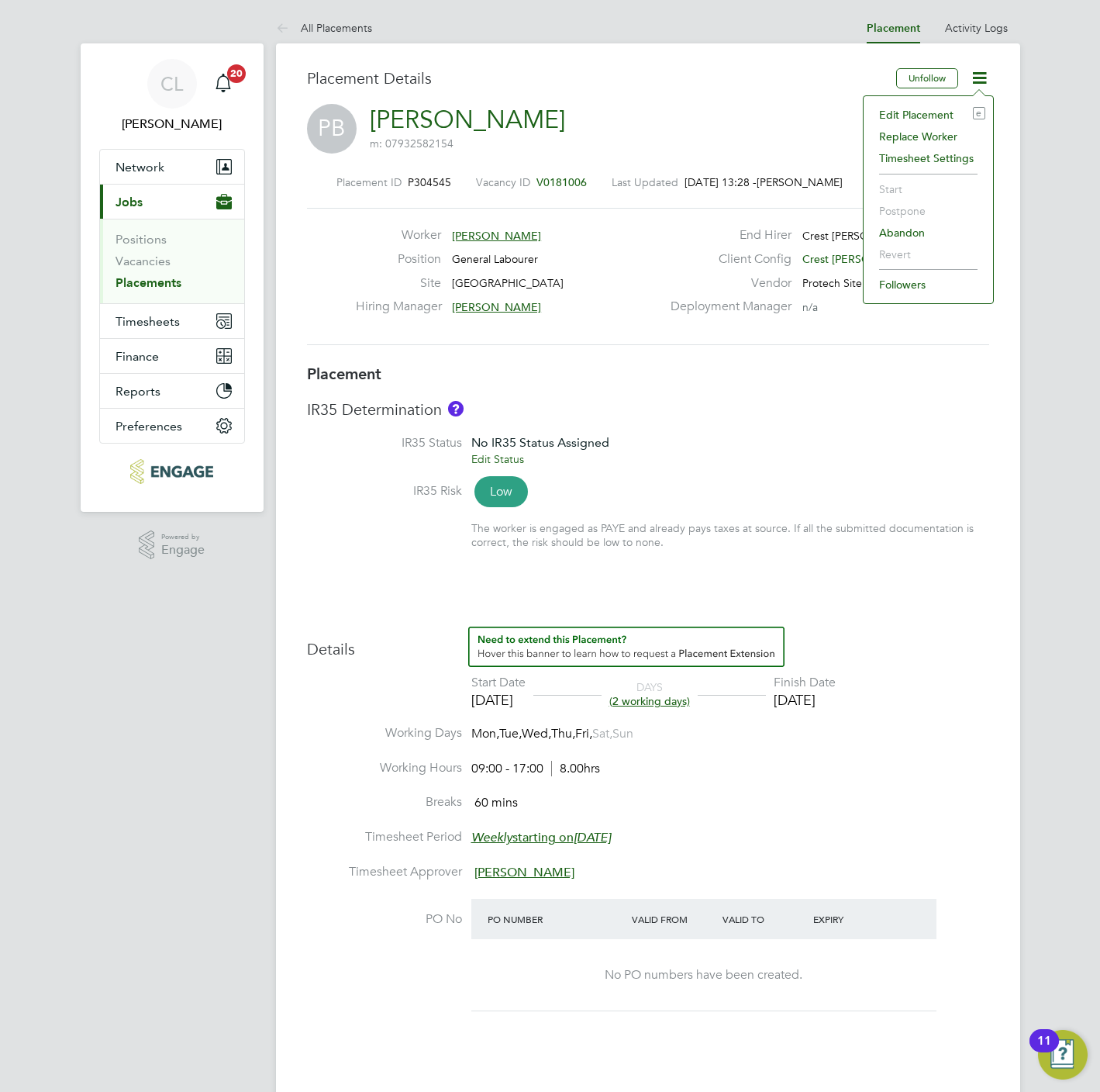
click li "Edit Placement e"
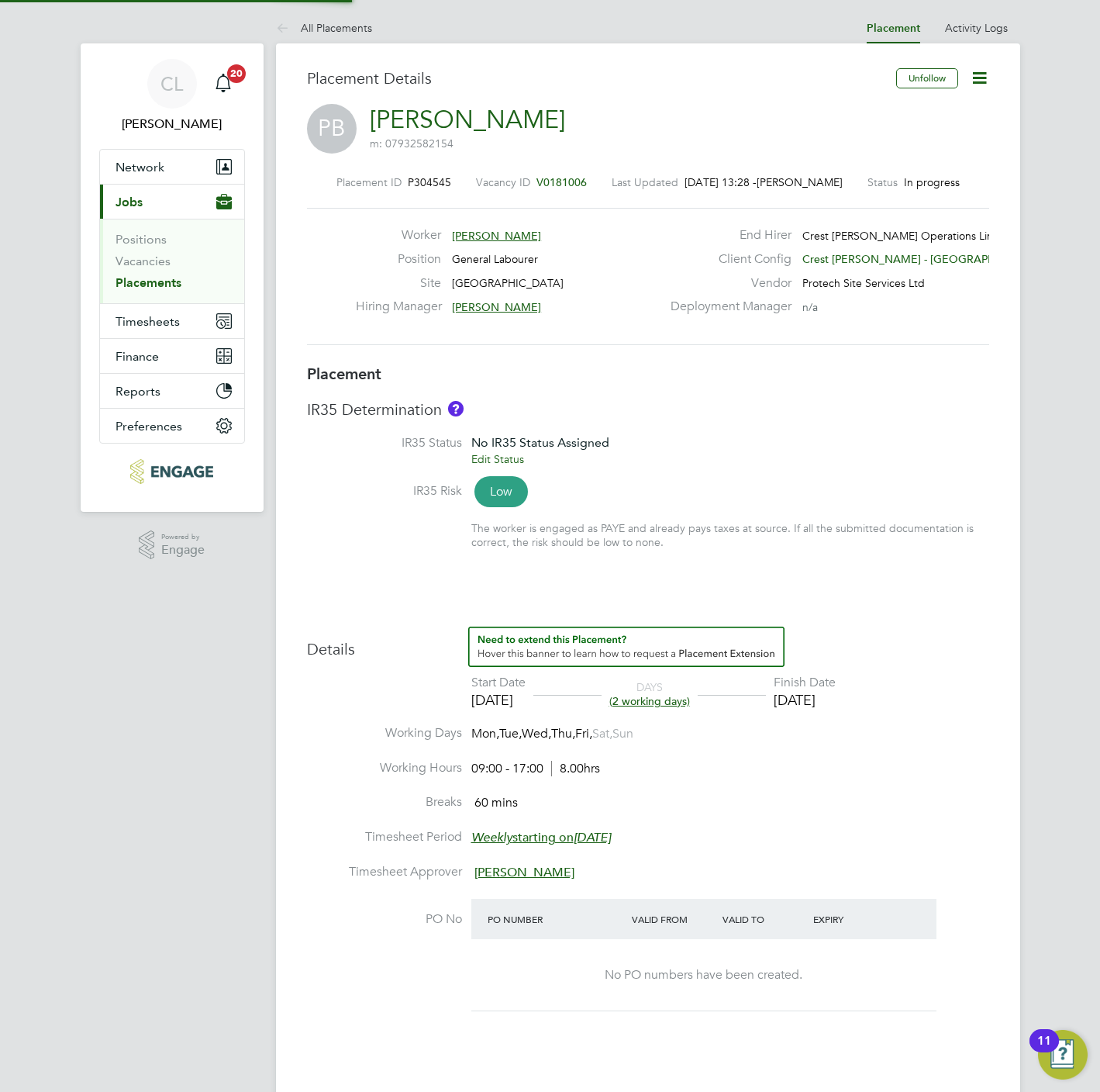
type input "Michelle Ansell"
type input "Lee Wale"
type input "18 Sep 2025"
type input "19 Sep 2025"
type input "09:00"
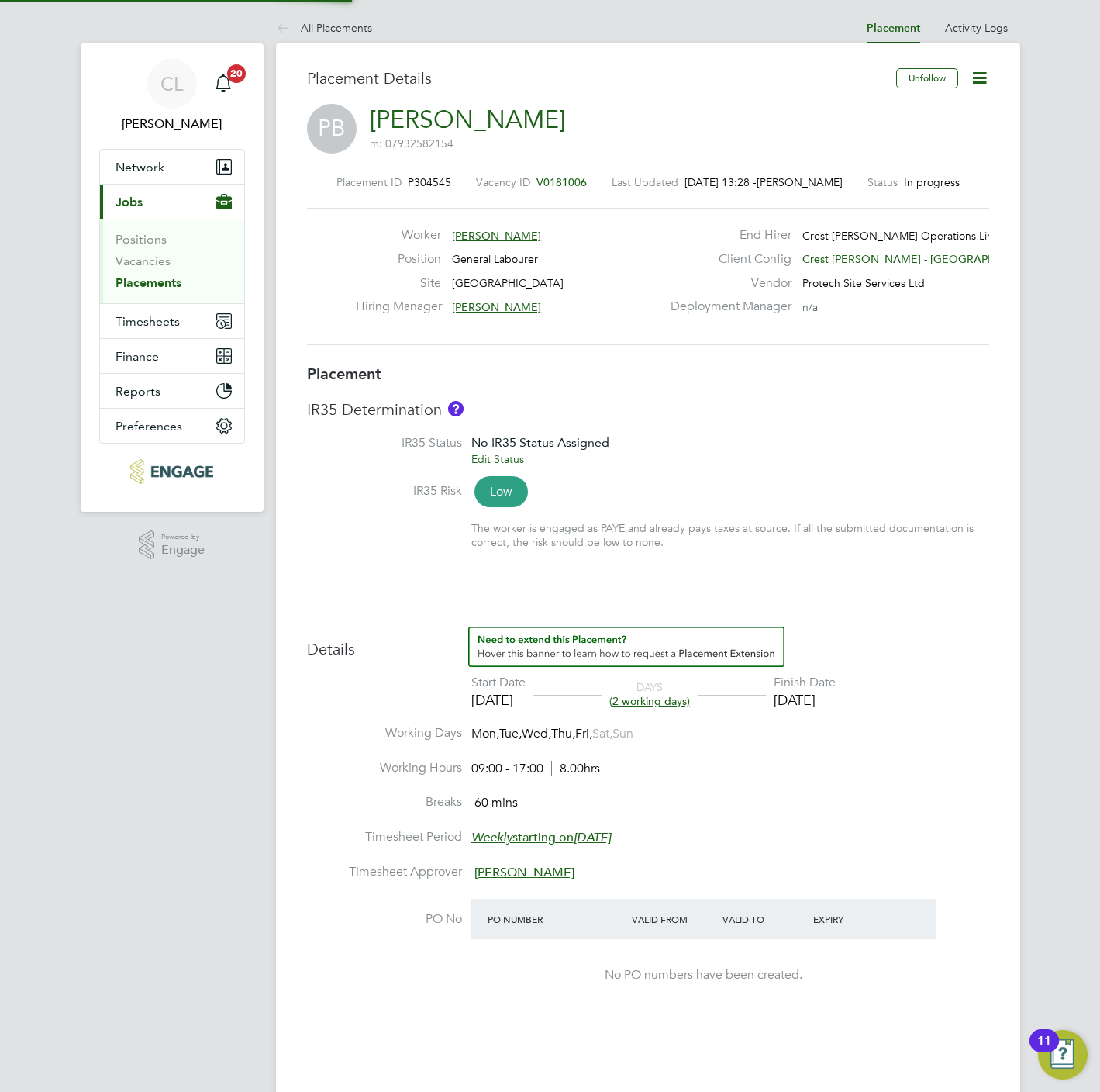
type input "17:00"
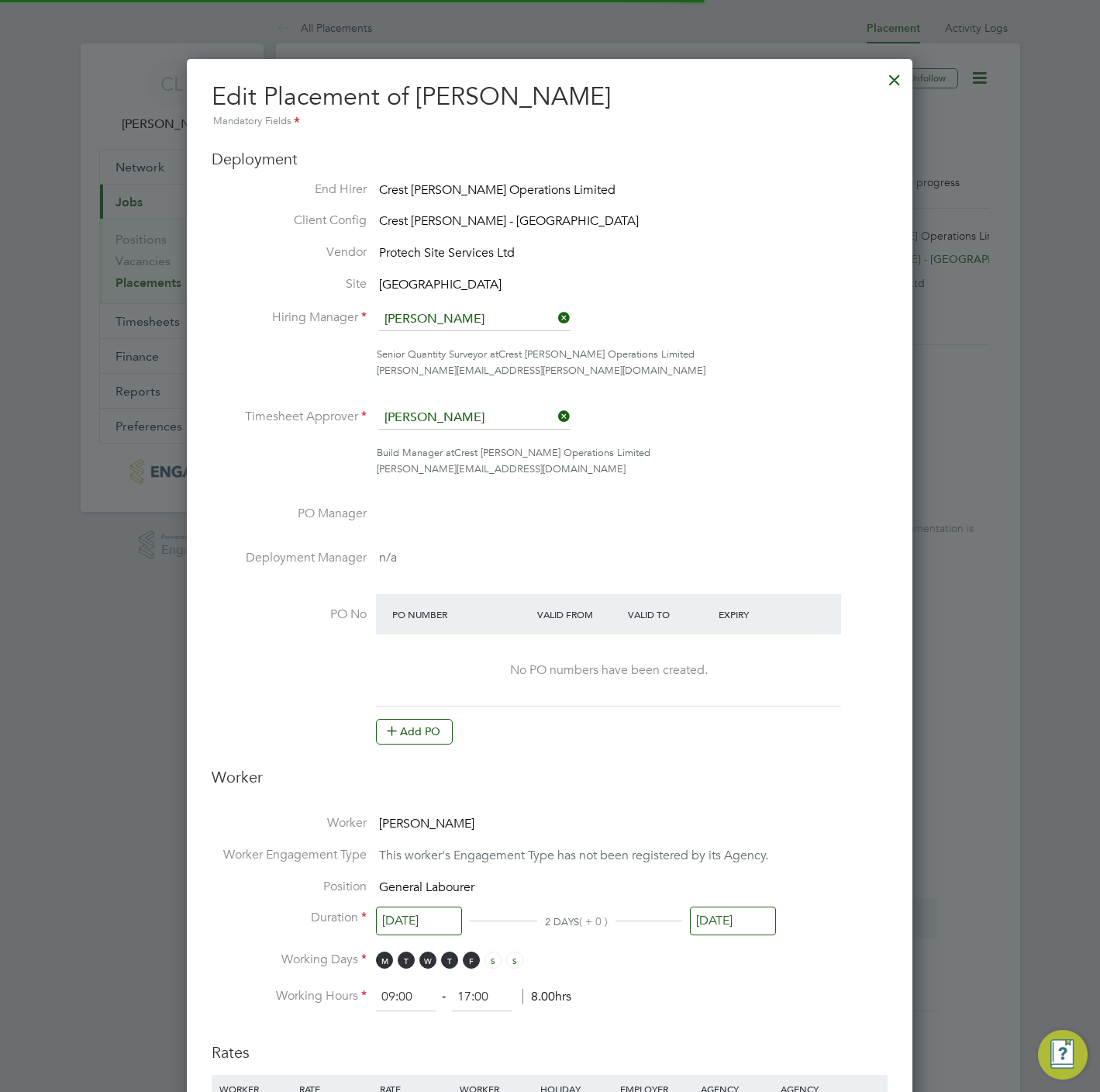
scroll to position [7, 7]
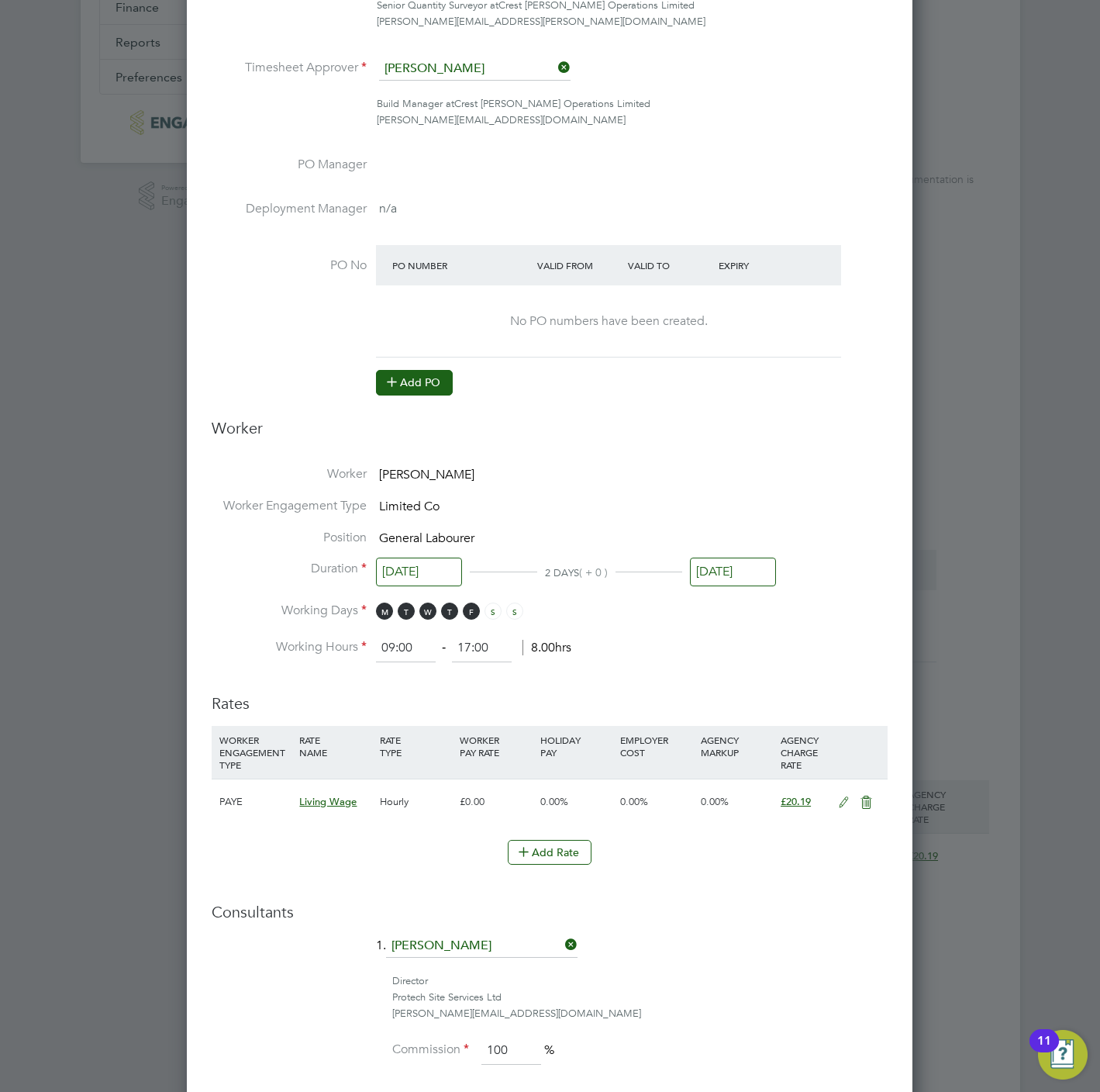
click icon
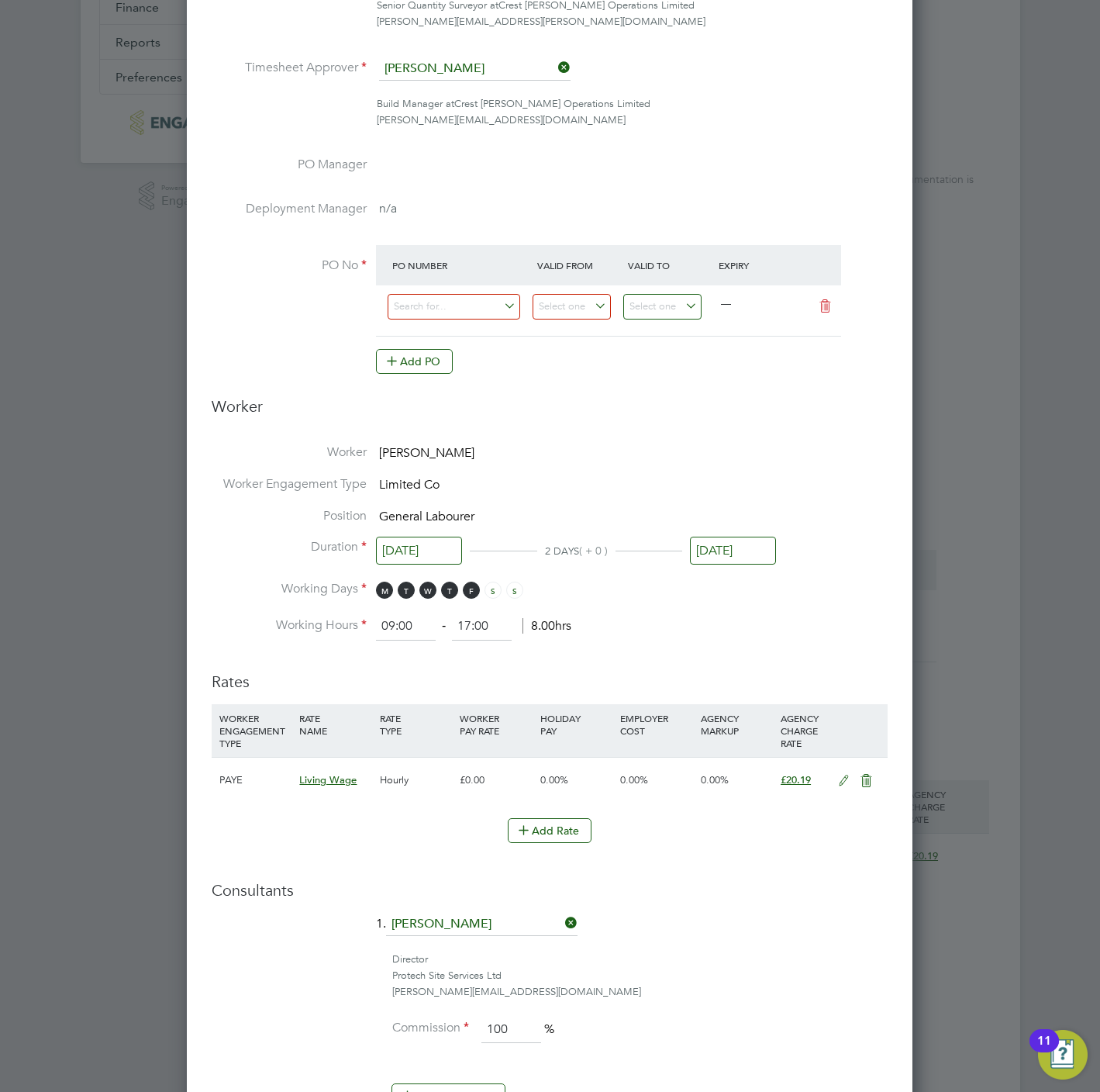
click div
click div "—"
click input
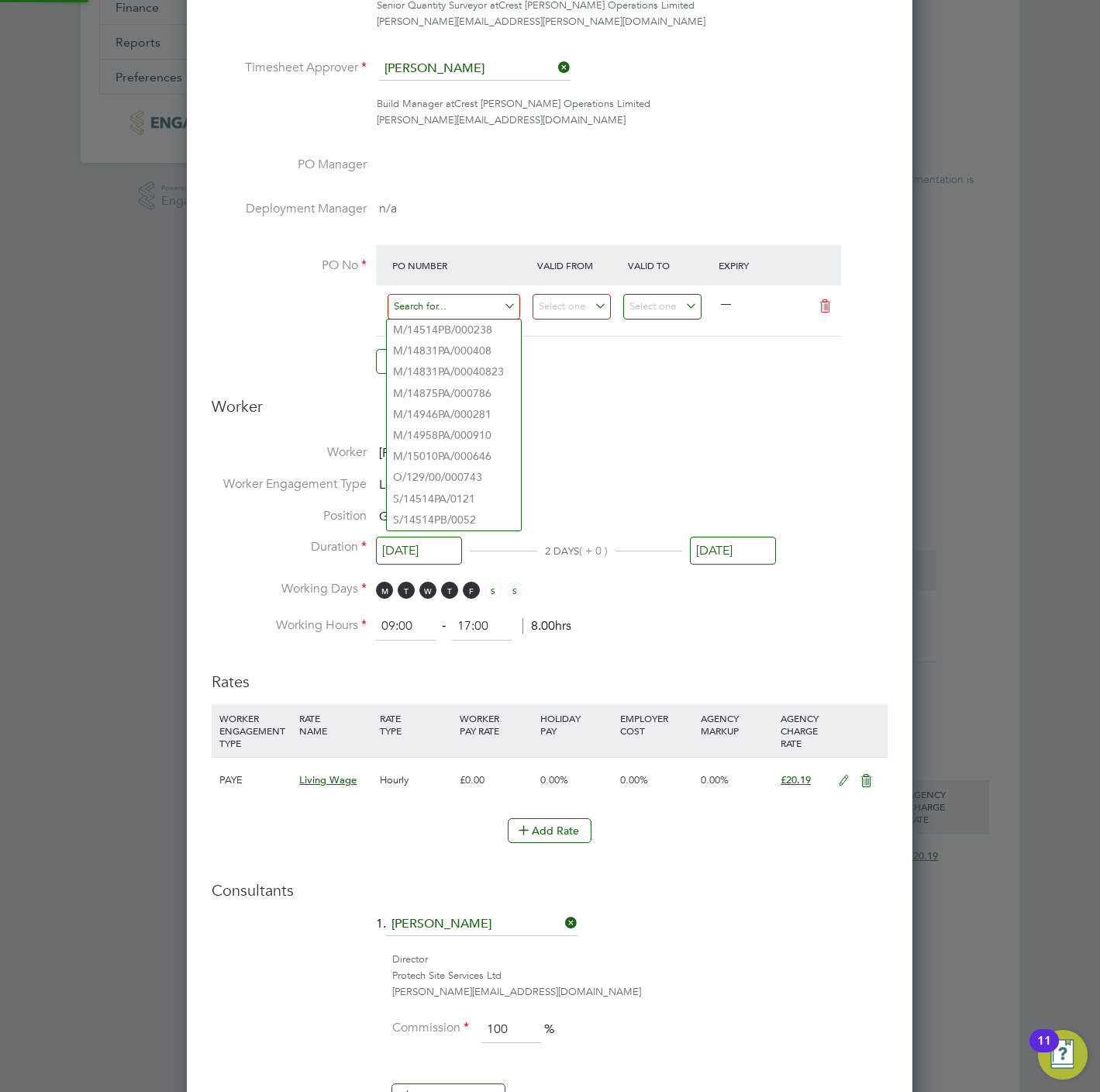
paste input "S/14514PA/0121"
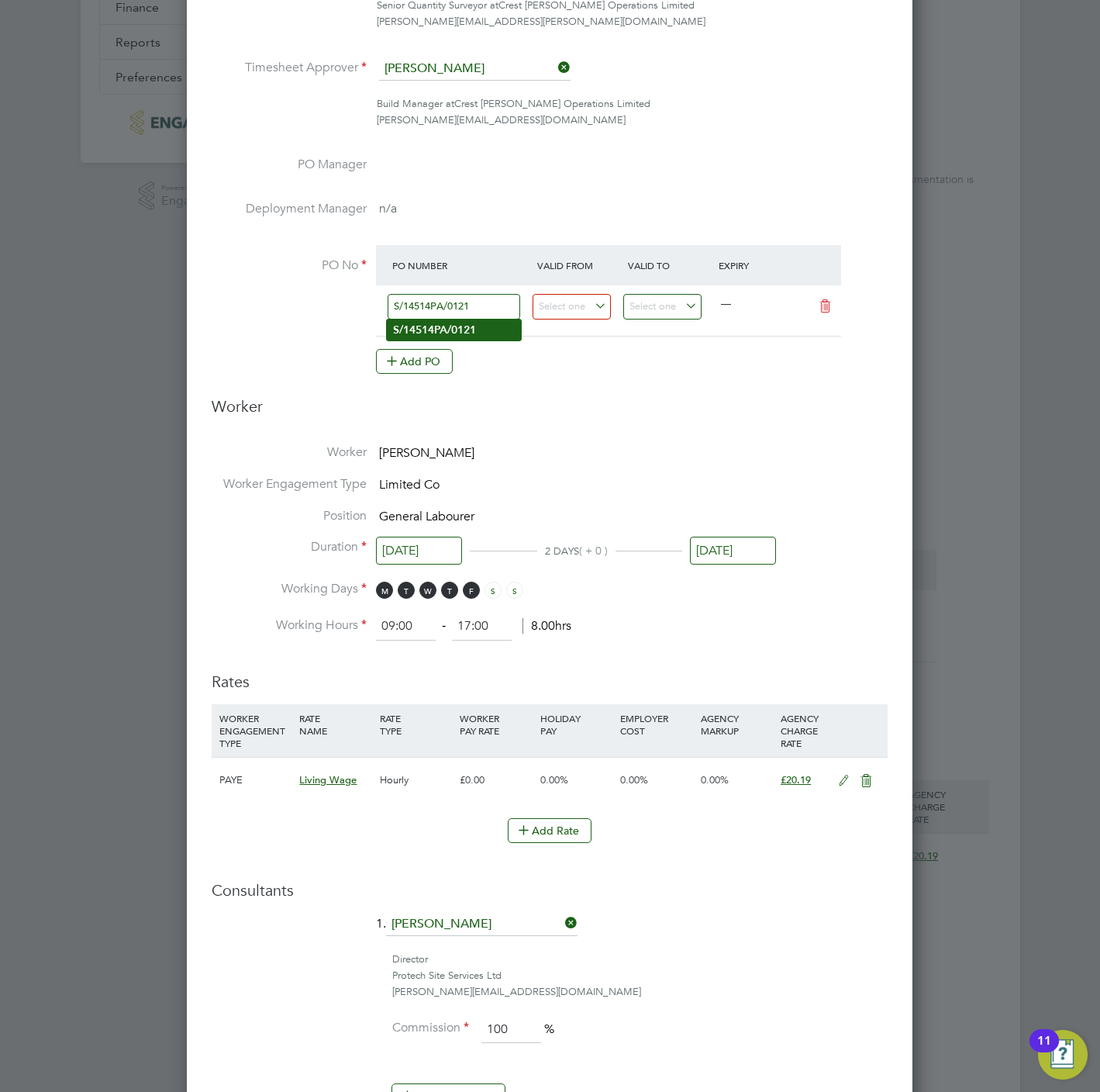
type input "S/14514PA/0121"
click b "S/14514PA/0121"
type input "25 Mar 2024"
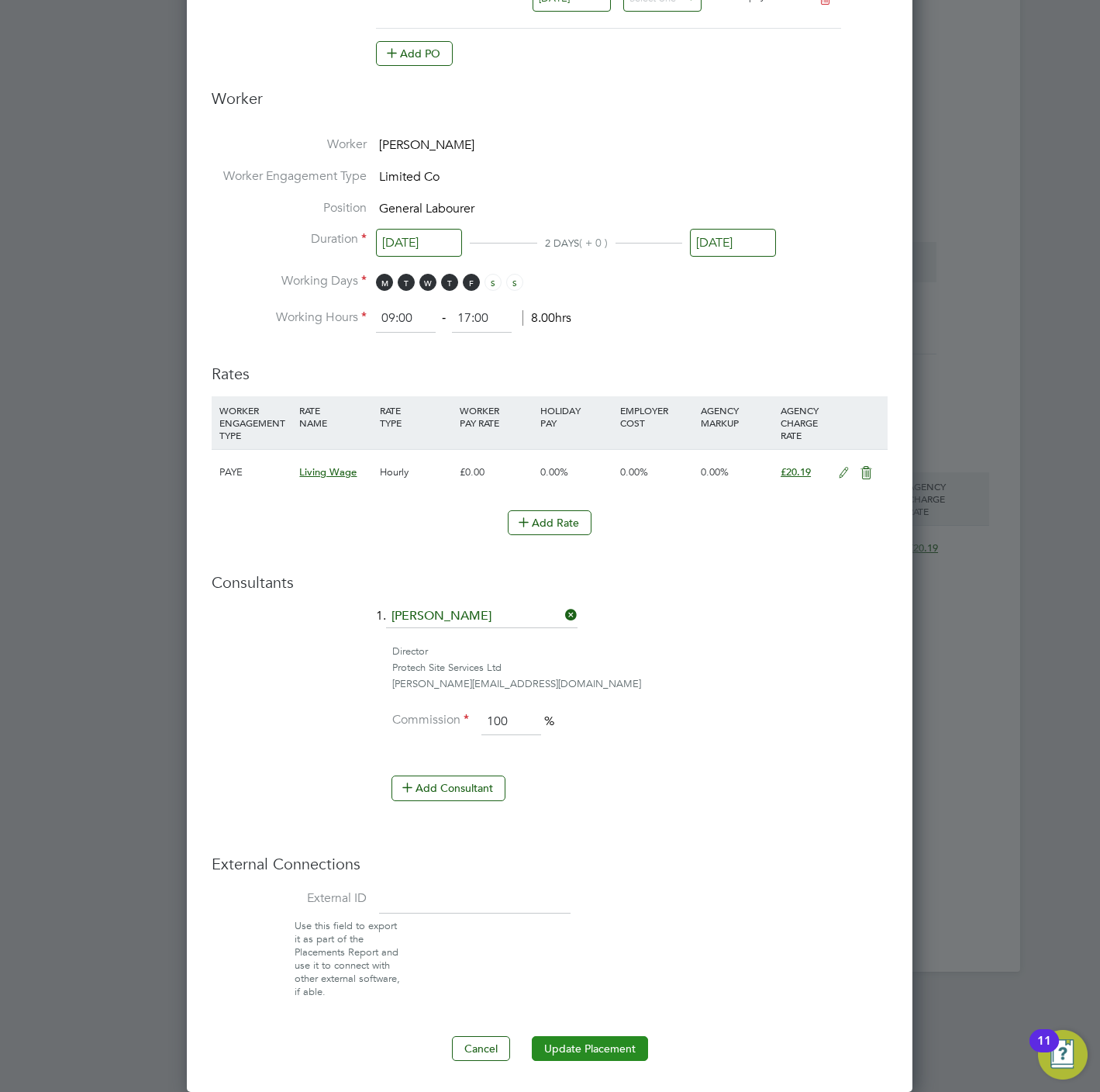
click button "Update Placement"
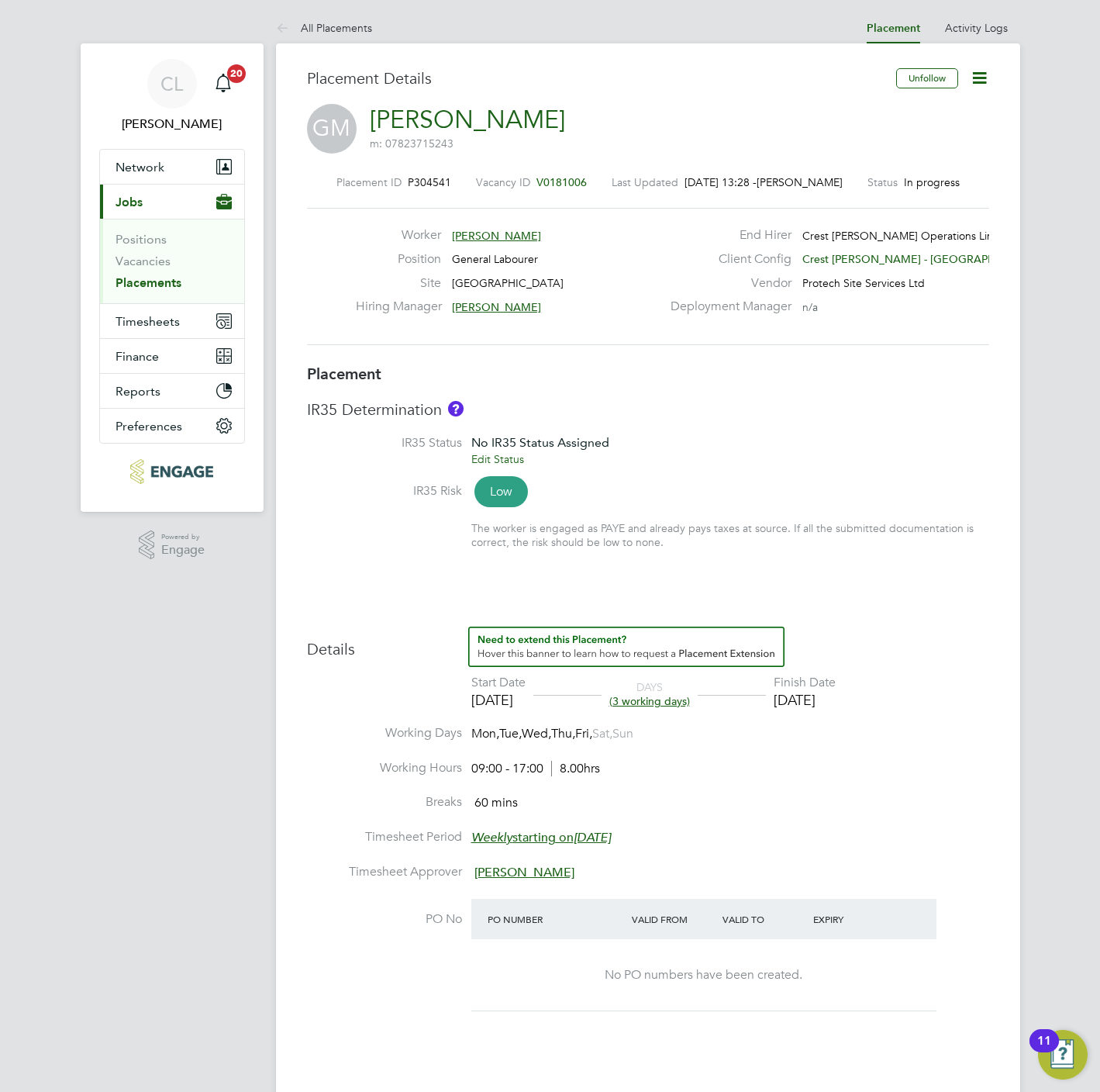
click at [978, 75] on icon at bounding box center [979, 78] width 19 height 19
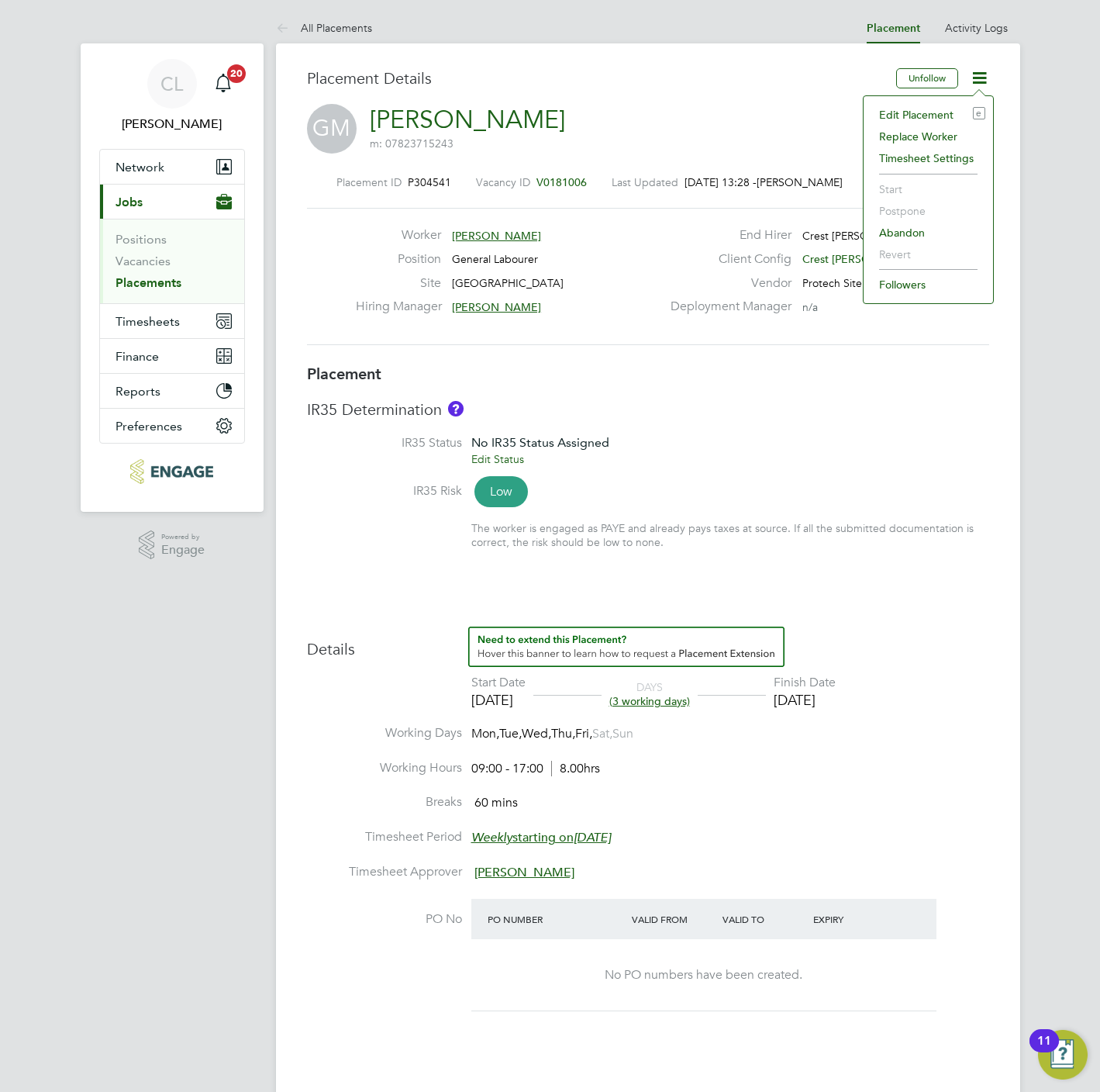
click at [891, 112] on li "Edit Placement e" at bounding box center [927, 115] width 114 height 22
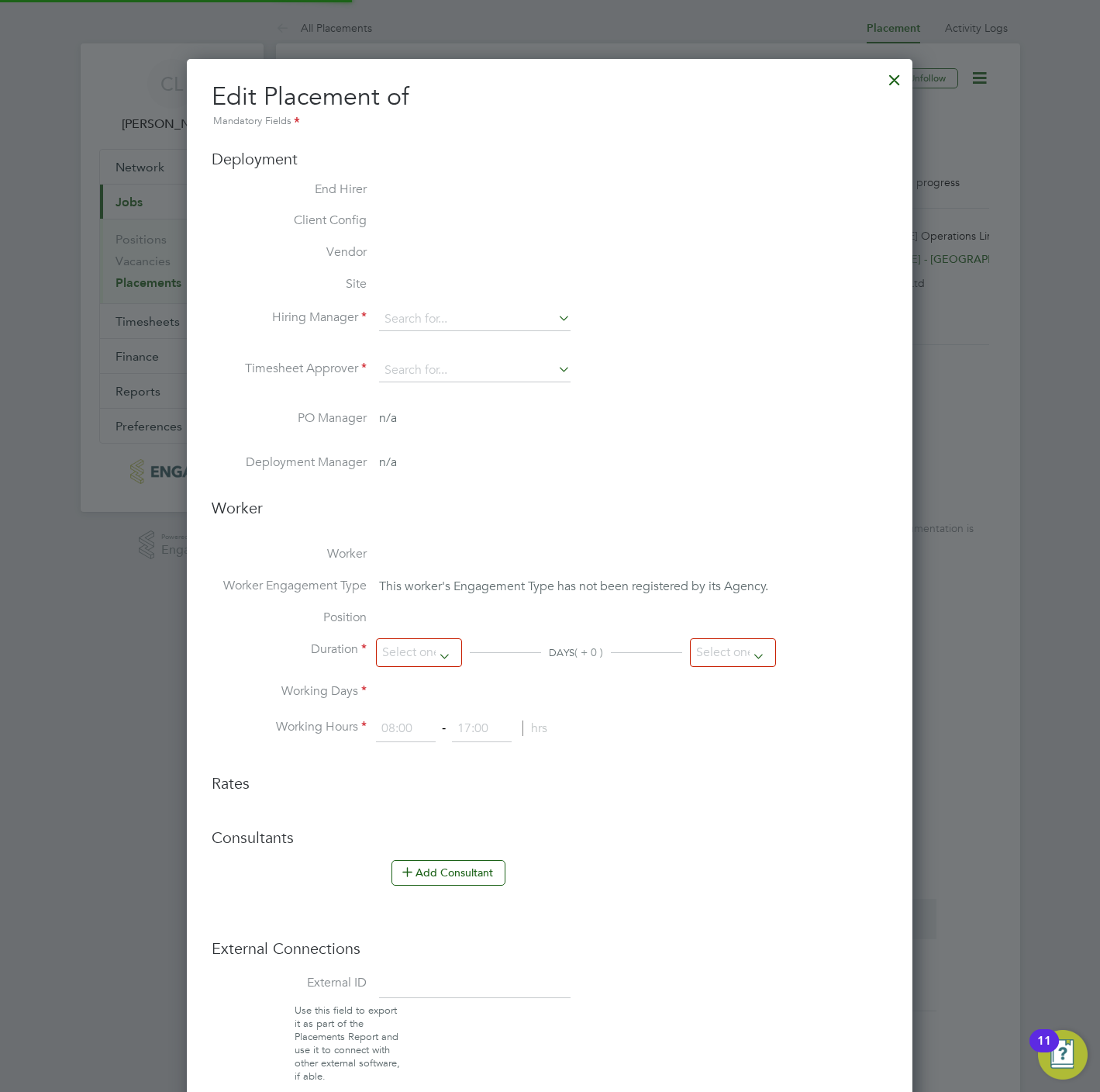
type input "[PERSON_NAME]"
type input "[DATE]"
type input "09:00"
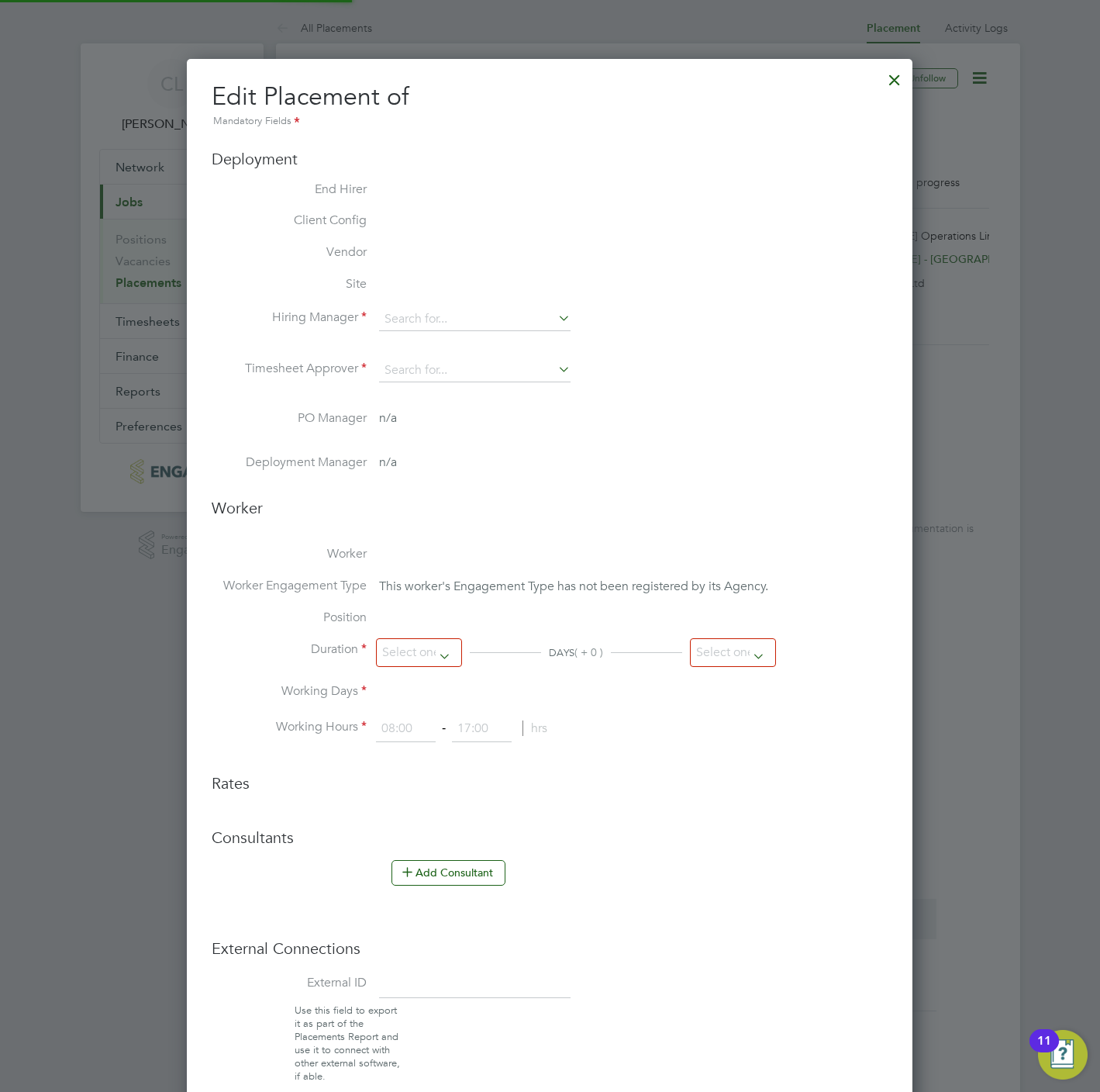
type input "17:00"
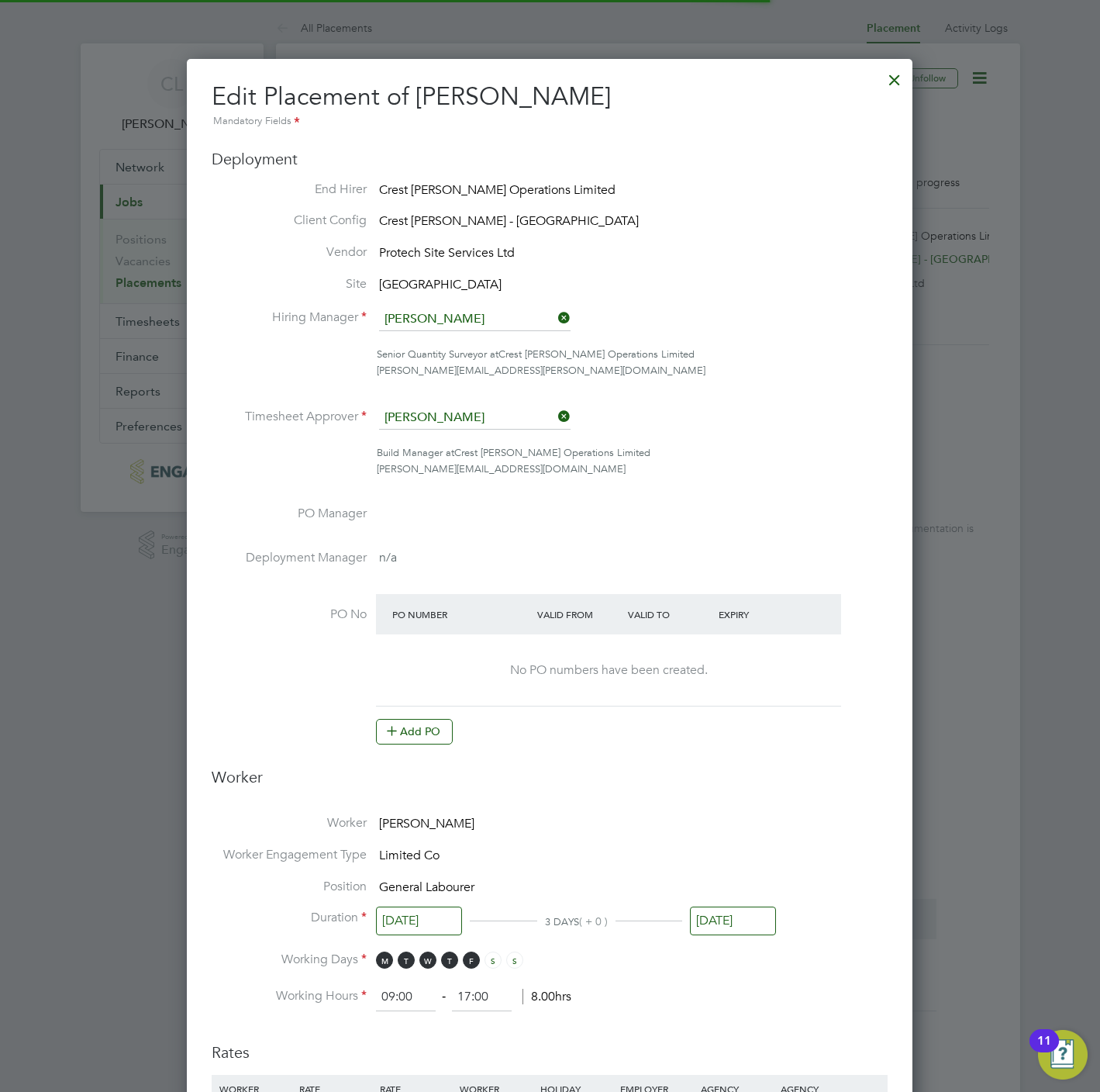
drag, startPoint x: 431, startPoint y: 738, endPoint x: 445, endPoint y: 691, distance: 49.0
click at [430, 738] on button "Add PO" at bounding box center [414, 730] width 77 height 25
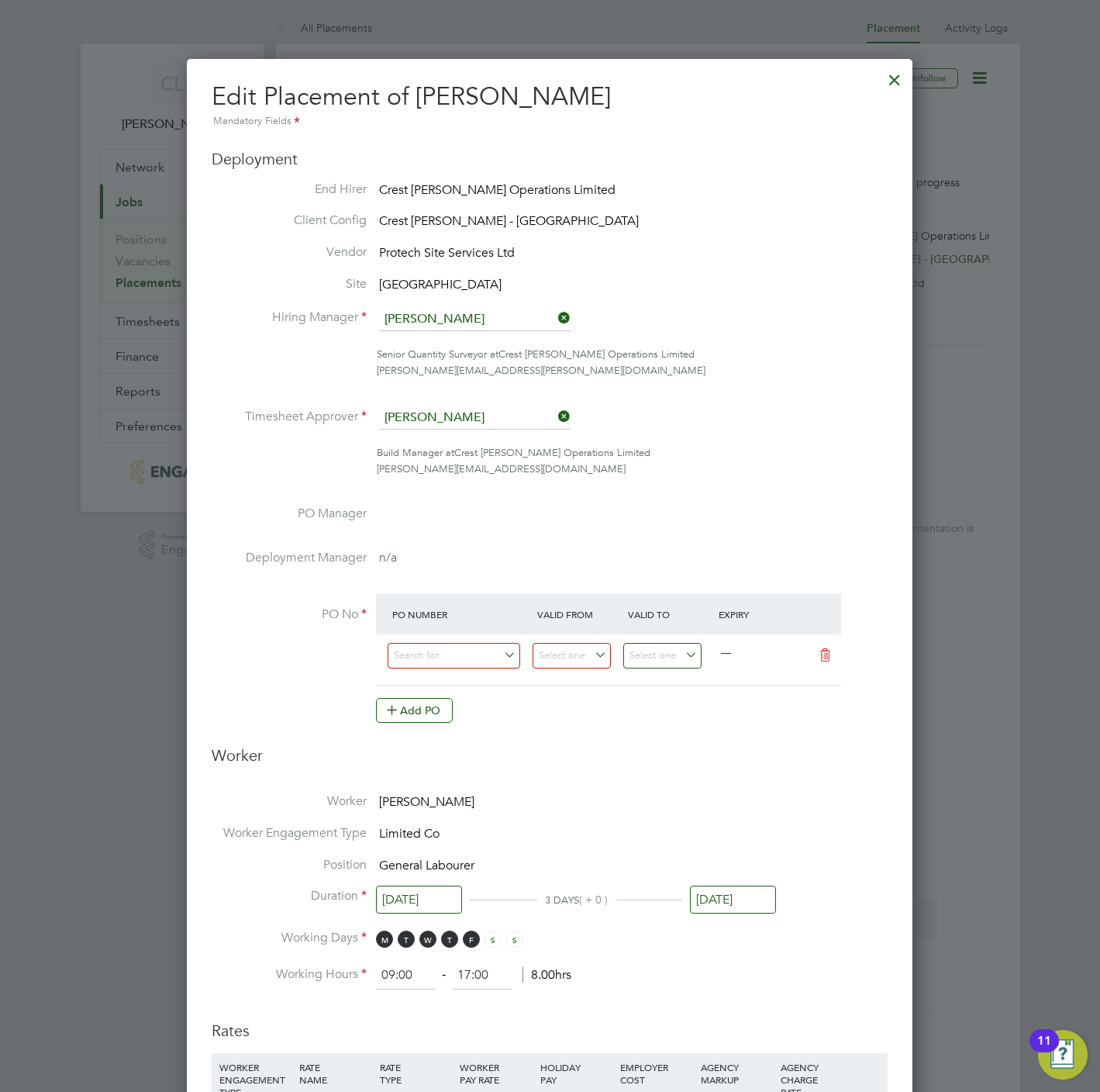
click at [449, 671] on div at bounding box center [460, 659] width 145 height 38
click at [449, 652] on input at bounding box center [454, 656] width 132 height 26
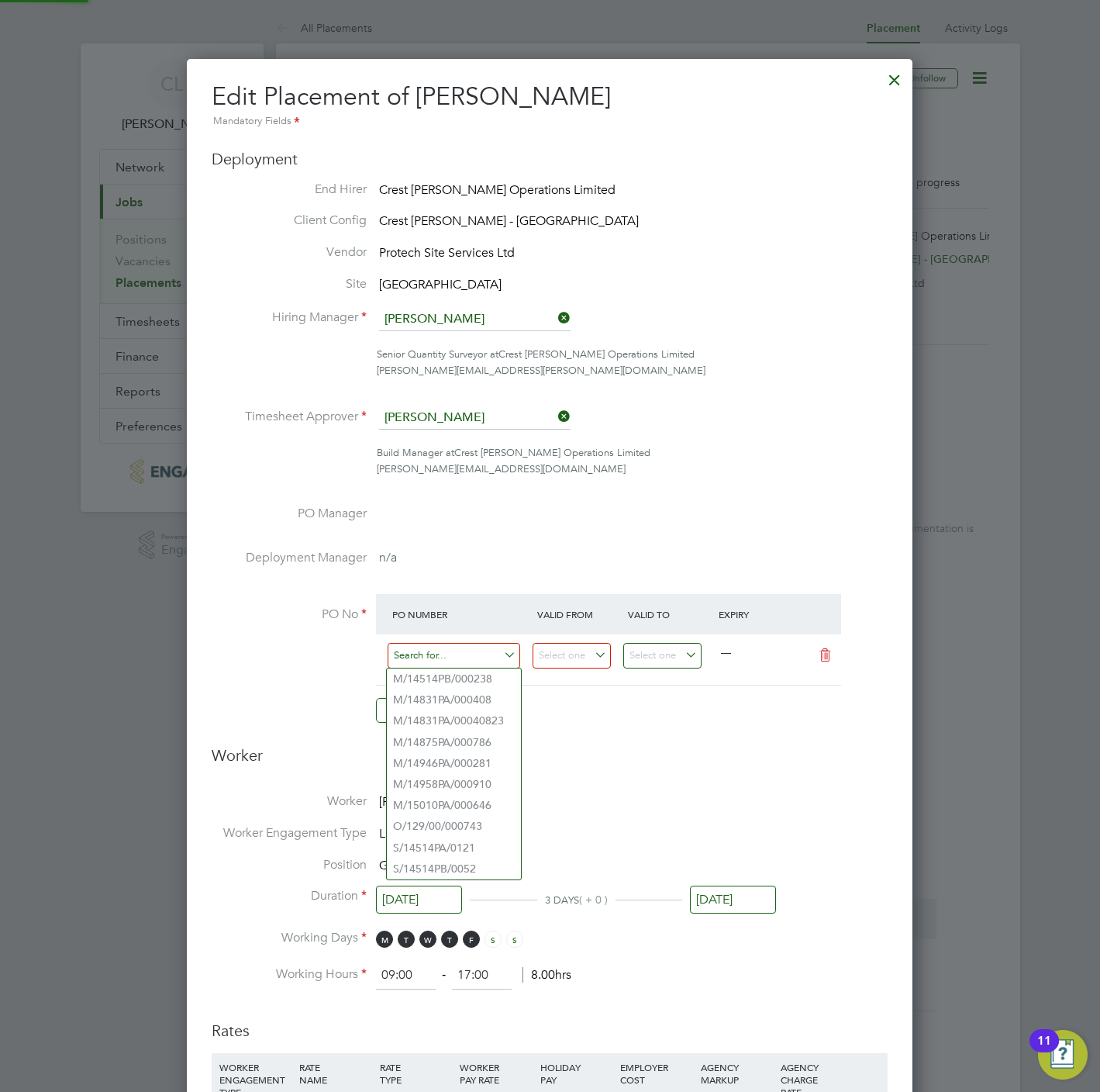
paste input "S/14514PA/0121"
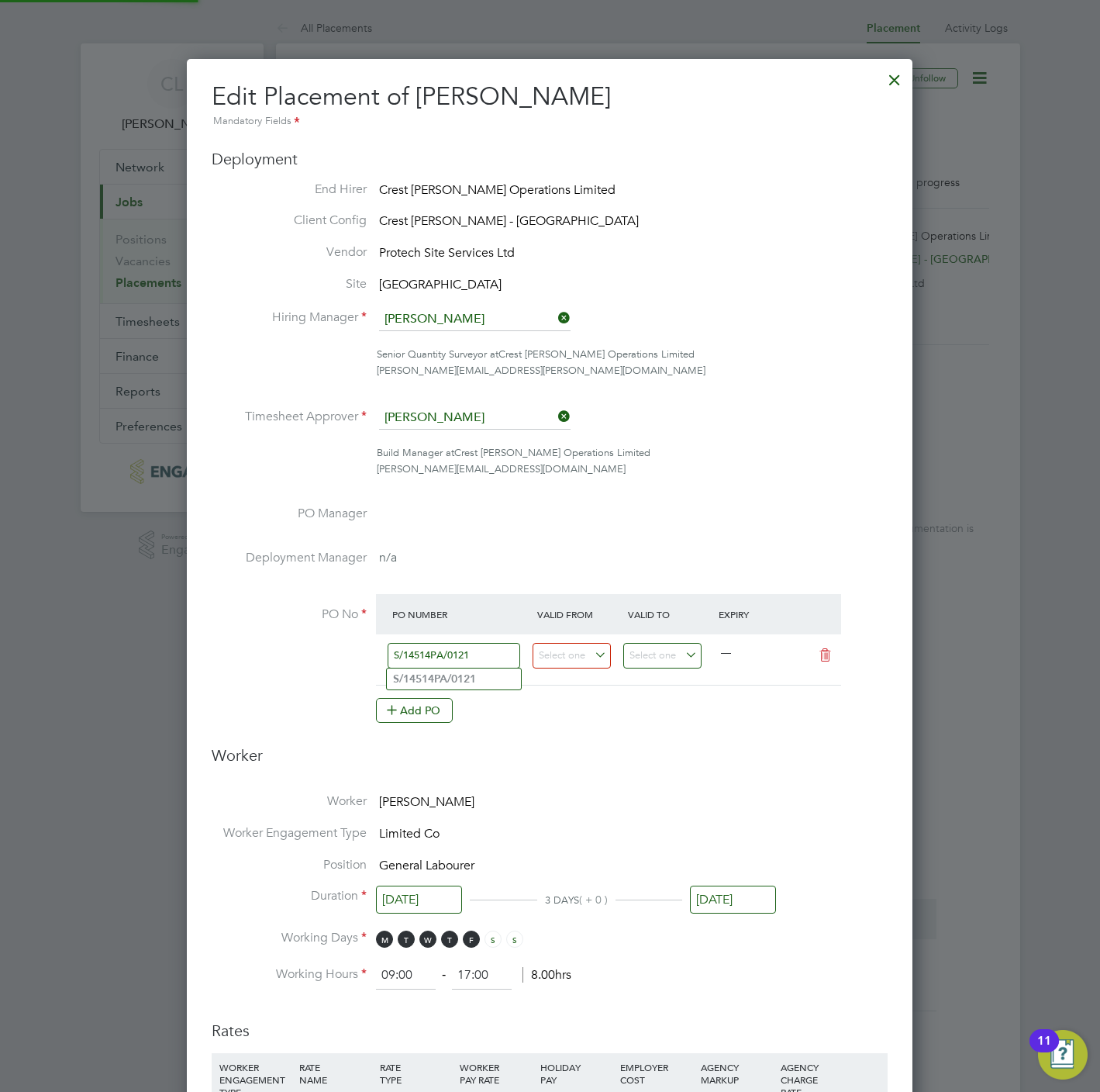
type input "S/14514PA/0121"
click at [479, 685] on li "S/14514PA/0121" at bounding box center [454, 678] width 134 height 21
type input "[DATE]"
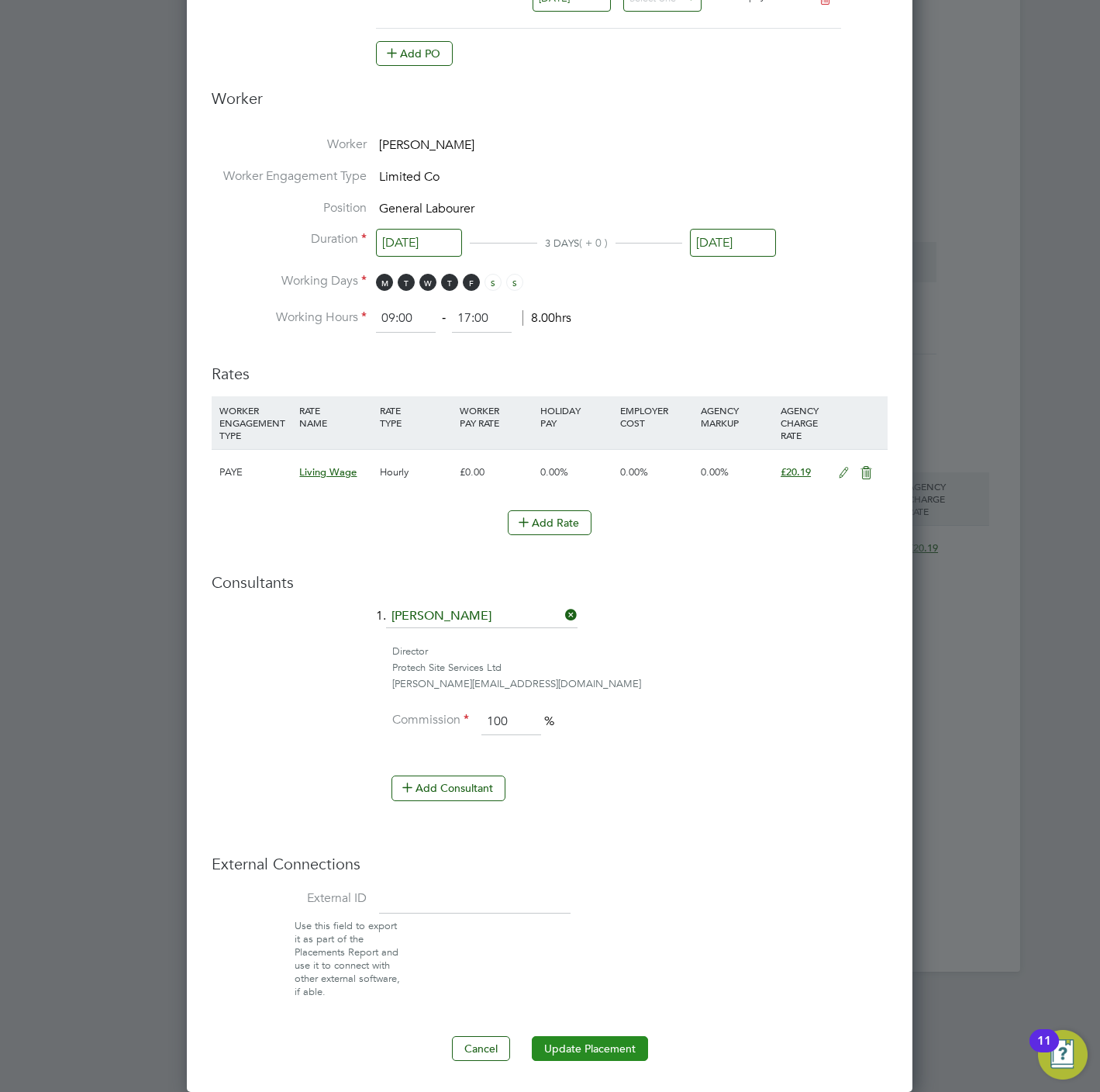
click at [602, 1050] on button "Update Placement" at bounding box center [590, 1048] width 116 height 25
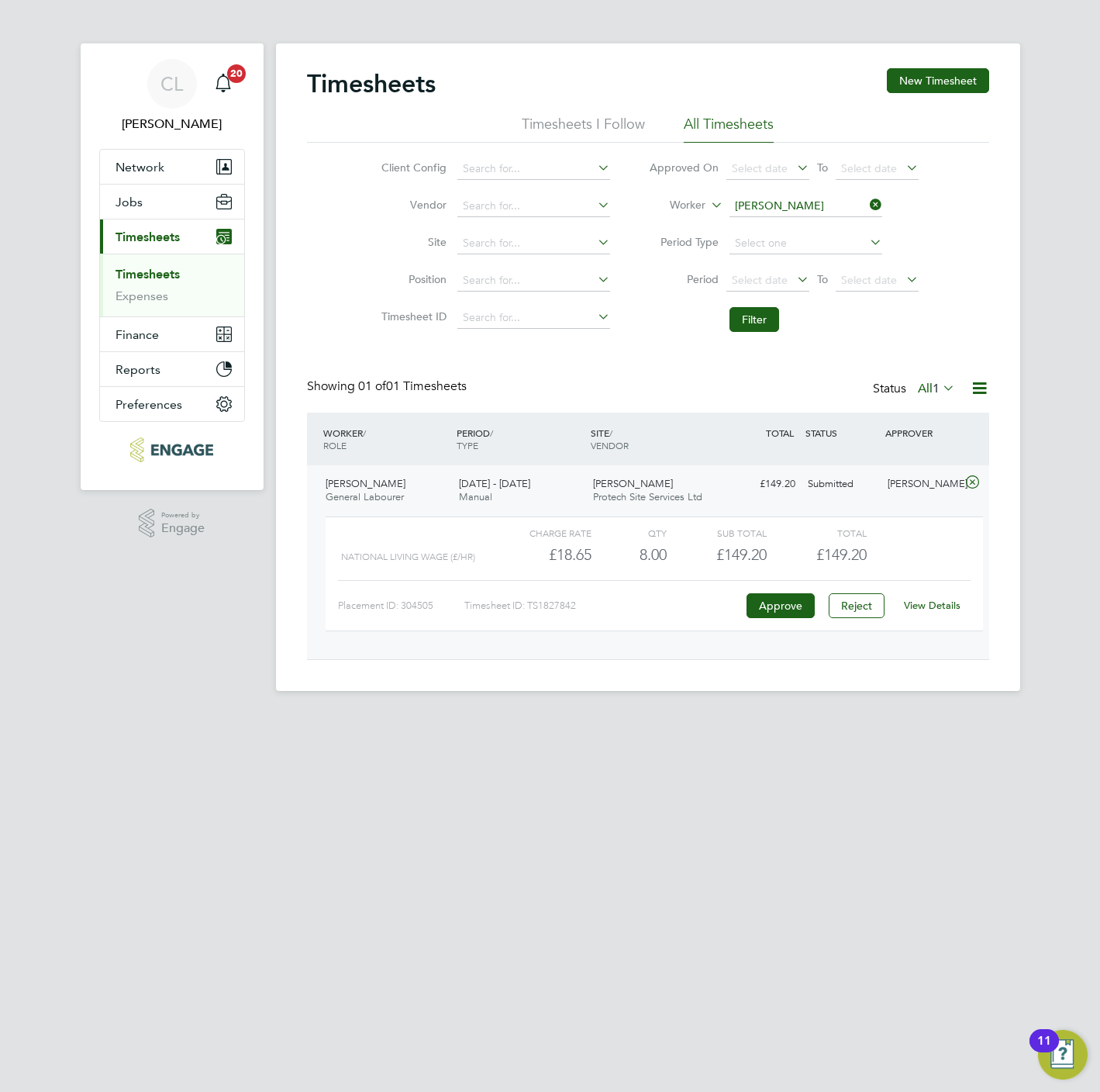
scroll to position [26, 152]
click at [759, 208] on input at bounding box center [805, 206] width 152 height 22
click at [707, 208] on icon at bounding box center [707, 200] width 0 height 14
click at [672, 238] on li "Approver" at bounding box center [668, 244] width 77 height 20
click at [774, 205] on input at bounding box center [805, 206] width 152 height 22
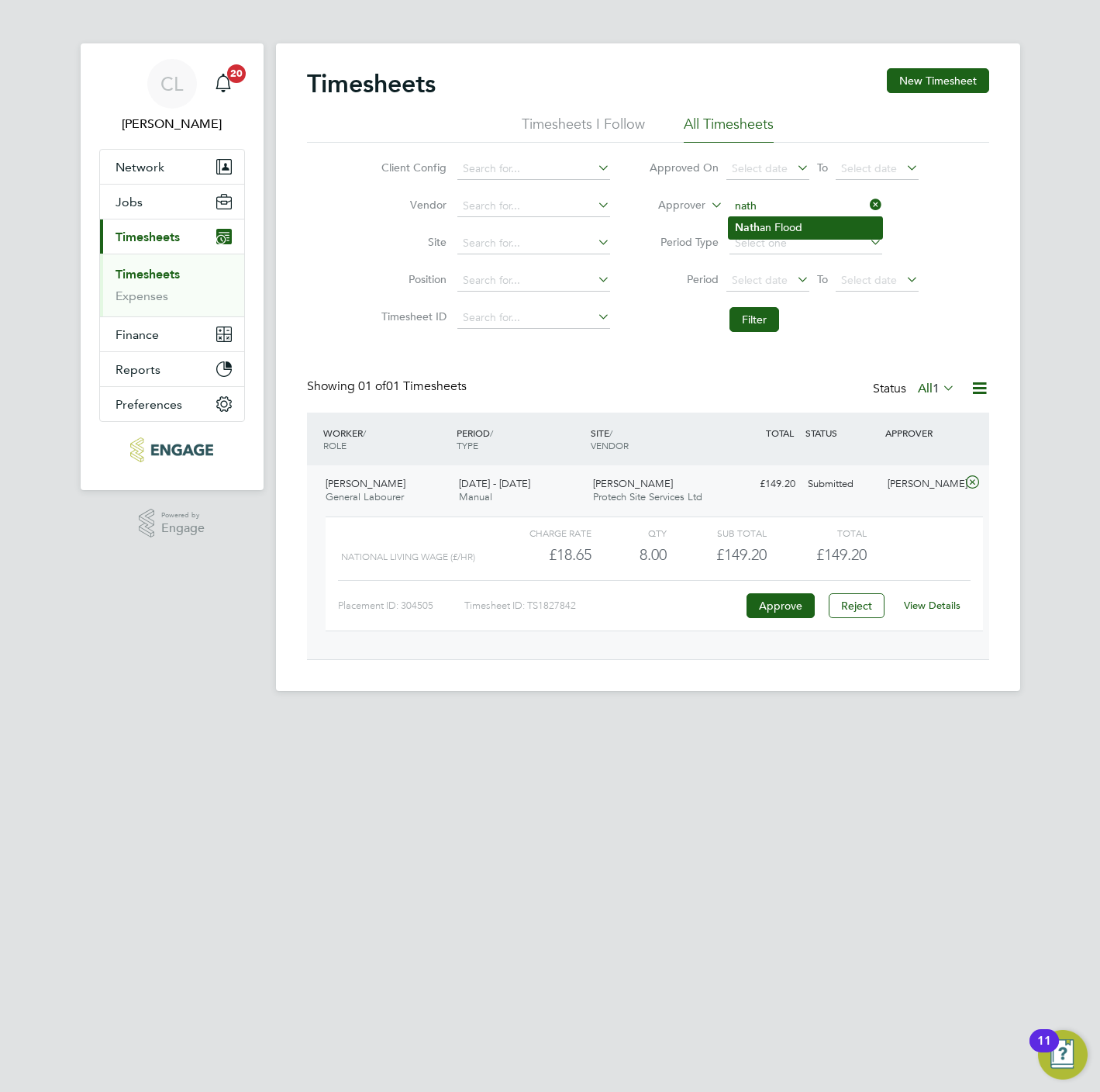
click at [782, 231] on li "Nath an Flood" at bounding box center [805, 227] width 154 height 21
type input "[PERSON_NAME]"
click at [769, 324] on button "Filter" at bounding box center [754, 319] width 49 height 25
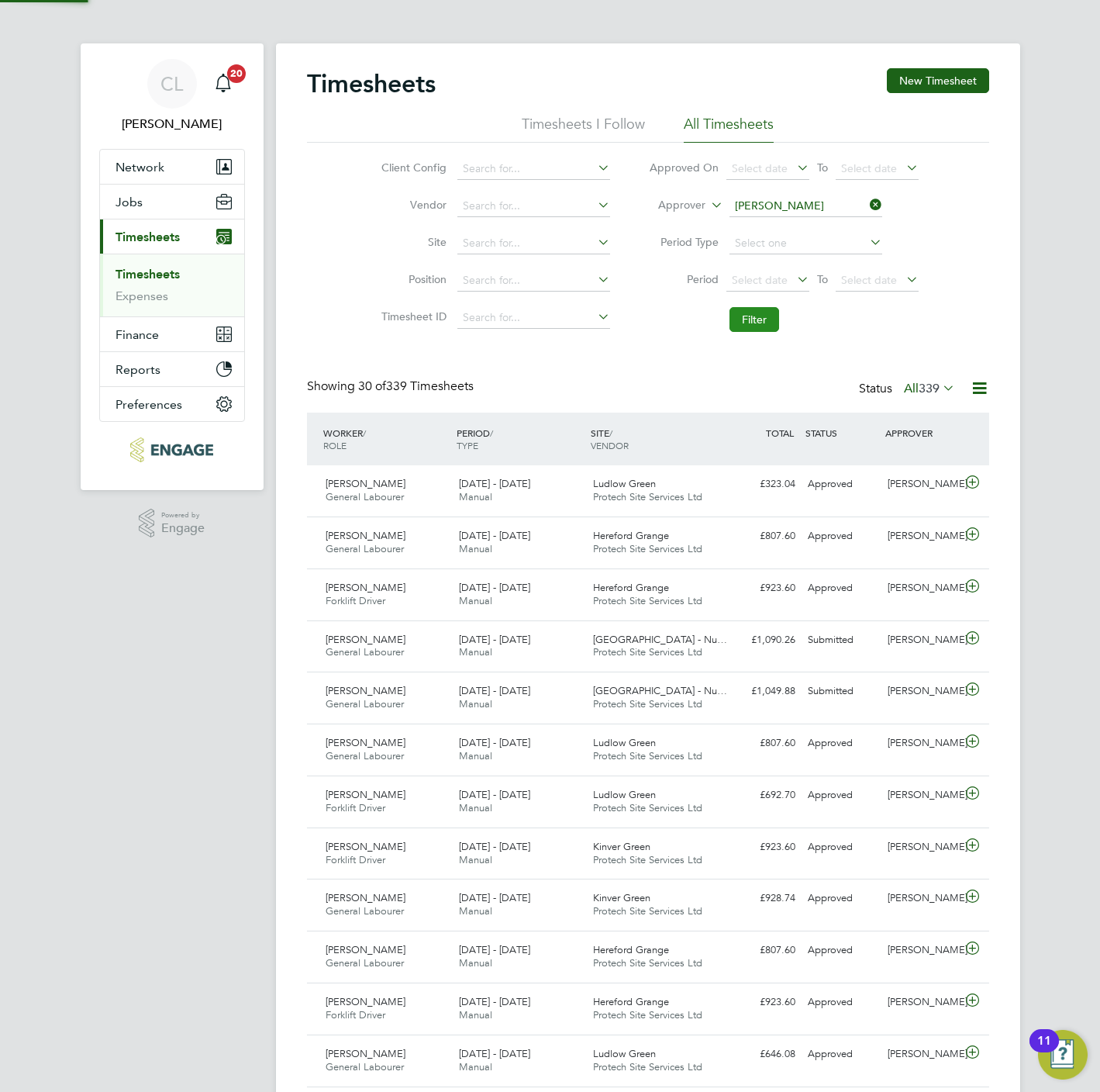
scroll to position [0, 0]
click at [866, 205] on icon at bounding box center [866, 205] width 0 height 22
click at [493, 177] on input at bounding box center [533, 169] width 152 height 22
type input "sket"
click at [791, 205] on input at bounding box center [805, 206] width 152 height 22
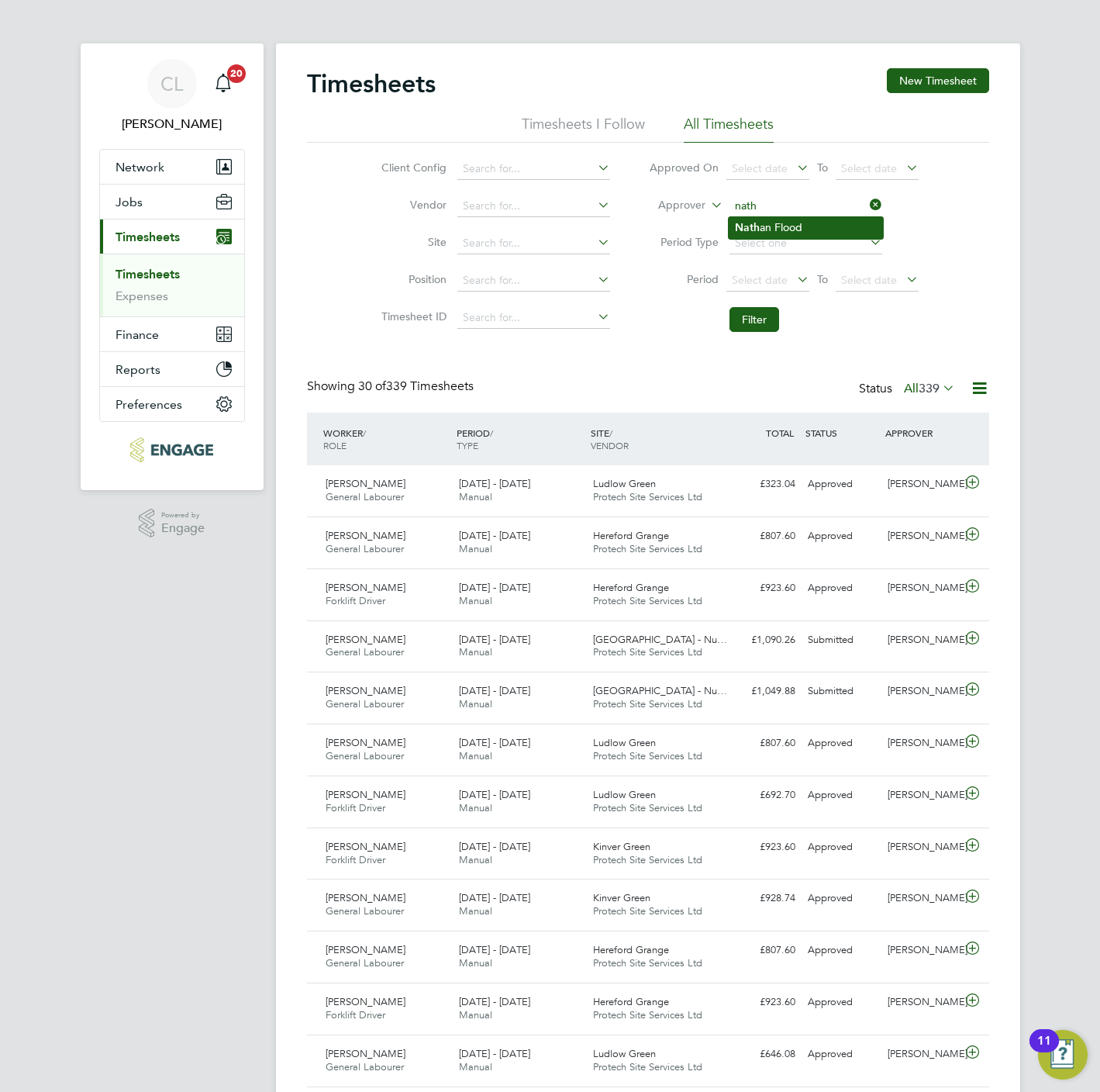
click at [822, 229] on li "Nath an Flood" at bounding box center [805, 227] width 154 height 21
type input "[PERSON_NAME]"
click at [760, 320] on button "Filter" at bounding box center [754, 319] width 49 height 25
click at [974, 640] on icon at bounding box center [972, 638] width 19 height 13
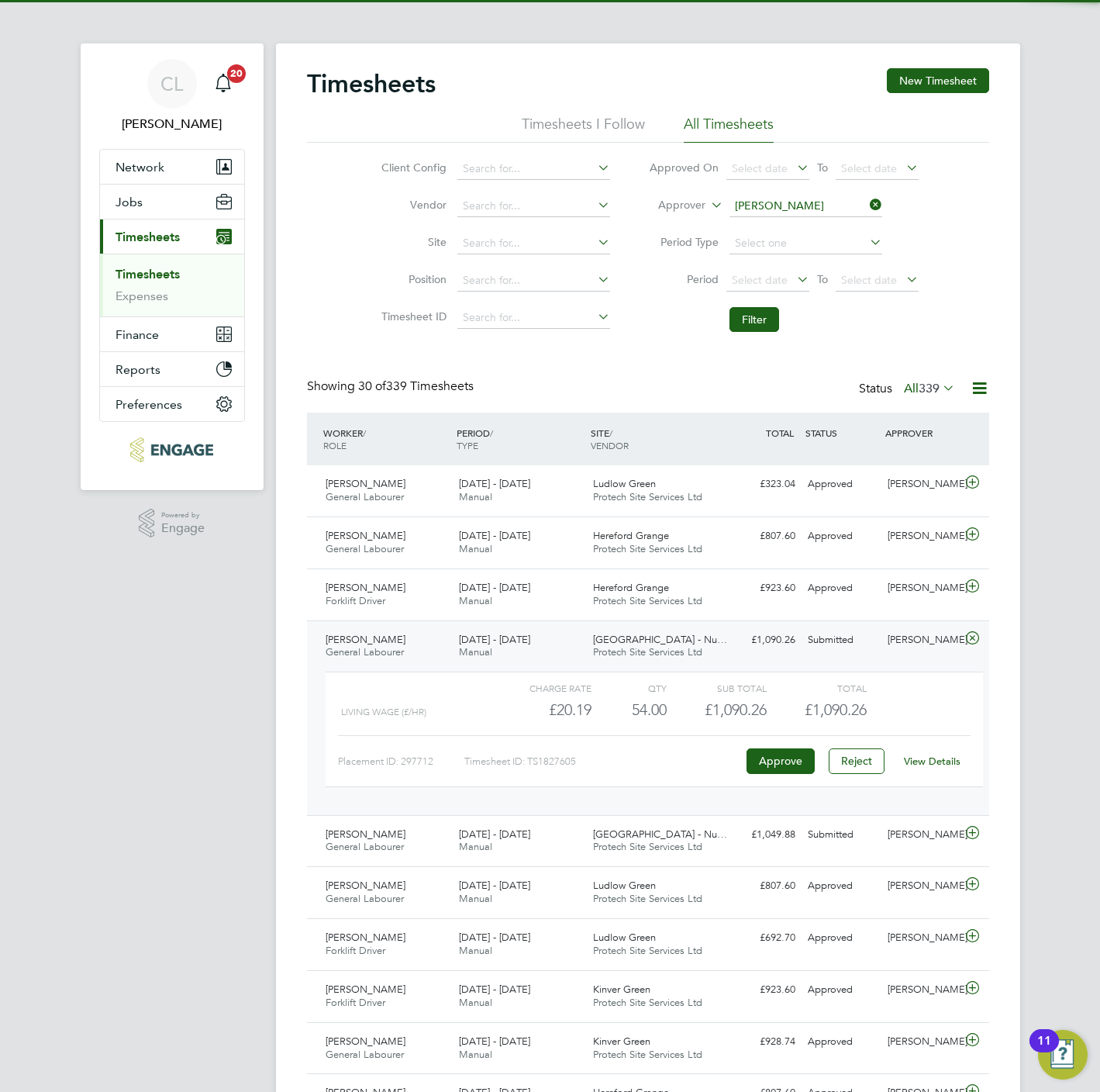
click at [943, 761] on link "View Details" at bounding box center [932, 761] width 57 height 13
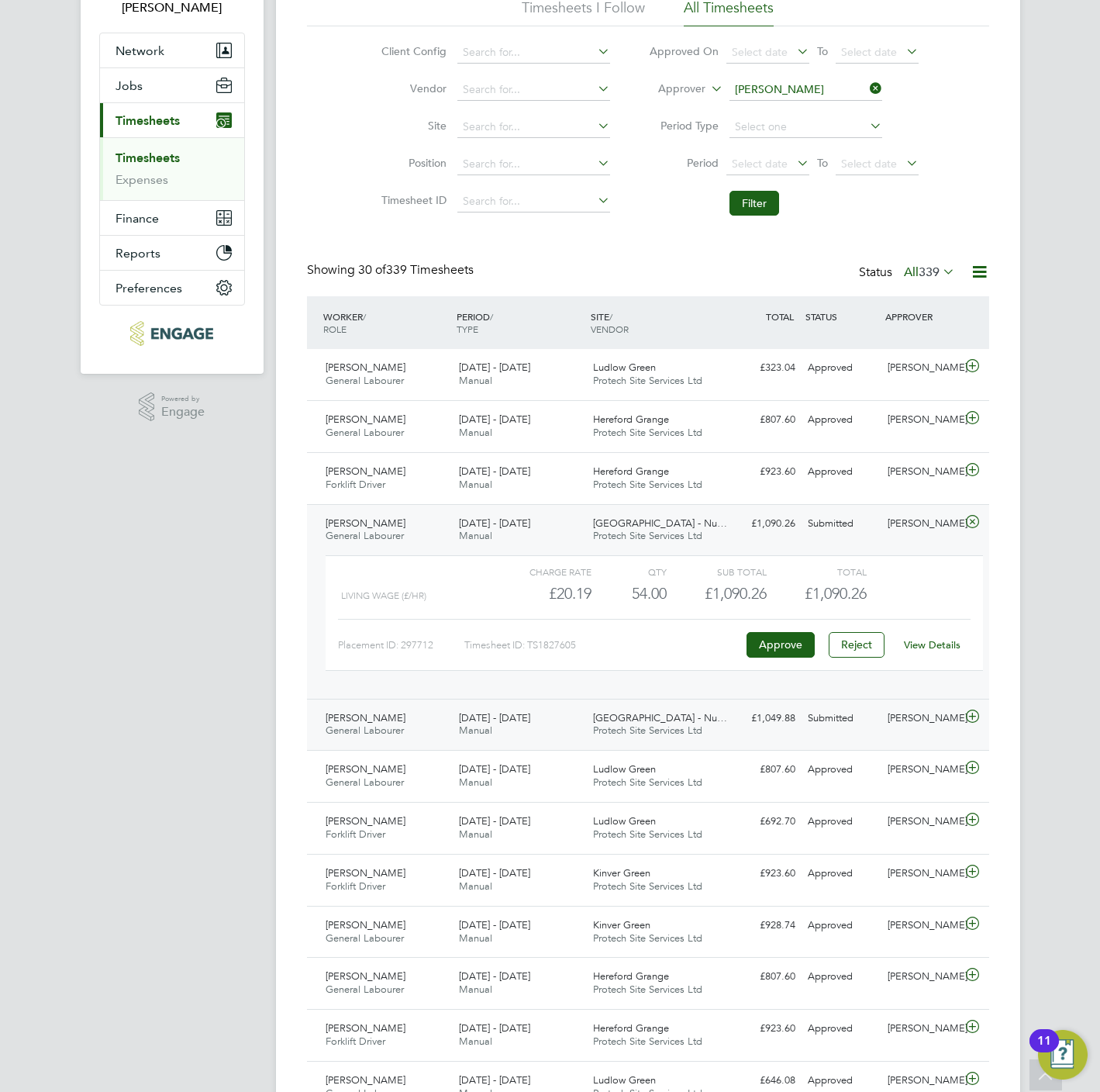
click at [964, 719] on icon at bounding box center [972, 717] width 19 height 13
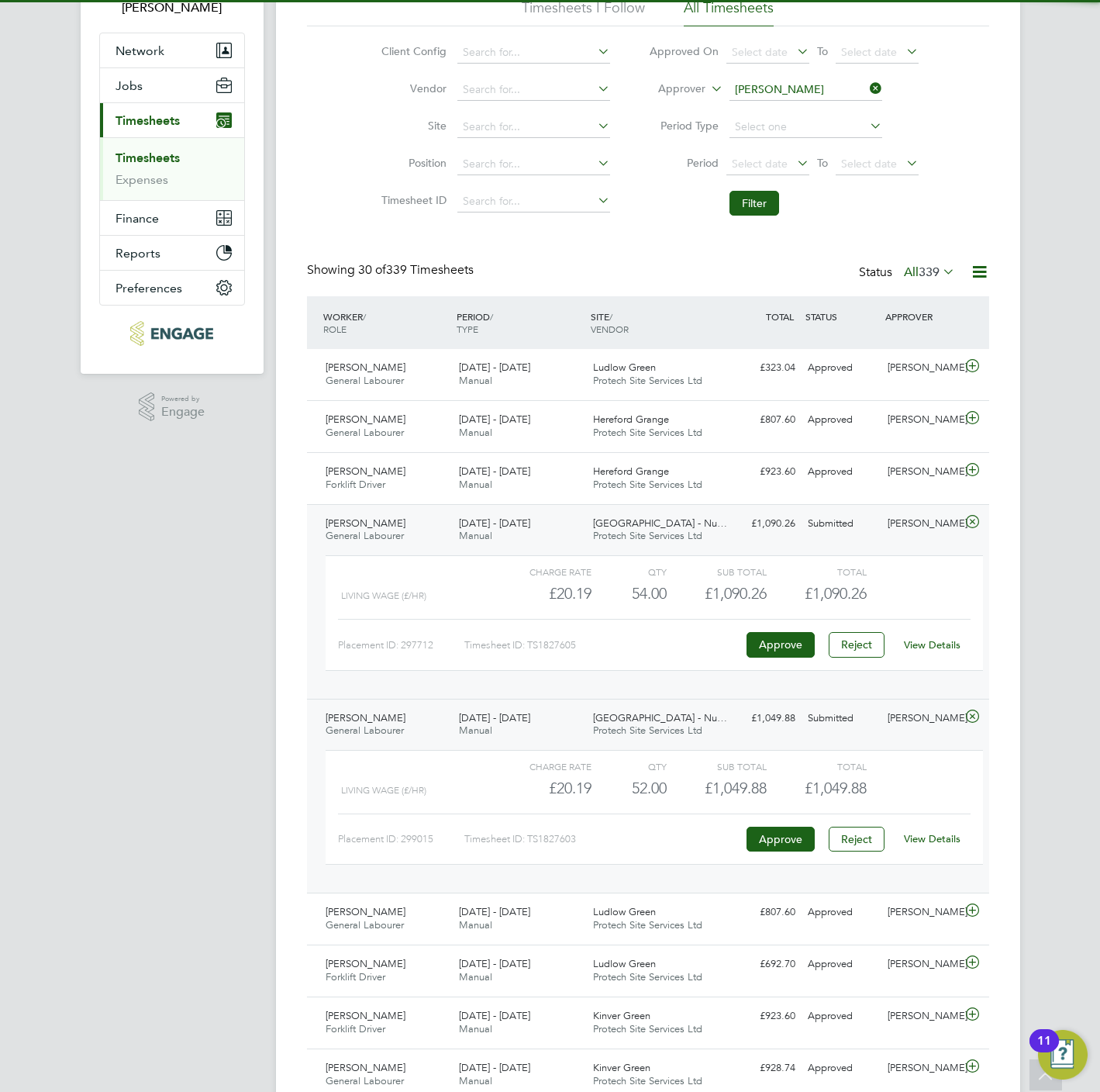
click at [938, 842] on link "View Details" at bounding box center [932, 838] width 57 height 13
click at [866, 87] on icon at bounding box center [866, 89] width 0 height 22
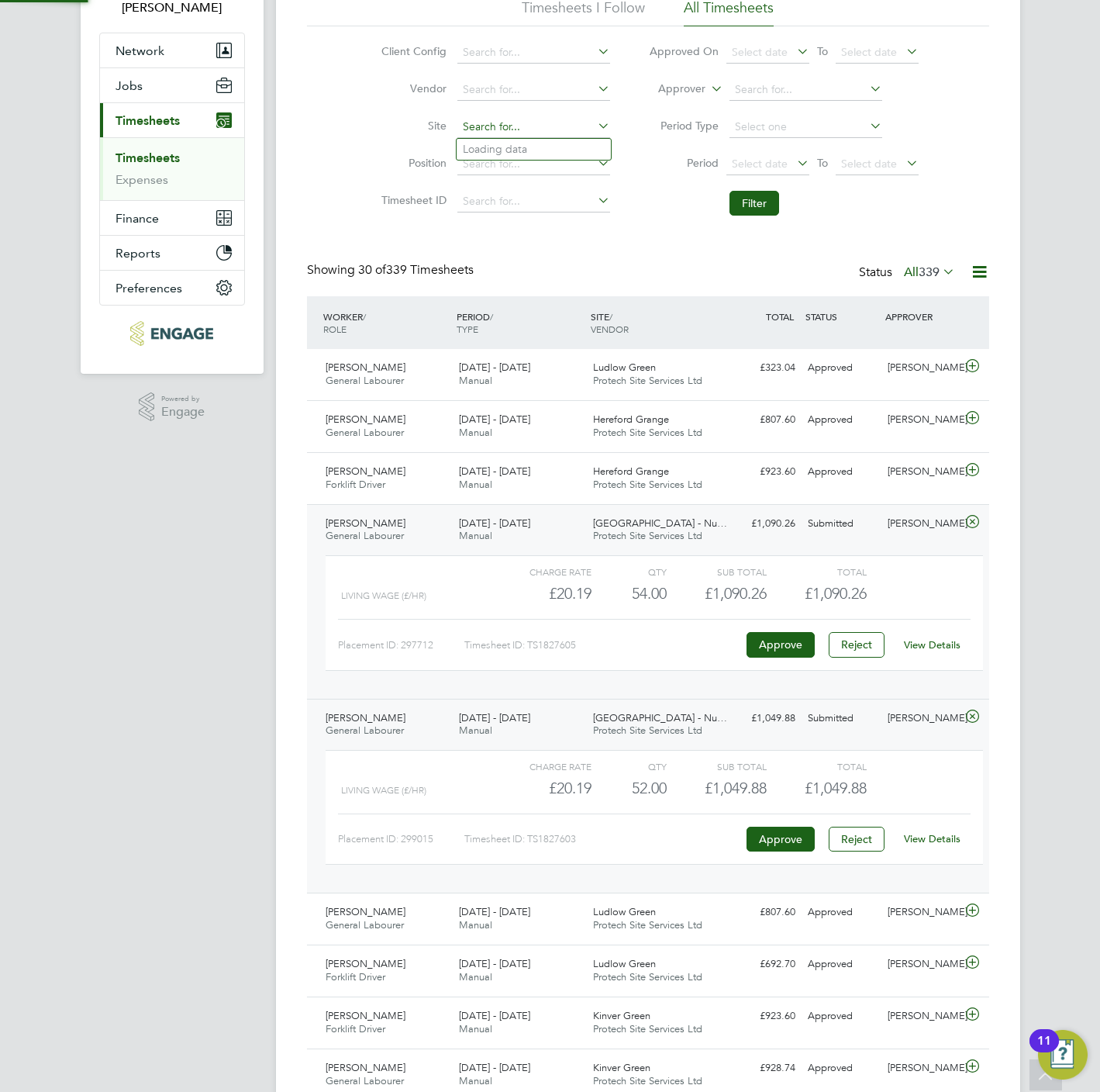
click at [480, 132] on input at bounding box center [533, 127] width 152 height 22
click at [530, 173] on li "Sket chley Gardens - Sales" at bounding box center [590, 171] width 267 height 21
type input "Sketchley Gardens - Sales"
click at [535, 119] on input at bounding box center [533, 127] width 152 height 22
click at [535, 142] on li "Sket chley Gardens - Nuneaton" at bounding box center [590, 149] width 267 height 21
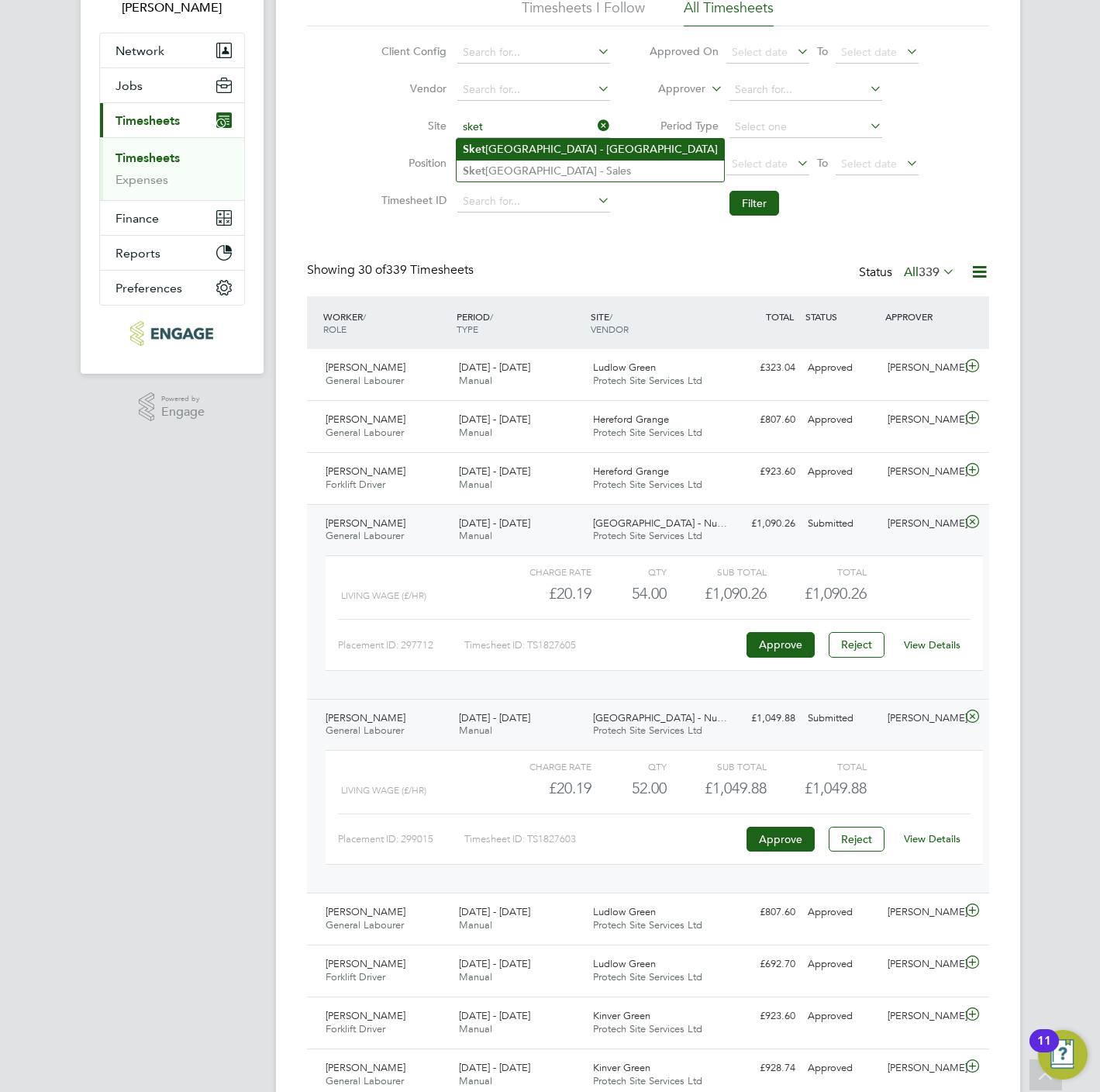
type input "Sketchley Gardens - Nuneaton"
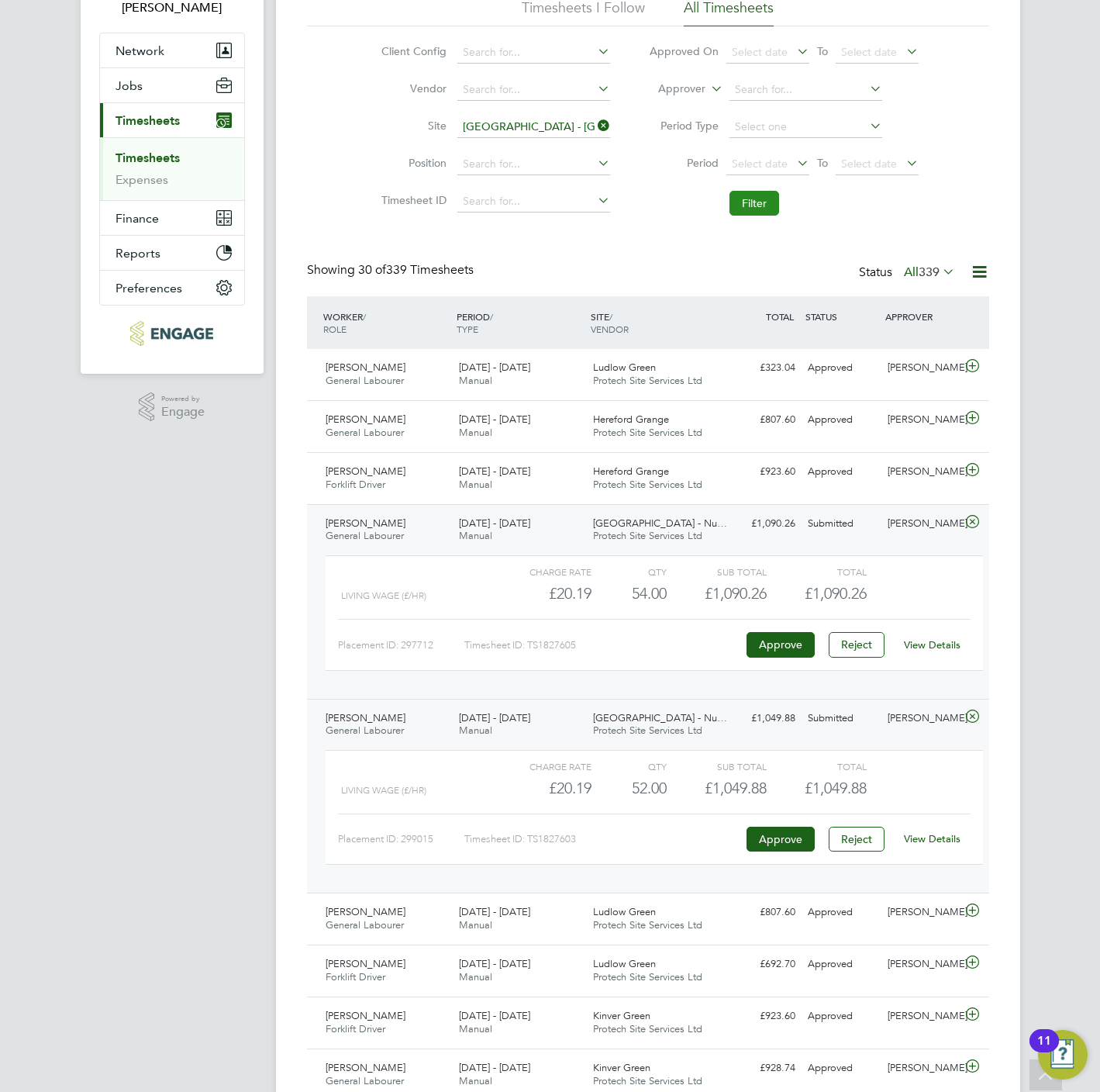
click at [761, 209] on button "Filter" at bounding box center [754, 203] width 49 height 25
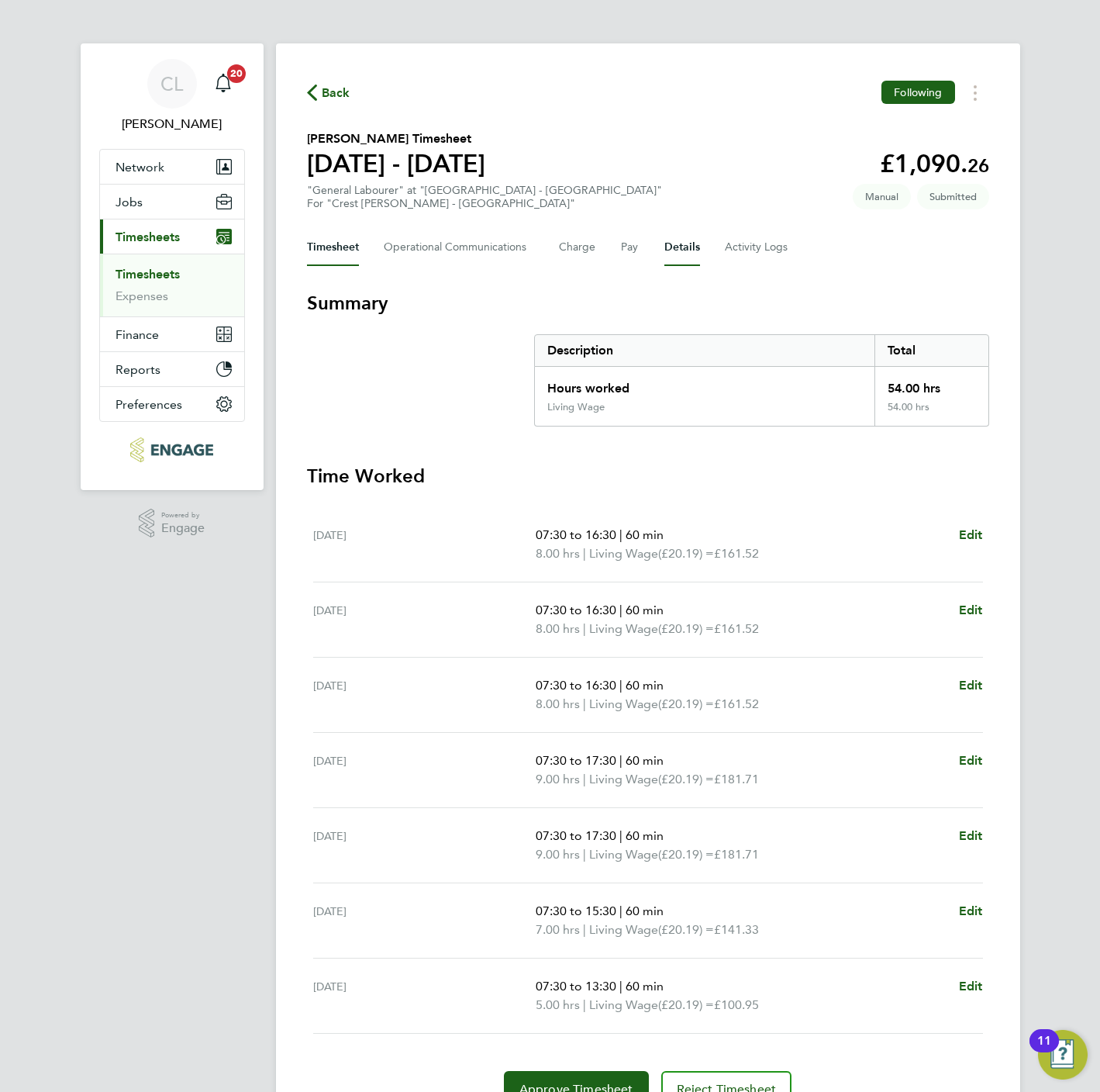
click at [691, 254] on button "Details" at bounding box center [682, 247] width 36 height 37
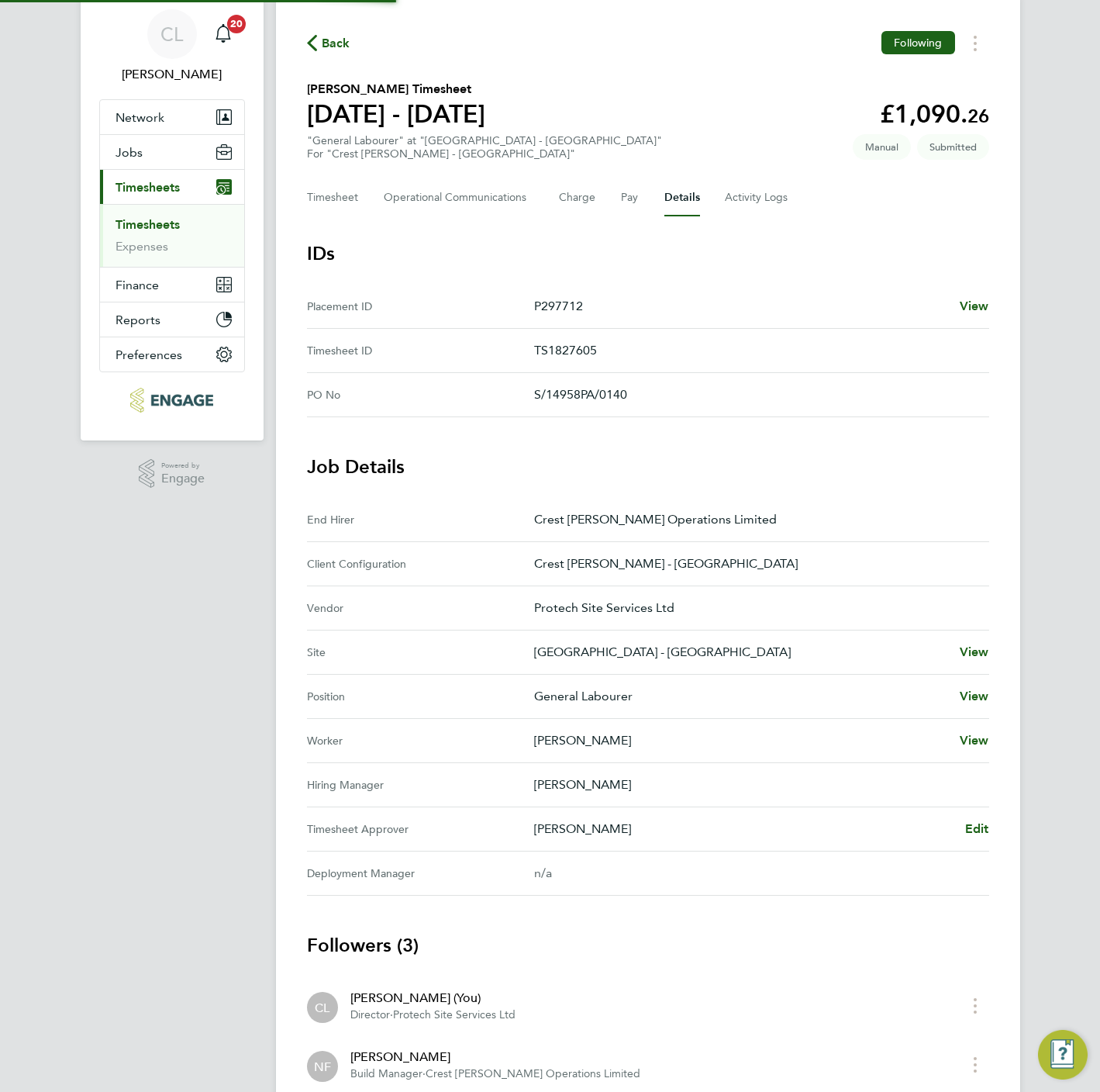
scroll to position [189, 0]
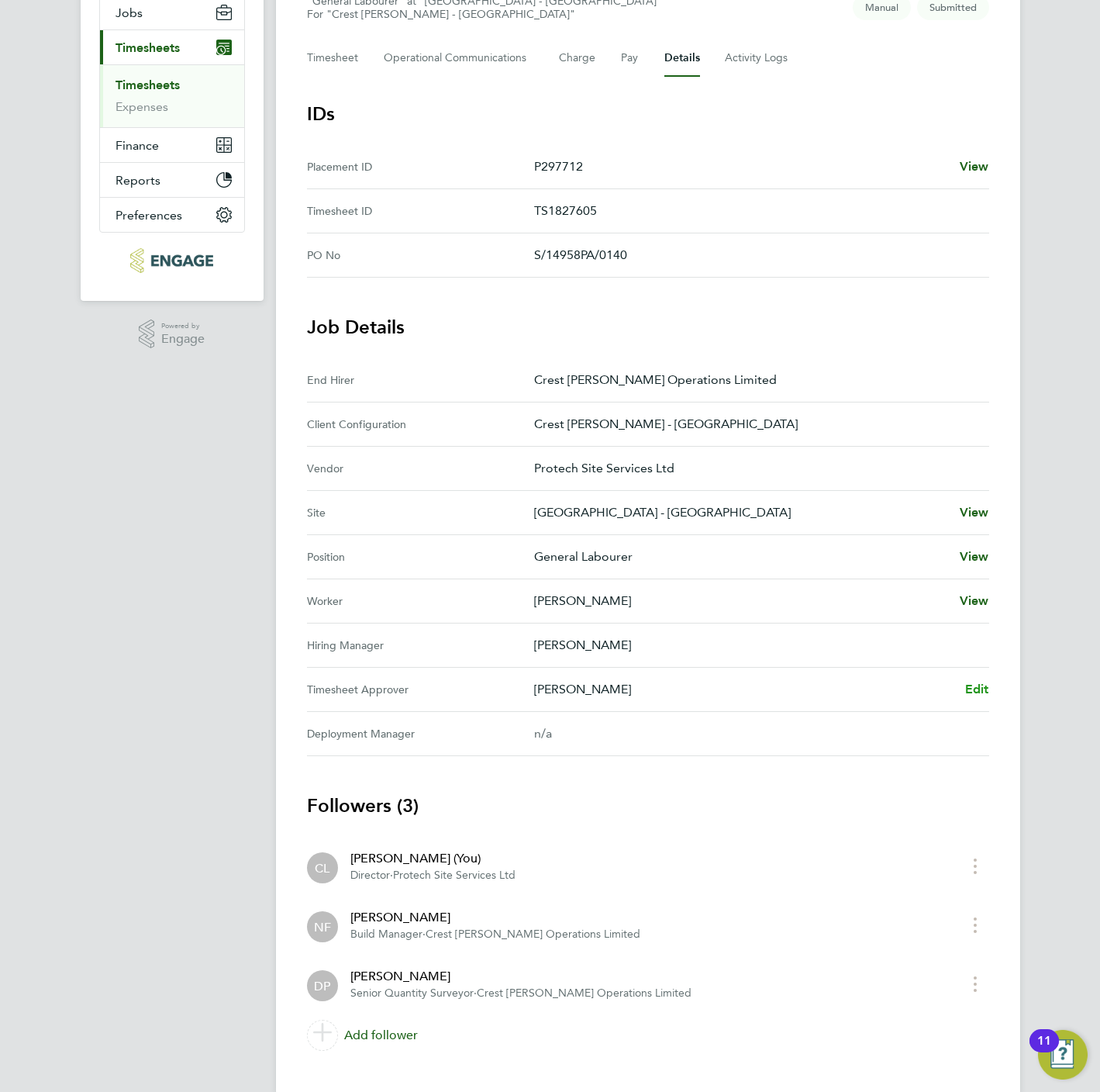
click at [986, 696] on span "Edit" at bounding box center [977, 688] width 24 height 15
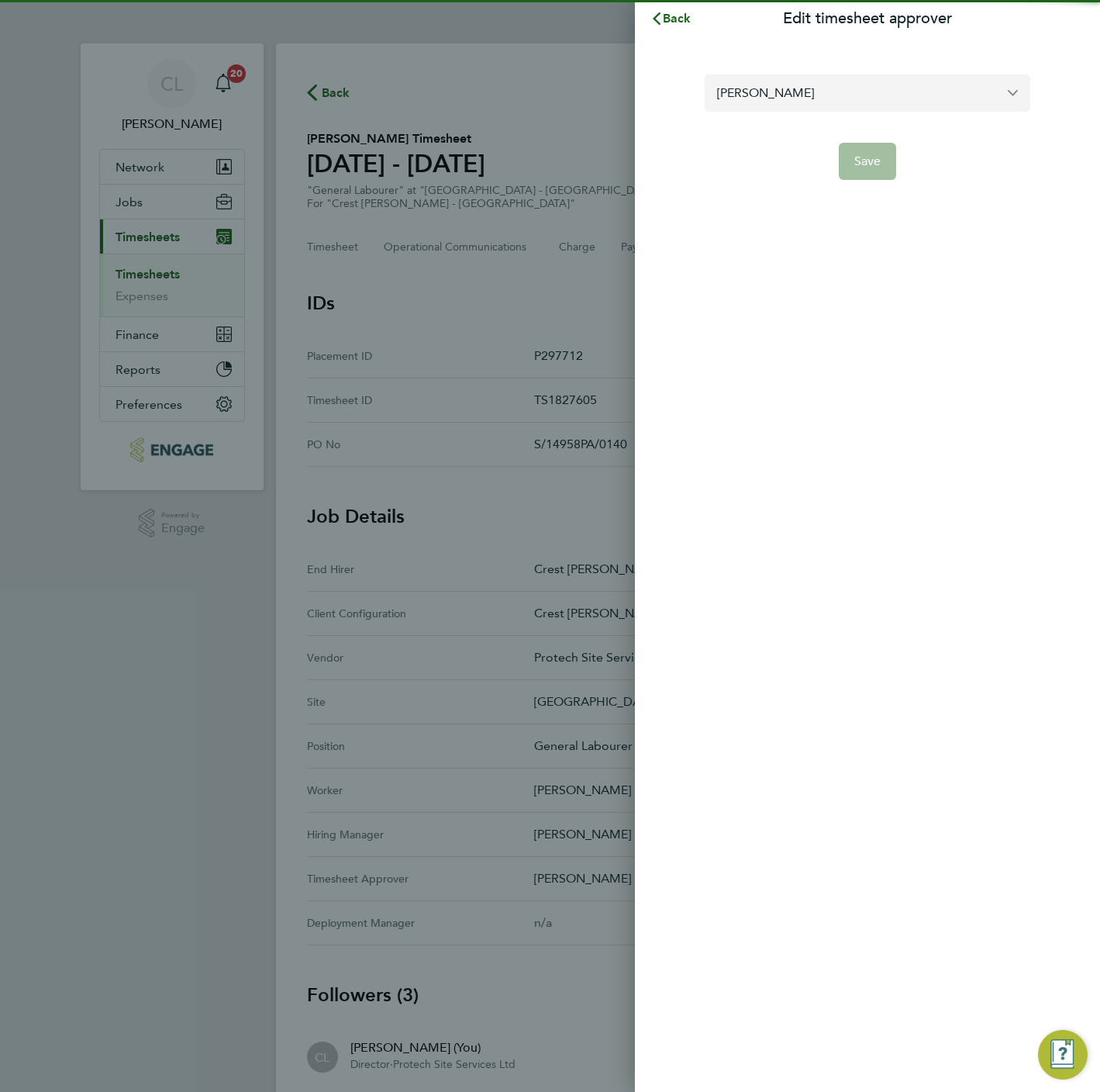
click at [833, 96] on input "[PERSON_NAME]" at bounding box center [867, 93] width 326 height 37
click at [814, 133] on li "[PERSON_NAME]" at bounding box center [873, 131] width 313 height 38
type input "[PERSON_NAME]"
click at [867, 163] on span "Save" at bounding box center [868, 161] width 27 height 16
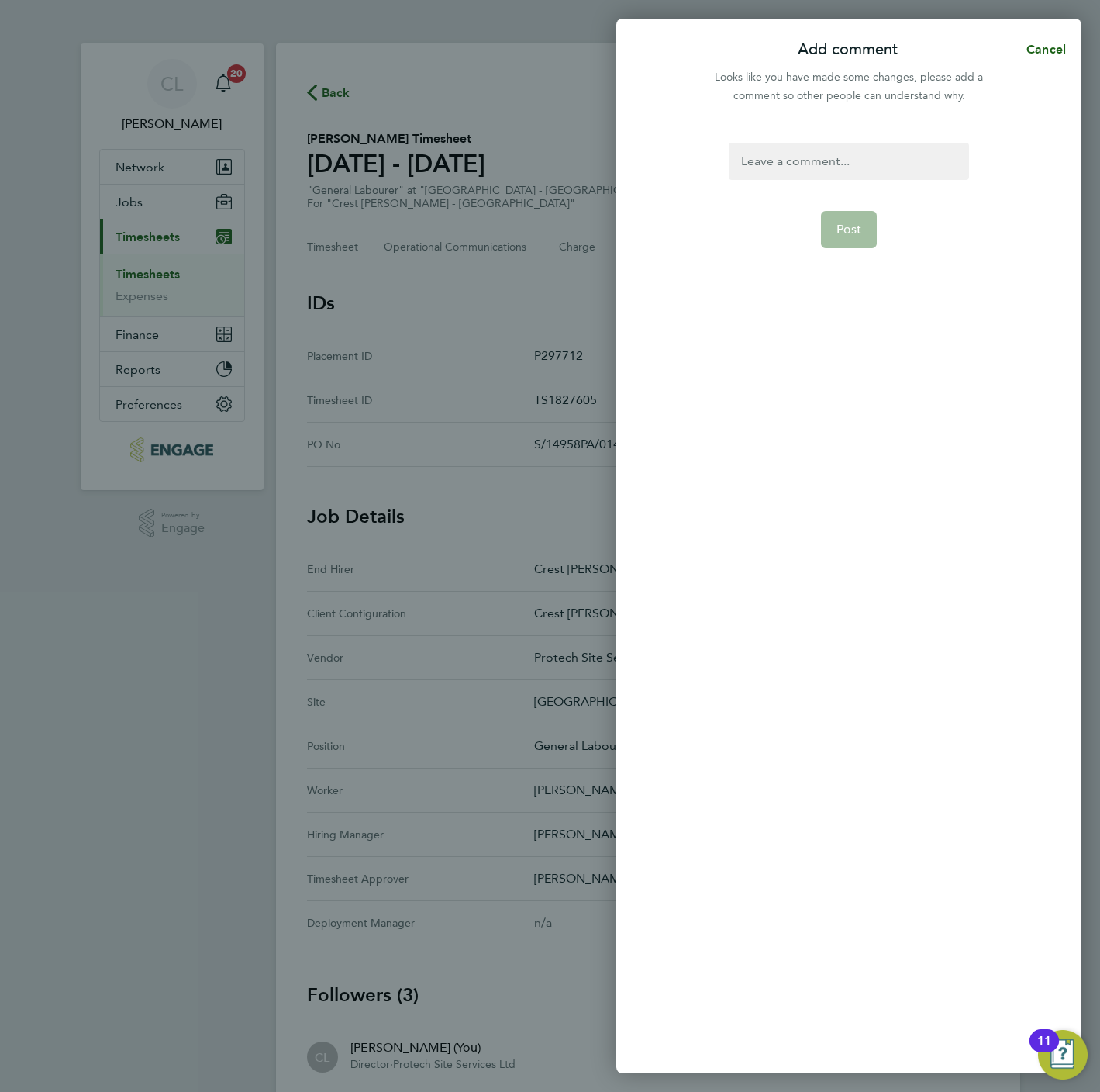
click at [819, 171] on div at bounding box center [848, 161] width 239 height 37
click at [846, 230] on span "Post" at bounding box center [849, 229] width 26 height 16
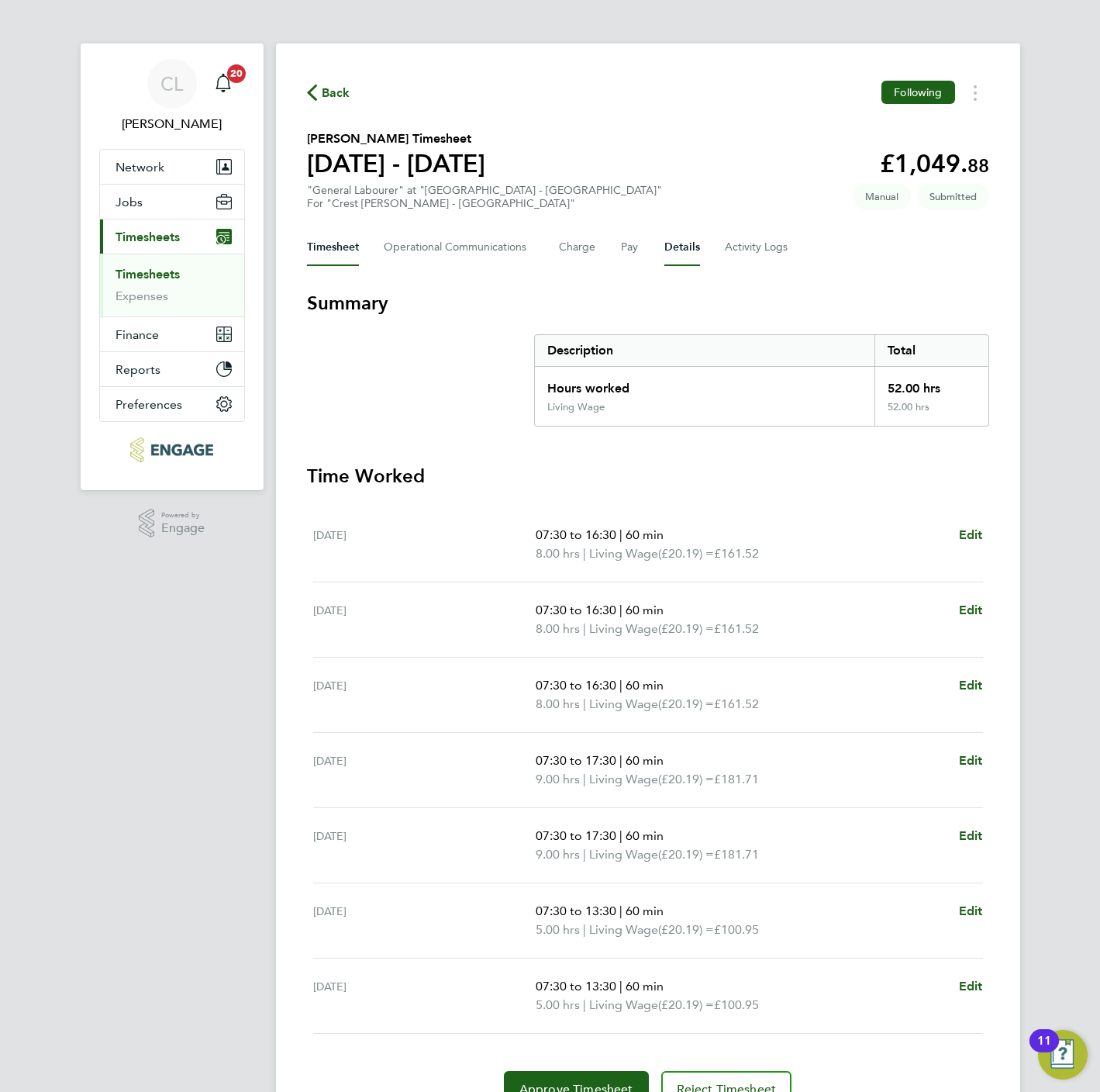
click at [686, 247] on button "Details" at bounding box center [682, 247] width 36 height 37
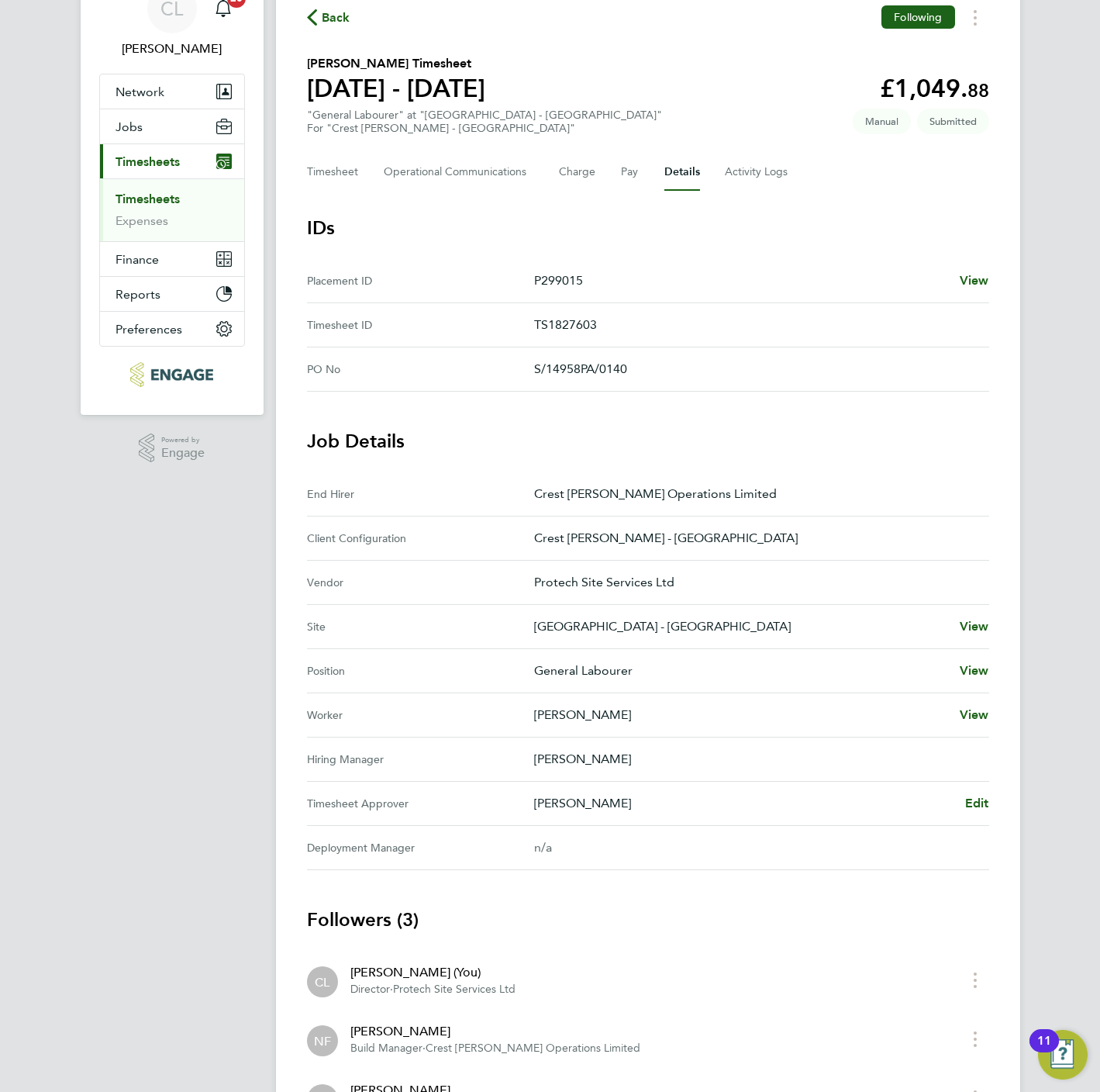
scroll to position [116, 0]
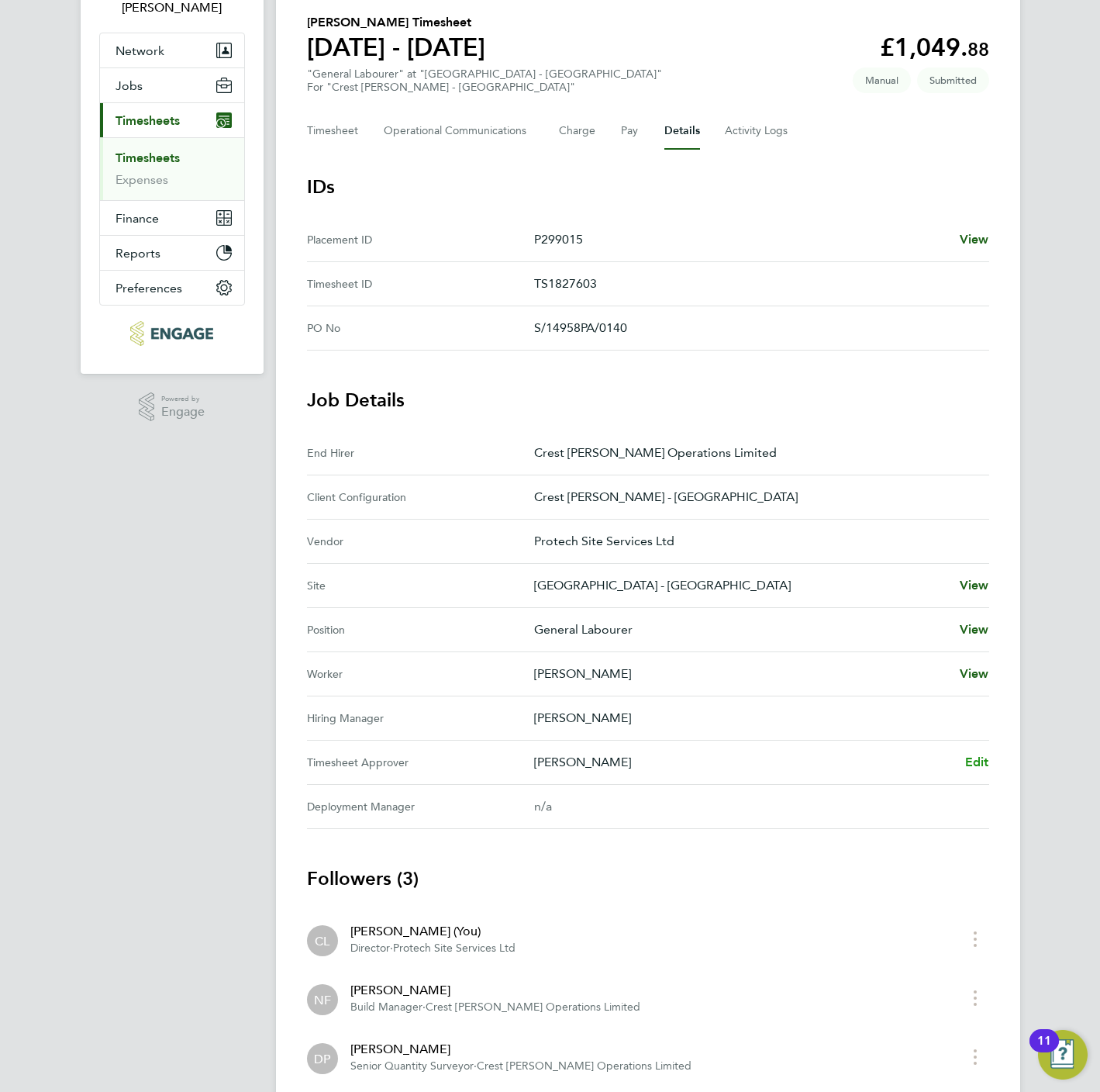
click at [978, 769] on span "Edit" at bounding box center [977, 761] width 24 height 15
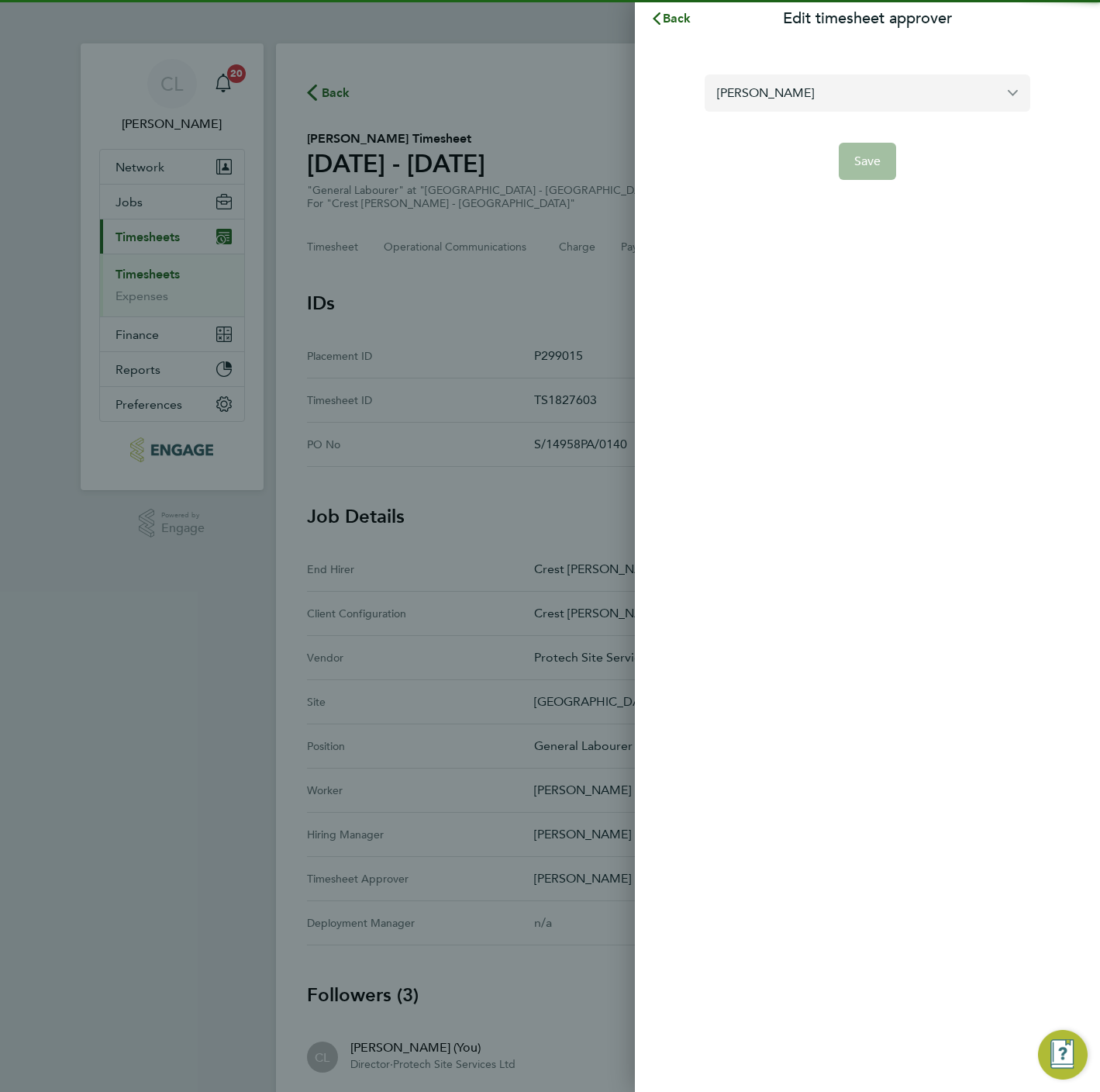
click at [810, 100] on input "Nathan Flood" at bounding box center [867, 93] width 326 height 37
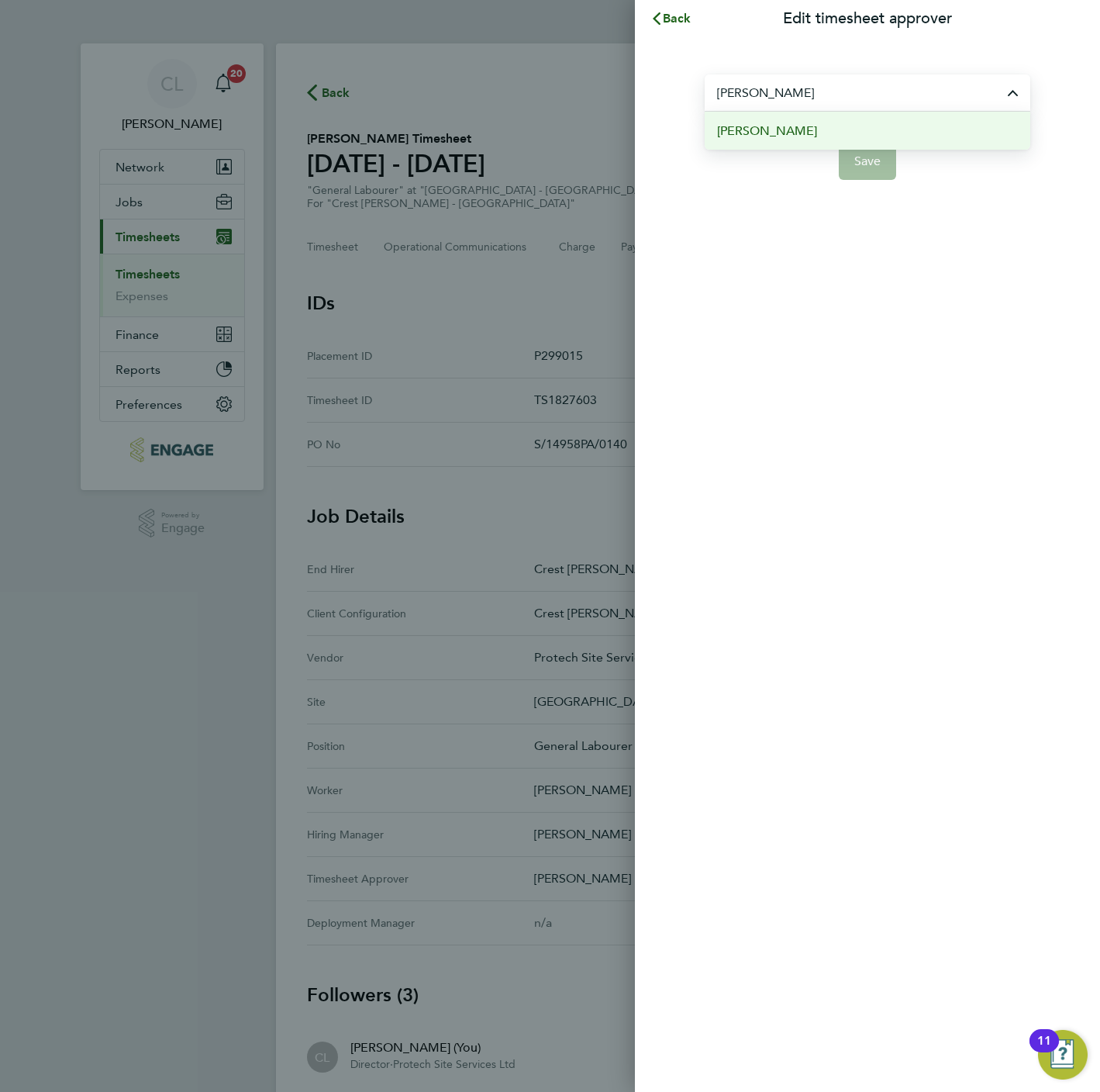
click at [802, 133] on li "Lee Wale" at bounding box center [867, 131] width 326 height 38
type input "Lee Wale"
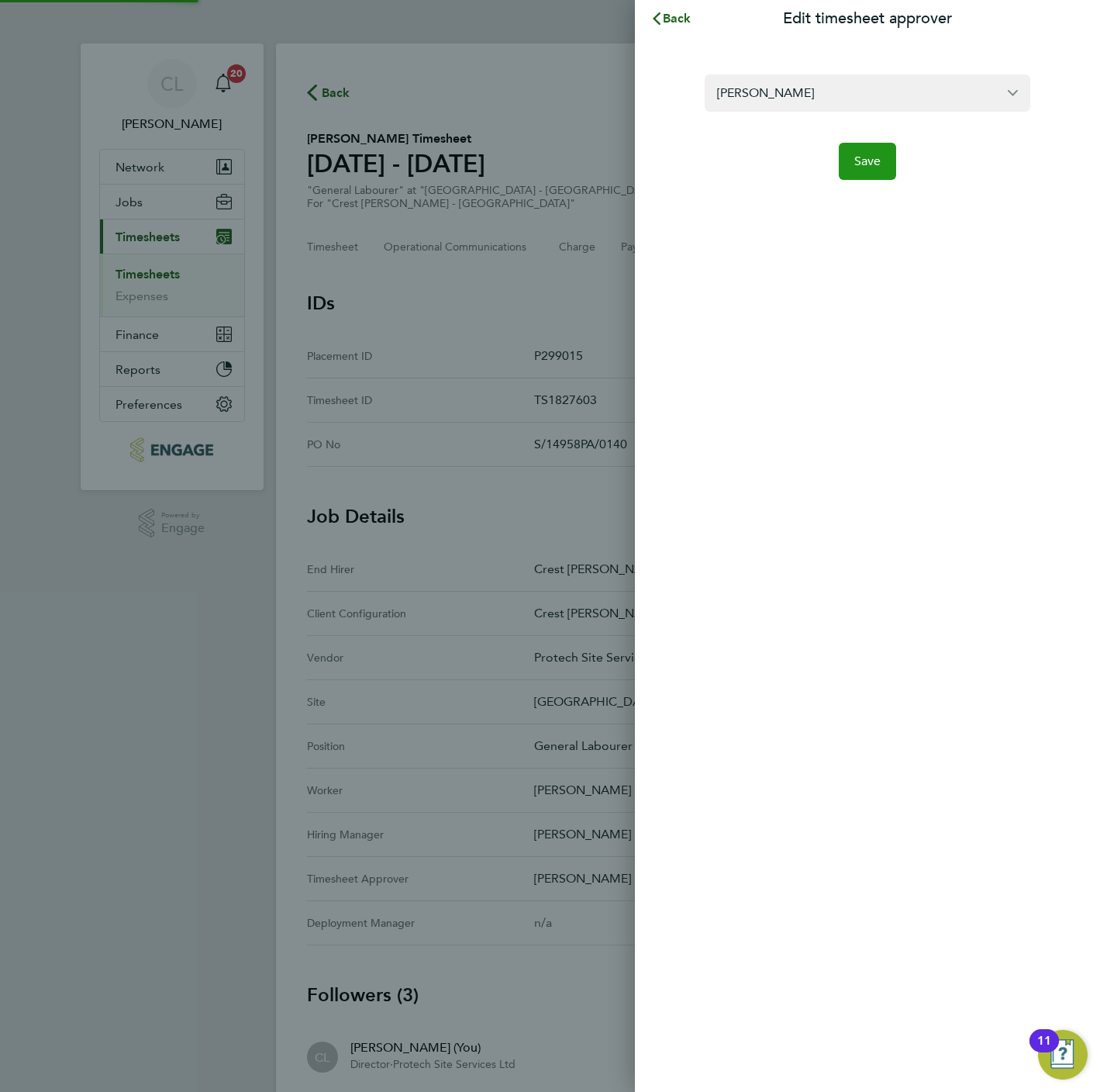
click at [854, 159] on span "Save" at bounding box center [868, 161] width 27 height 16
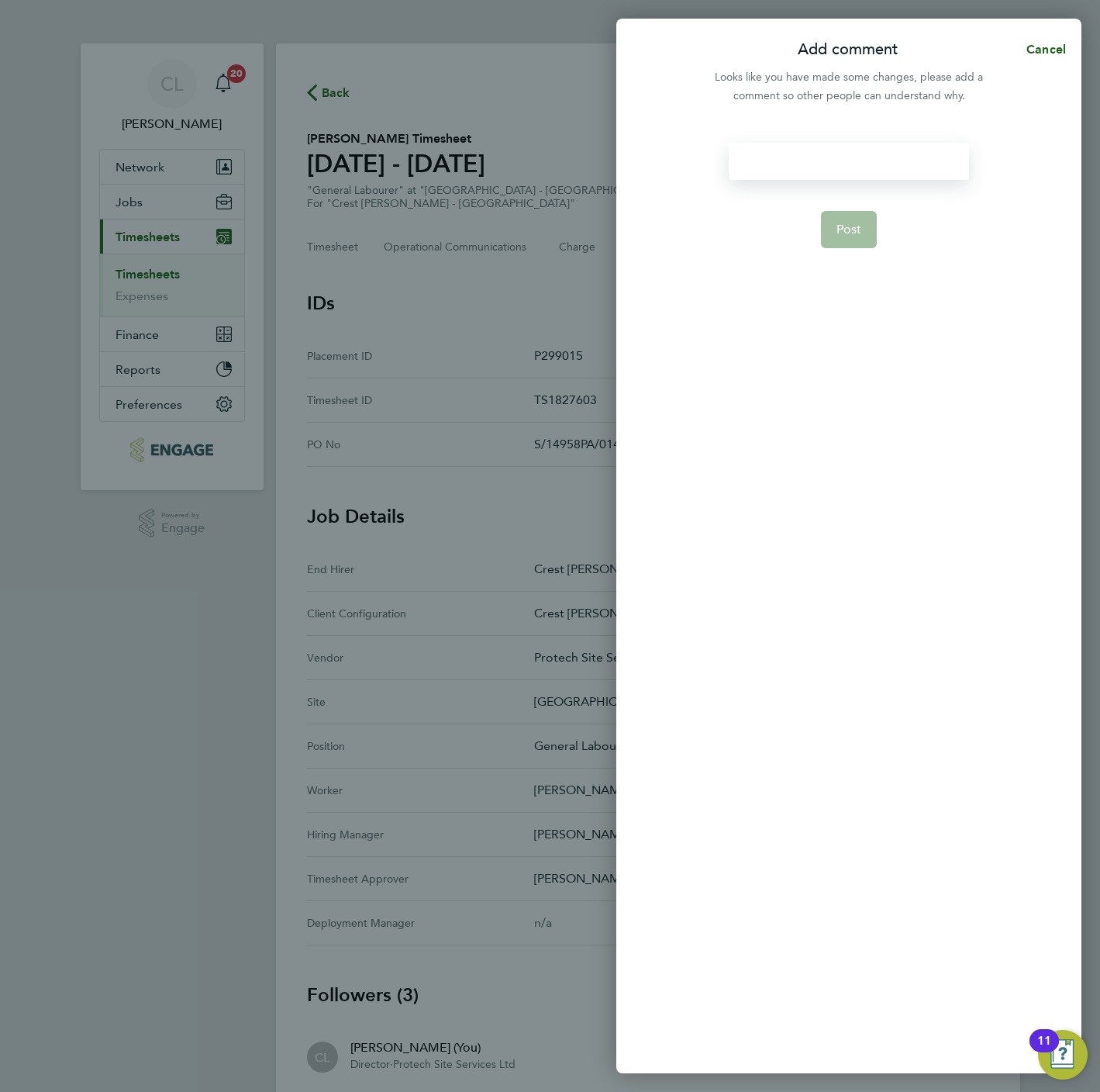
click at [803, 161] on div at bounding box center [848, 161] width 239 height 37
click at [812, 165] on div at bounding box center [848, 161] width 239 height 37
click at [842, 226] on span "Post" at bounding box center [849, 229] width 26 height 16
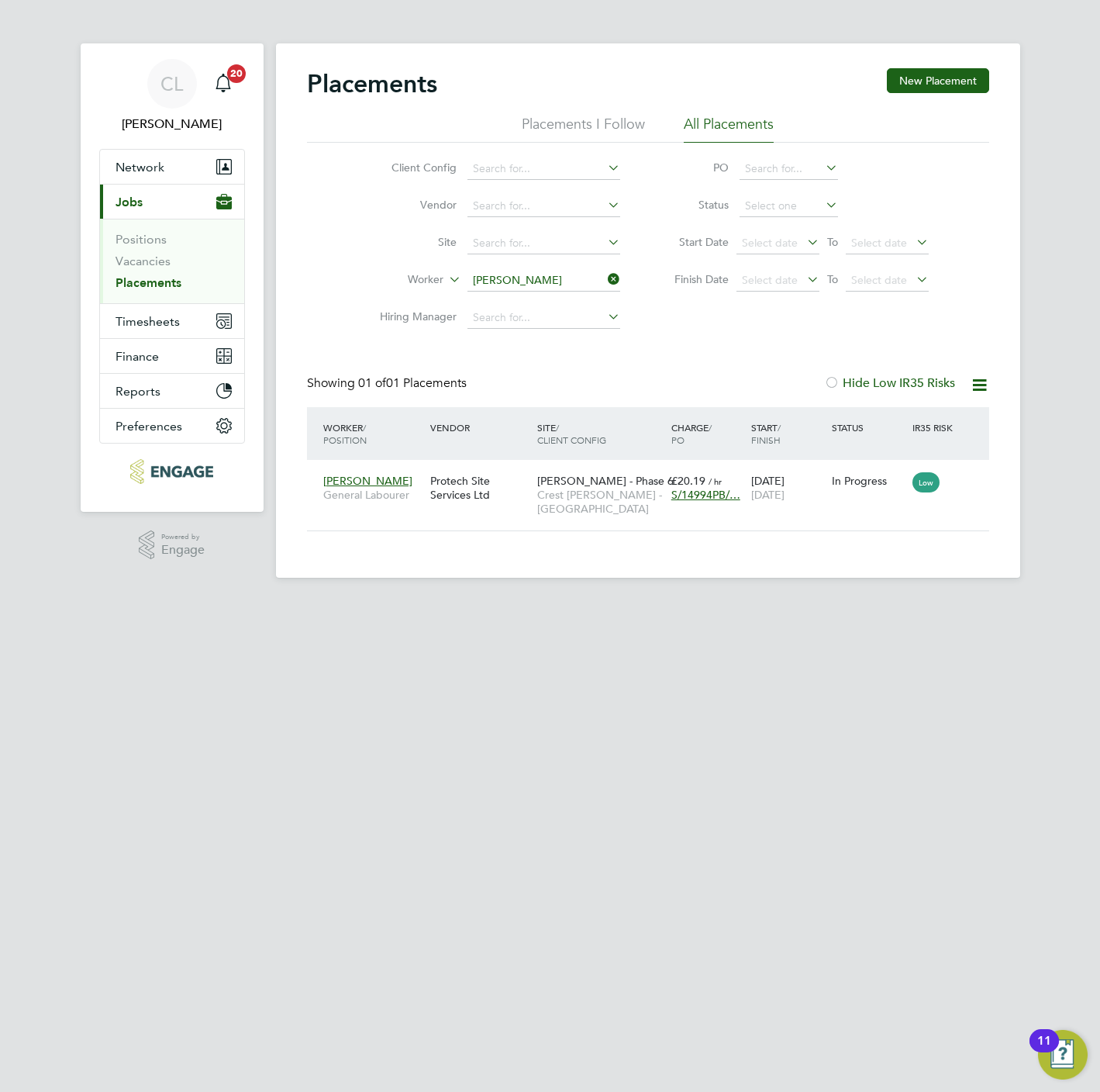
scroll to position [15, 73]
click at [604, 287] on icon at bounding box center [604, 279] width 0 height 22
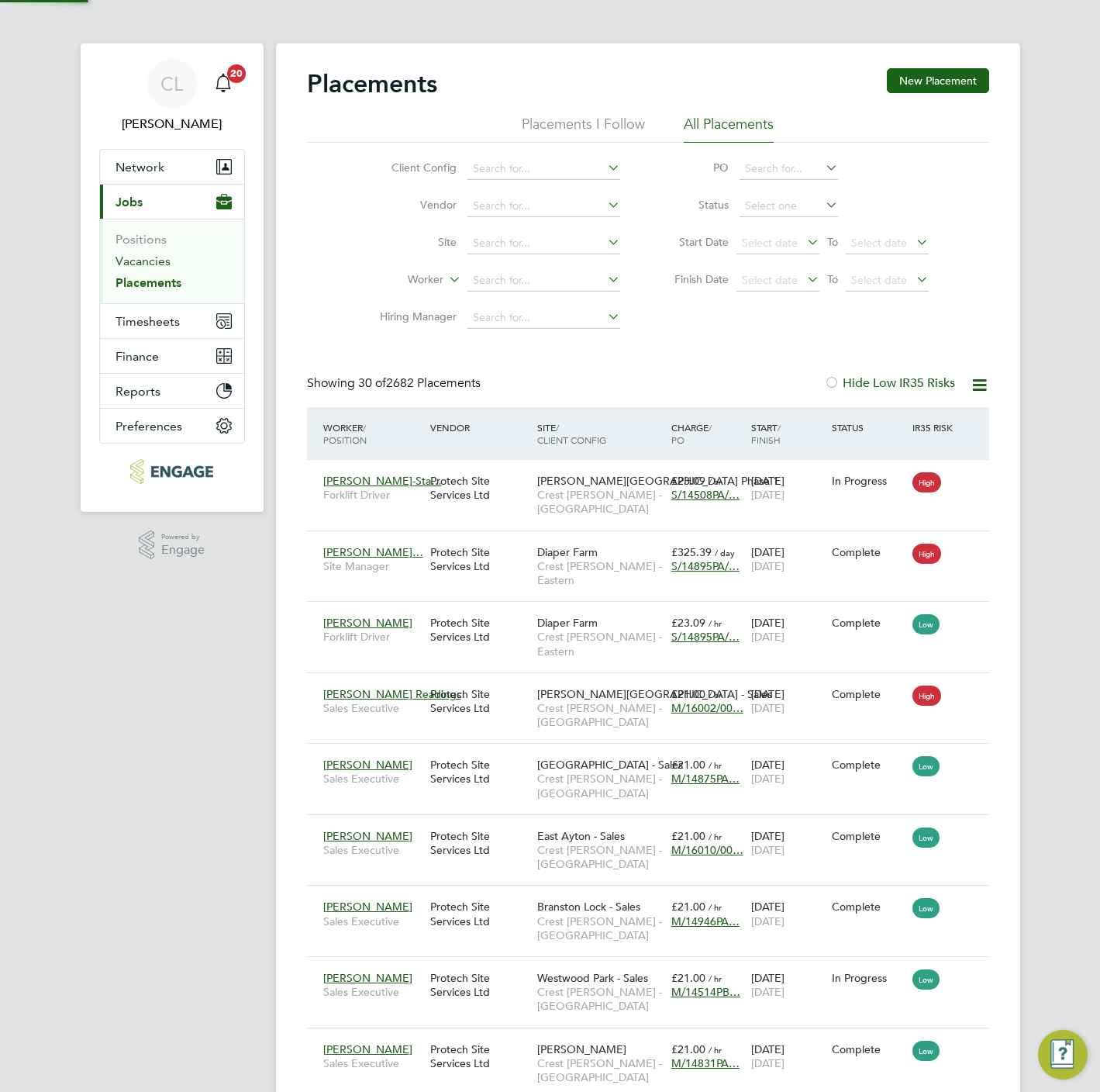
click at [133, 257] on link "Vacancies" at bounding box center [143, 261] width 55 height 15
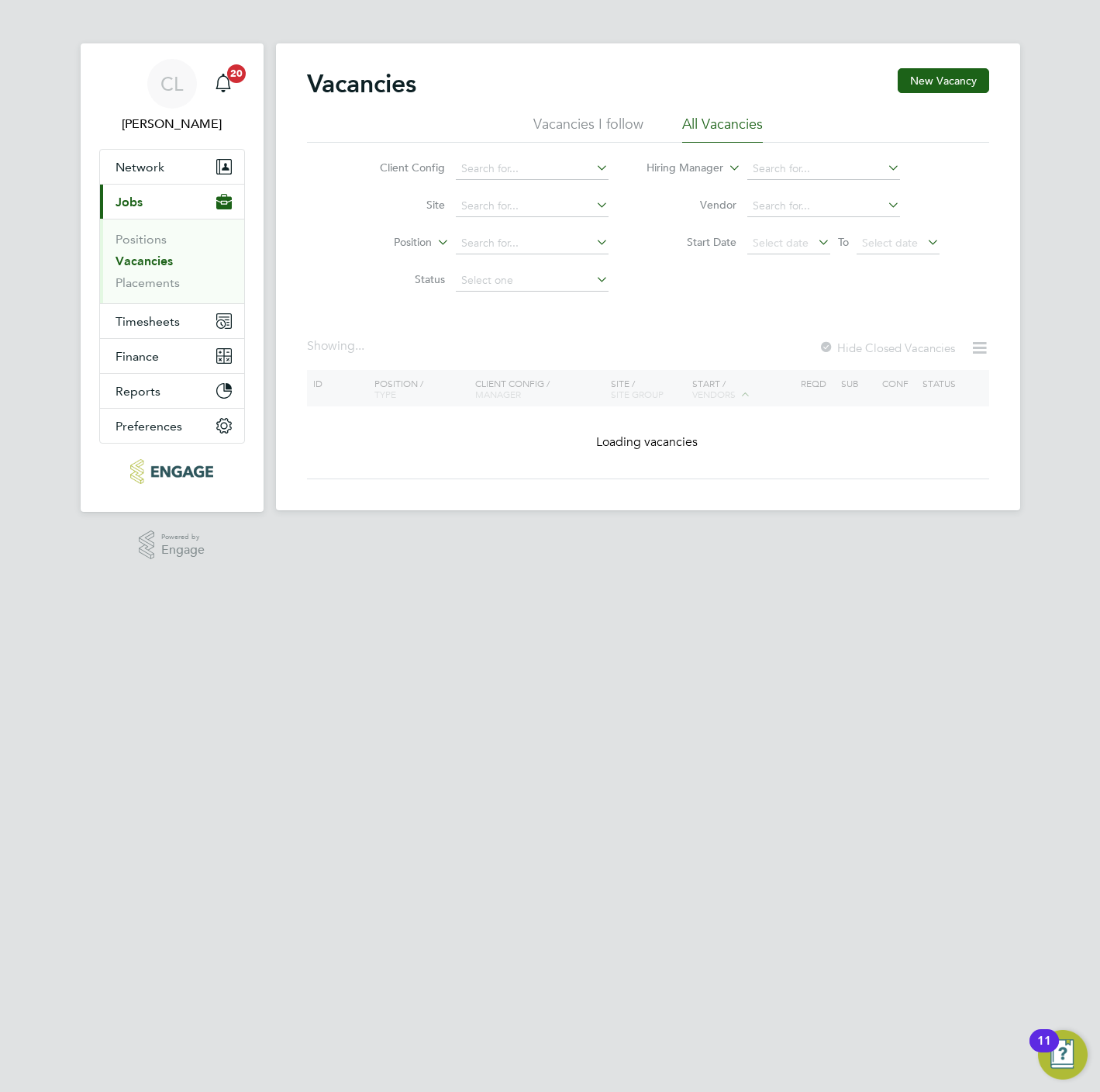
click at [136, 189] on button "Current page: Jobs" at bounding box center [173, 201] width 144 height 34
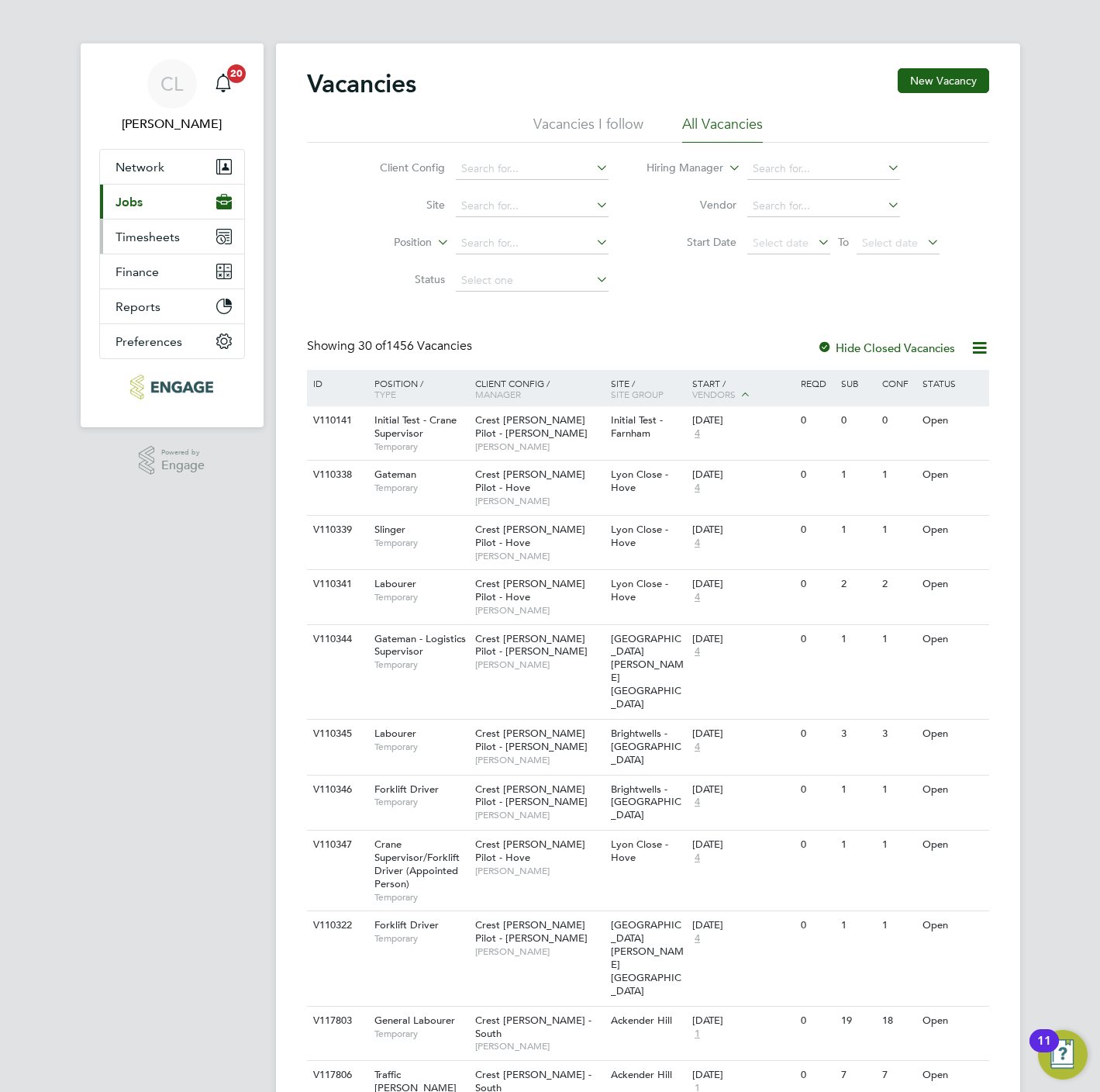
click at [140, 245] on button "Timesheets" at bounding box center [173, 236] width 144 height 34
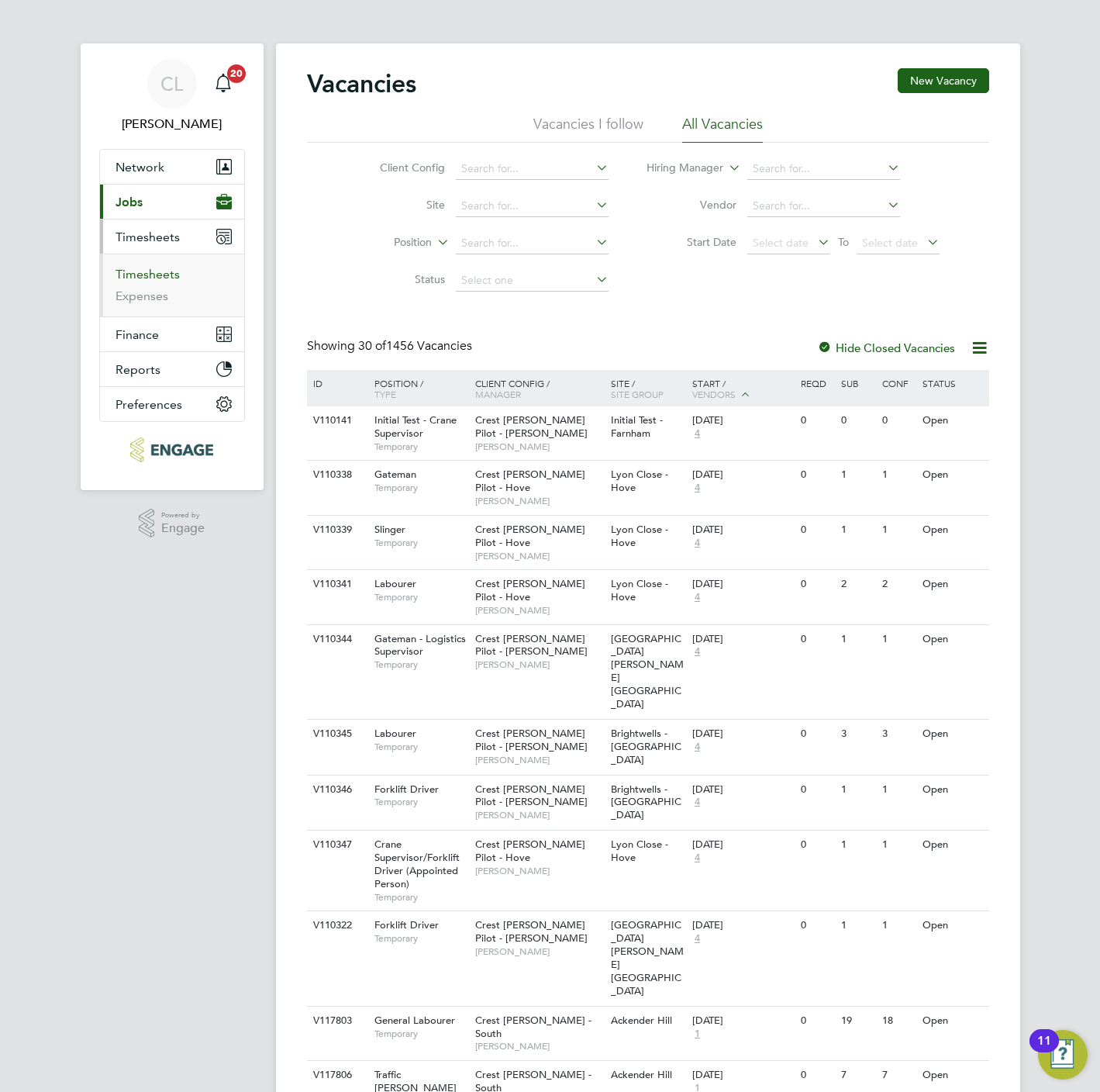
click at [144, 280] on link "Timesheets" at bounding box center [148, 274] width 64 height 15
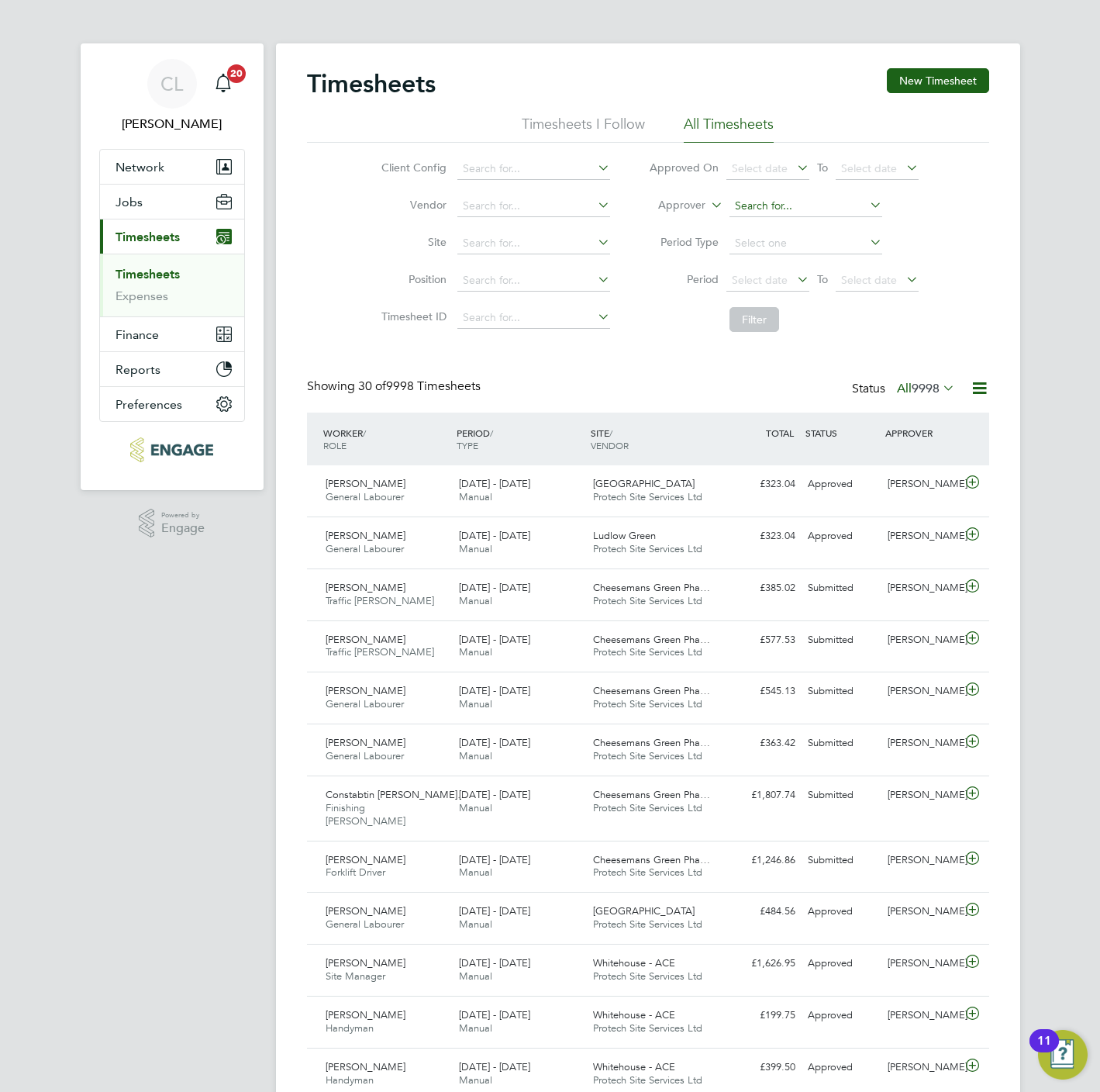
click at [793, 215] on input at bounding box center [805, 206] width 152 height 22
click at [828, 229] on b "Wal" at bounding box center [838, 227] width 20 height 13
type input "Lee Wale"
click at [768, 321] on button "Filter" at bounding box center [754, 319] width 49 height 25
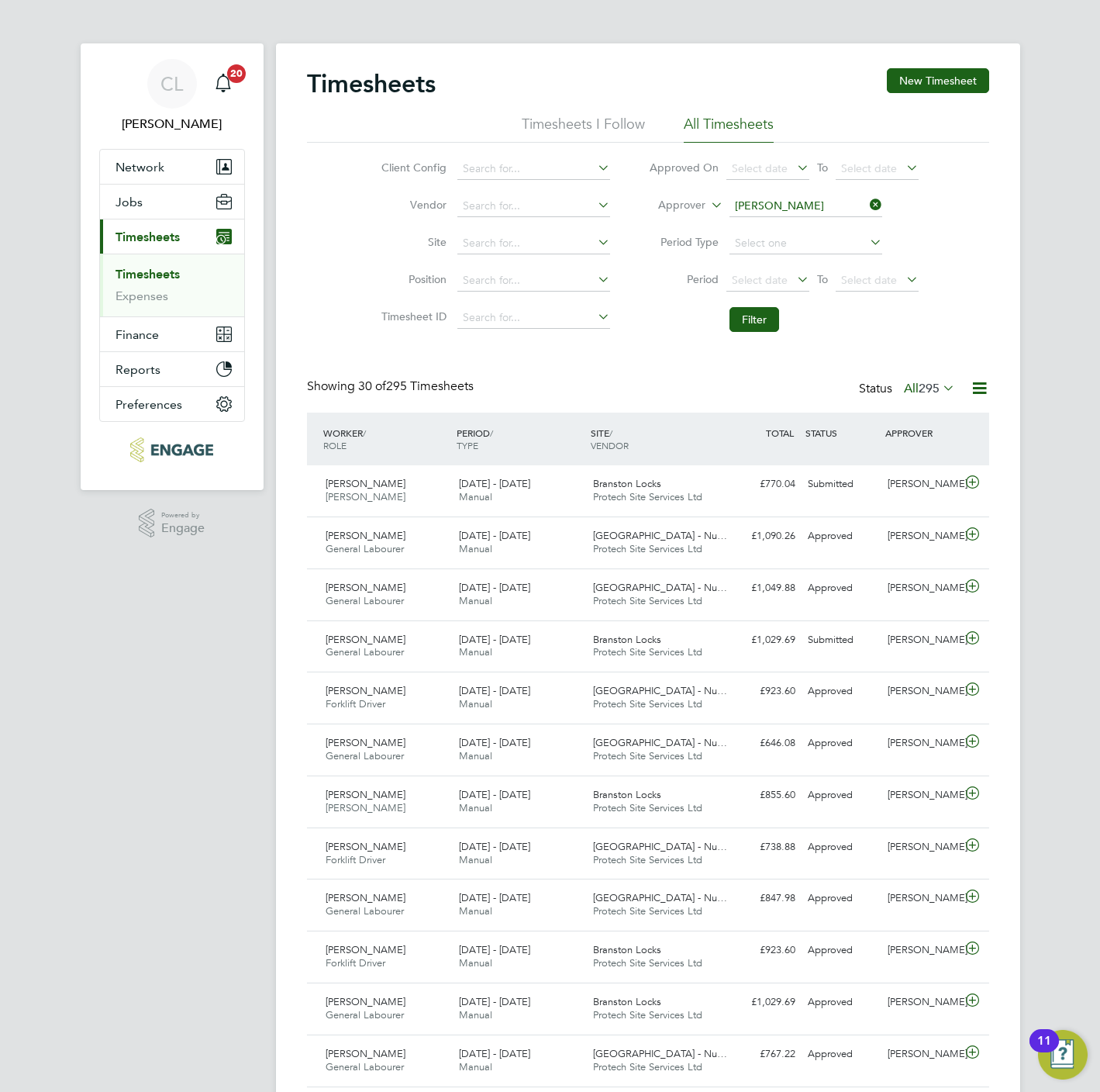
click at [257, 593] on app-navbar "CL Chloe Lyons Notifications 20 Applications: Network Team Members Businesses S…" at bounding box center [172, 1082] width 183 height 2077
click at [915, 85] on button "New Timesheet" at bounding box center [938, 80] width 102 height 25
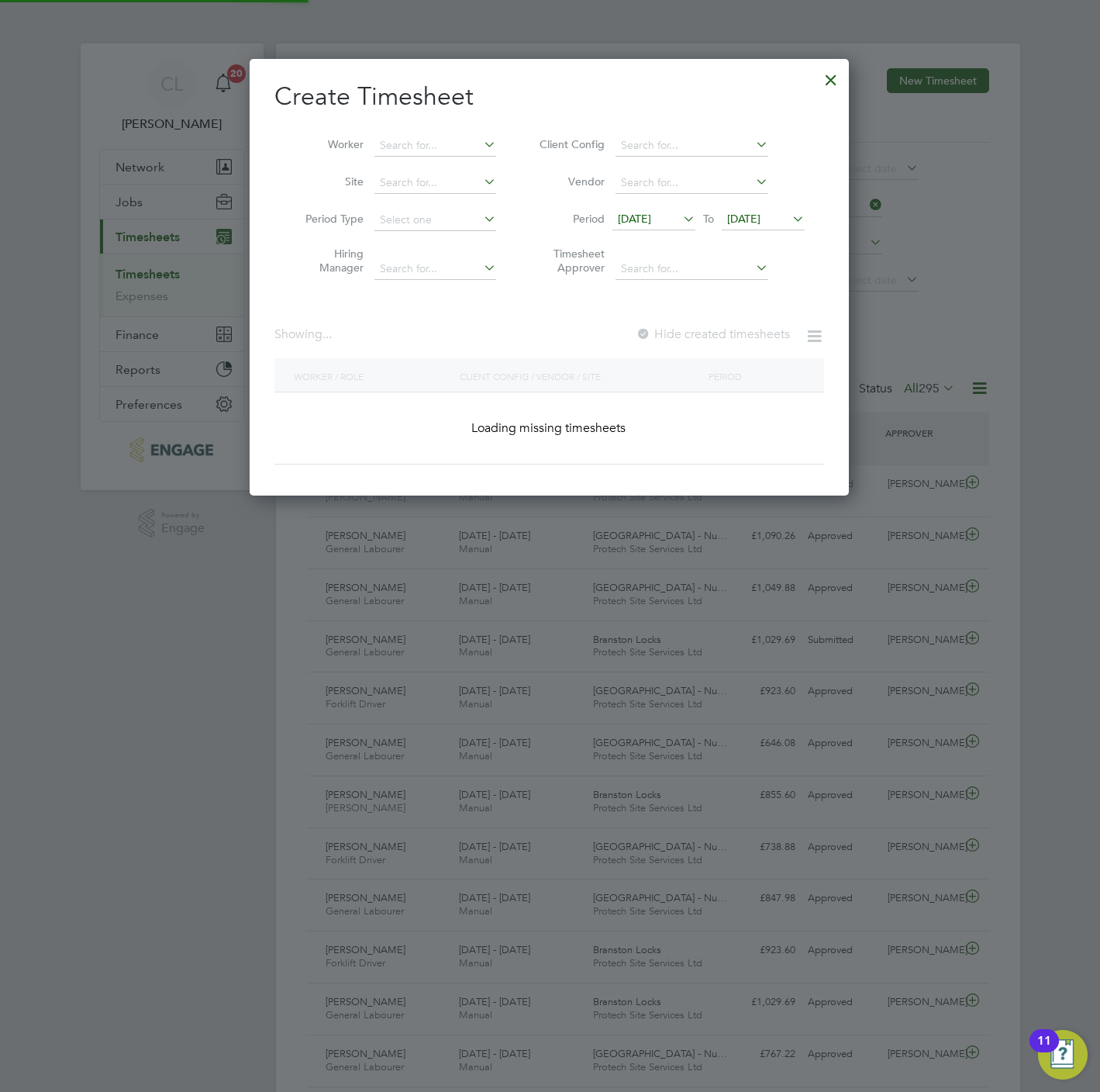
scroll to position [439, 600]
click at [414, 149] on input at bounding box center [435, 146] width 121 height 22
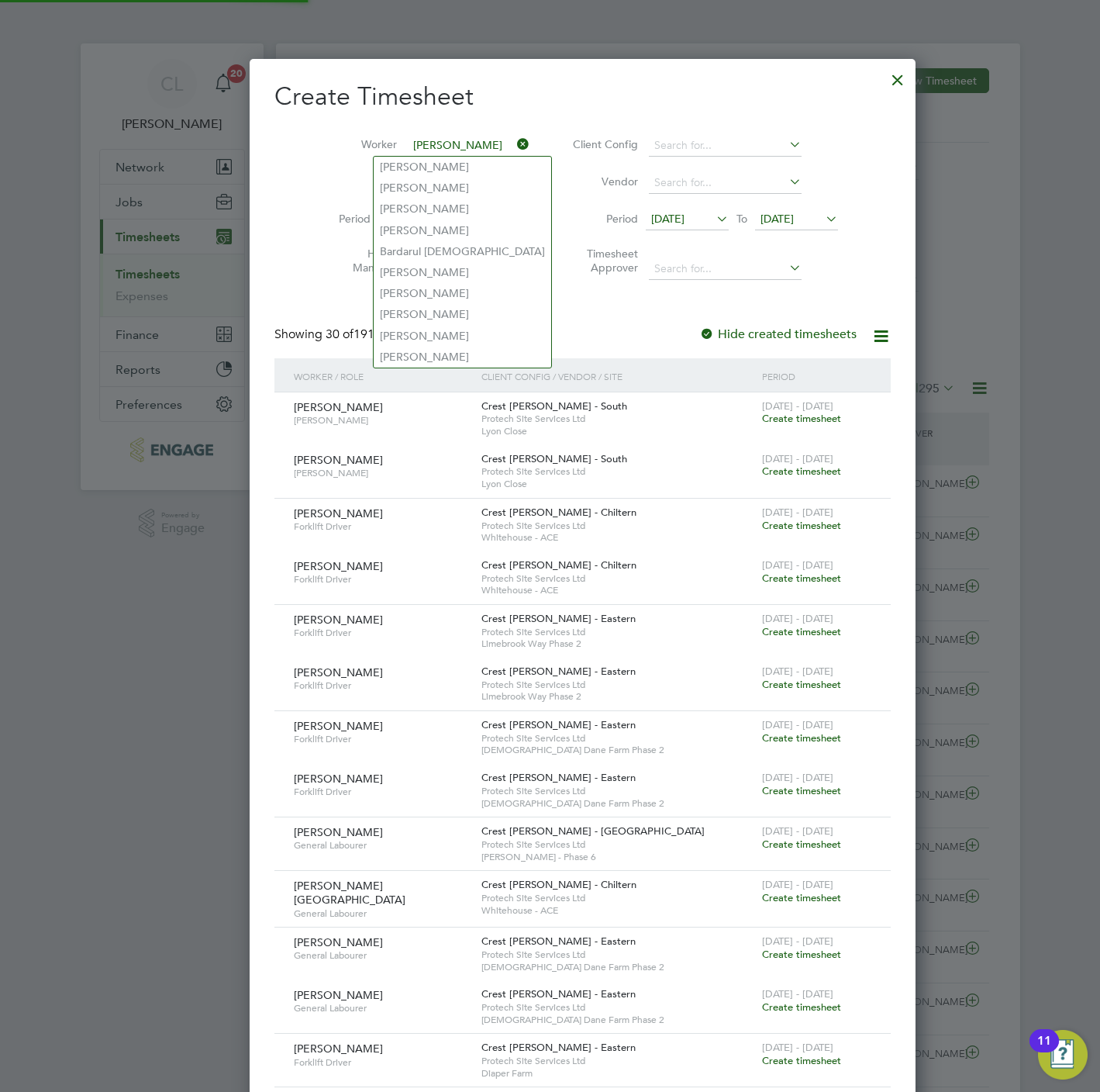
scroll to position [3374, 600]
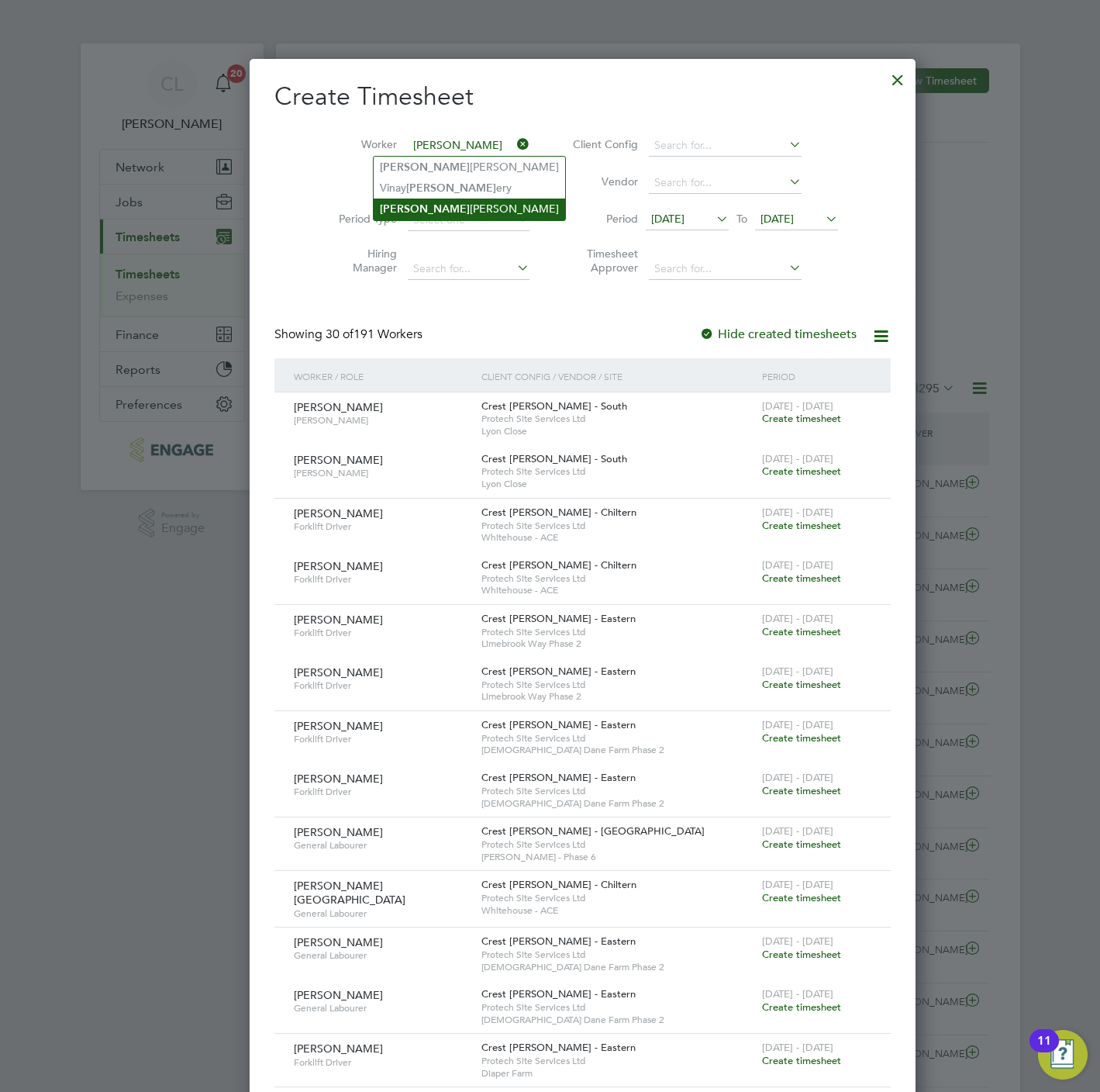
click at [428, 205] on li "Jeff Singleton" at bounding box center [469, 208] width 192 height 21
type input "[PERSON_NAME]"
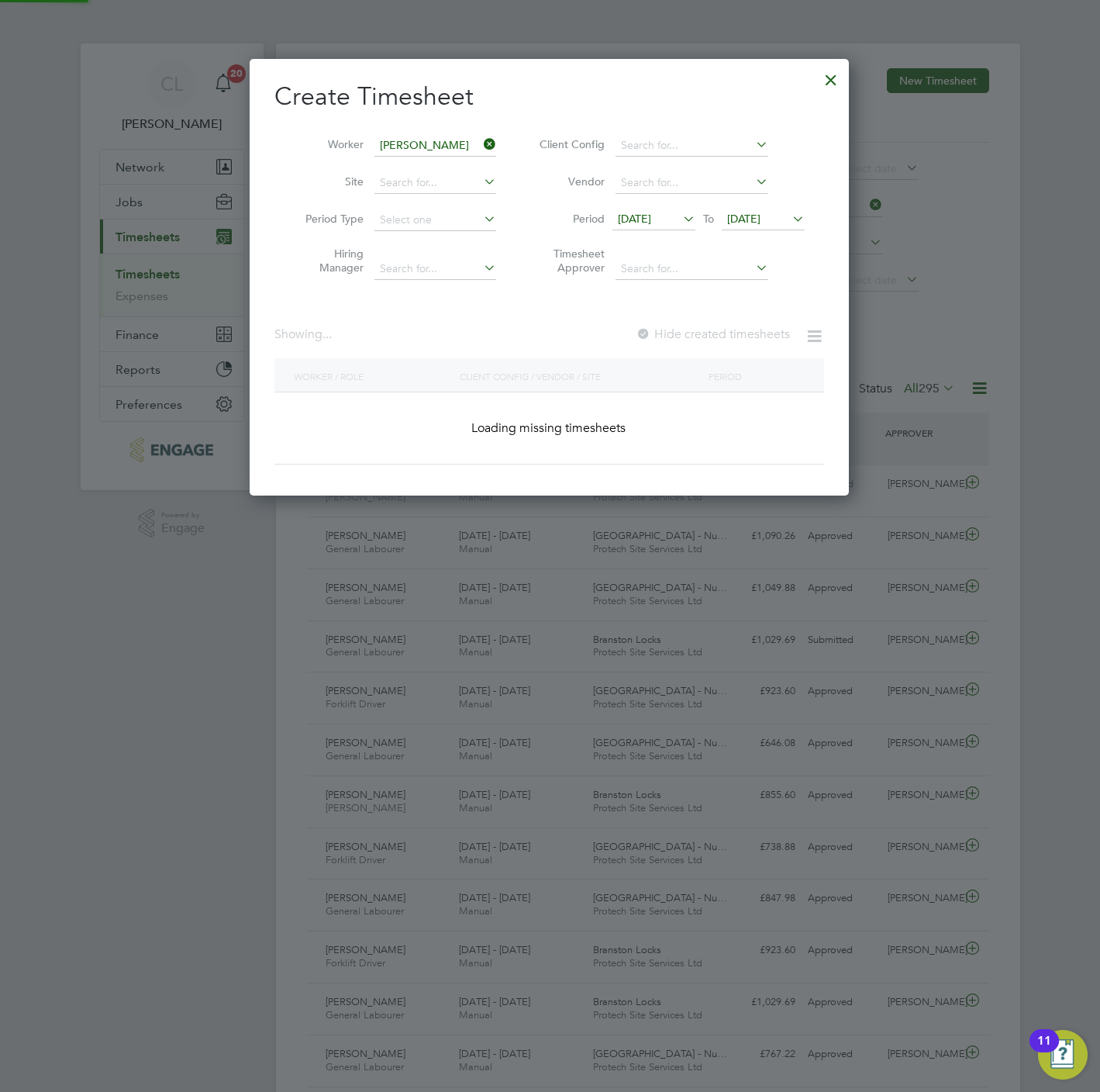
scroll to position [439, 600]
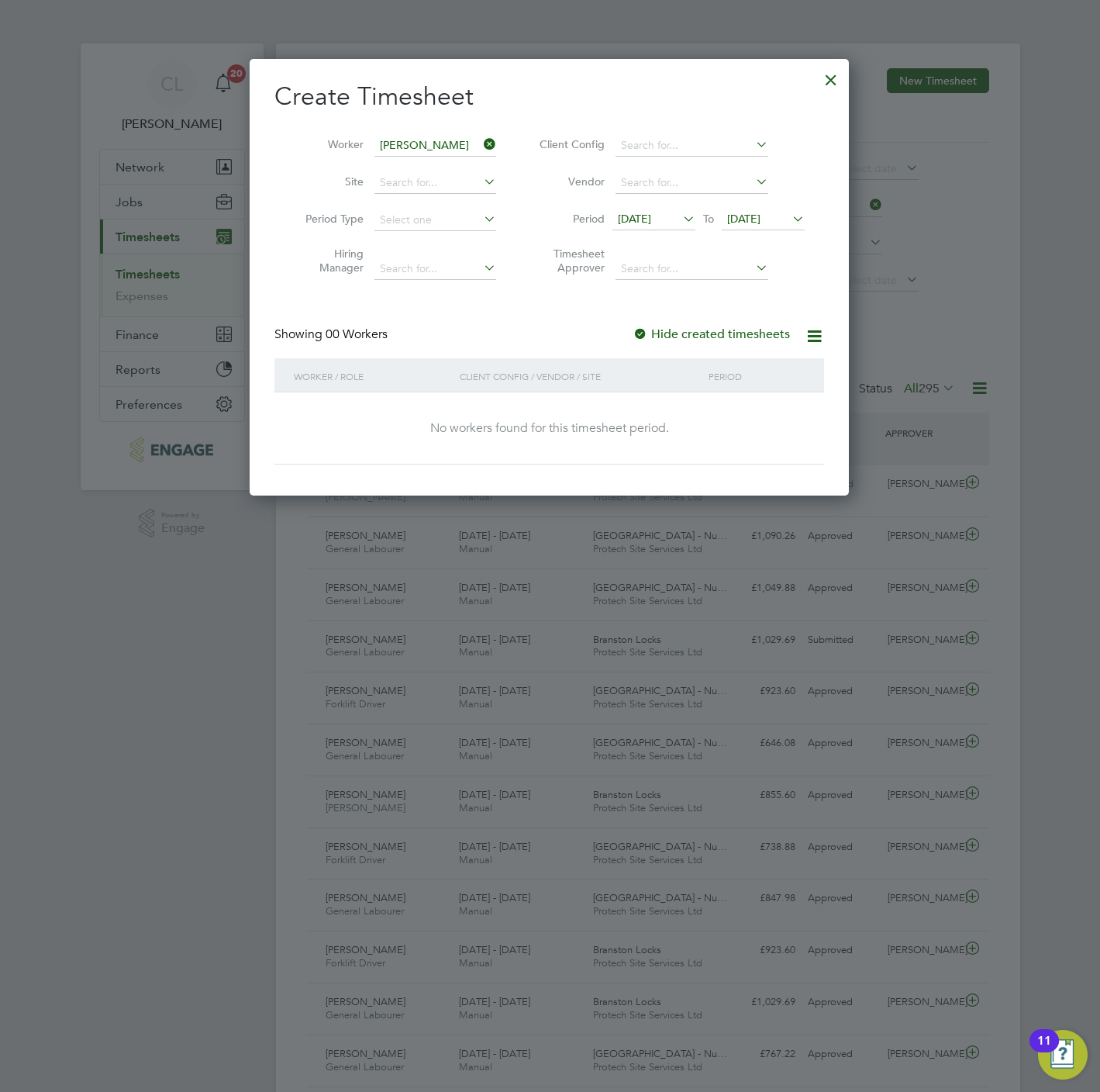
click at [754, 226] on span "17 Sep 2025" at bounding box center [744, 218] width 34 height 14
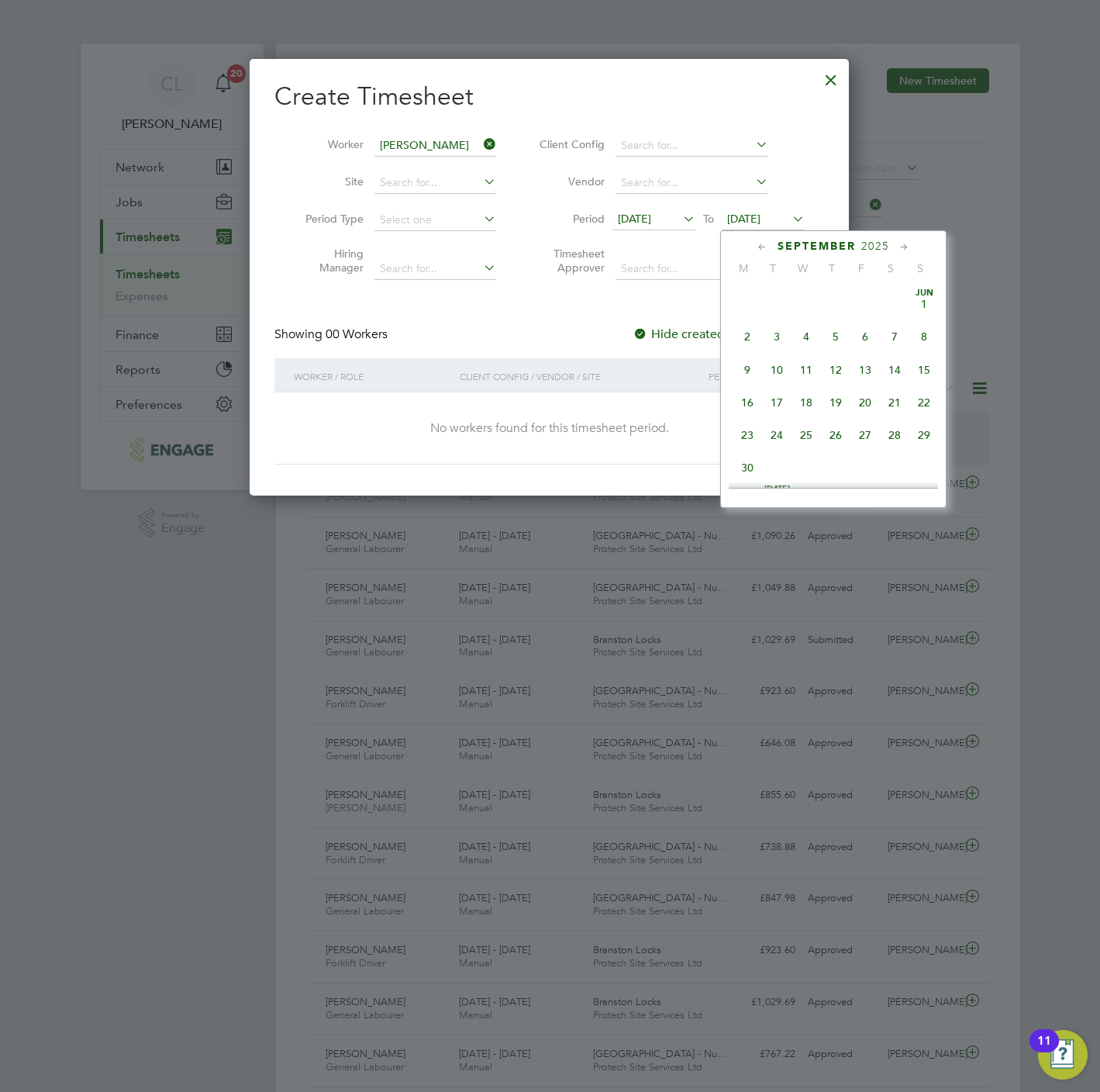
scroll to position [529, 0]
click at [906, 373] on span "20" at bounding box center [895, 364] width 29 height 29
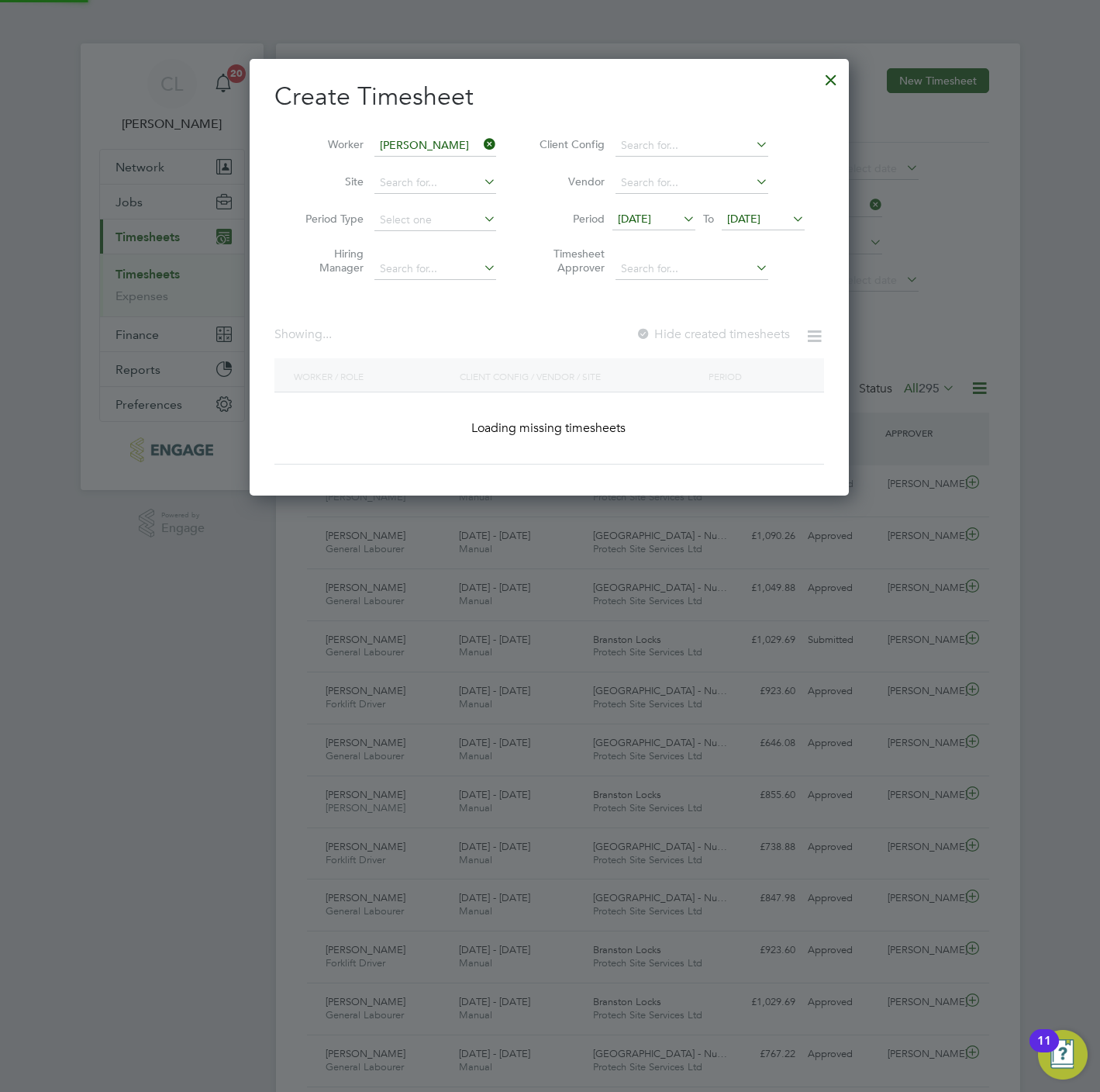
scroll to position [439, 600]
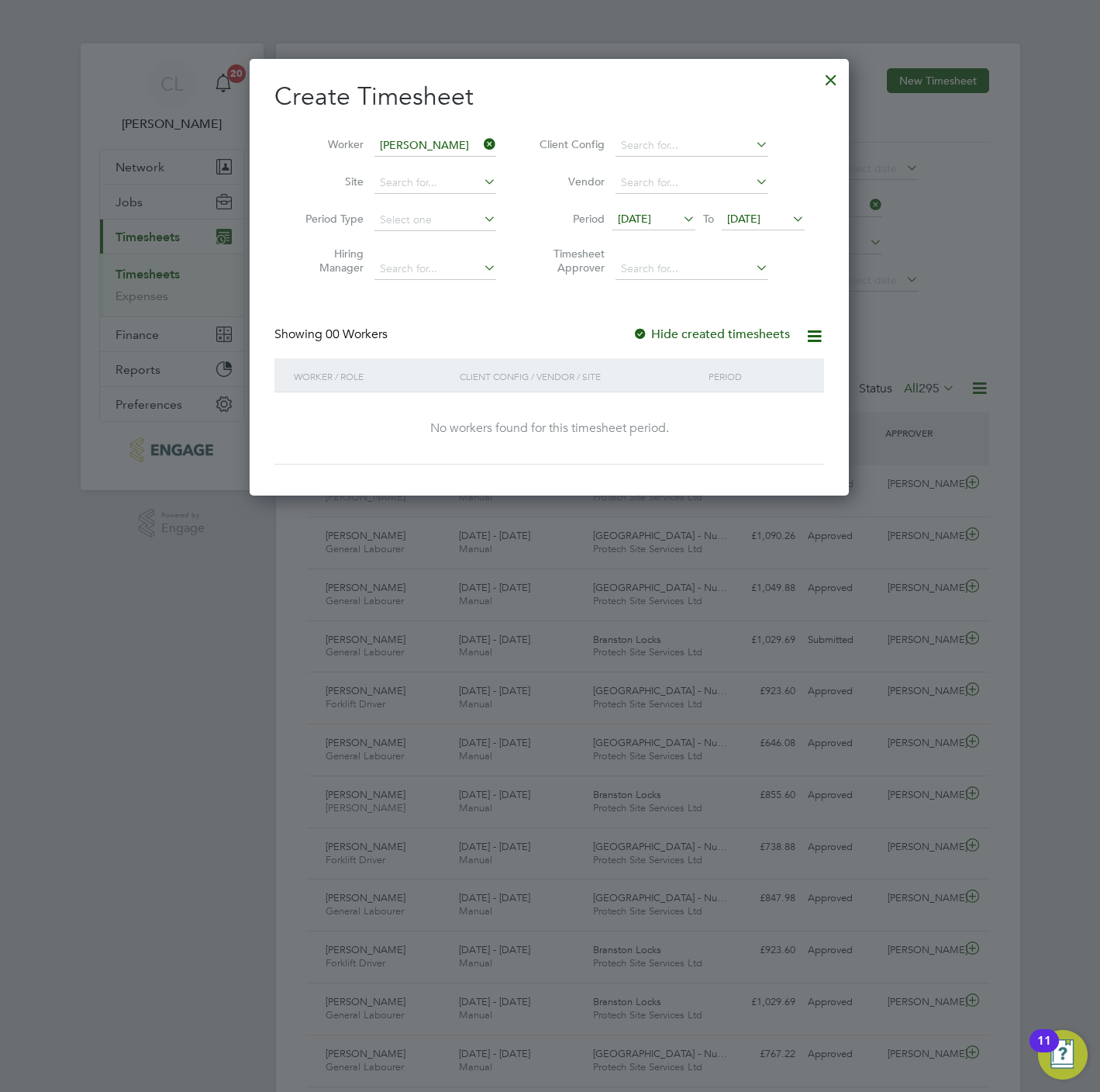
click at [622, 214] on span "10 Sep 2025" at bounding box center [634, 218] width 34 height 14
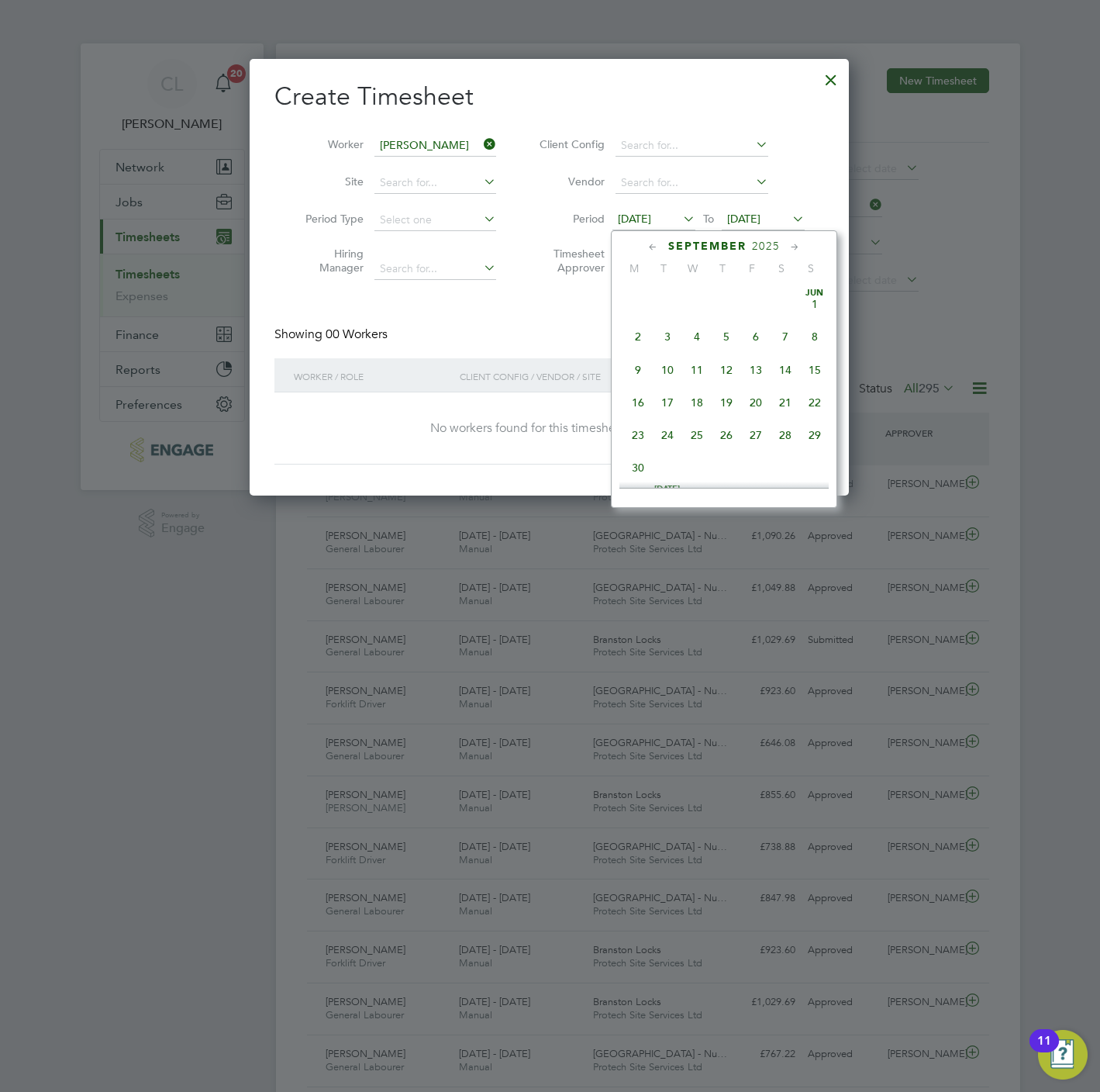
scroll to position [496, 0]
click at [637, 370] on span "8" at bounding box center [638, 363] width 29 height 29
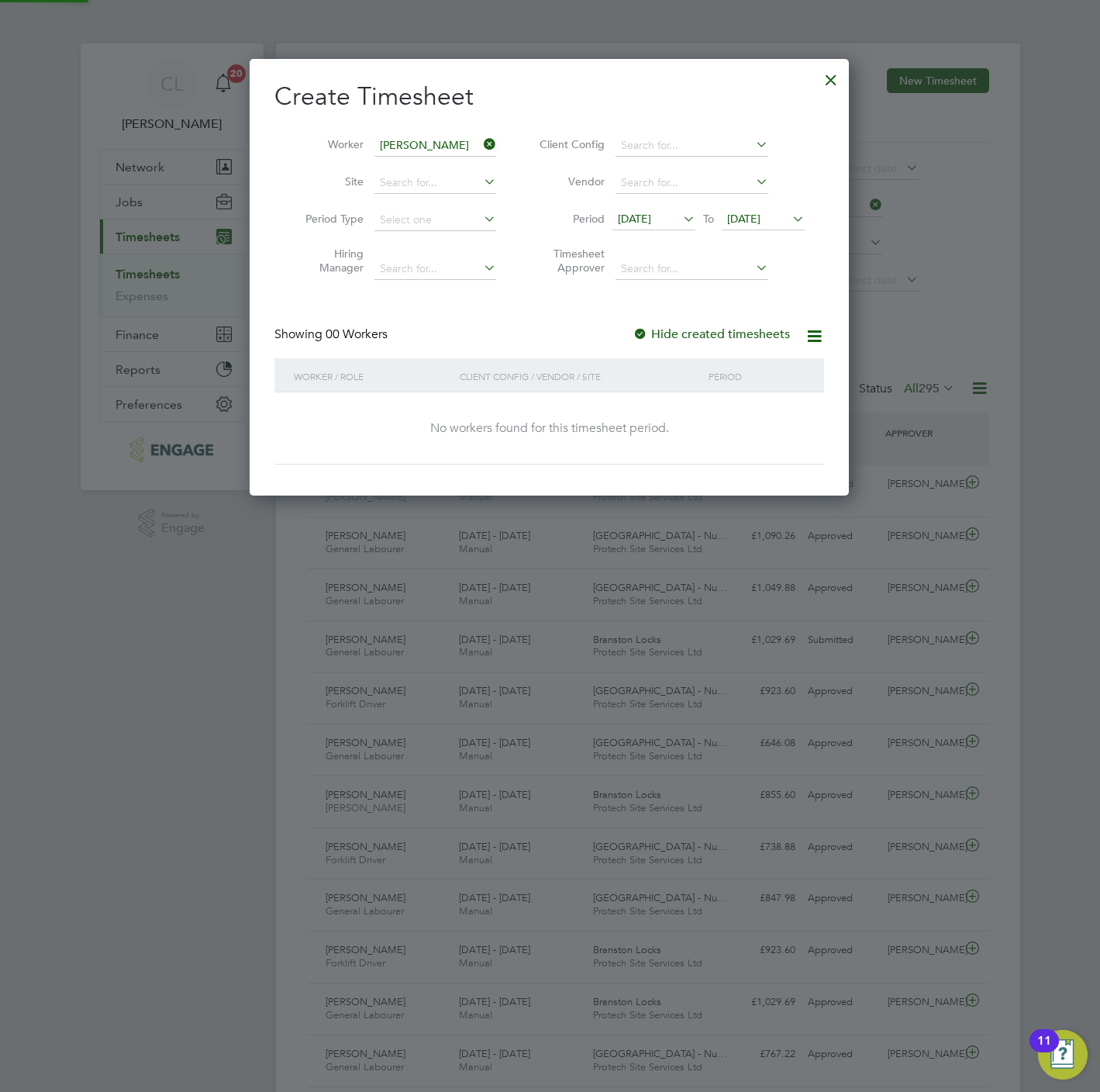
scroll to position [439, 600]
click at [759, 213] on span "20 Sep 2025" at bounding box center [744, 218] width 34 height 14
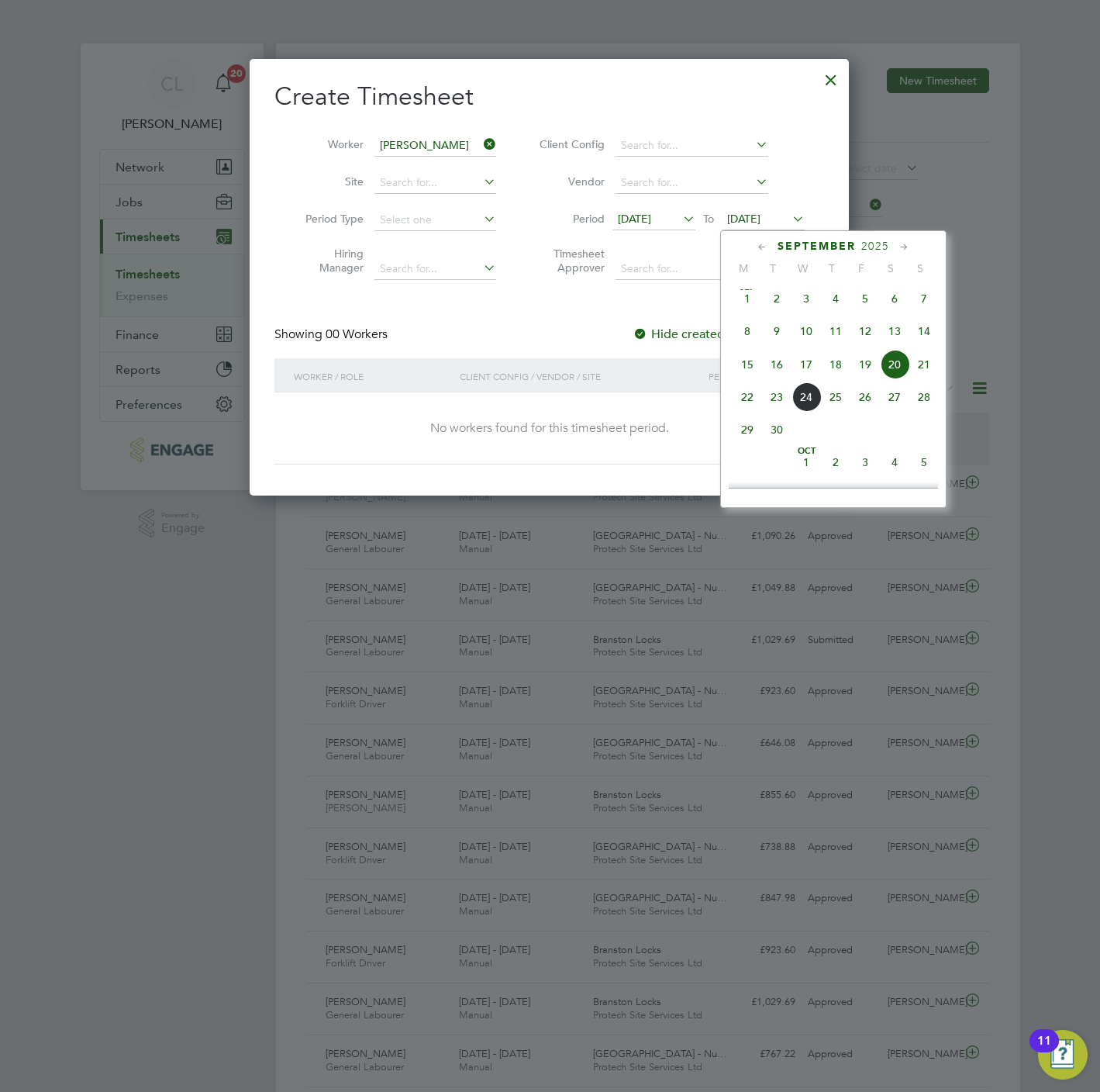
click at [535, 436] on div "No workers found for this timesheet period." at bounding box center [550, 428] width 519 height 16
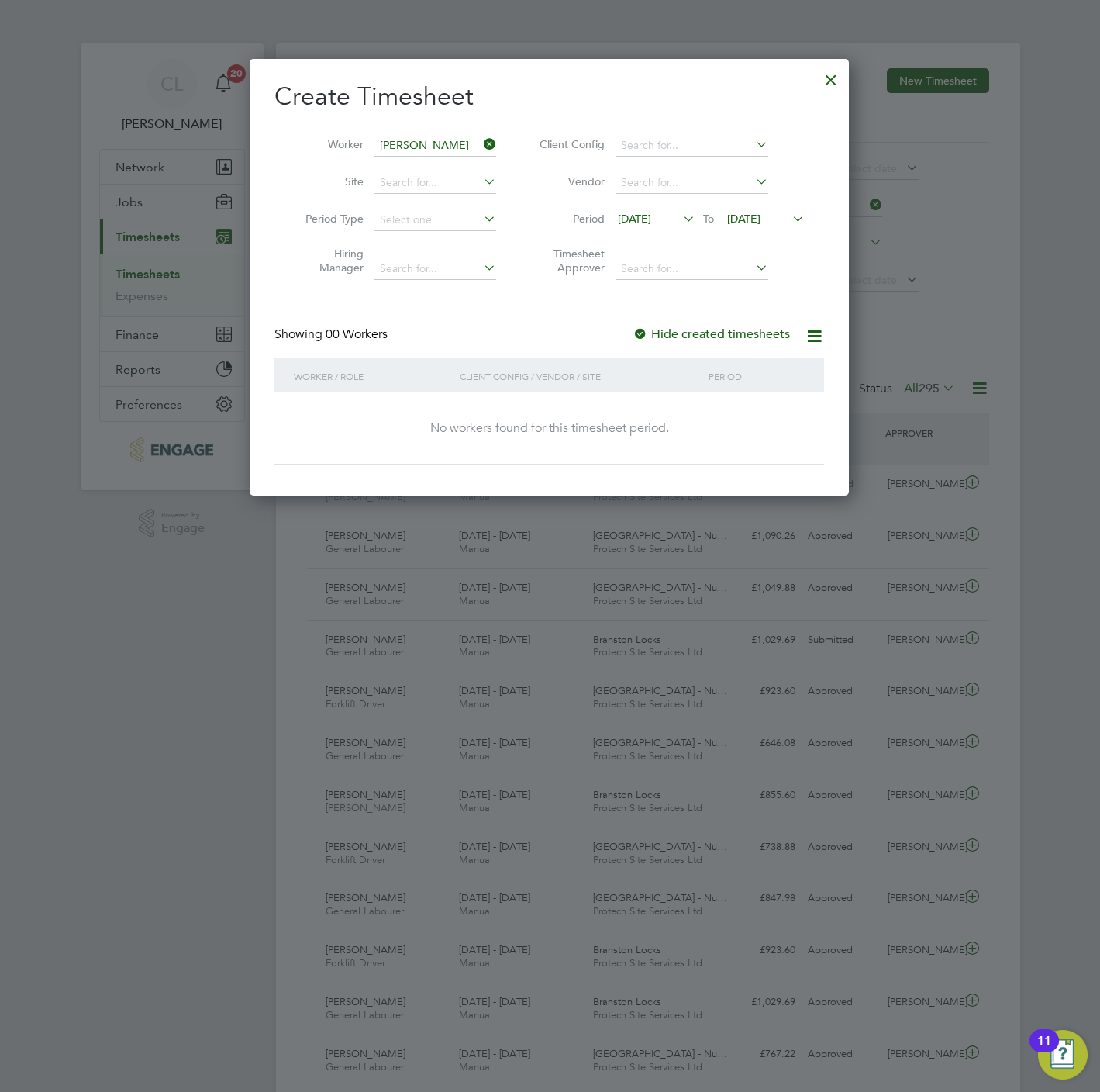
click at [835, 73] on div at bounding box center [831, 76] width 28 height 28
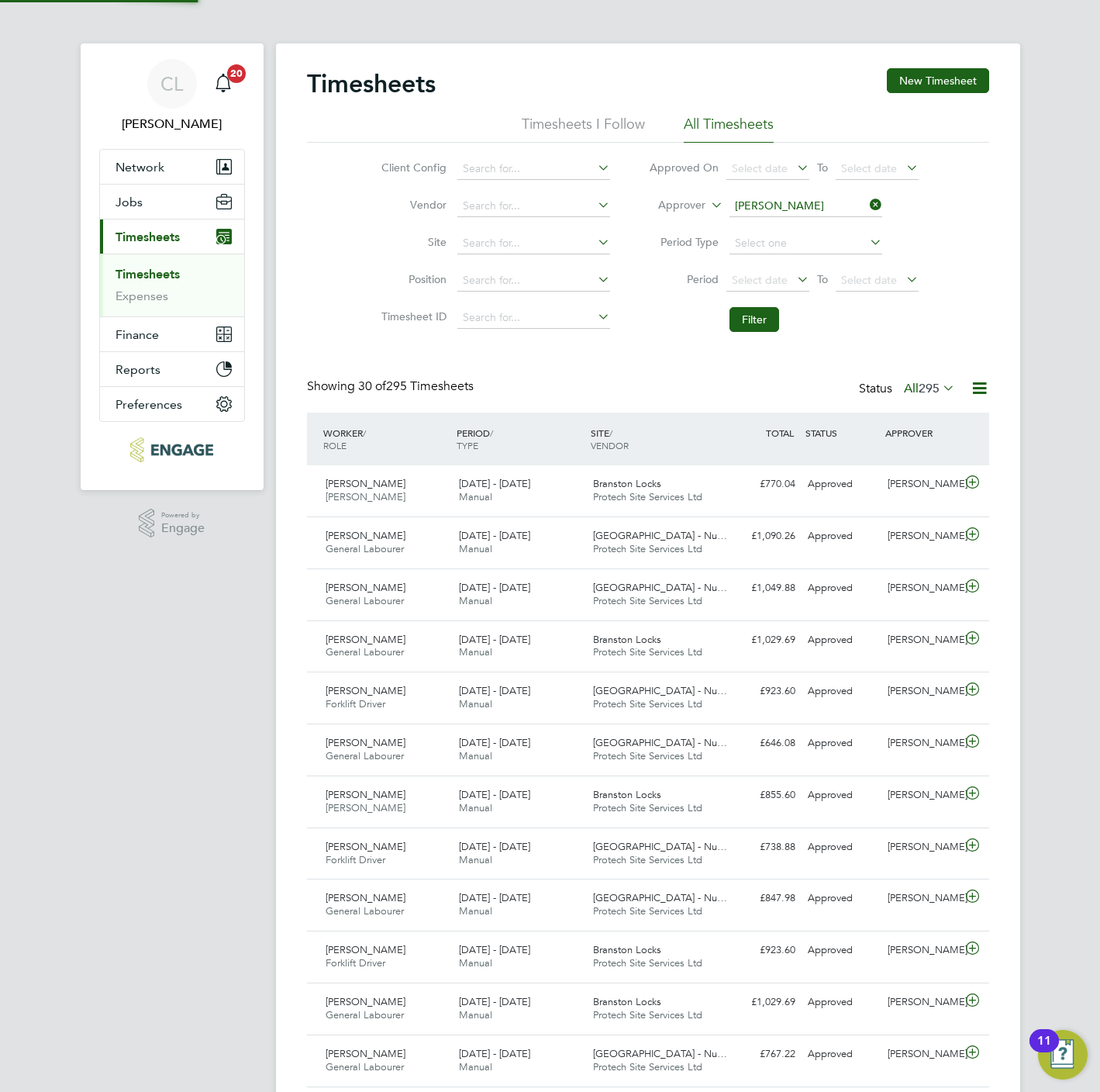
scroll to position [39, 135]
click at [133, 218] on button "Jobs" at bounding box center [173, 201] width 144 height 34
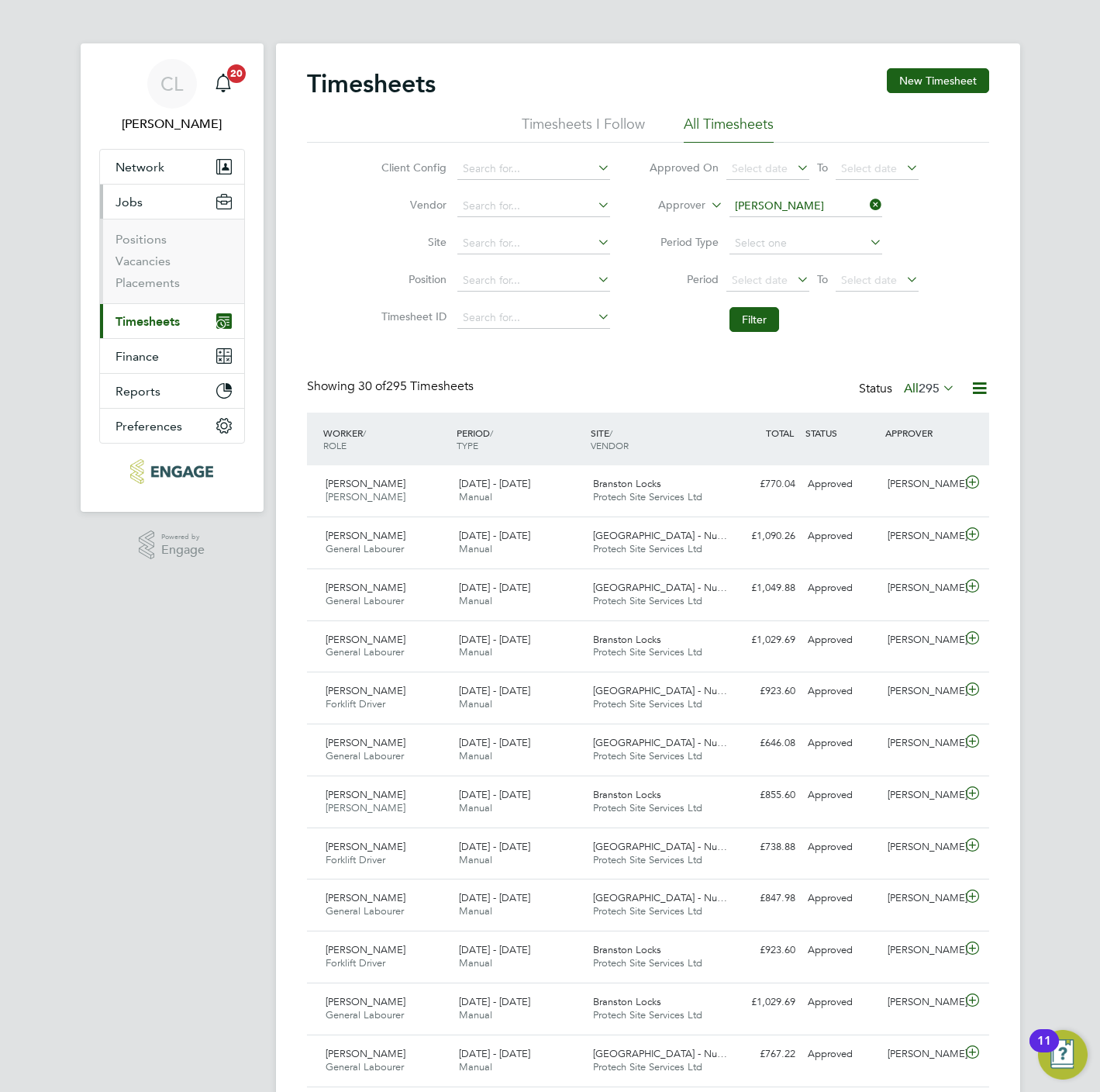
click at [133, 201] on span "Jobs" at bounding box center [130, 202] width 27 height 15
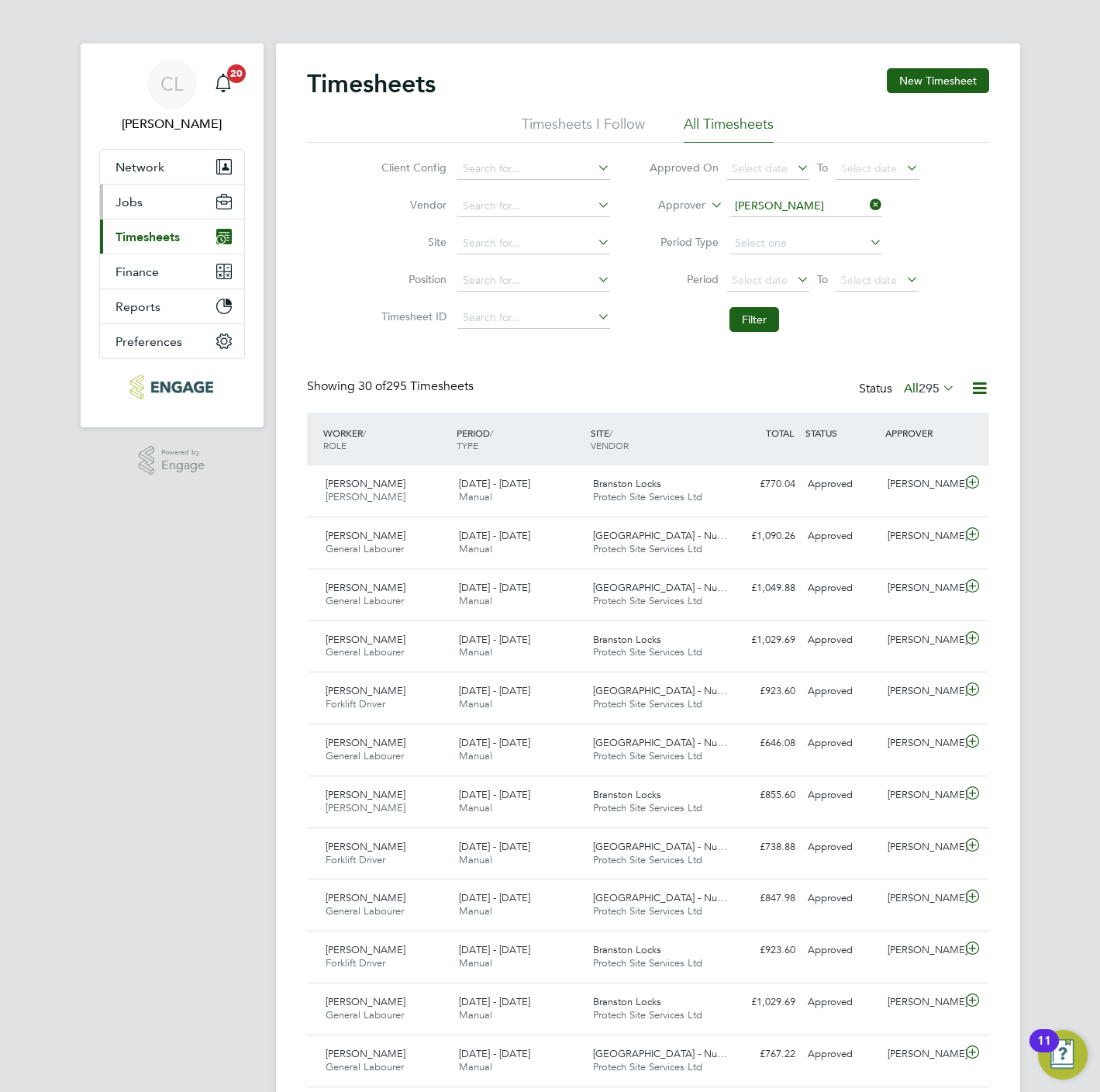
click at [132, 200] on span "Jobs" at bounding box center [130, 202] width 27 height 15
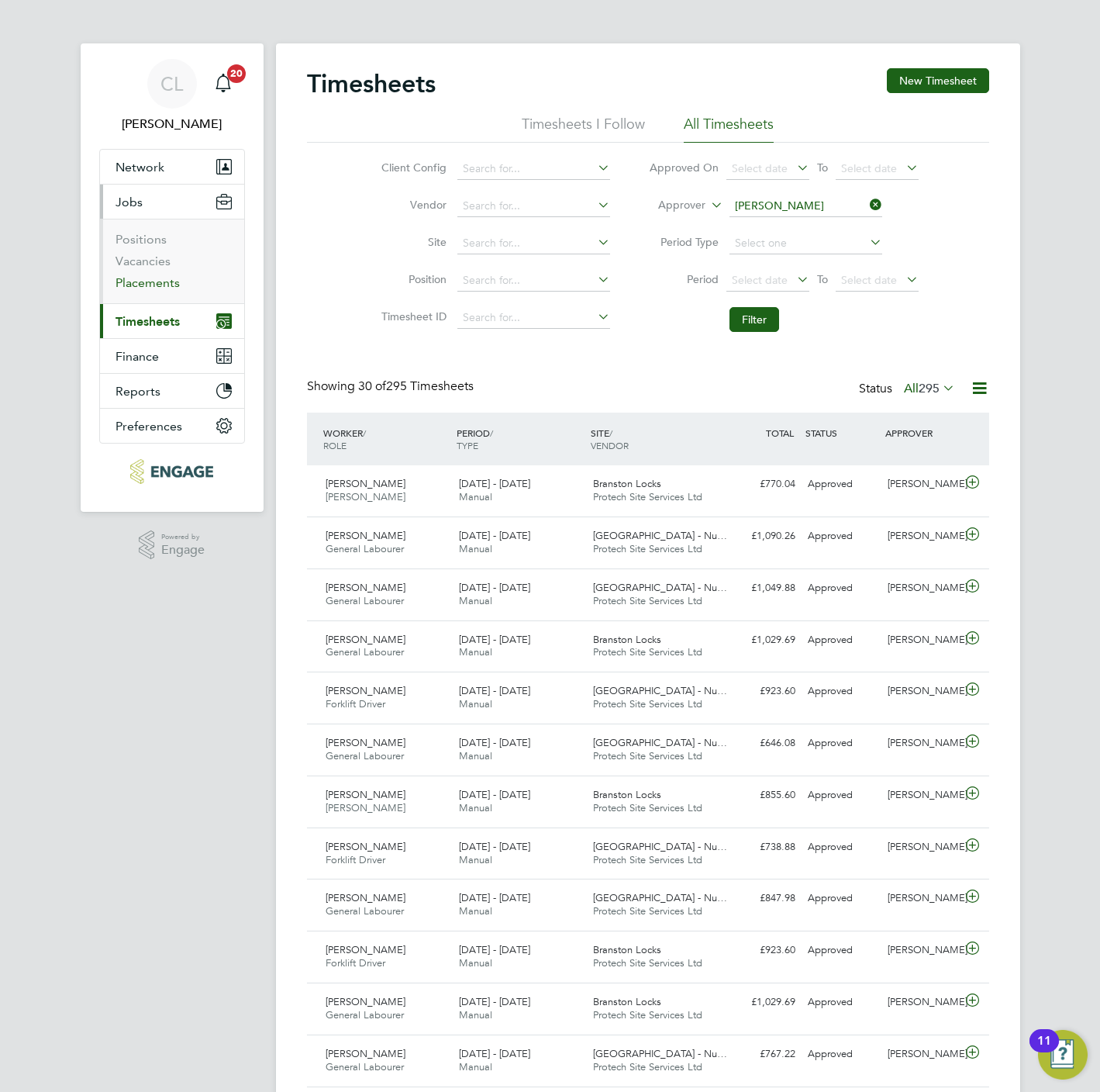
click at [159, 279] on link "Placements" at bounding box center [148, 282] width 64 height 15
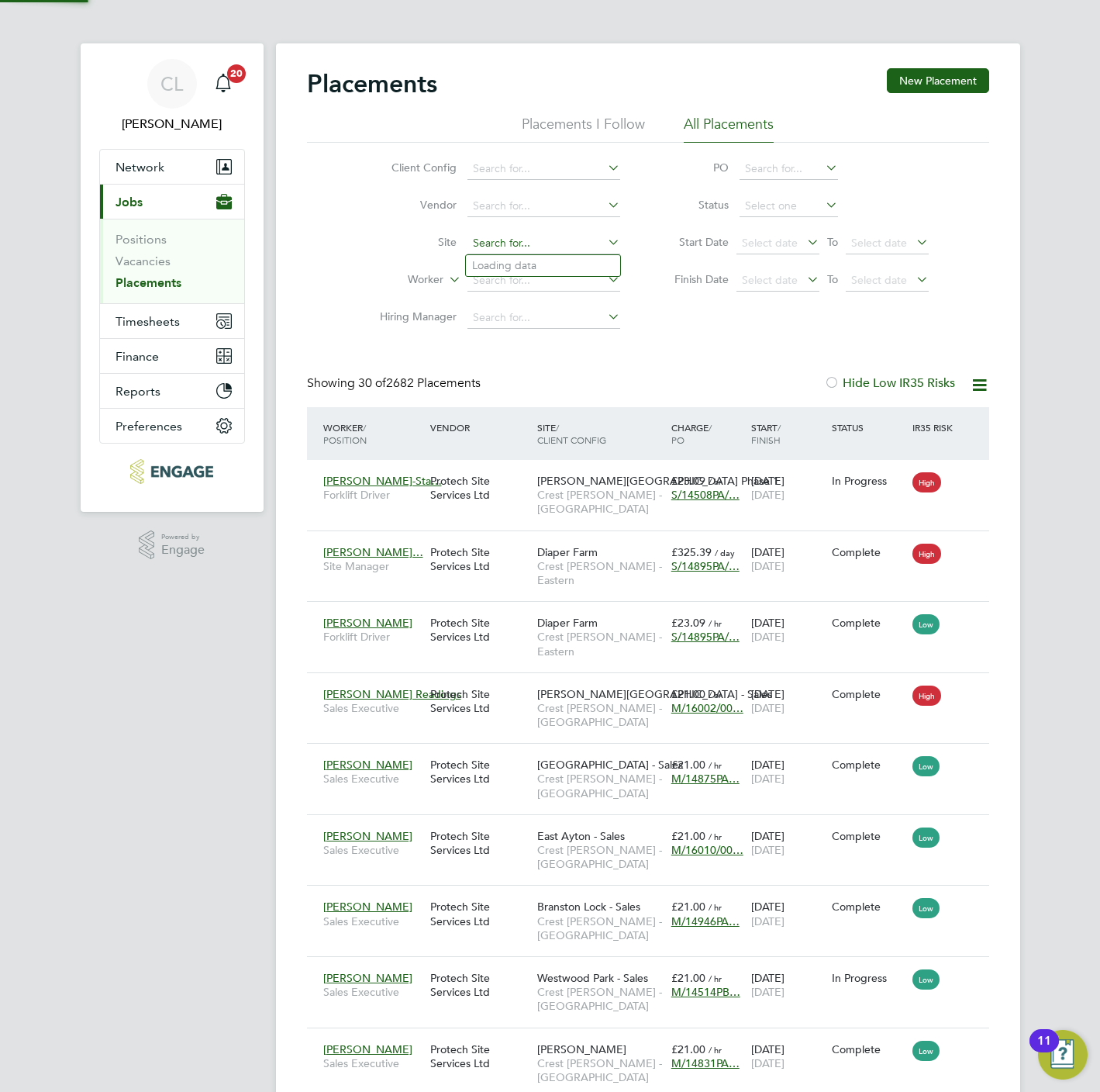
click at [479, 247] on input at bounding box center [543, 244] width 152 height 22
click at [319, 254] on div "Client Config Vendor Site Worker Hiring Manager PO Status Start Date Select dat…" at bounding box center [647, 239] width 682 height 194
click at [479, 281] on input at bounding box center [543, 281] width 152 height 22
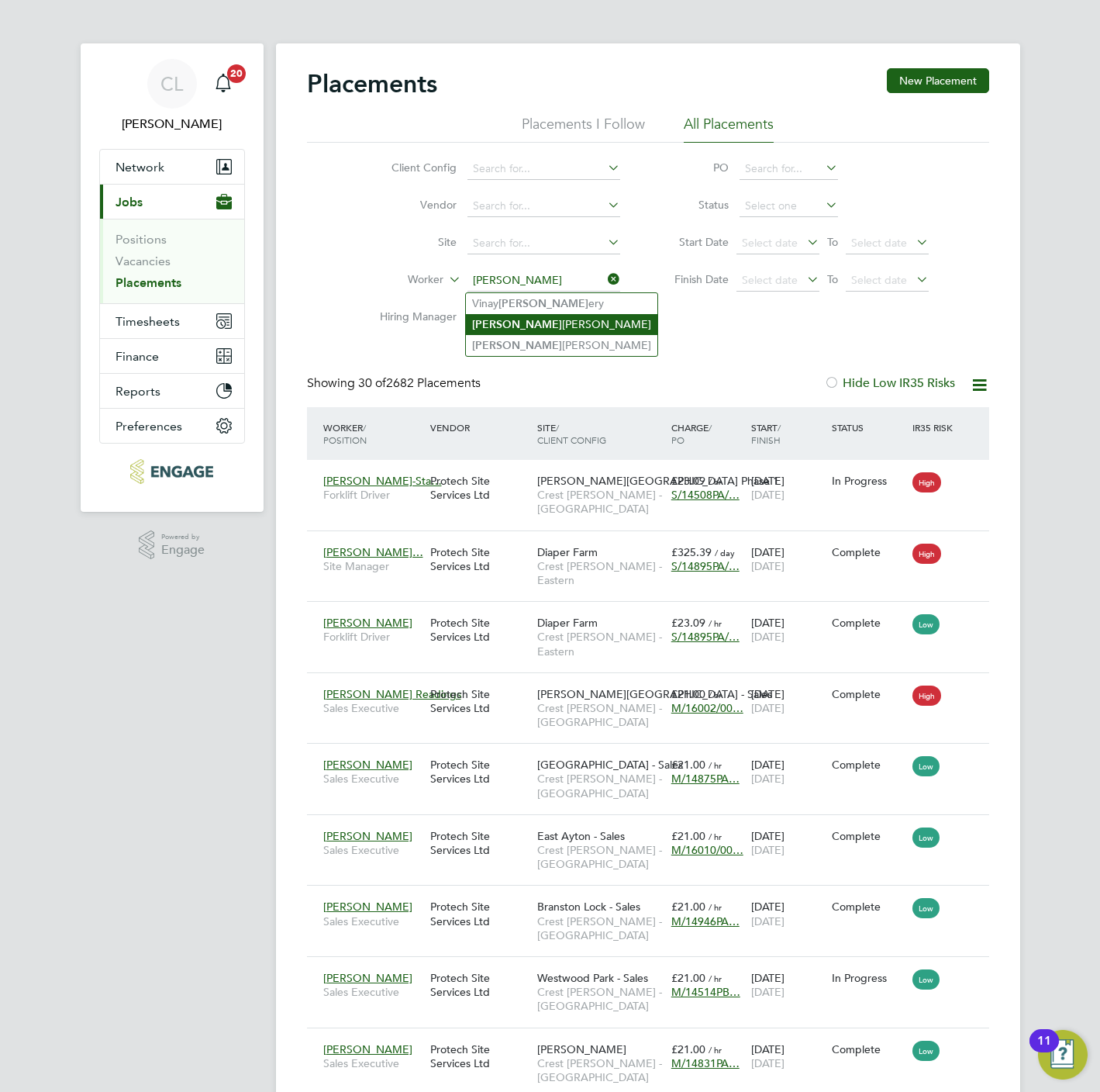
click at [545, 329] on li "Jeff Singleton" at bounding box center [561, 324] width 192 height 21
type input "[PERSON_NAME]"
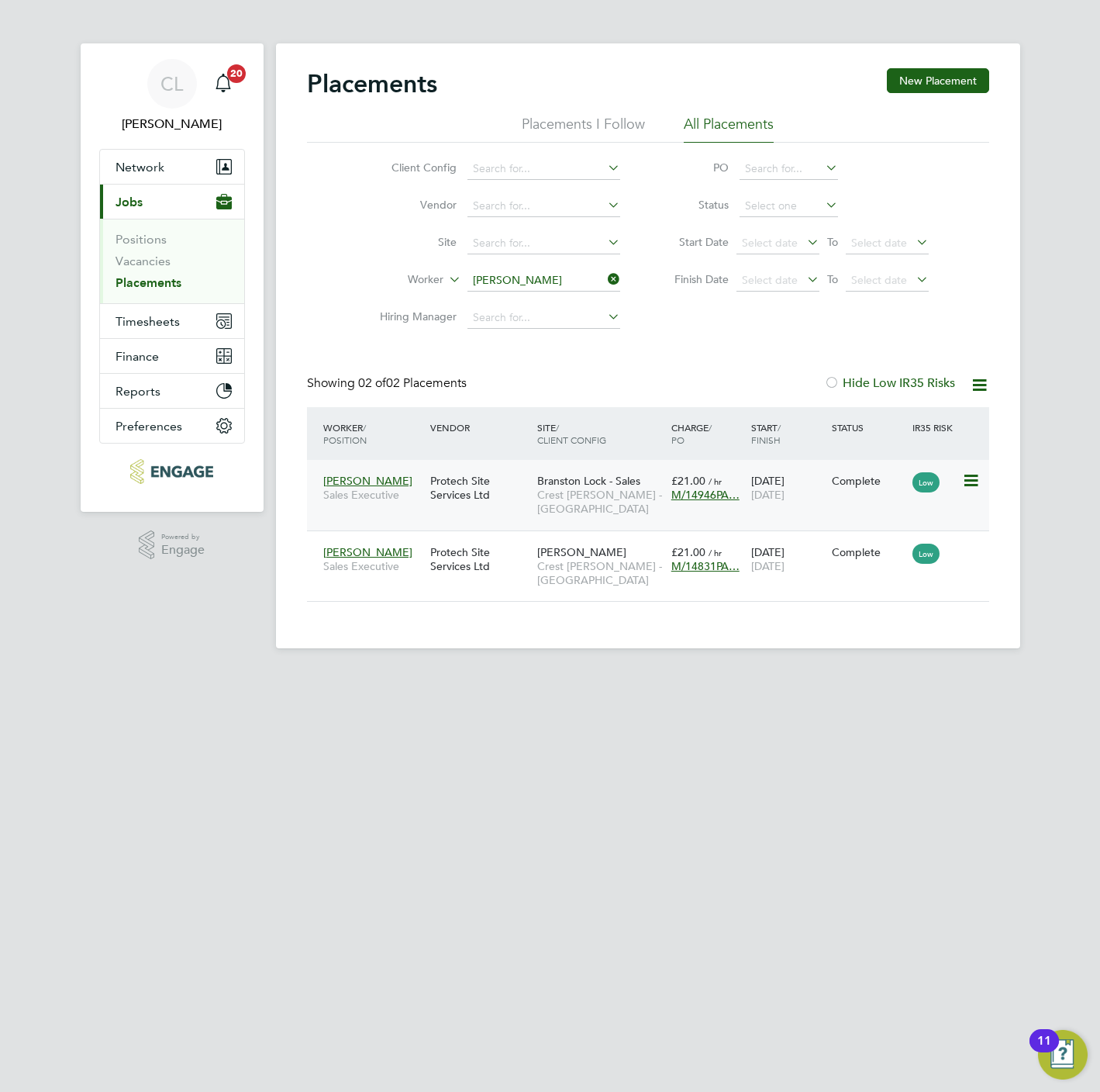
click at [572, 506] on span "Crest [PERSON_NAME] - [GEOGRAPHIC_DATA]" at bounding box center [600, 501] width 126 height 28
click at [147, 332] on button "Timesheets" at bounding box center [173, 320] width 144 height 34
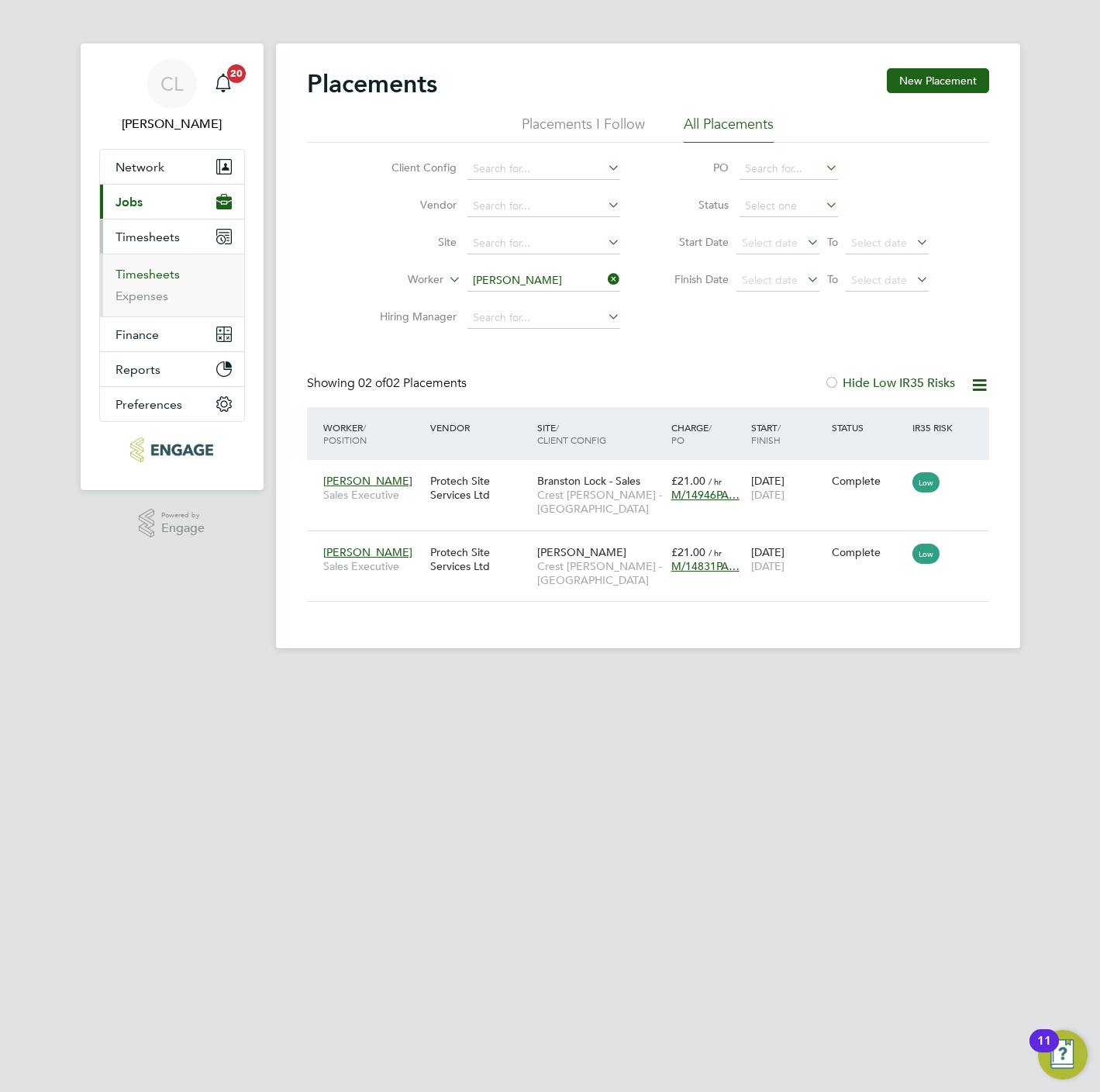
click at [147, 280] on link "Timesheets" at bounding box center [148, 274] width 64 height 15
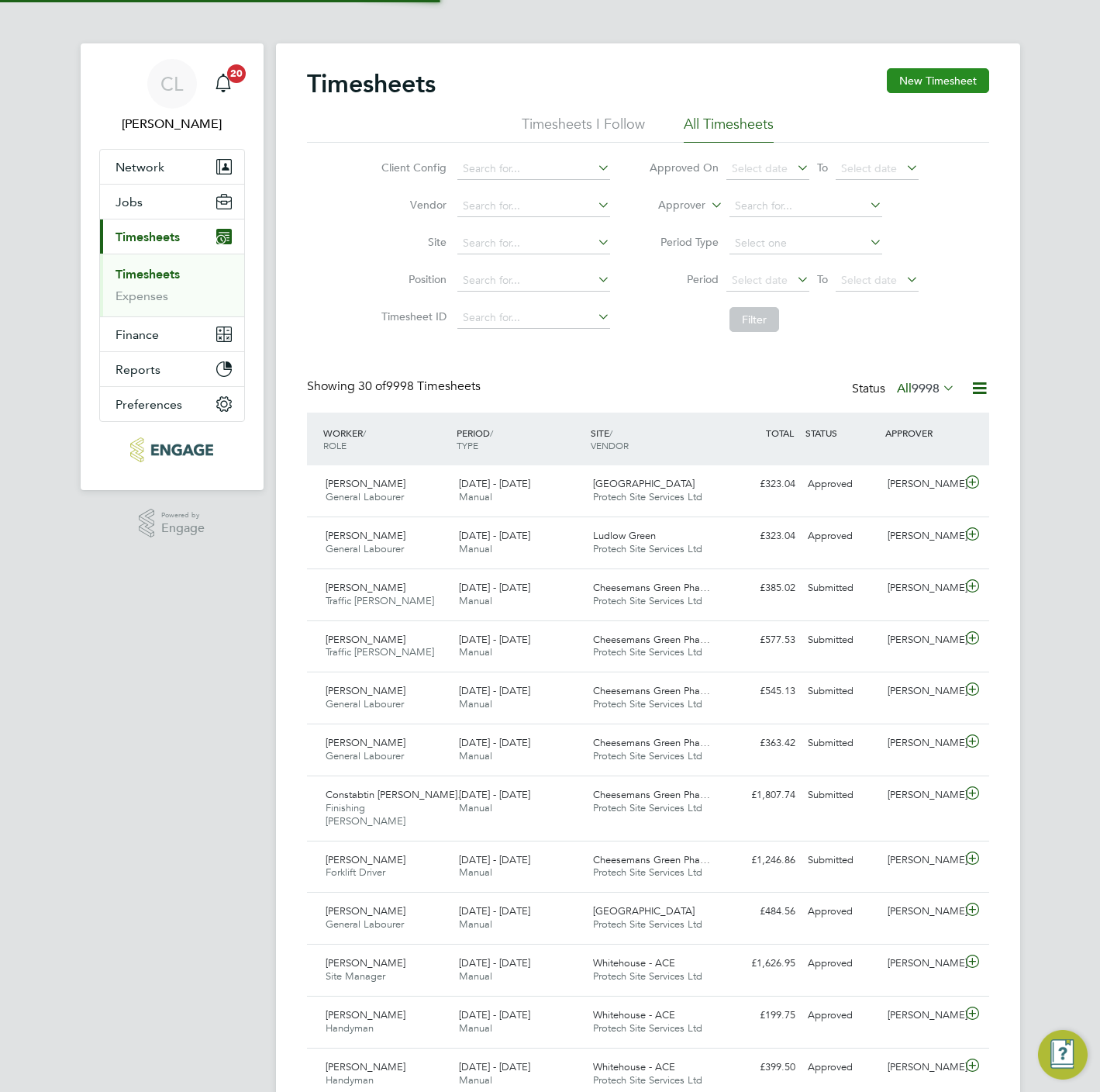
click at [924, 70] on button "New Timesheet" at bounding box center [938, 80] width 102 height 25
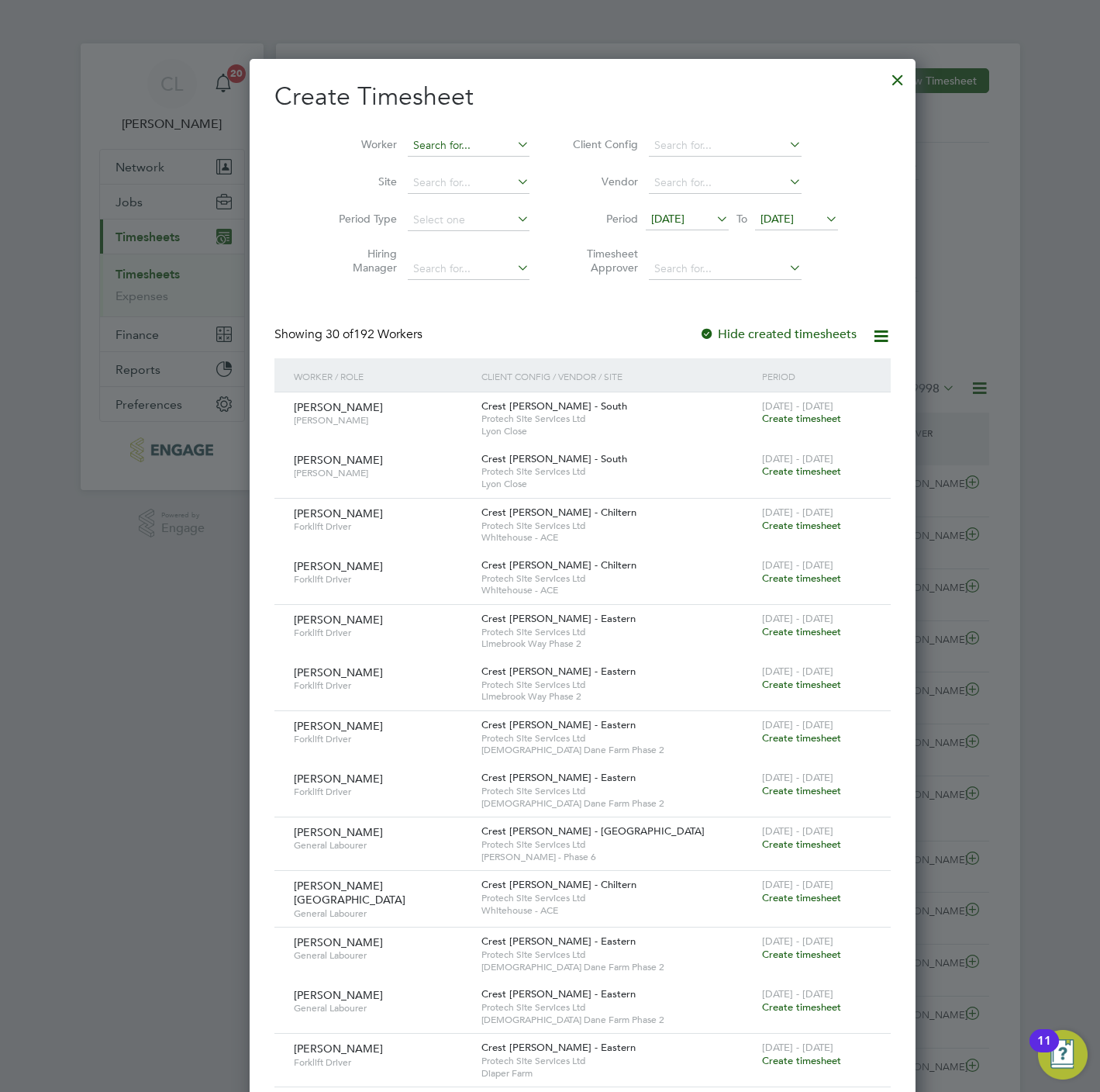
click at [426, 144] on input at bounding box center [468, 146] width 121 height 22
click at [445, 210] on li "Jeff Singleton" at bounding box center [469, 208] width 192 height 21
type input "[PERSON_NAME]"
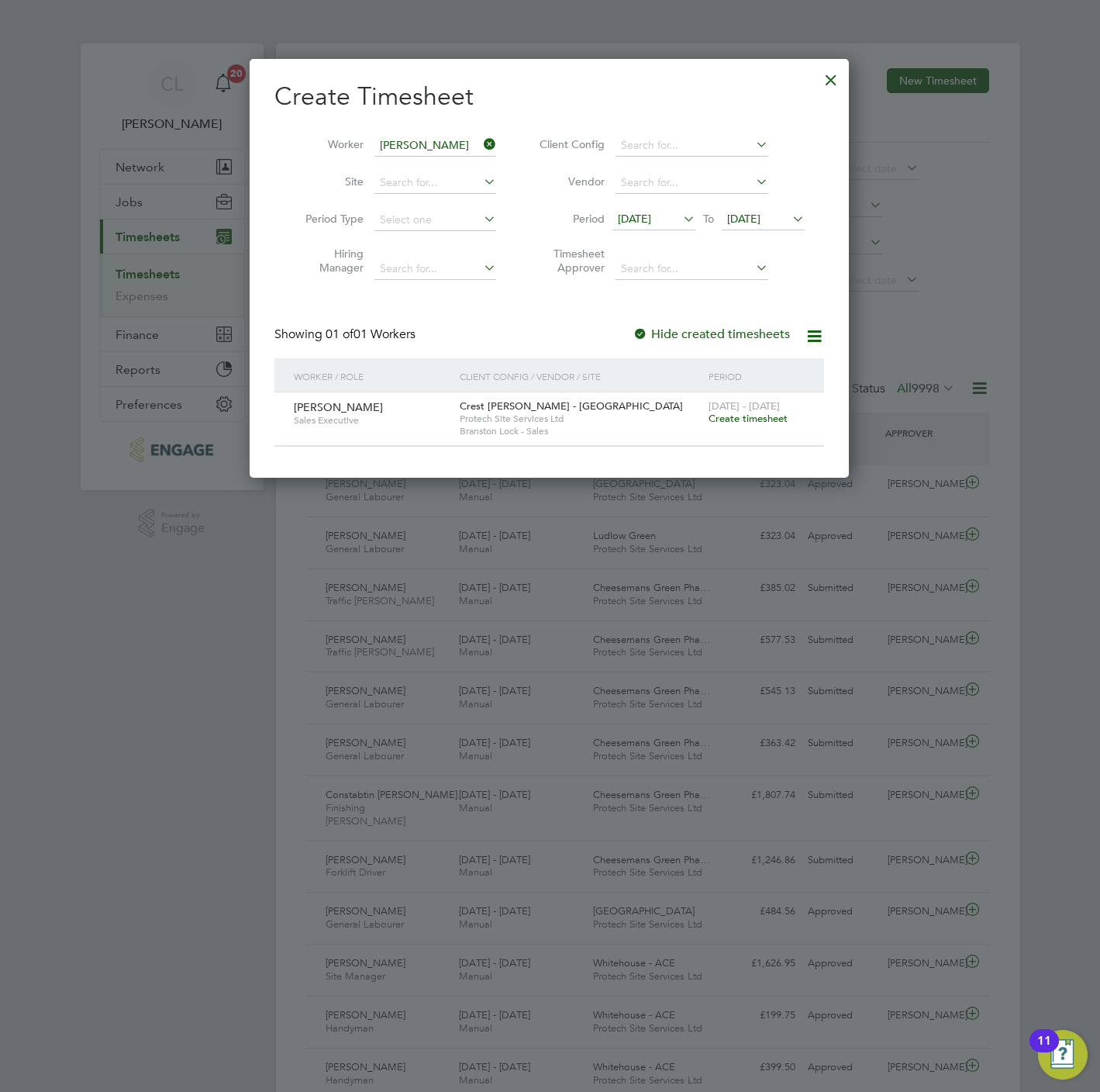
click at [754, 429] on div "15 - 21 Sep 2025 Create timesheet" at bounding box center [757, 414] width 104 height 42
click at [754, 425] on div "15 - 21 Sep 2025 Create timesheet" at bounding box center [757, 414] width 104 height 42
click at [759, 417] on span "Create timesheet" at bounding box center [748, 418] width 79 height 13
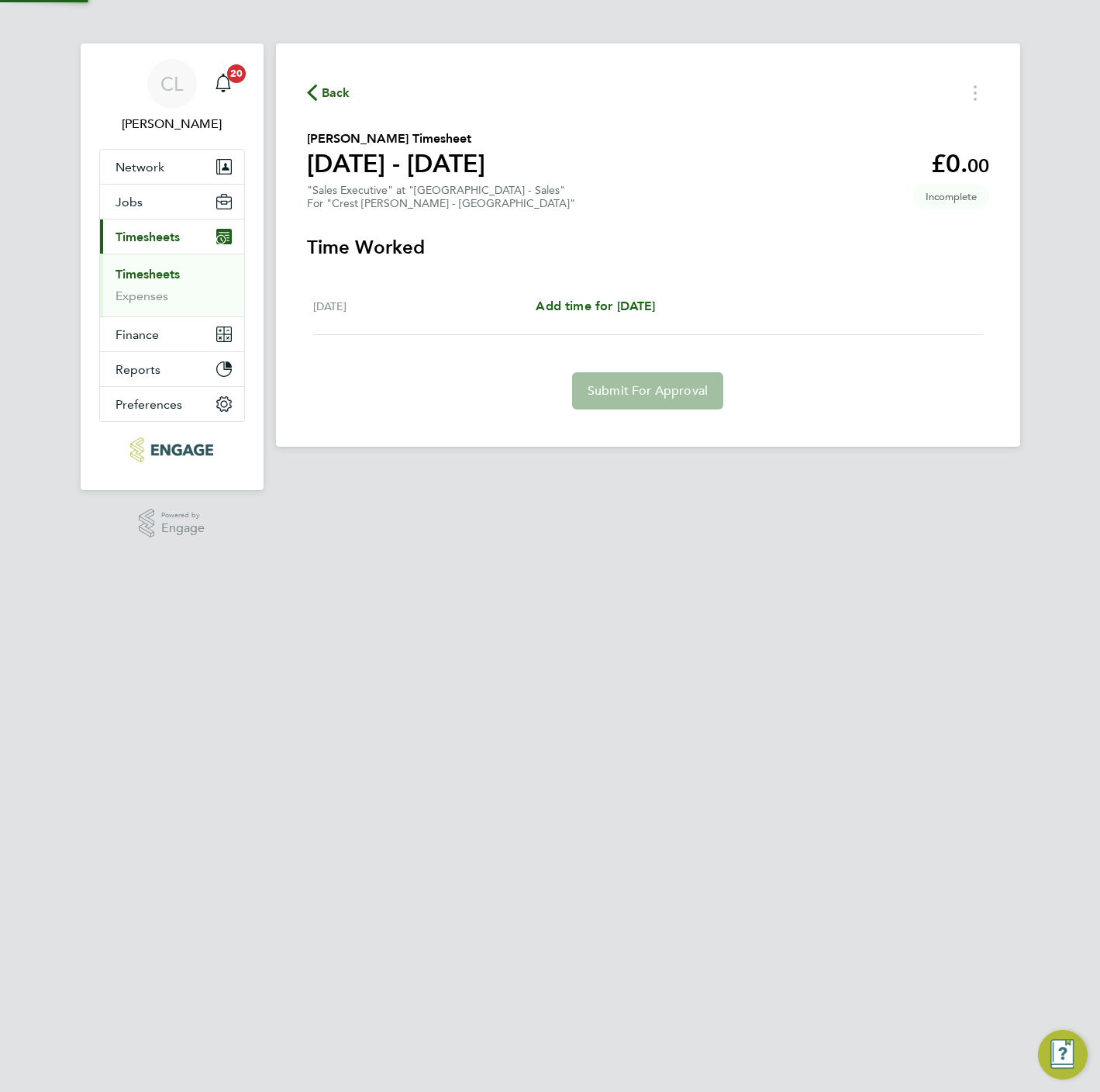
click at [581, 293] on div "Mon 15 Sep Add time for Mon 15 Sep Add time for Mon 15 Sep" at bounding box center [648, 307] width 670 height 57
click at [584, 300] on span "Add time for Mon 15 Sep" at bounding box center [595, 306] width 120 height 15
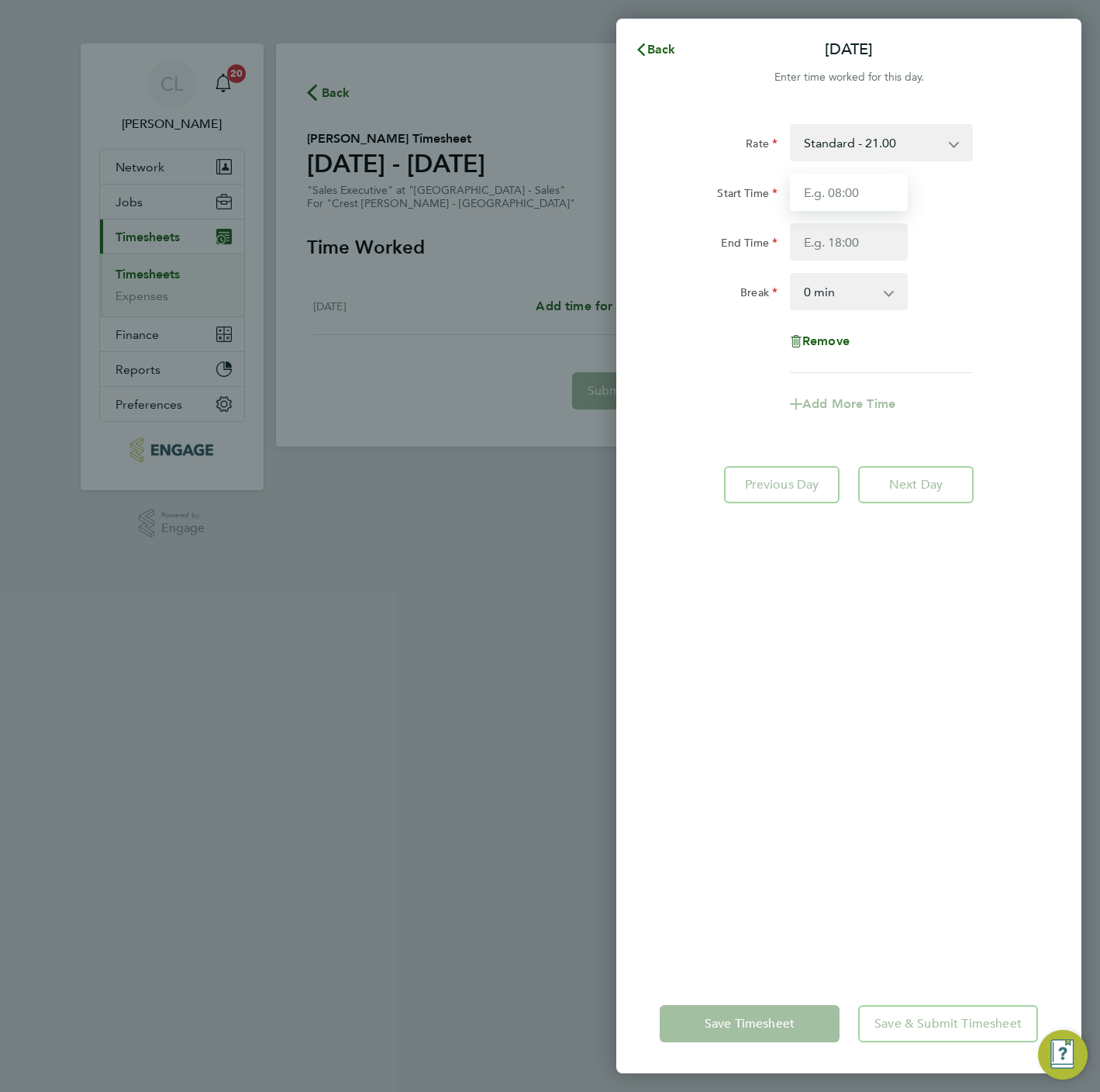
click at [837, 203] on input "Start Time" at bounding box center [848, 192] width 118 height 37
type input "10:00"
click at [851, 237] on input "End Time" at bounding box center [848, 242] width 118 height 37
type input "17:00"
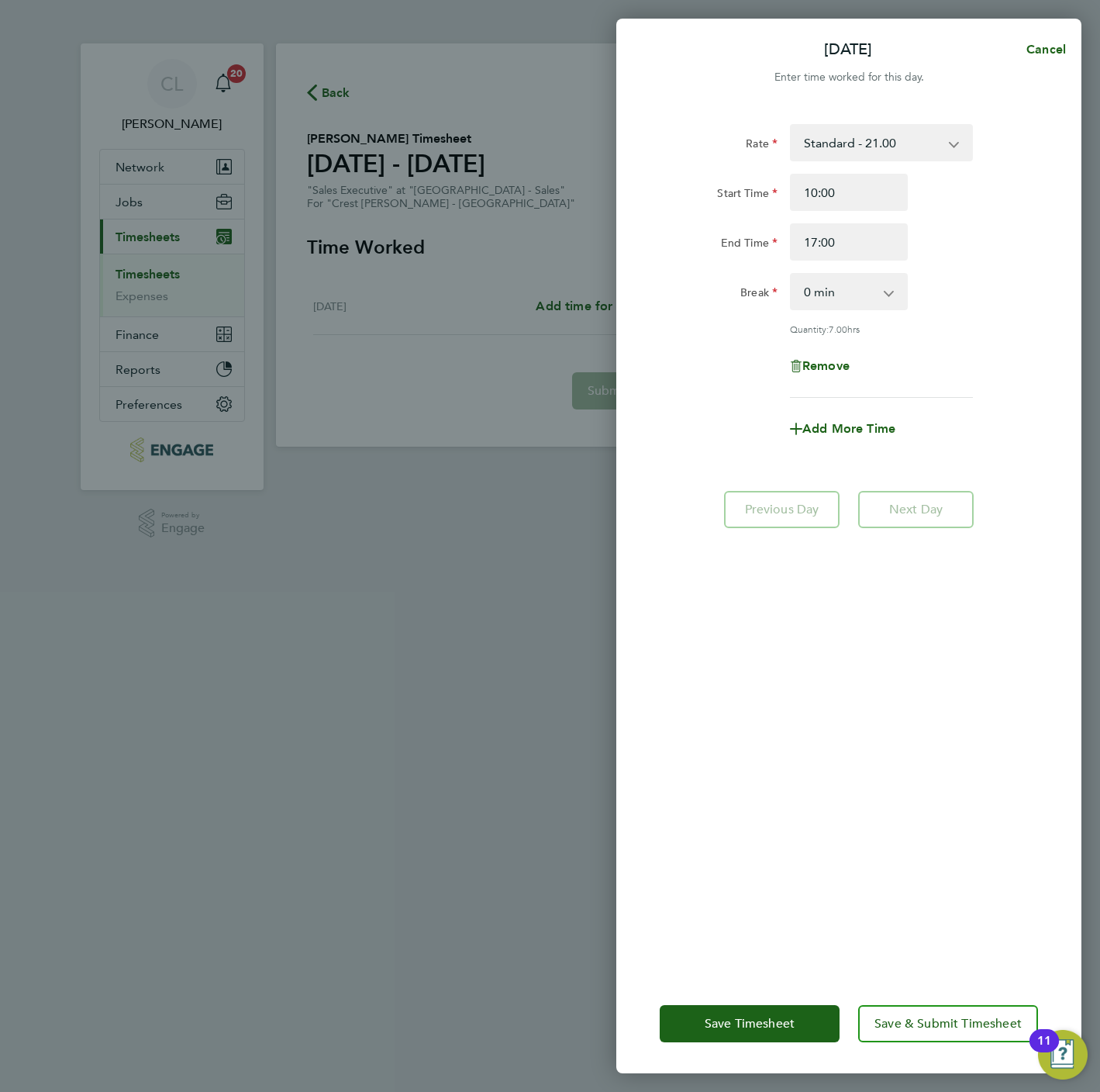
click at [905, 858] on div "Rate Standard - 21.00 Start Time 10:00 End Time 17:00 Break 0 min 15 min 30 min…" at bounding box center [849, 539] width 466 height 868
click at [968, 1022] on span "Save & Submit Timesheet" at bounding box center [948, 1023] width 147 height 16
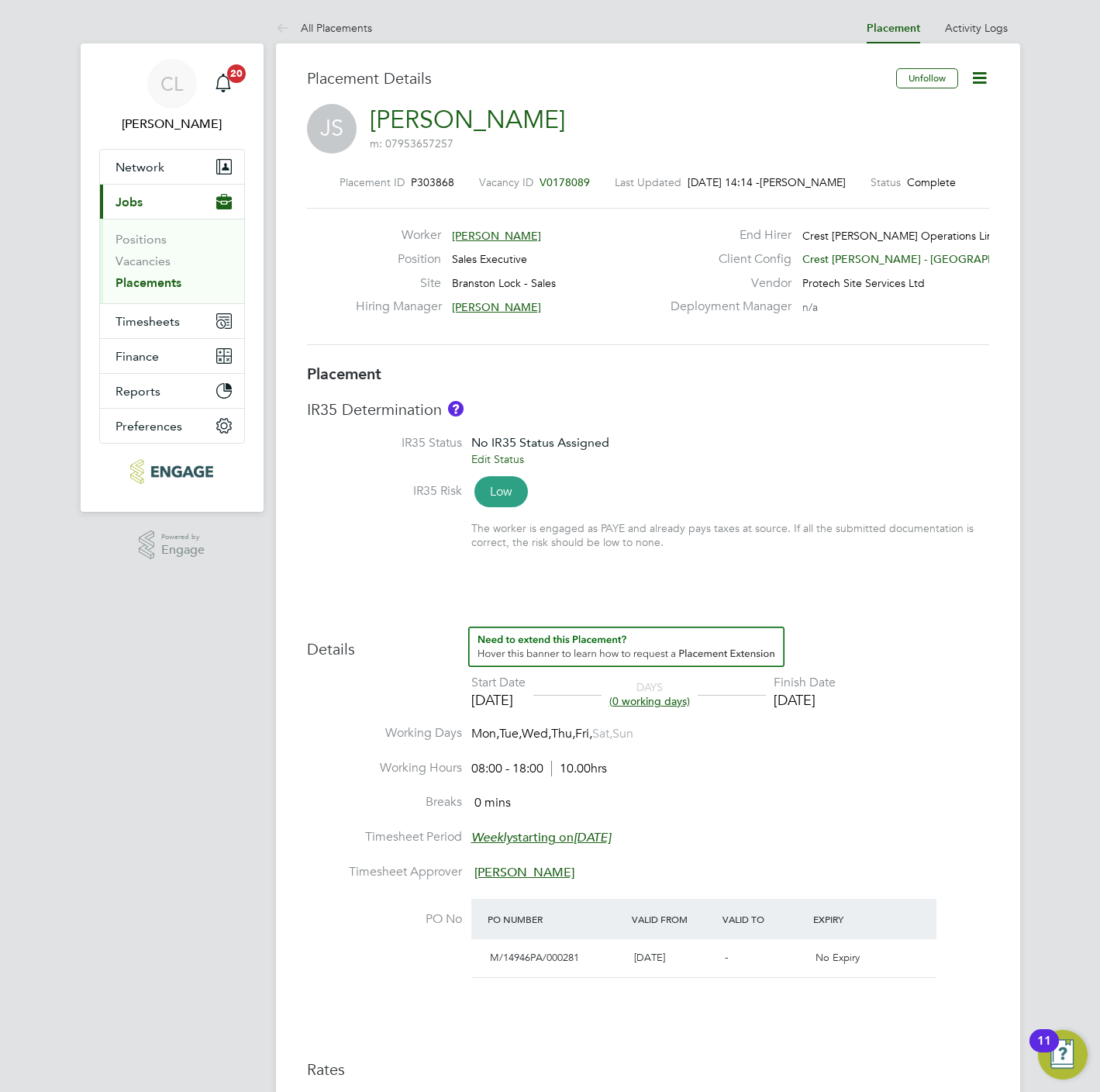
click at [973, 72] on icon at bounding box center [979, 78] width 19 height 19
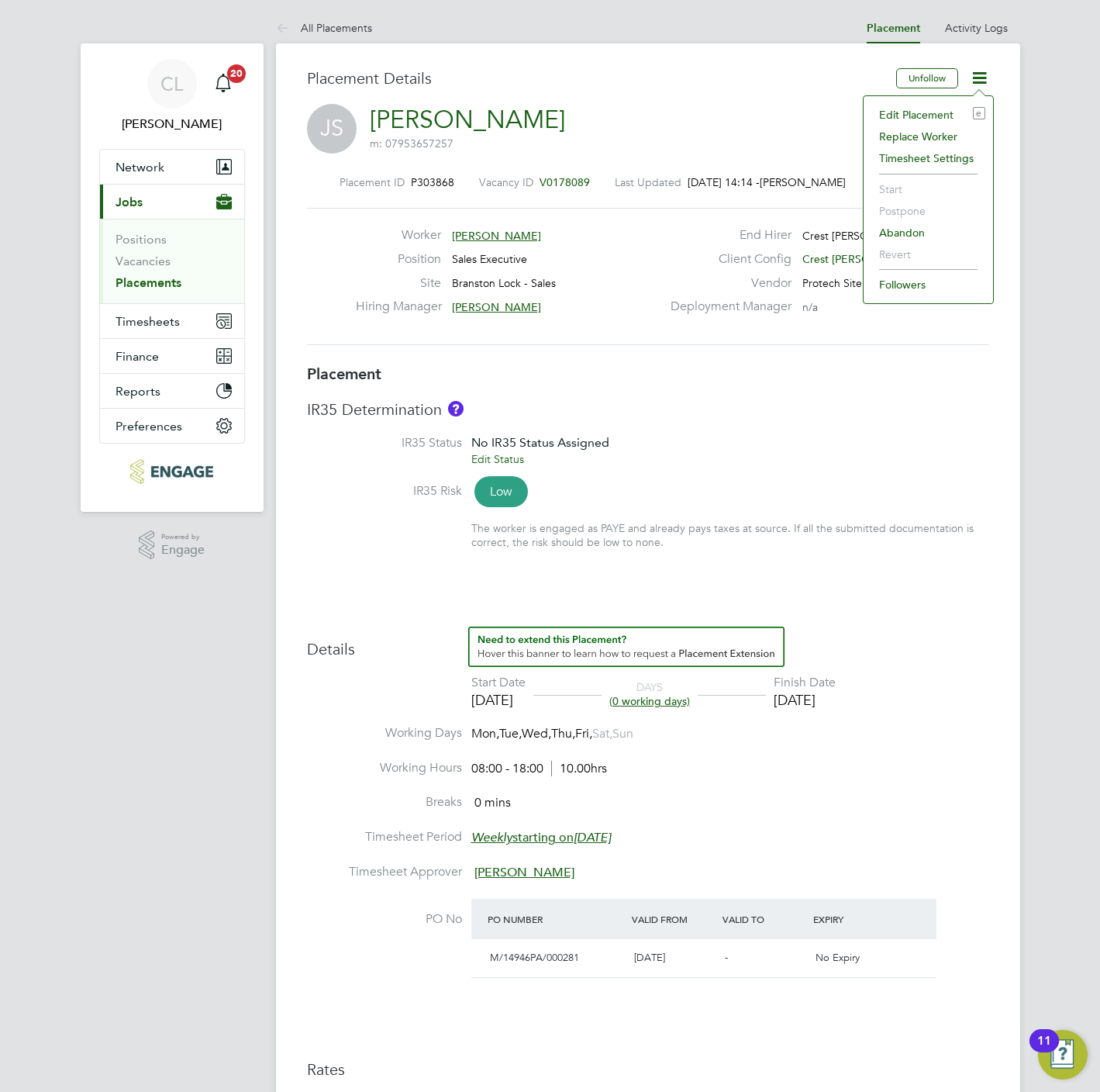
click at [906, 112] on li "Edit Placement e" at bounding box center [927, 115] width 114 height 22
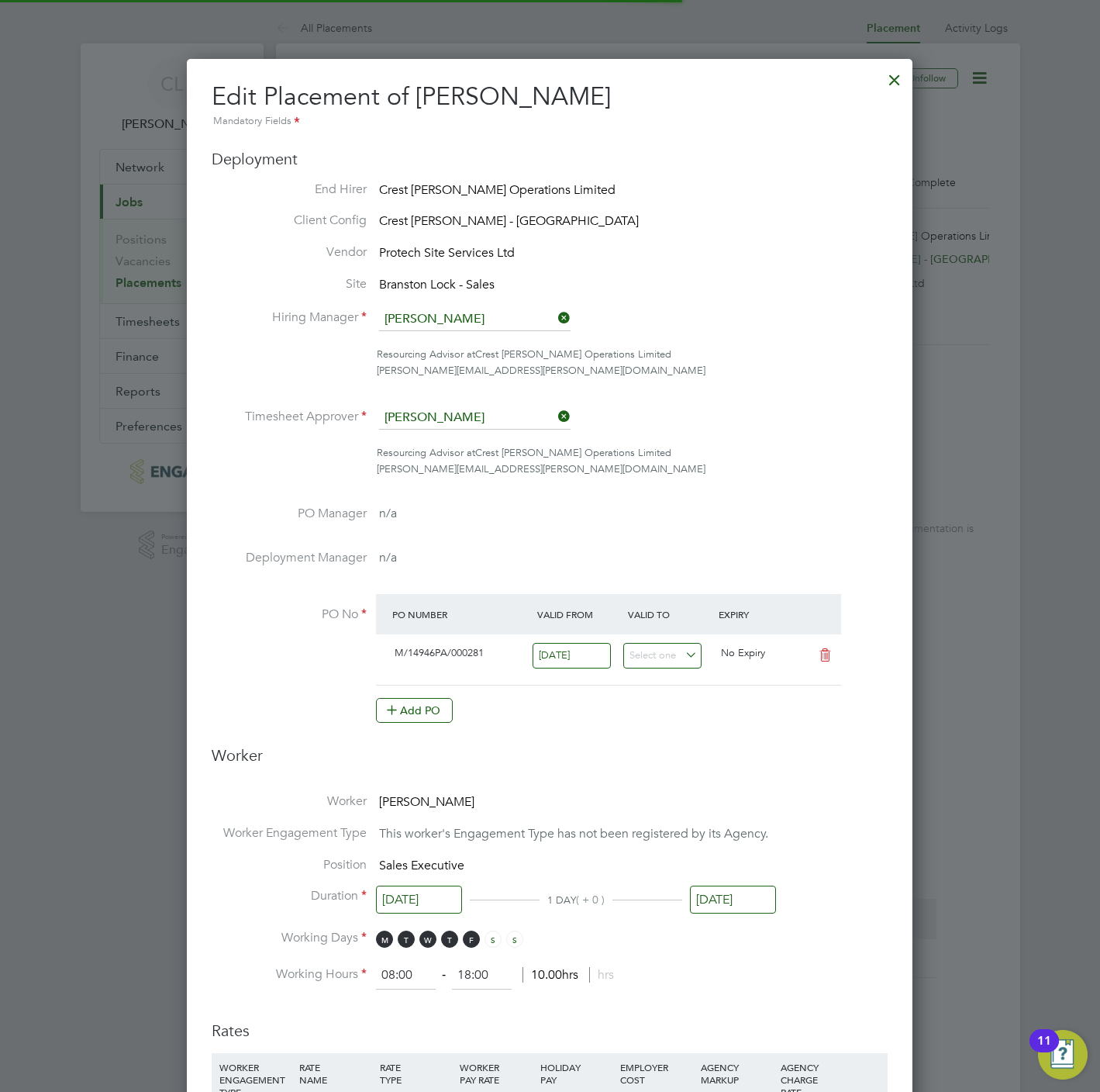
scroll to position [7, 7]
click at [732, 914] on input "[DATE]" at bounding box center [733, 899] width 86 height 28
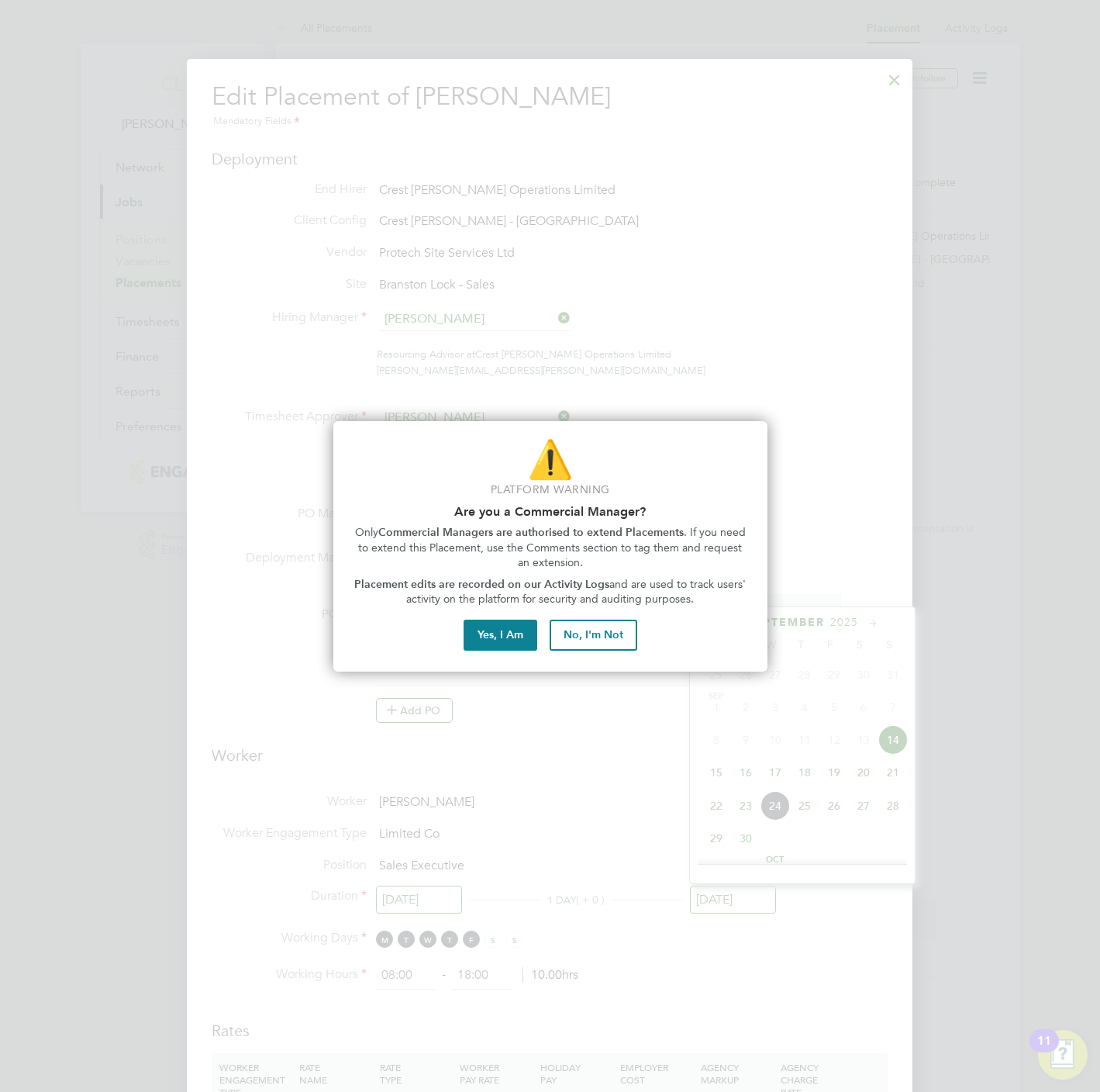
click at [472, 616] on div "⚠️ Platform Warning Are you a Commercial Manager? Only Commercial Managers are …" at bounding box center [550, 546] width 435 height 250
click at [619, 637] on button "No, I'm Not" at bounding box center [593, 635] width 88 height 31
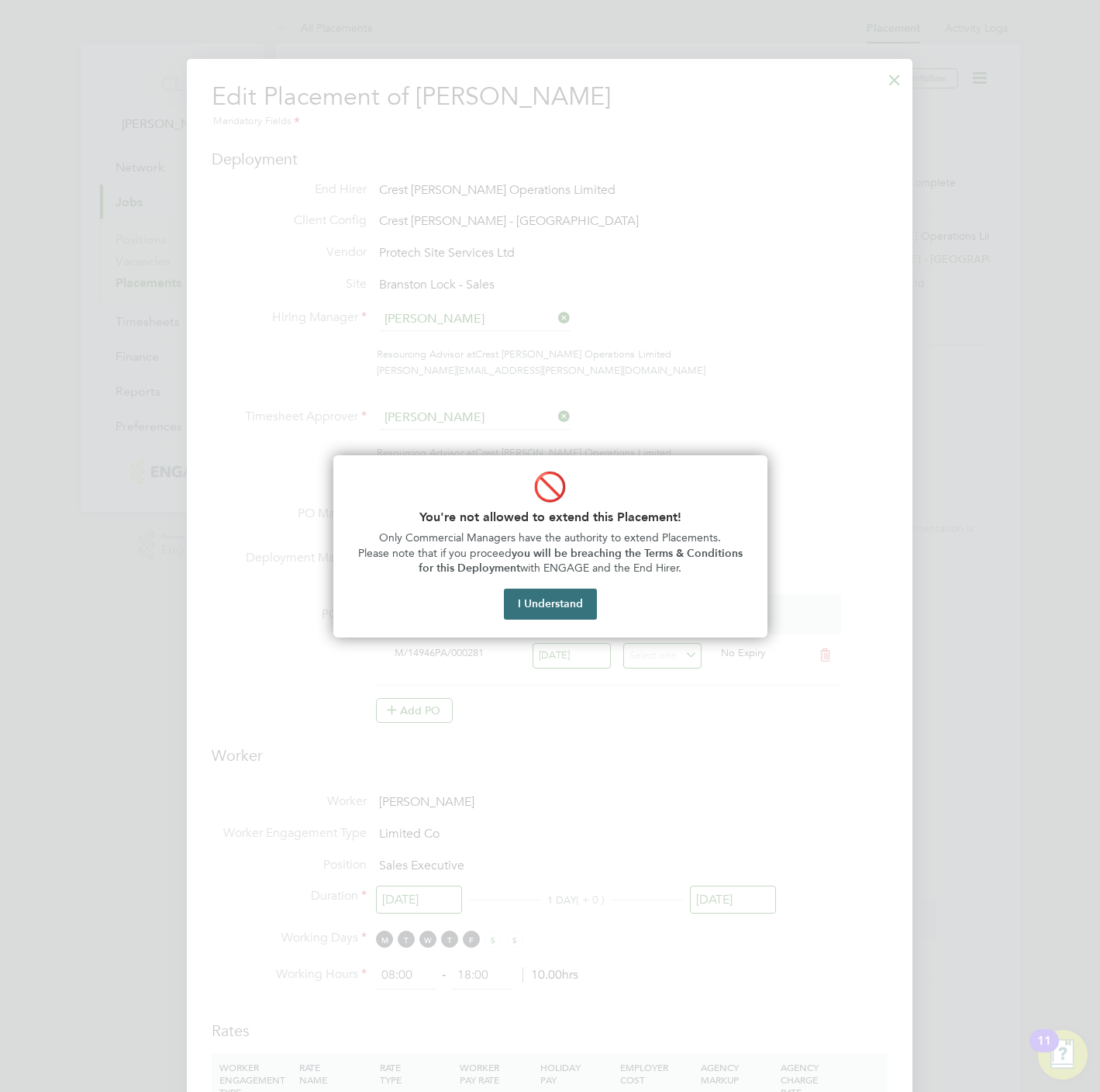
click at [542, 609] on button "I Understand" at bounding box center [550, 604] width 93 height 31
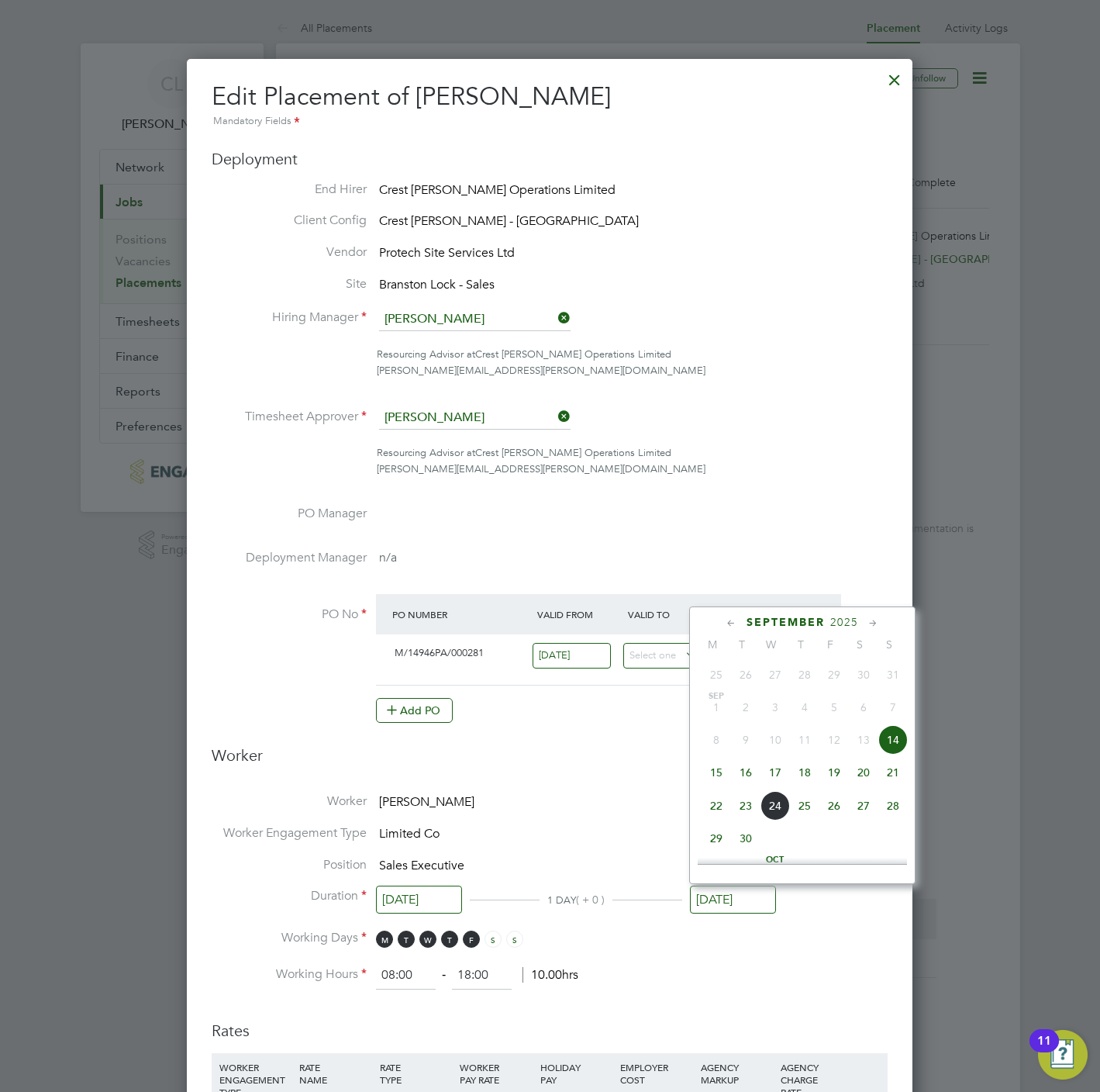
click at [707, 773] on span "15" at bounding box center [717, 772] width 29 height 29
type input "[DATE]"
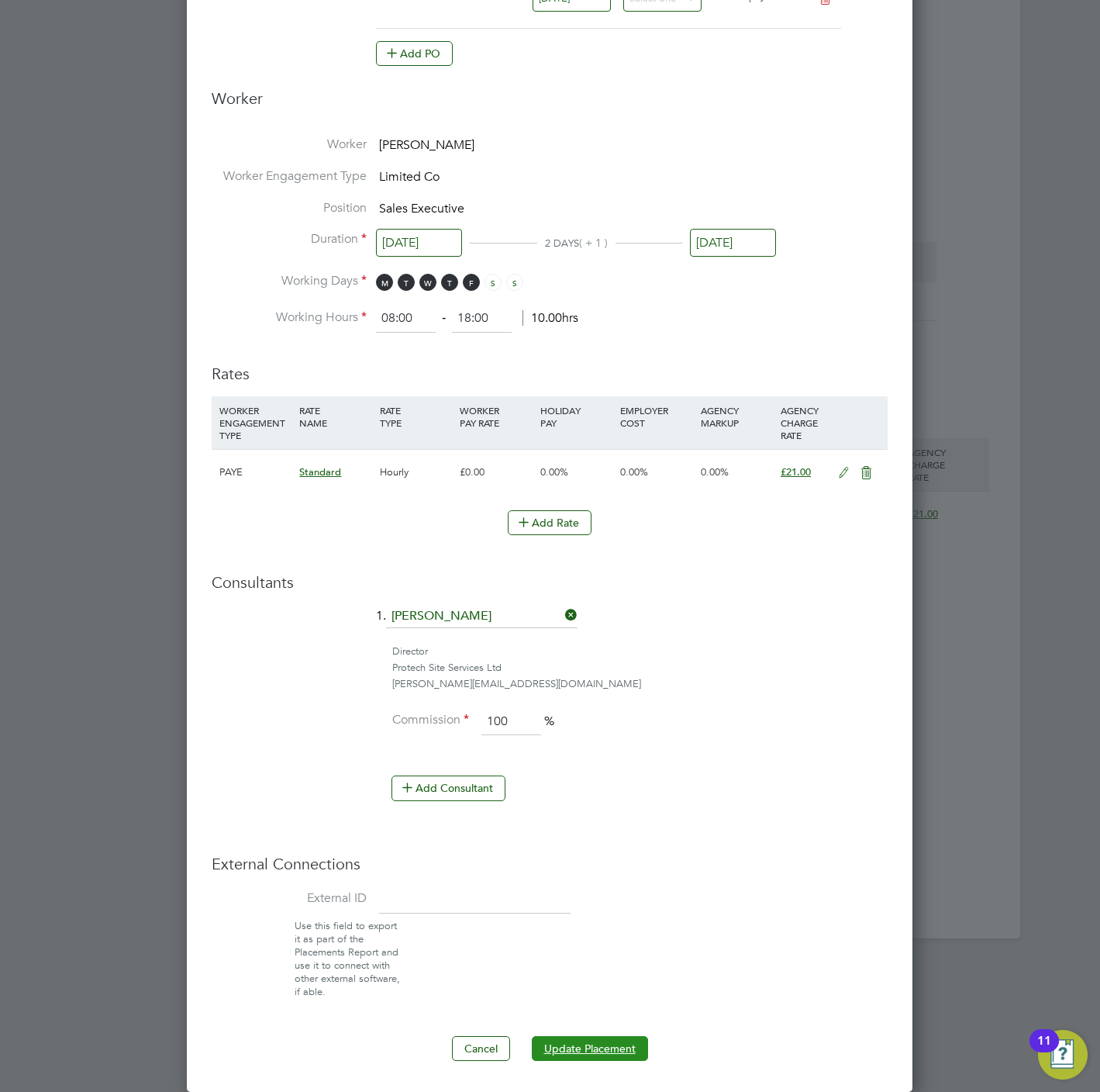
click at [601, 1041] on button "Update Placement" at bounding box center [590, 1048] width 116 height 25
